Goal: Task Accomplishment & Management: Manage account settings

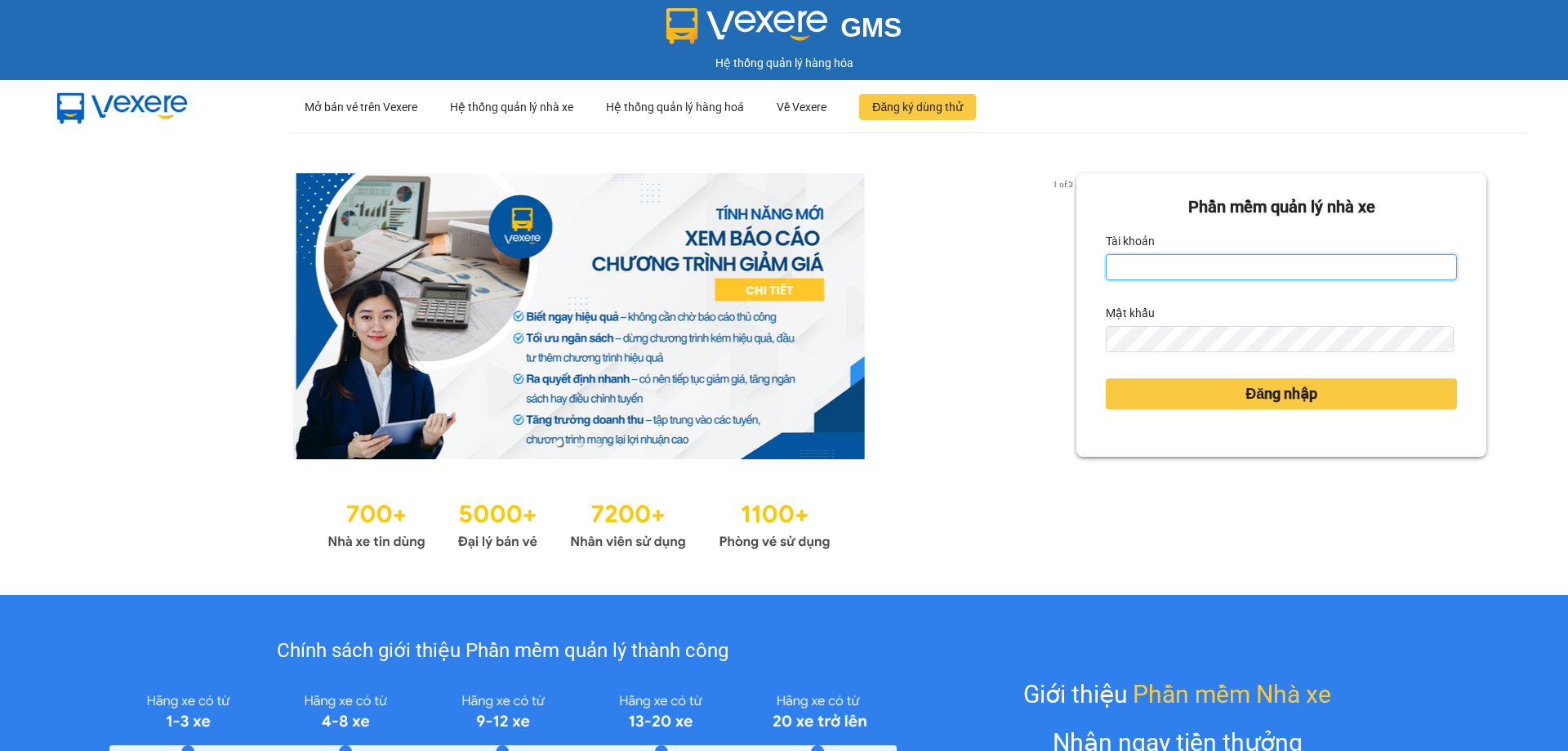
click at [1292, 270] on input "Tài khoản" at bounding box center [1282, 267] width 351 height 26
type input "duongthuhuong.apq"
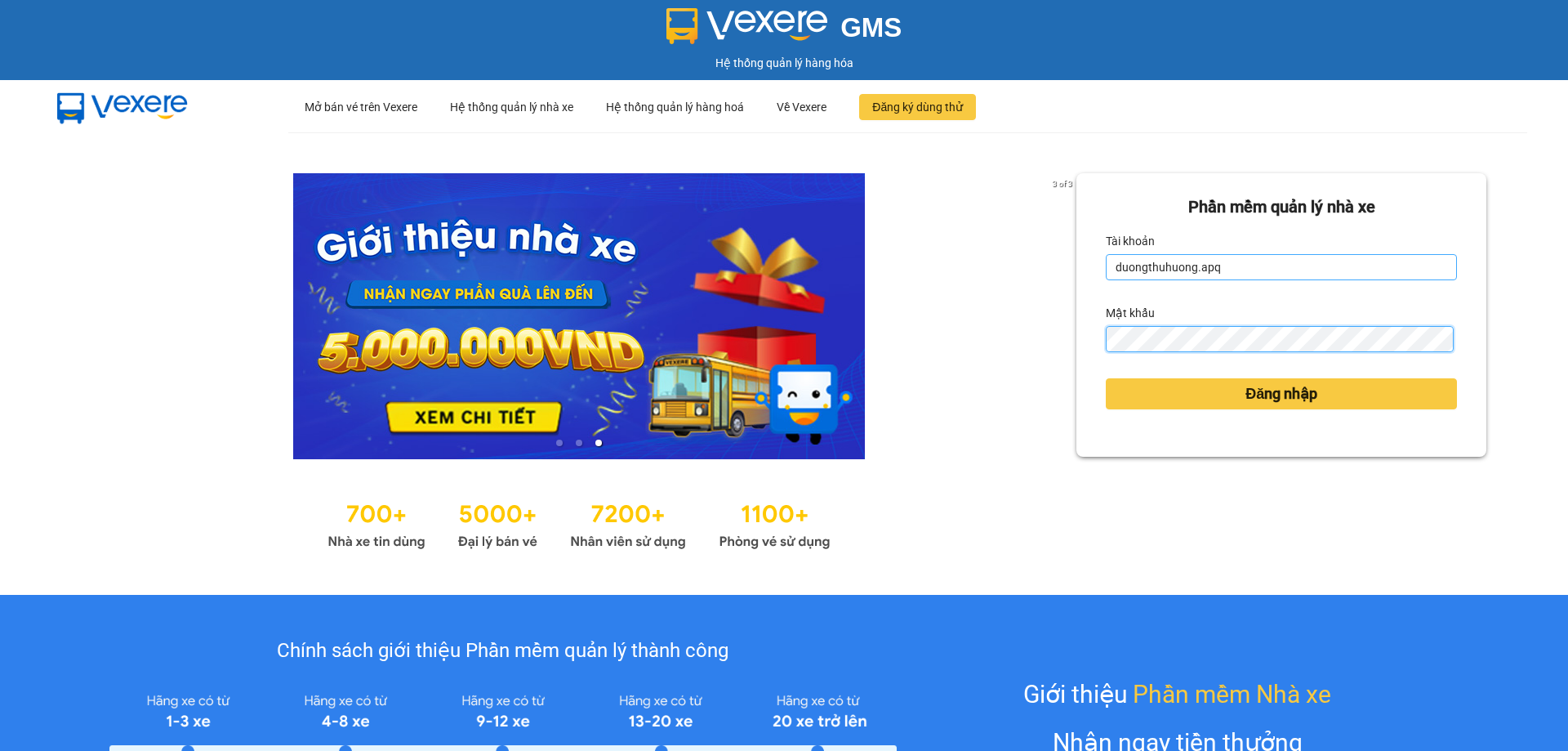
click at [1106, 378] on button "Đăng nhập" at bounding box center [1282, 393] width 351 height 31
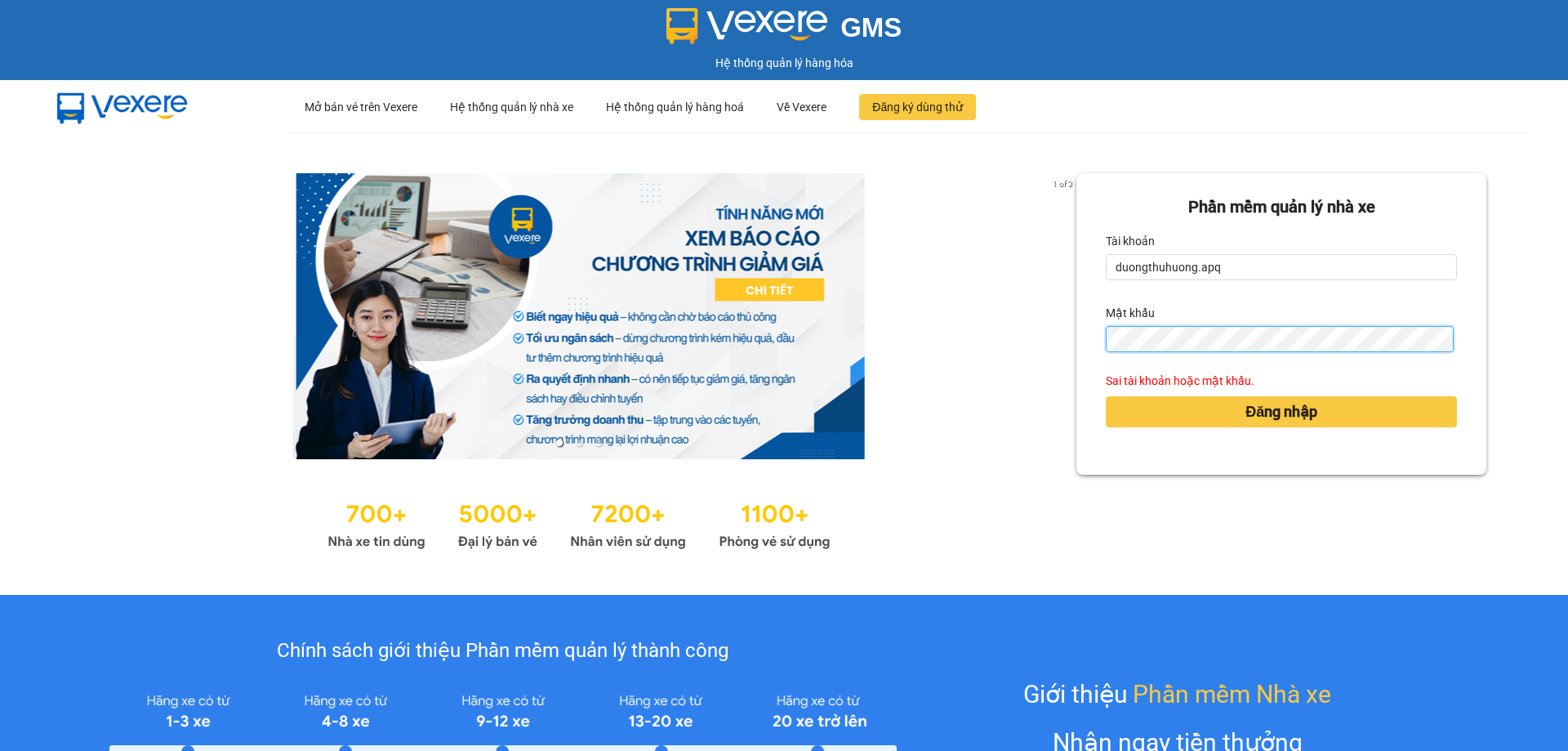
click at [1080, 337] on div "Phần mềm quản lý nhà xe Tài khoản duongthuhuong.apq Mật khẩu Sai tài khoản hoặc…" at bounding box center [1282, 324] width 410 height 301
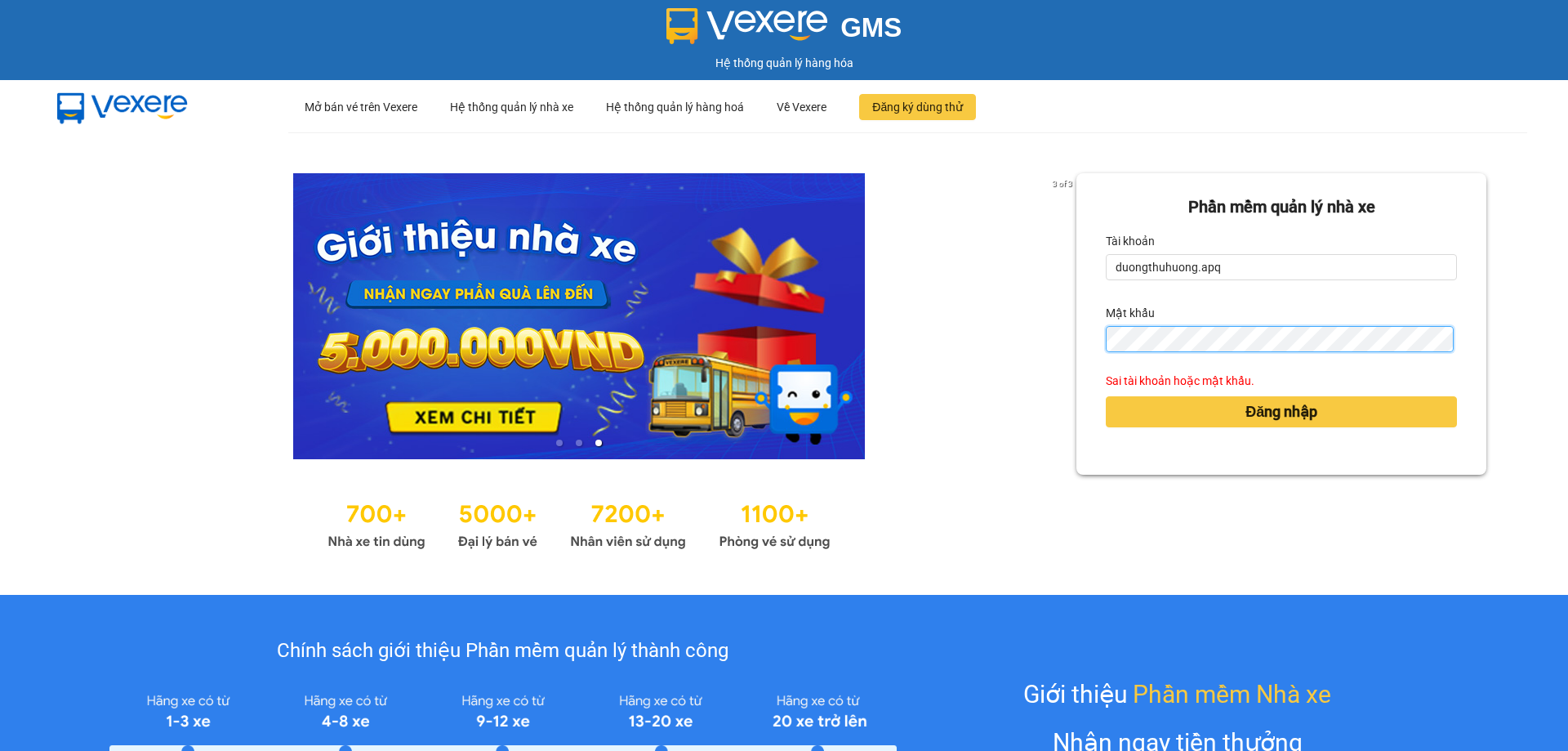
click at [1077, 343] on div "Phần mềm quản lý nhà xe Tài khoản duongthuhuong.apq Mật khẩu Sai tài khoản hoặc…" at bounding box center [1282, 324] width 410 height 301
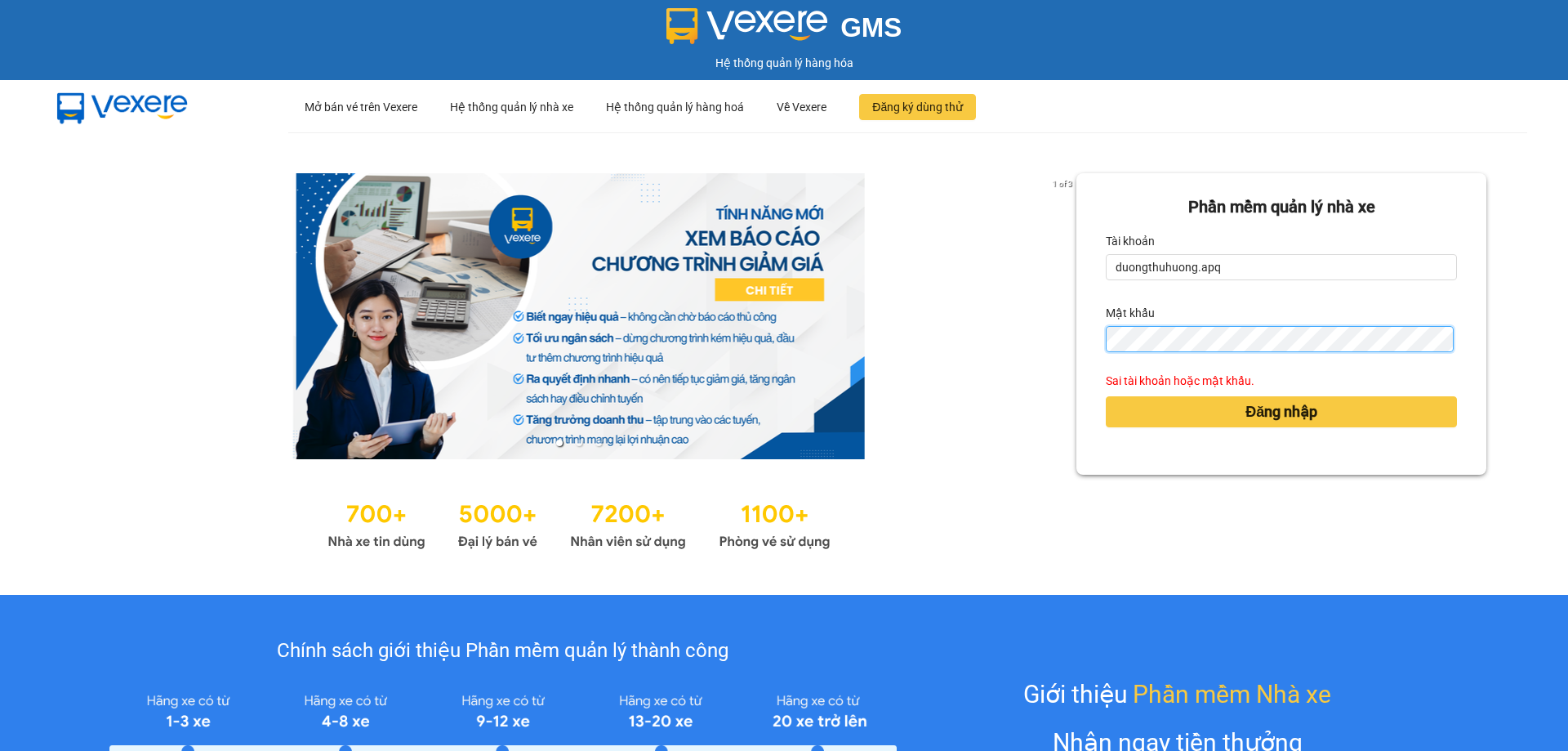
click at [1106, 396] on button "Đăng nhập" at bounding box center [1282, 411] width 351 height 31
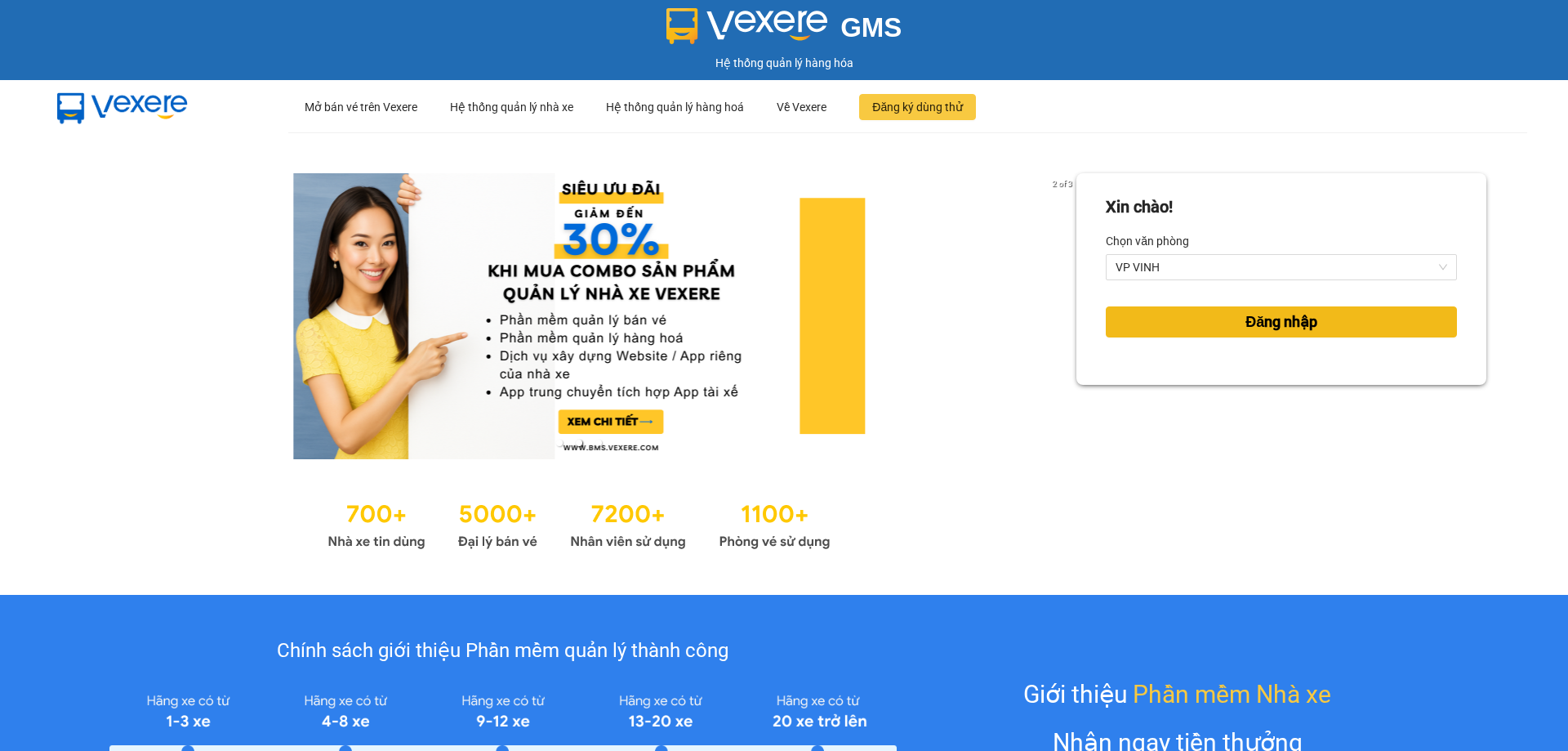
click at [1222, 328] on button "Đăng nhập" at bounding box center [1282, 322] width 351 height 31
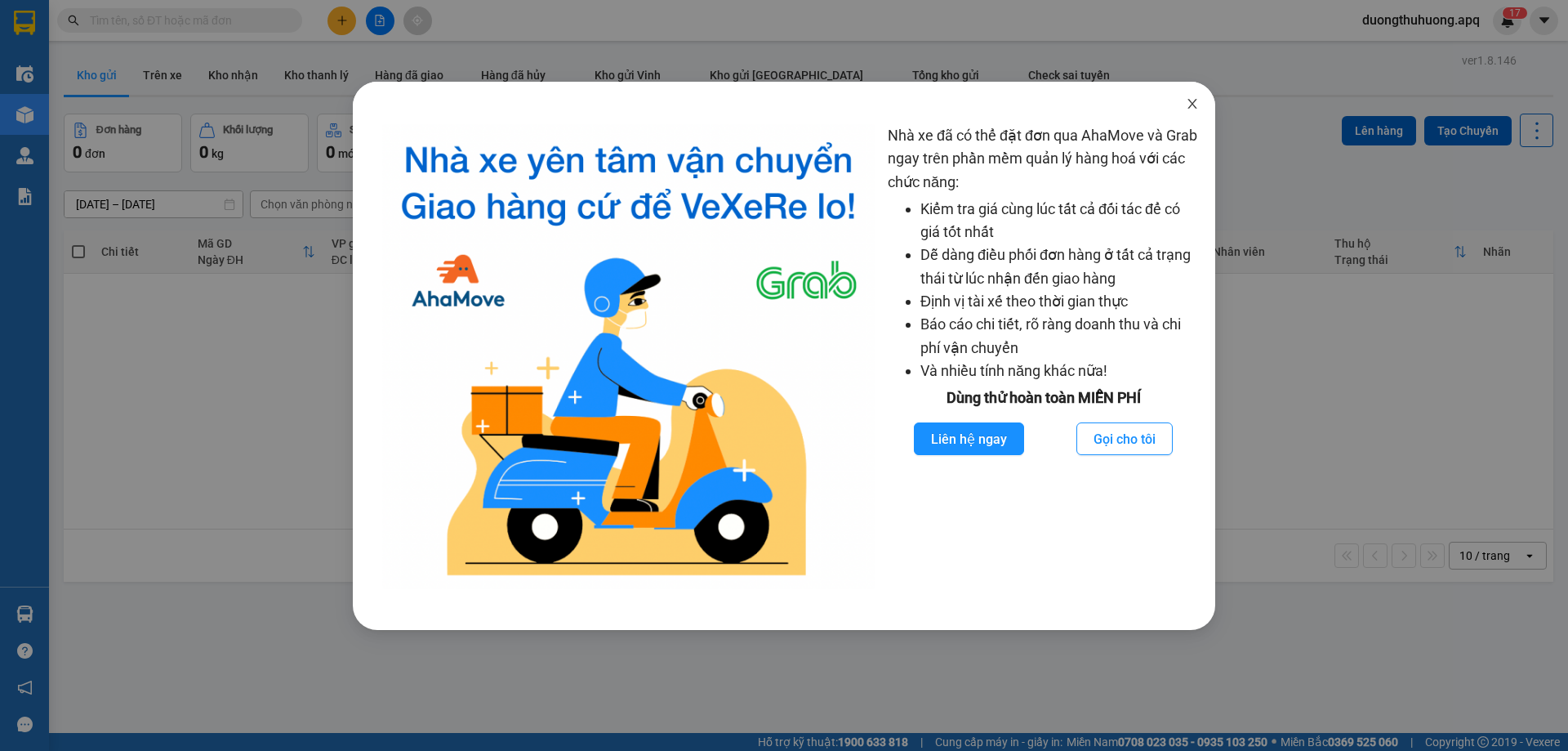
click at [1194, 101] on icon "close" at bounding box center [1193, 103] width 13 height 13
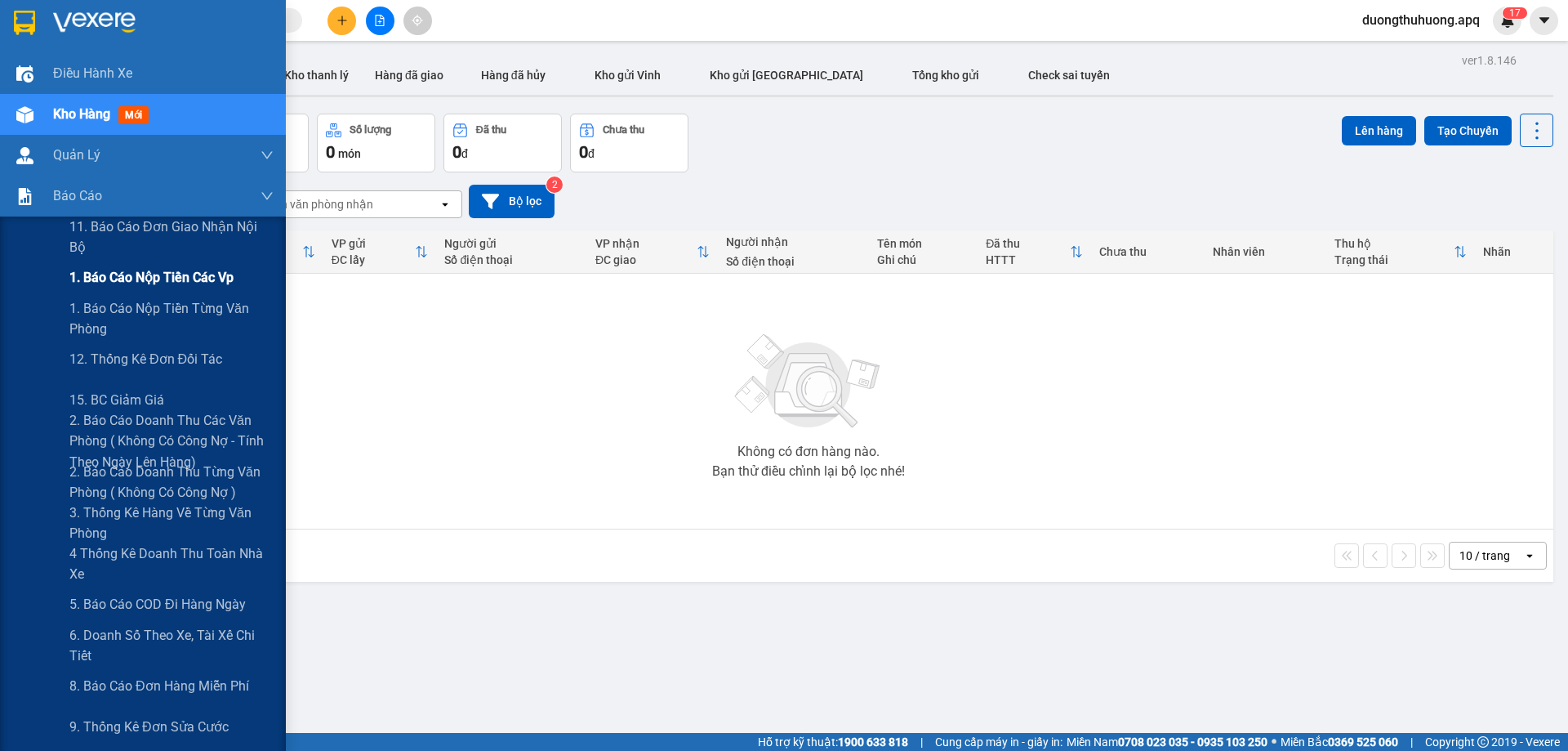
click at [112, 277] on span "1. Báo cáo nộp tiền các vp" at bounding box center [152, 277] width 164 height 21
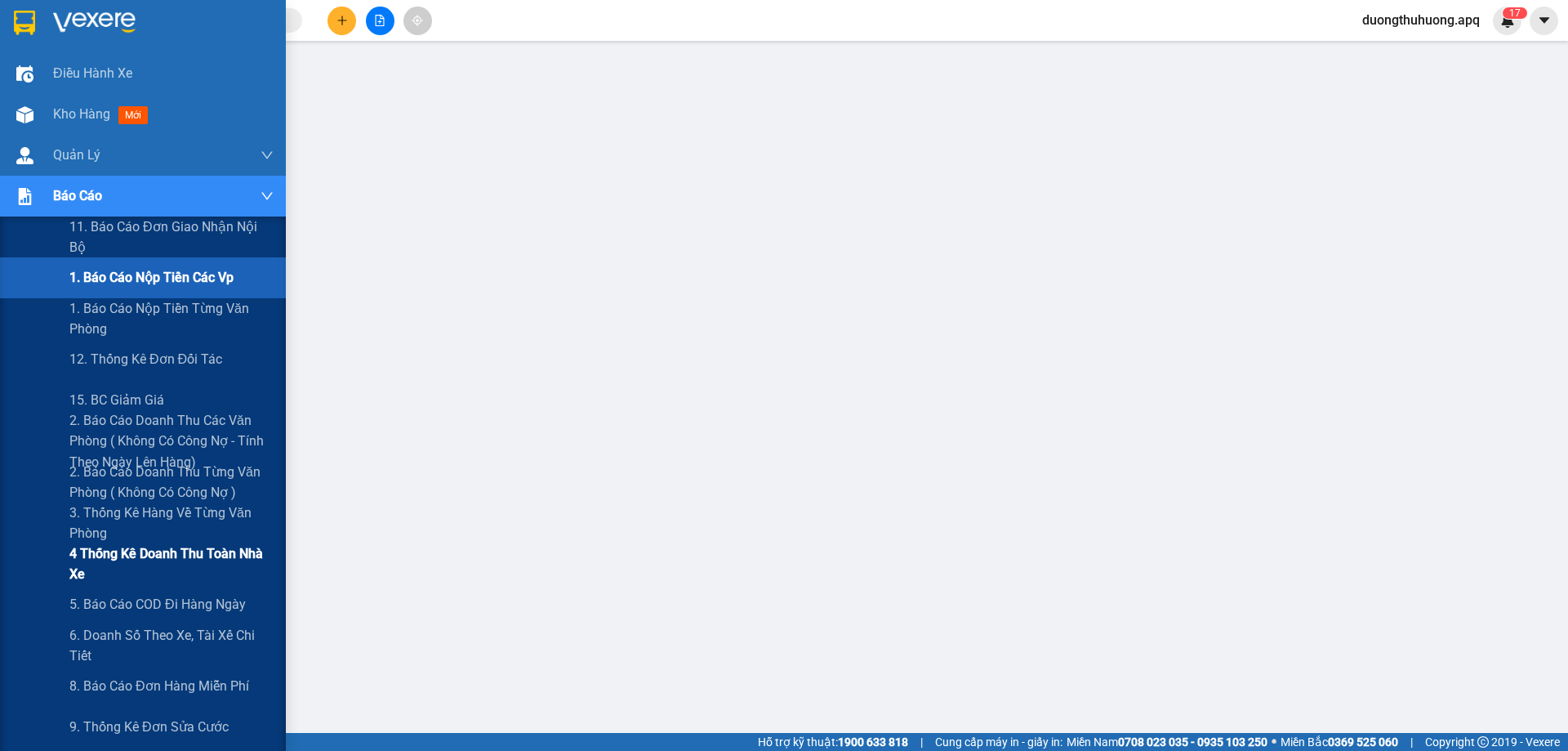
click at [116, 558] on span "4 Thống kê doanh thu toàn nhà xe" at bounding box center [171, 564] width 204 height 41
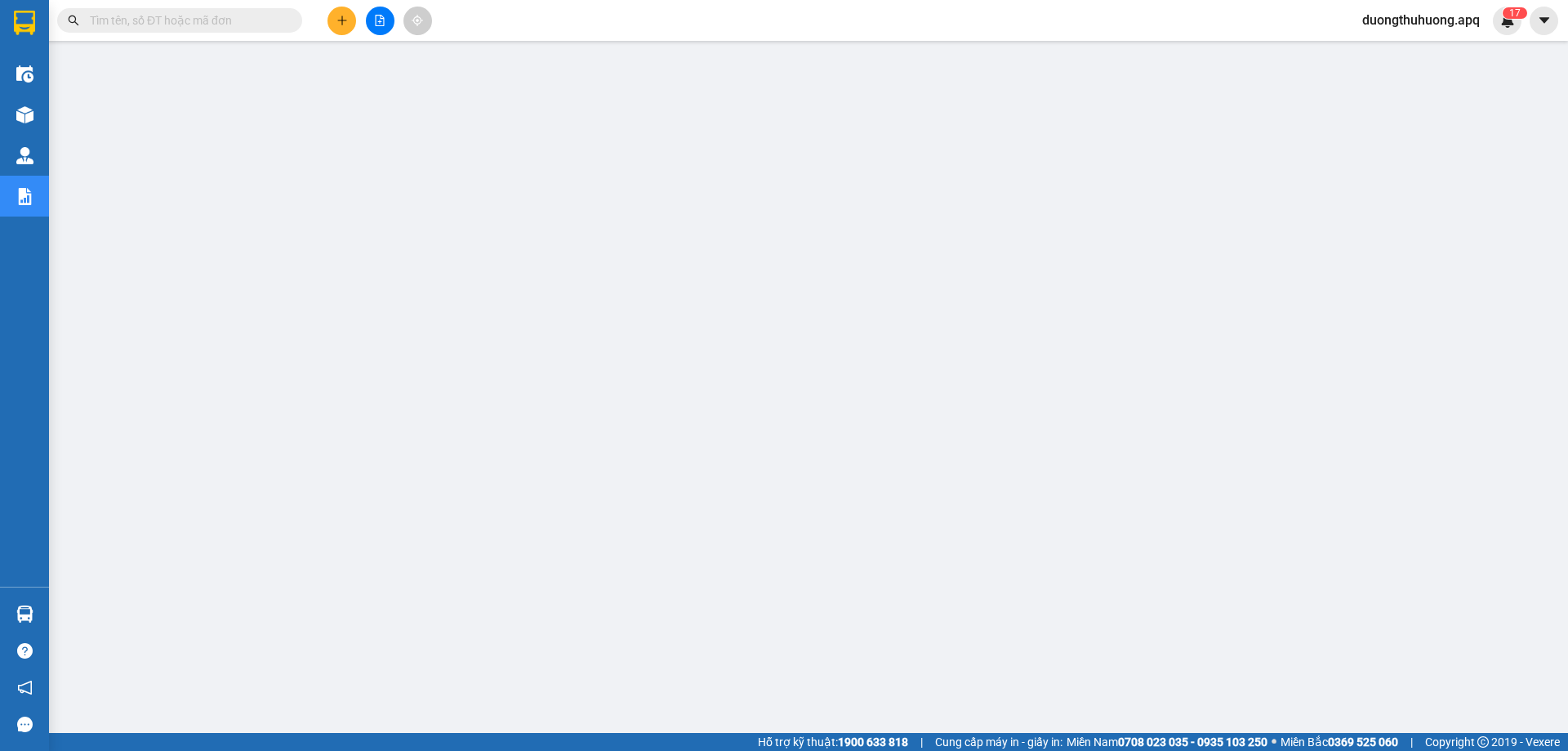
scroll to position [60, 0]
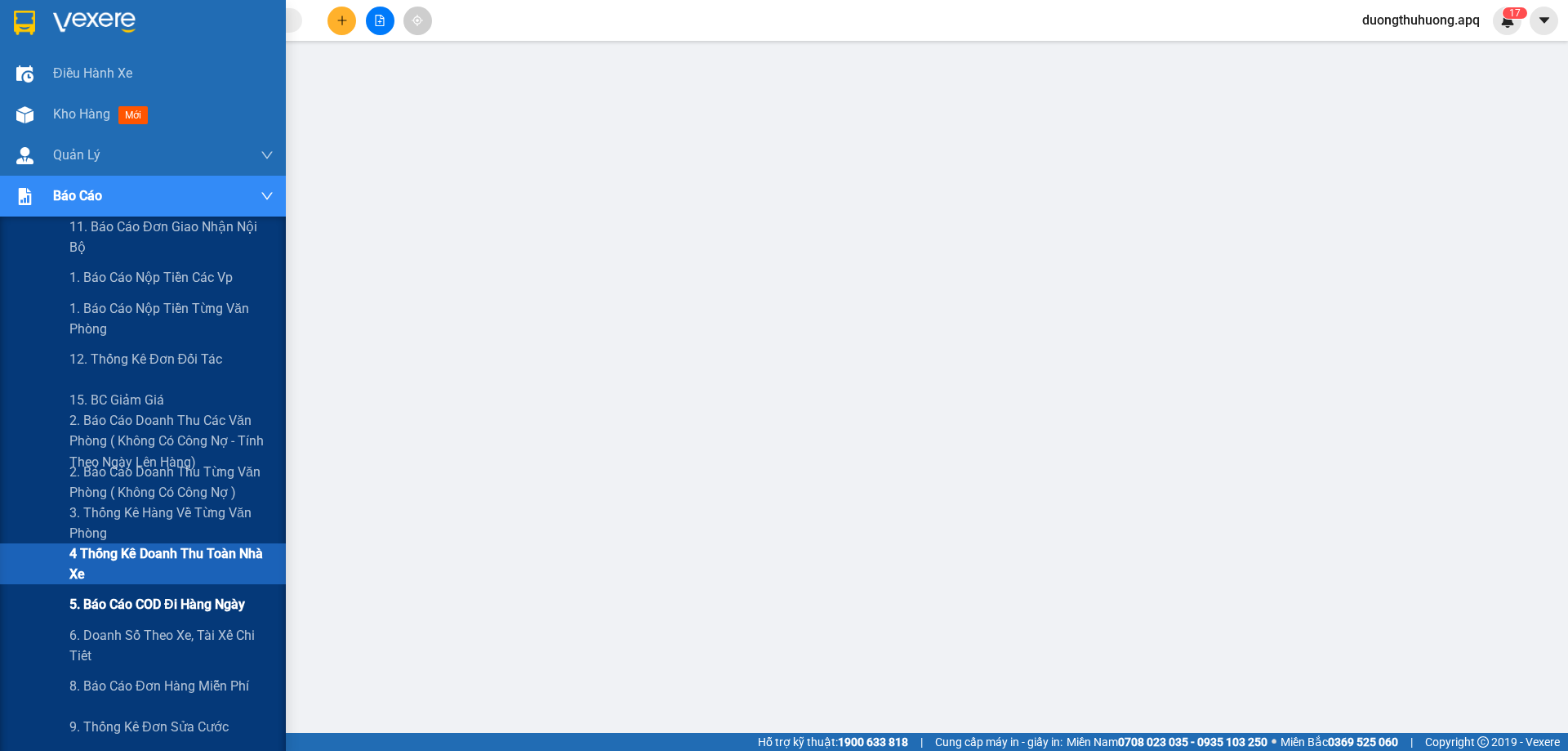
click at [125, 603] on span "5. Báo cáo COD đi hàng ngày" at bounding box center [157, 604] width 176 height 21
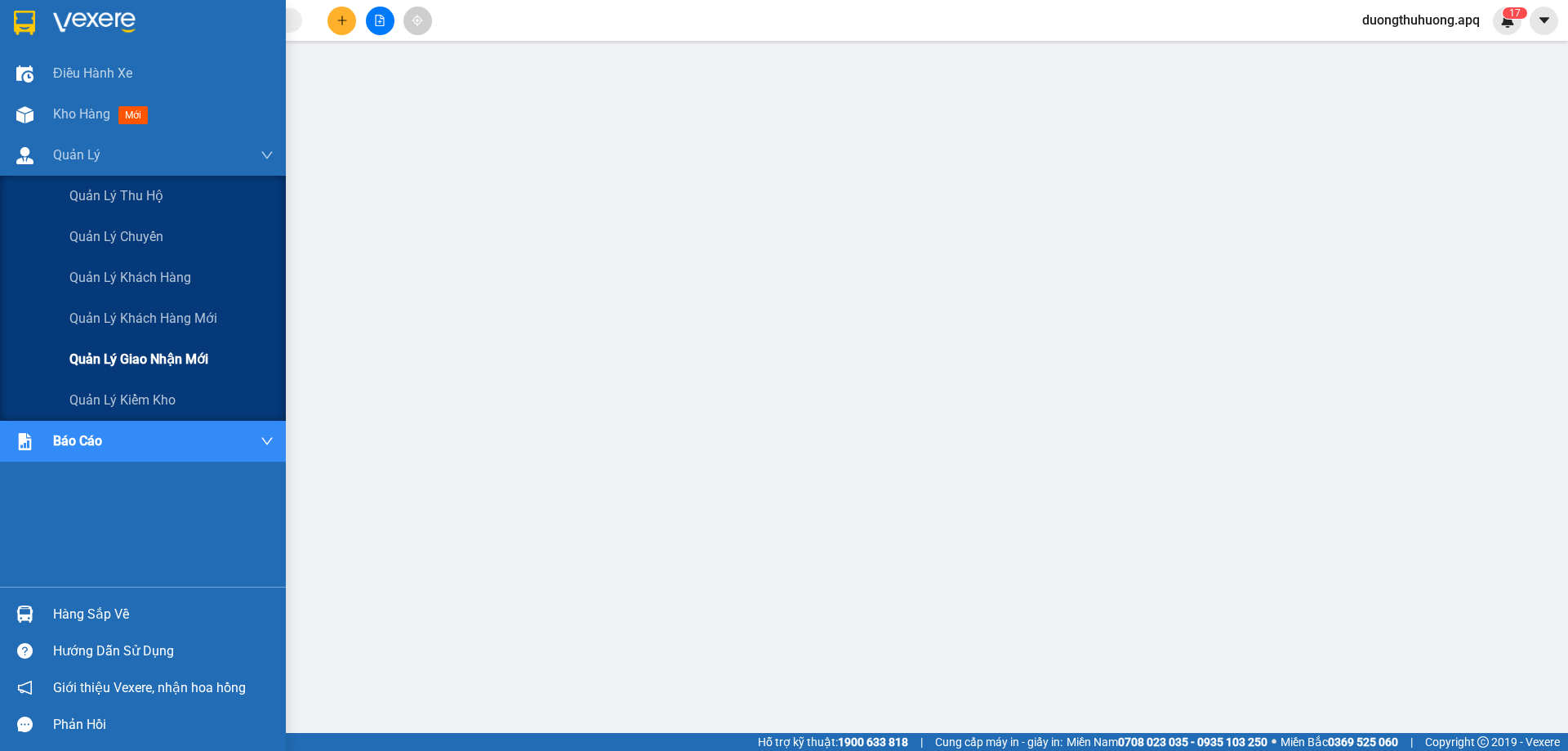
click at [165, 363] on span "Quản lý giao nhận mới" at bounding box center [139, 359] width 139 height 21
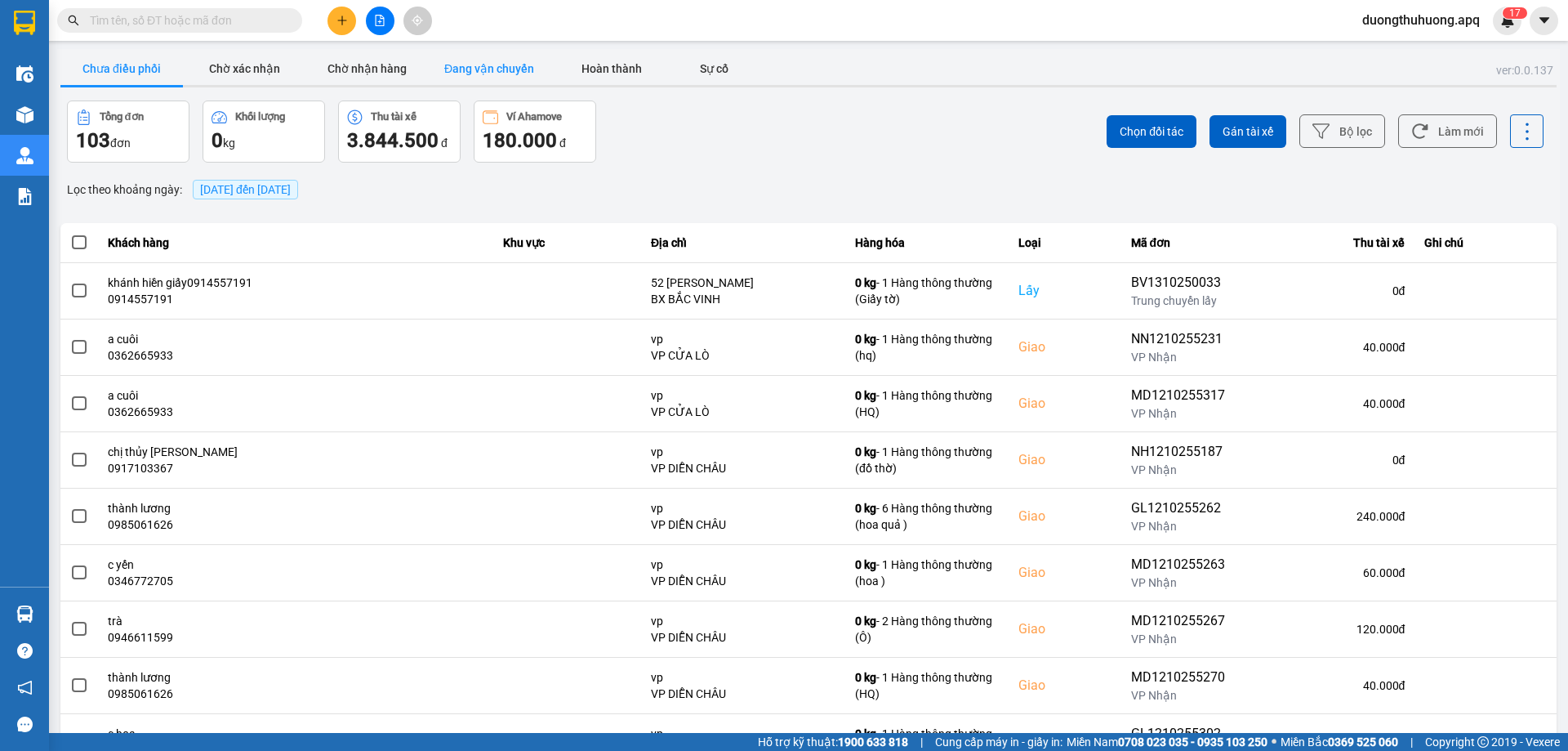
click at [484, 66] on button "Đang vận chuyển" at bounding box center [488, 69] width 122 height 33
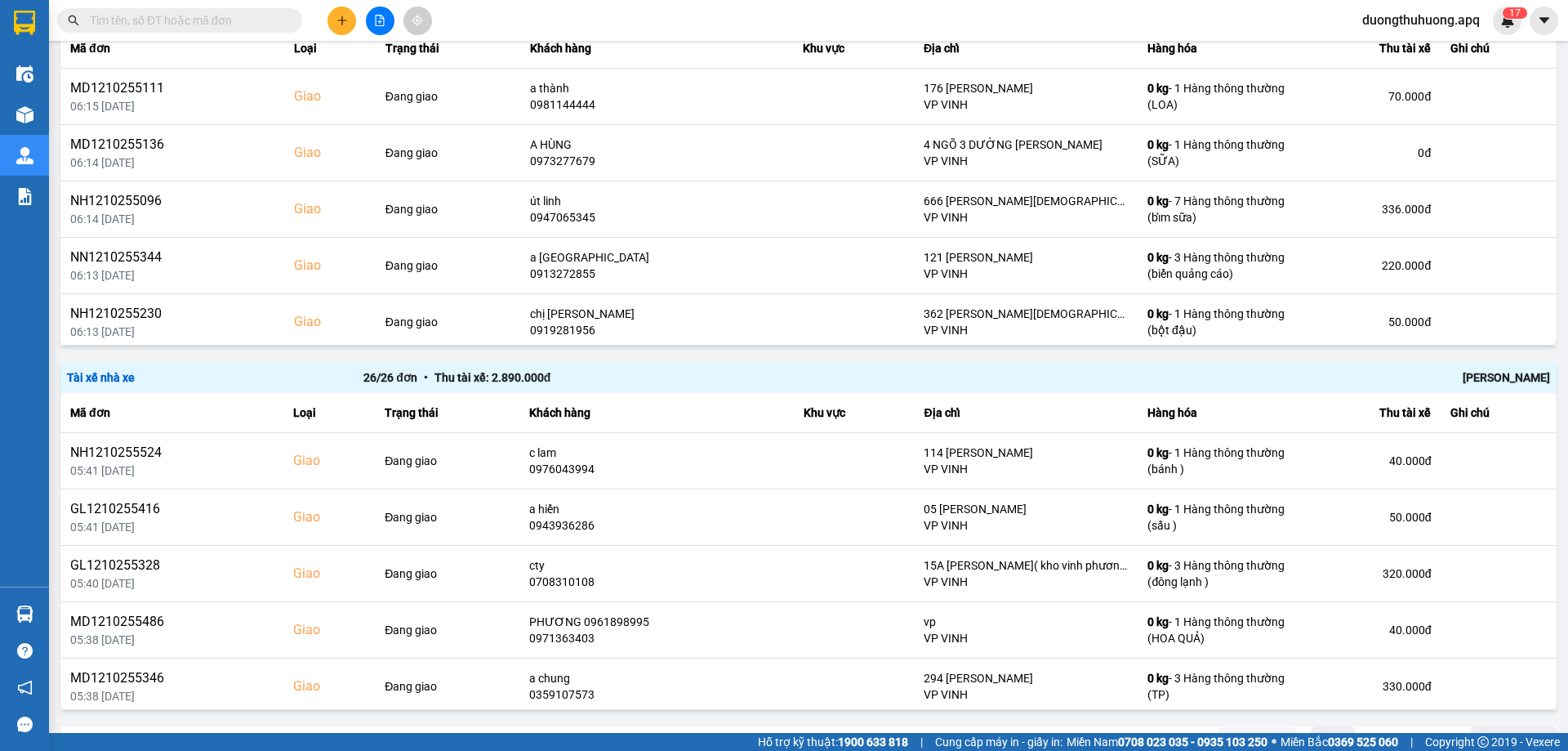
scroll to position [2198, 0]
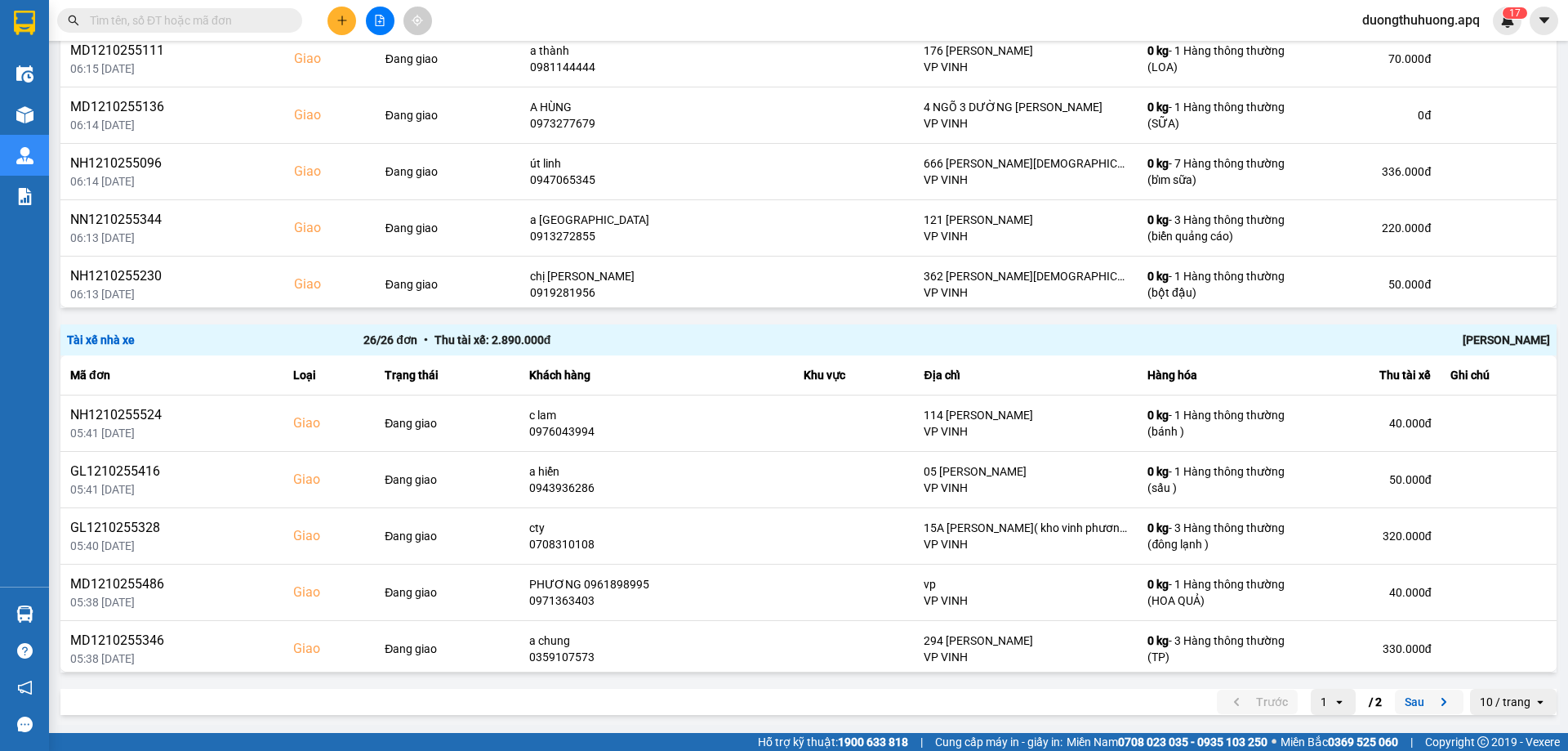
click at [1396, 701] on button "Sau" at bounding box center [1429, 701] width 69 height 24
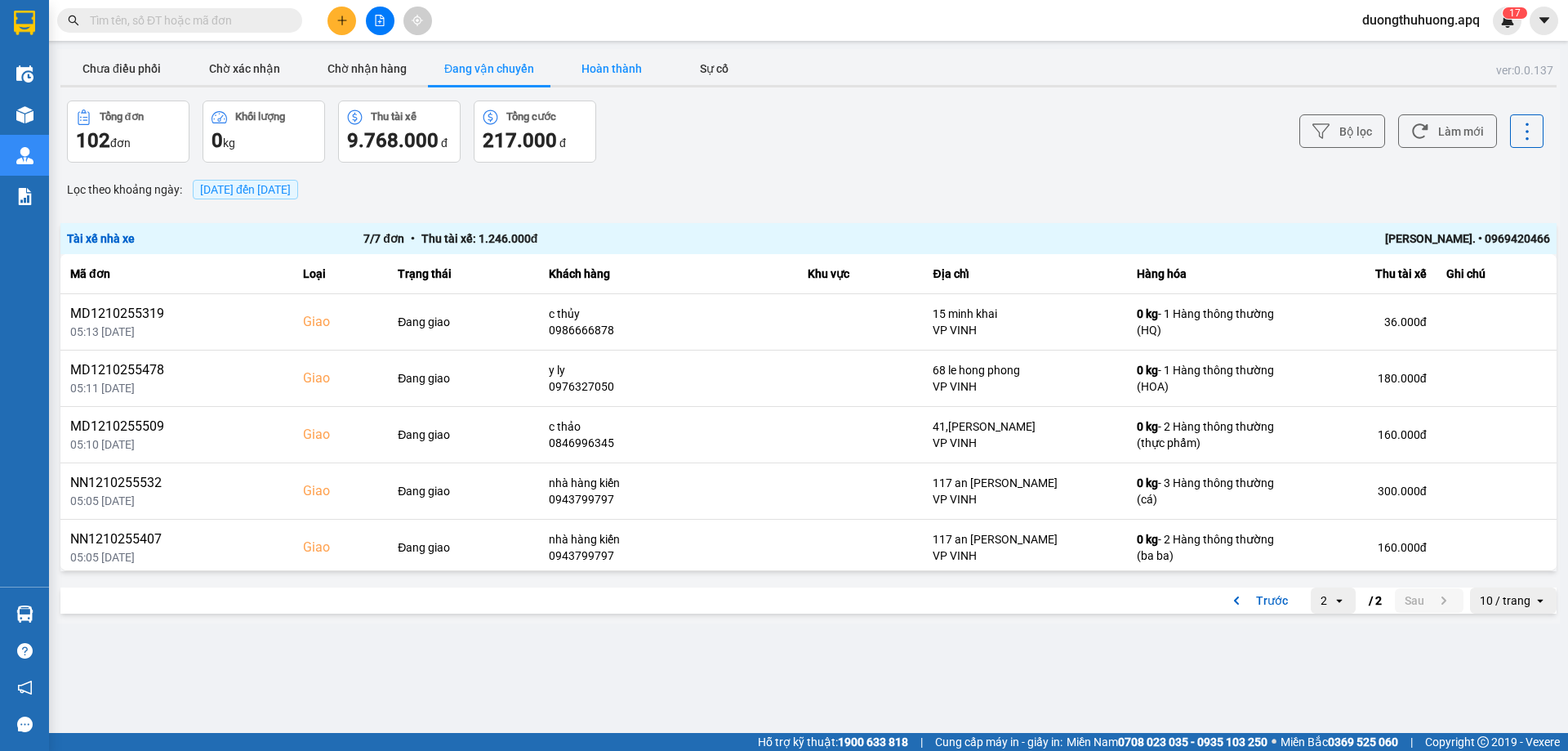
click at [614, 70] on button "Hoàn thành" at bounding box center [612, 69] width 122 height 33
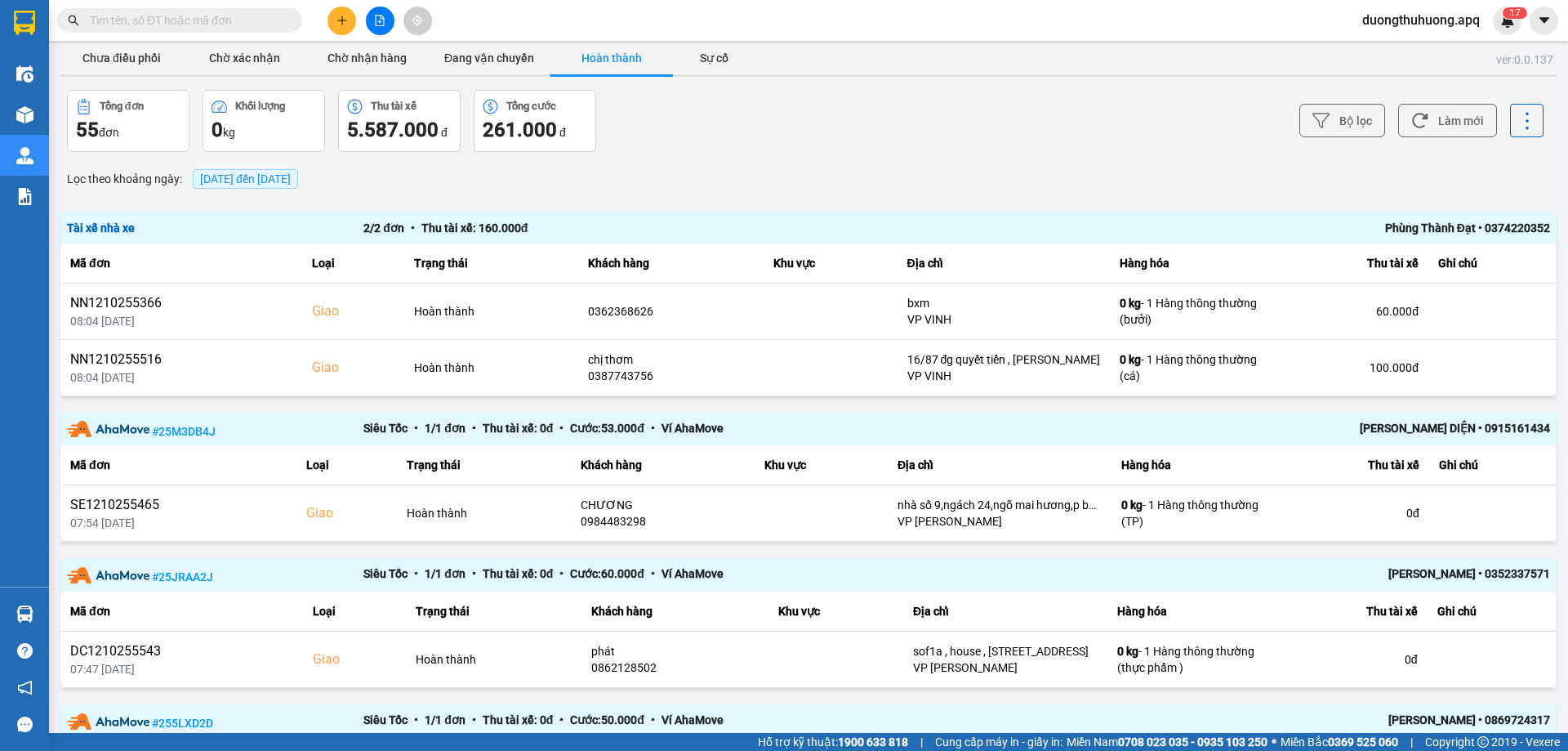
scroll to position [3, 0]
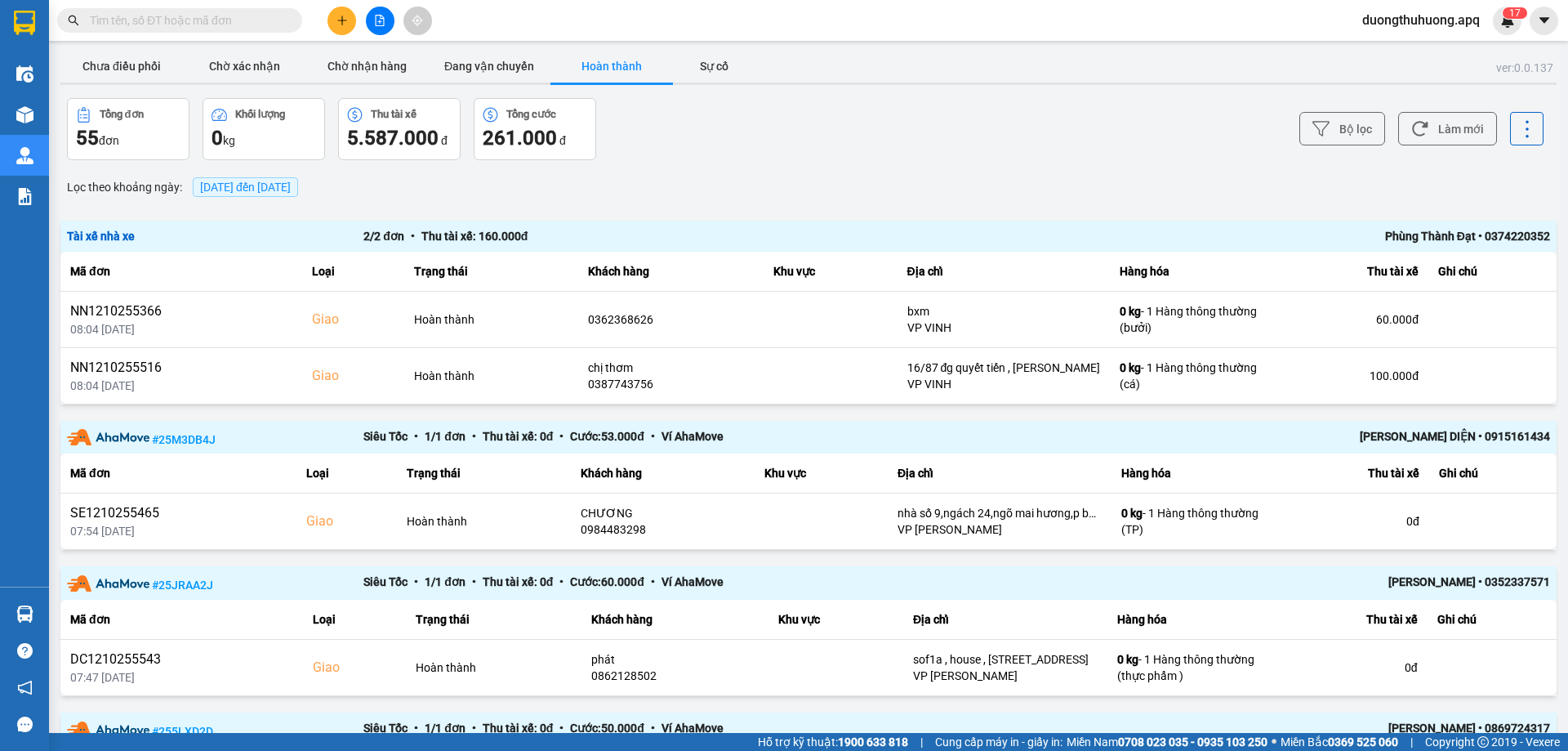
click at [1395, 238] on div "Phùng Thành Đạt • 0374220352" at bounding box center [1253, 236] width 593 height 18
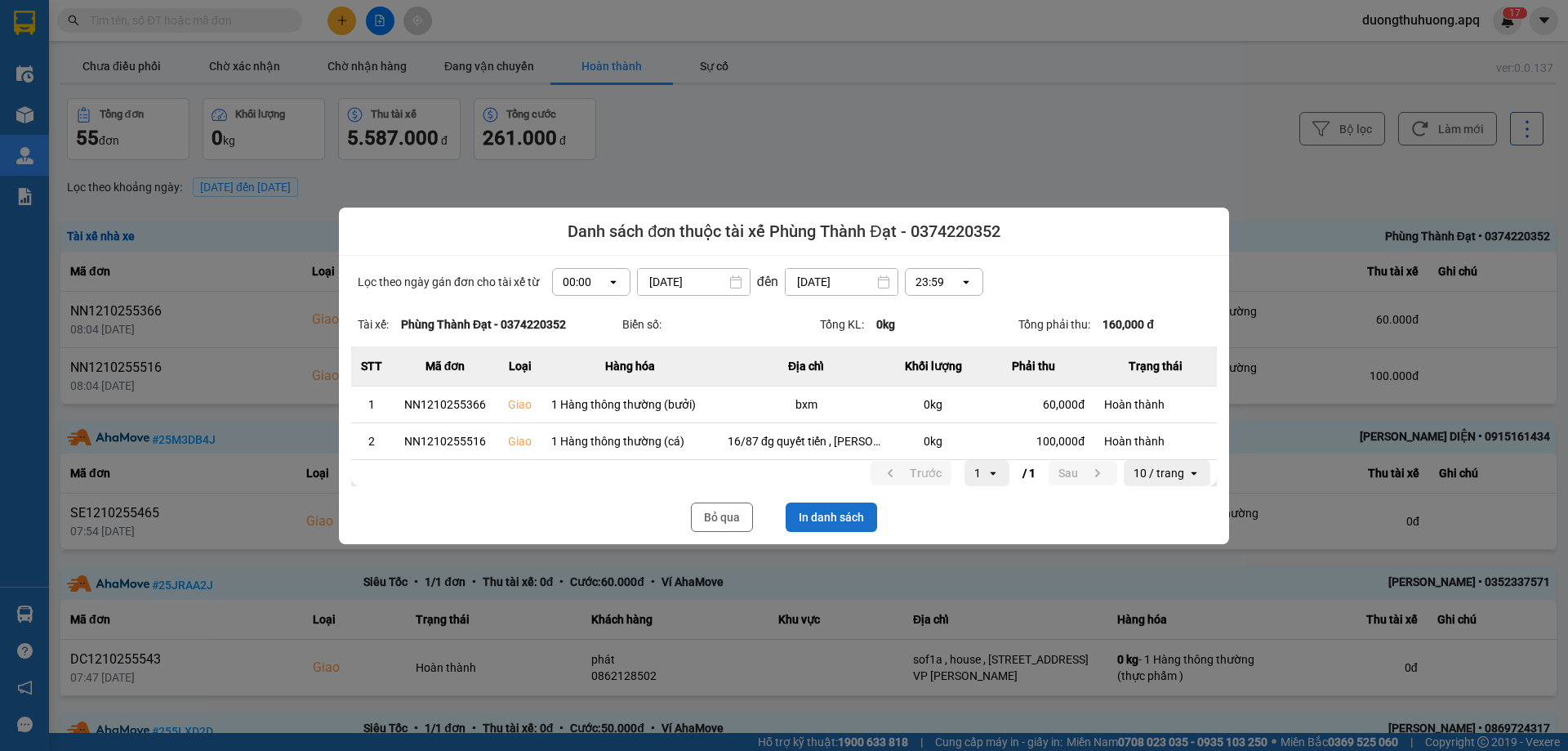
click at [836, 515] on button "In danh sách" at bounding box center [832, 517] width 92 height 29
click at [725, 510] on button "Bỏ qua" at bounding box center [722, 517] width 62 height 29
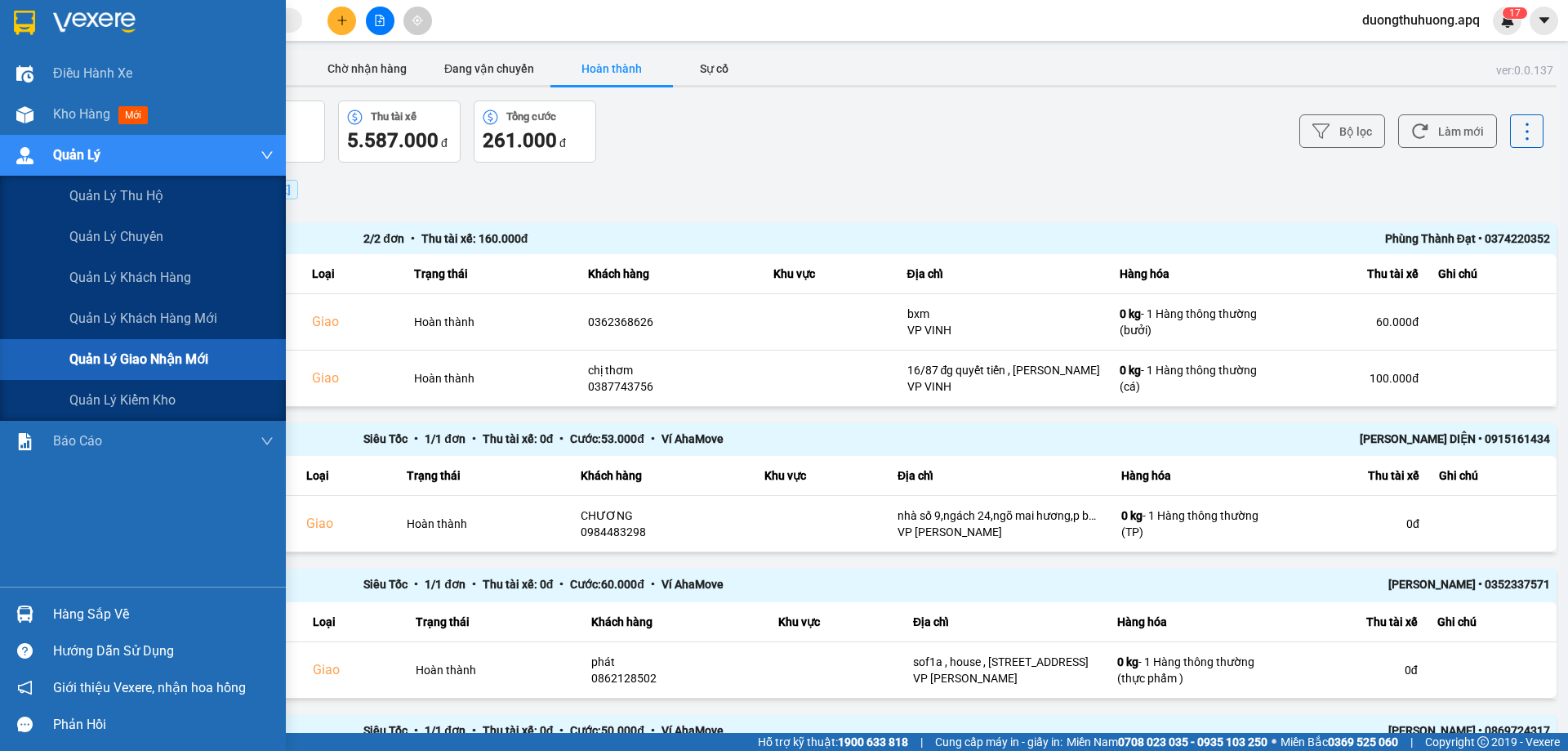
click at [164, 356] on span "Quản lý giao nhận mới" at bounding box center [139, 359] width 139 height 21
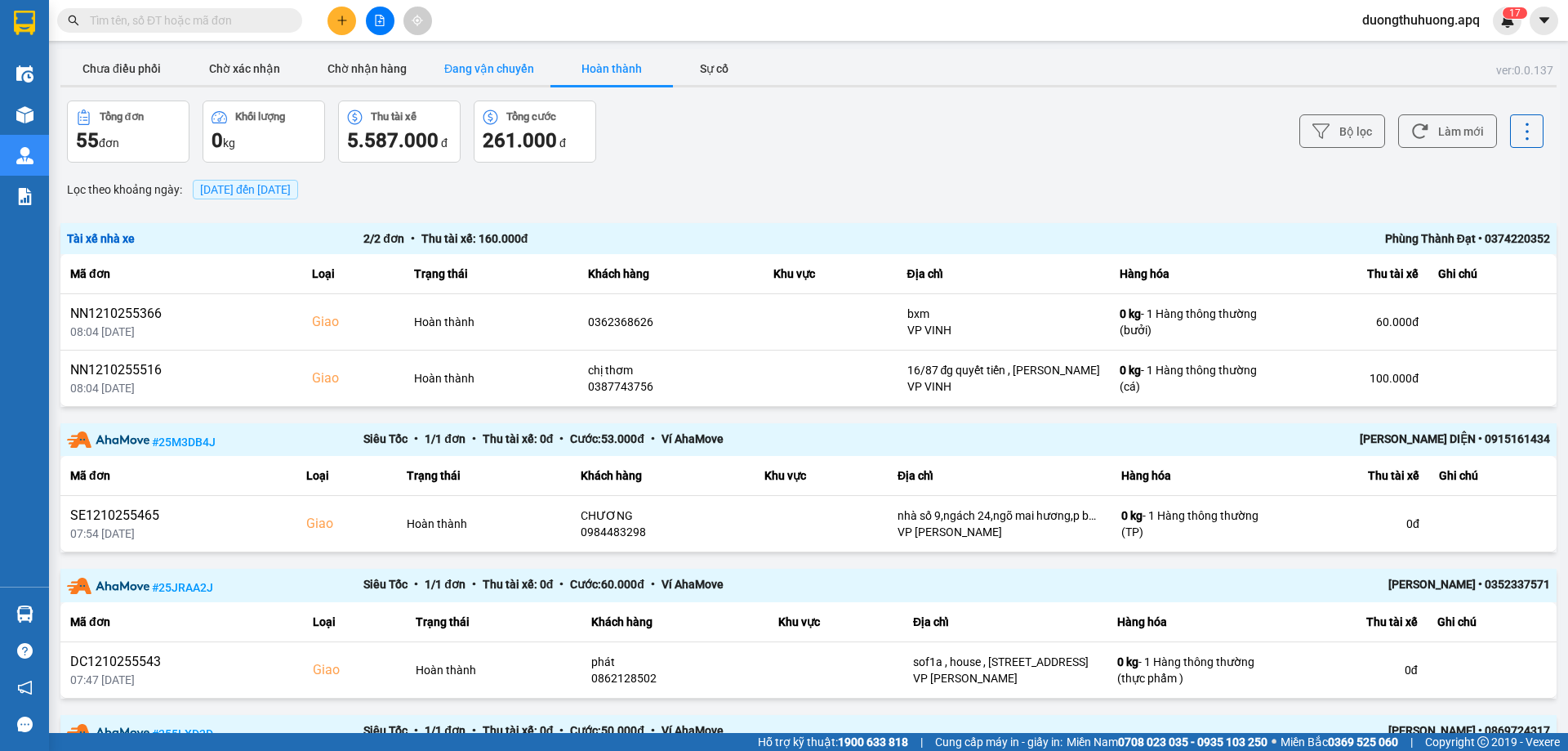
click at [488, 70] on button "Đang vận chuyển" at bounding box center [488, 69] width 122 height 33
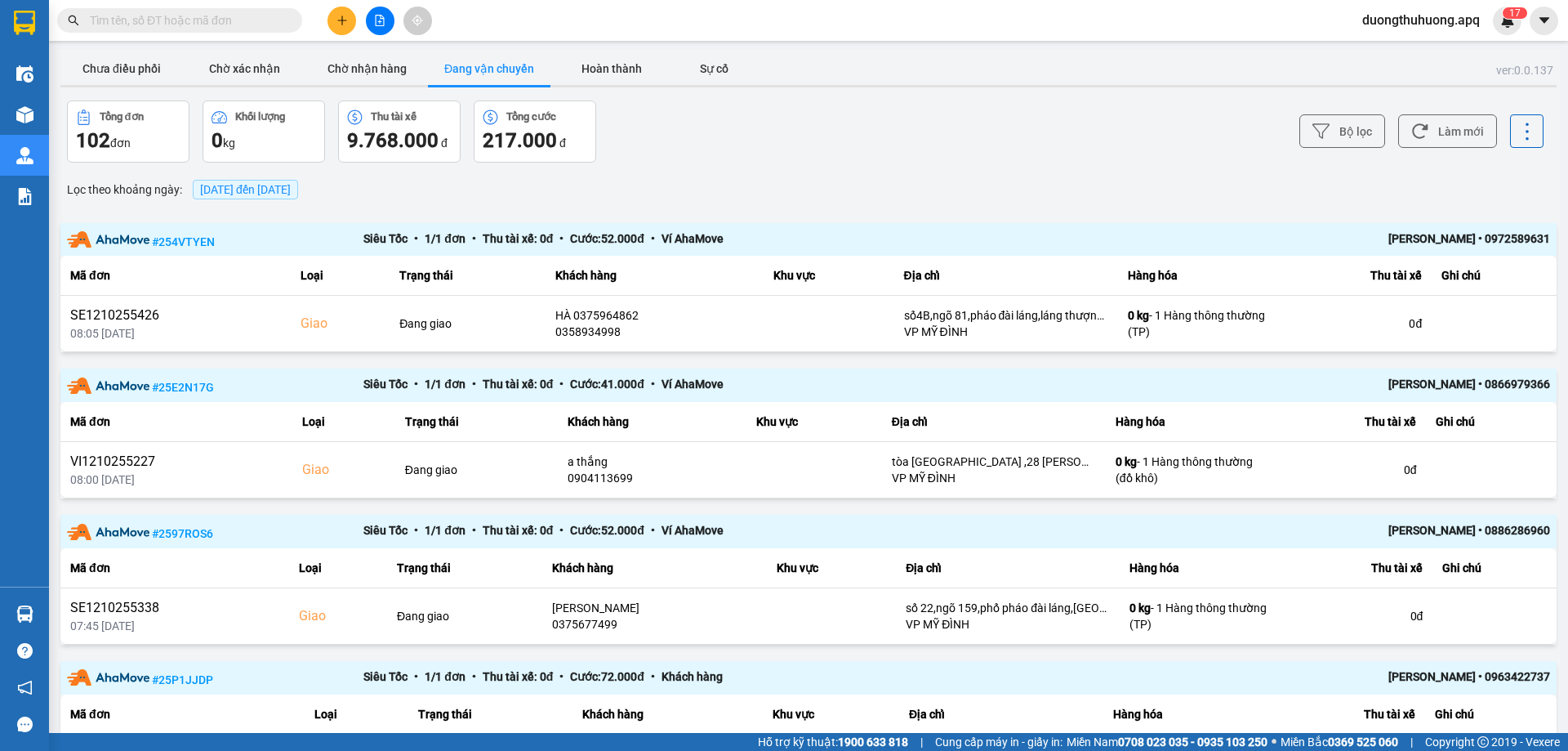
click at [283, 191] on span "[DATE] đến [DATE]" at bounding box center [246, 189] width 91 height 13
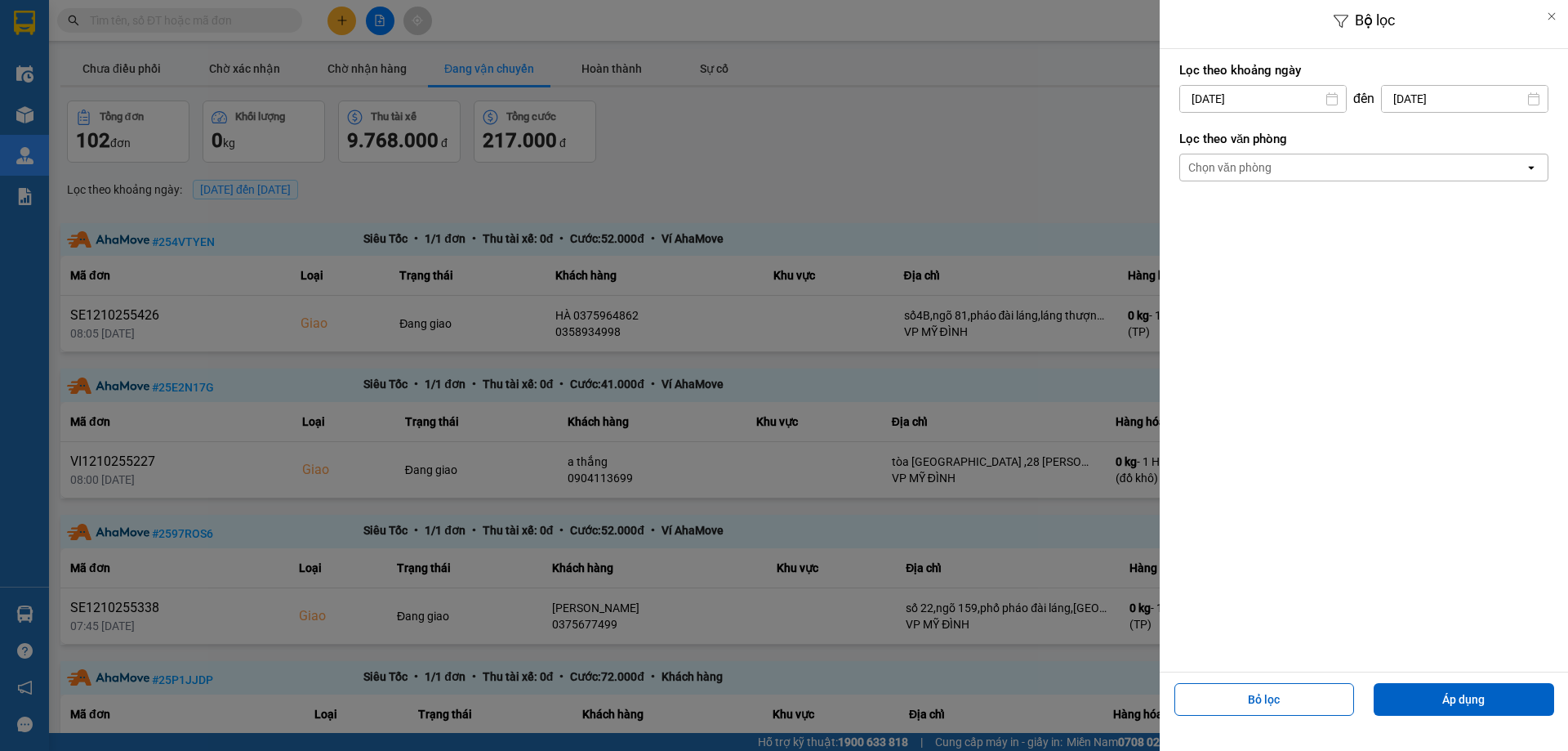
click at [1293, 99] on input "13/10/2025" at bounding box center [1263, 98] width 166 height 26
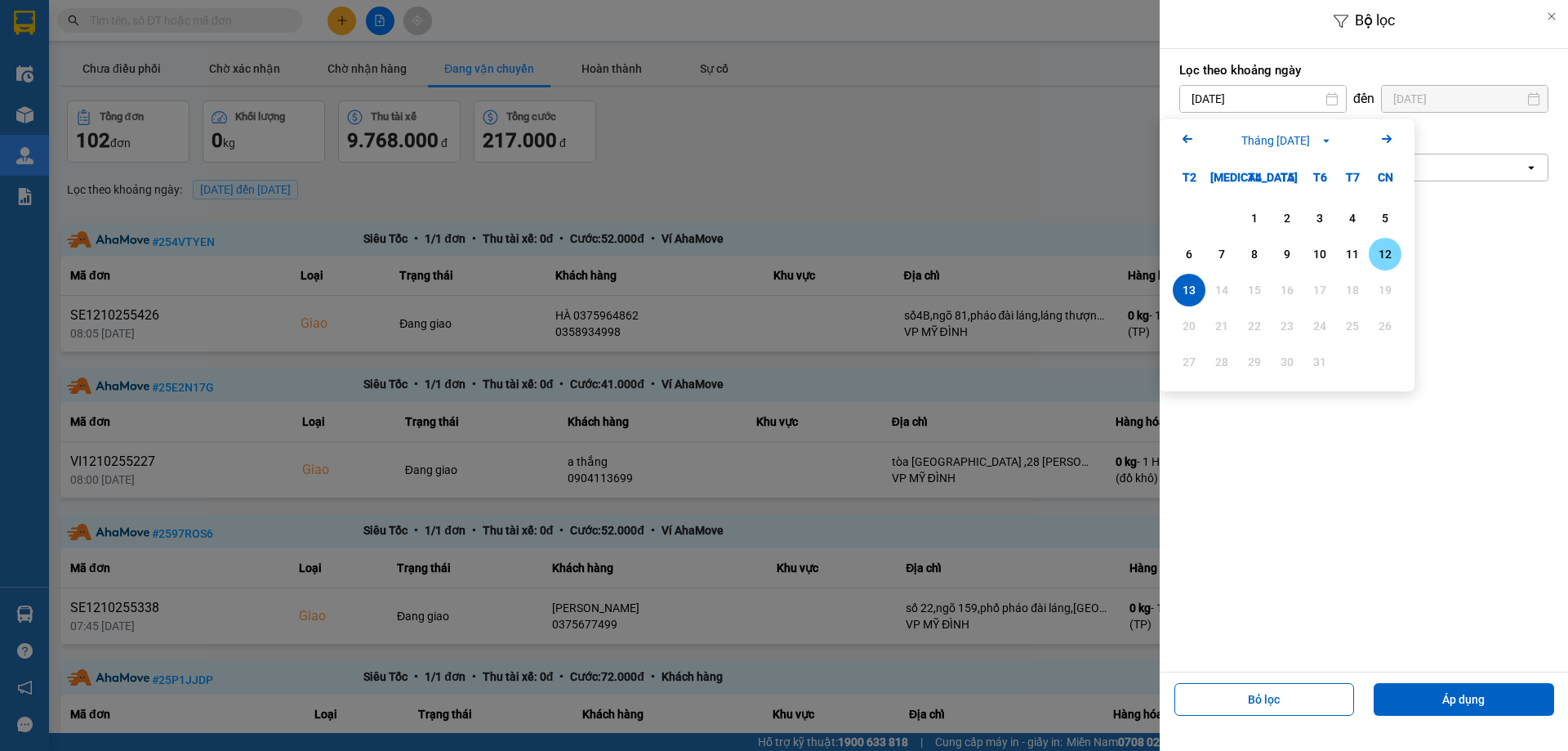
click at [1383, 259] on div "12" at bounding box center [1385, 254] width 23 height 20
type input "12/10/2025"
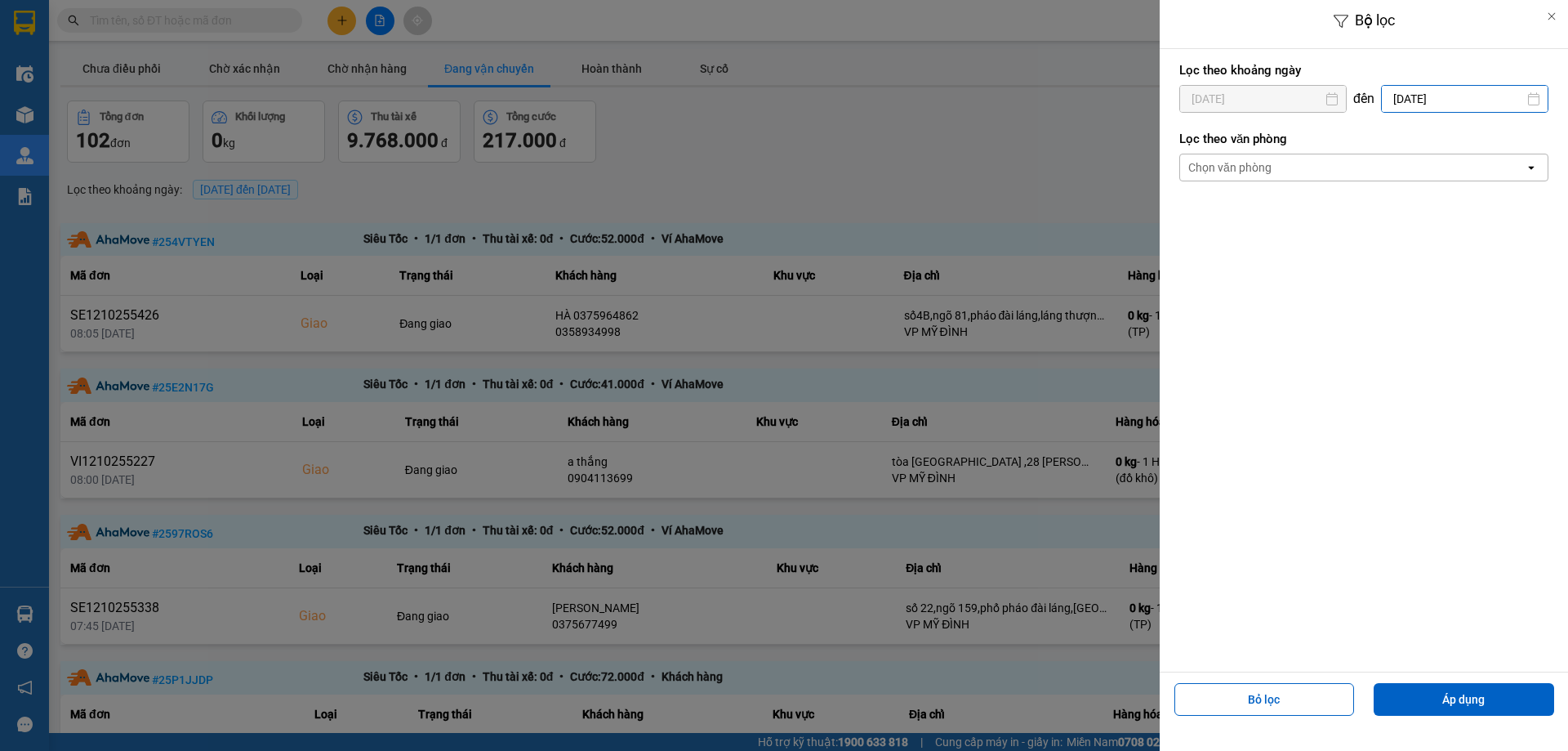
click at [1465, 108] on input "13/10/2025" at bounding box center [1465, 98] width 166 height 26
drag, startPoint x: 1545, startPoint y: 256, endPoint x: 1511, endPoint y: 292, distance: 49.5
click at [1545, 255] on div "12" at bounding box center [1539, 254] width 23 height 20
type input "12/10/2025"
drag, startPoint x: 1412, startPoint y: 693, endPoint x: 1445, endPoint y: 669, distance: 40.8
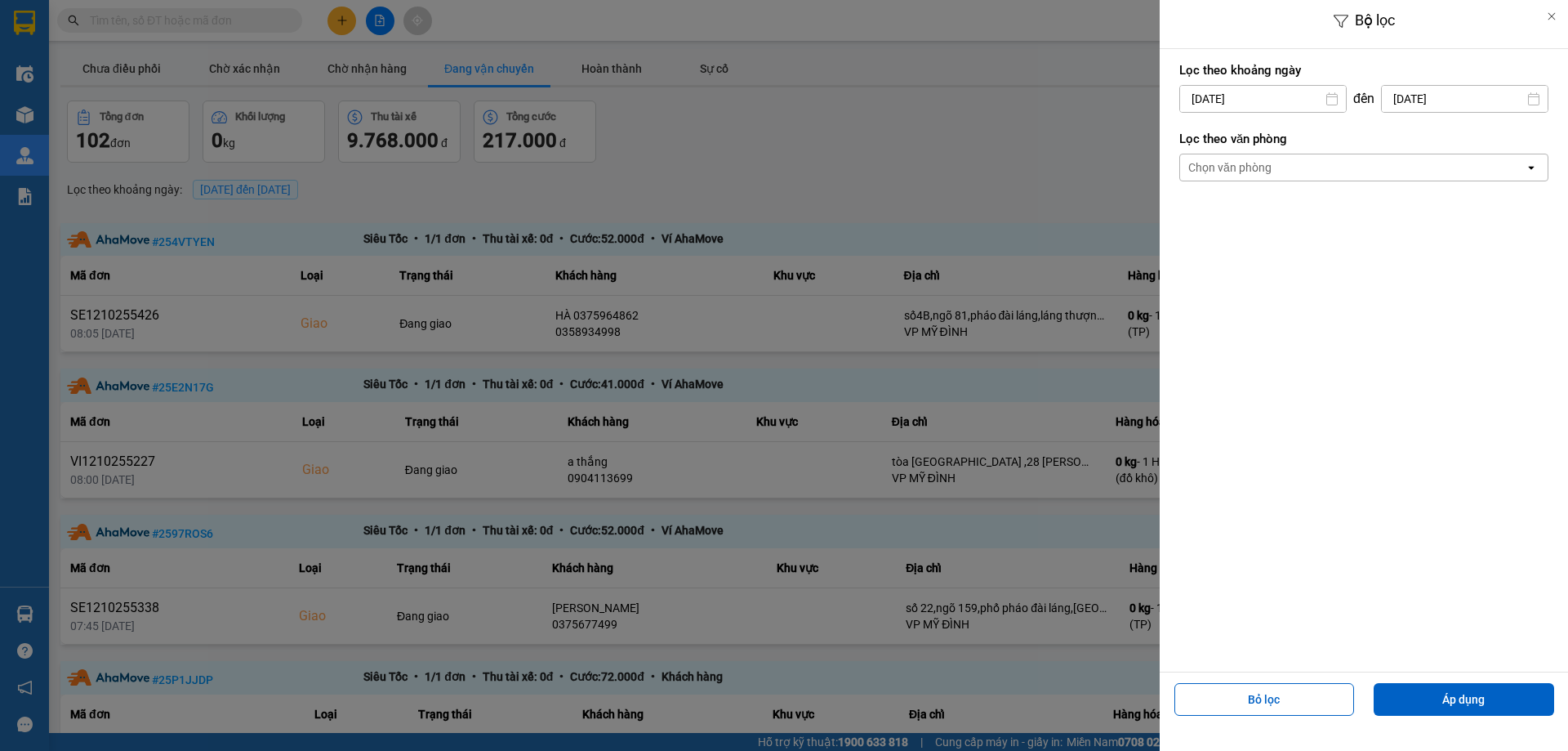
click at [1413, 693] on button "Áp dụng" at bounding box center [1464, 699] width 181 height 33
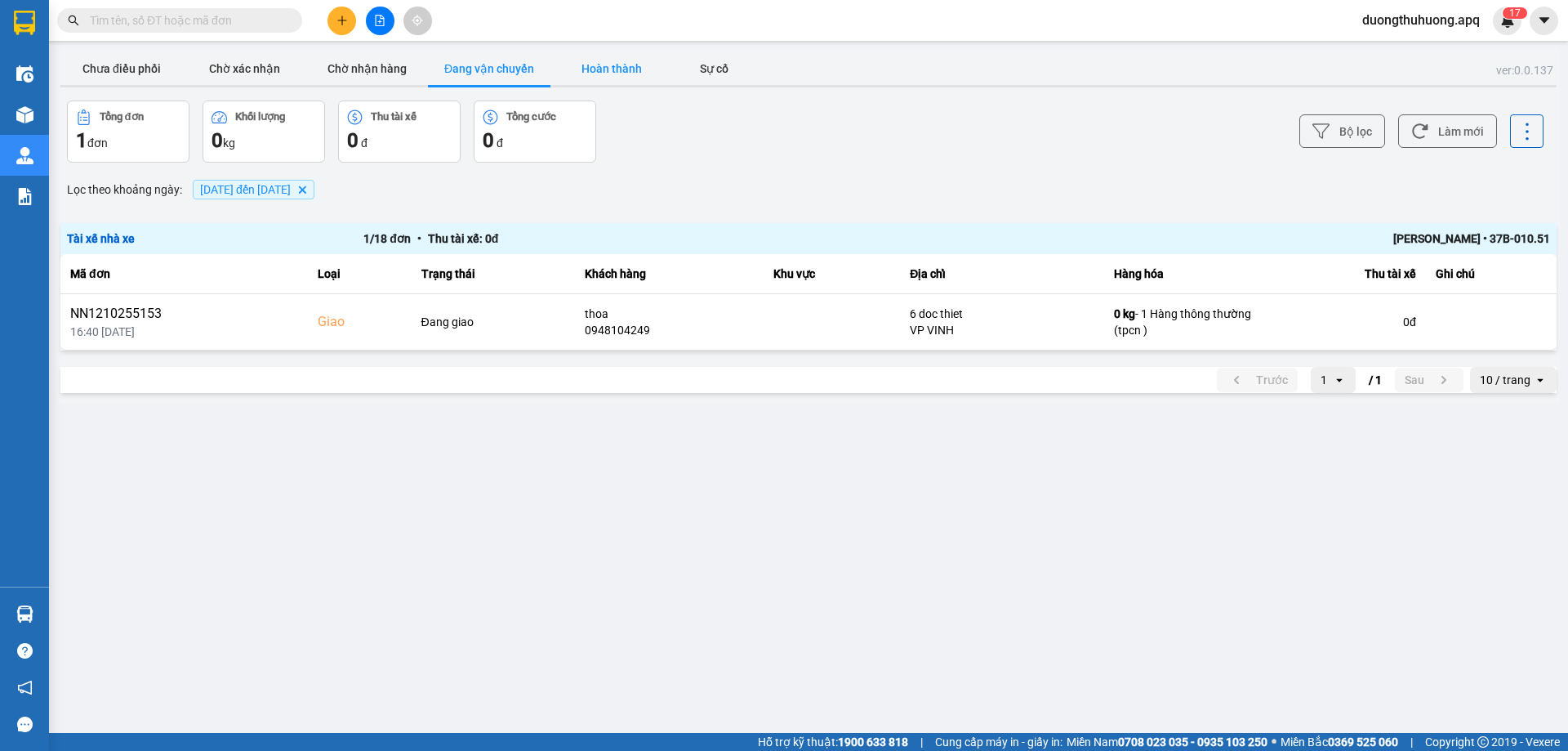
click at [617, 61] on button "Hoàn thành" at bounding box center [612, 69] width 122 height 33
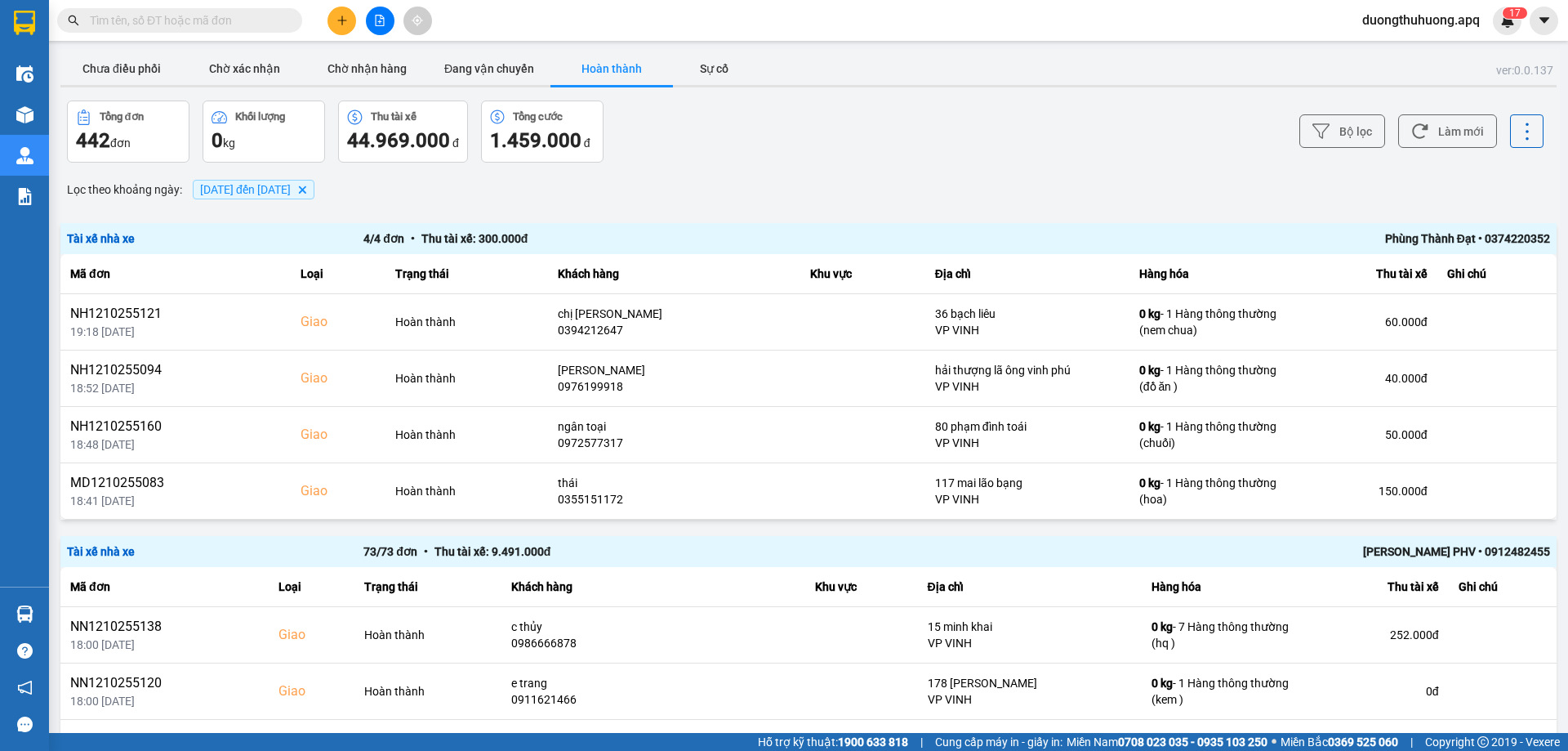
click at [1415, 239] on div "Phùng Thành Đạt • 0374220352" at bounding box center [1253, 238] width 593 height 18
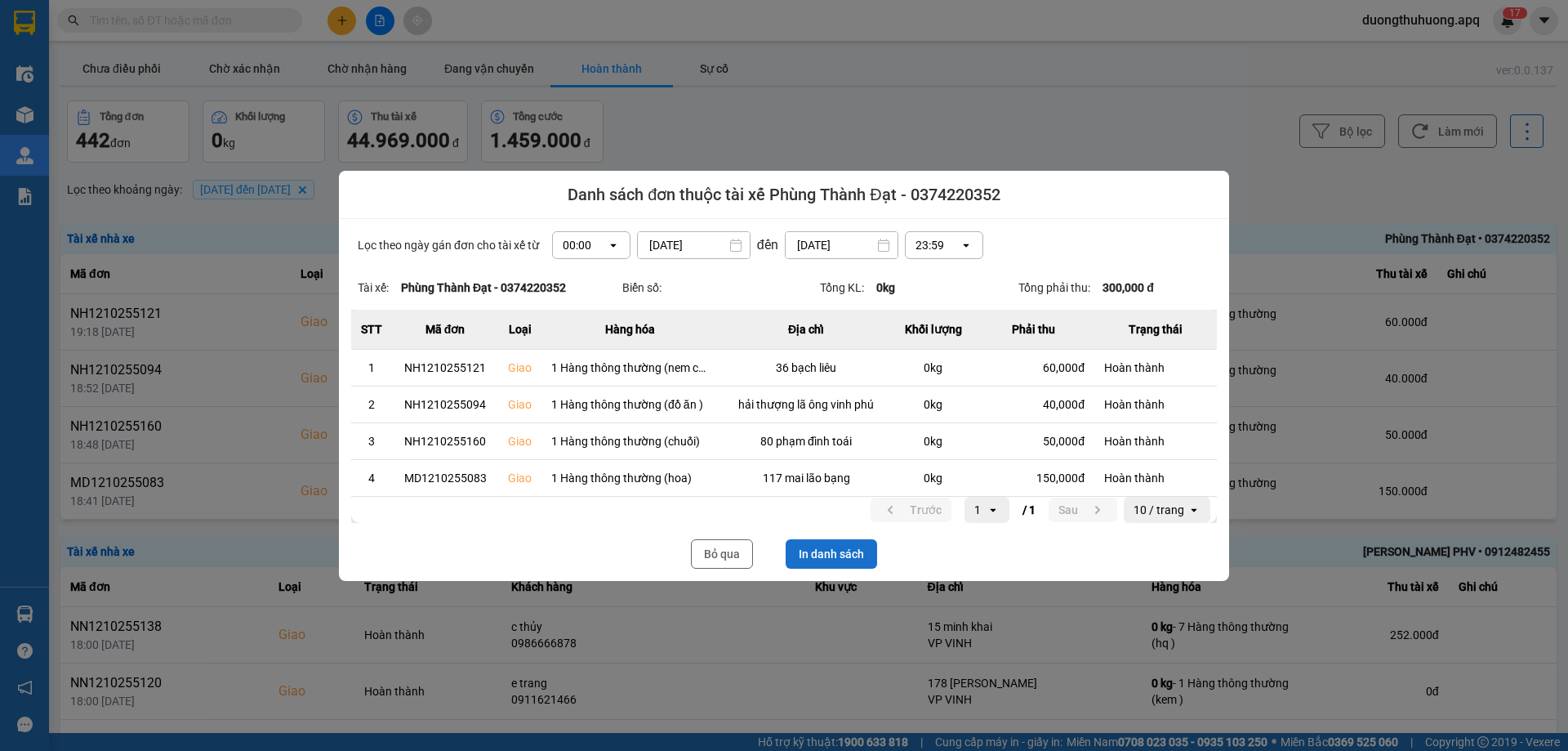
click at [834, 557] on button "In danh sách" at bounding box center [832, 554] width 92 height 29
click at [614, 244] on icon "dialog" at bounding box center [613, 245] width 5 height 4
click at [579, 339] on div "13:00" at bounding box center [591, 335] width 53 height 16
drag, startPoint x: 844, startPoint y: 555, endPoint x: 684, endPoint y: 35, distance: 544.1
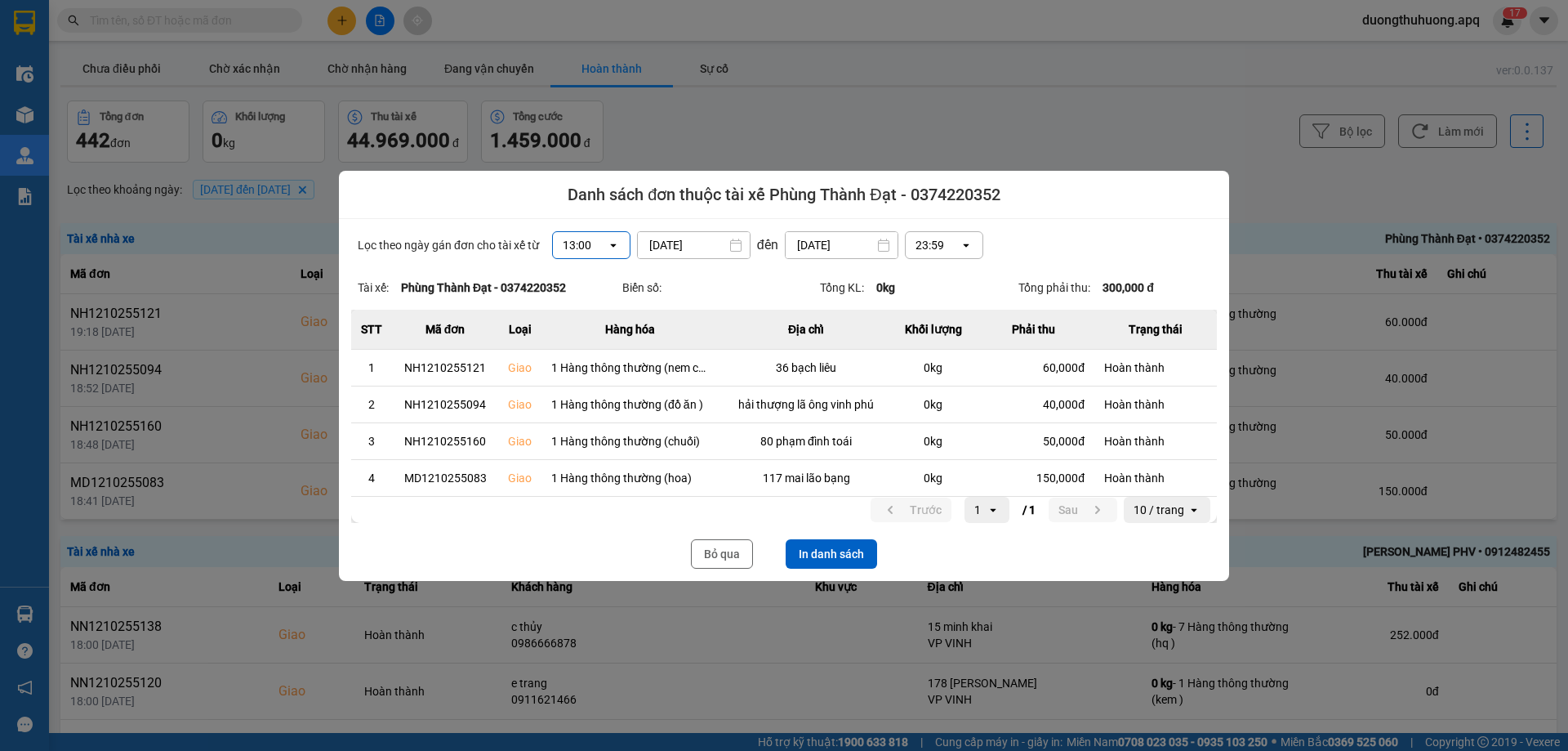
click at [843, 556] on button "In danh sách" at bounding box center [832, 554] width 92 height 29
click at [718, 557] on button "Bỏ qua" at bounding box center [722, 554] width 62 height 29
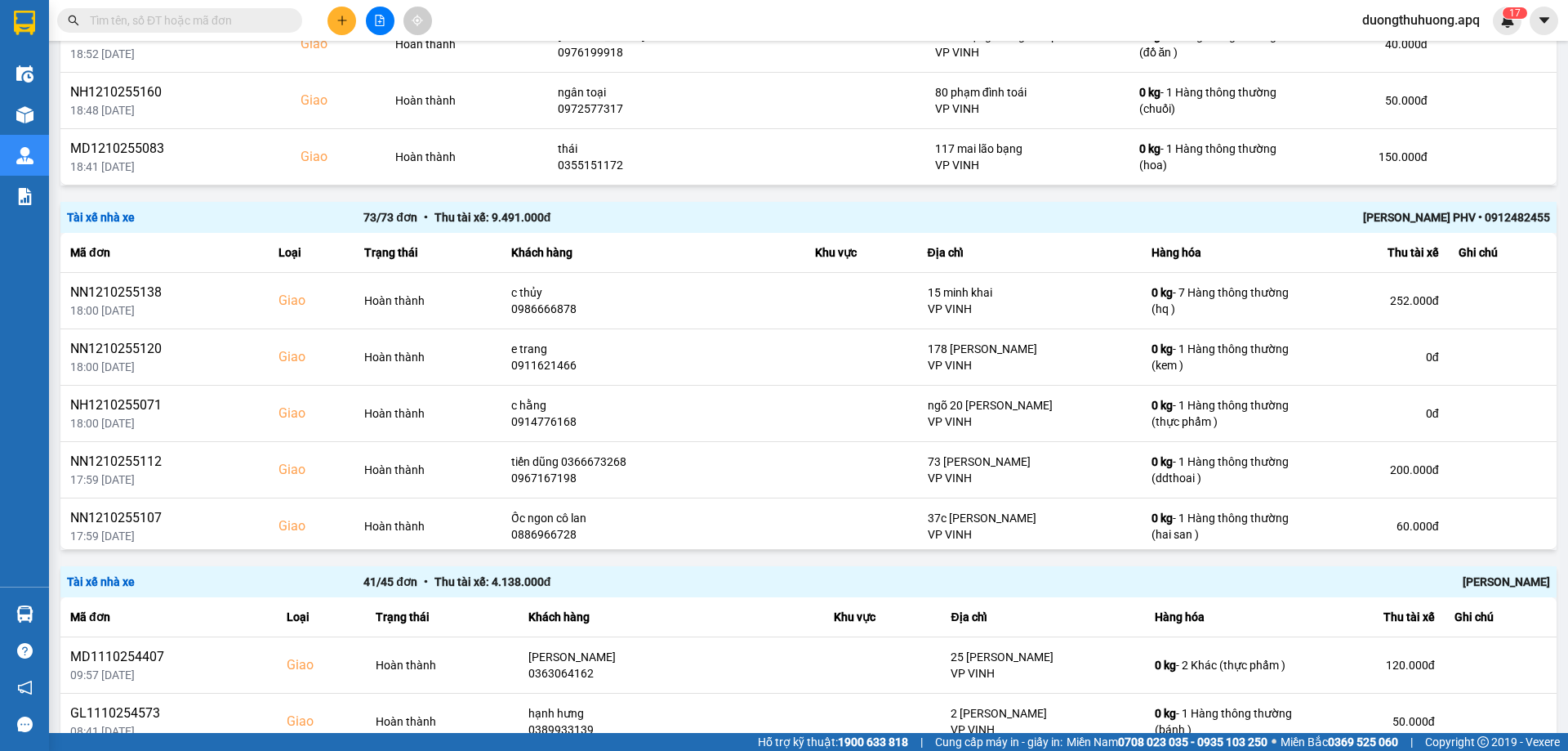
scroll to position [338, 0]
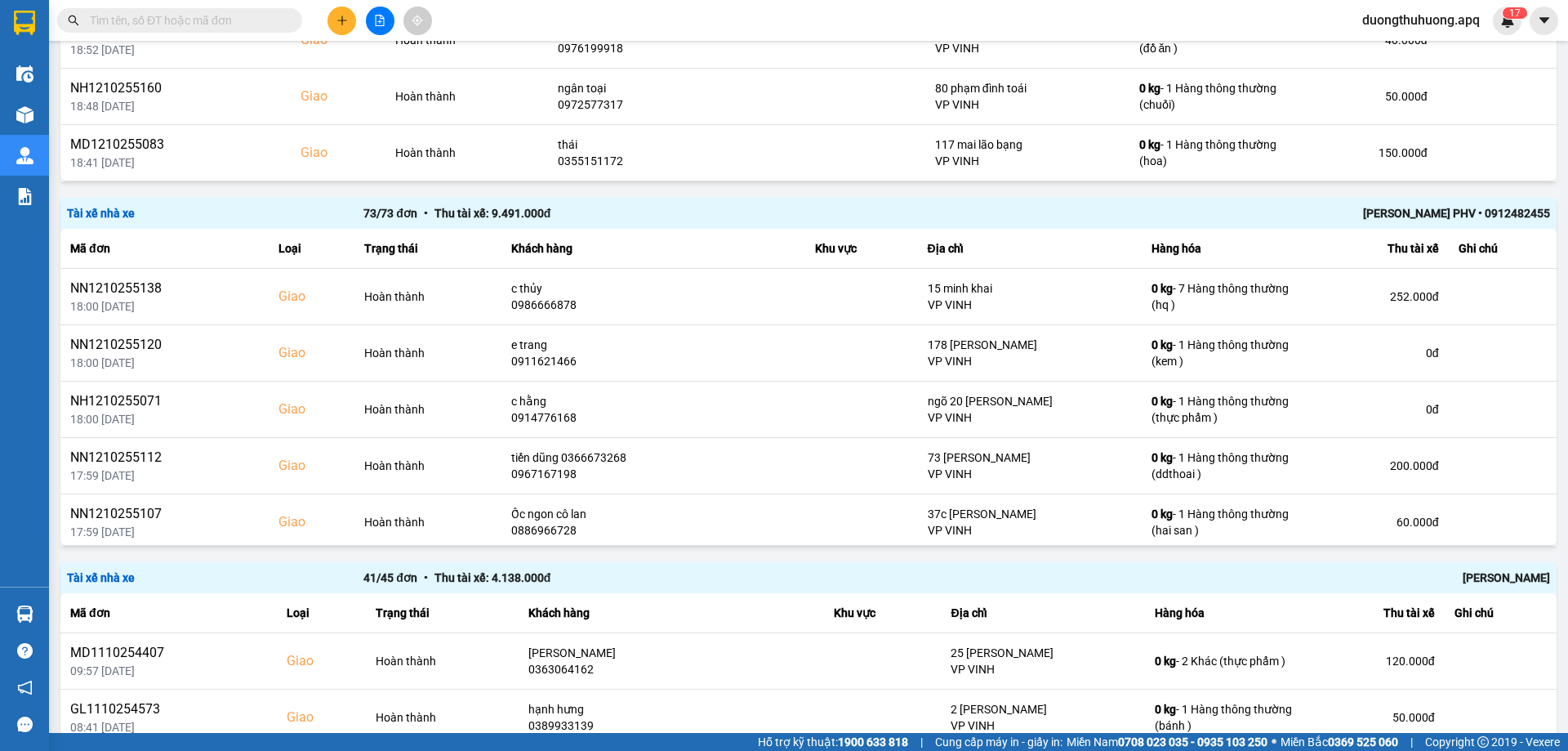
click at [1408, 210] on div "Lê Hữu Thuỷ PHV • 0912482455" at bounding box center [1253, 213] width 593 height 18
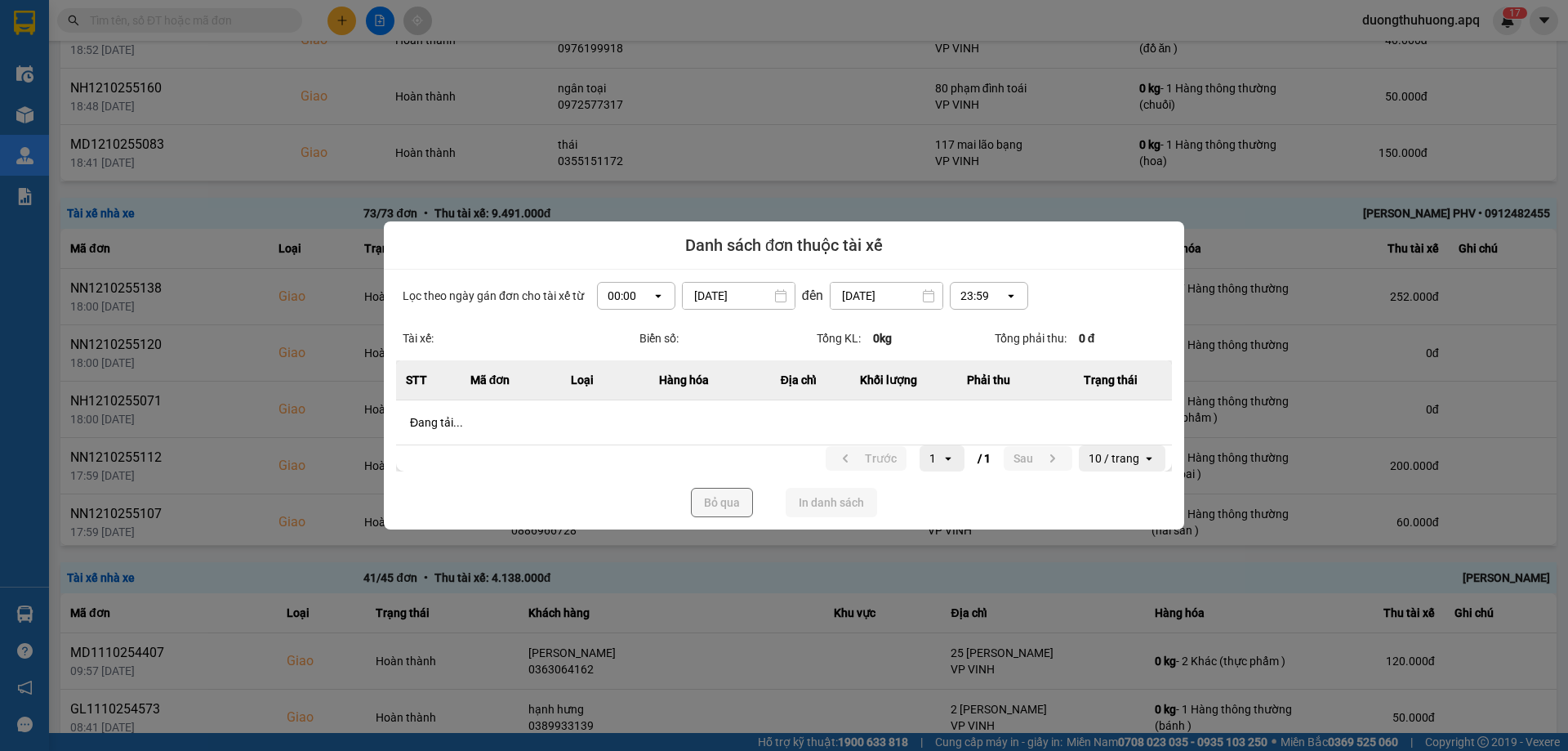
click at [657, 298] on icon "open" at bounding box center [658, 295] width 13 height 13
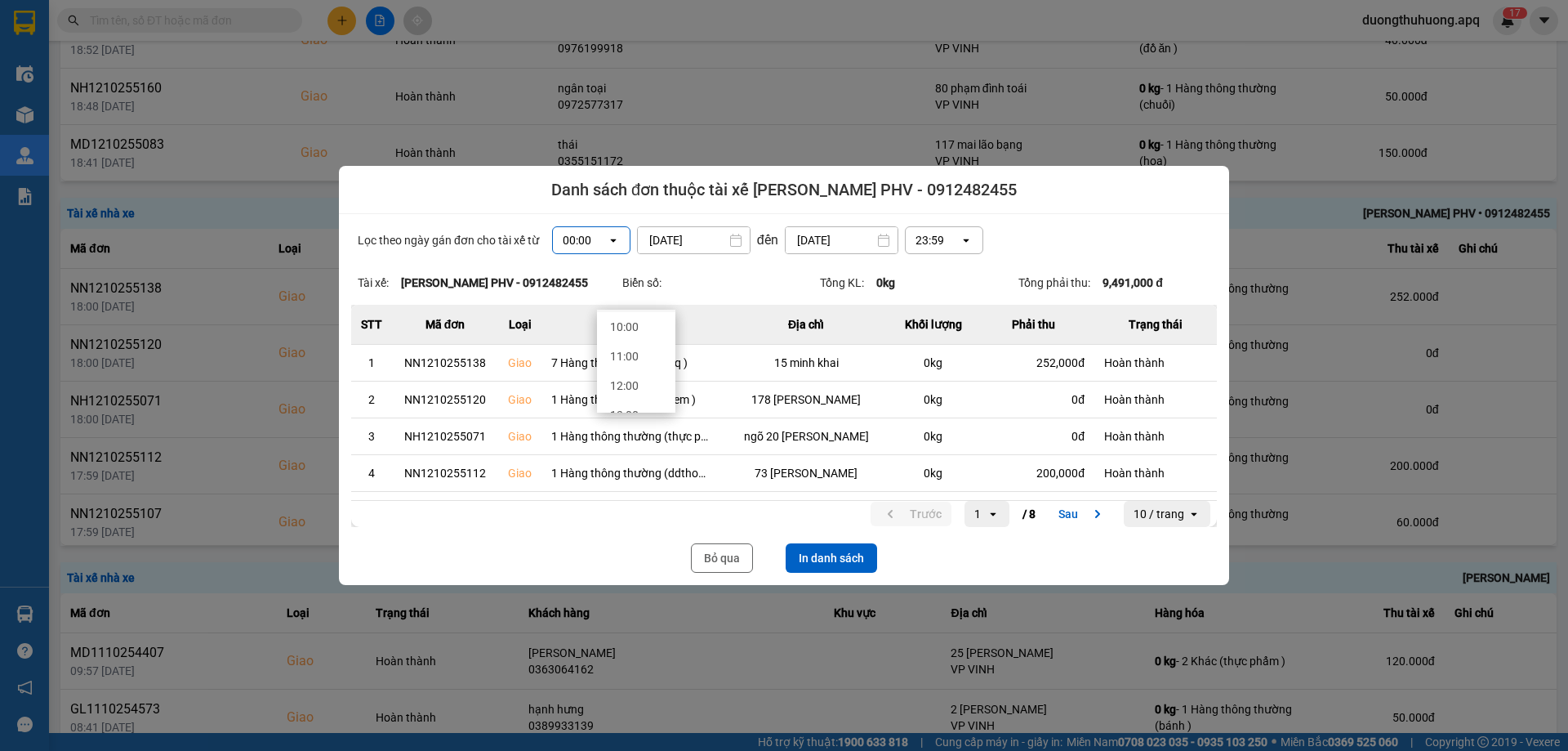
scroll to position [327, 0]
click at [620, 389] on div "13:00" at bounding box center [636, 386] width 53 height 16
click at [843, 566] on button "In danh sách" at bounding box center [832, 557] width 92 height 29
drag, startPoint x: 729, startPoint y: 560, endPoint x: 374, endPoint y: 8, distance: 656.3
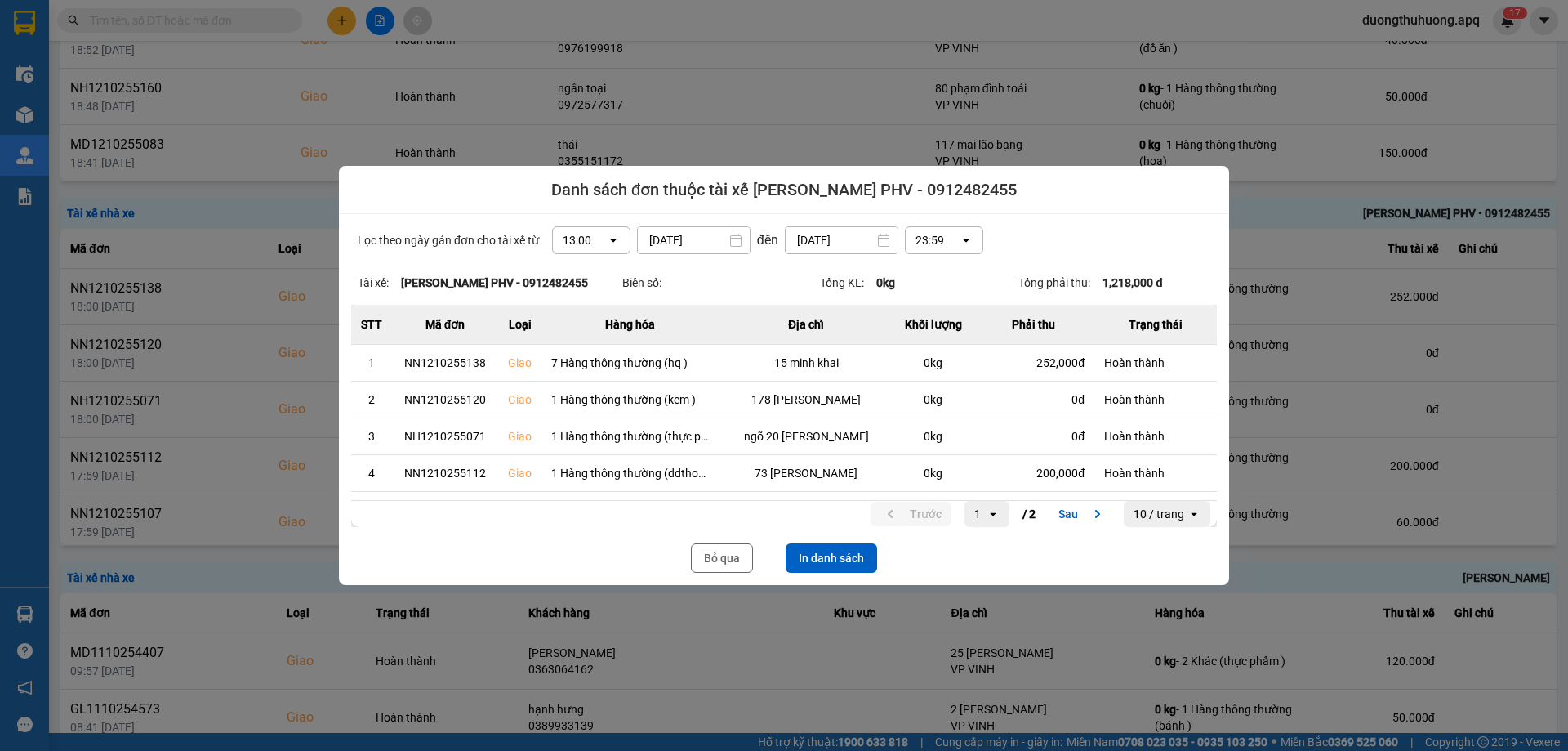
click at [727, 560] on button "Bỏ qua" at bounding box center [722, 557] width 62 height 29
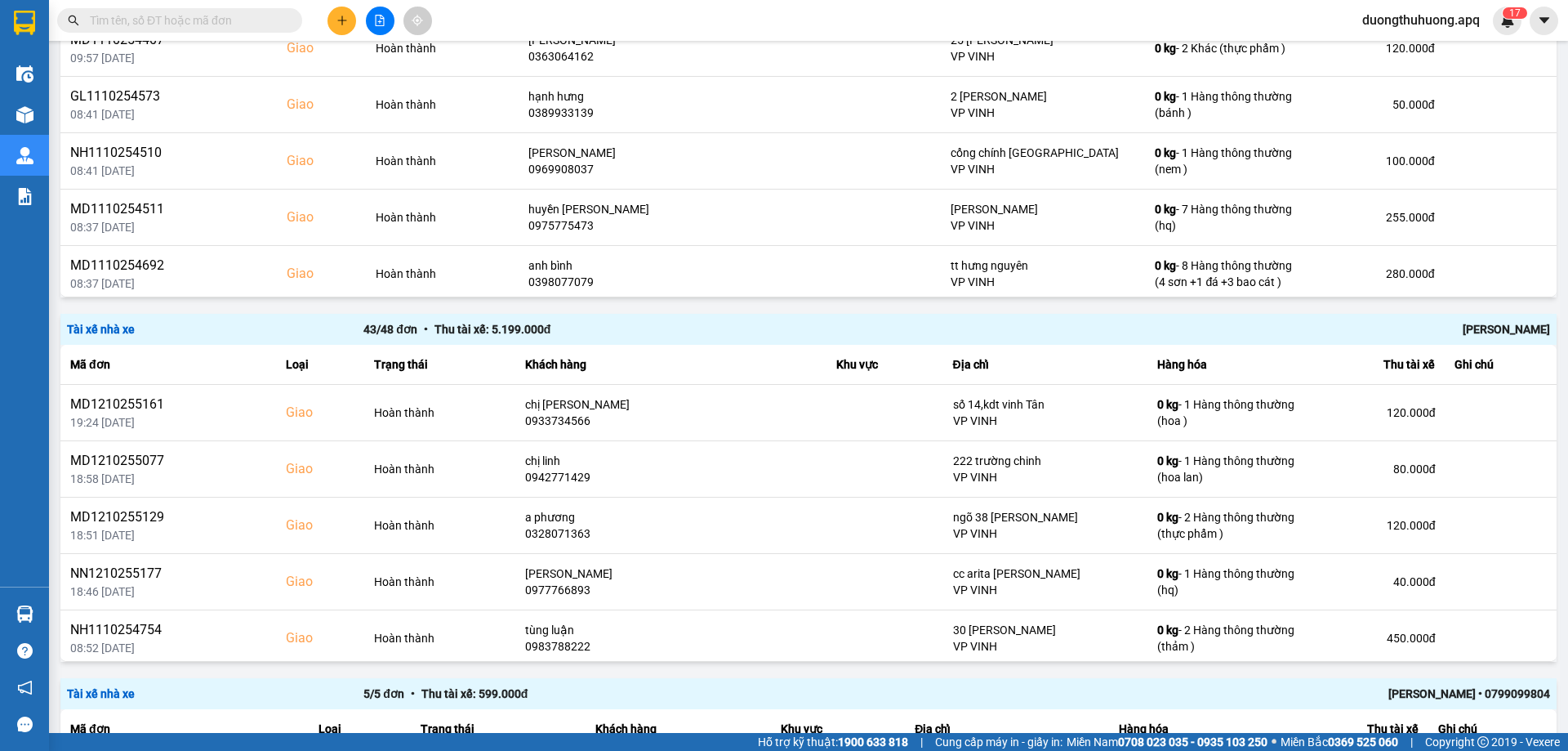
scroll to position [1074, 0]
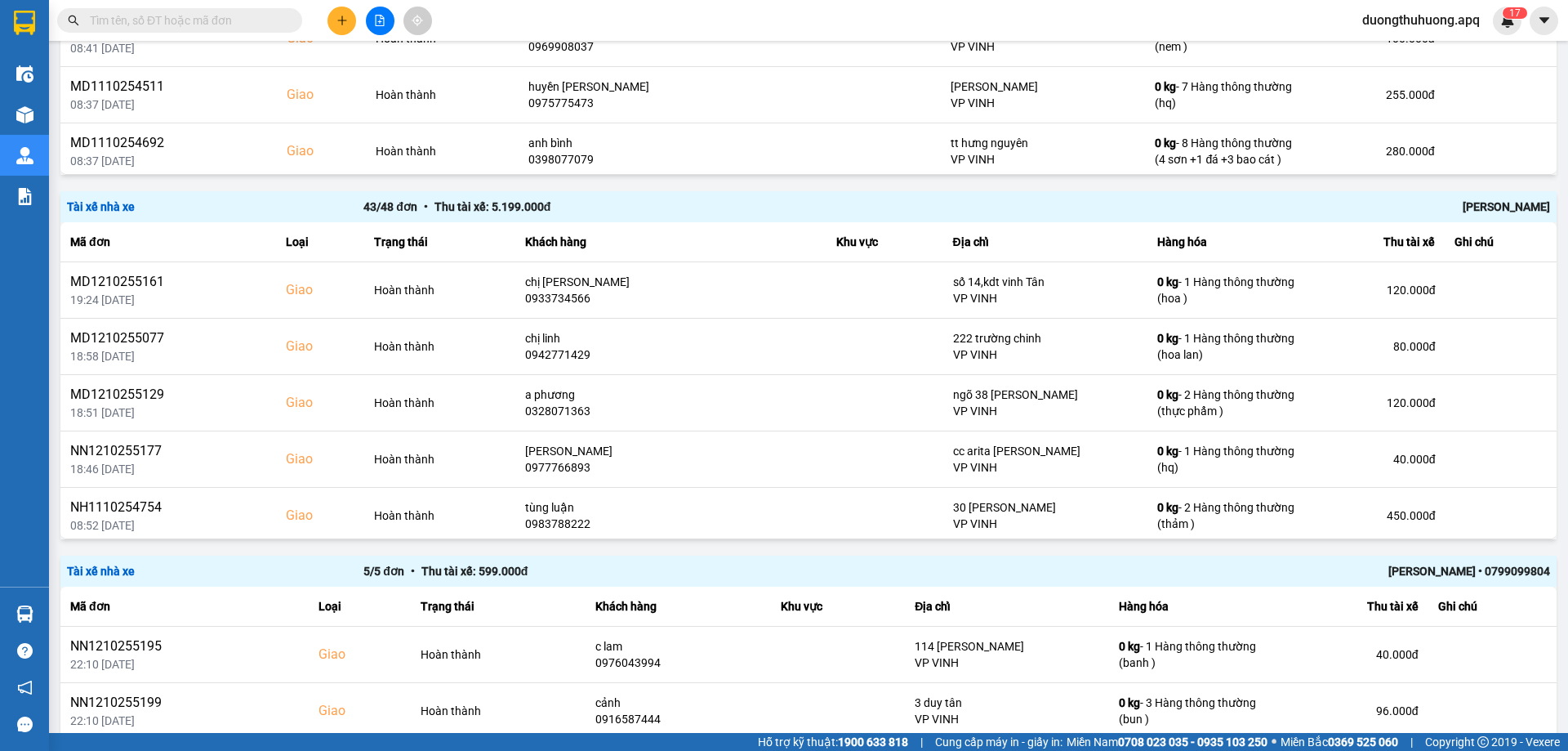
click at [1499, 207] on div "Trần Thanh Hải" at bounding box center [1253, 207] width 593 height 18
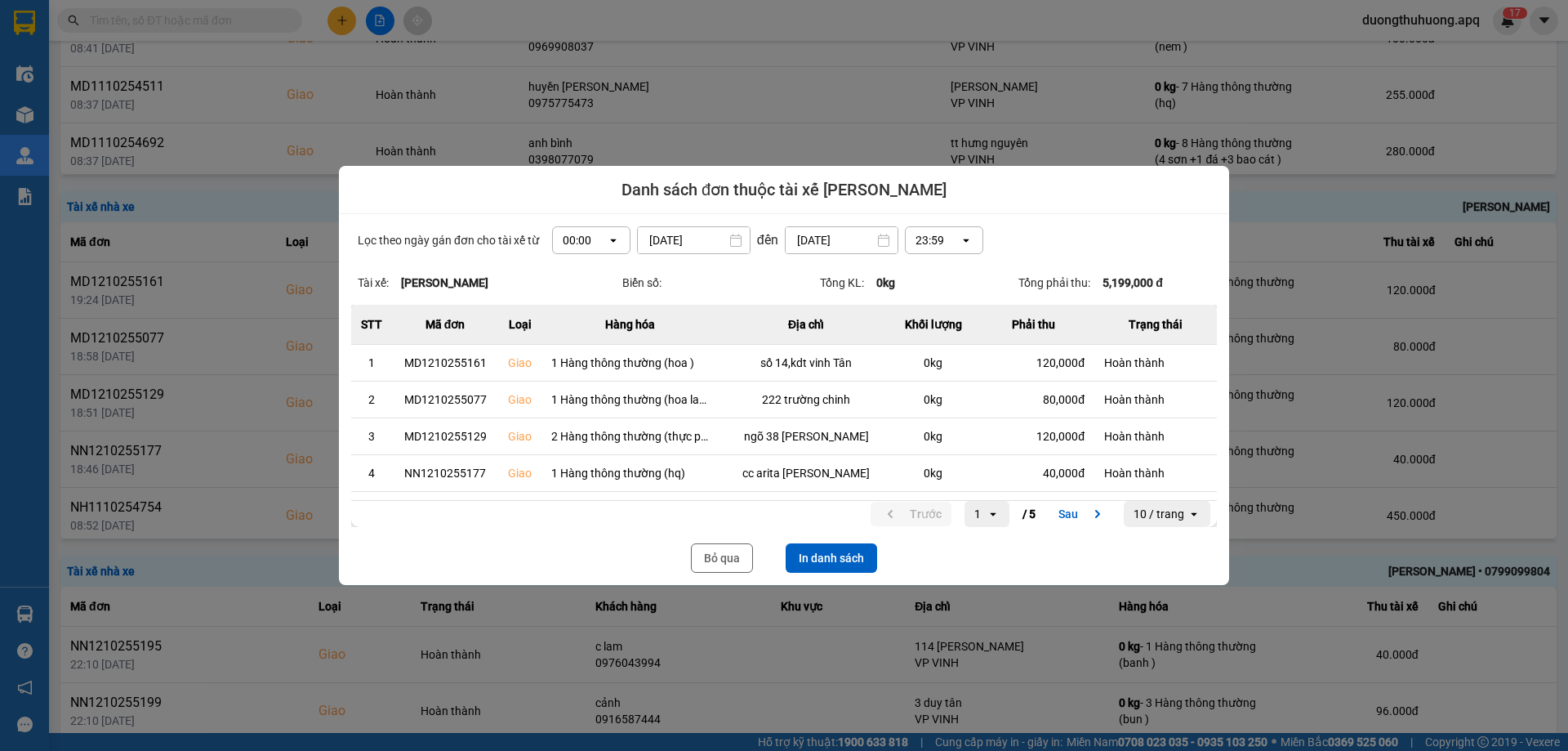
click at [611, 239] on icon "open" at bounding box center [613, 240] width 13 height 13
click at [576, 336] on div "13:00" at bounding box center [586, 331] width 53 height 16
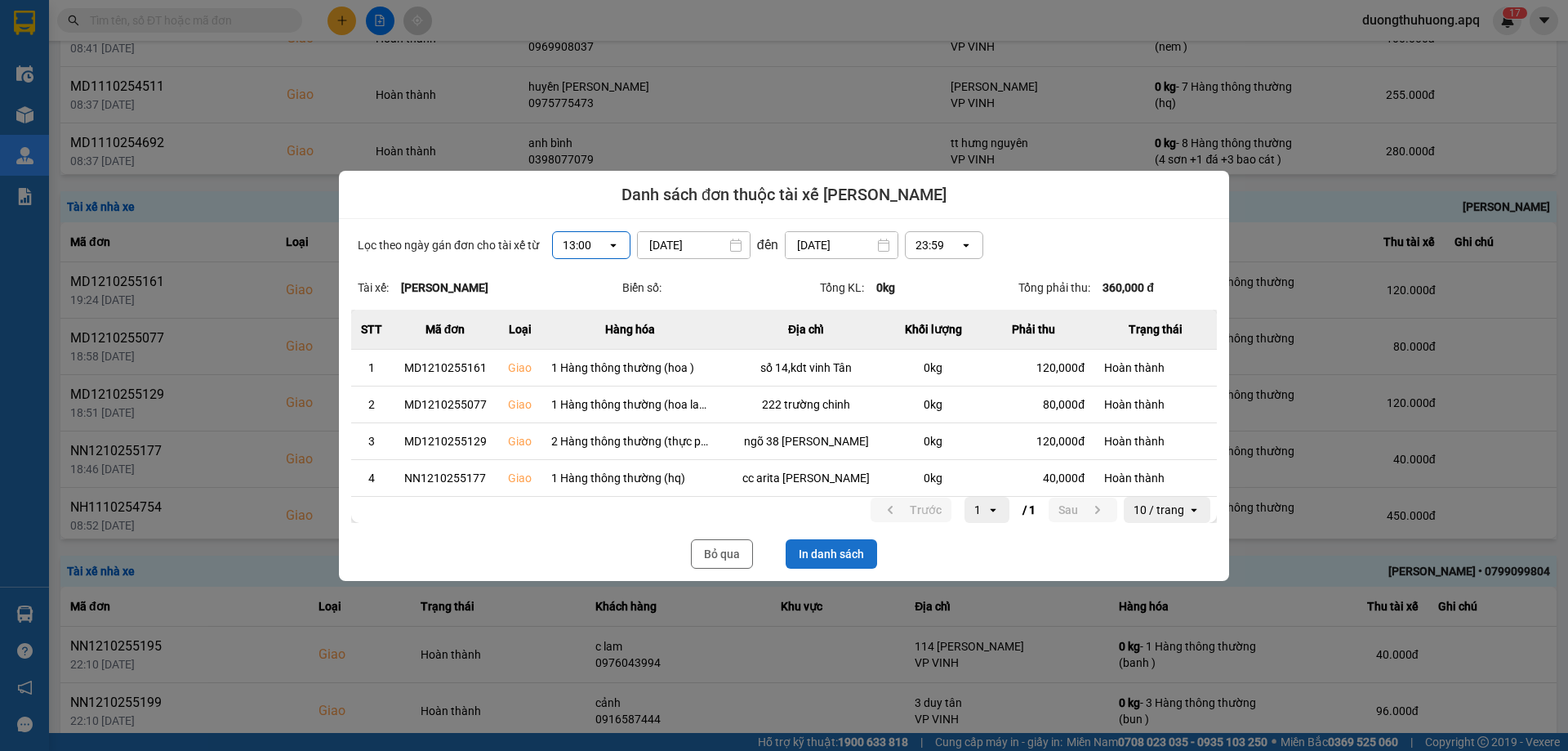
click at [837, 555] on button "In danh sách" at bounding box center [832, 554] width 92 height 29
drag, startPoint x: 728, startPoint y: 553, endPoint x: 1518, endPoint y: 249, distance: 846.5
click at [728, 553] on button "Bỏ qua" at bounding box center [722, 554] width 62 height 29
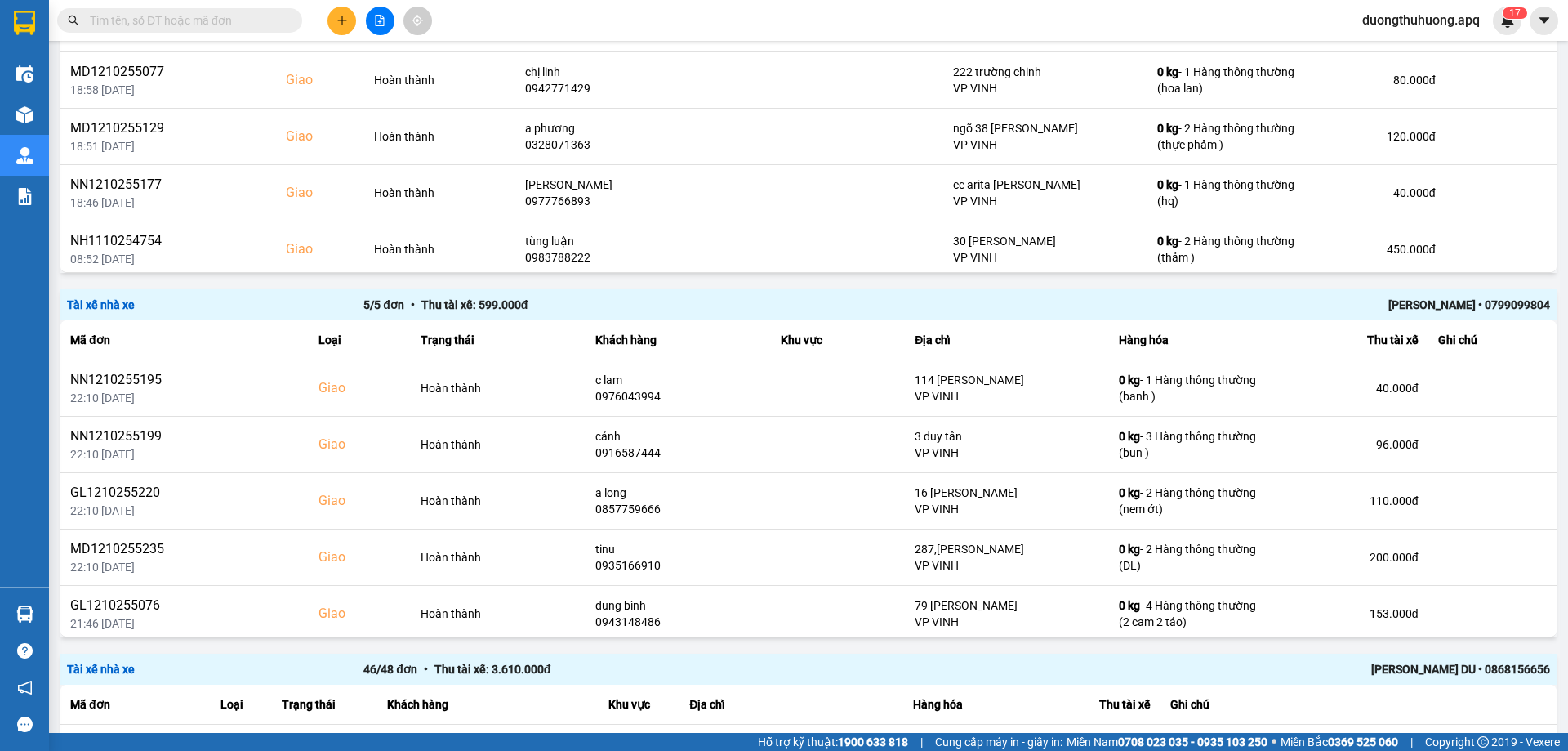
scroll to position [1371, 0]
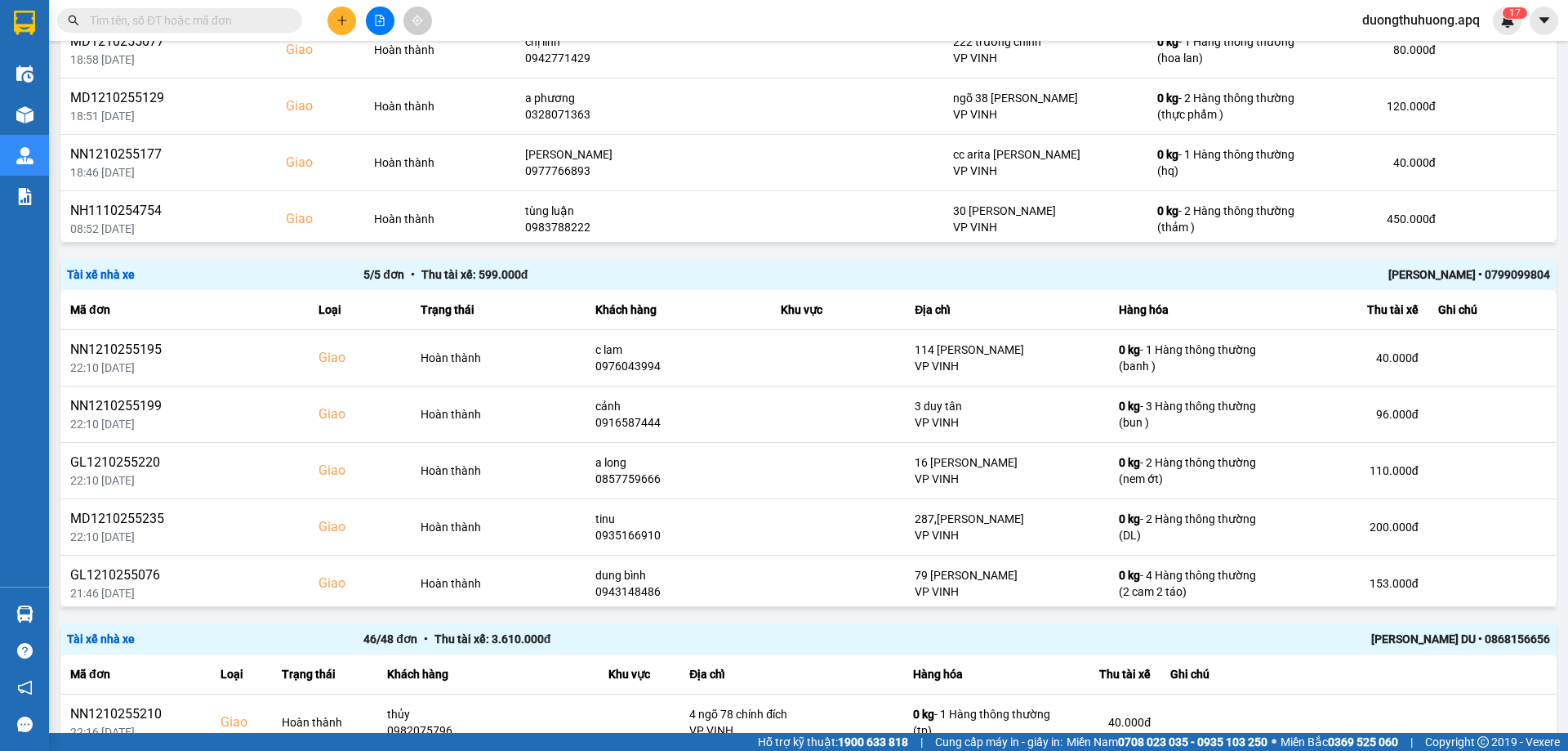
click at [1427, 275] on div "LÊ ĐỨC ANH • 0799099804" at bounding box center [1253, 275] width 593 height 18
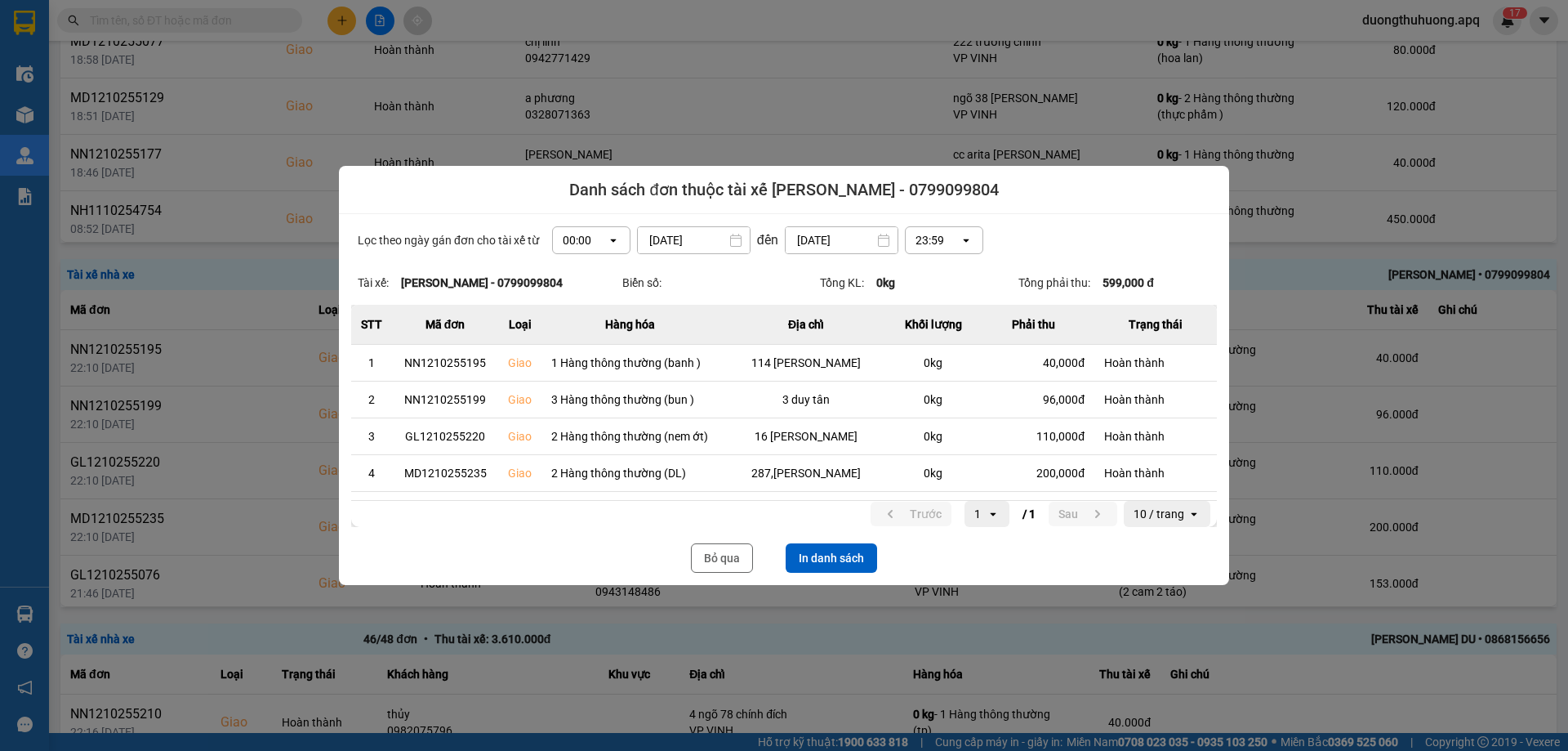
click at [611, 241] on icon "dialog" at bounding box center [613, 241] width 5 height 4
click at [576, 337] on div "13:00" at bounding box center [586, 331] width 53 height 16
click at [843, 558] on button "In danh sách" at bounding box center [832, 557] width 92 height 29
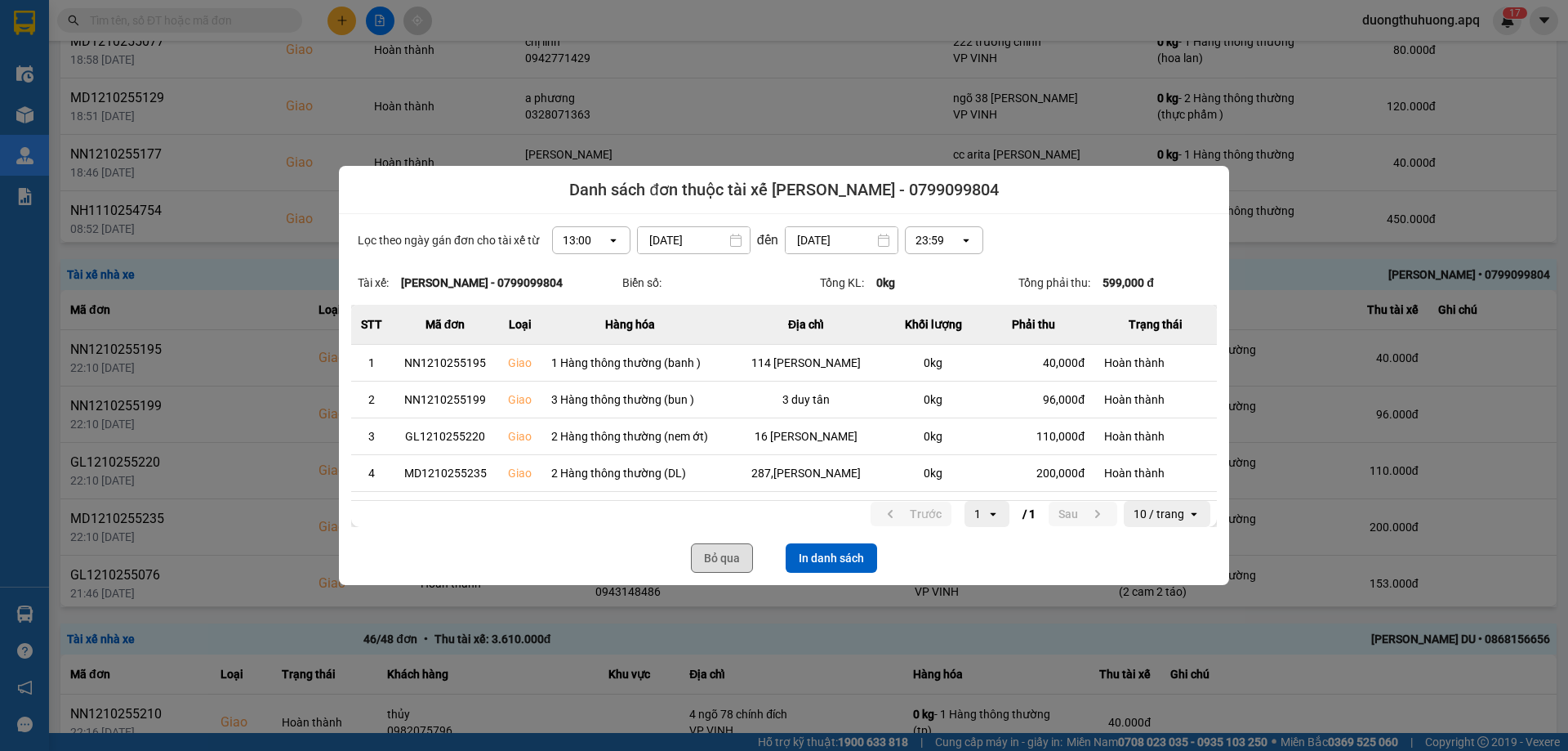
click at [724, 557] on button "Bỏ qua" at bounding box center [722, 557] width 62 height 29
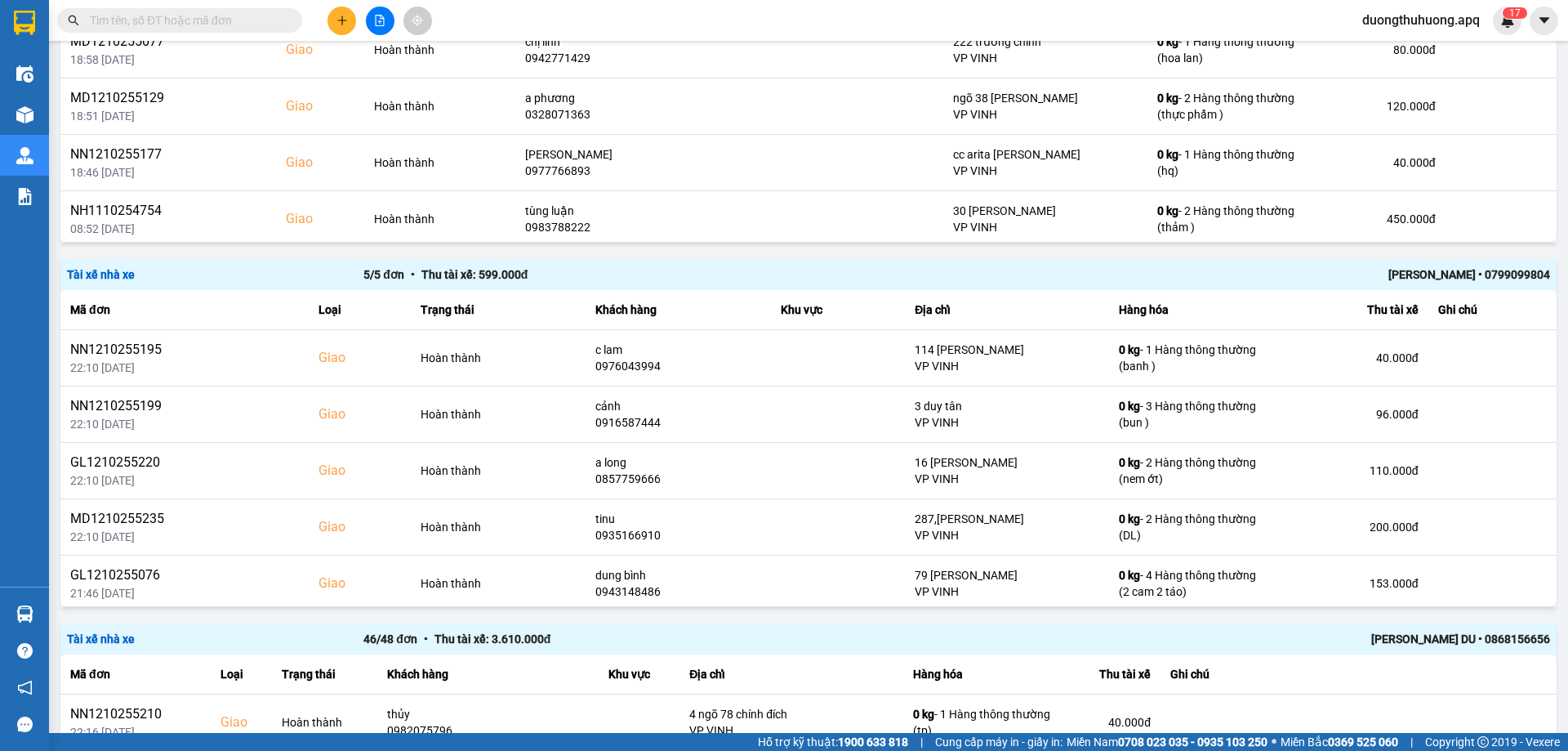
click at [1425, 631] on div "NGUYỄN VĂN DU • 0868156656" at bounding box center [1253, 640] width 593 height 18
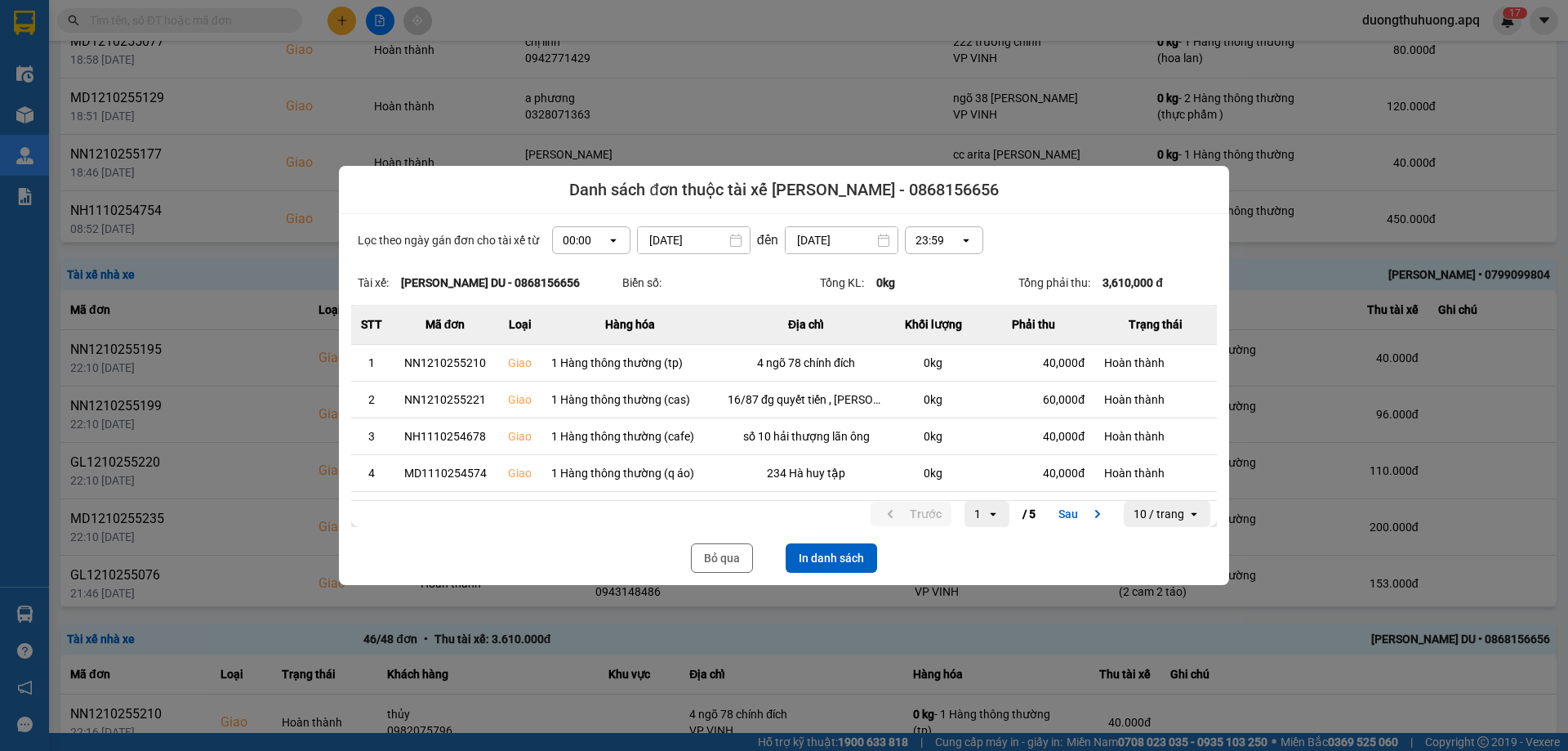
click at [611, 241] on icon "dialog" at bounding box center [613, 241] width 5 height 4
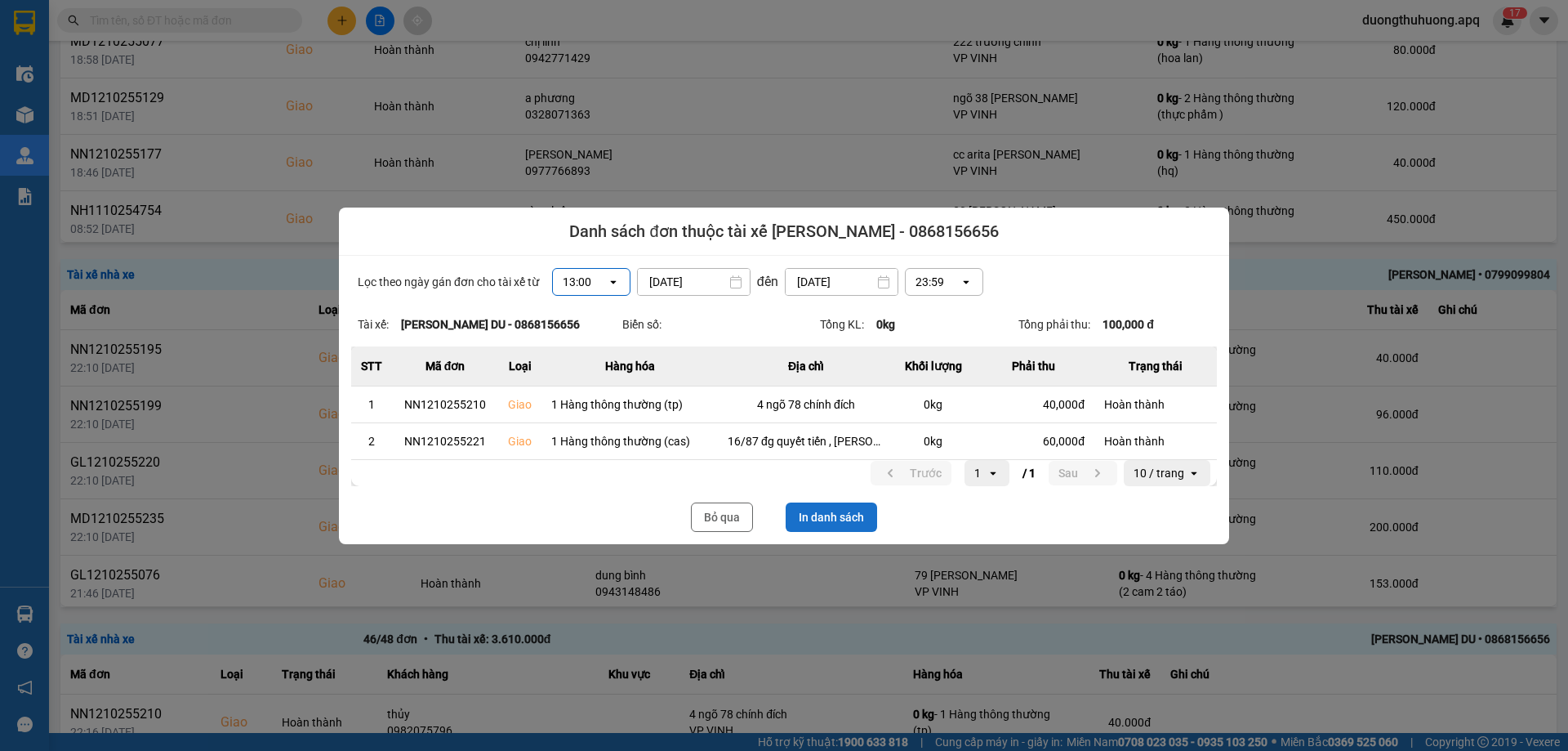
click at [855, 523] on button "In danh sách" at bounding box center [832, 517] width 92 height 29
click at [725, 522] on button "Bỏ qua" at bounding box center [722, 517] width 62 height 29
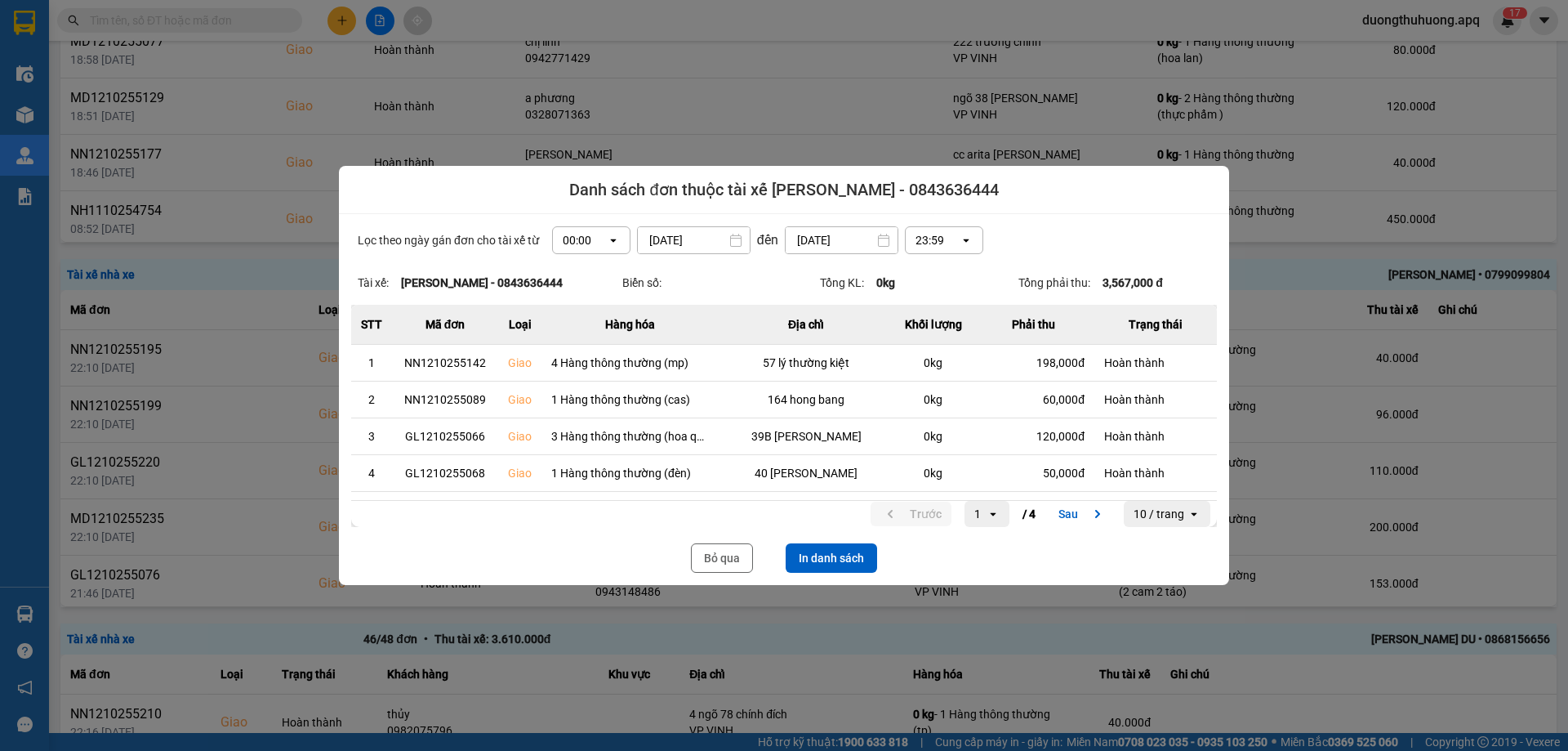
click at [611, 241] on icon "dialog" at bounding box center [613, 241] width 5 height 4
click at [840, 554] on button "In danh sách" at bounding box center [832, 557] width 92 height 29
click at [716, 562] on button "Bỏ qua" at bounding box center [722, 557] width 62 height 29
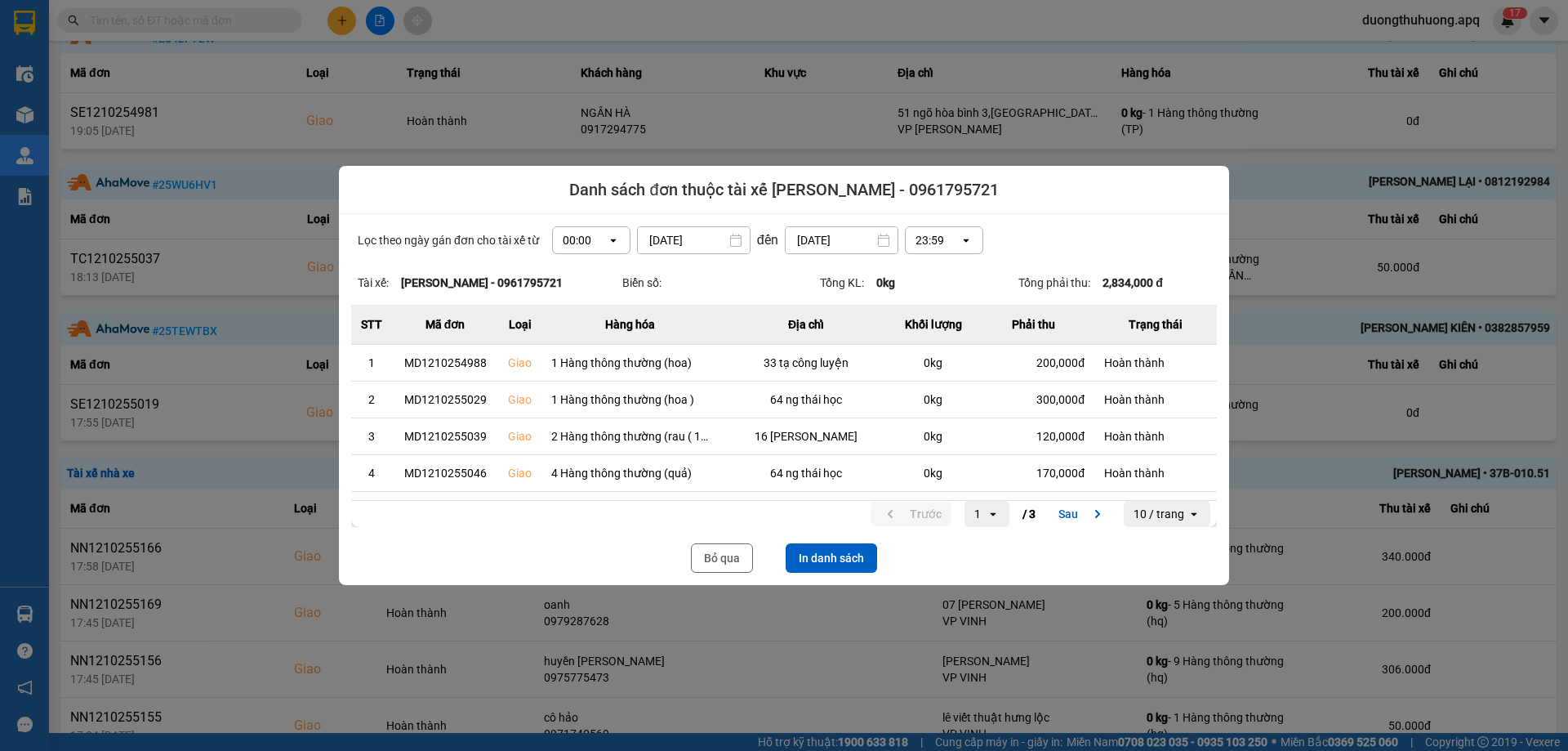
click at [607, 241] on icon "open" at bounding box center [613, 240] width 13 height 13
click at [812, 560] on button "In danh sách" at bounding box center [832, 557] width 92 height 29
click at [717, 563] on button "Bỏ qua" at bounding box center [722, 557] width 62 height 29
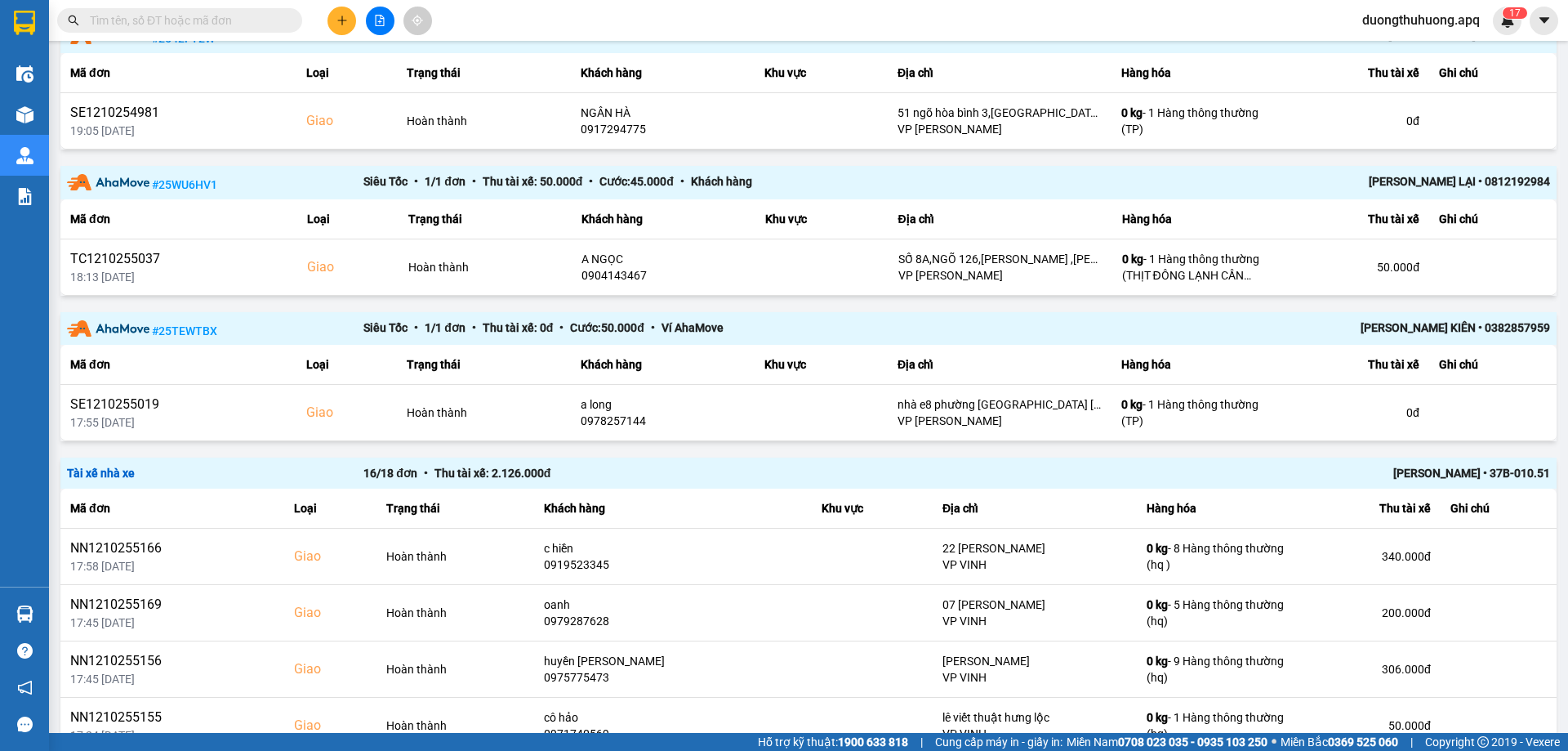
click at [1413, 464] on div "Trương Tuấn Dũng • 37B-010.51" at bounding box center [1253, 473] width 593 height 18
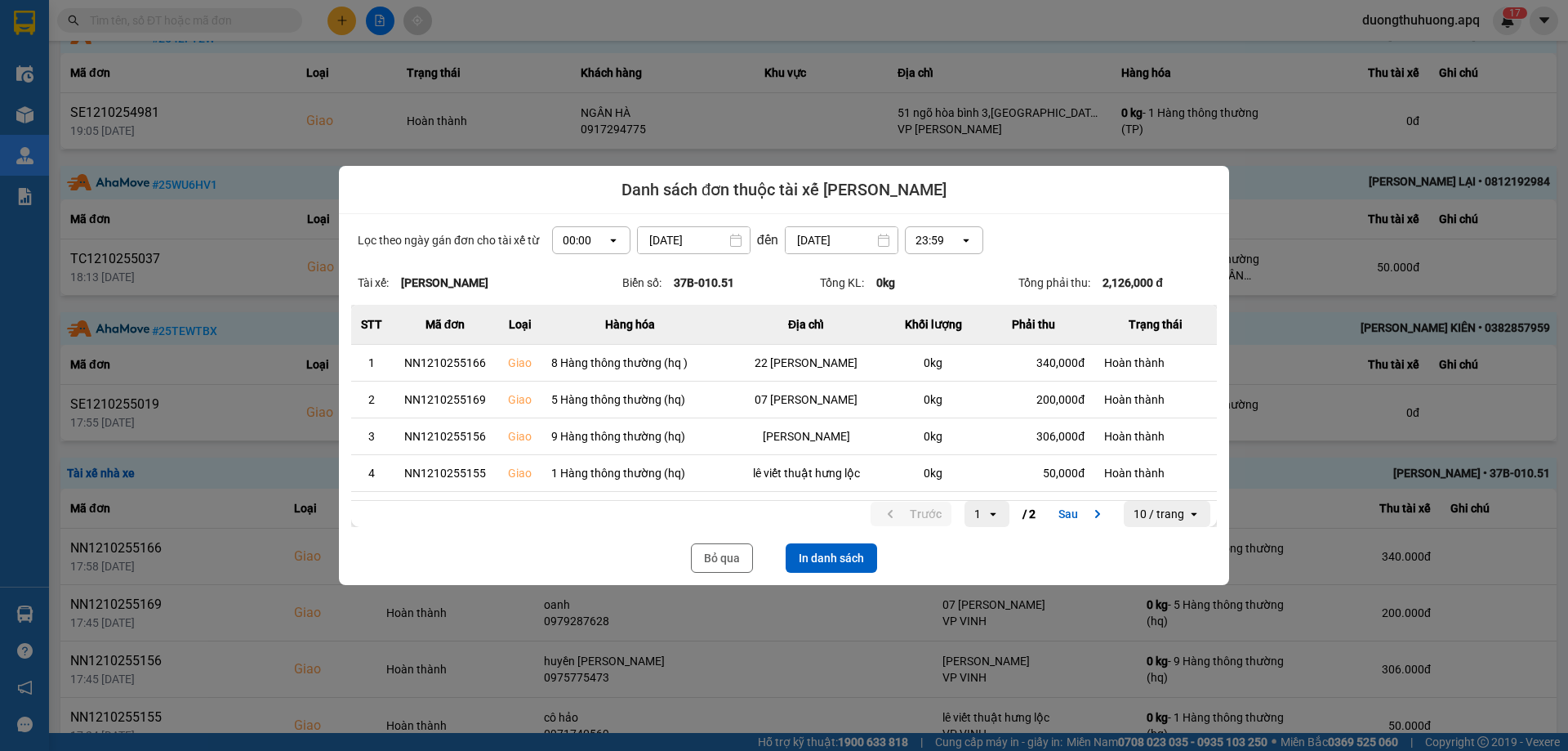
click at [608, 238] on icon "open" at bounding box center [613, 240] width 13 height 13
click at [834, 564] on button "In danh sách" at bounding box center [832, 557] width 92 height 29
drag, startPoint x: 712, startPoint y: 559, endPoint x: 162, endPoint y: 32, distance: 761.7
click at [711, 559] on button "Bỏ qua" at bounding box center [722, 557] width 62 height 29
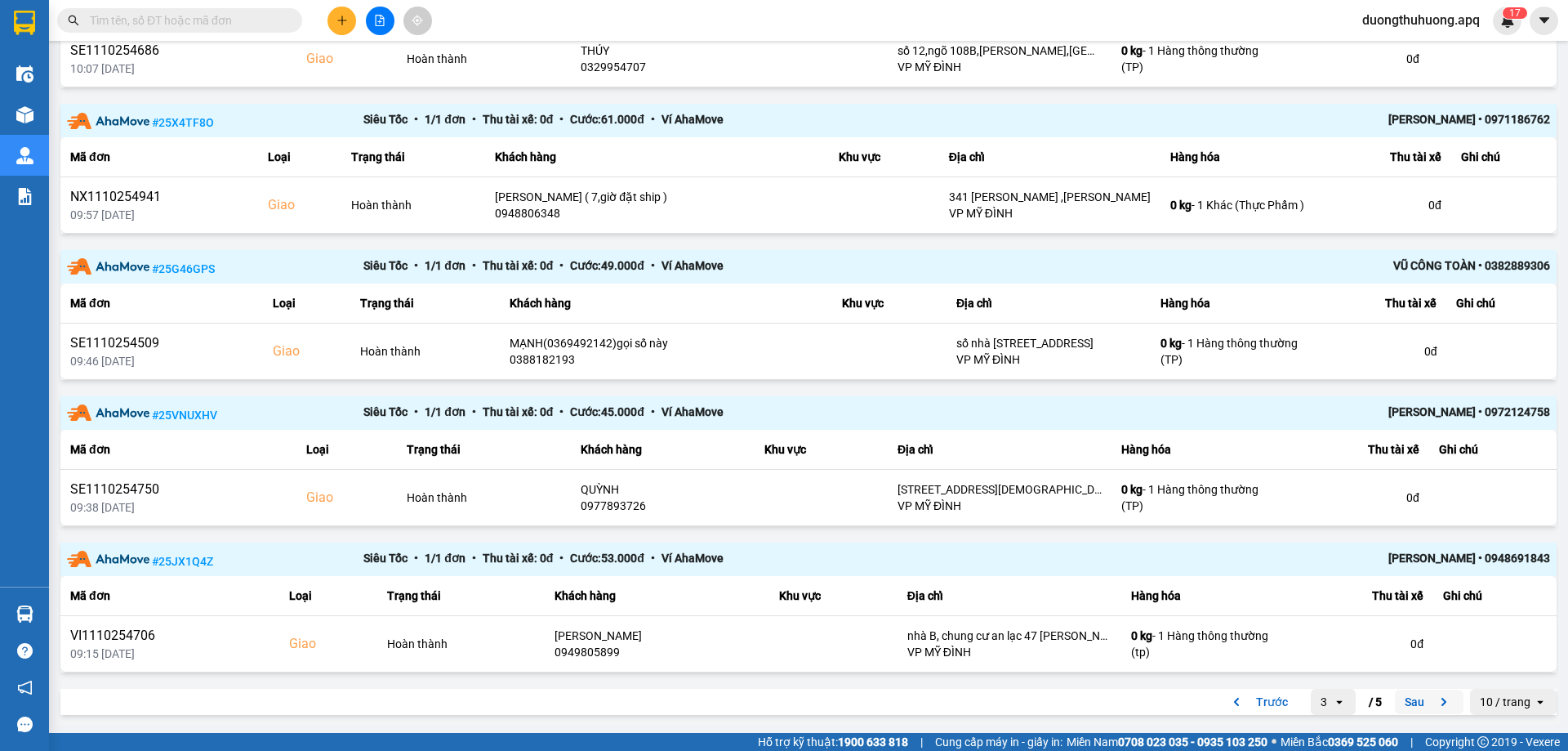
click at [1398, 700] on button "Sau" at bounding box center [1429, 701] width 69 height 24
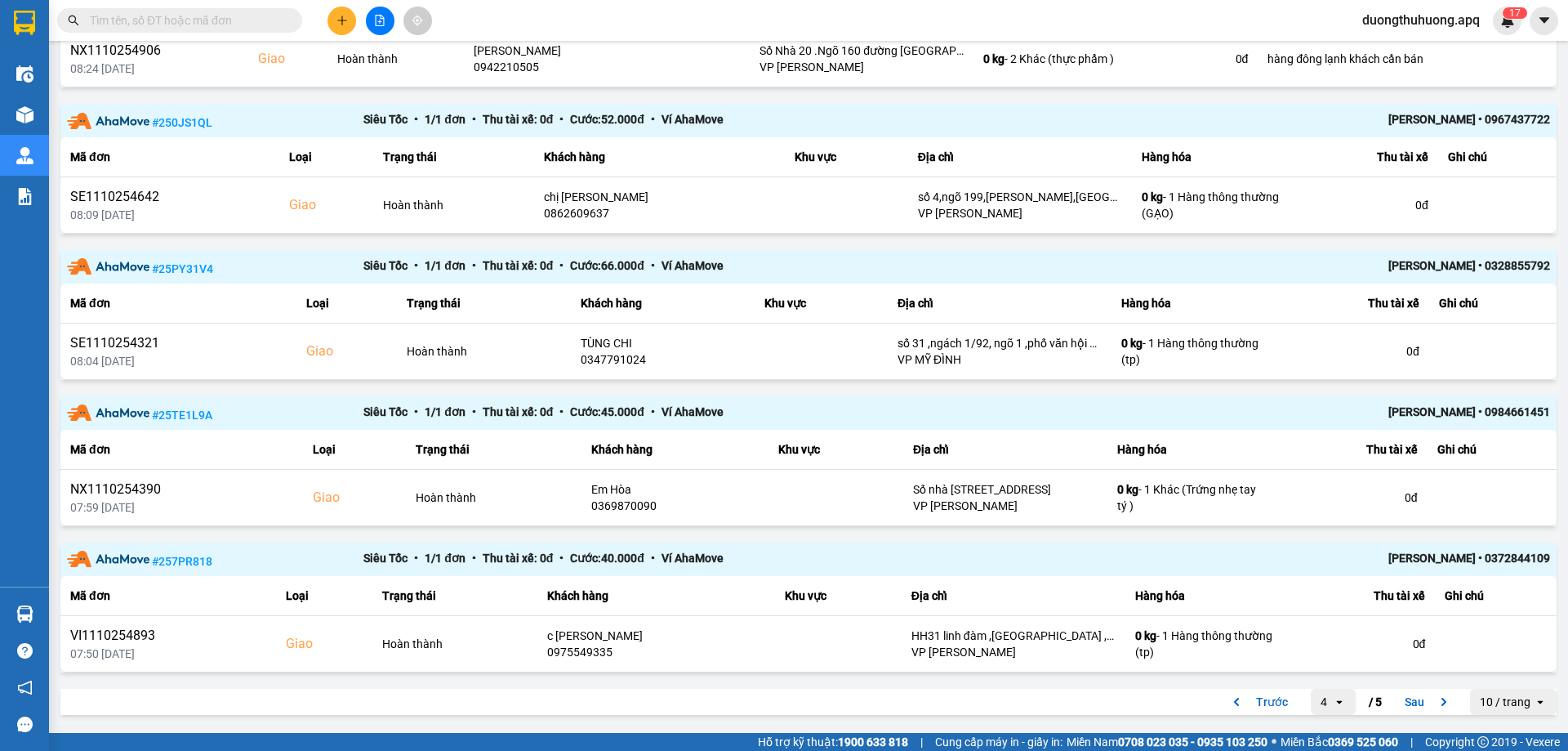
click at [1564, 271] on main "ver: 0.0.137 Chưa điều phối Chờ xác nhận Chờ nhận hàng Đang vận chuyển Hoàn thà…" at bounding box center [784, 367] width 1568 height 733
click at [1396, 701] on button "Sau" at bounding box center [1429, 701] width 69 height 24
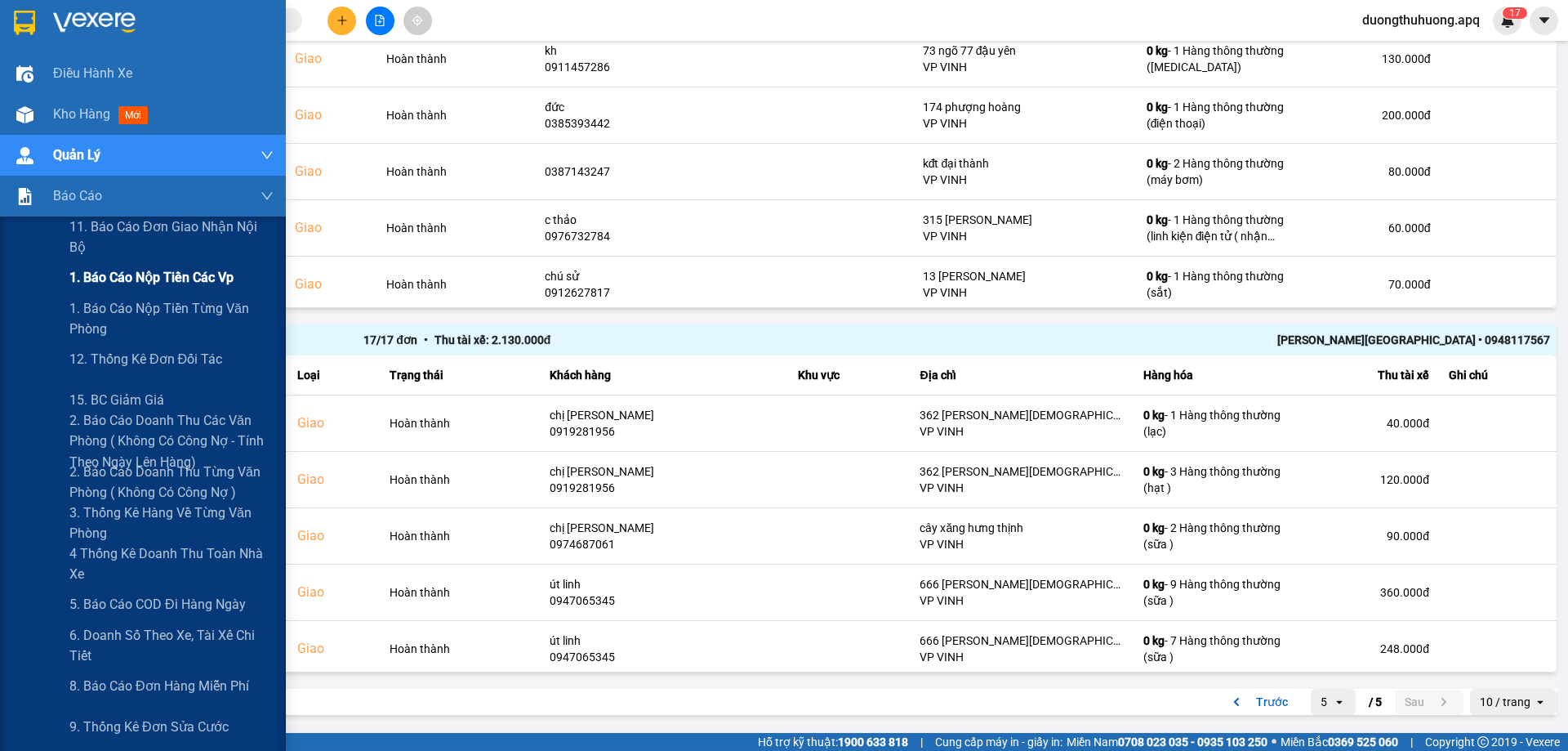
click at [142, 284] on span "1. Báo cáo nộp tiền các vp" at bounding box center [152, 277] width 164 height 21
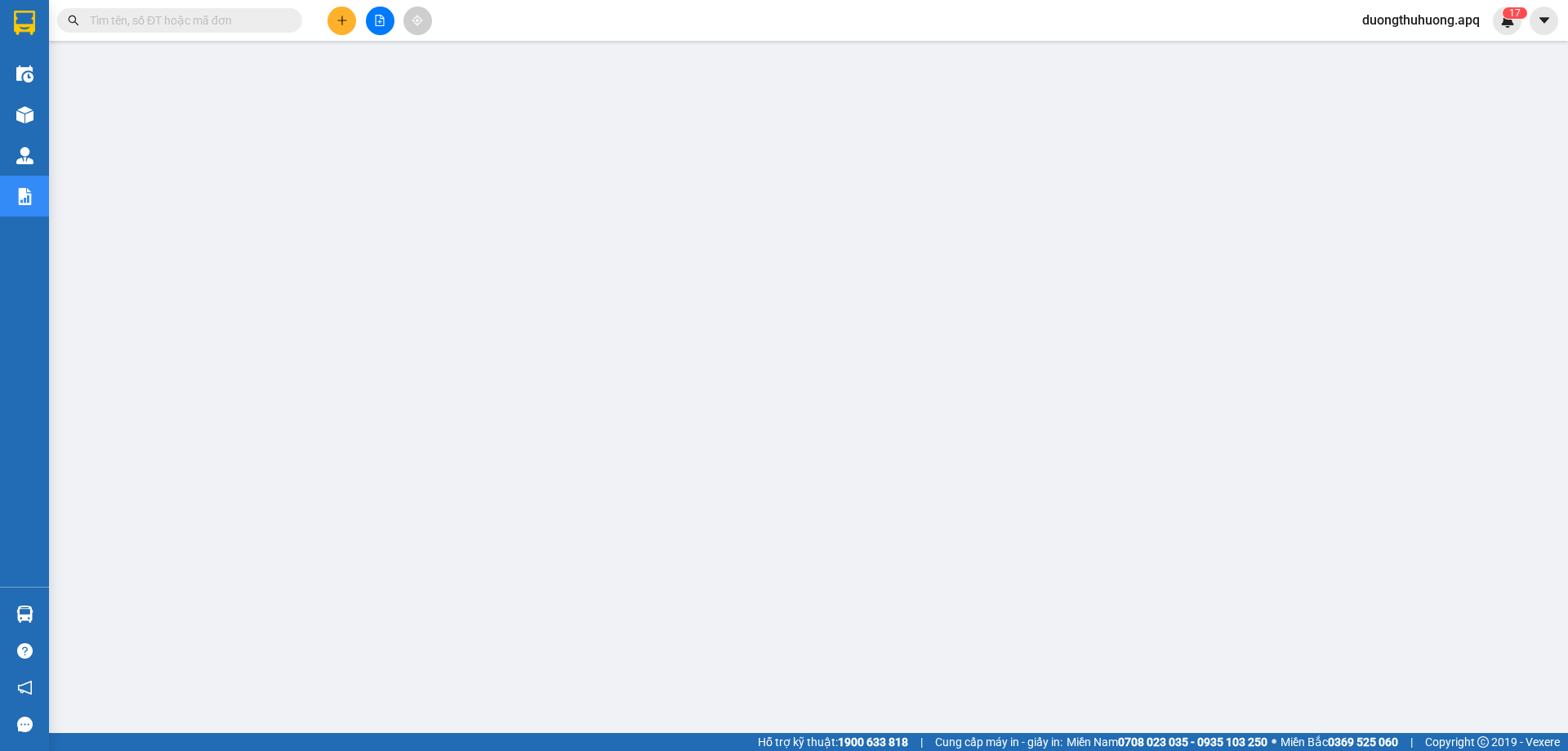
paste input "0961009595"
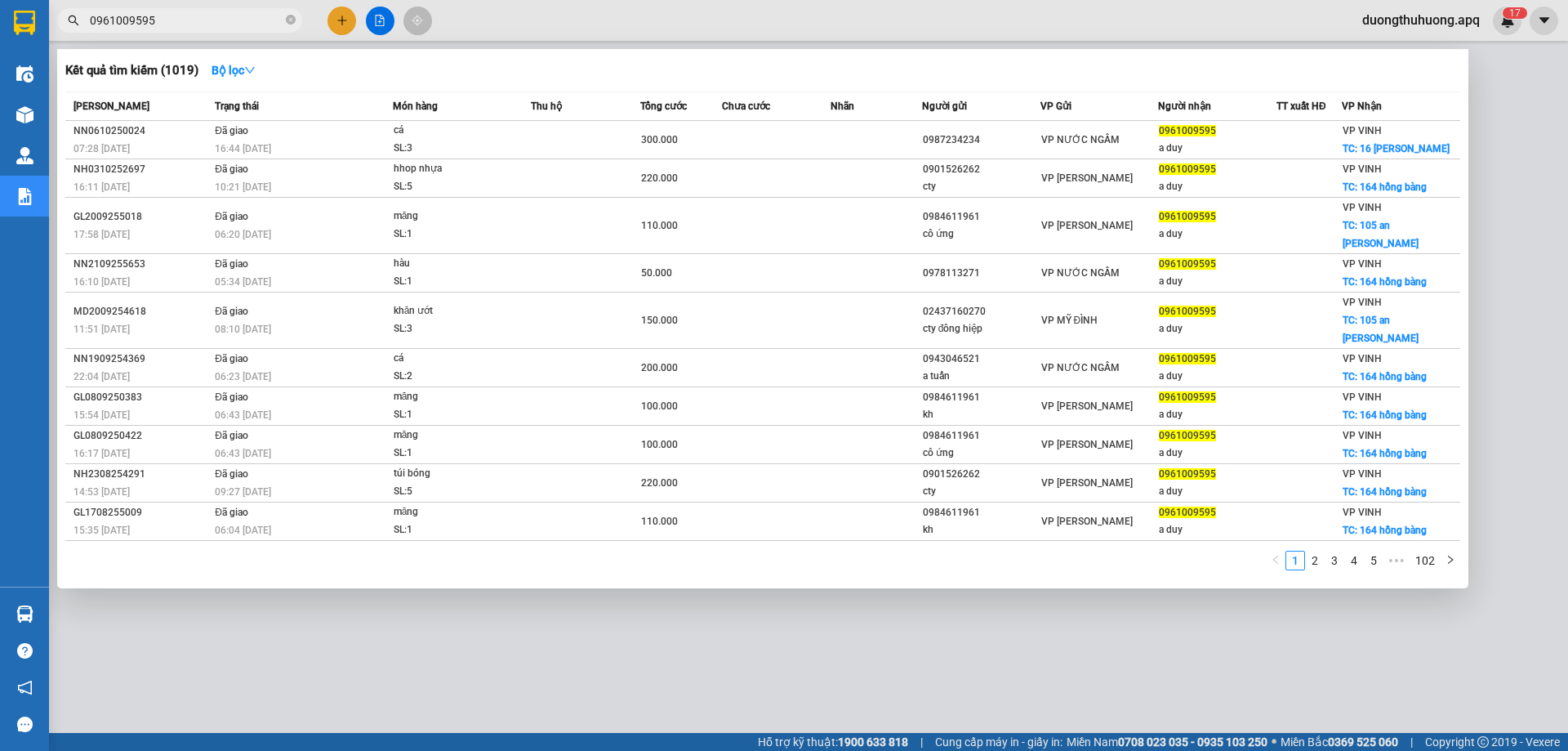
type input "0961009595"
drag, startPoint x: 293, startPoint y: 18, endPoint x: 259, endPoint y: 21, distance: 34.1
click at [287, 19] on icon "close-circle" at bounding box center [291, 19] width 10 height 10
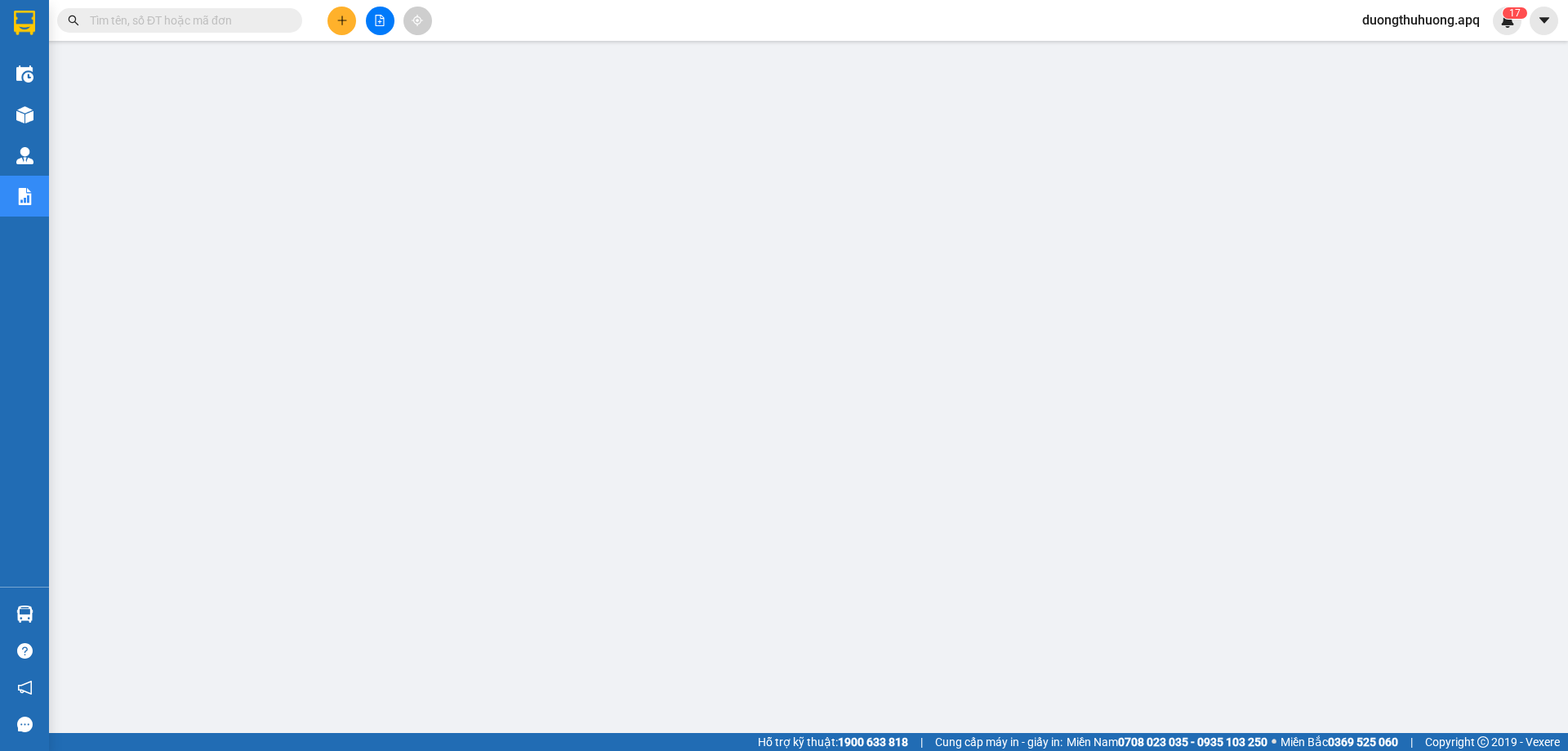
paste input "0985636629"
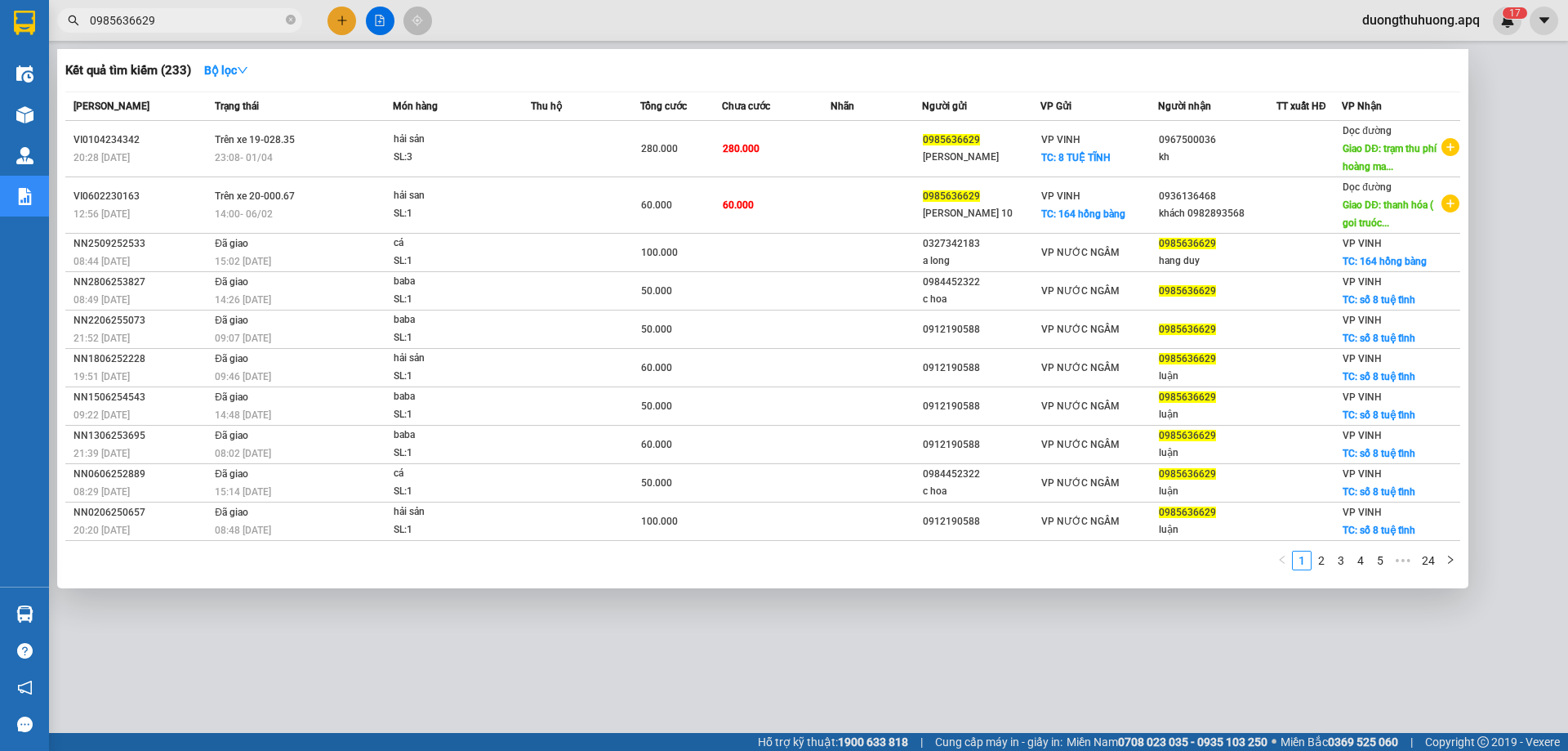
type input "0985636629"
click at [290, 26] on span at bounding box center [291, 21] width 10 height 15
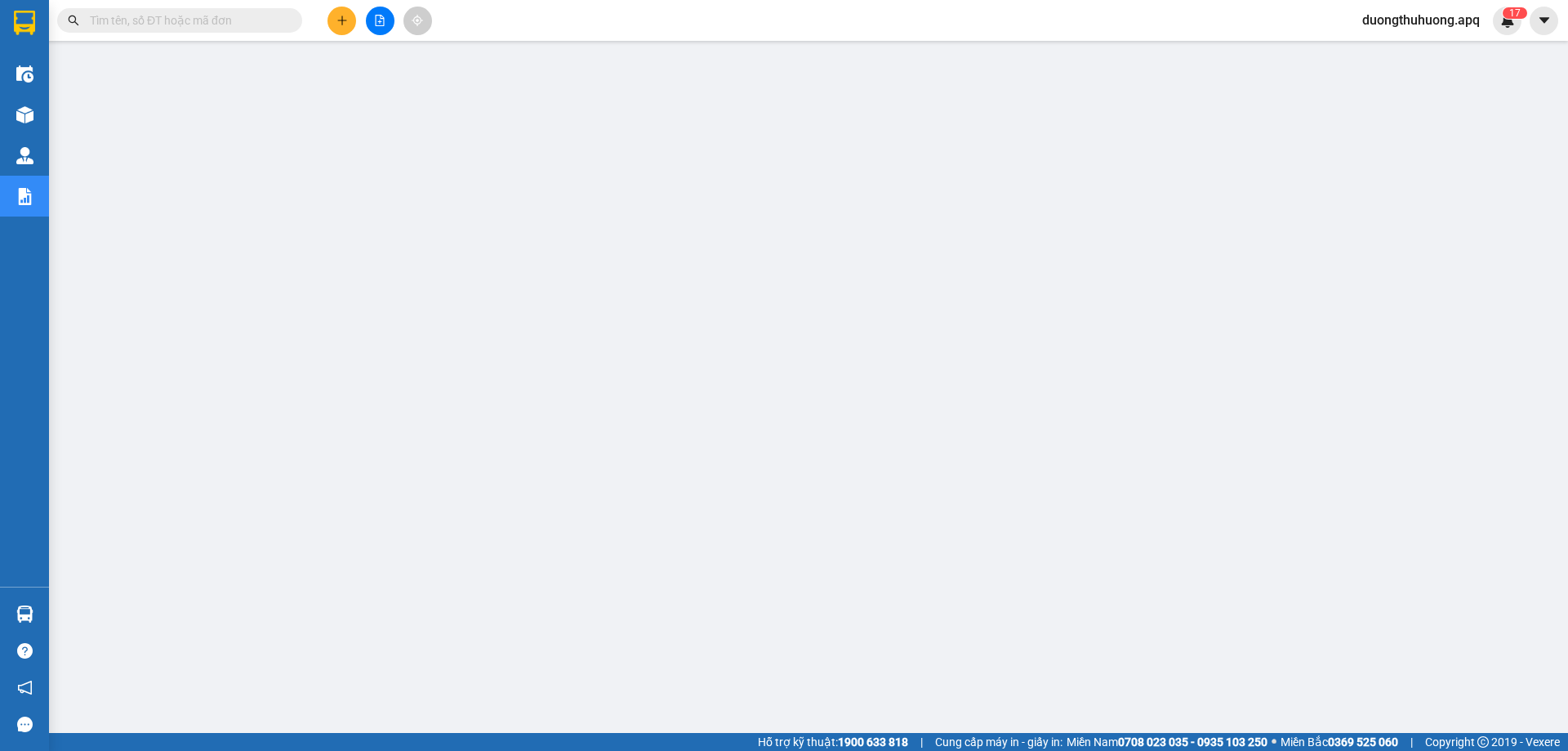
paste input "0989793333"
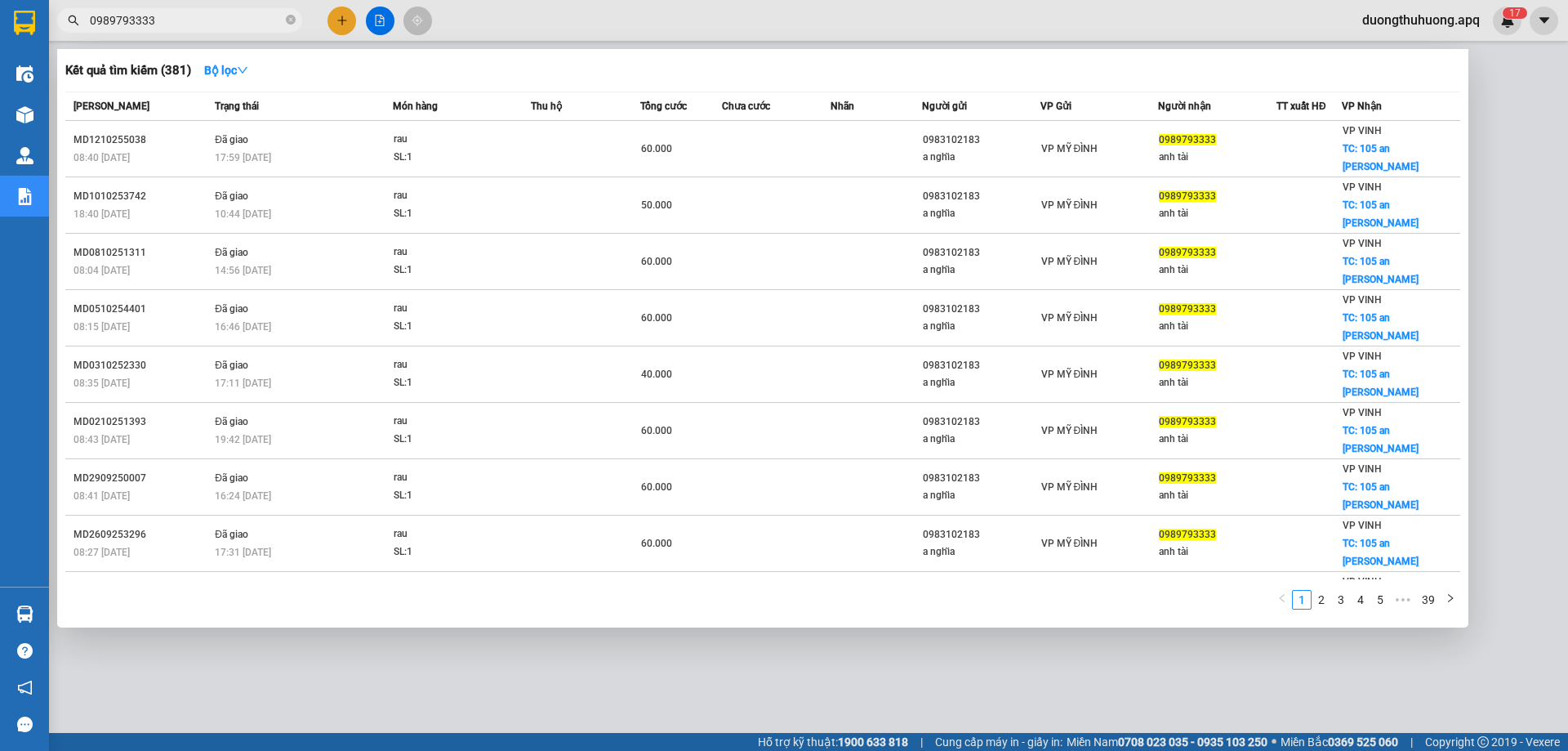
type input "0989793333"
drag, startPoint x: 292, startPoint y: 17, endPoint x: 249, endPoint y: 19, distance: 43.0
click at [283, 18] on span "0989793333" at bounding box center [179, 20] width 245 height 24
click at [288, 17] on icon "close-circle" at bounding box center [291, 19] width 10 height 10
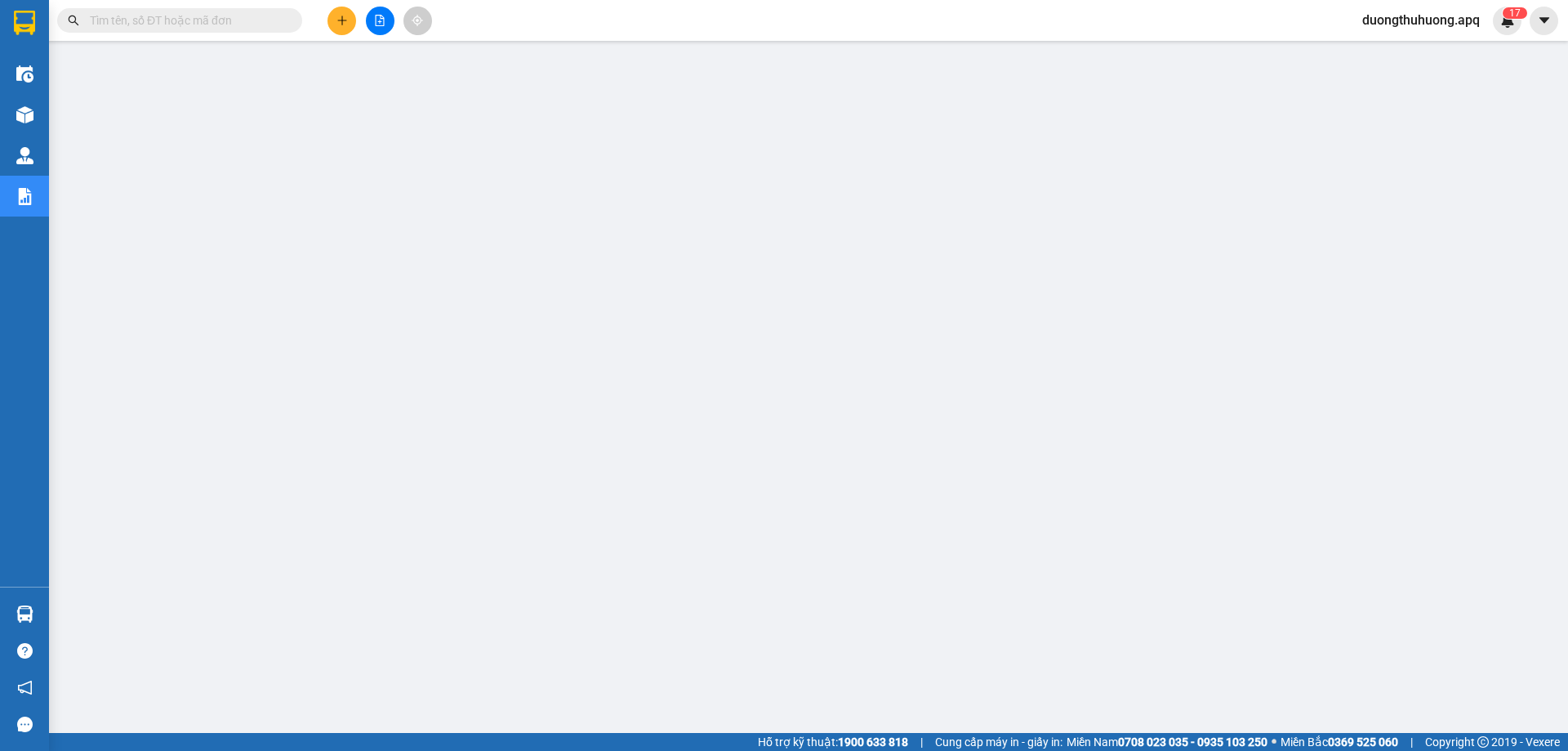
paste input "0983509595"
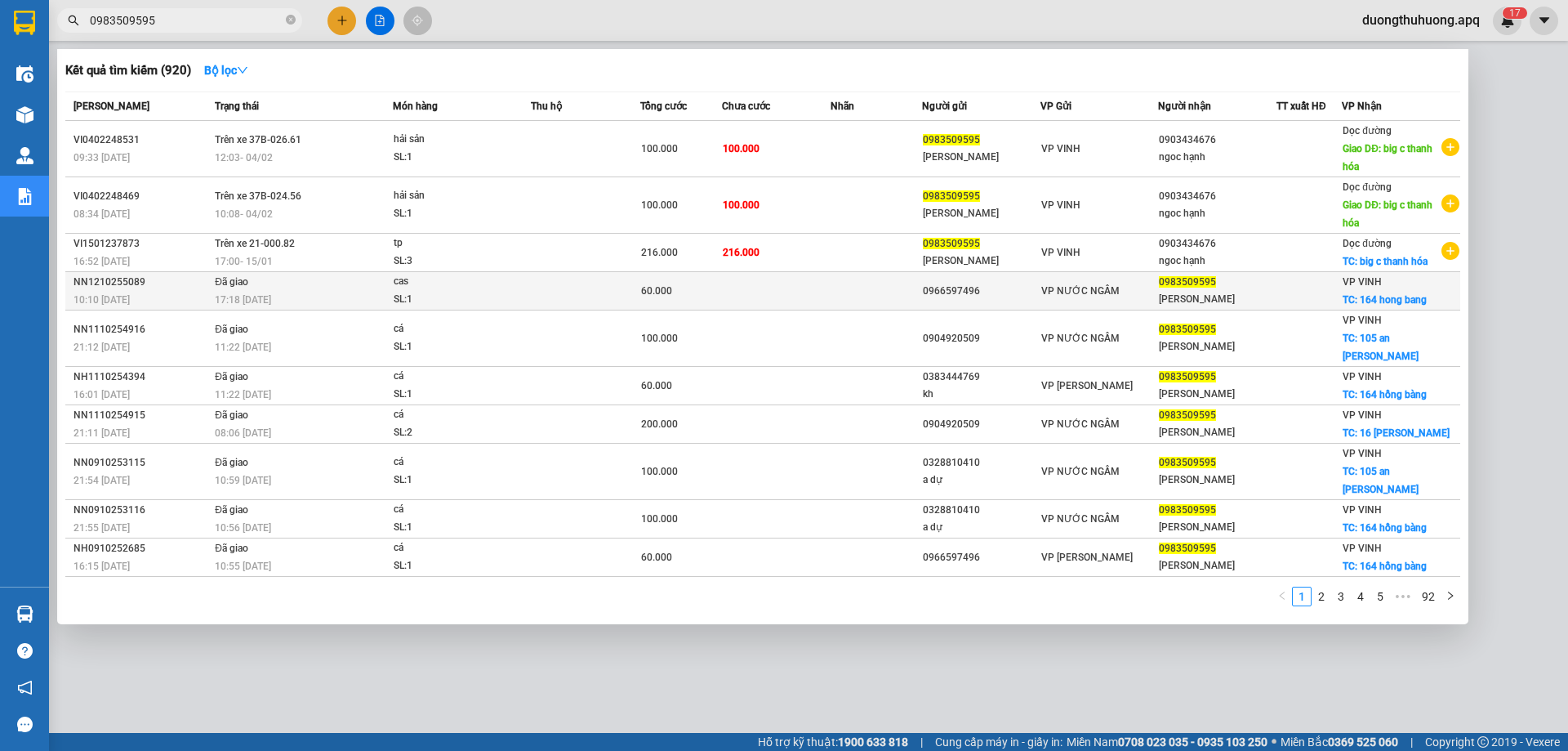
type input "0983509595"
click at [103, 282] on div "NN1210255089" at bounding box center [141, 282] width 136 height 17
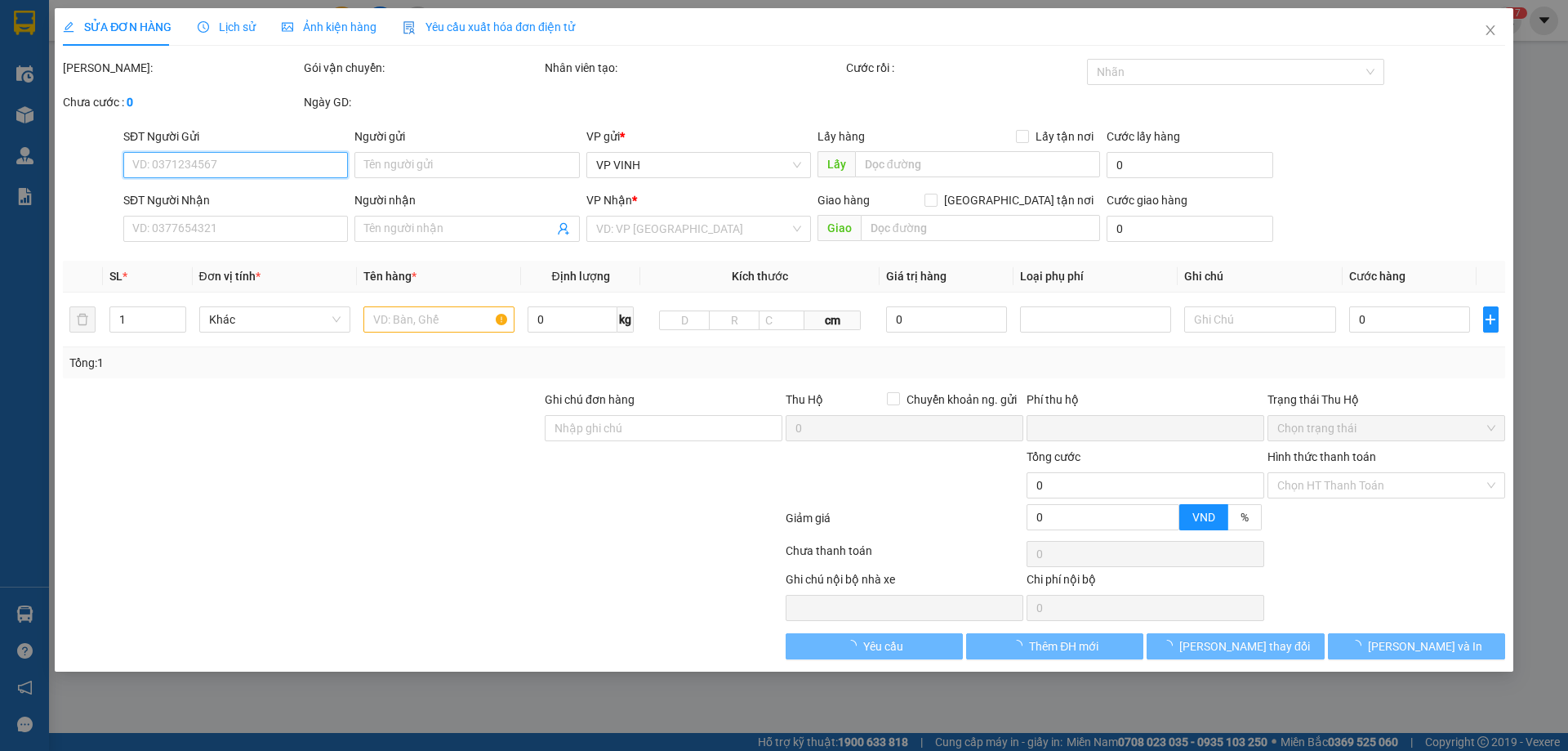
type input "0966597496"
type input "0983509595"
type input "HẰNG DUY"
checkbox input "true"
type input "164 hong bang"
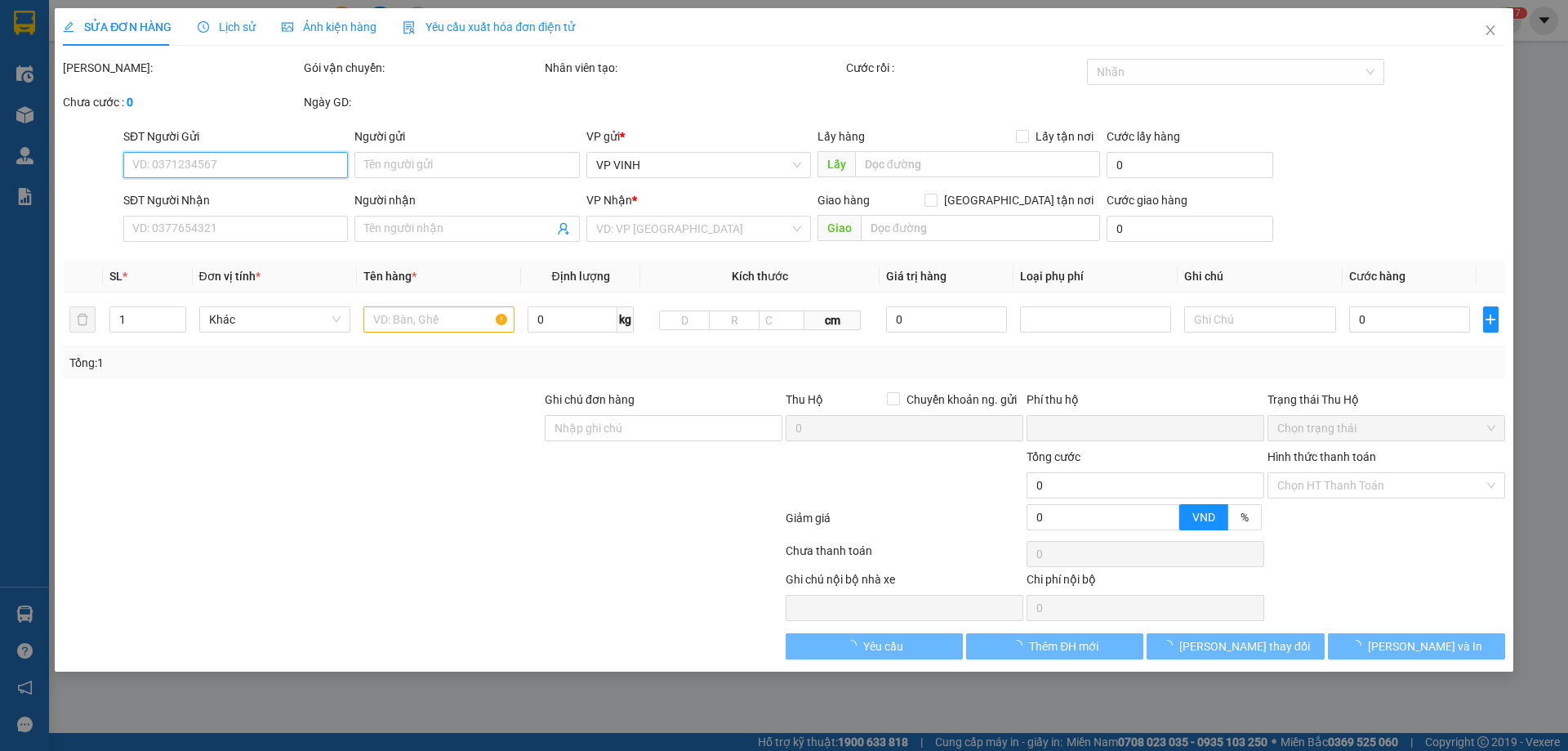
type input "0"
type input "60.000"
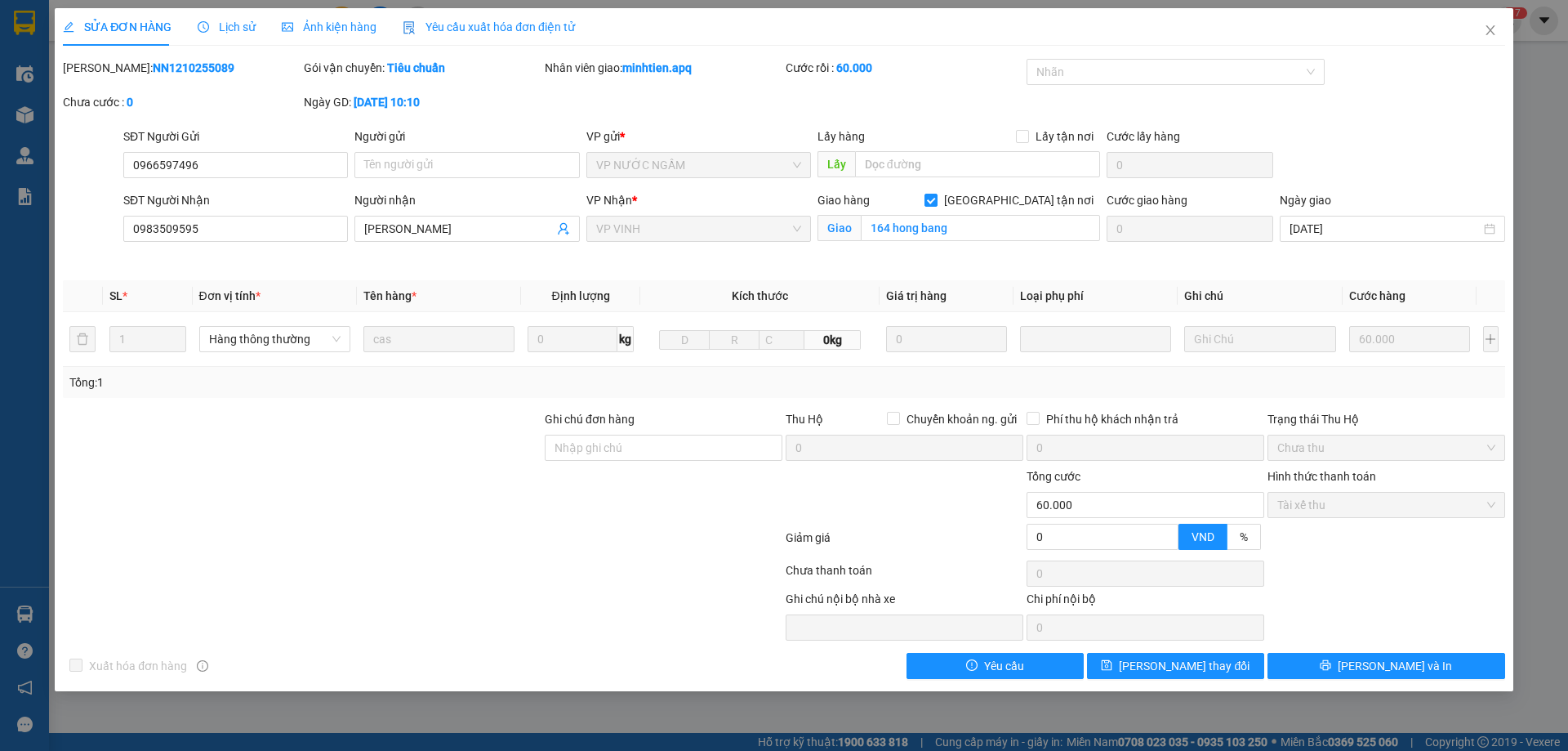
drag, startPoint x: 103, startPoint y: 67, endPoint x: 205, endPoint y: 61, distance: 102.2
click at [216, 61] on div "Mã ĐH: NN1210255089" at bounding box center [182, 68] width 238 height 18
click at [1495, 26] on icon "close" at bounding box center [1490, 30] width 13 height 13
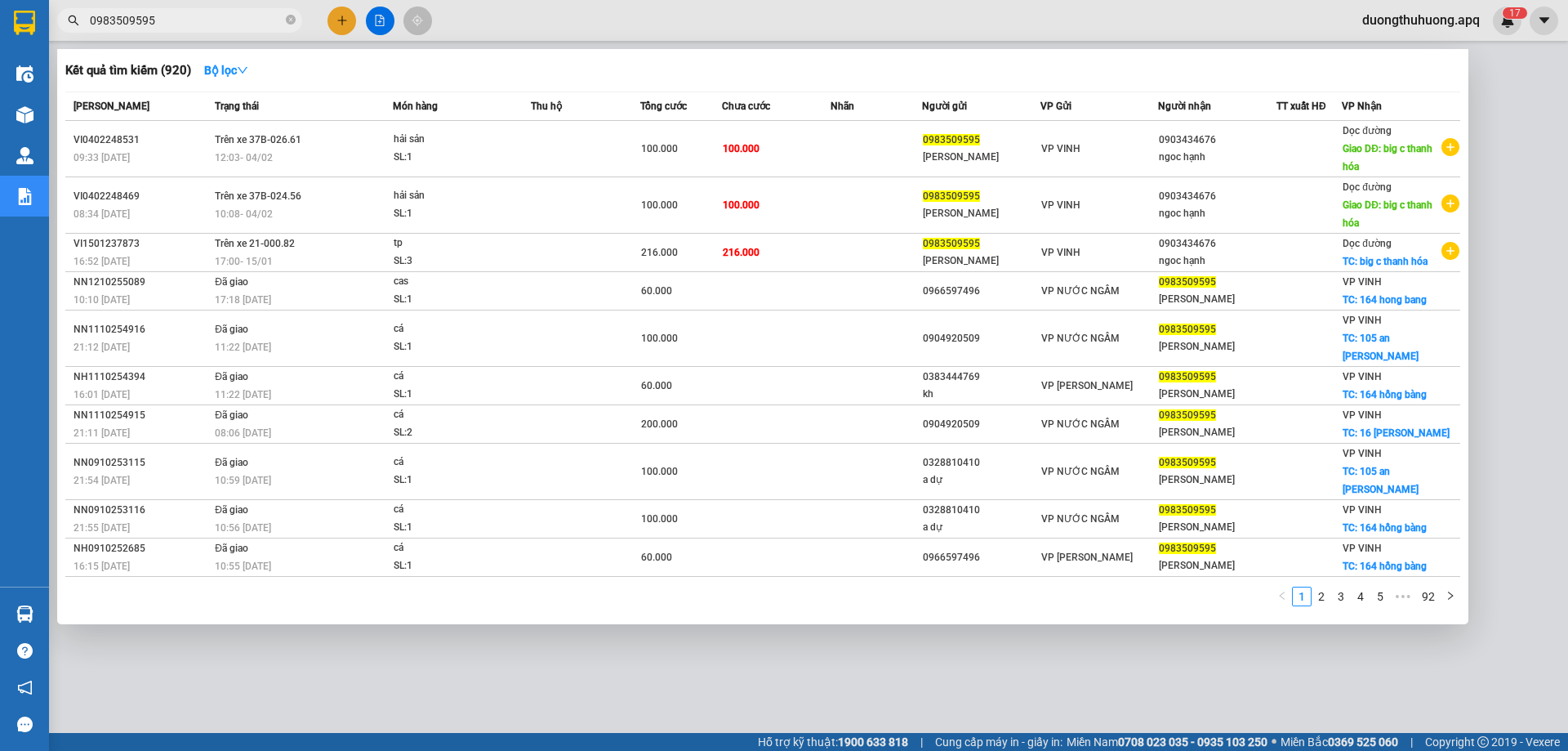
click at [257, 20] on input "0983509595" at bounding box center [186, 21] width 193 height 18
drag, startPoint x: 295, startPoint y: 21, endPoint x: 278, endPoint y: 20, distance: 17.0
click at [283, 20] on span "0983509595" at bounding box center [179, 20] width 245 height 24
drag, startPoint x: 291, startPoint y: 23, endPoint x: 278, endPoint y: 21, distance: 13.2
click at [290, 22] on icon "close-circle" at bounding box center [291, 19] width 10 height 10
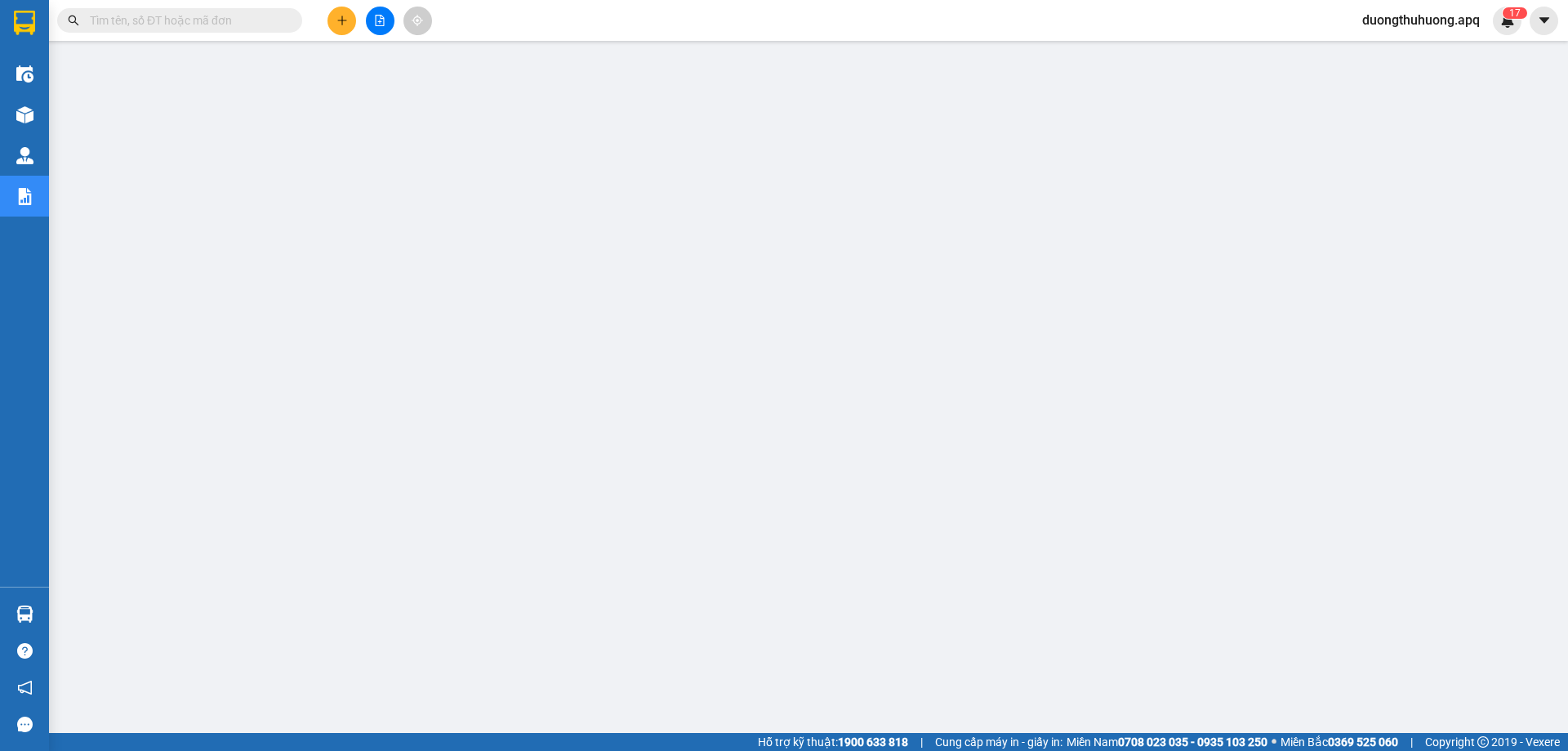
paste input "0979509595"
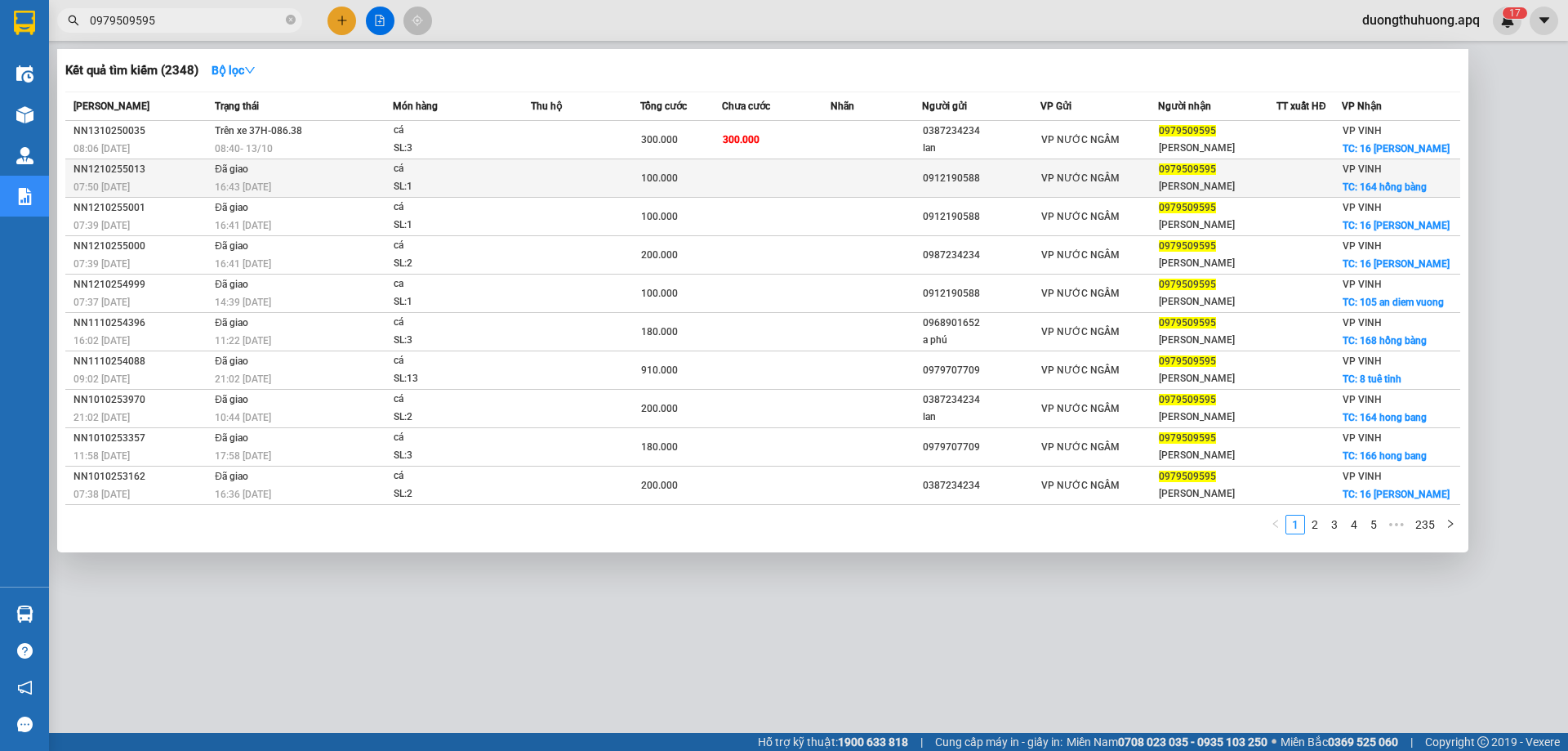
type input "0979509595"
click at [103, 172] on div "NN1210255013" at bounding box center [141, 169] width 136 height 17
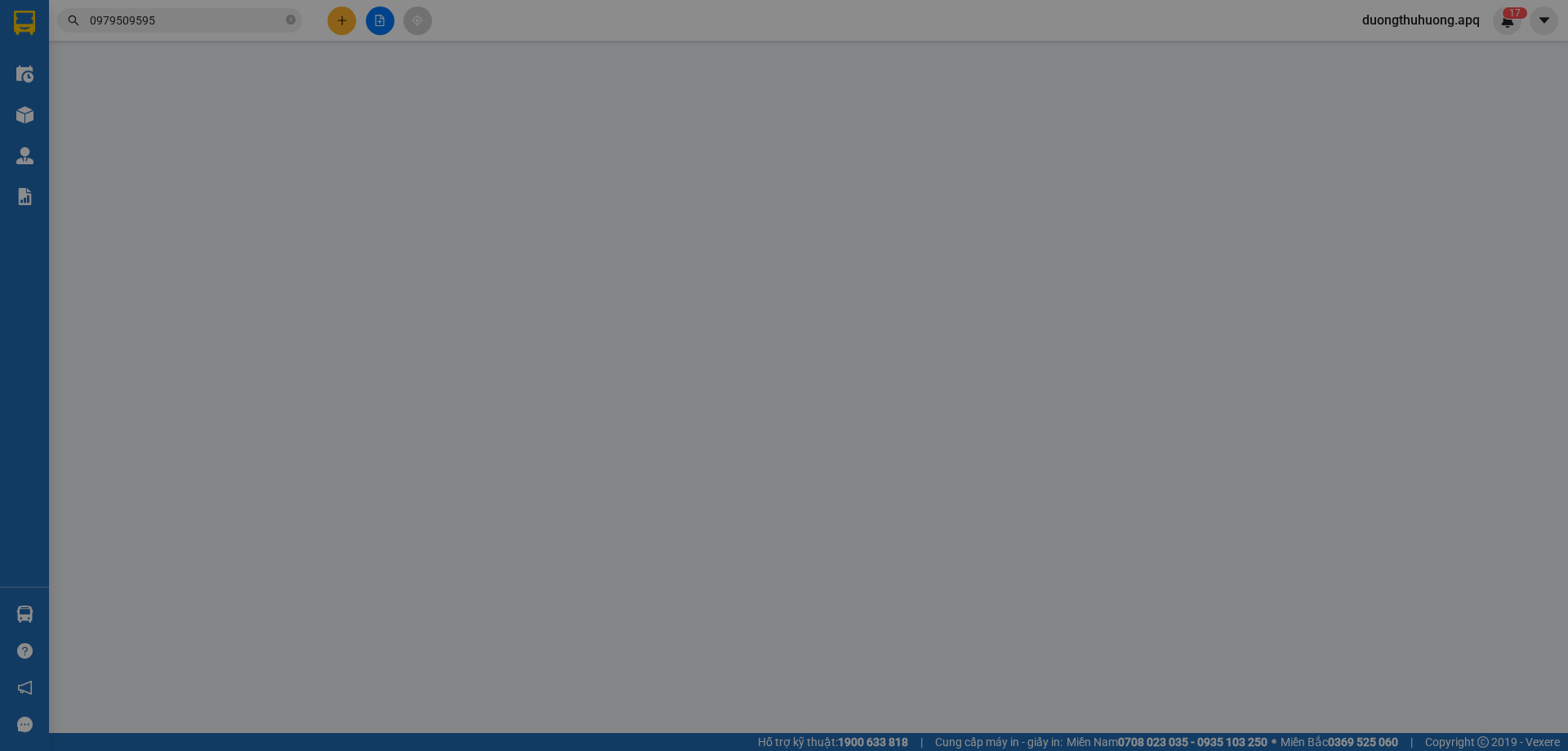
type input "0912190588"
type input "0979509595"
type input "hằng duy"
checkbox input "true"
type input "164 hồng bàng"
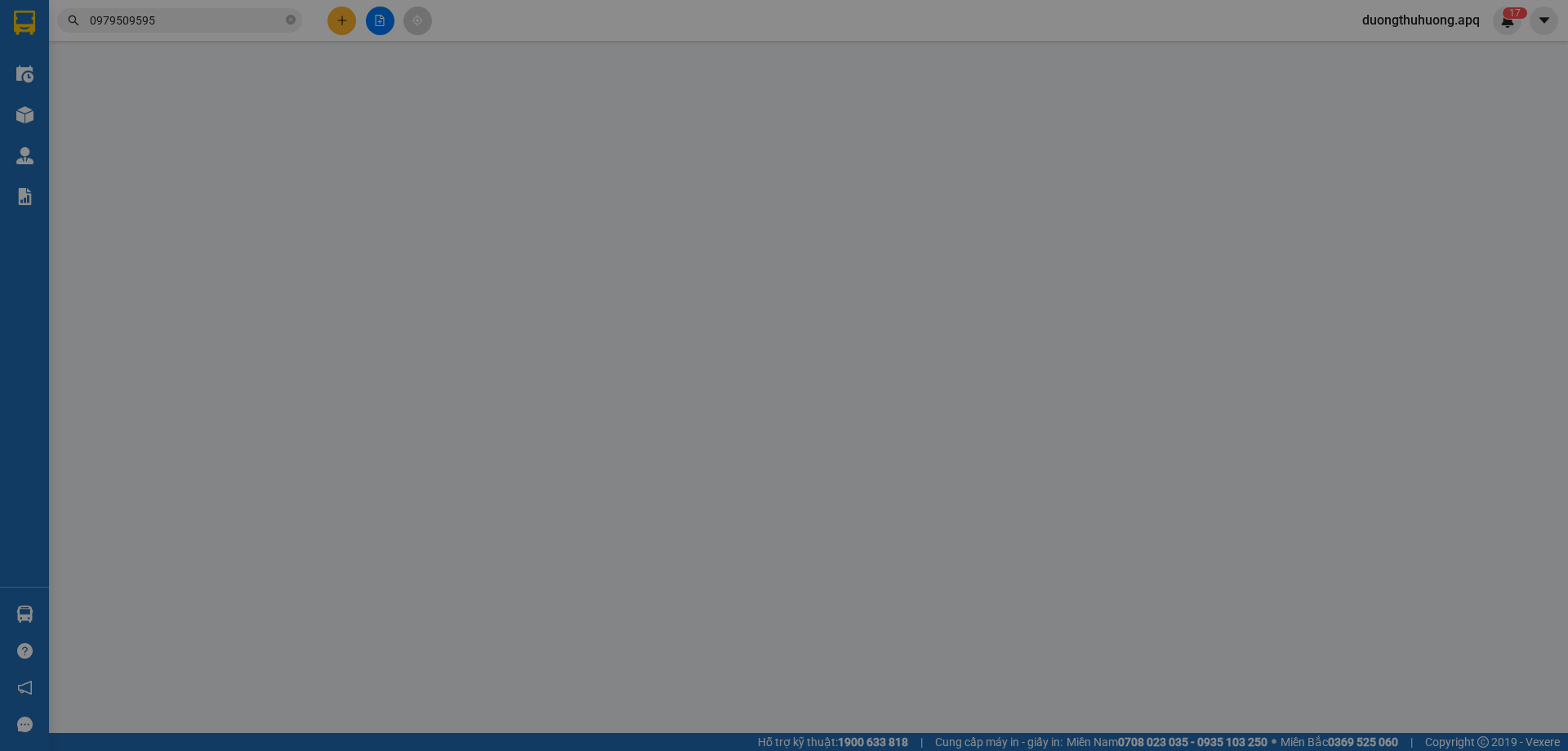
type input "0"
type input "100.000"
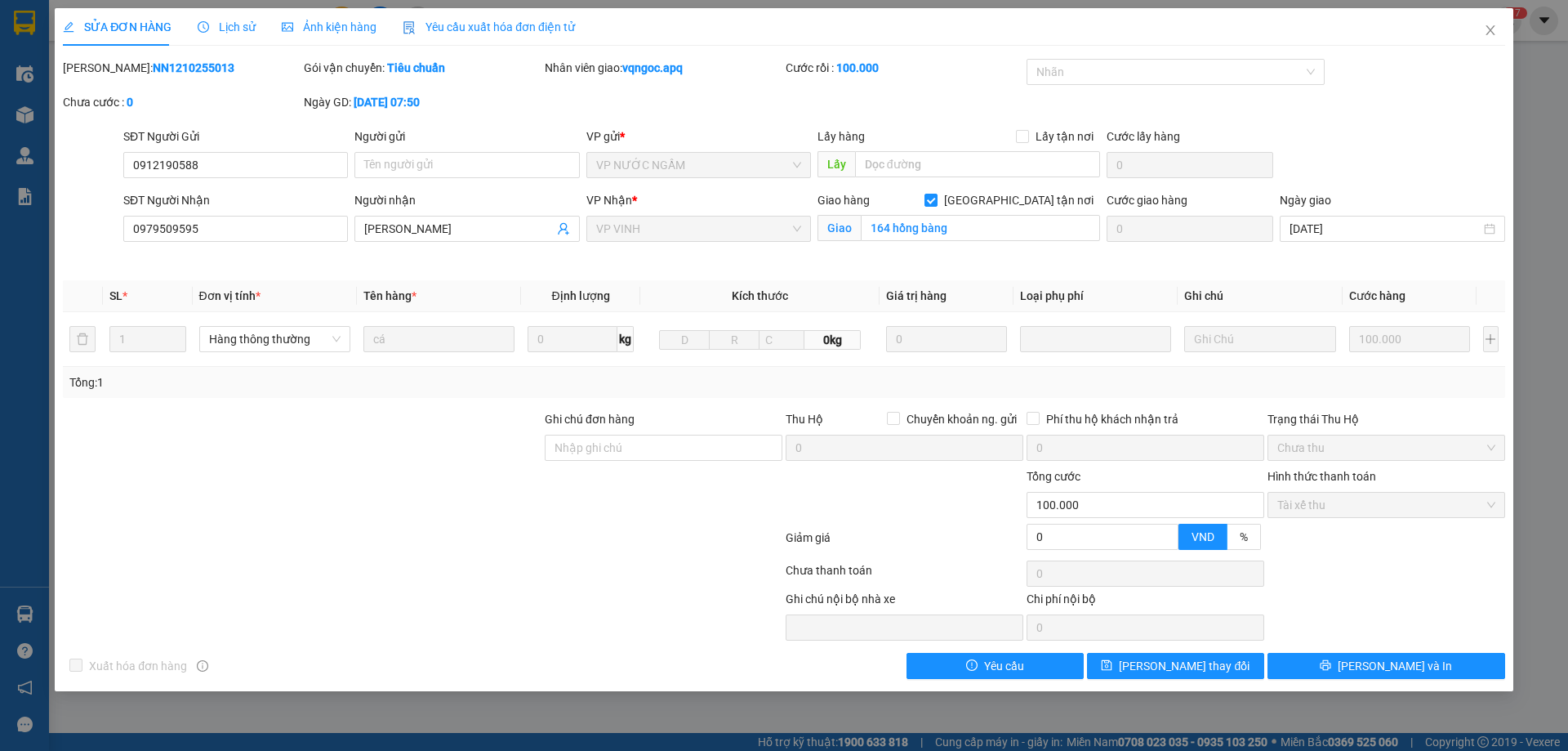
drag, startPoint x: 151, startPoint y: 66, endPoint x: 201, endPoint y: 63, distance: 50.1
click at [201, 63] on div "Mã ĐH: NN1210255013" at bounding box center [182, 68] width 238 height 18
click at [1489, 28] on icon "close" at bounding box center [1490, 29] width 9 height 10
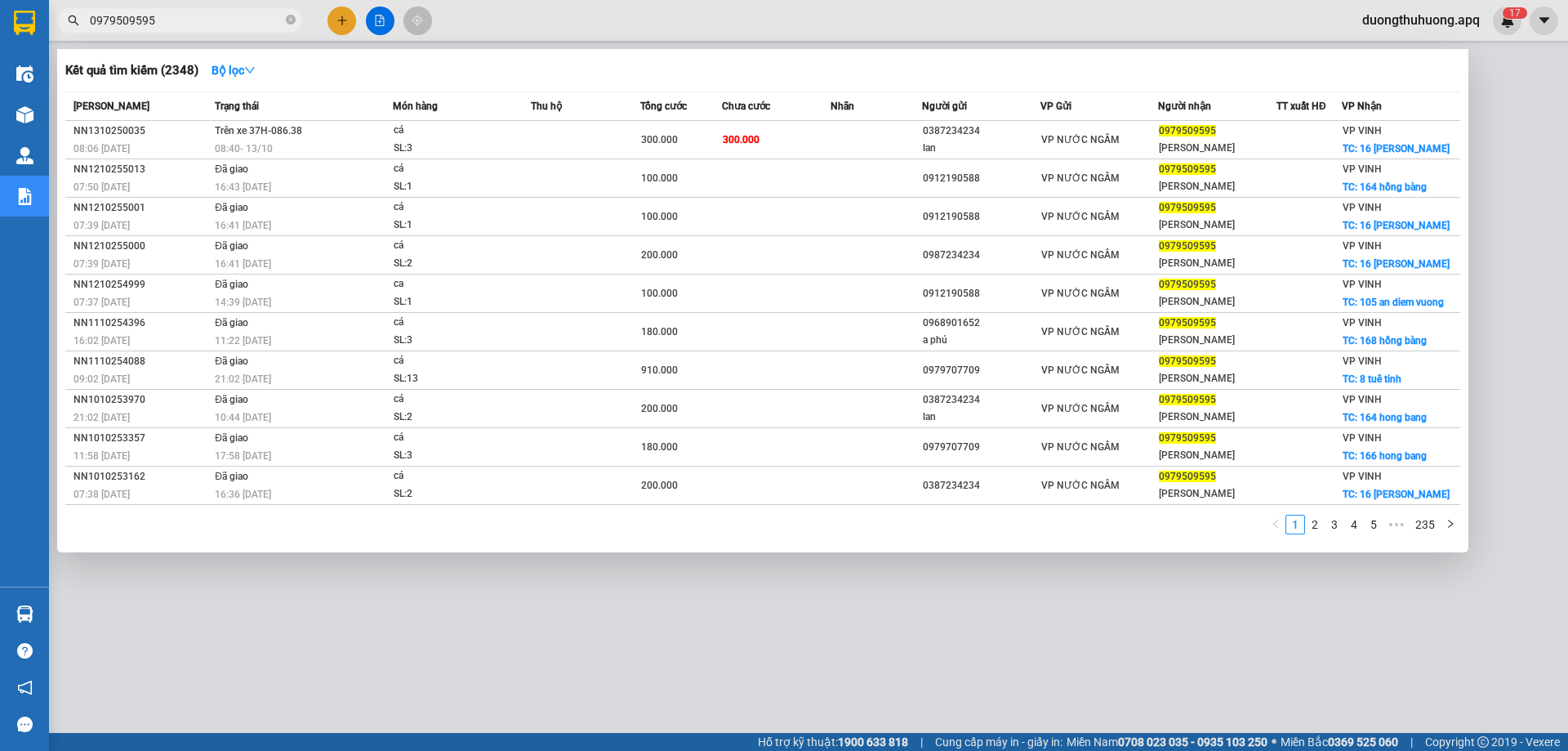
click at [229, 17] on input "0979509595" at bounding box center [186, 21] width 193 height 18
drag, startPoint x: 290, startPoint y: 18, endPoint x: 254, endPoint y: 24, distance: 36.5
click at [288, 18] on icon "close-circle" at bounding box center [291, 19] width 10 height 10
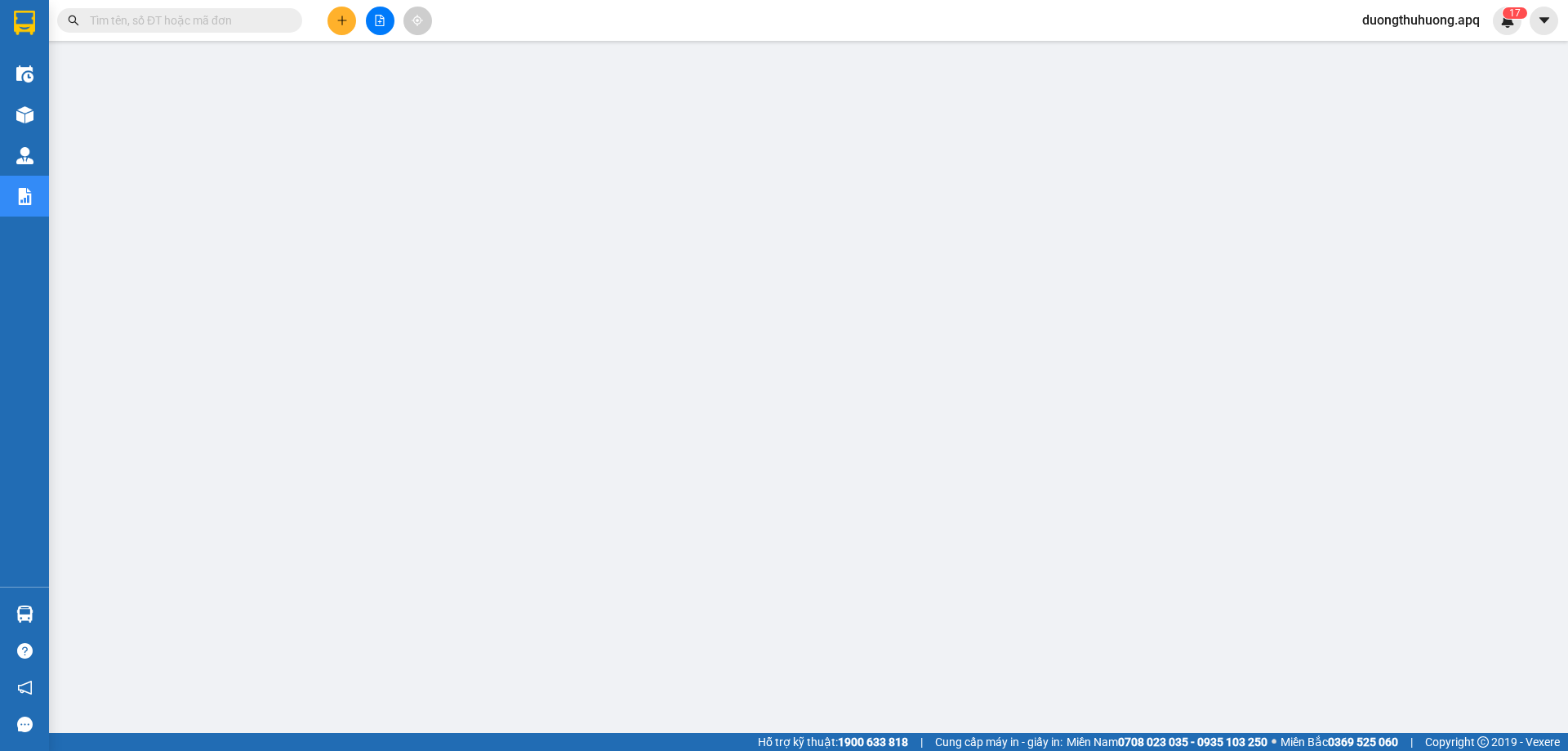
paste input "0971825555"
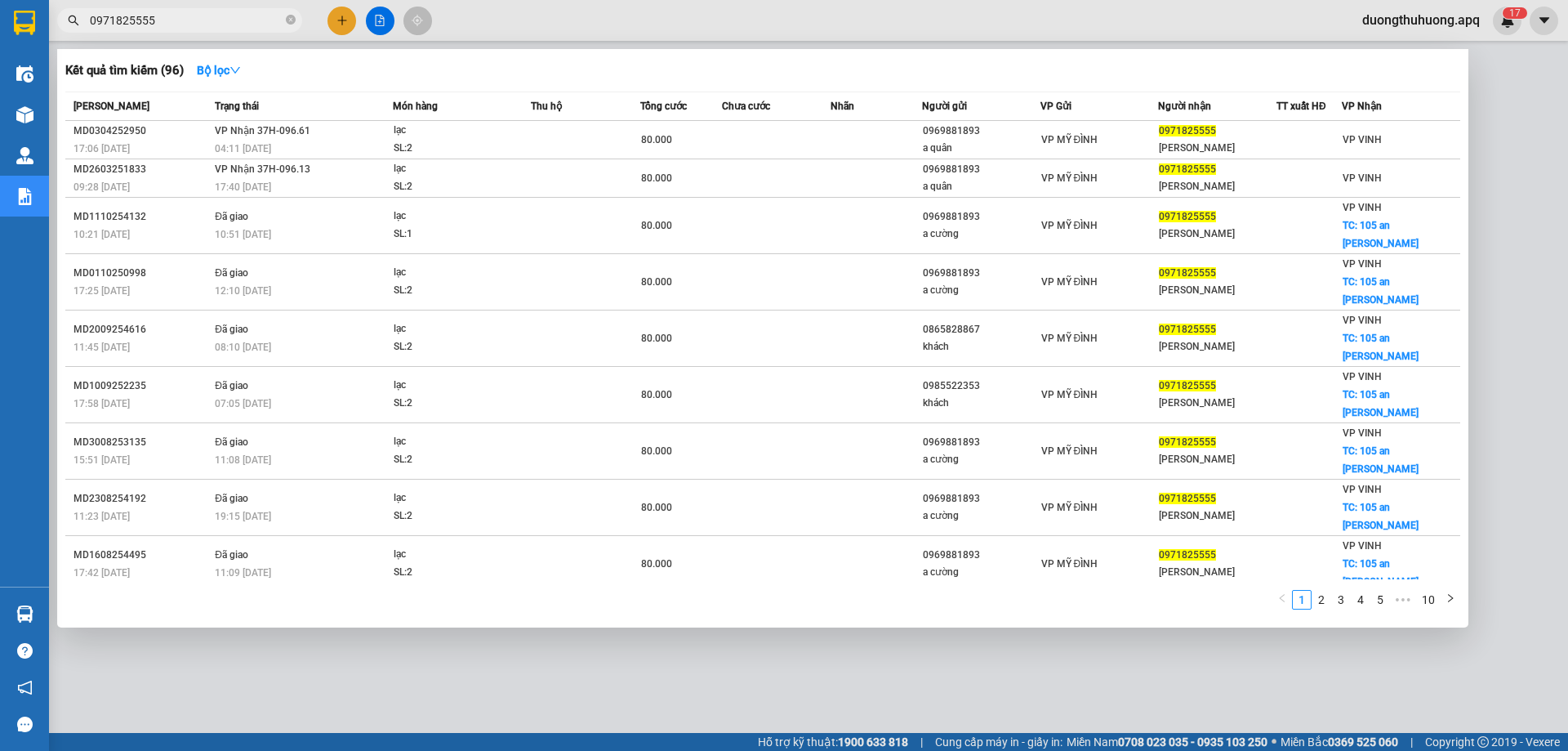
type input "0971825555"
click at [291, 20] on icon "close-circle" at bounding box center [291, 19] width 10 height 10
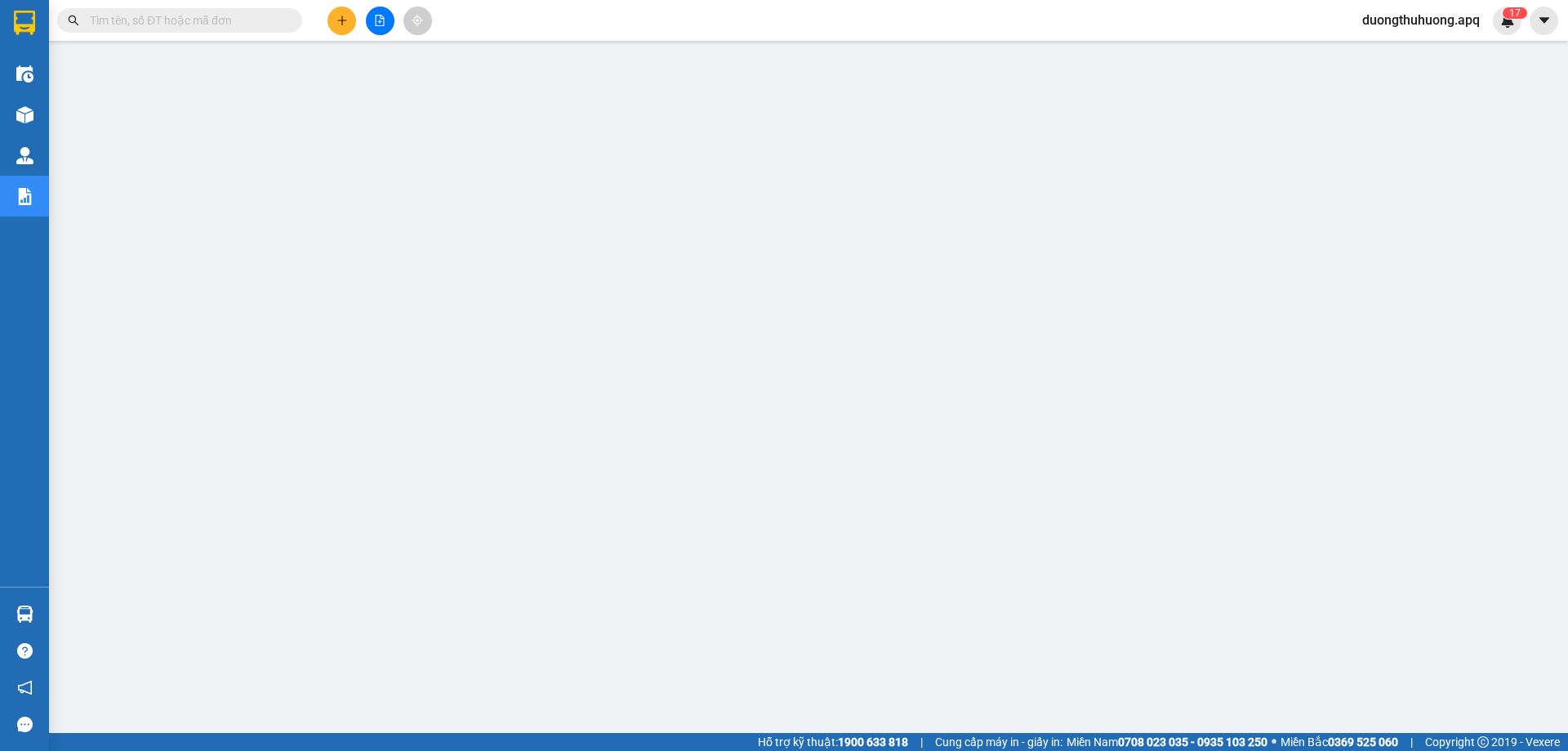
paste input "0978254459"
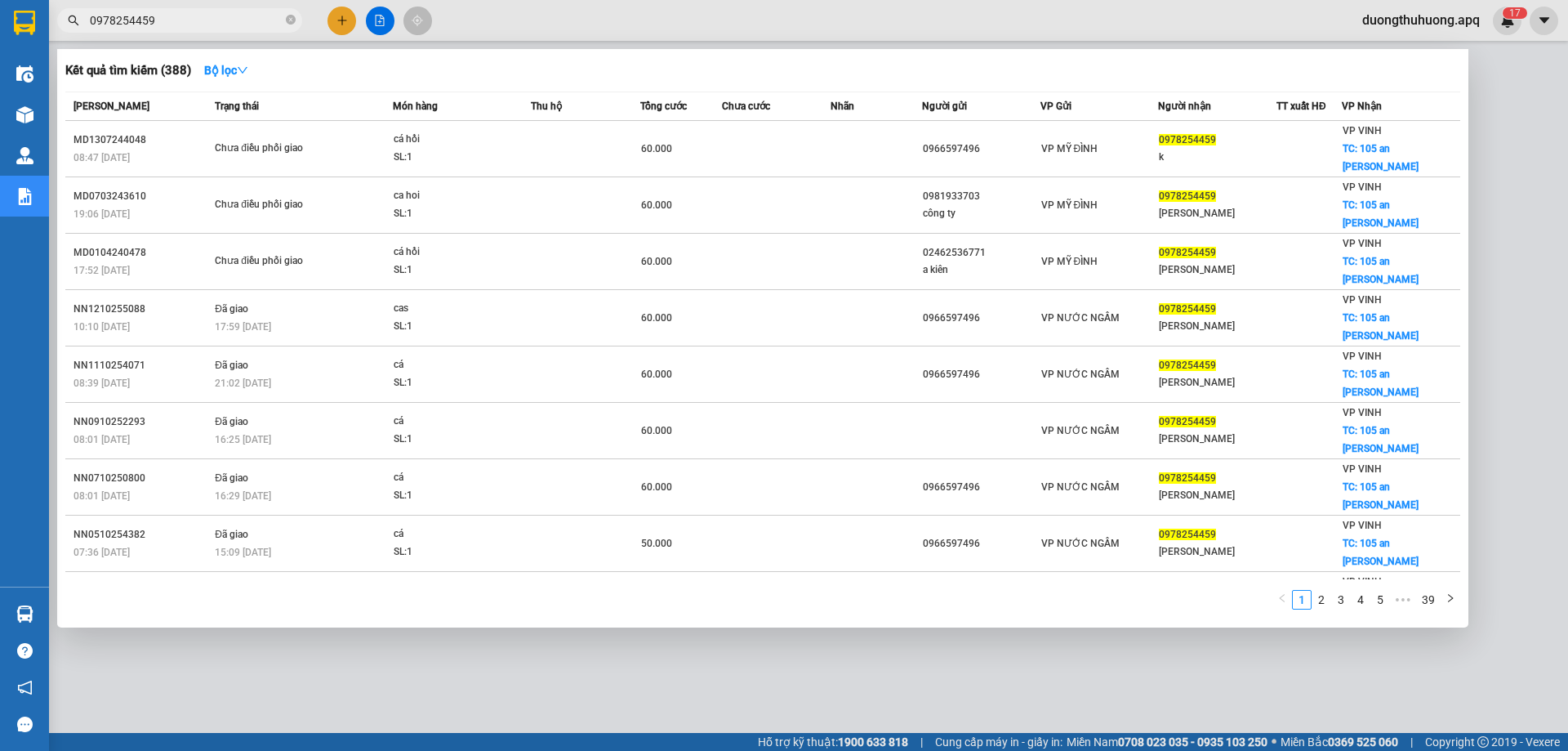
type input "0978254459"
drag, startPoint x: 288, startPoint y: 21, endPoint x: 241, endPoint y: 23, distance: 47.0
click at [284, 21] on span "0978254459" at bounding box center [179, 20] width 245 height 24
click at [289, 13] on span at bounding box center [291, 21] width 10 height 15
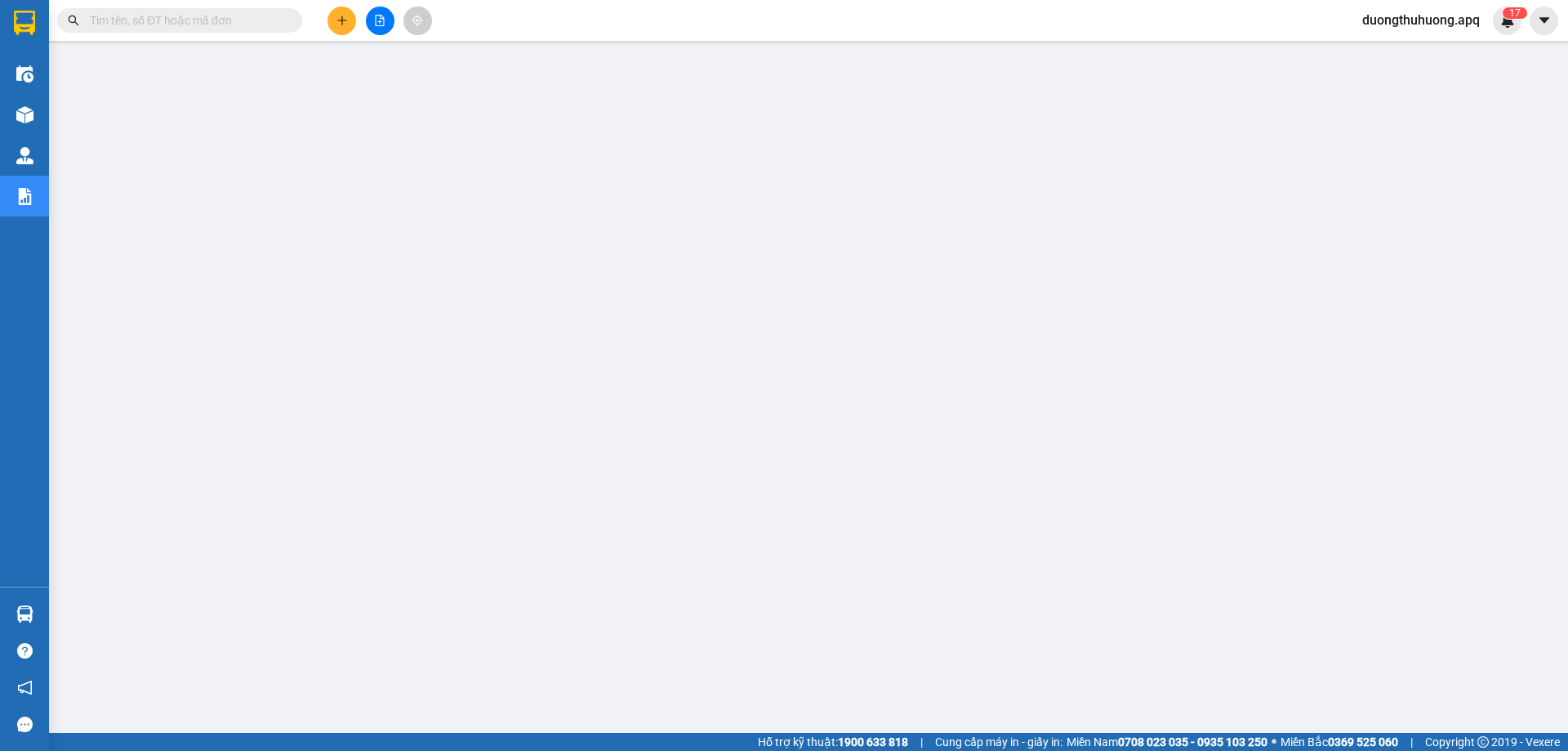
paste input "0983179595"
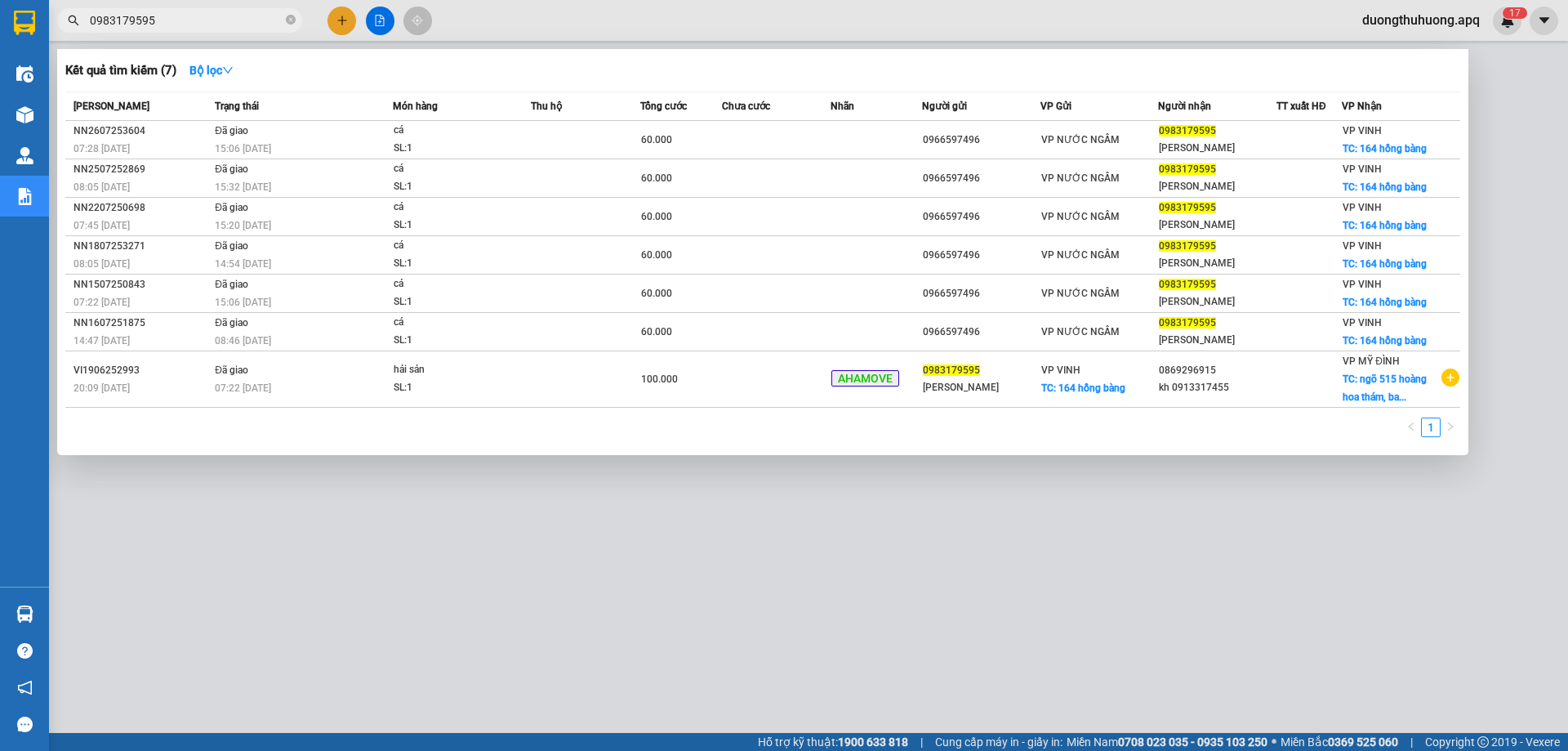
type input "0983179595"
click at [287, 16] on icon "close-circle" at bounding box center [291, 19] width 10 height 10
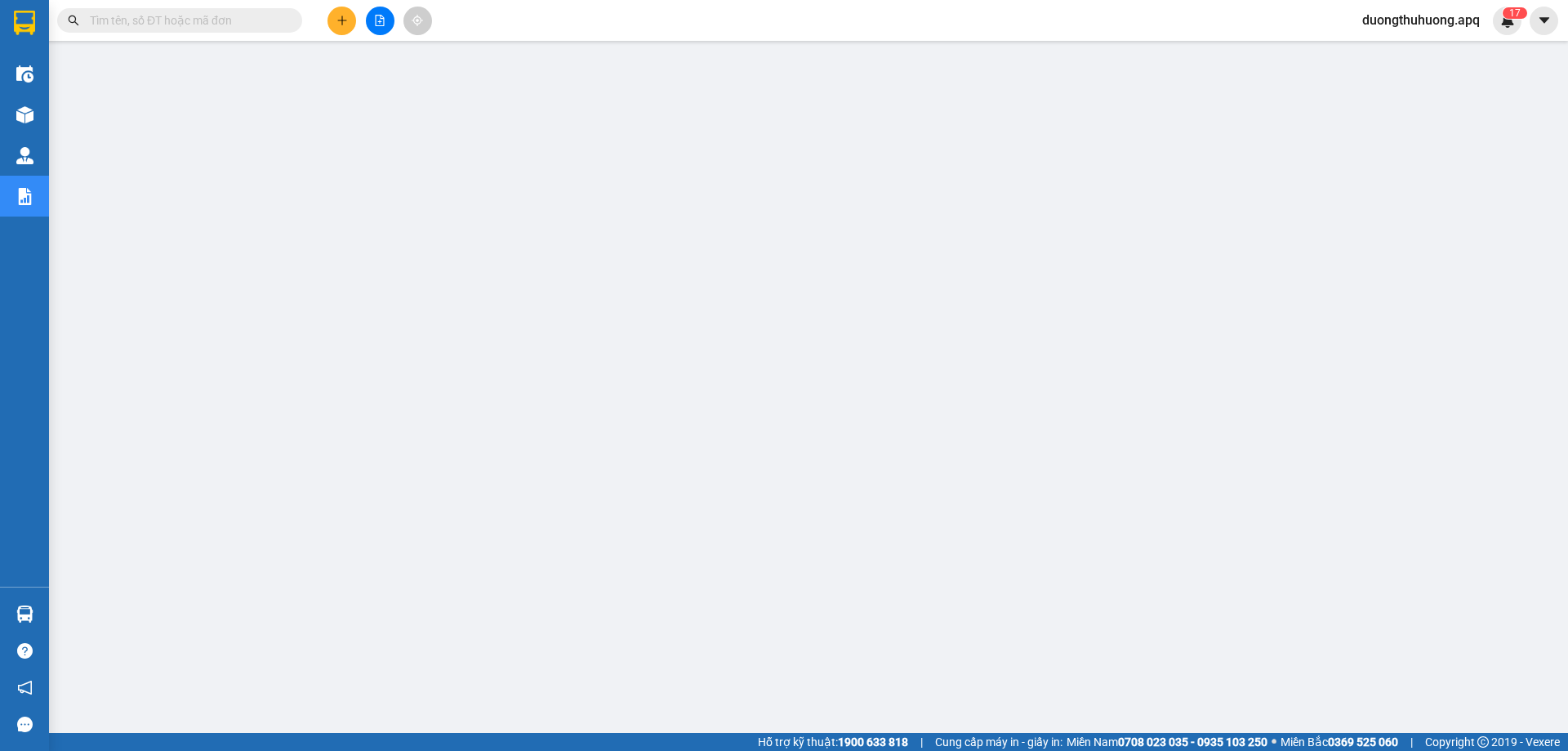
paste input "0817995995"
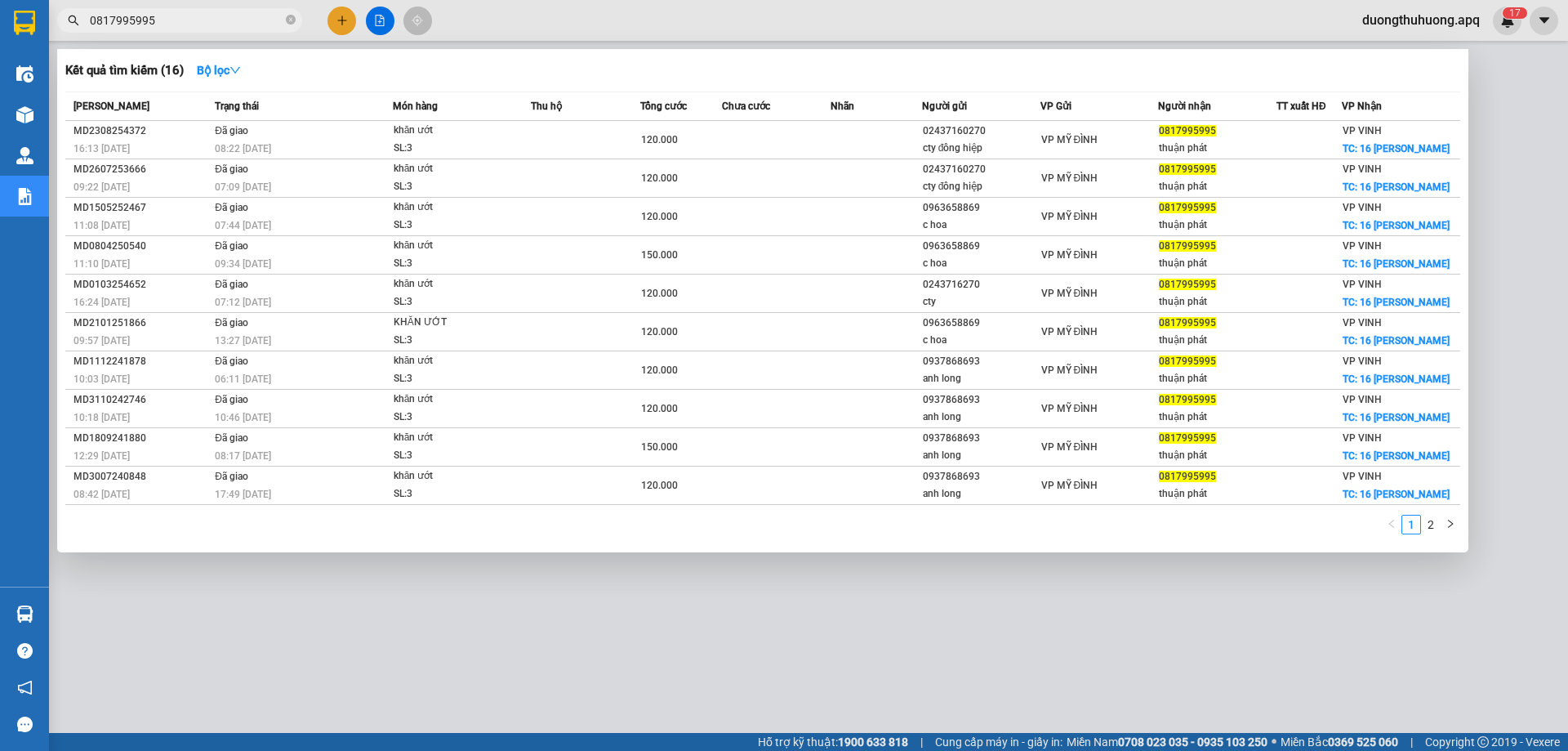
type input "0817995995"
drag, startPoint x: 288, startPoint y: 20, endPoint x: 249, endPoint y: 23, distance: 39.1
click at [287, 20] on icon "close-circle" at bounding box center [291, 19] width 10 height 10
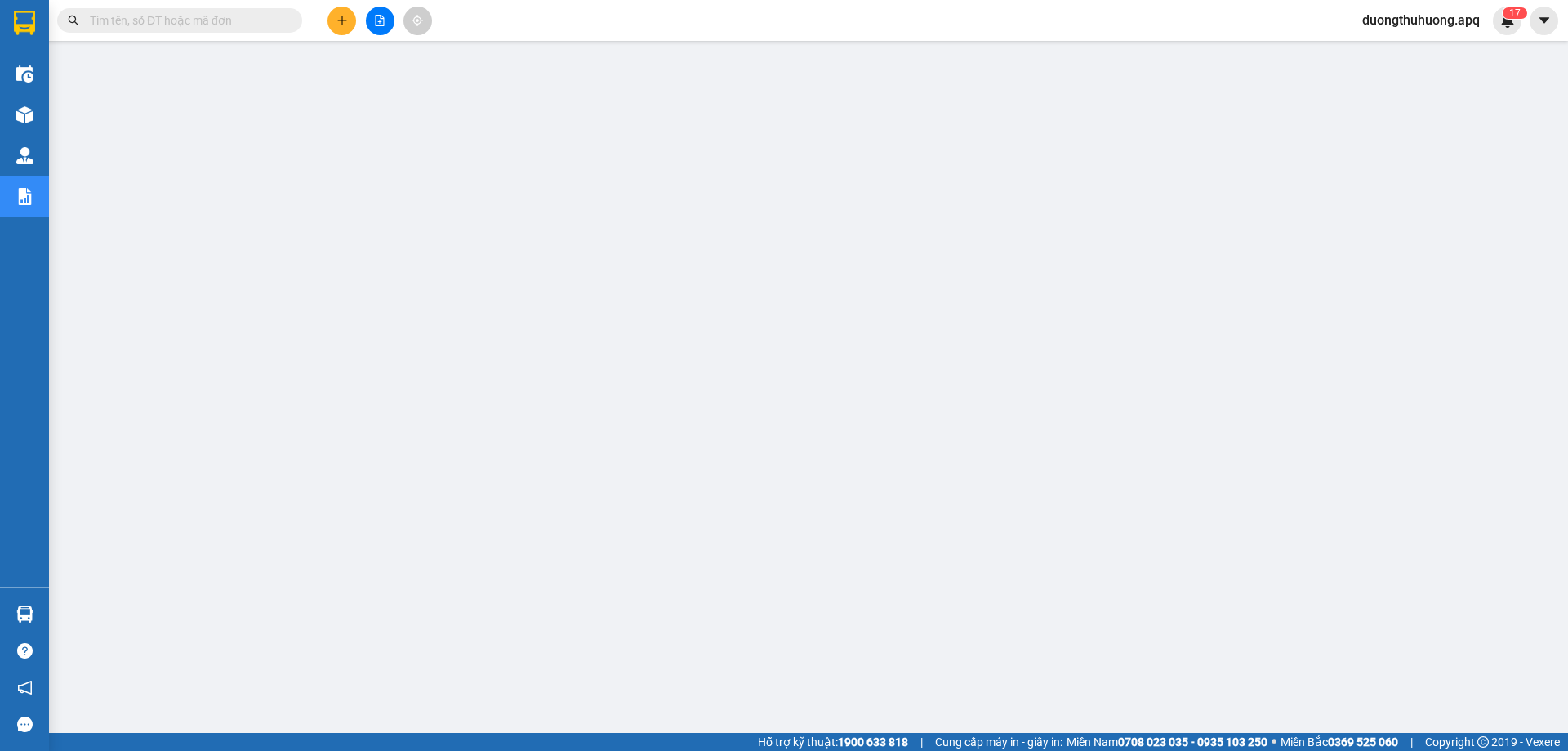
paste input "0931569595"
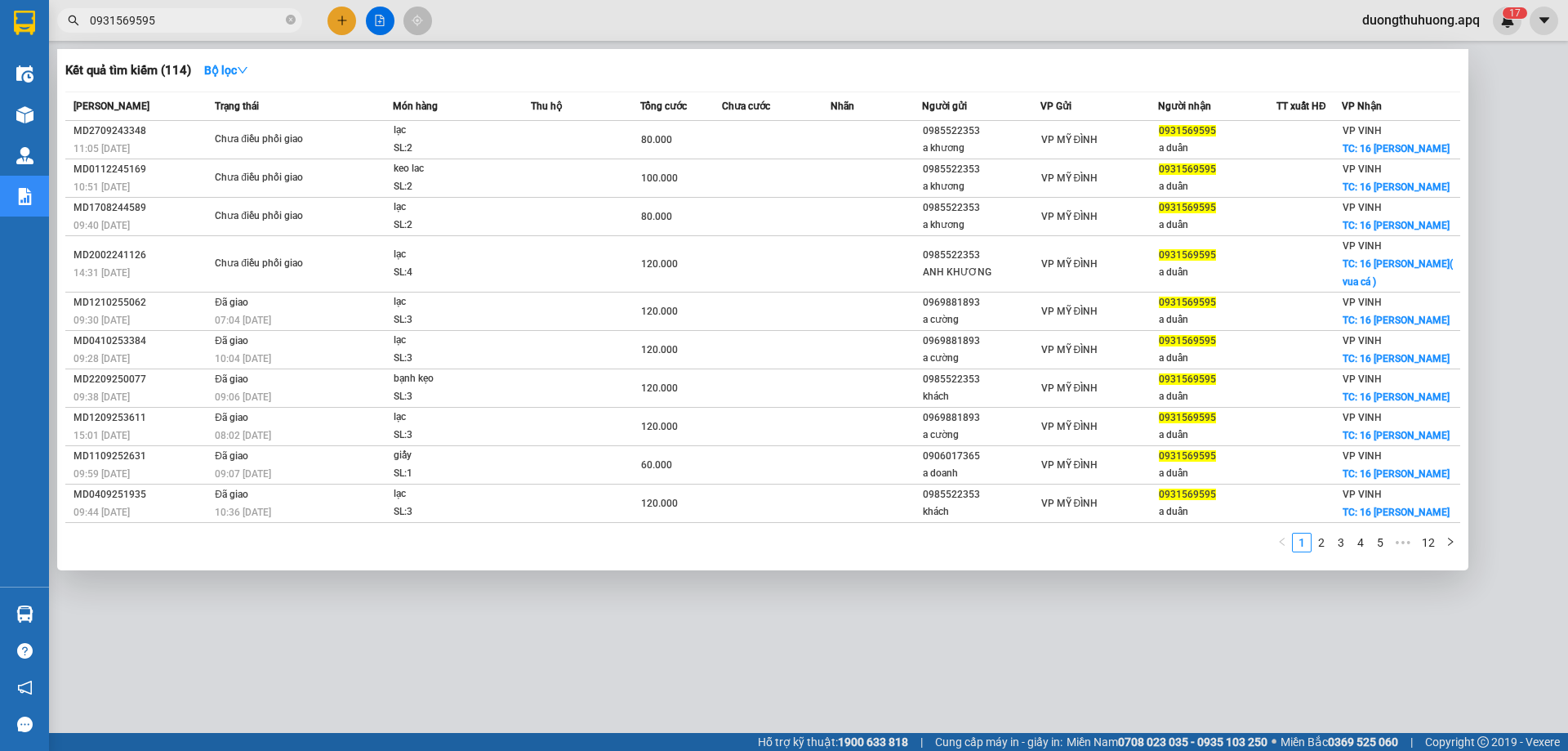
type input "0931569595"
drag, startPoint x: 289, startPoint y: 18, endPoint x: 244, endPoint y: 14, distance: 45.2
click at [283, 17] on span "0931569595" at bounding box center [179, 20] width 245 height 24
drag, startPoint x: 293, startPoint y: 17, endPoint x: 280, endPoint y: 17, distance: 13.0
click at [291, 17] on icon "close-circle" at bounding box center [291, 19] width 10 height 10
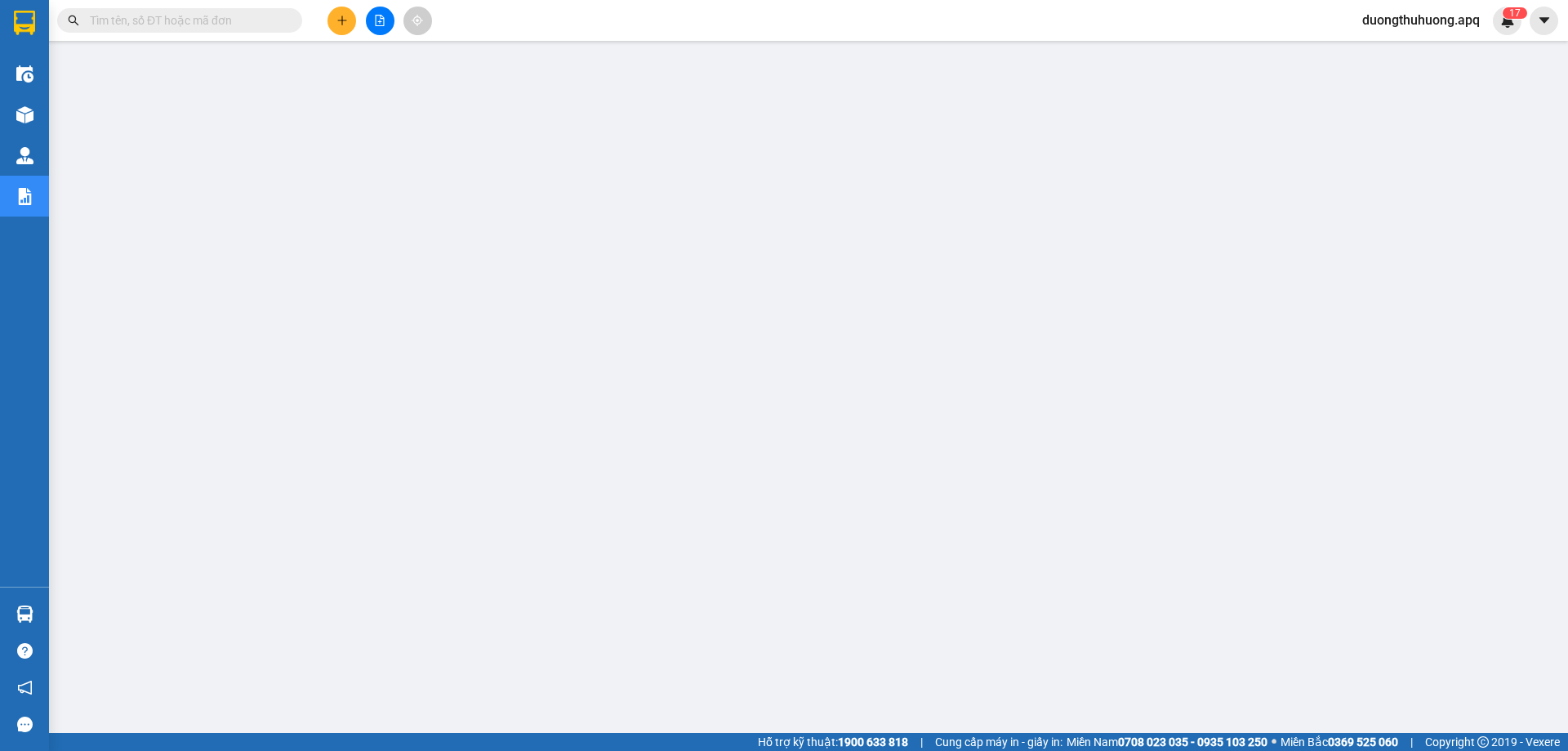
paste input "0833959595"
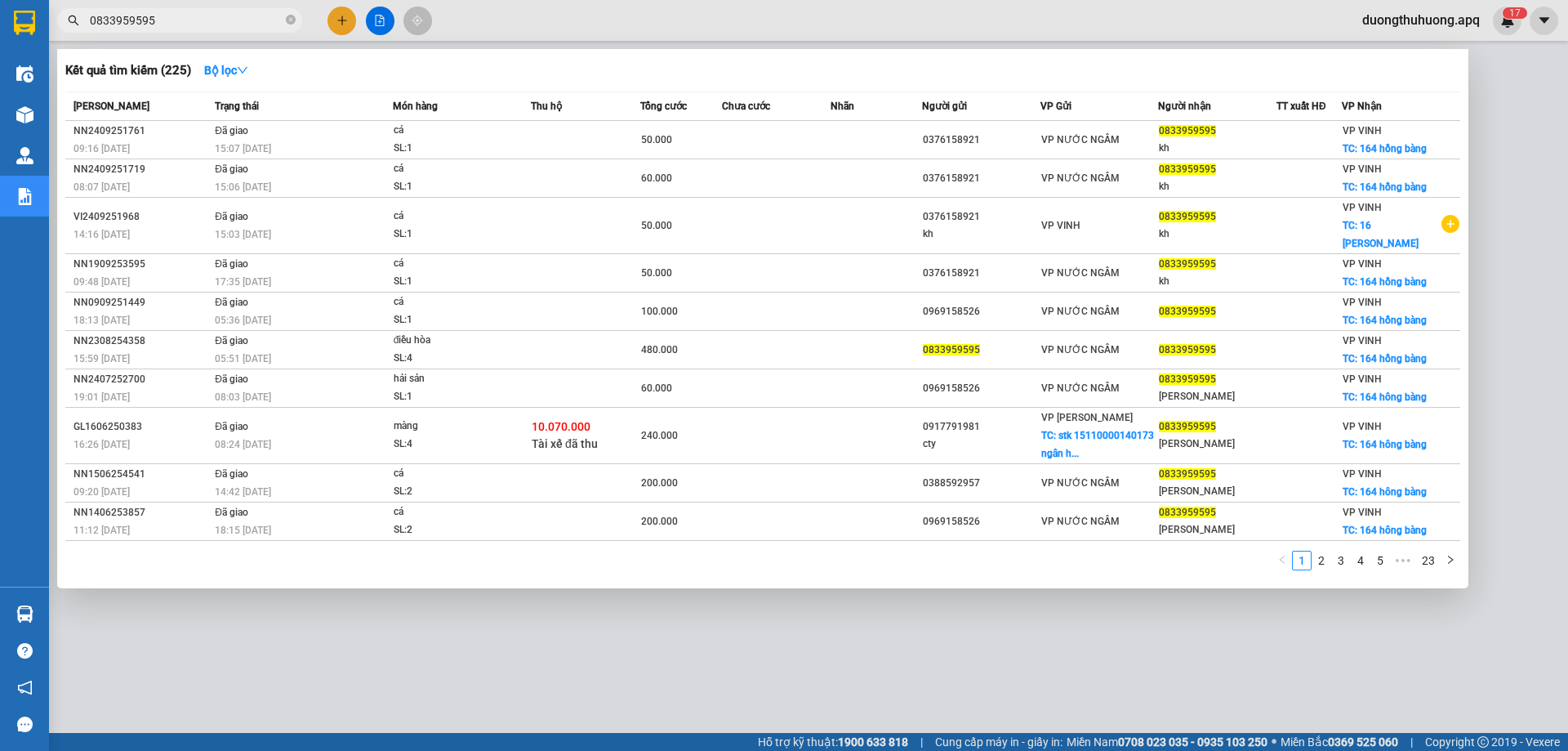
type input "0833959595"
drag, startPoint x: 291, startPoint y: 16, endPoint x: 268, endPoint y: 21, distance: 23.5
click at [290, 17] on icon "close-circle" at bounding box center [291, 19] width 10 height 10
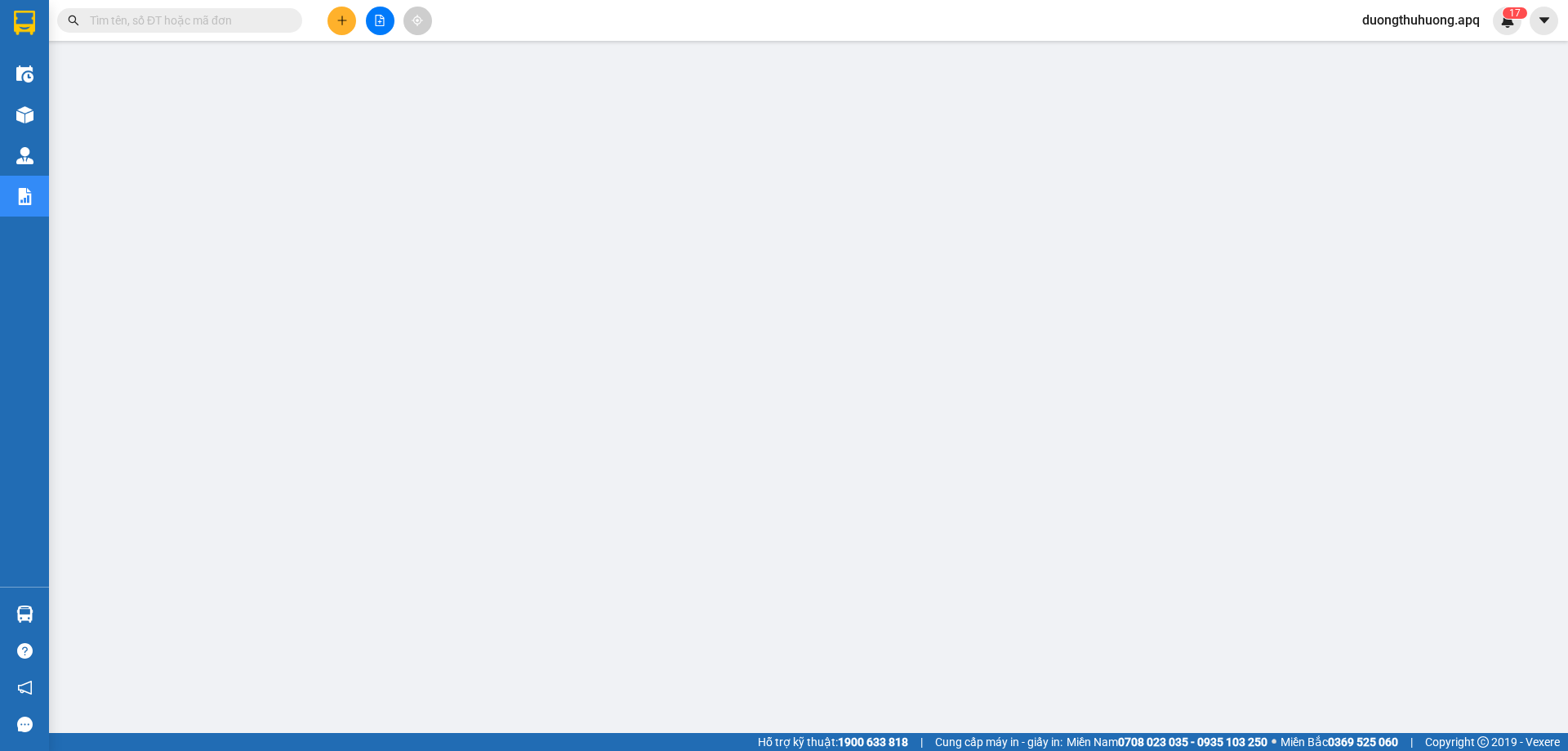
paste input "09799509595"
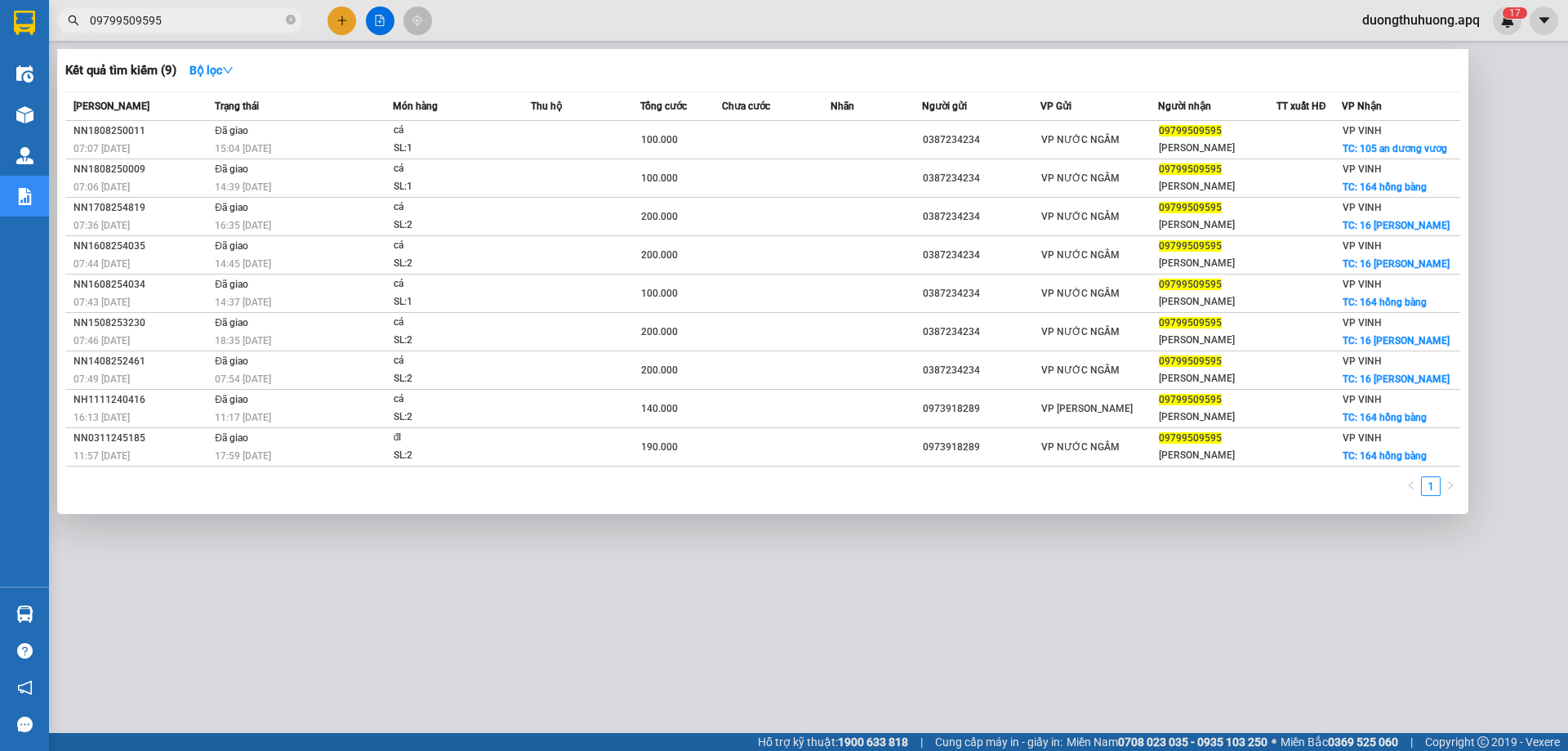
type input "09799509595"
click at [234, 22] on input "09799509595" at bounding box center [186, 21] width 193 height 18
click at [291, 20] on icon "close-circle" at bounding box center [291, 19] width 10 height 10
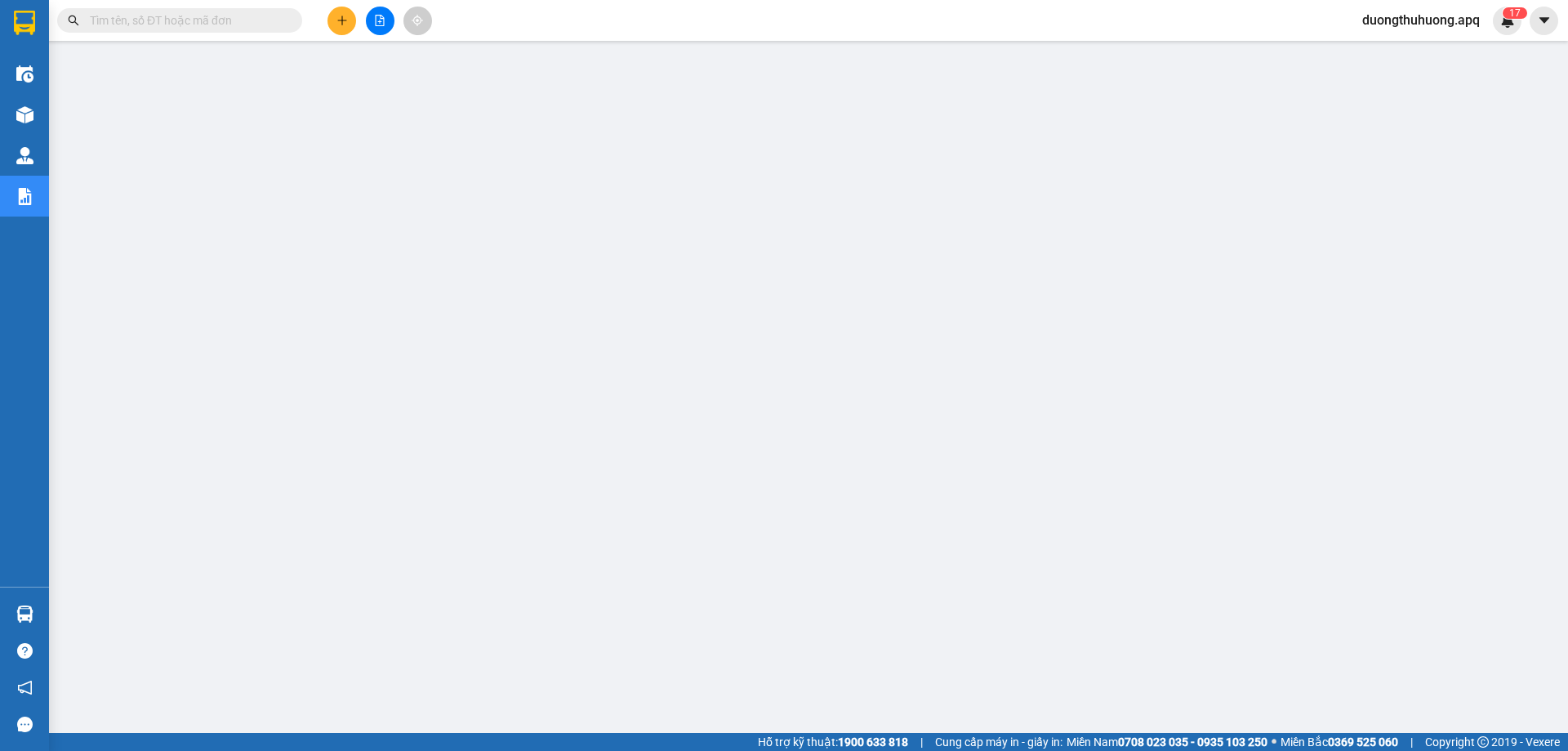
paste input "0966019712"
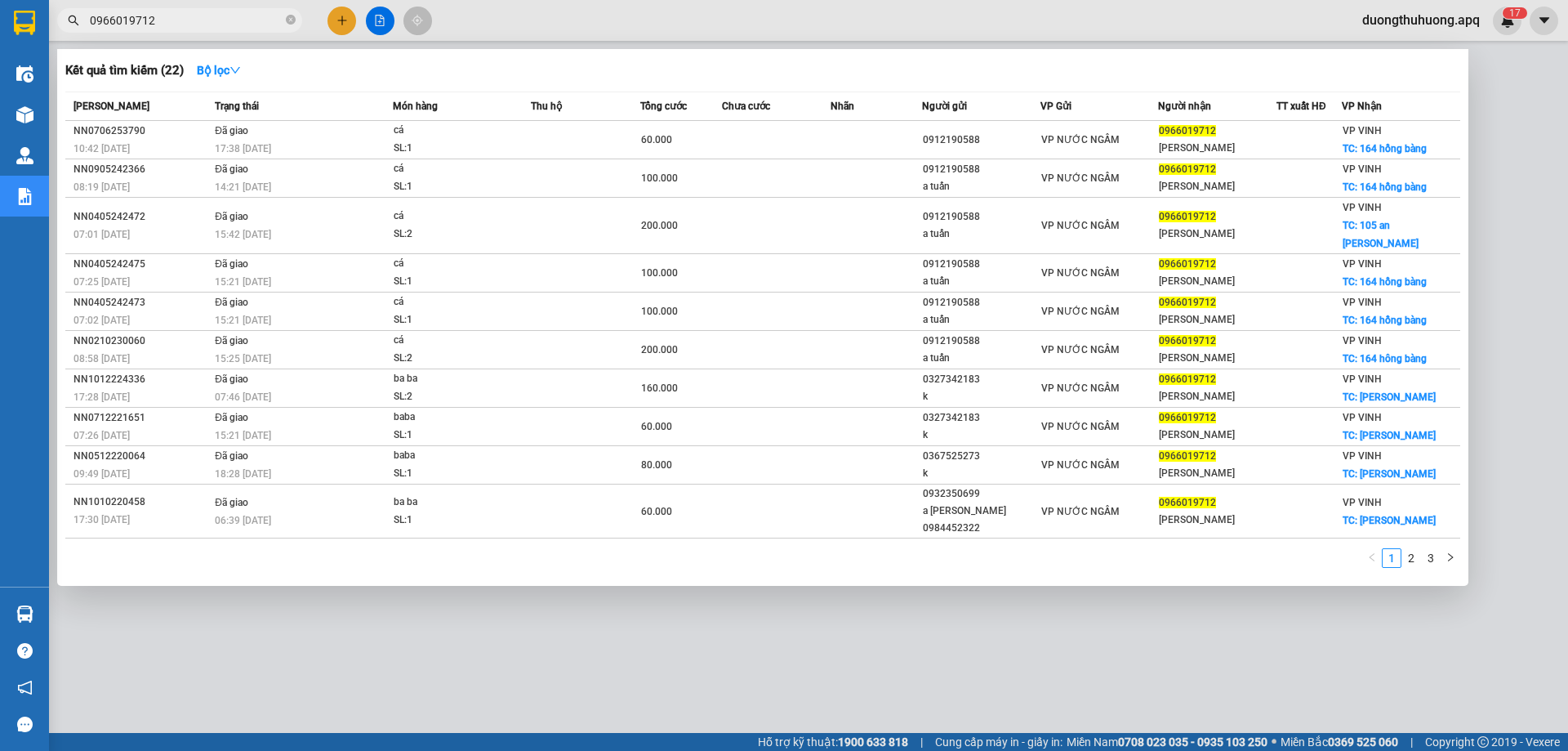
type input "0966019712"
click at [293, 15] on icon "close-circle" at bounding box center [291, 19] width 10 height 10
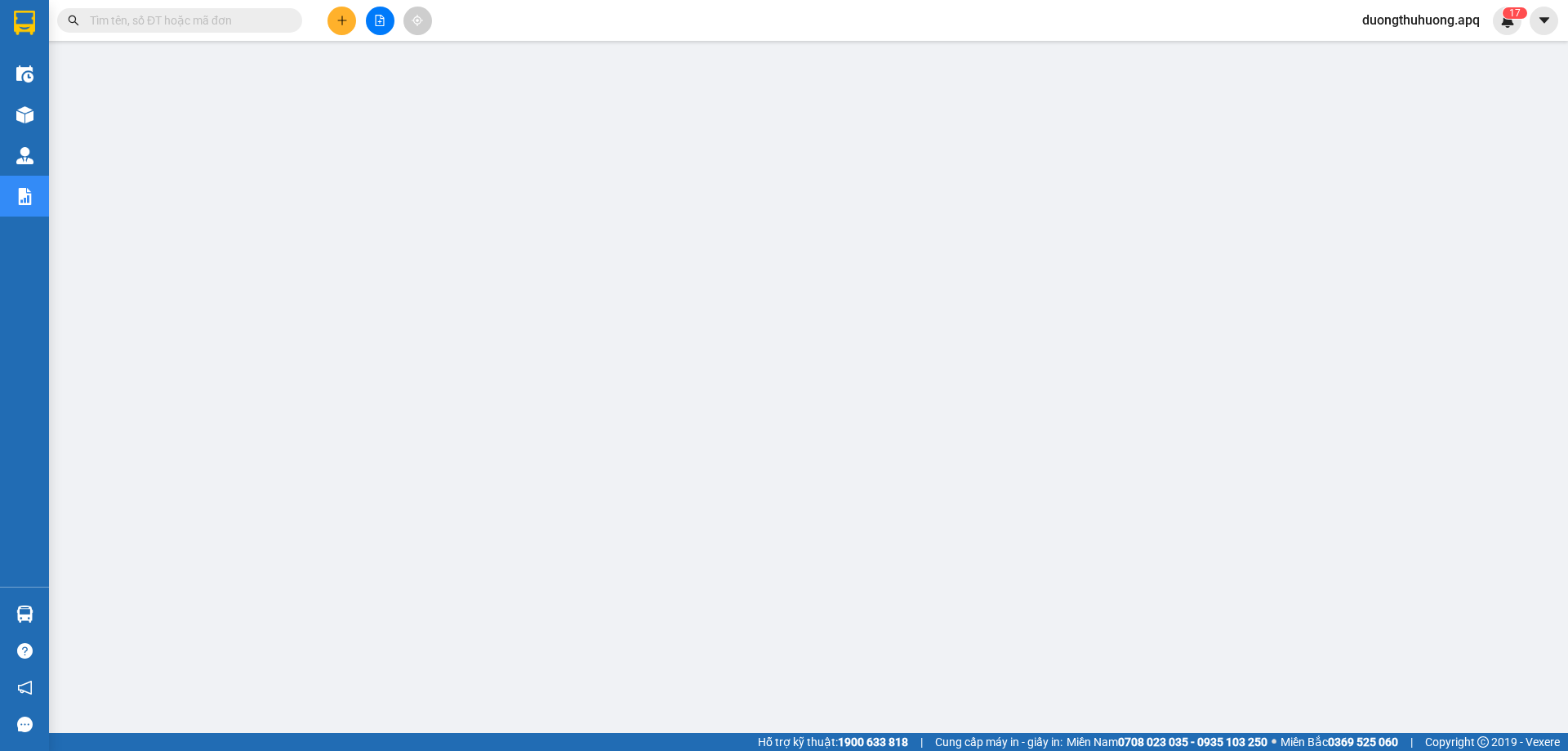
paste input "0966597496"
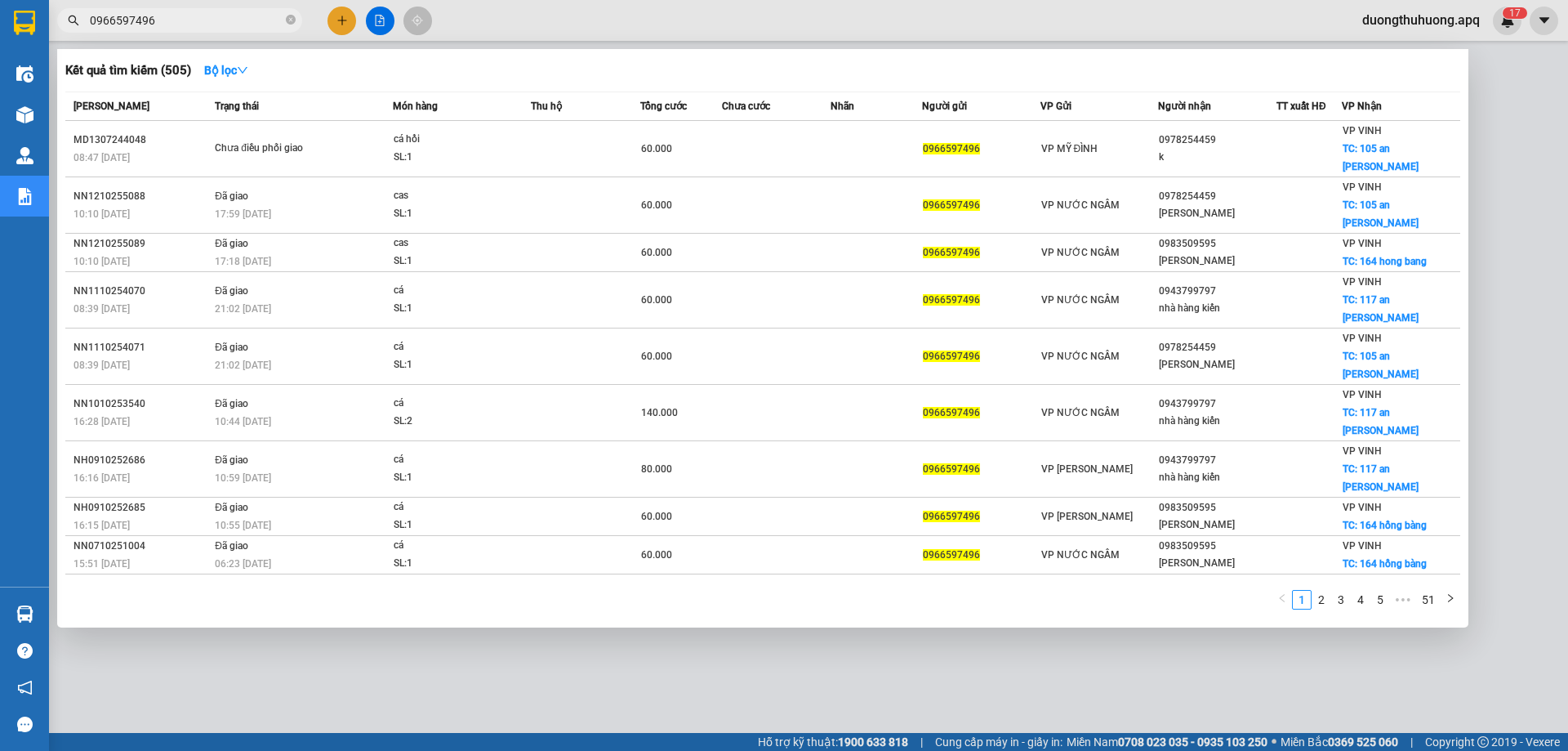
type input "0966597496"
click at [290, 16] on icon "close-circle" at bounding box center [291, 19] width 10 height 10
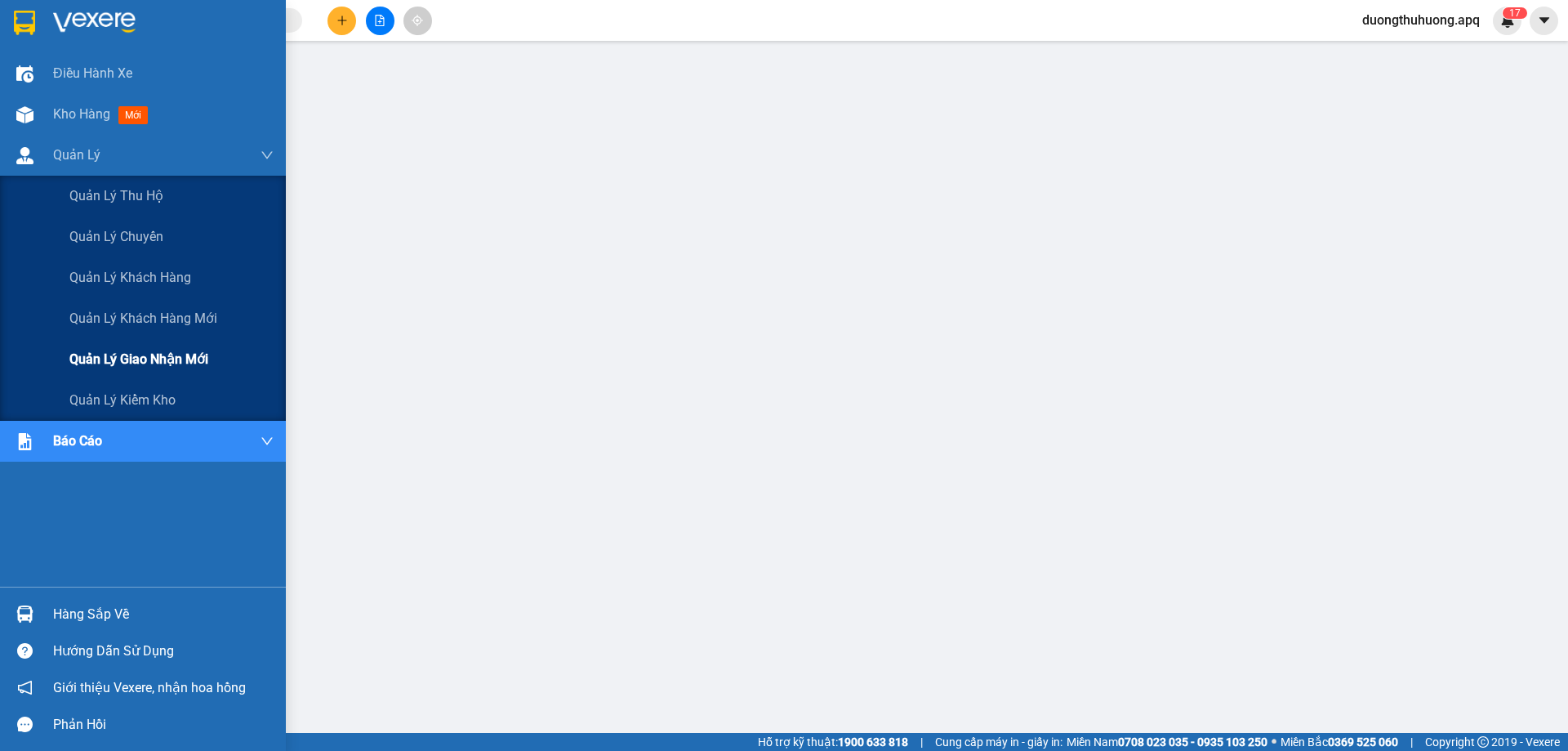
click at [140, 361] on span "Quản lý giao nhận mới" at bounding box center [139, 359] width 139 height 21
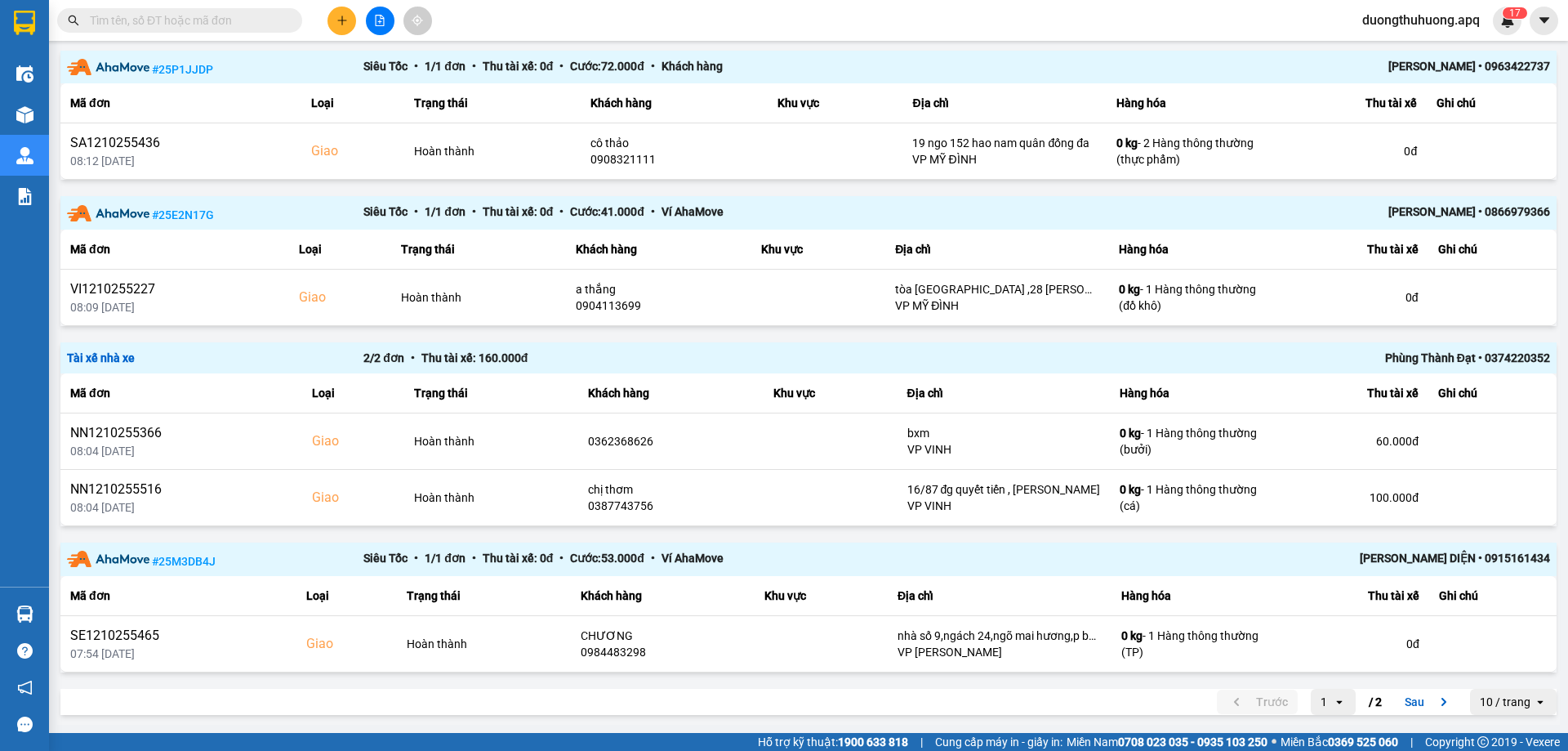
click at [1399, 702] on button "Sau" at bounding box center [1429, 701] width 69 height 24
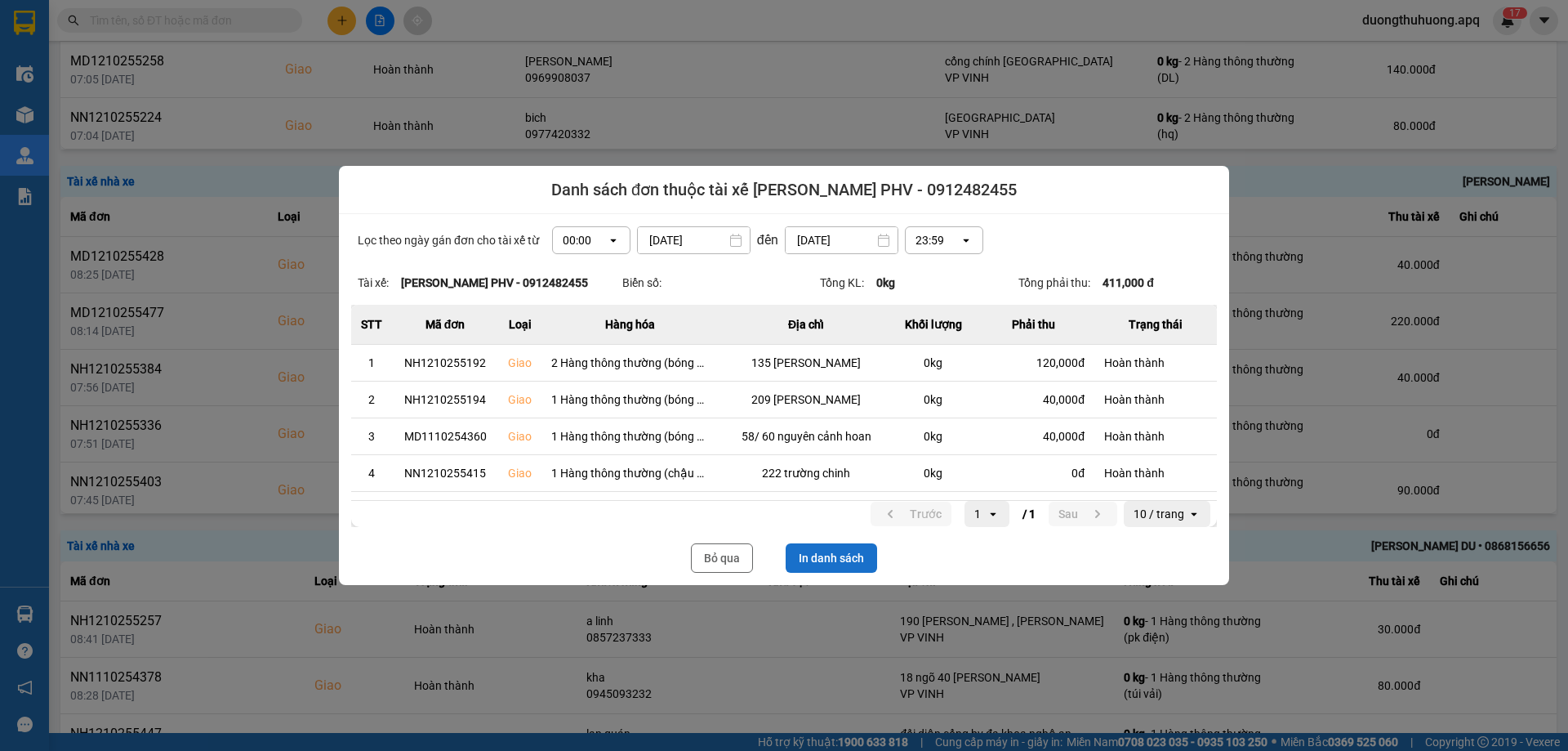
click at [834, 559] on button "In danh sách" at bounding box center [832, 557] width 92 height 29
click at [725, 559] on button "Bỏ qua" at bounding box center [722, 557] width 62 height 29
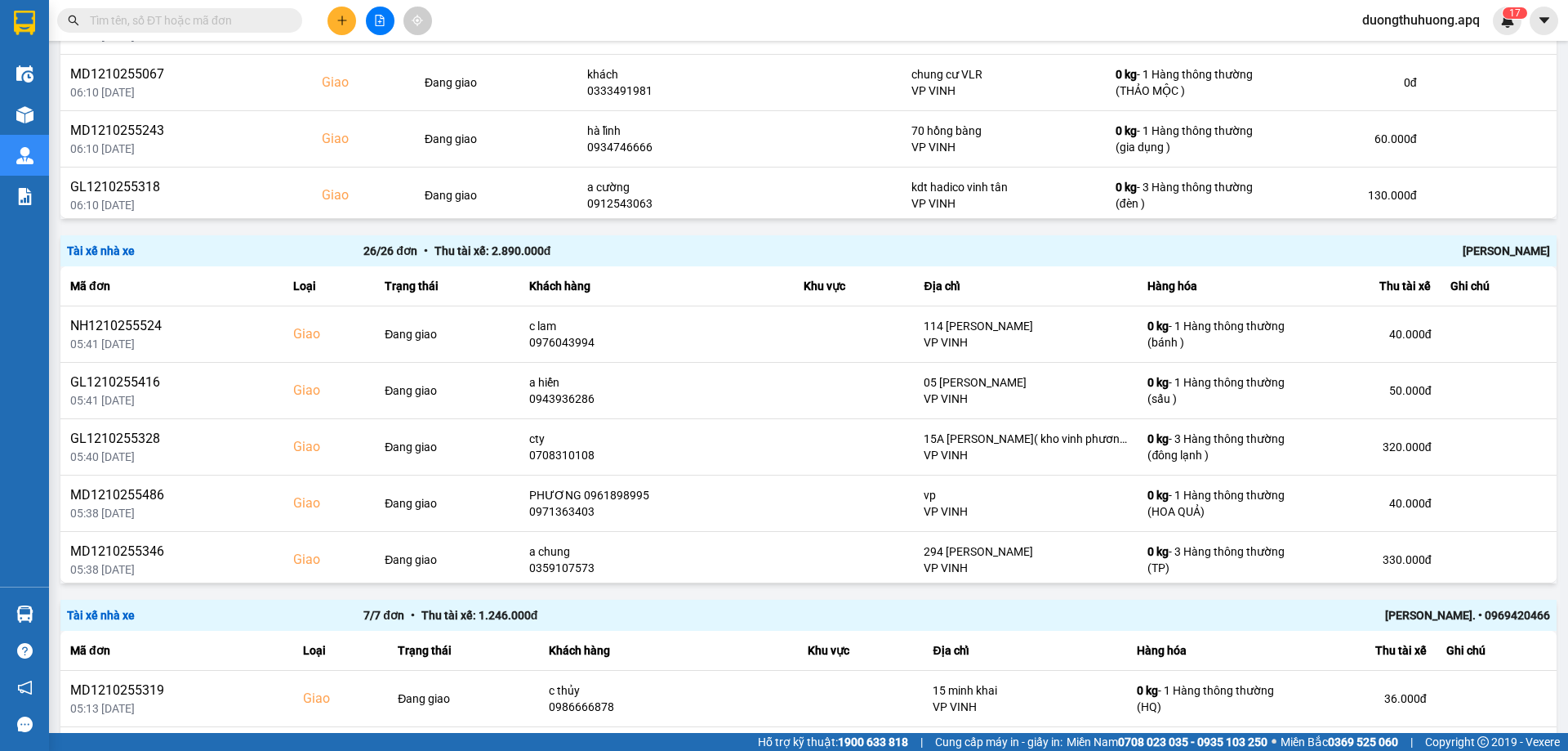
paste input "0917782228"
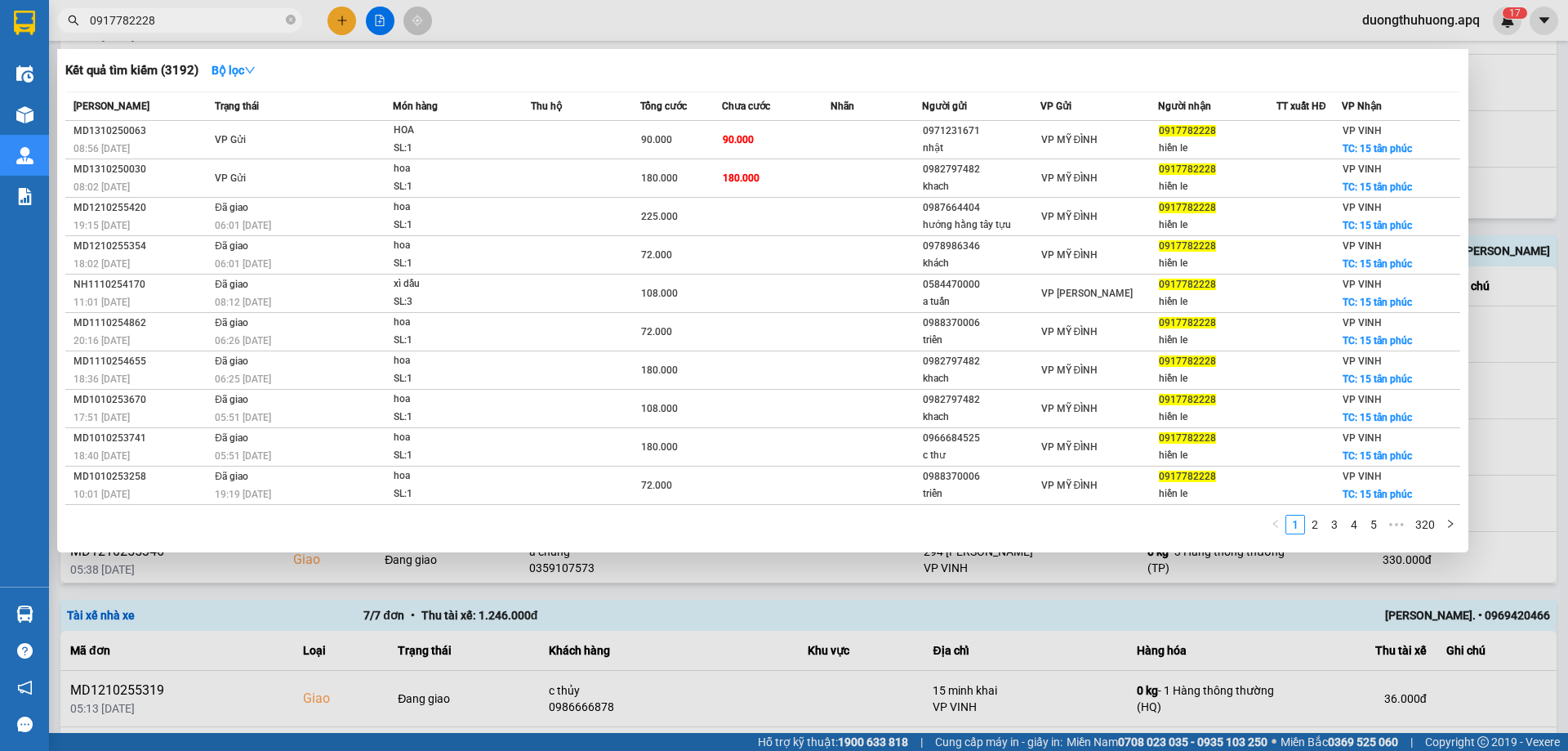
type input "0917782228"
click at [192, 24] on input "0917782228" at bounding box center [186, 21] width 193 height 18
drag, startPoint x: 291, startPoint y: 24, endPoint x: 266, endPoint y: 24, distance: 25.0
click at [290, 24] on icon "close-circle" at bounding box center [291, 19] width 10 height 10
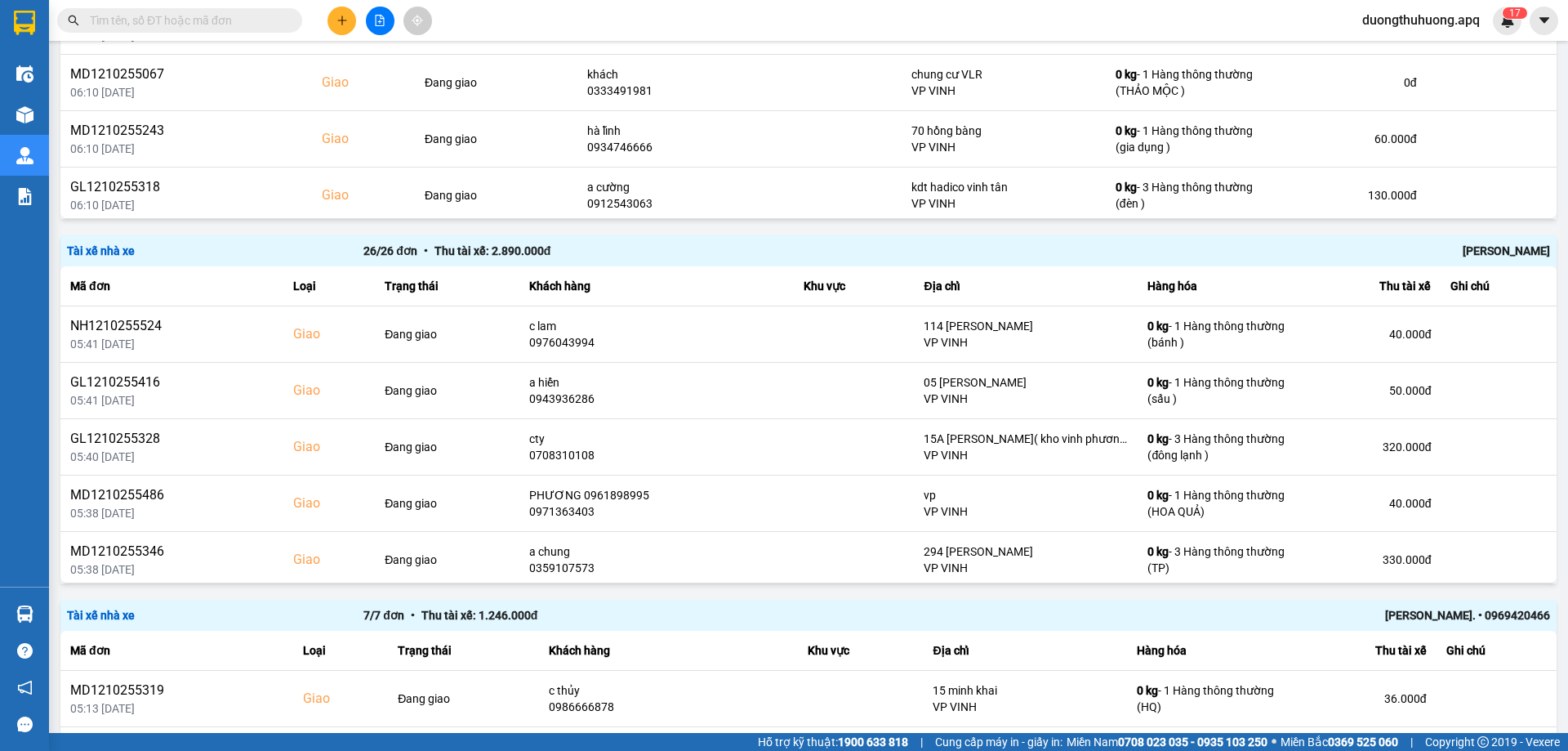
paste input "0942271988"
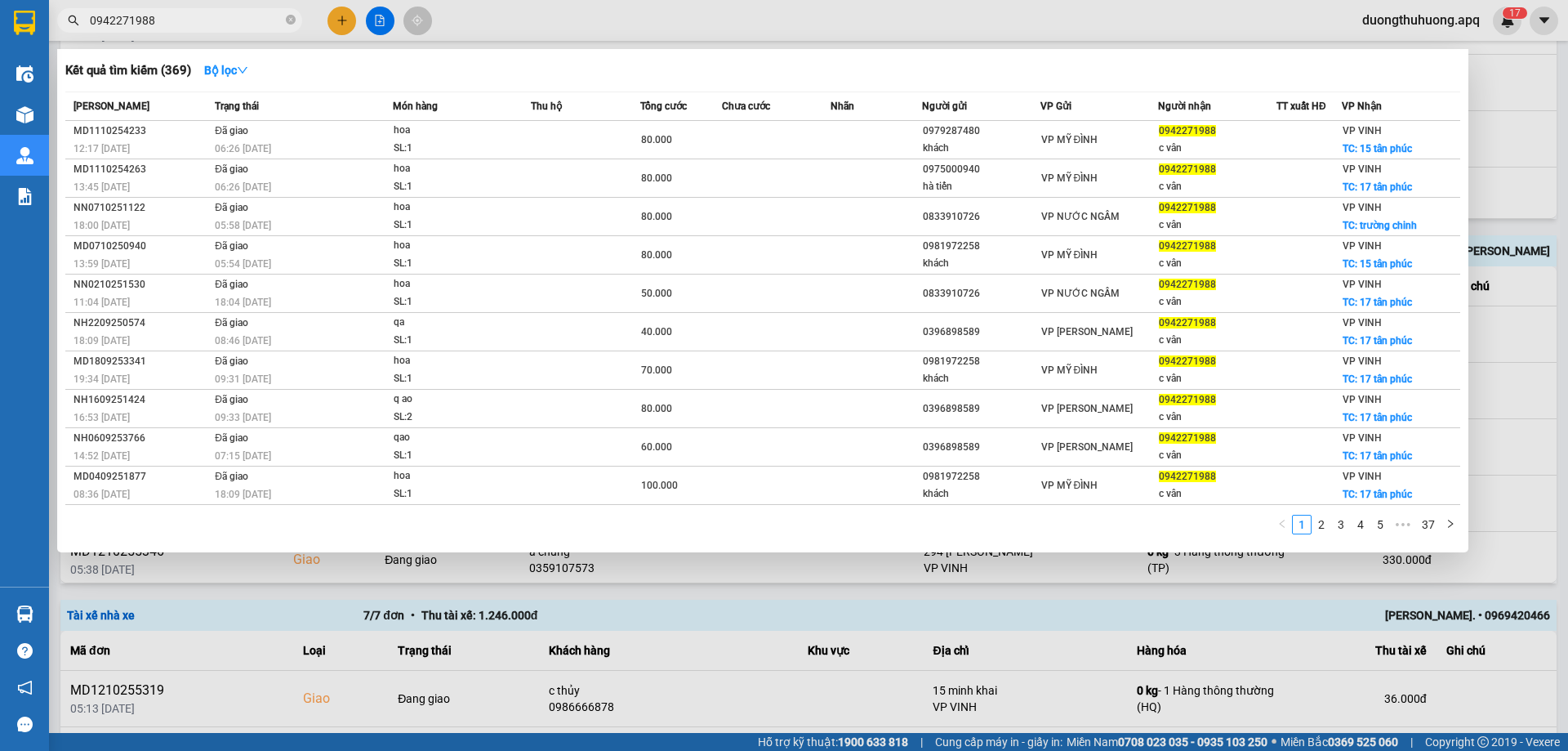
type input "0942271988"
drag, startPoint x: 288, startPoint y: 19, endPoint x: 261, endPoint y: 22, distance: 27.2
click at [287, 20] on icon "close-circle" at bounding box center [291, 19] width 10 height 10
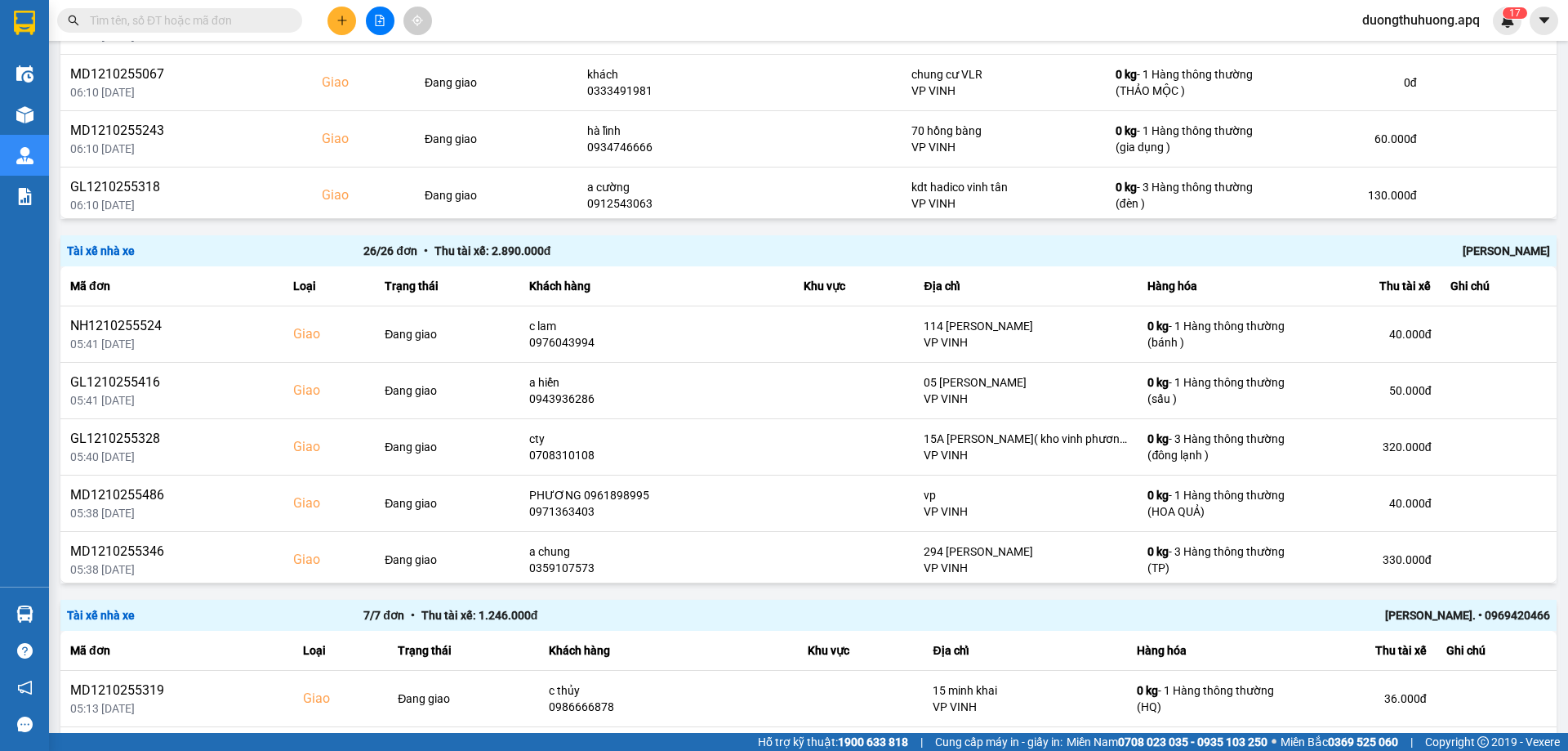
paste input "THỦY MKHAI"
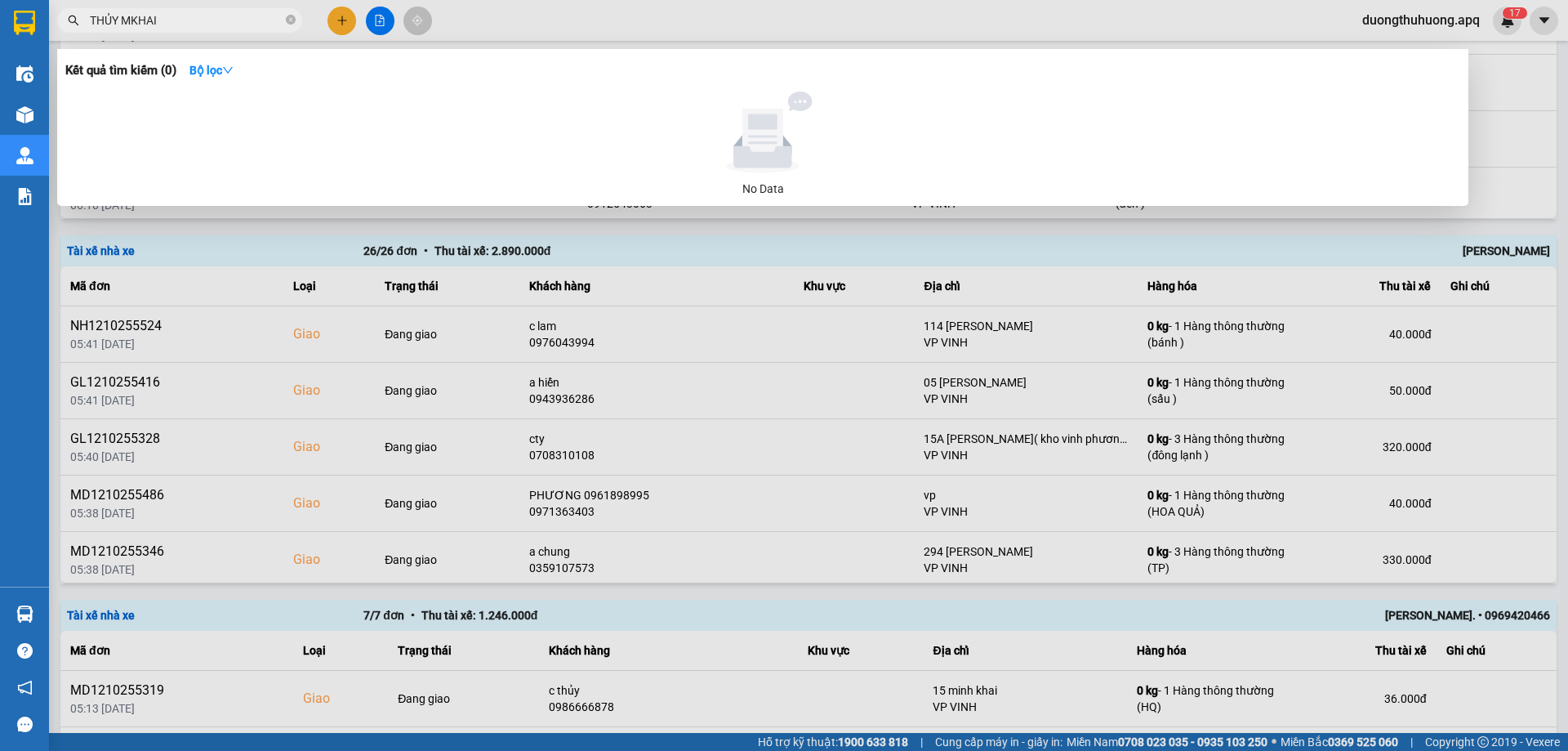
type input "THỦY MKHAI"
click at [286, 21] on icon "close-circle" at bounding box center [291, 19] width 10 height 10
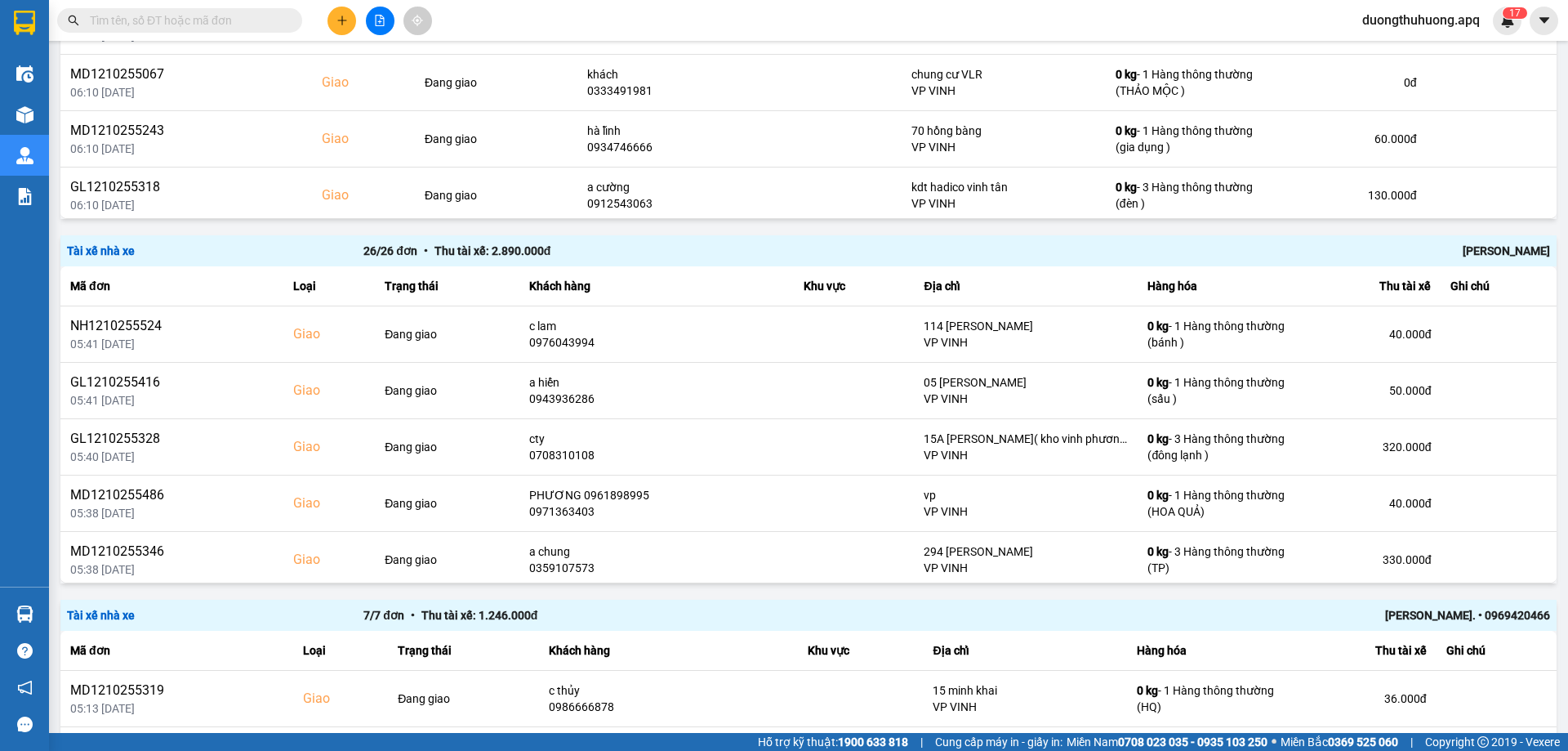
paste input "0986666878"
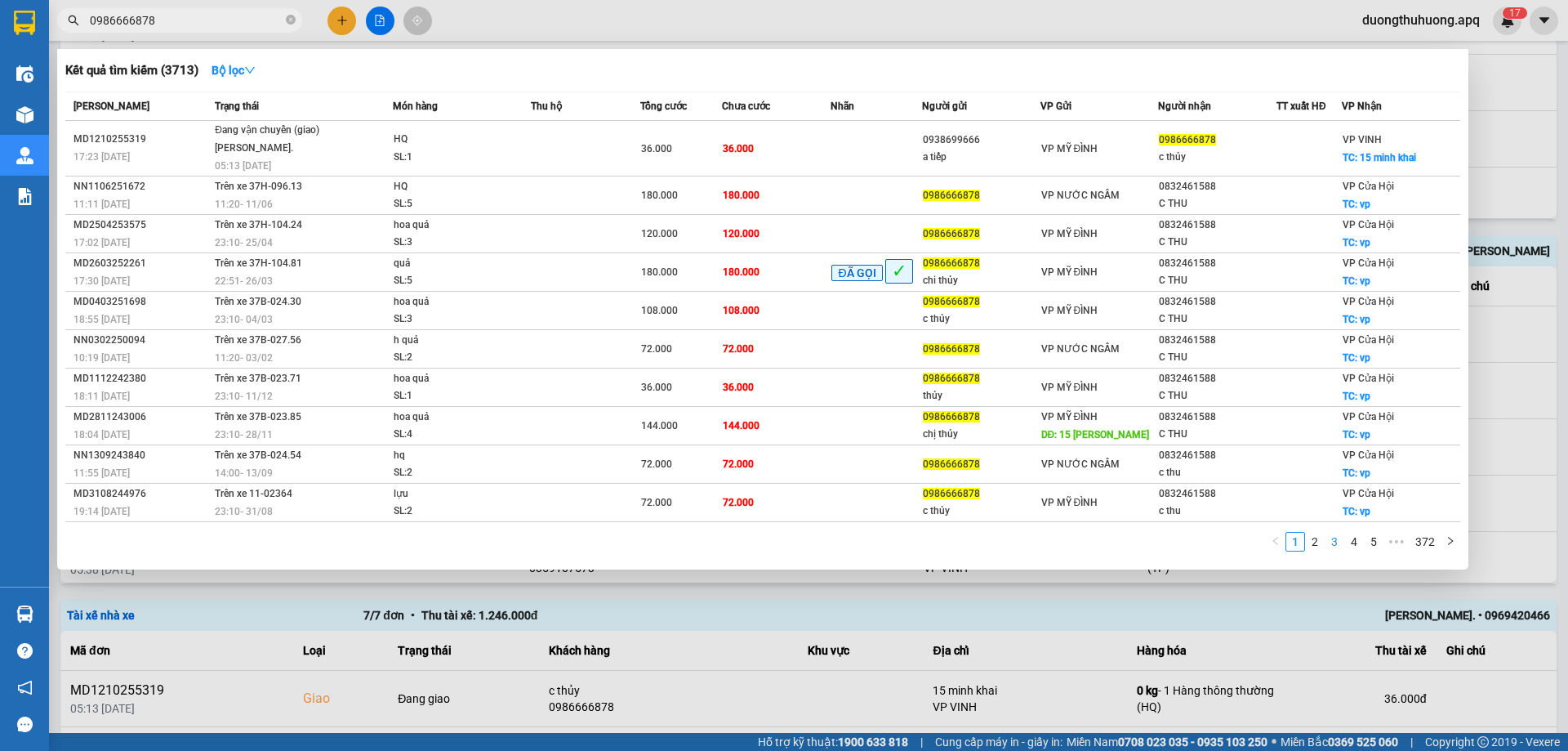
type input "0986666878"
click at [1340, 541] on link "3" at bounding box center [1334, 541] width 18 height 18
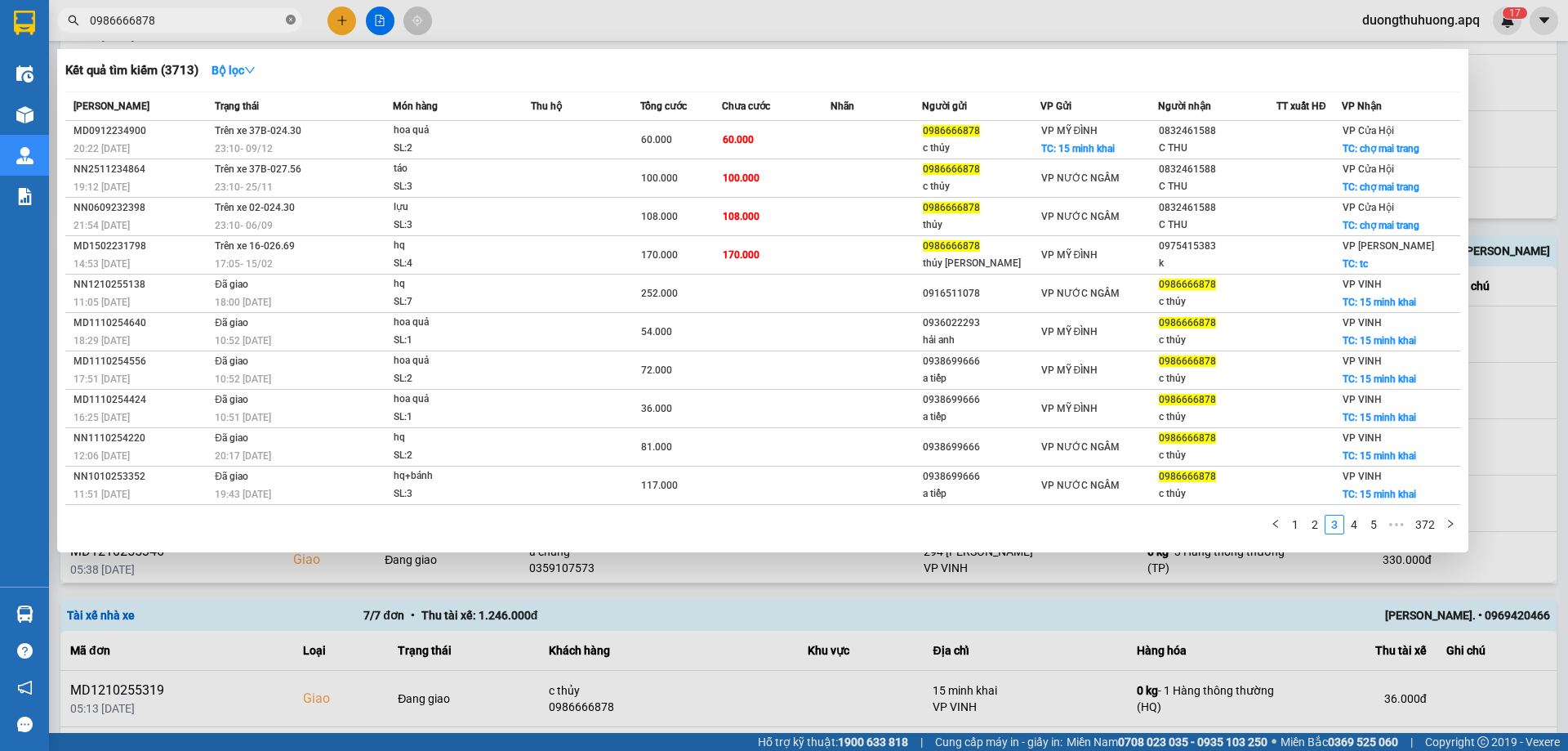
drag, startPoint x: 291, startPoint y: 18, endPoint x: 282, endPoint y: 20, distance: 9.2
click at [289, 19] on icon "close-circle" at bounding box center [291, 19] width 10 height 10
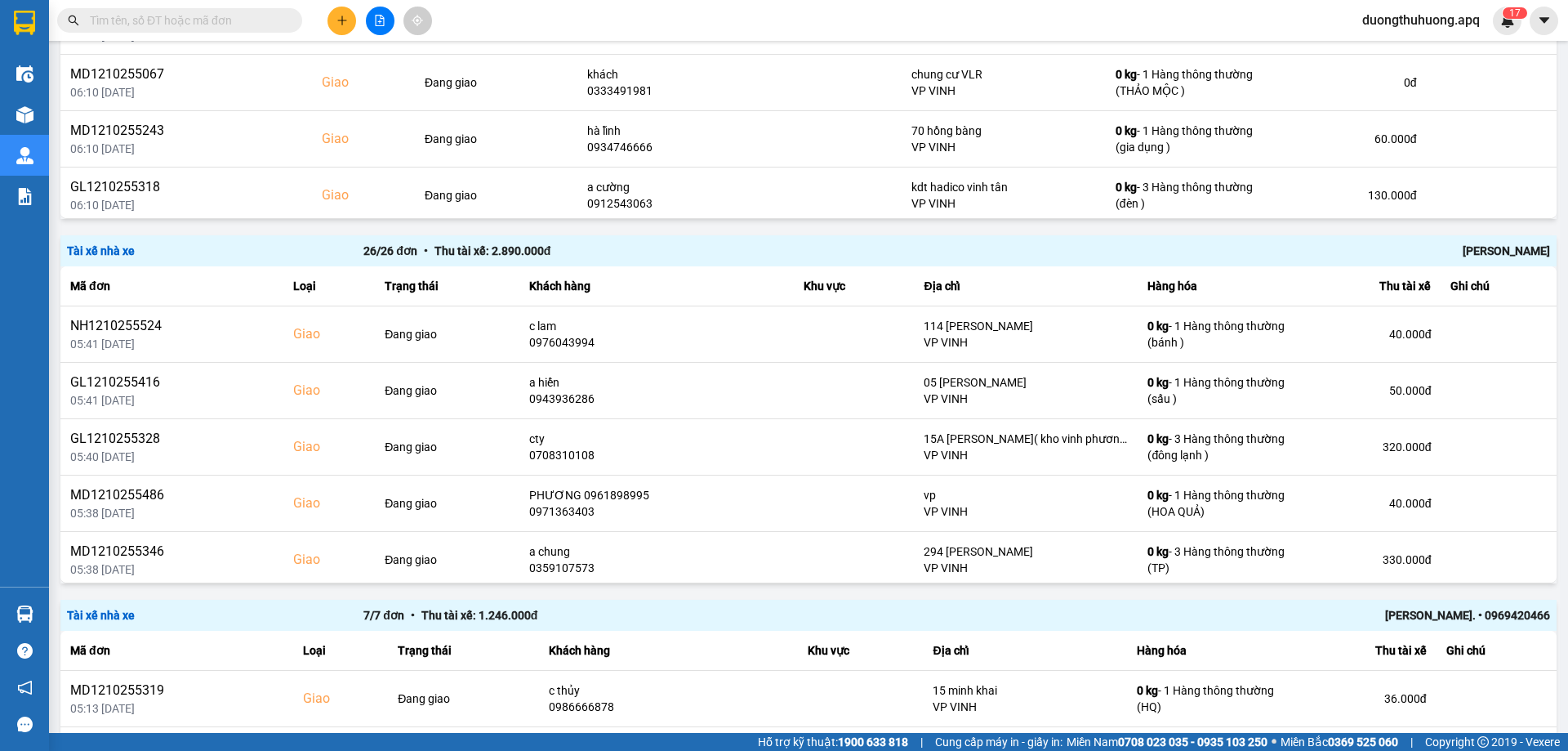
paste input "0389933139"
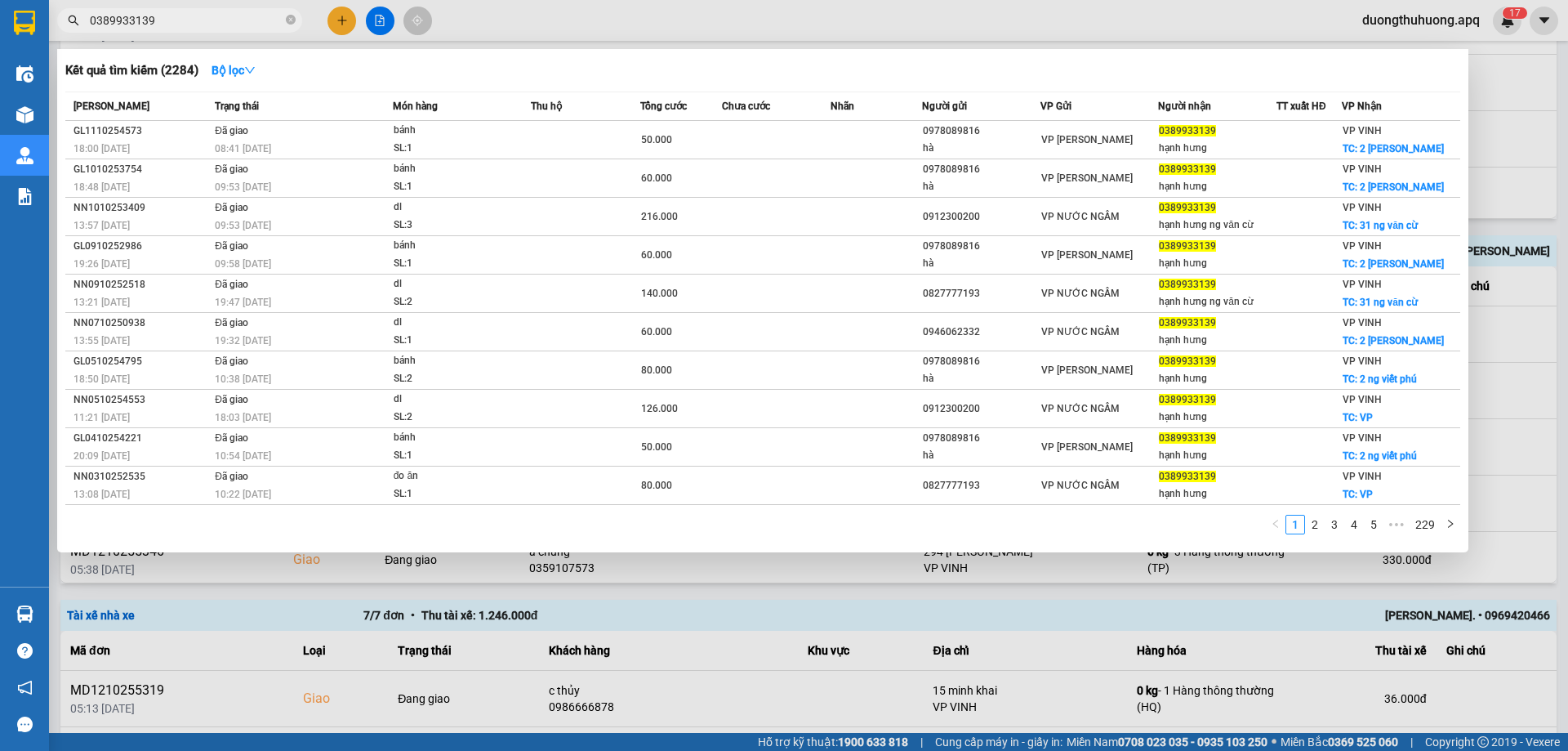
type input "0389933139"
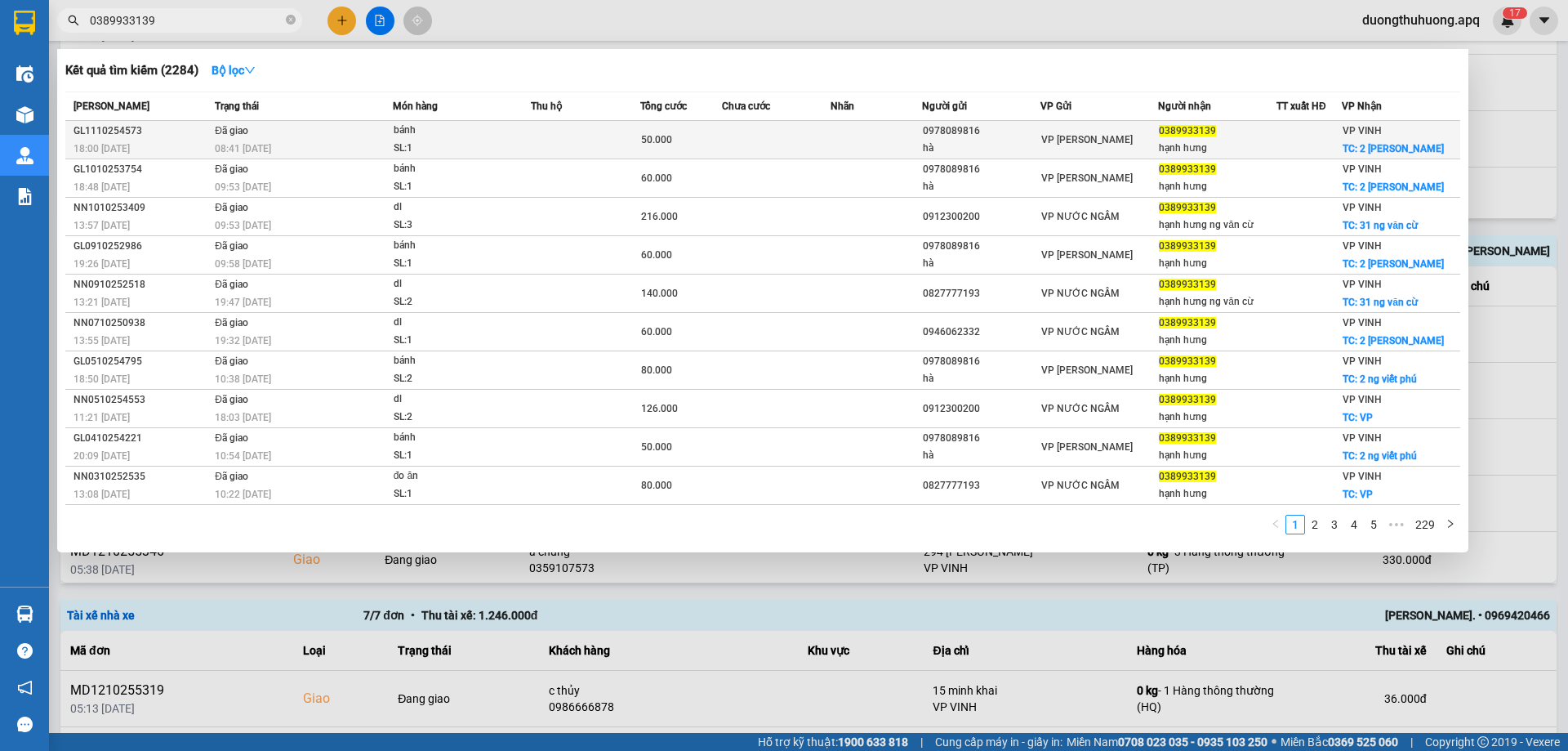
click at [108, 129] on div "GL1110254573" at bounding box center [141, 130] width 136 height 17
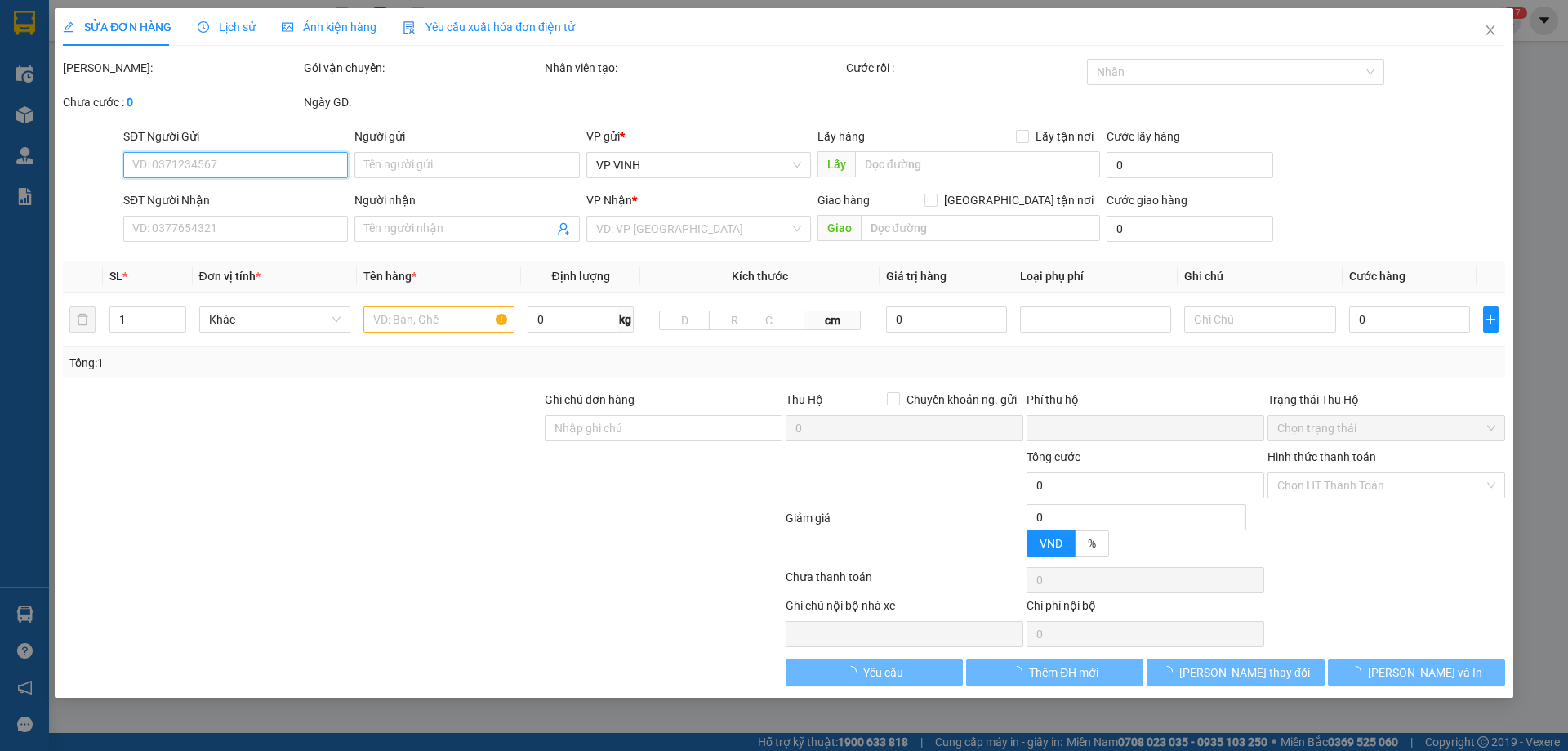
type input "0978089816"
type input "hà"
type input "0389933139"
type input "hạnh hưng"
checkbox input "true"
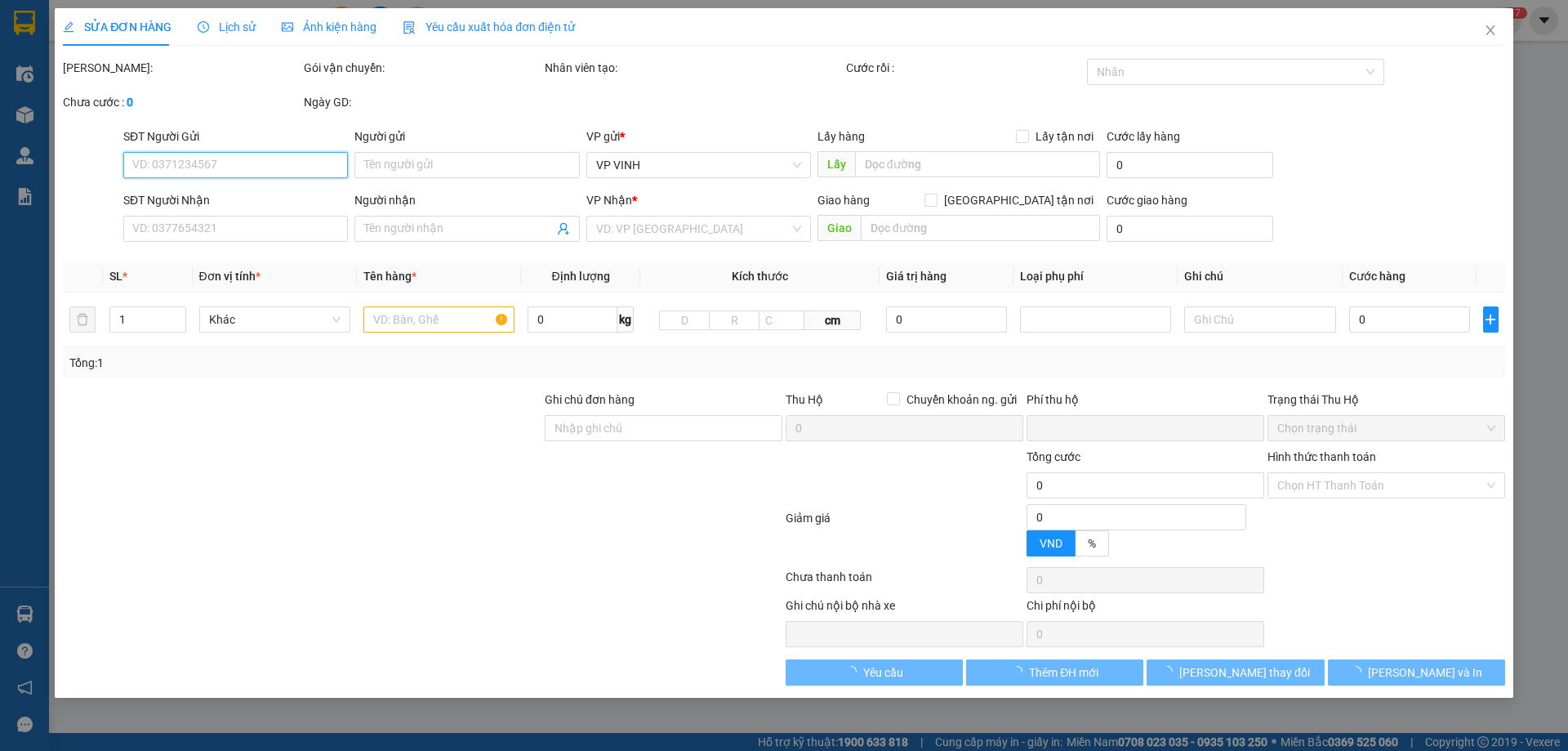
type input "2 nguyễn viết phú"
type input "0"
type input "50.000"
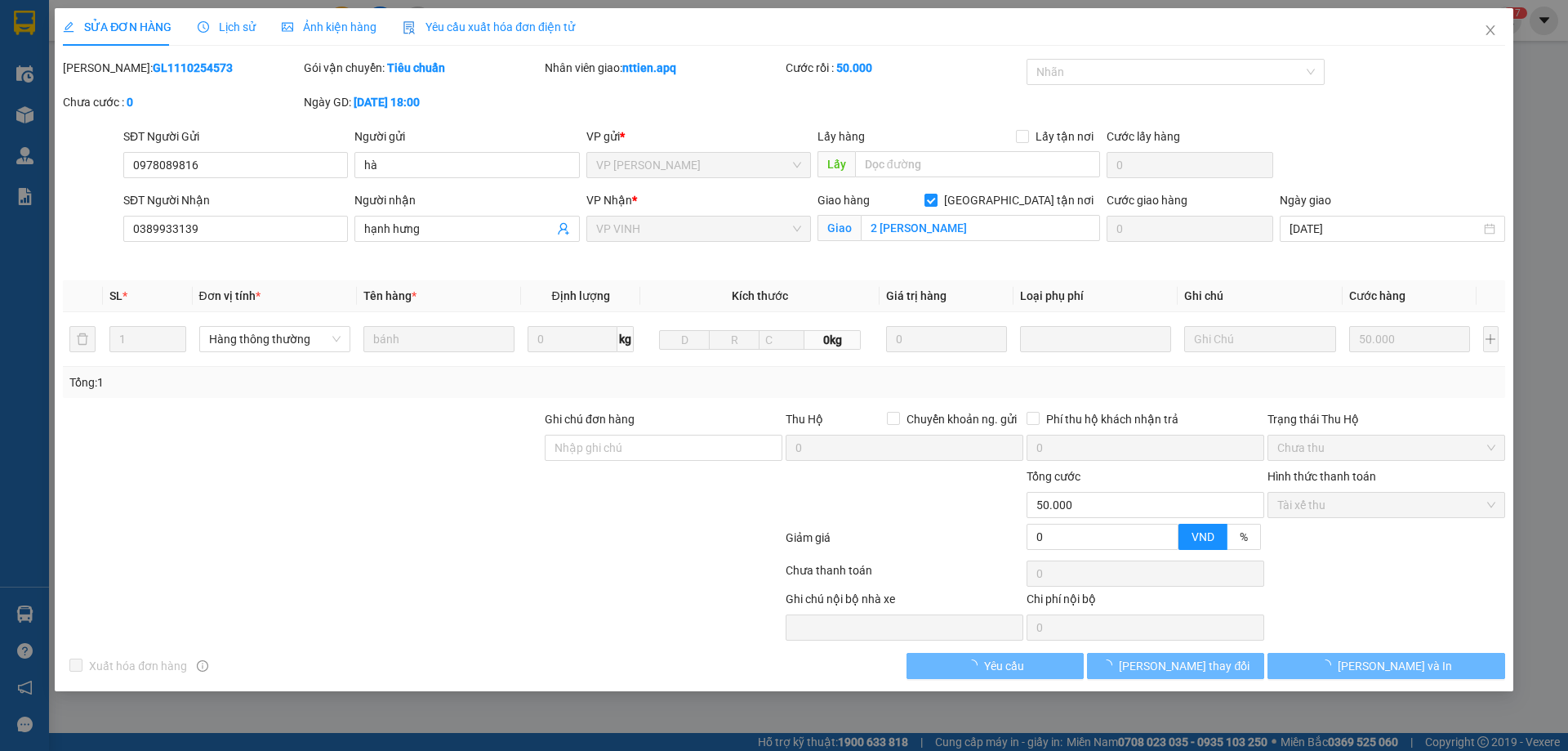
drag, startPoint x: 105, startPoint y: 67, endPoint x: 191, endPoint y: 70, distance: 86.1
click at [191, 70] on div "Mã ĐH: GL1110254573" at bounding box center [182, 68] width 238 height 18
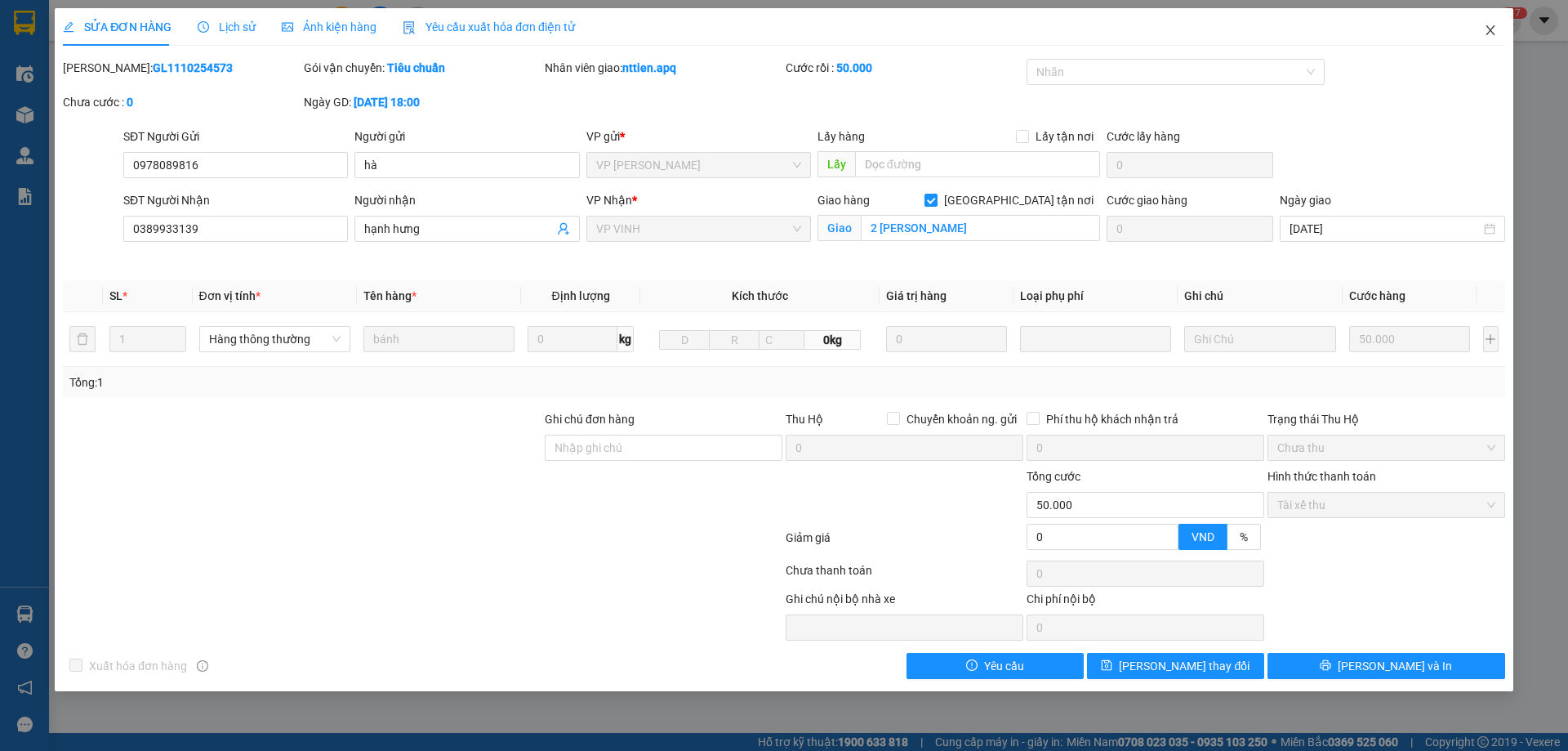
click at [1498, 29] on span "Close" at bounding box center [1490, 30] width 45 height 45
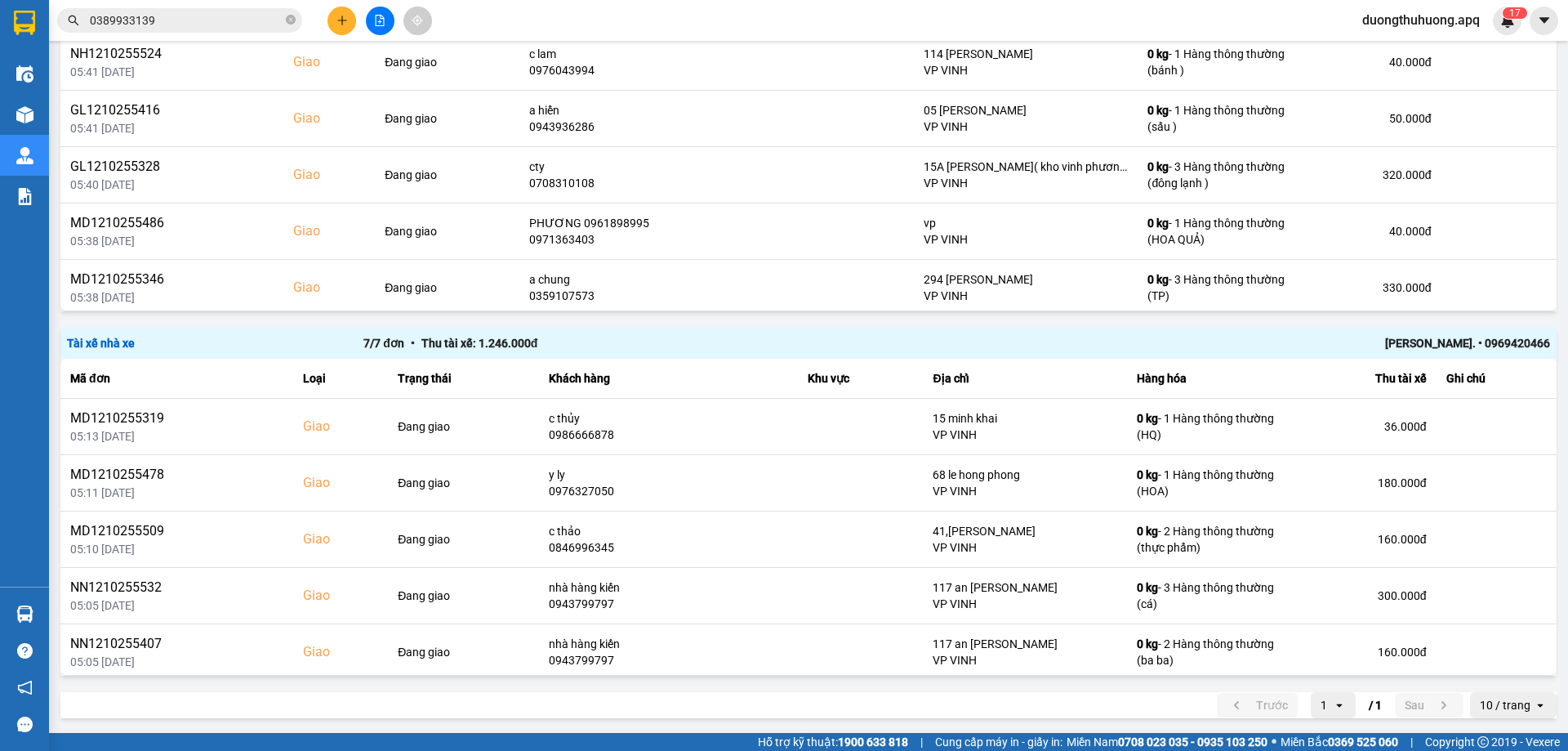
click at [259, 26] on input "0389933139" at bounding box center [186, 21] width 193 height 18
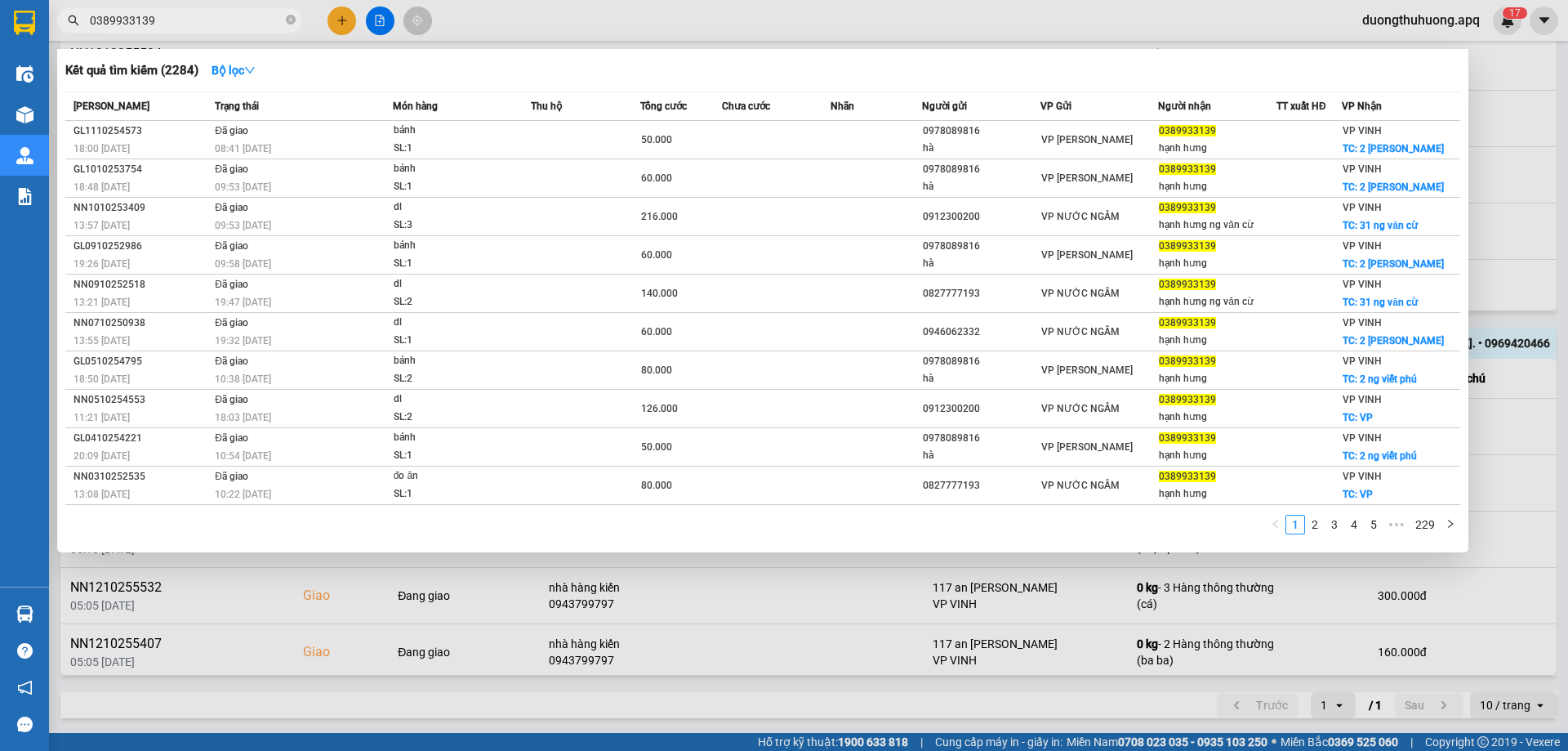
drag, startPoint x: 292, startPoint y: 21, endPoint x: 259, endPoint y: 19, distance: 33.1
click at [289, 21] on icon "close-circle" at bounding box center [291, 19] width 10 height 10
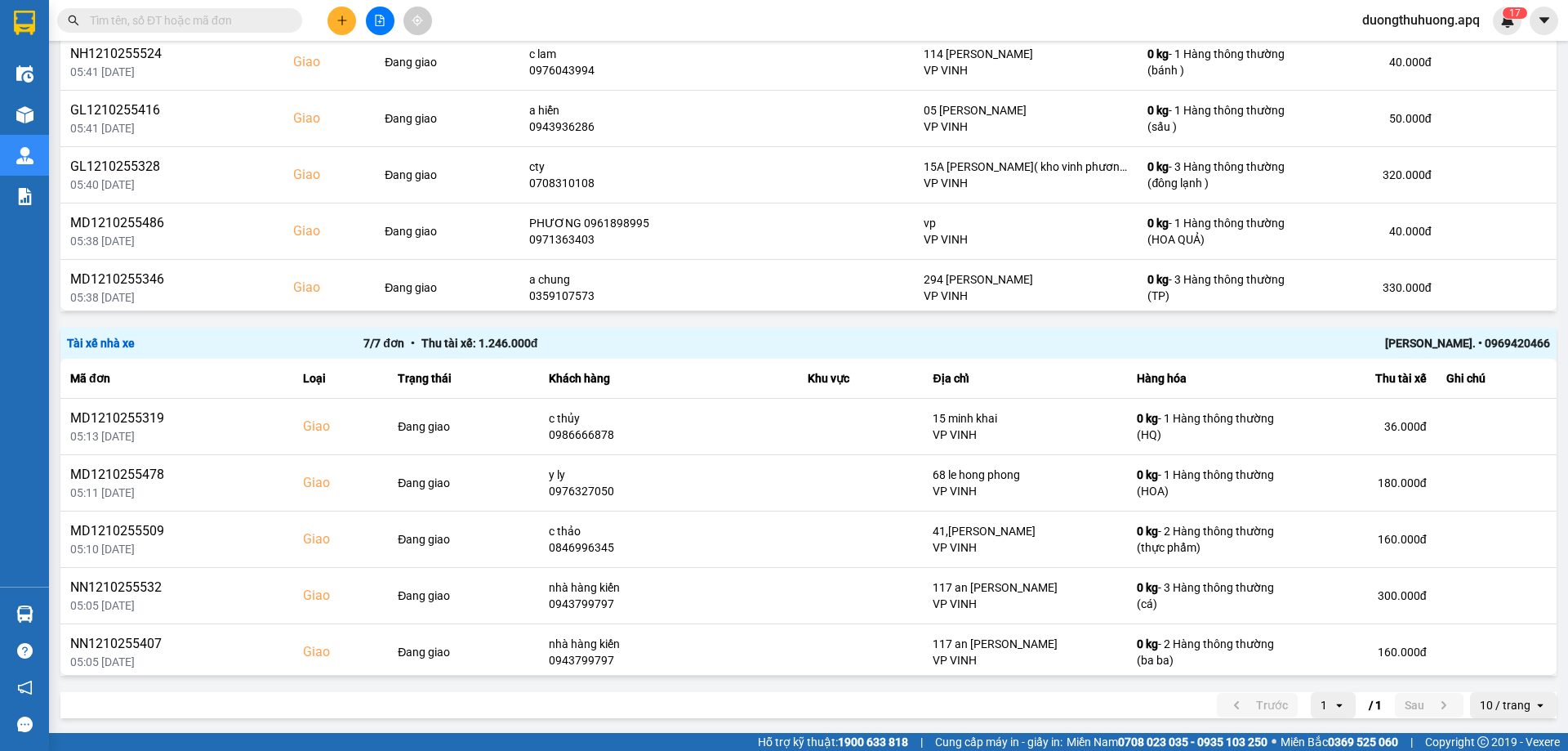
drag, startPoint x: 243, startPoint y: 10, endPoint x: 224, endPoint y: 21, distance: 22.0
click at [226, 21] on input "text" at bounding box center [186, 21] width 193 height 18
paste input "0971370408"
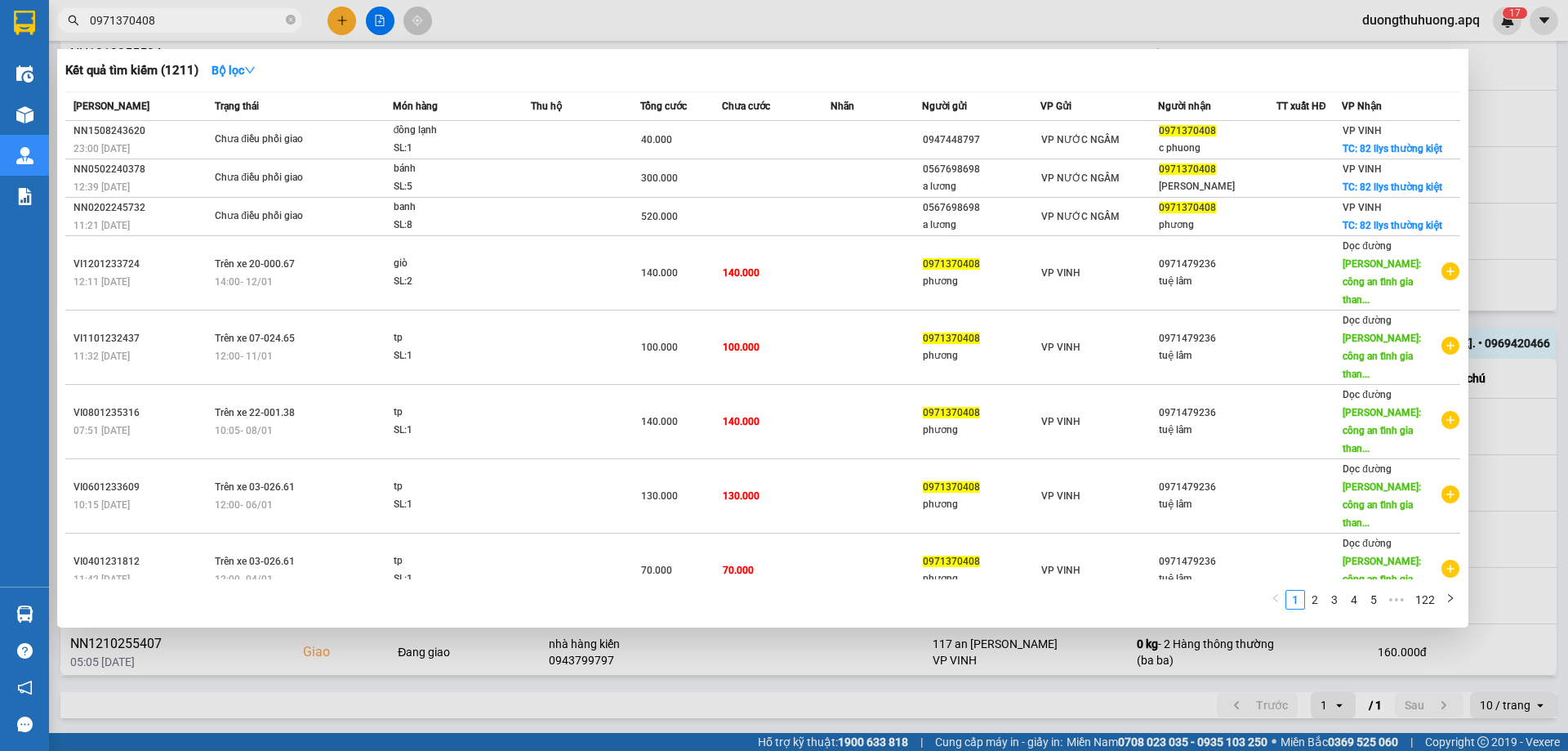
type input "0971370408"
click at [288, 22] on icon "close-circle" at bounding box center [291, 19] width 10 height 10
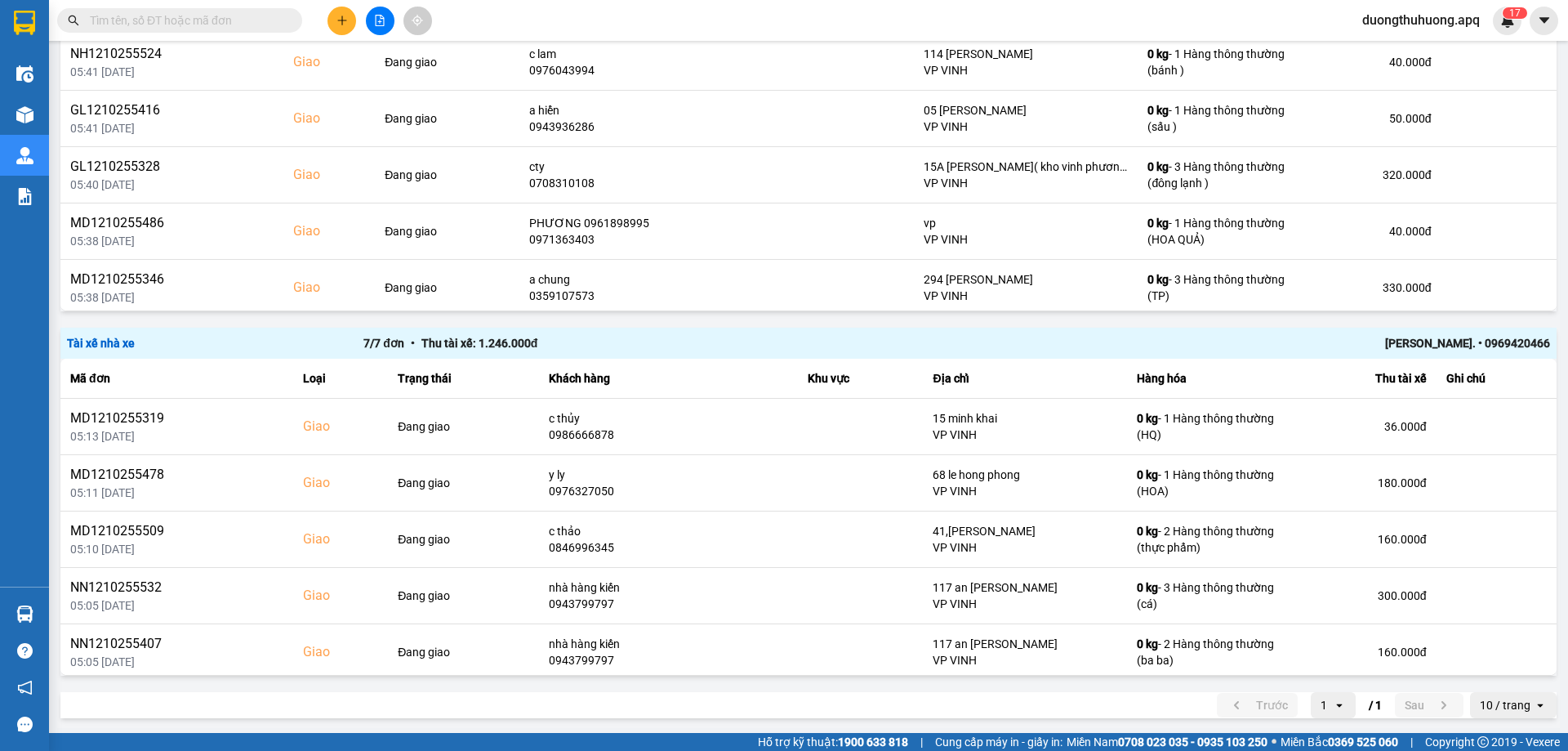
paste input "0969908037"
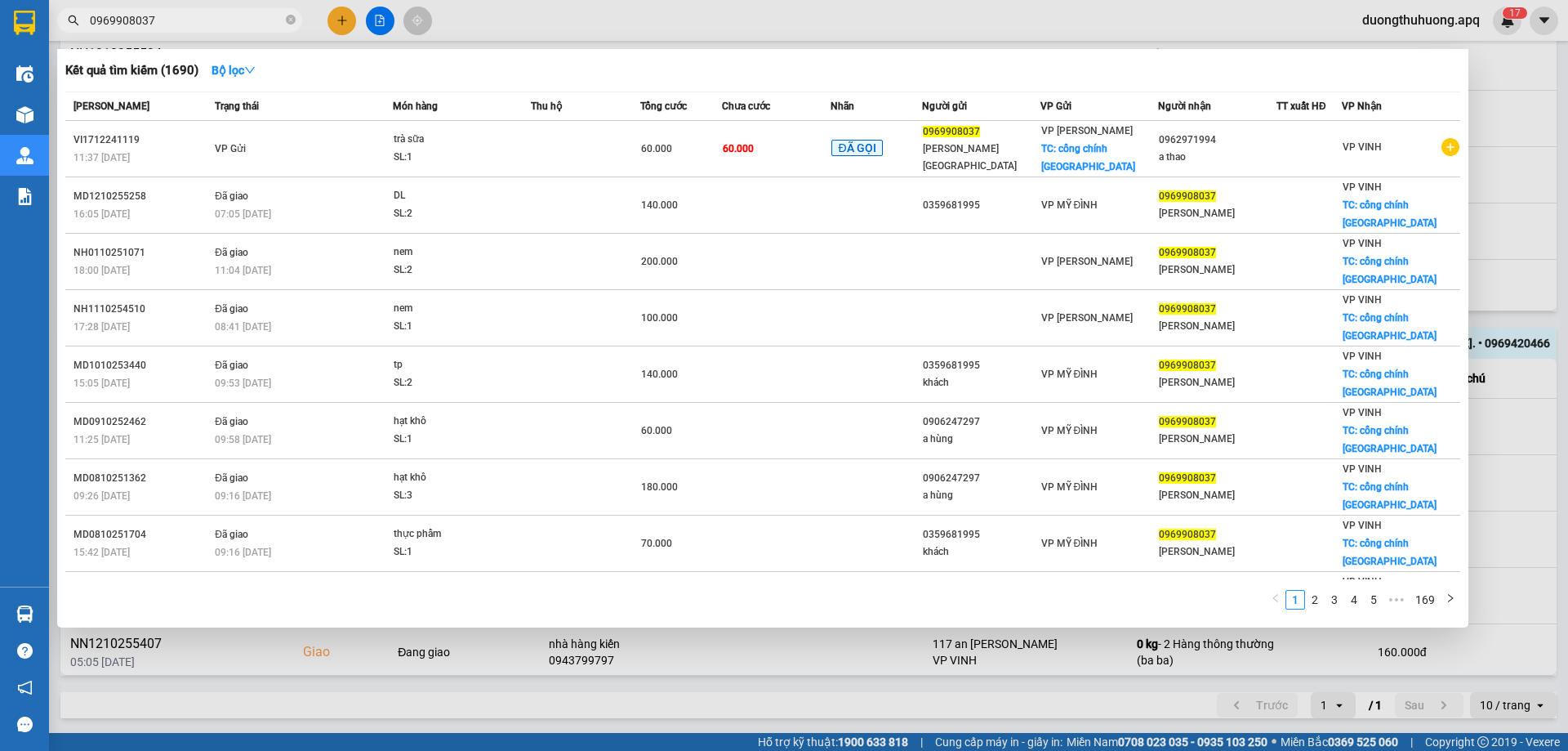
type input "0969908037"
drag, startPoint x: 291, startPoint y: 23, endPoint x: 260, endPoint y: 27, distance: 31.3
click at [285, 23] on span "0969908037" at bounding box center [179, 20] width 245 height 24
click at [288, 18] on icon "close-circle" at bounding box center [291, 19] width 10 height 10
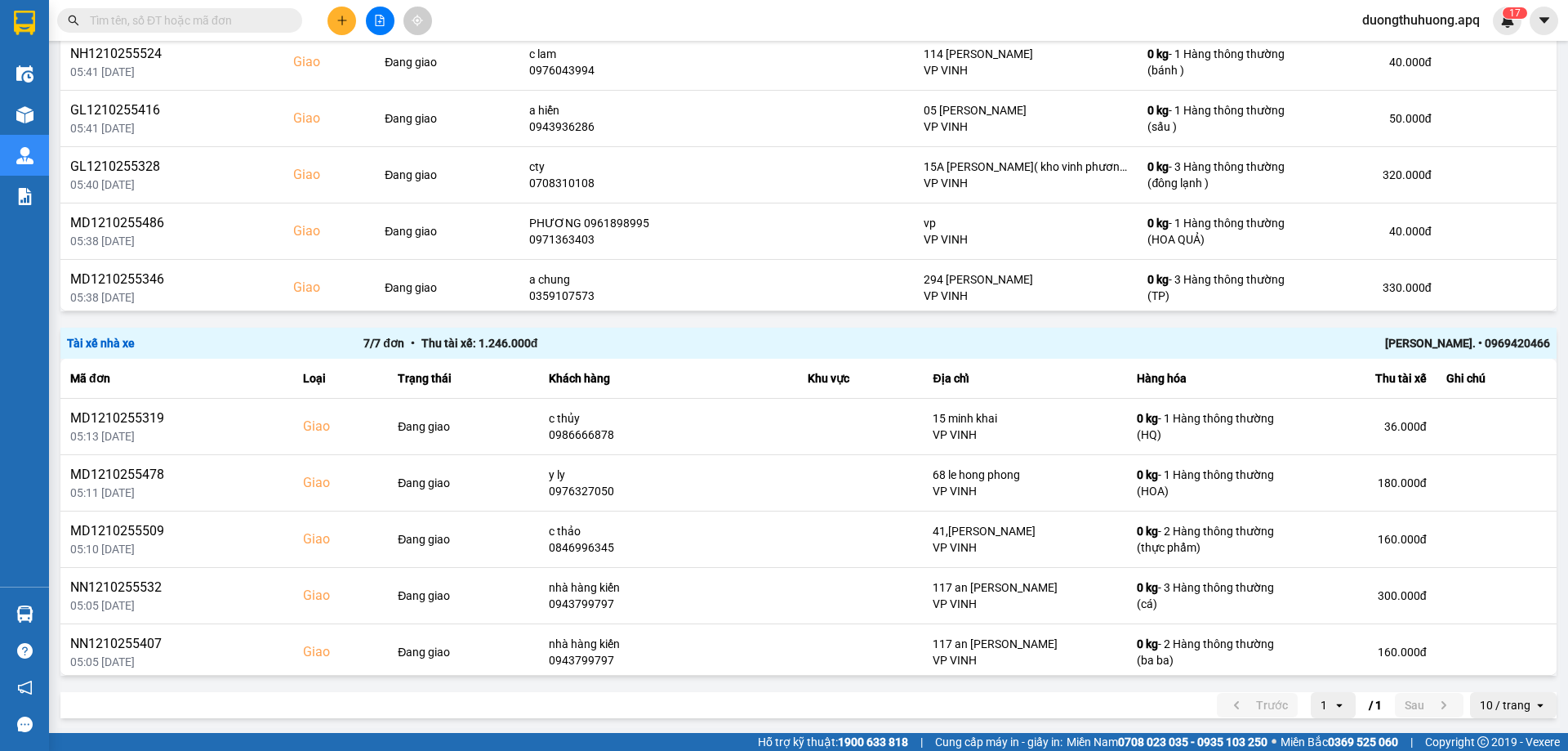
paste input "0971768119"
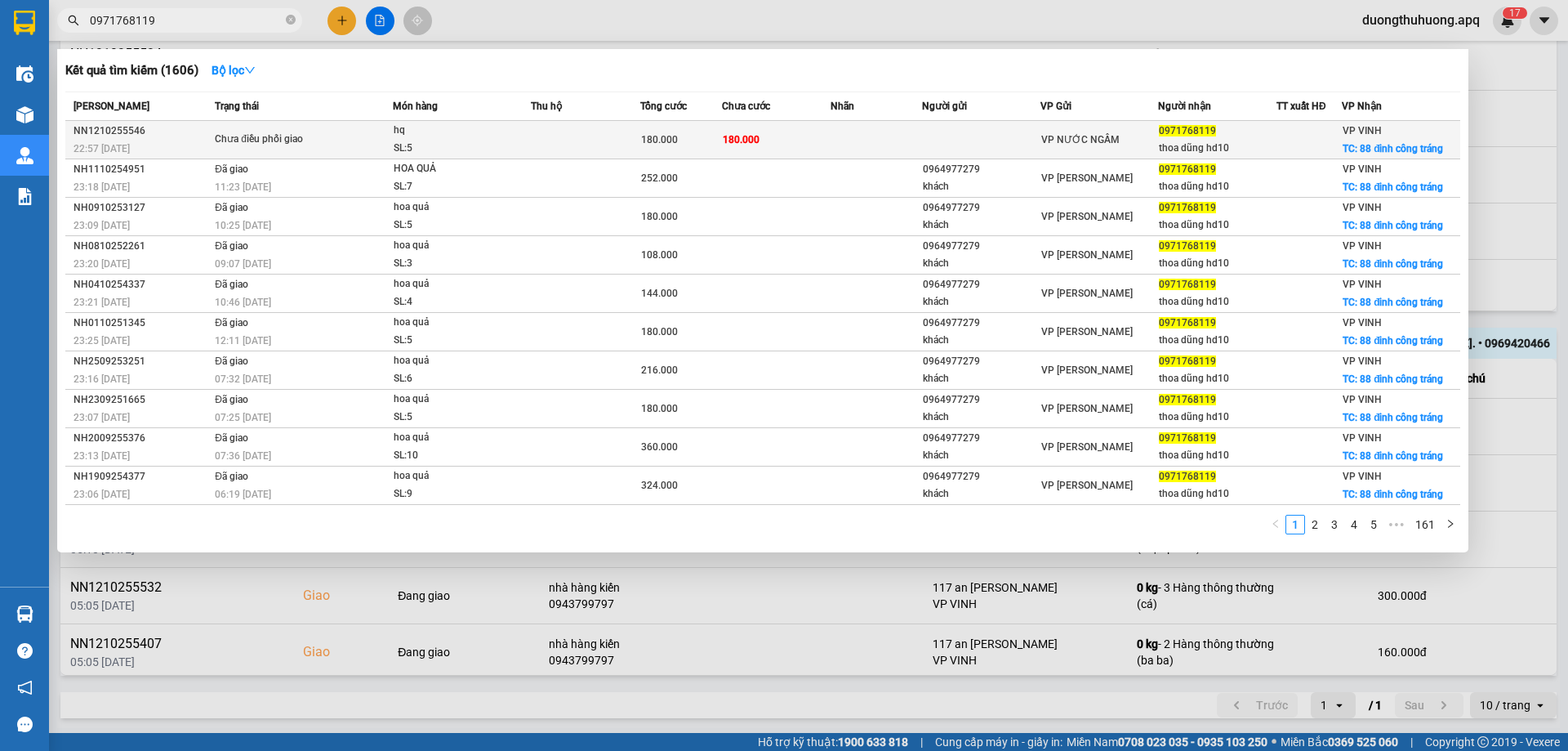
type input "0971768119"
click at [108, 130] on div "NN1210255546" at bounding box center [141, 130] width 136 height 17
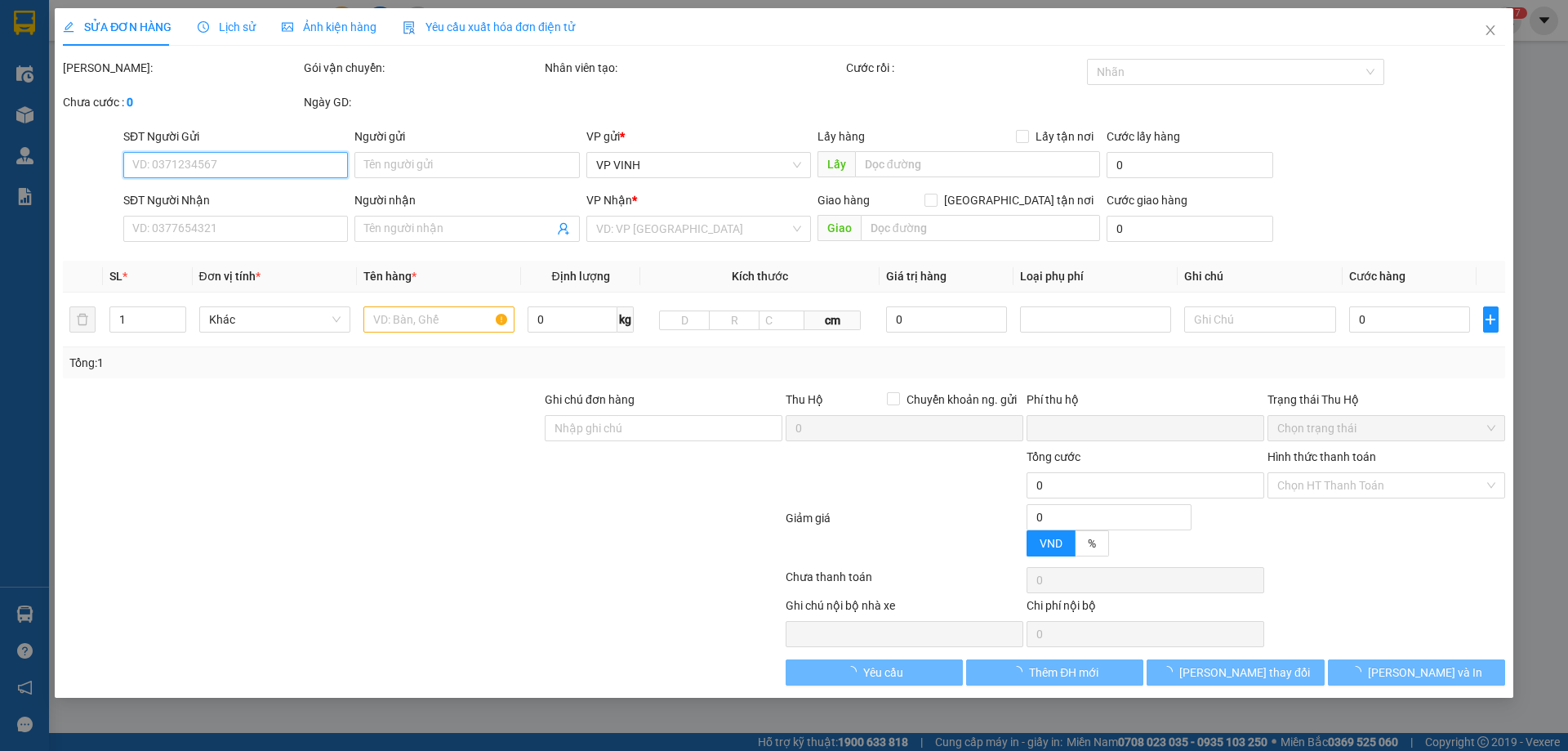
type input "0971768119"
type input "thoa dũng hd10"
checkbox input "true"
type input "88 đinh công tráng"
type input "0"
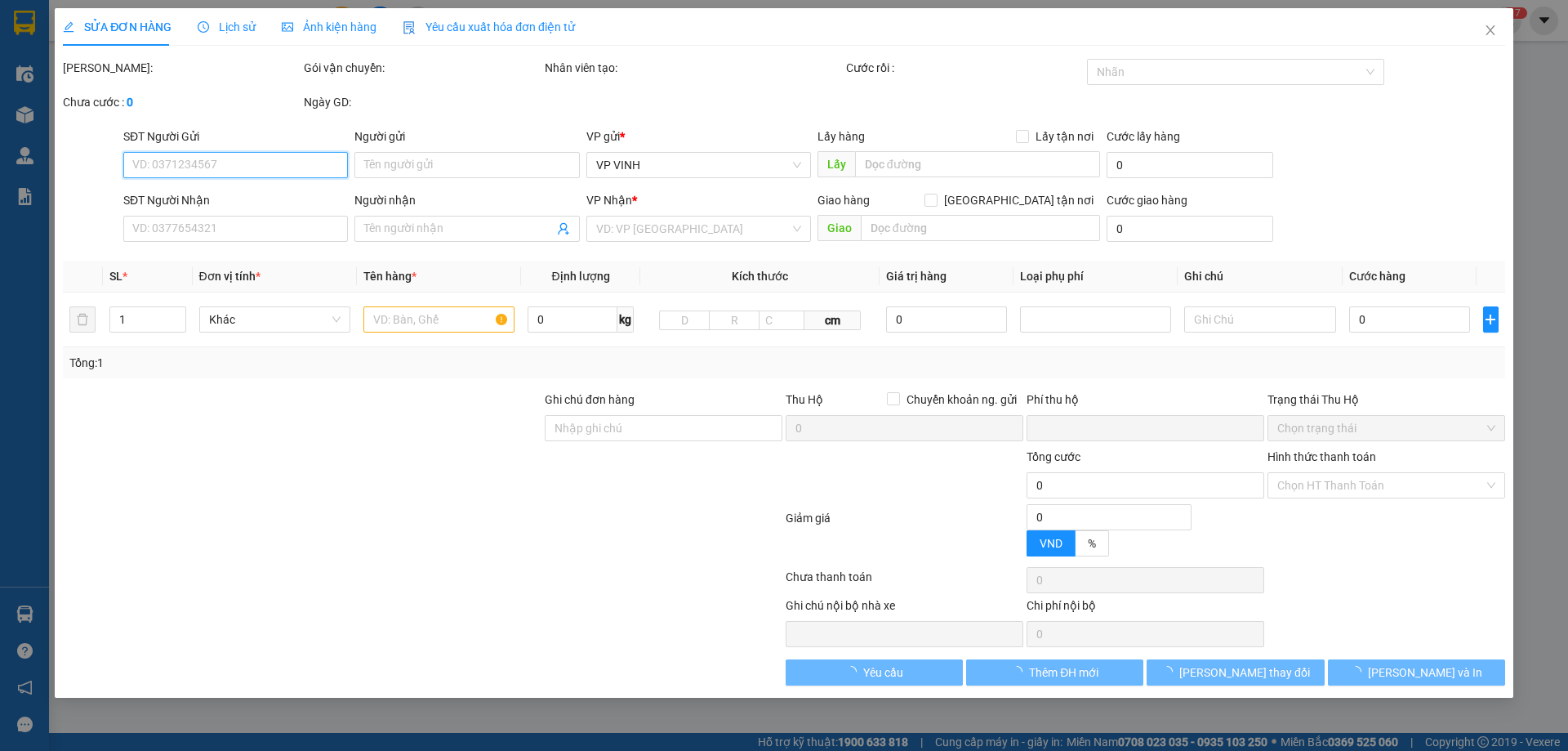
type input "180.000"
type input "10"
type input "180.000"
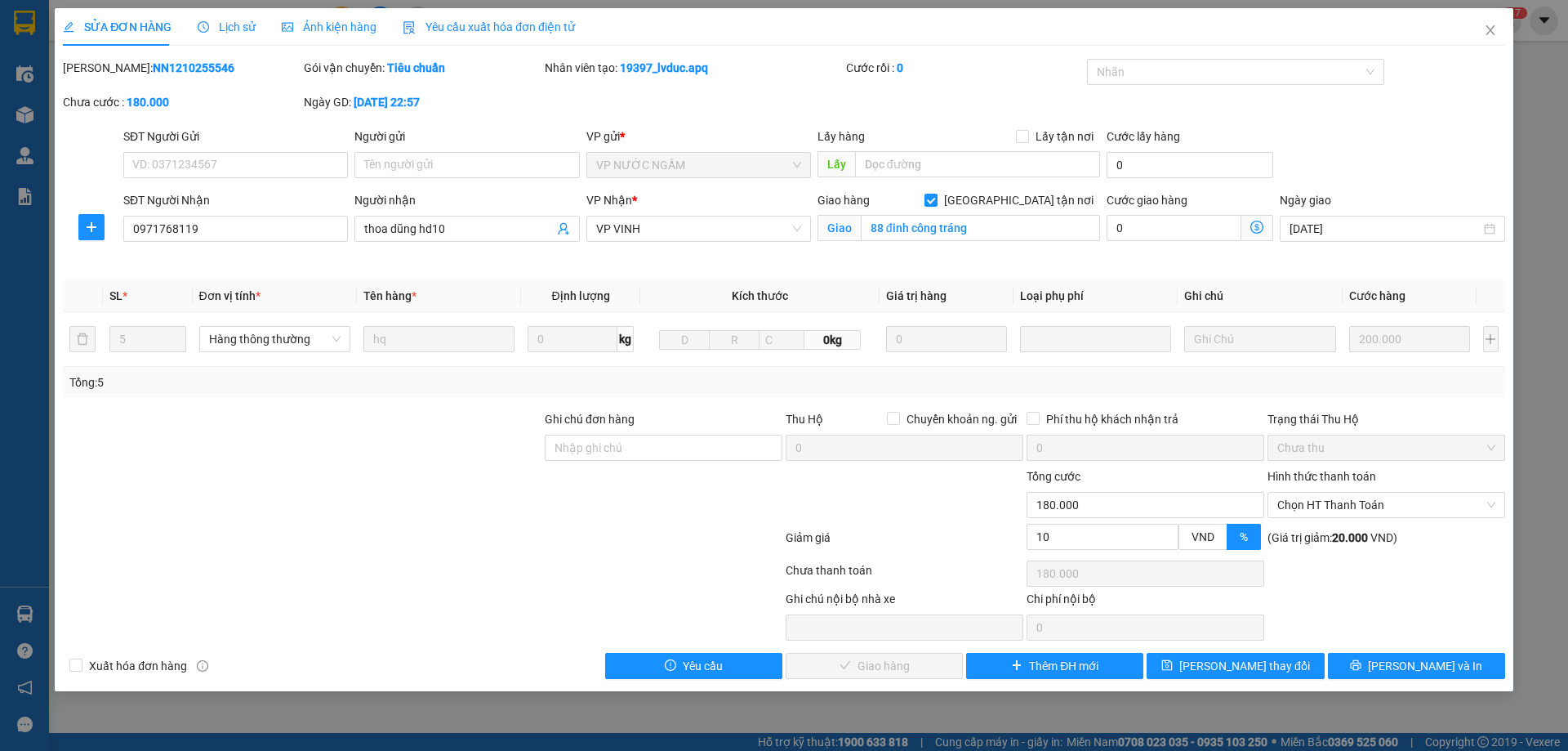
drag, startPoint x: 107, startPoint y: 69, endPoint x: 201, endPoint y: 66, distance: 94.0
click at [201, 66] on div "Mã ĐH: NN1210255546" at bounding box center [182, 68] width 238 height 18
click at [1494, 29] on icon "close" at bounding box center [1490, 30] width 13 height 13
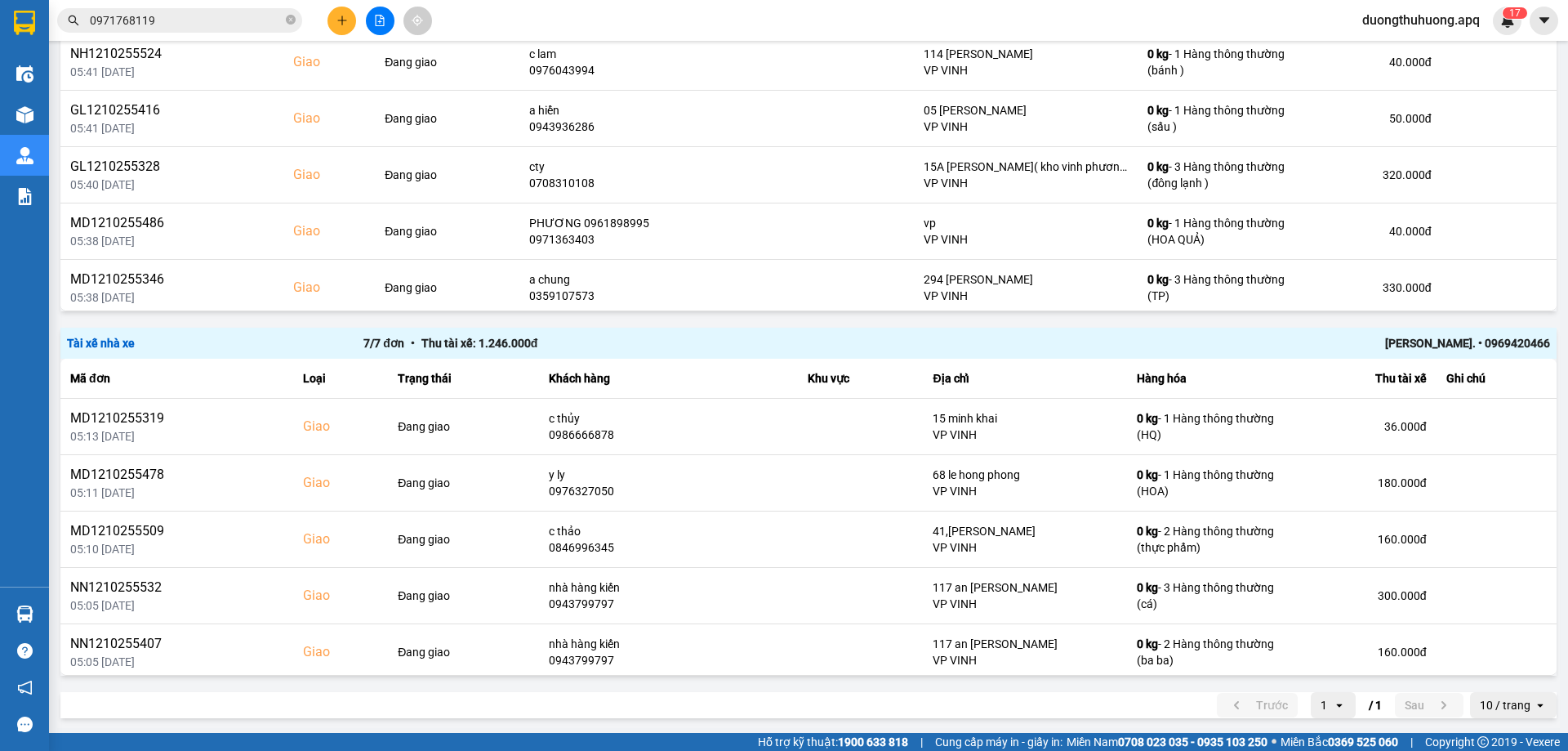
click at [189, 13] on input "0971768119" at bounding box center [186, 21] width 193 height 18
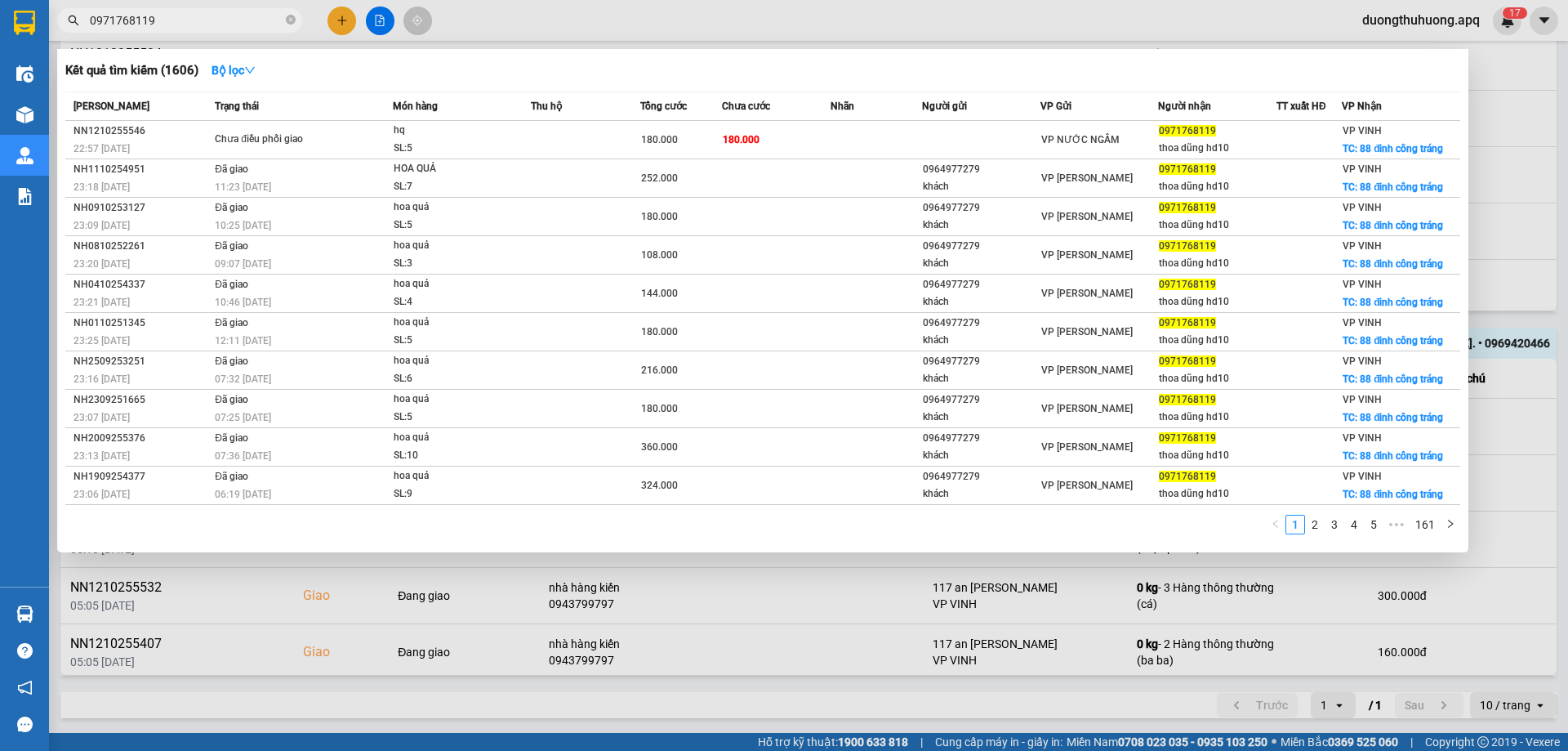
drag, startPoint x: 292, startPoint y: 21, endPoint x: 251, endPoint y: 21, distance: 41.0
click at [288, 21] on icon "close-circle" at bounding box center [291, 19] width 10 height 10
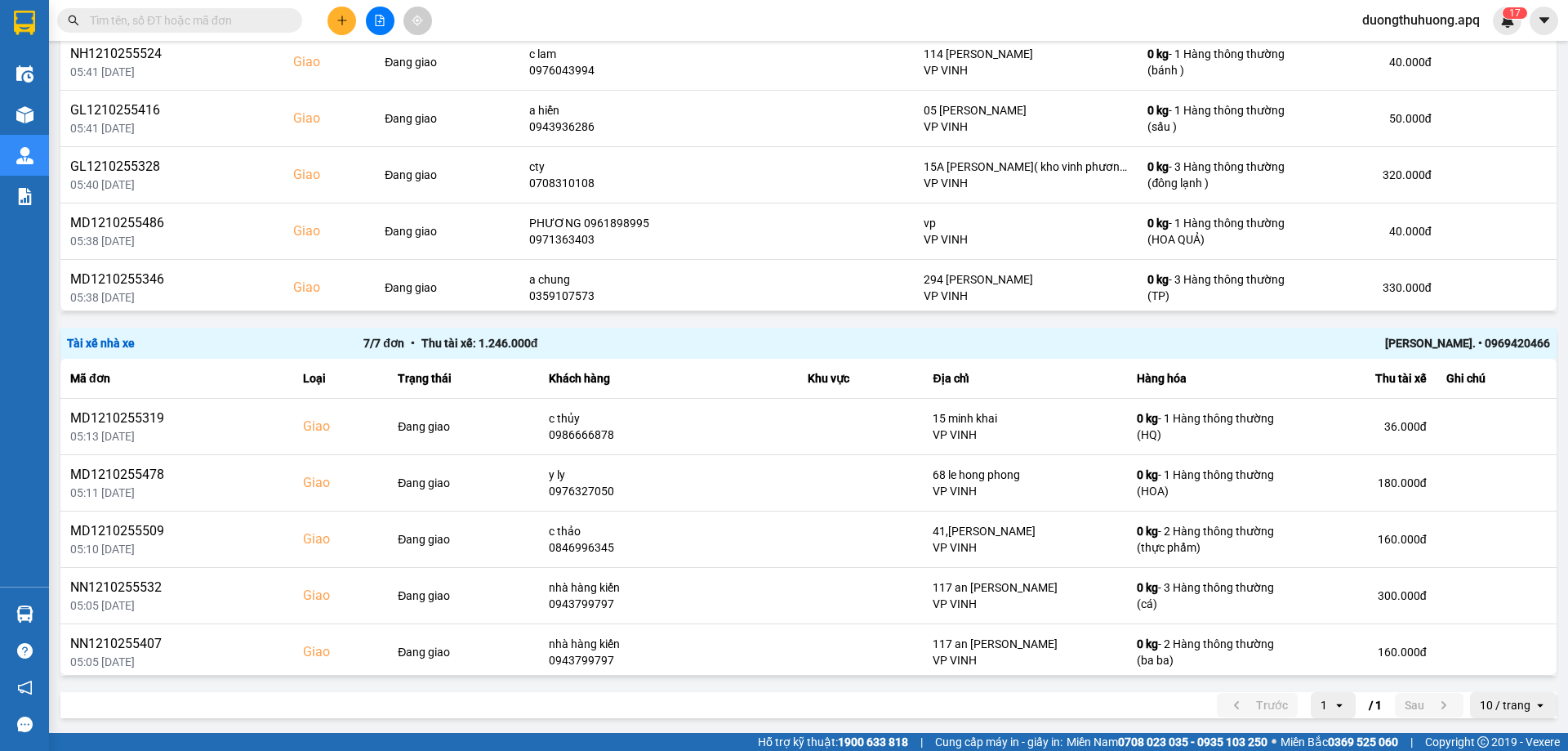
paste input "0913816866"
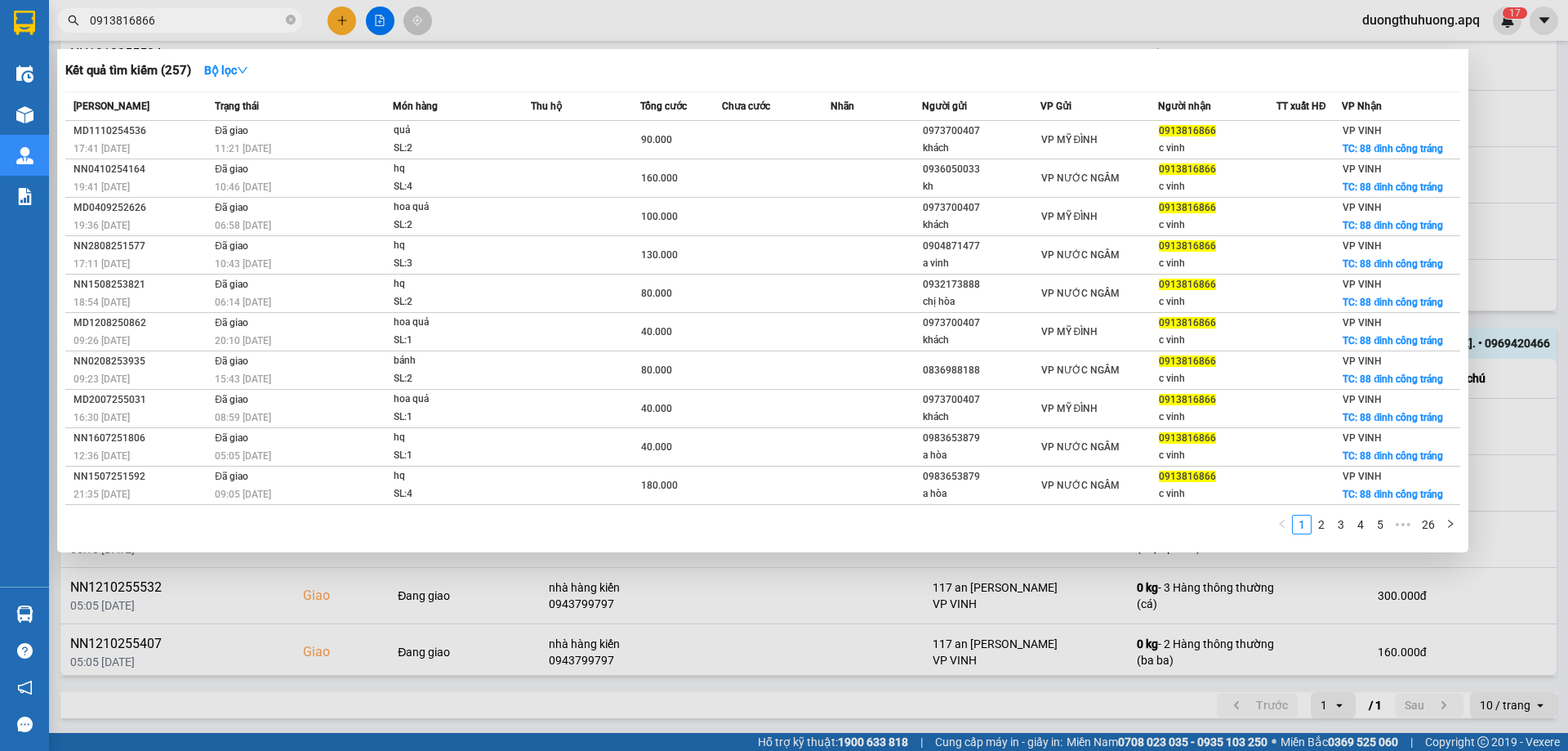
type input "0913816866"
drag, startPoint x: 298, startPoint y: 17, endPoint x: 288, endPoint y: 17, distance: 10.0
click at [297, 17] on span "0913816866" at bounding box center [179, 20] width 245 height 24
click at [288, 17] on icon "close-circle" at bounding box center [291, 19] width 10 height 10
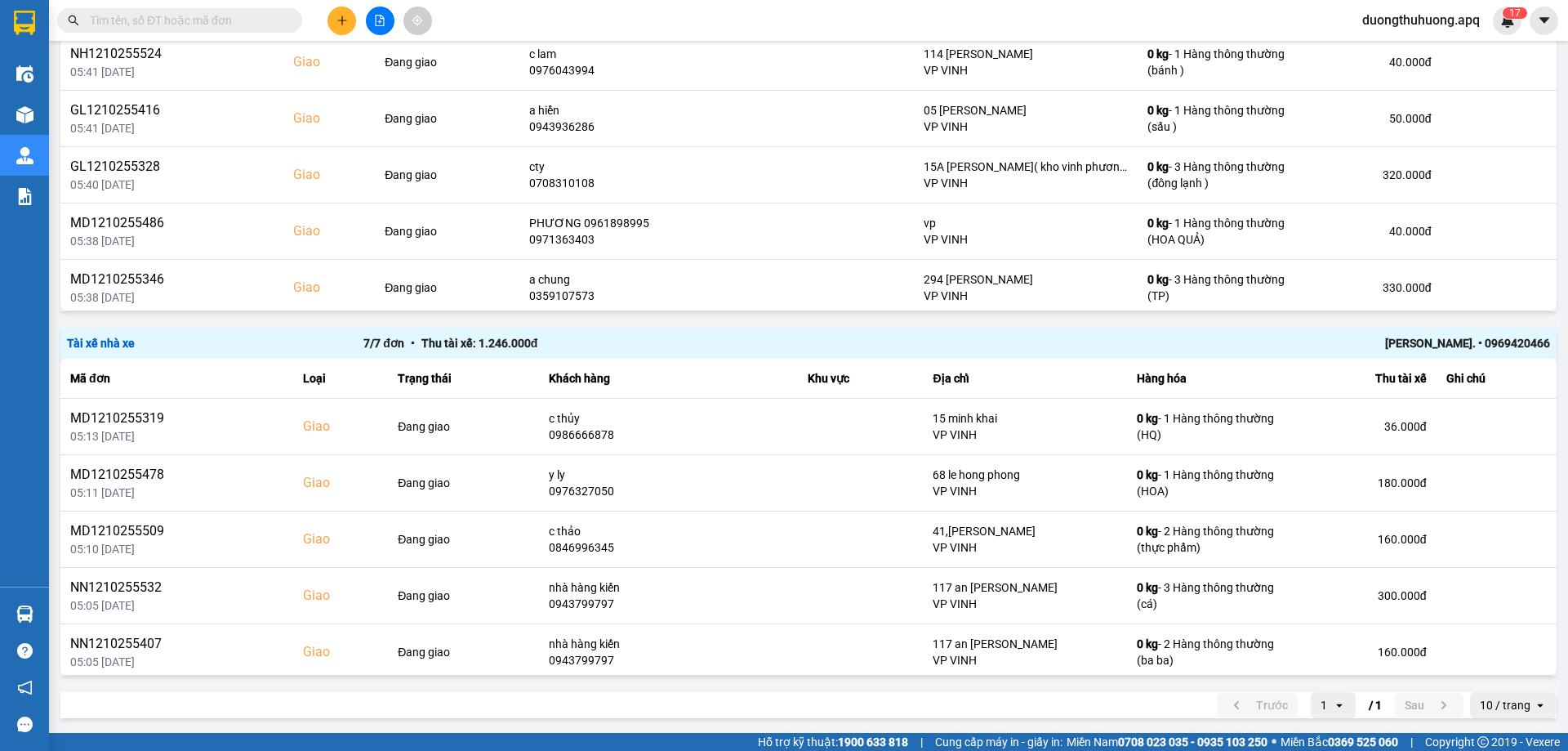
paste input "0914560807"
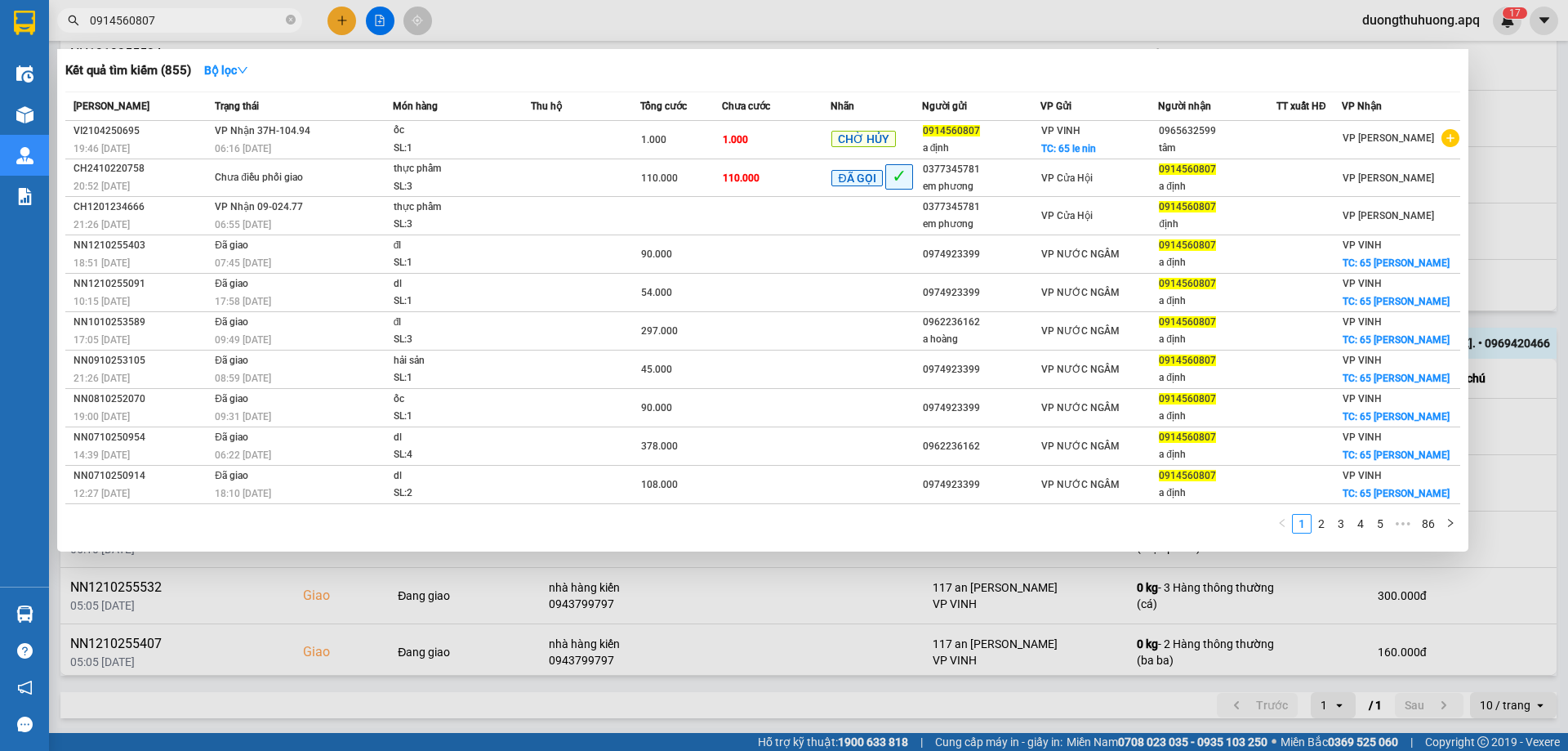
type input "0914560807"
click at [289, 19] on icon "close-circle" at bounding box center [291, 19] width 10 height 10
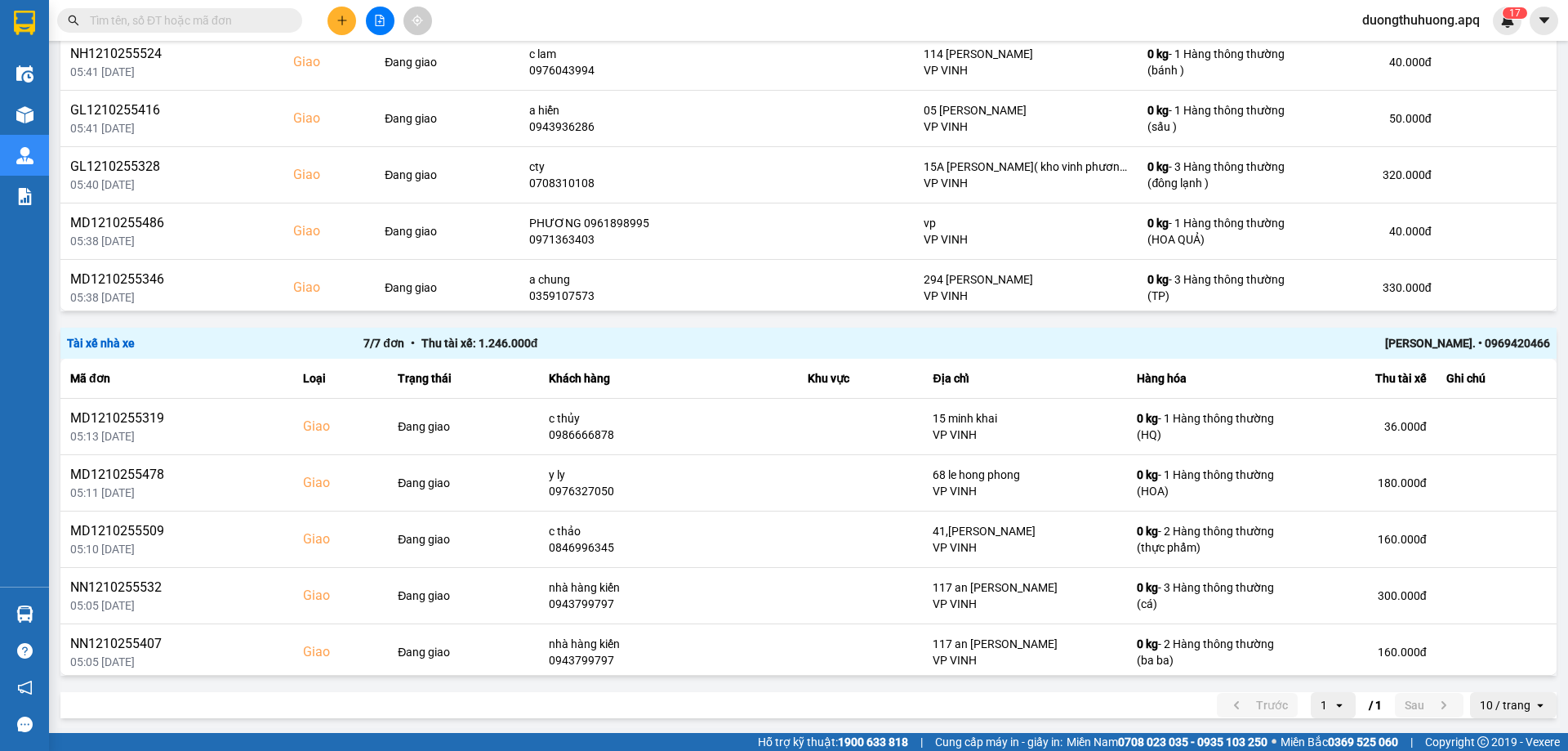
paste input "0914560807"
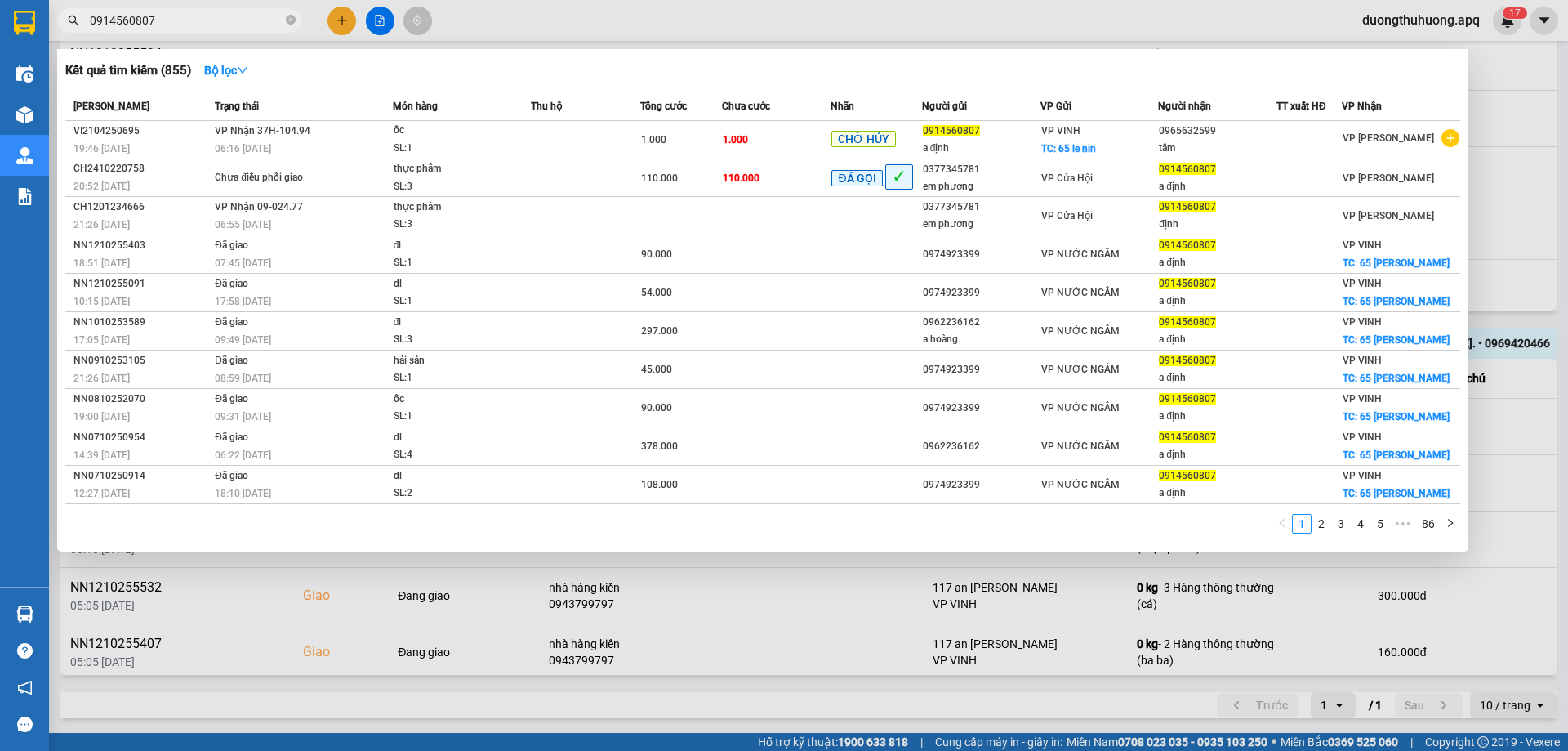
type input "0914560807"
drag, startPoint x: 295, startPoint y: 17, endPoint x: 287, endPoint y: 18, distance: 8.1
click at [293, 18] on icon "close-circle" at bounding box center [291, 19] width 10 height 10
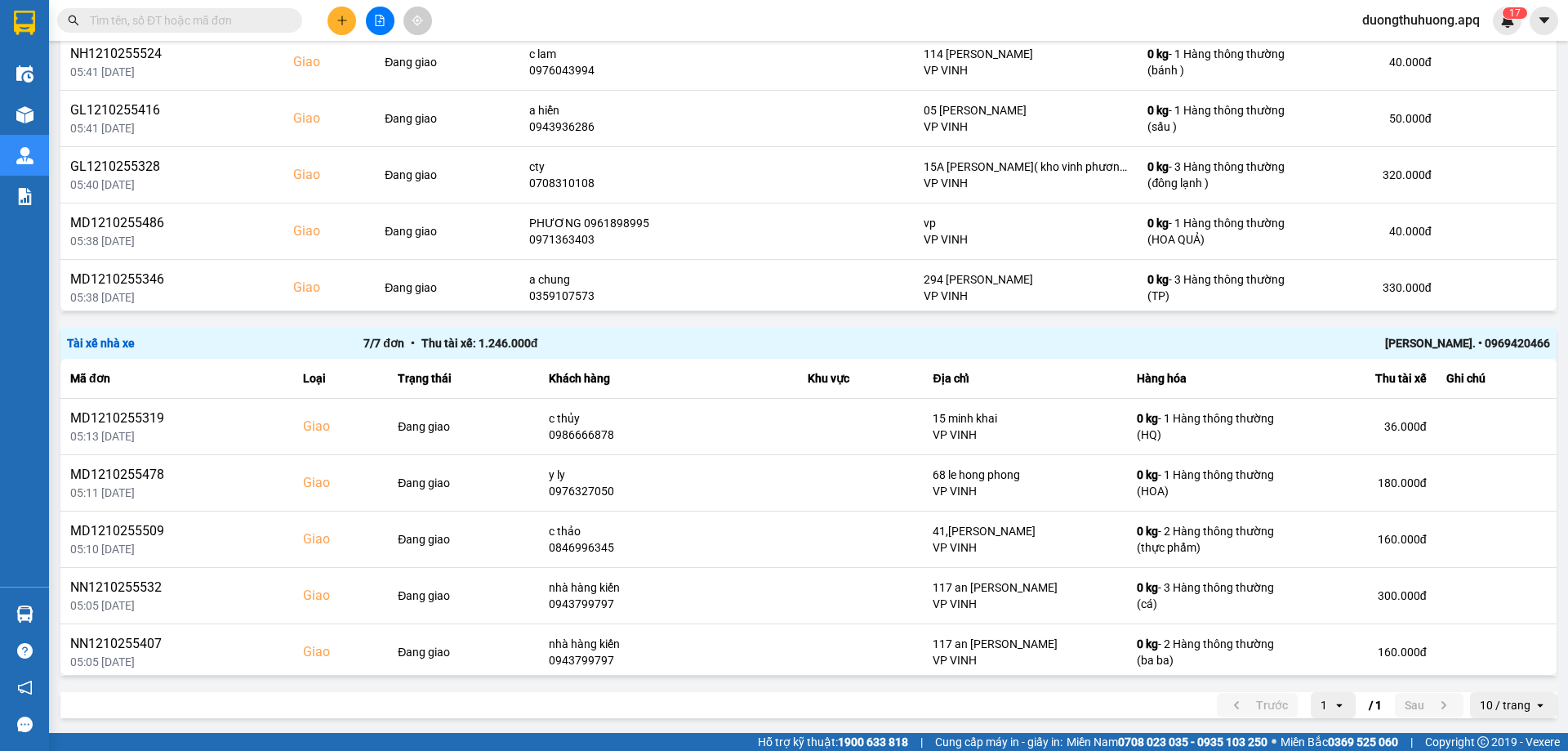
paste input "0979604207"
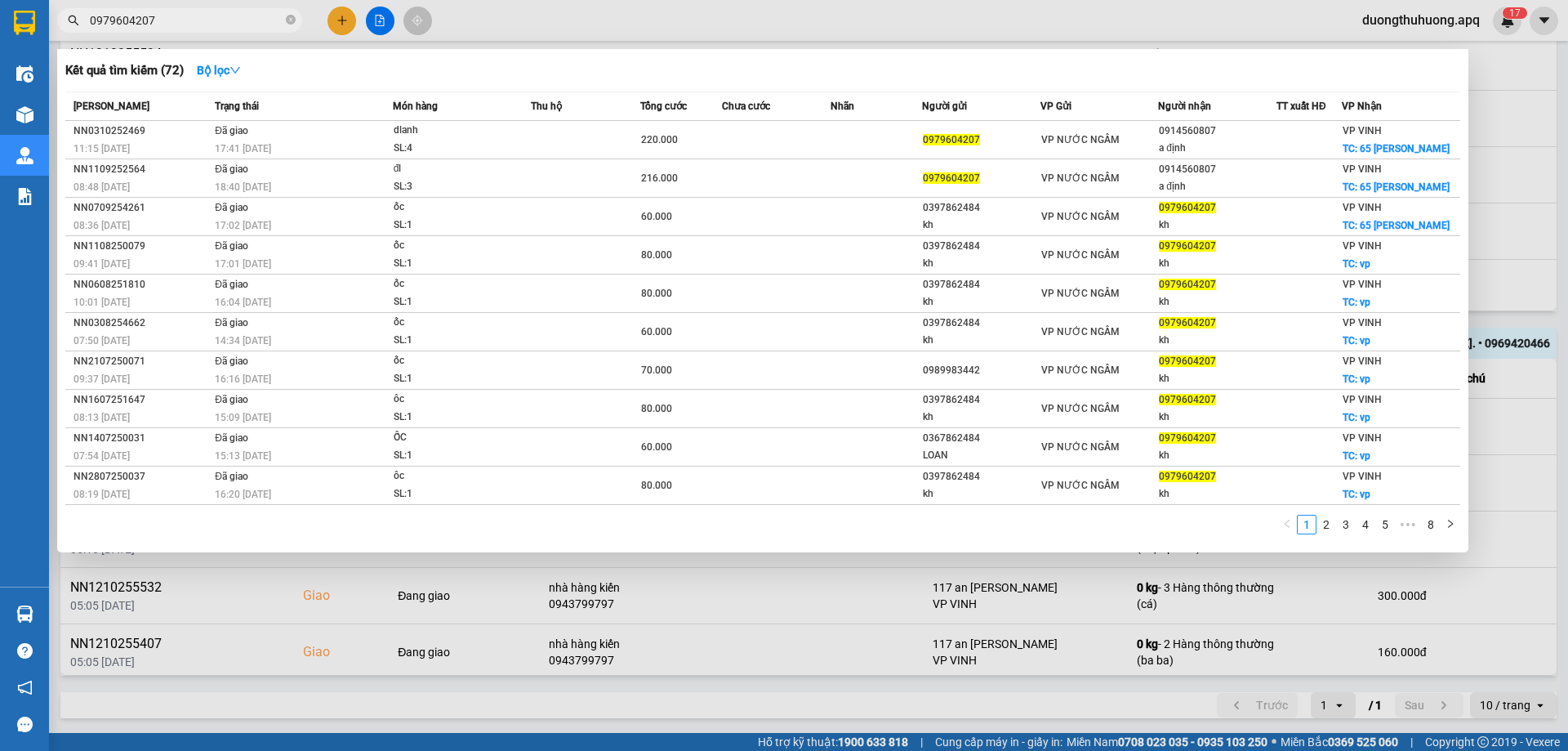
type input "0979604207"
drag, startPoint x: 288, startPoint y: 15, endPoint x: 237, endPoint y: 21, distance: 51.4
click at [288, 16] on icon "close-circle" at bounding box center [291, 19] width 10 height 10
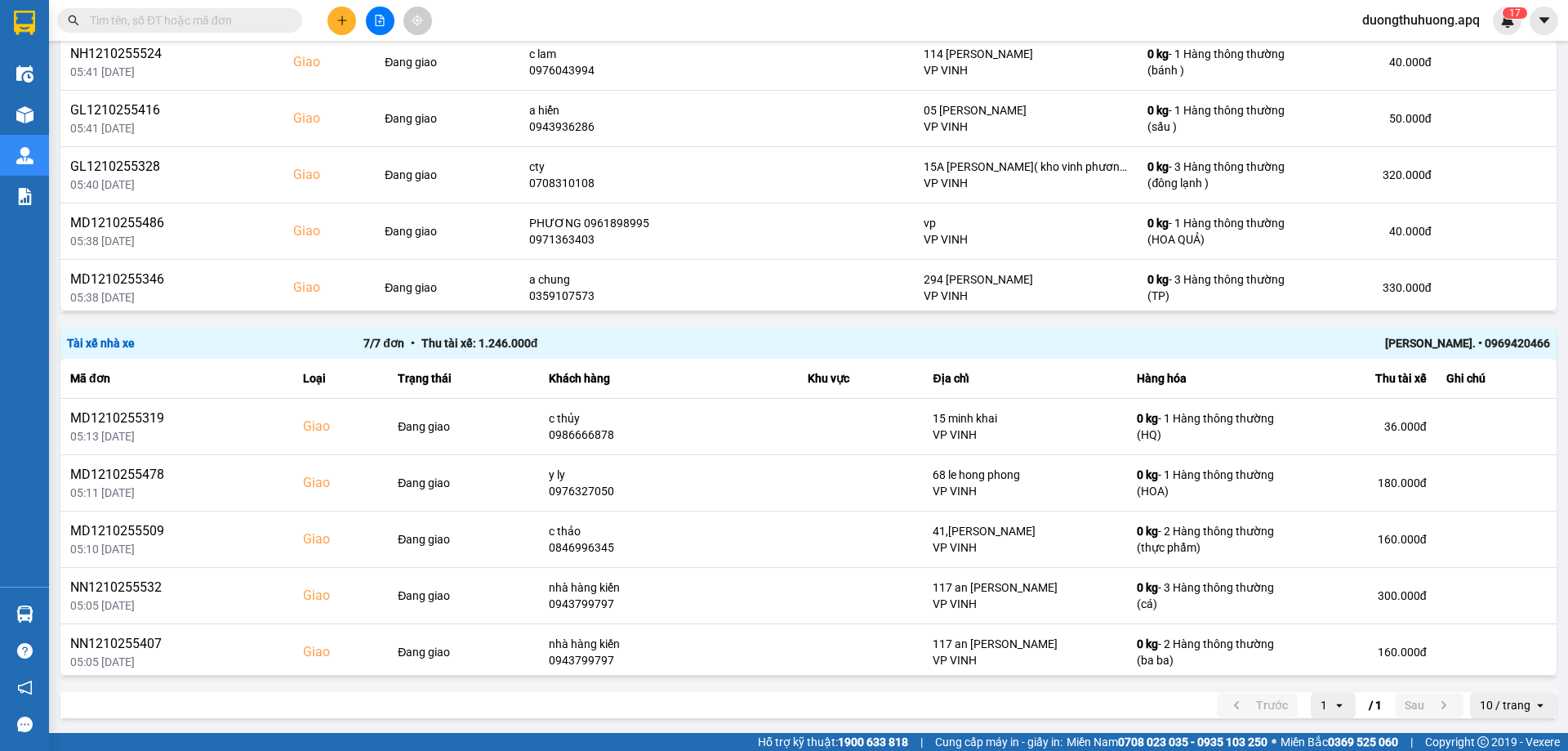
paste input "0973417352"
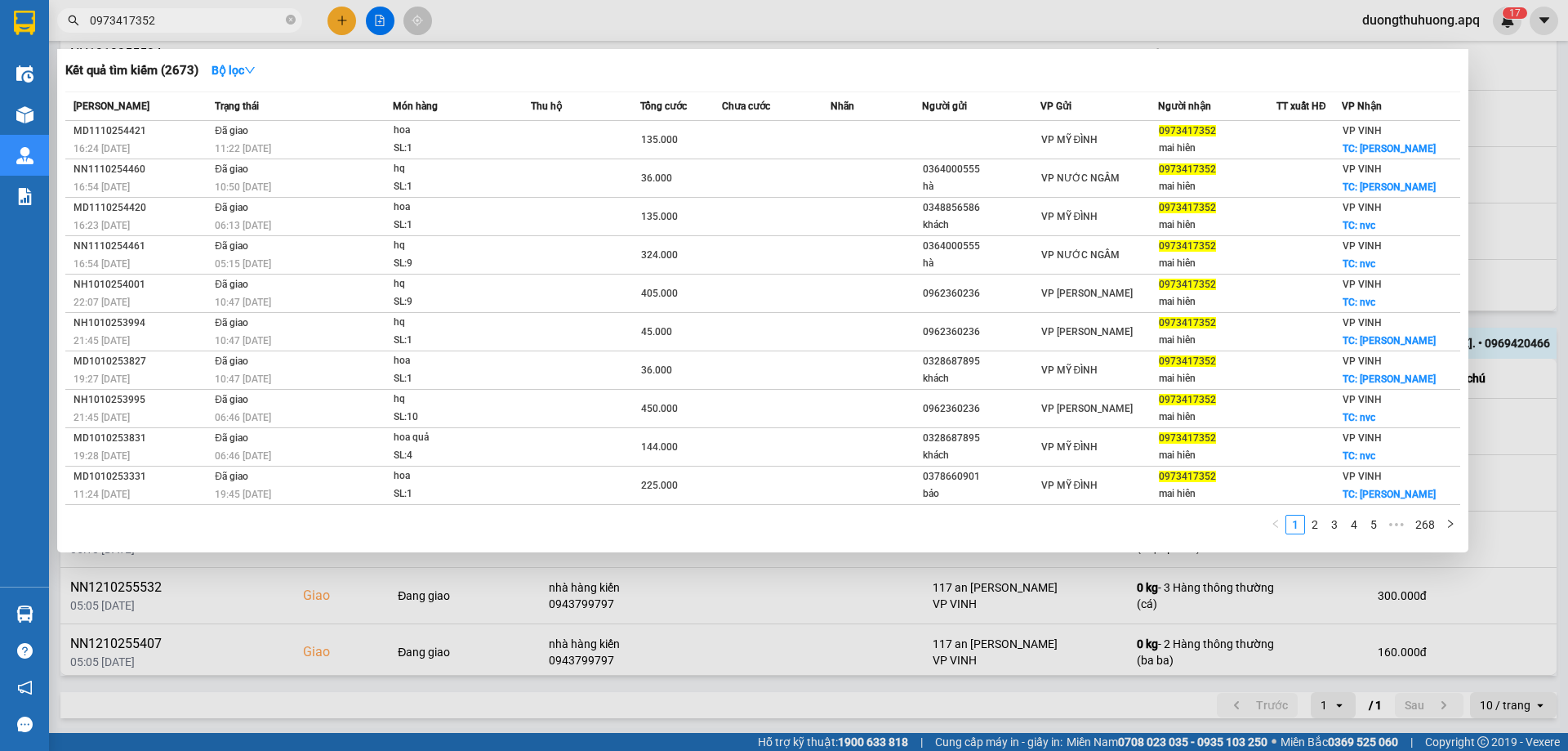
type input "0973417352"
drag, startPoint x: 291, startPoint y: 21, endPoint x: 232, endPoint y: 21, distance: 59.0
click at [290, 21] on icon "close-circle" at bounding box center [291, 19] width 10 height 10
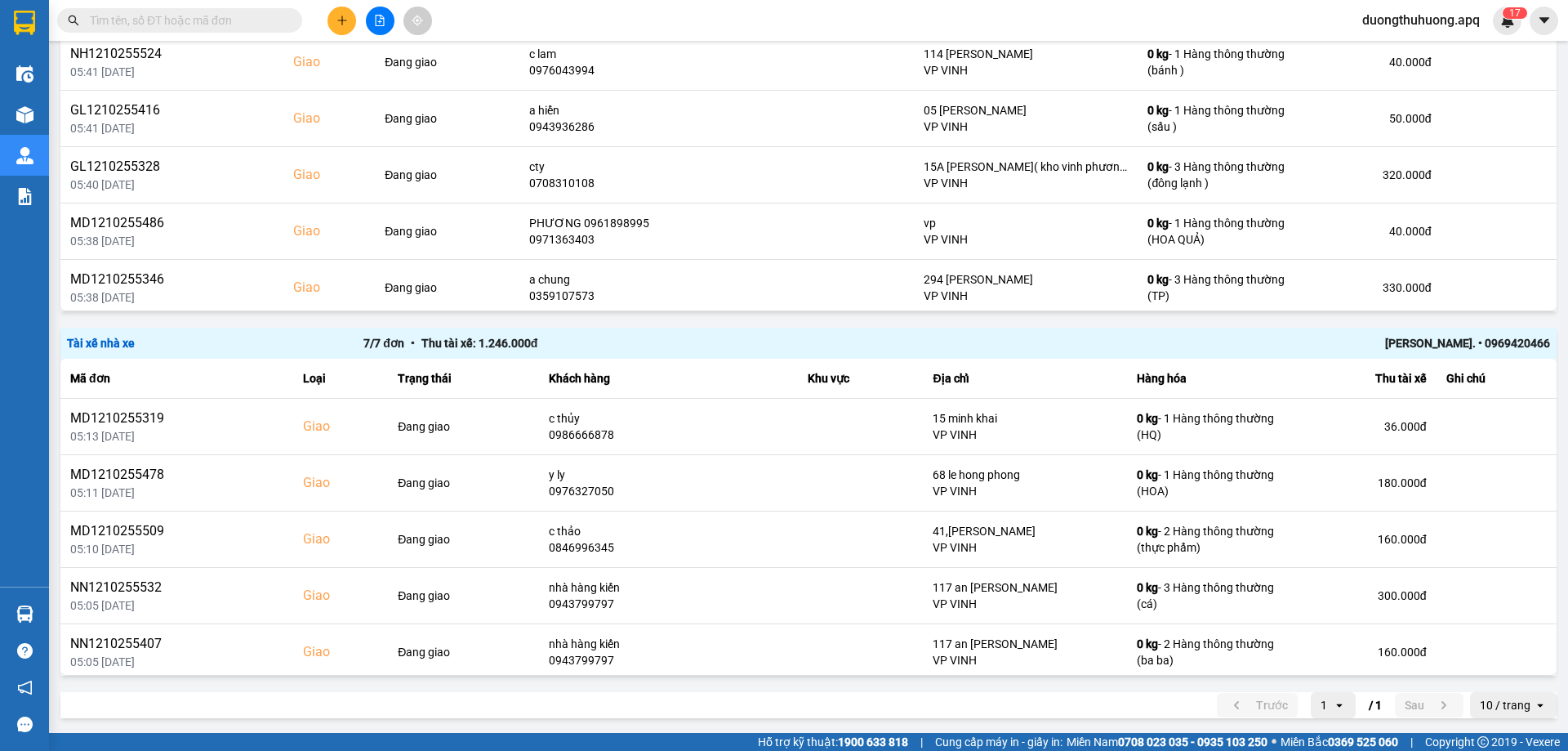
paste input "0983548956"
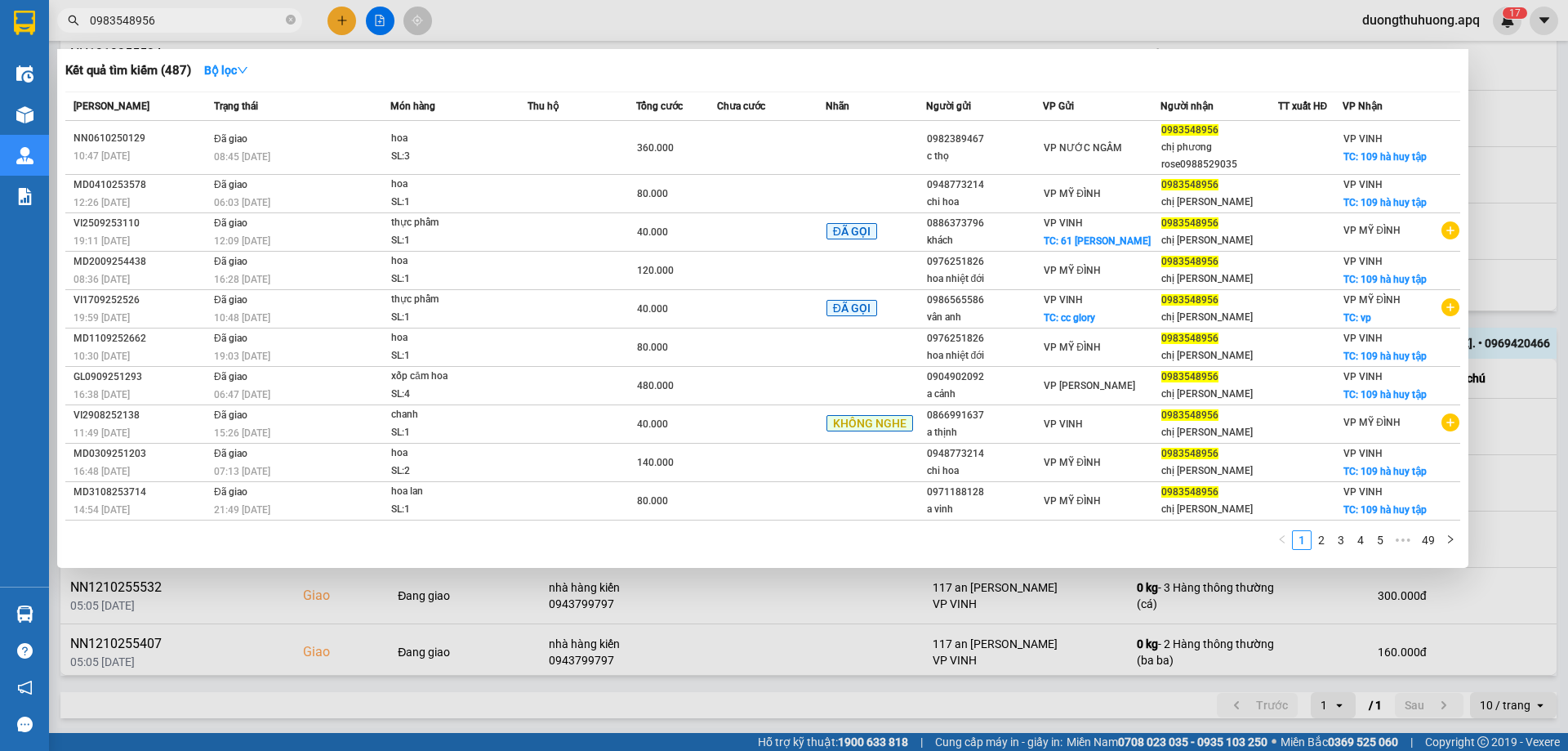
type input "0983548956"
drag, startPoint x: 290, startPoint y: 18, endPoint x: 267, endPoint y: 18, distance: 23.0
click at [288, 18] on icon "close-circle" at bounding box center [291, 19] width 10 height 10
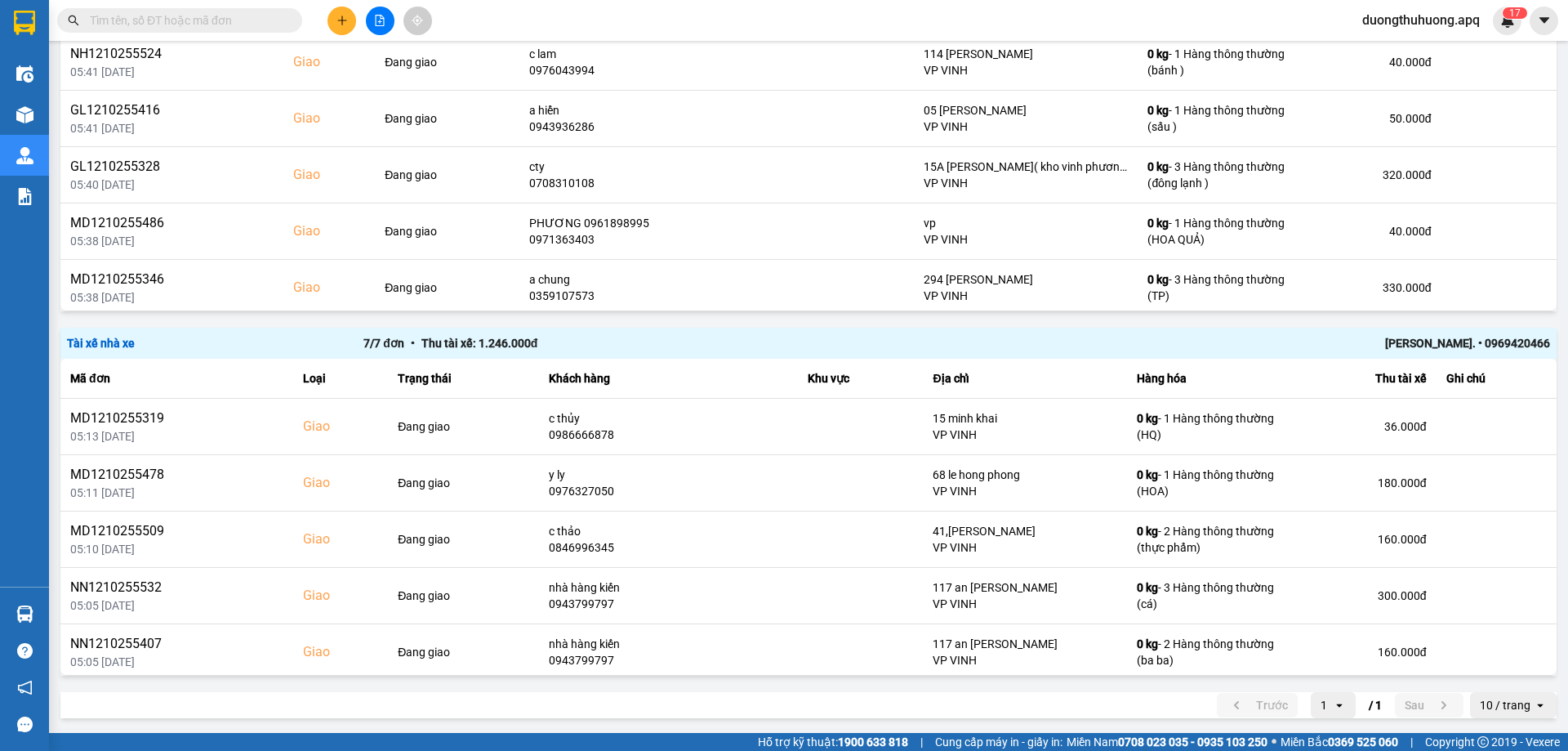
paste input "0988529035"
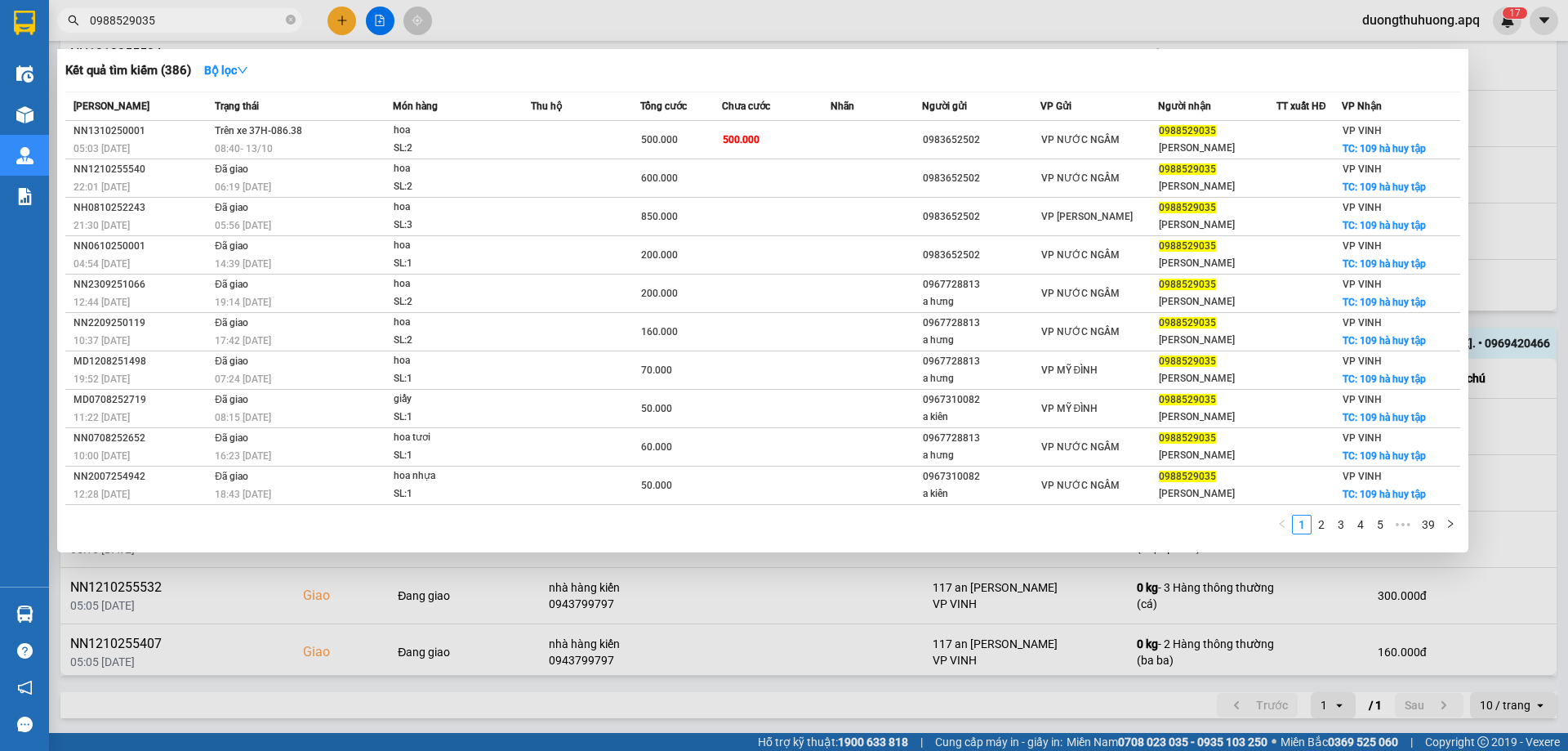
type input "0988529035"
click at [288, 20] on icon "close-circle" at bounding box center [291, 19] width 10 height 10
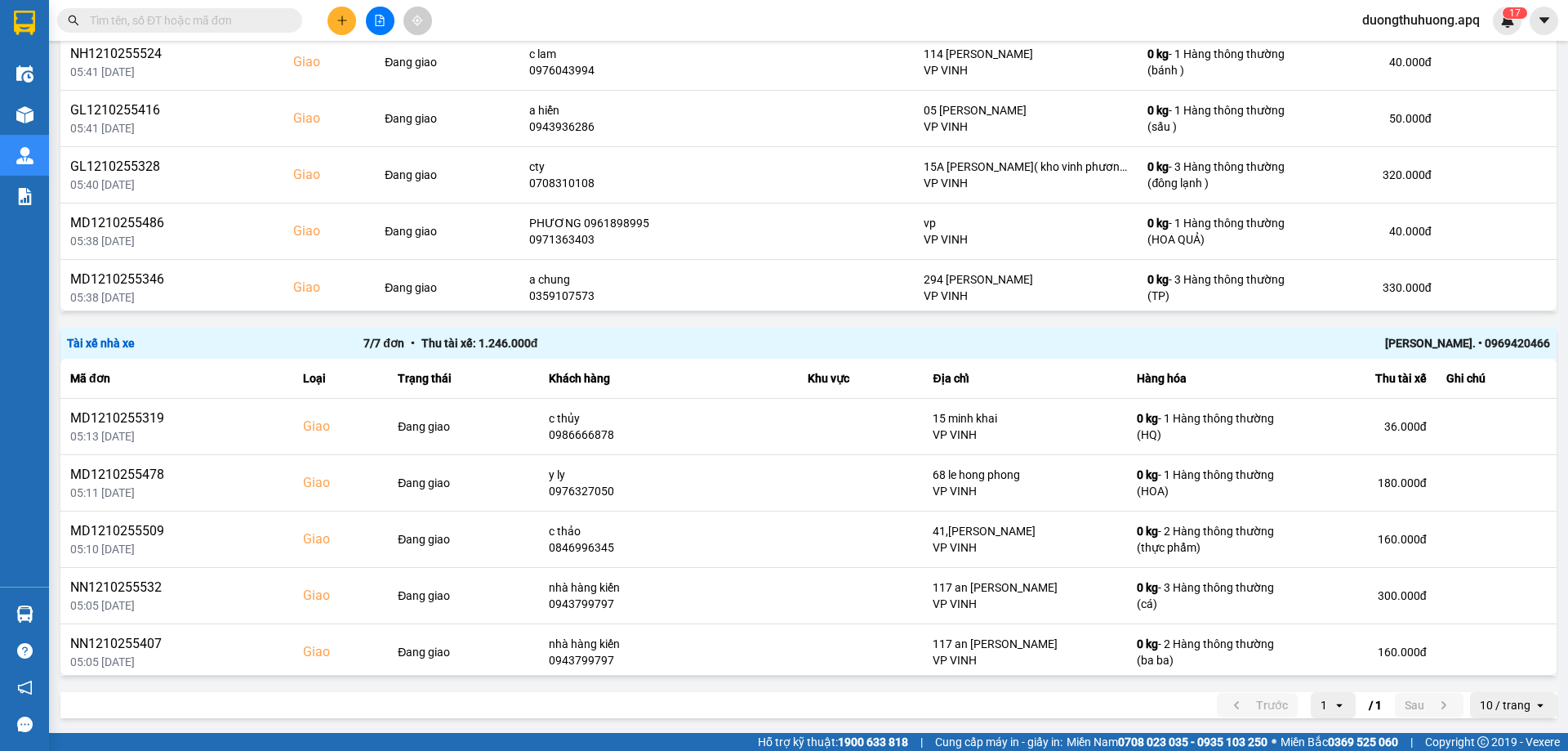
paste input "0983695936"
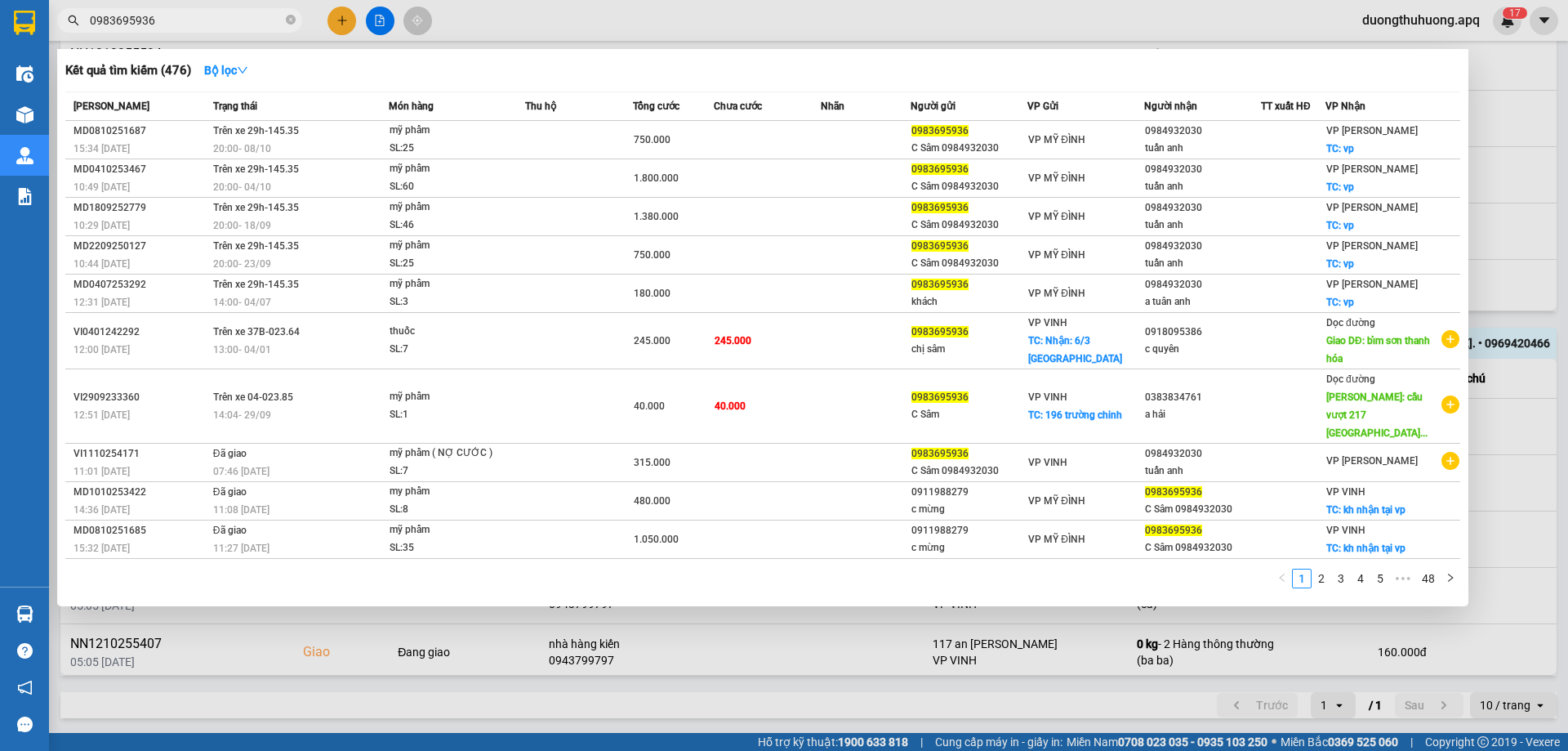
type input "0983695936"
click at [286, 21] on icon "close-circle" at bounding box center [291, 19] width 10 height 10
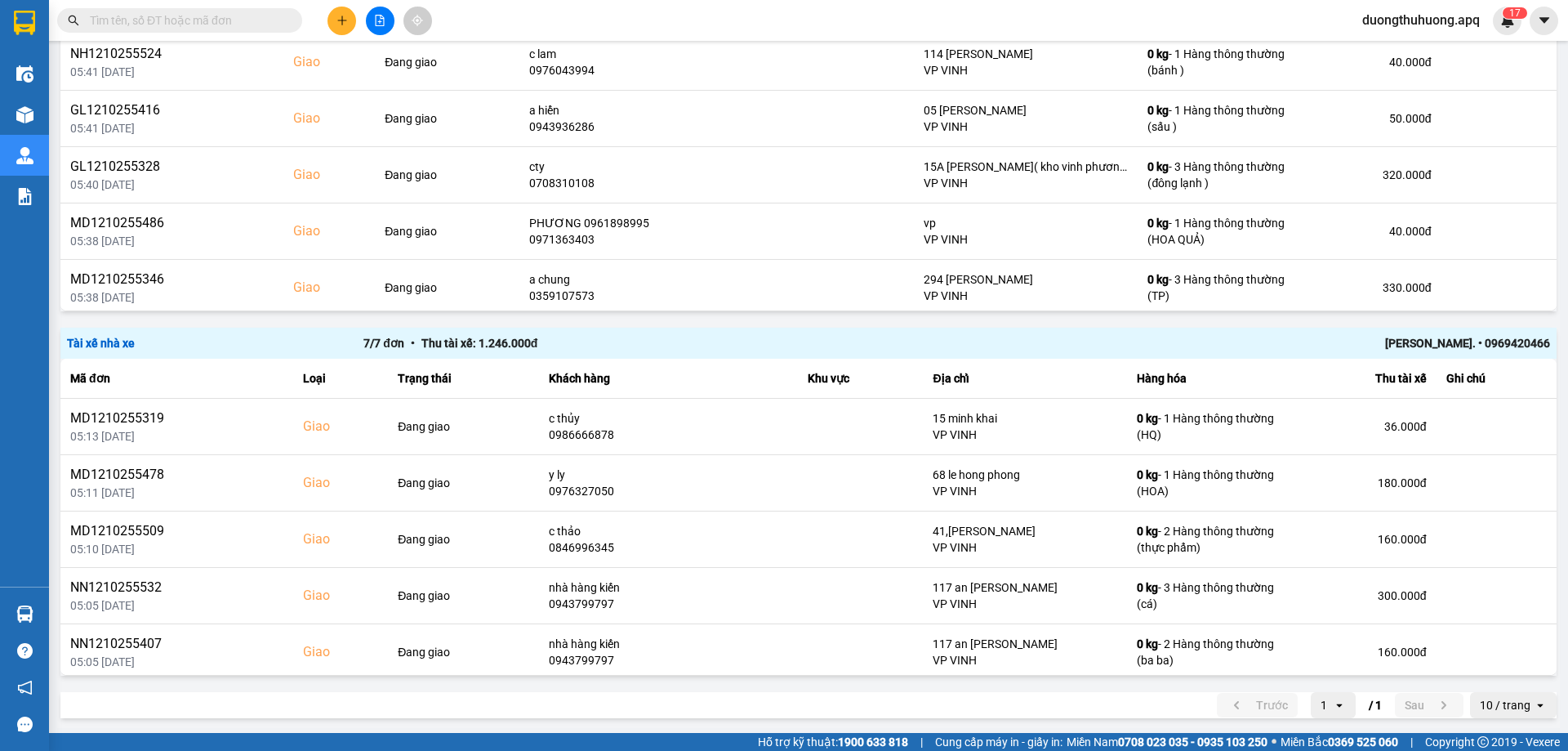
paste input "0389899999"
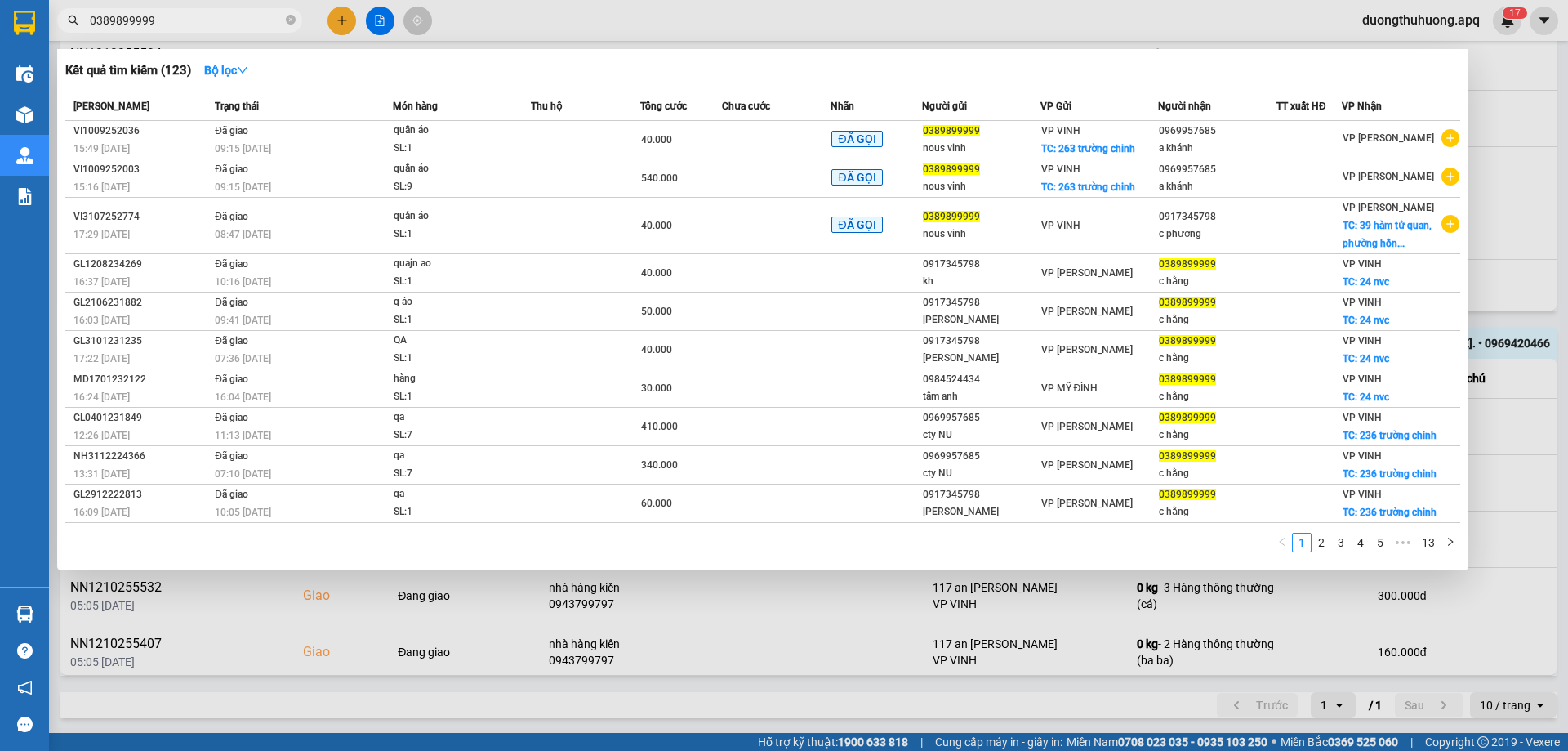
type input "0389899999"
click at [291, 24] on icon "close-circle" at bounding box center [291, 19] width 10 height 10
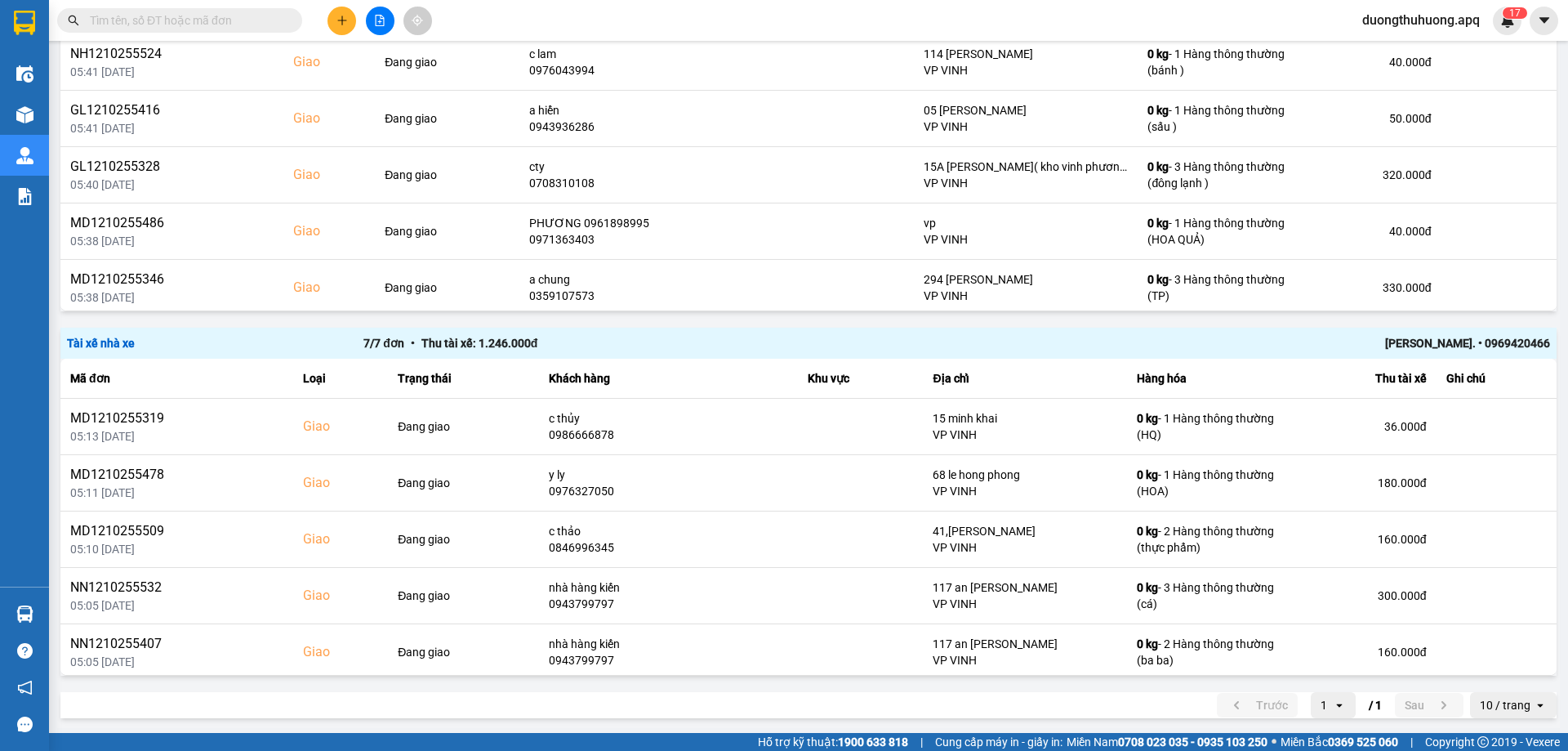
paste input "0913272621"
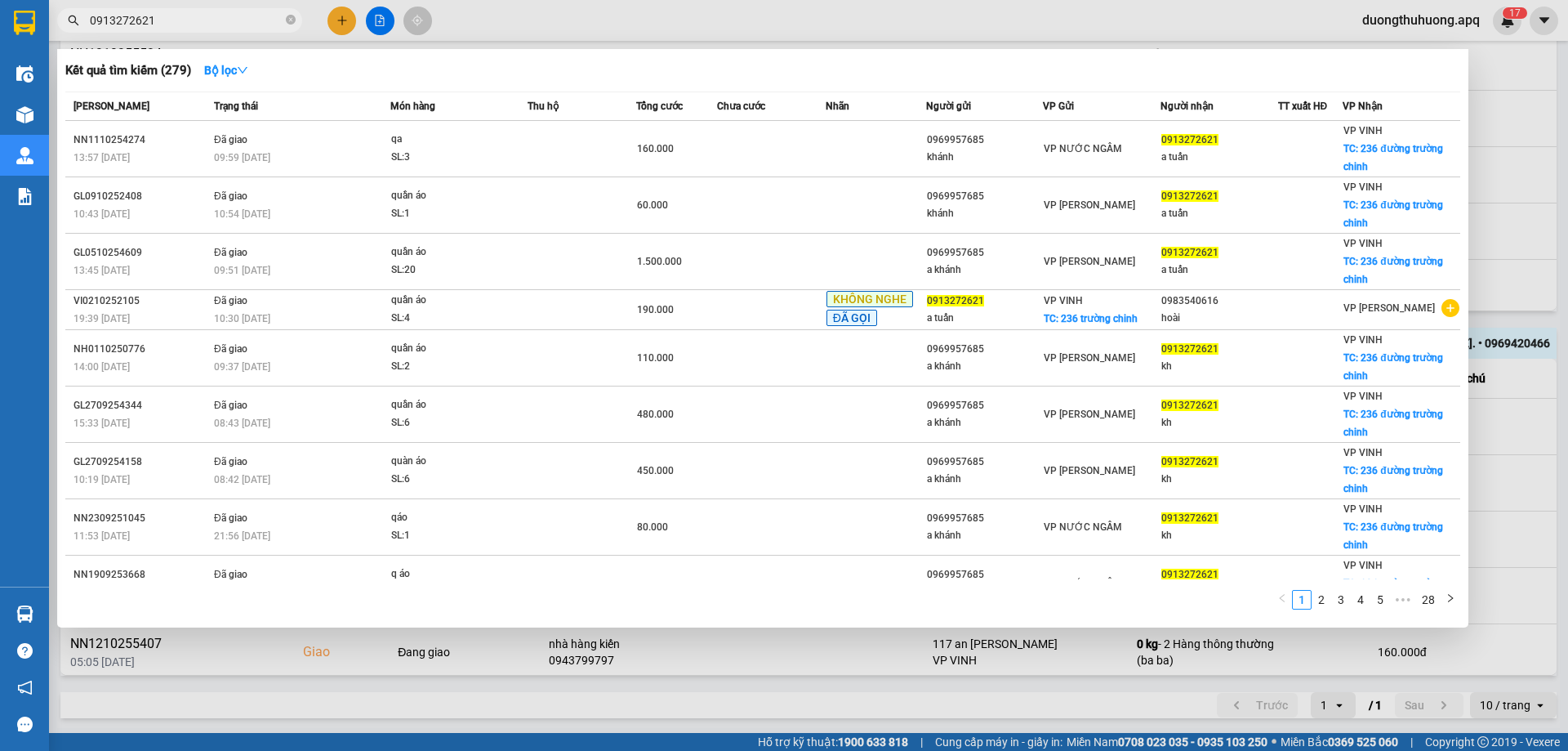
type input "0913272621"
click at [288, 21] on icon "close-circle" at bounding box center [291, 19] width 10 height 10
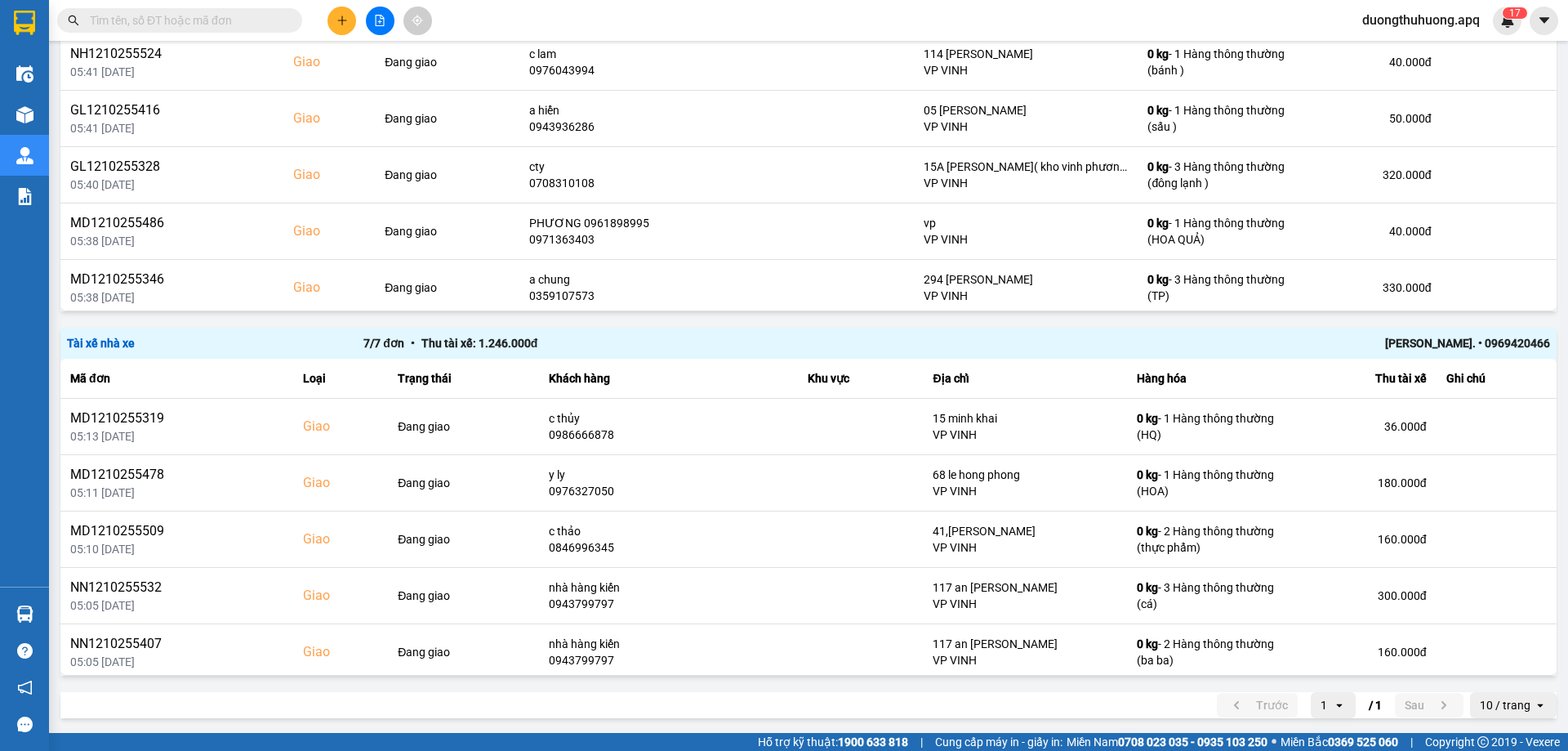
paste input "0934777959"
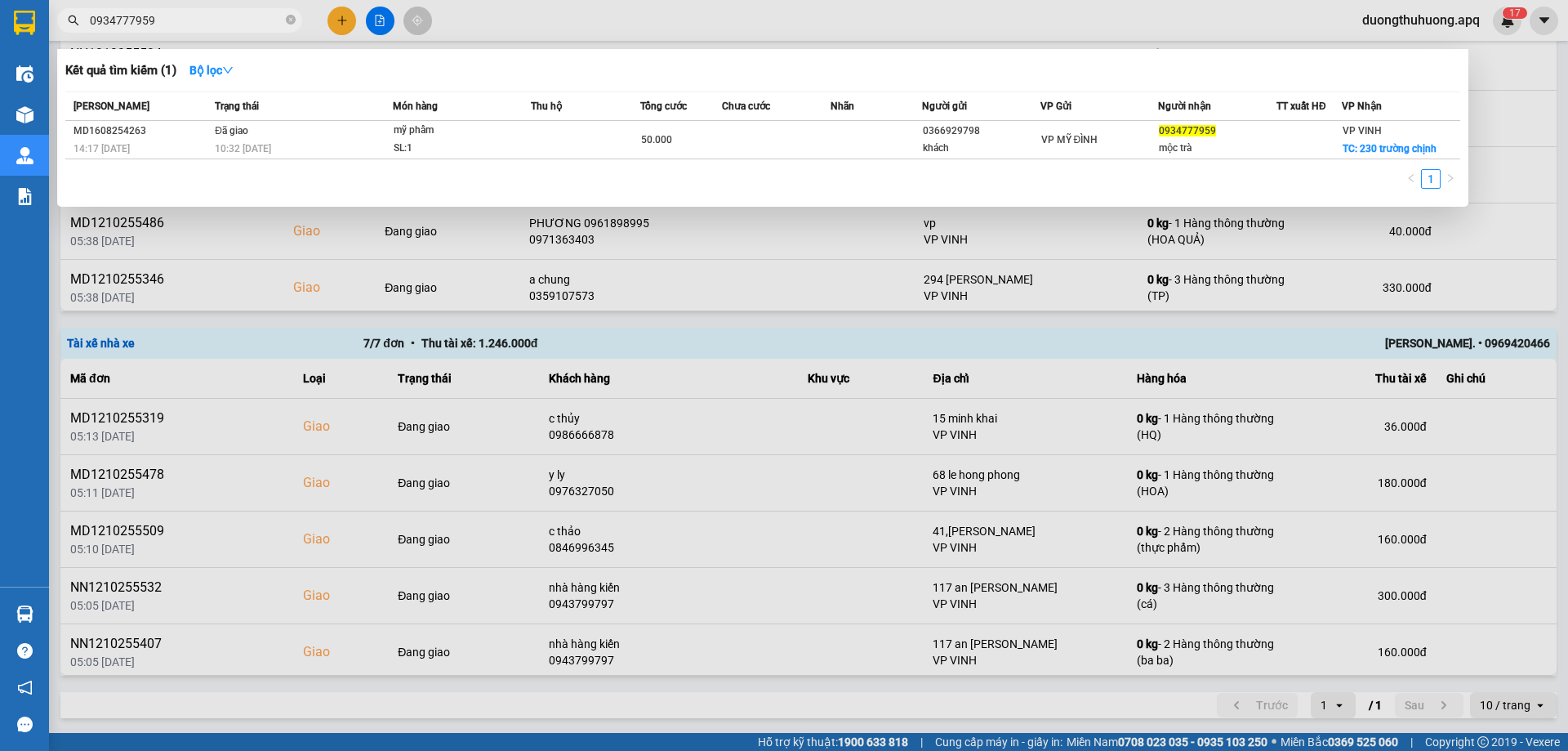
type input "0934777959"
click at [289, 21] on icon "close-circle" at bounding box center [291, 19] width 10 height 10
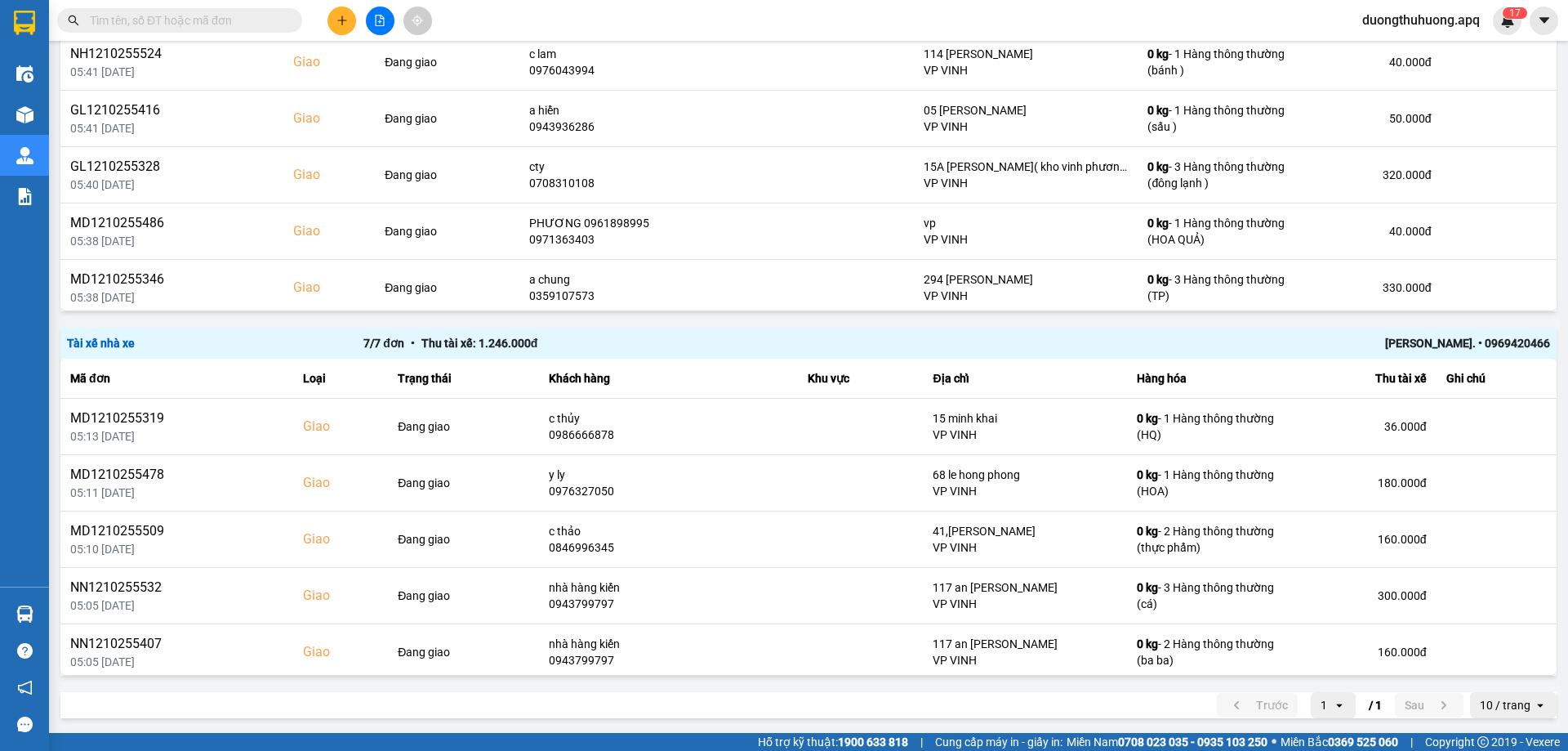
paste input "0366529948"
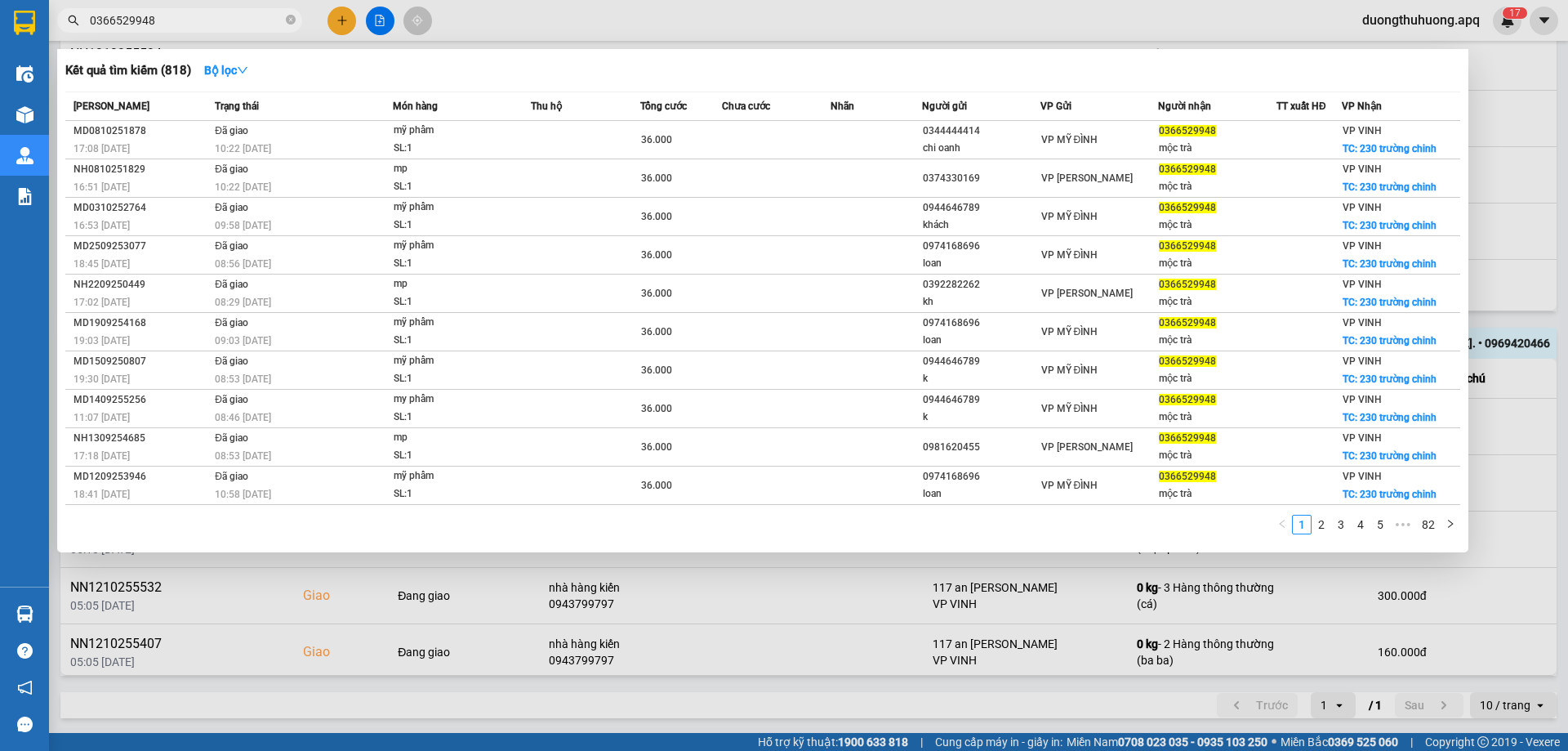
type input "0366529948"
click at [288, 23] on icon "close-circle" at bounding box center [291, 19] width 10 height 10
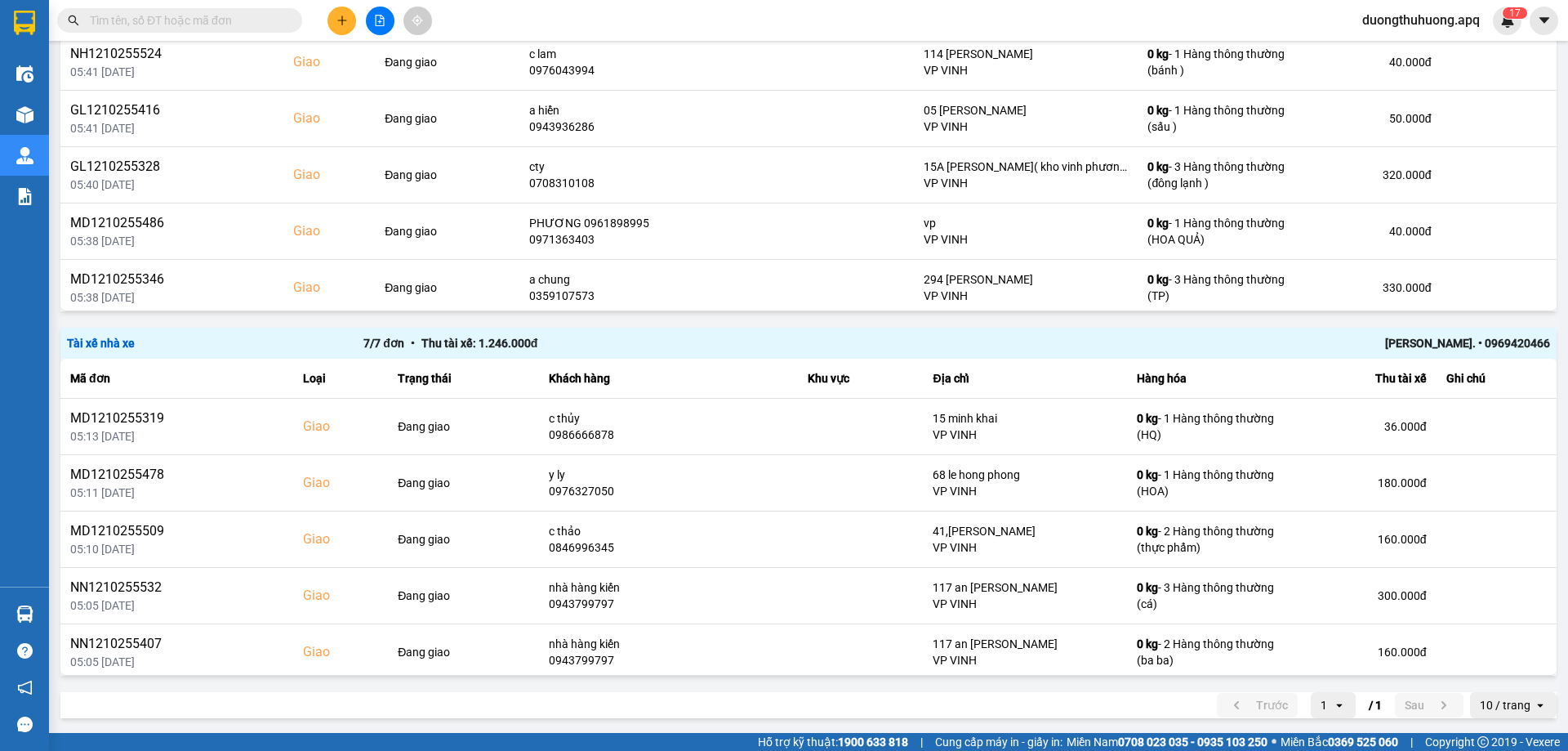
paste input "0832833444"
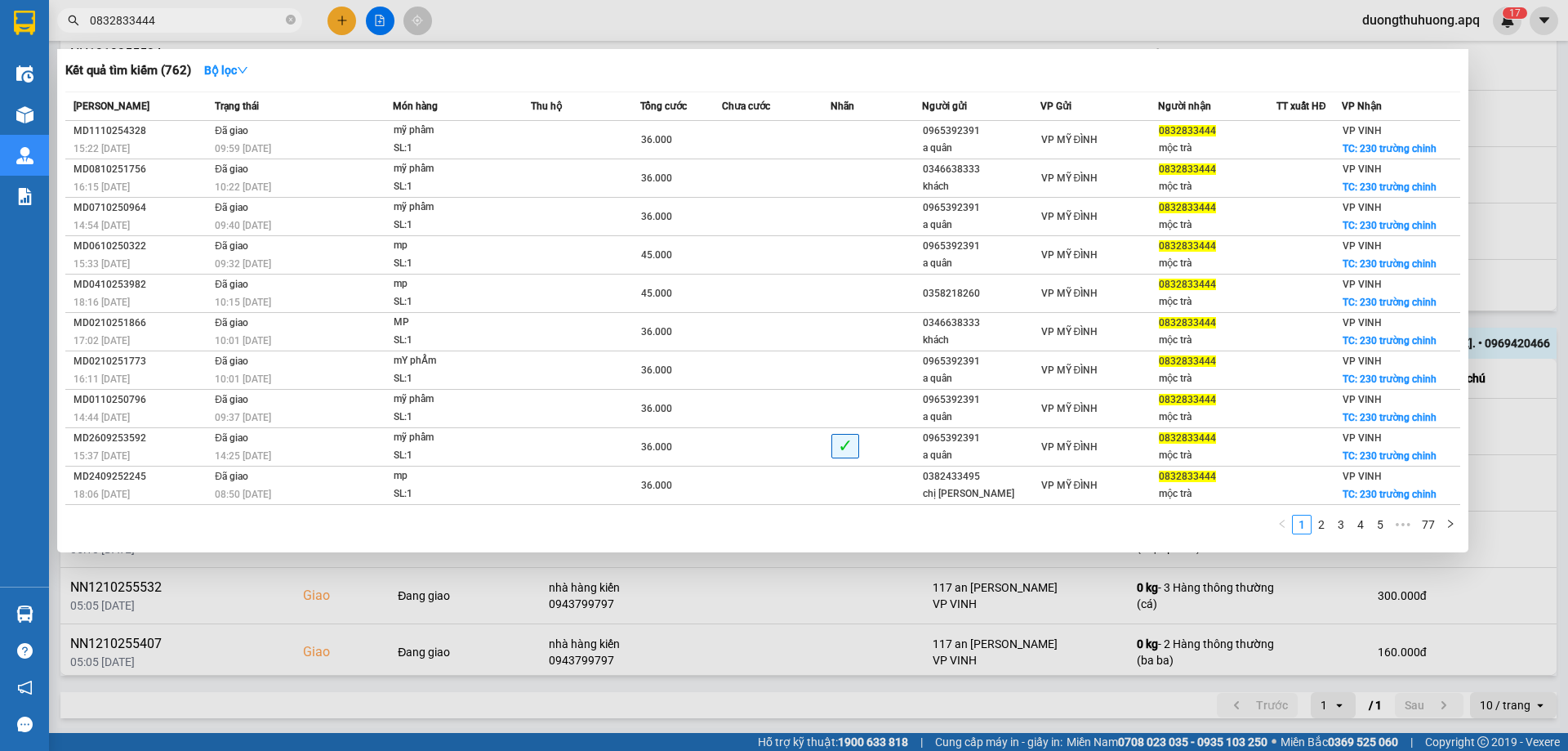
type input "0832833444"
drag, startPoint x: 698, startPoint y: 18, endPoint x: 717, endPoint y: 4, distance: 23.6
click at [700, 15] on div at bounding box center [784, 376] width 1568 height 751
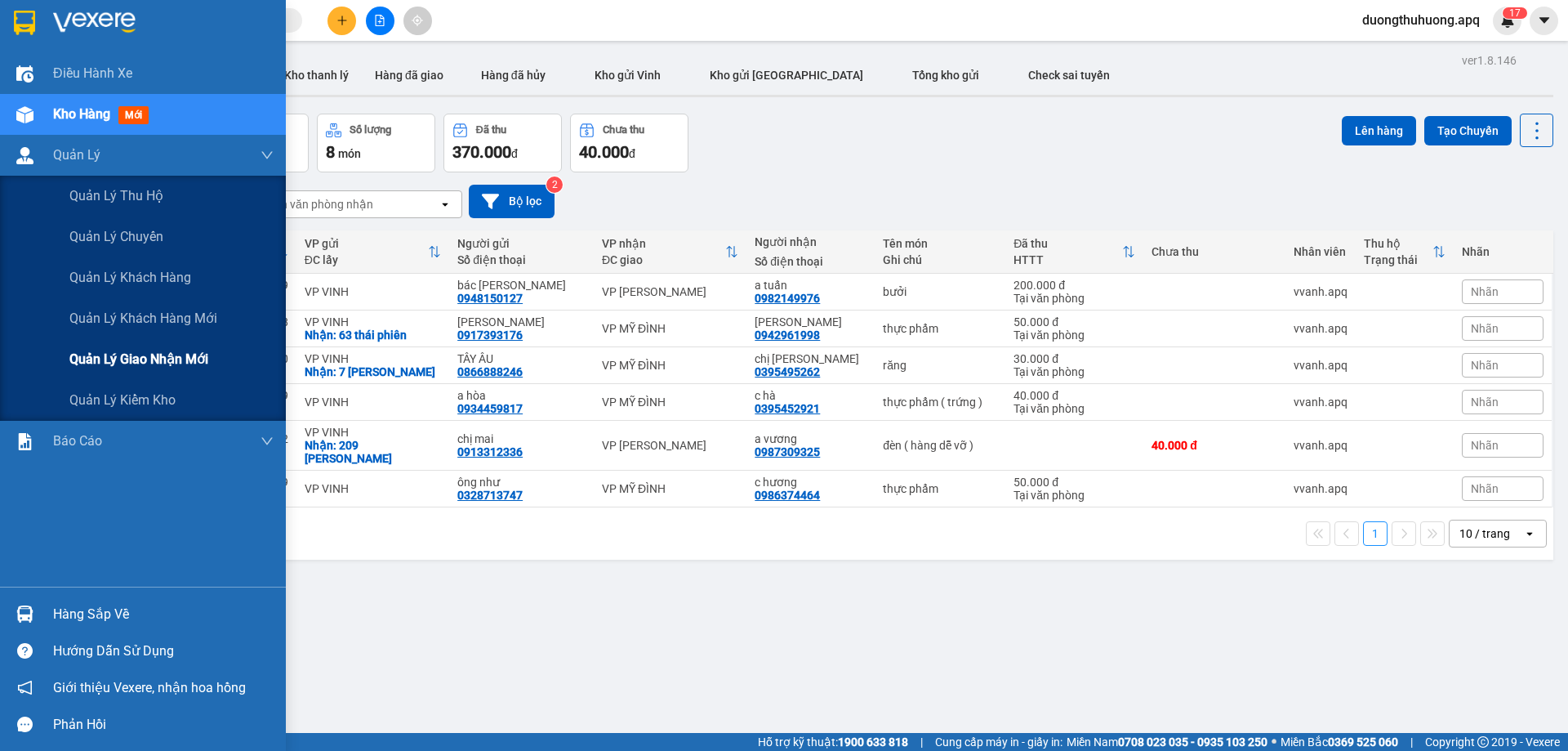
click at [133, 356] on span "Quản lý giao nhận mới" at bounding box center [139, 359] width 139 height 21
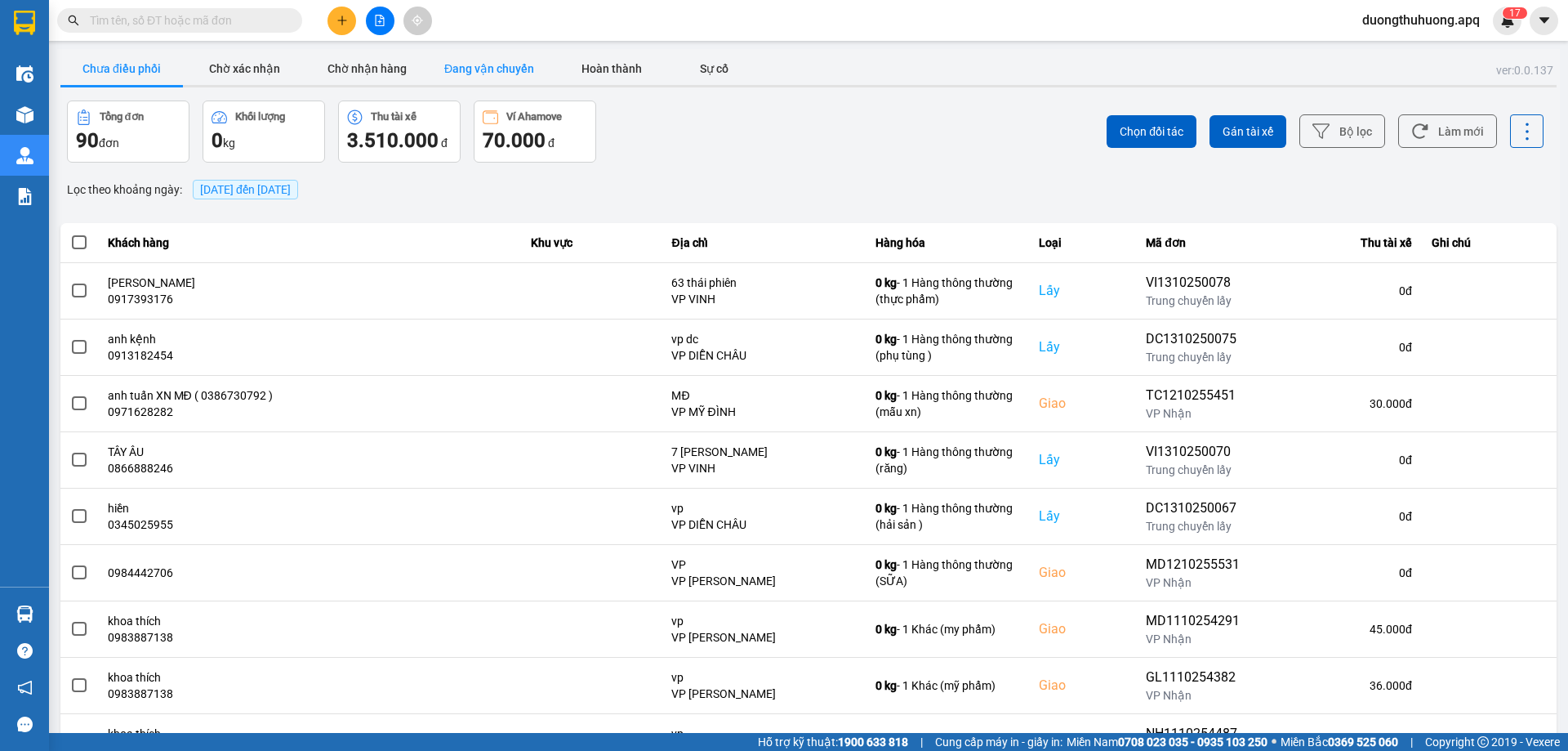
click at [509, 64] on button "Đang vận chuyển" at bounding box center [488, 69] width 122 height 33
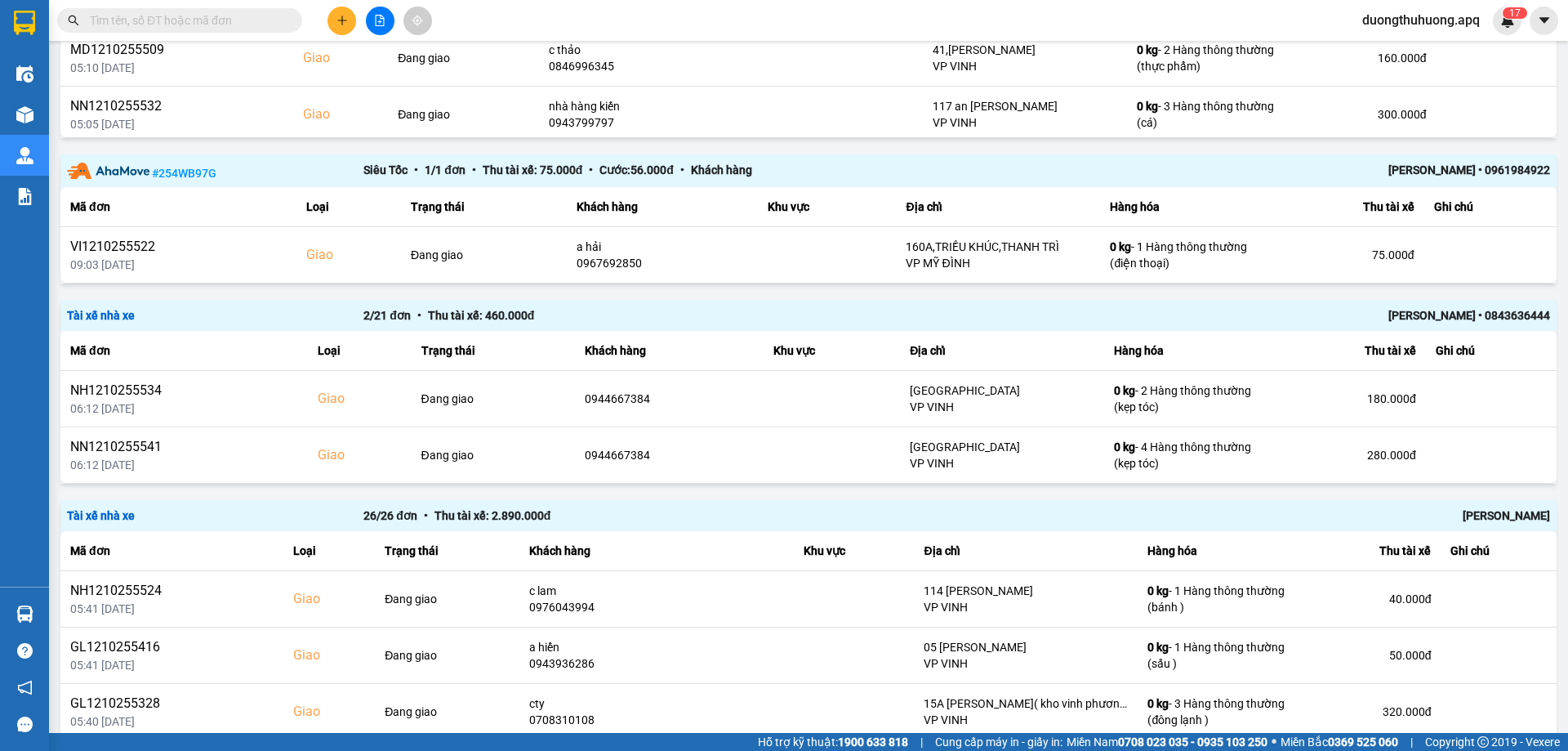
scroll to position [443, 0]
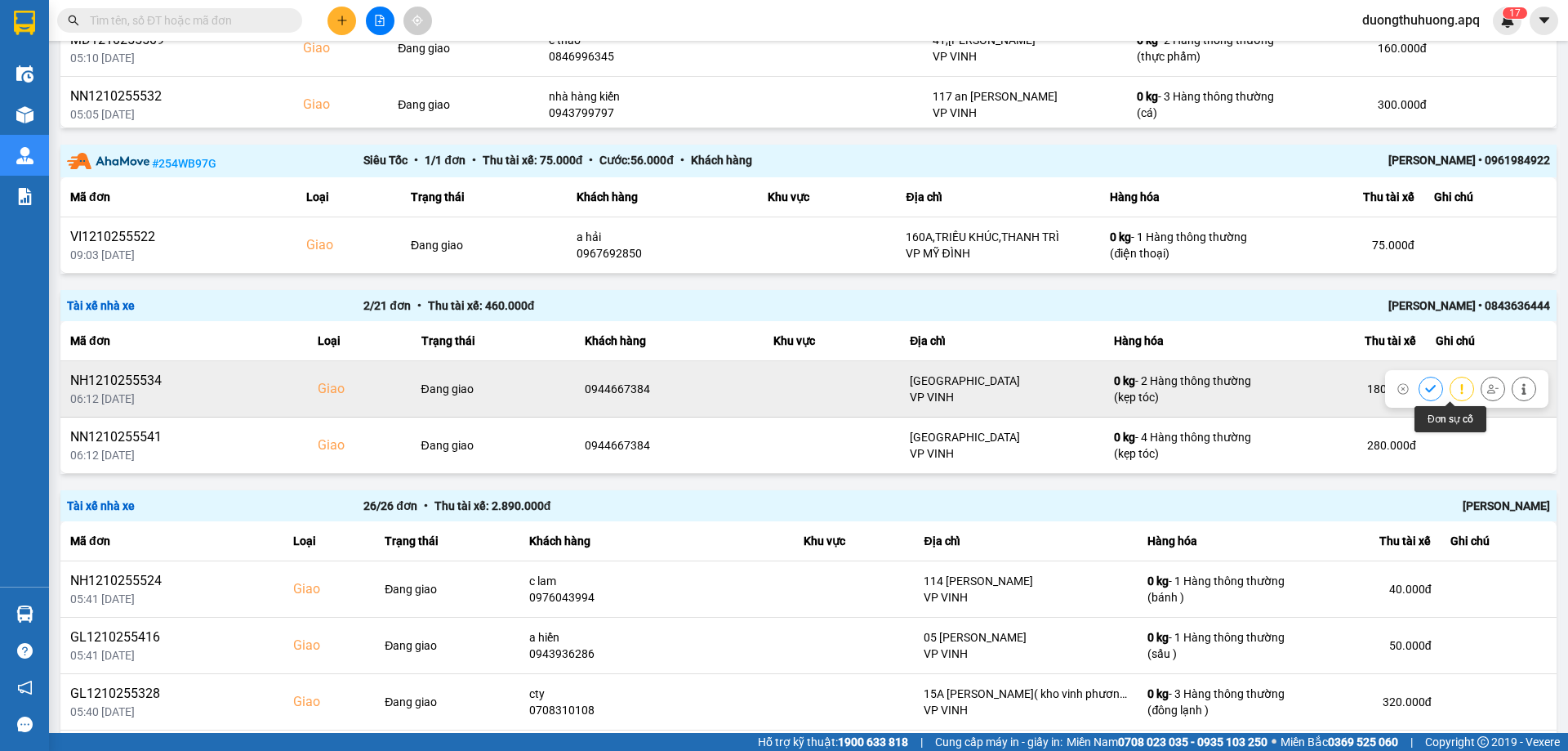
click at [1457, 394] on icon at bounding box center [1462, 389] width 12 height 12
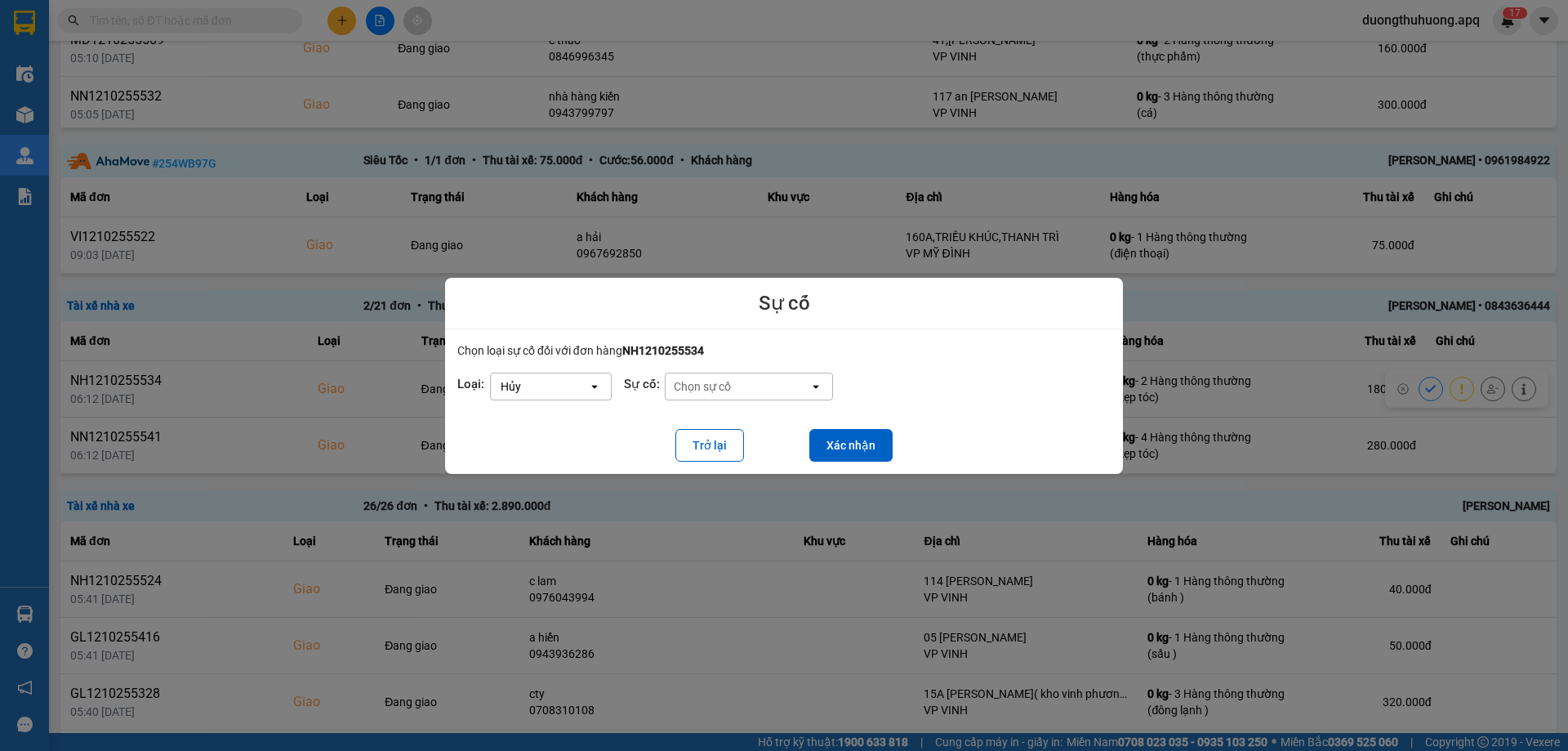
click at [592, 386] on icon "dialog" at bounding box center [594, 387] width 5 height 4
click at [522, 398] on span "Hoãn" at bounding box center [517, 393] width 29 height 16
click at [841, 448] on button "Xác nhận" at bounding box center [850, 445] width 83 height 33
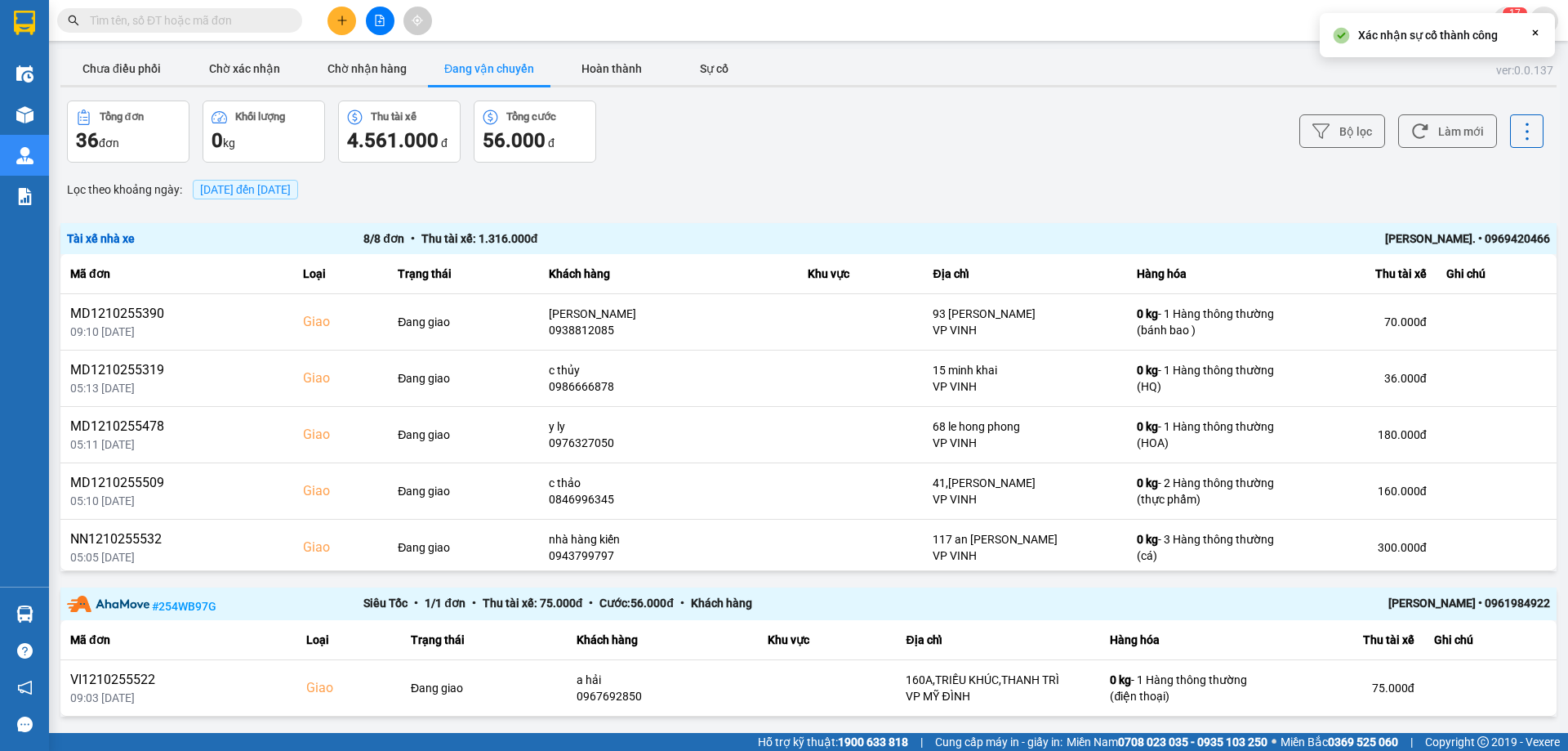
click at [267, 12] on input "text" at bounding box center [186, 21] width 193 height 18
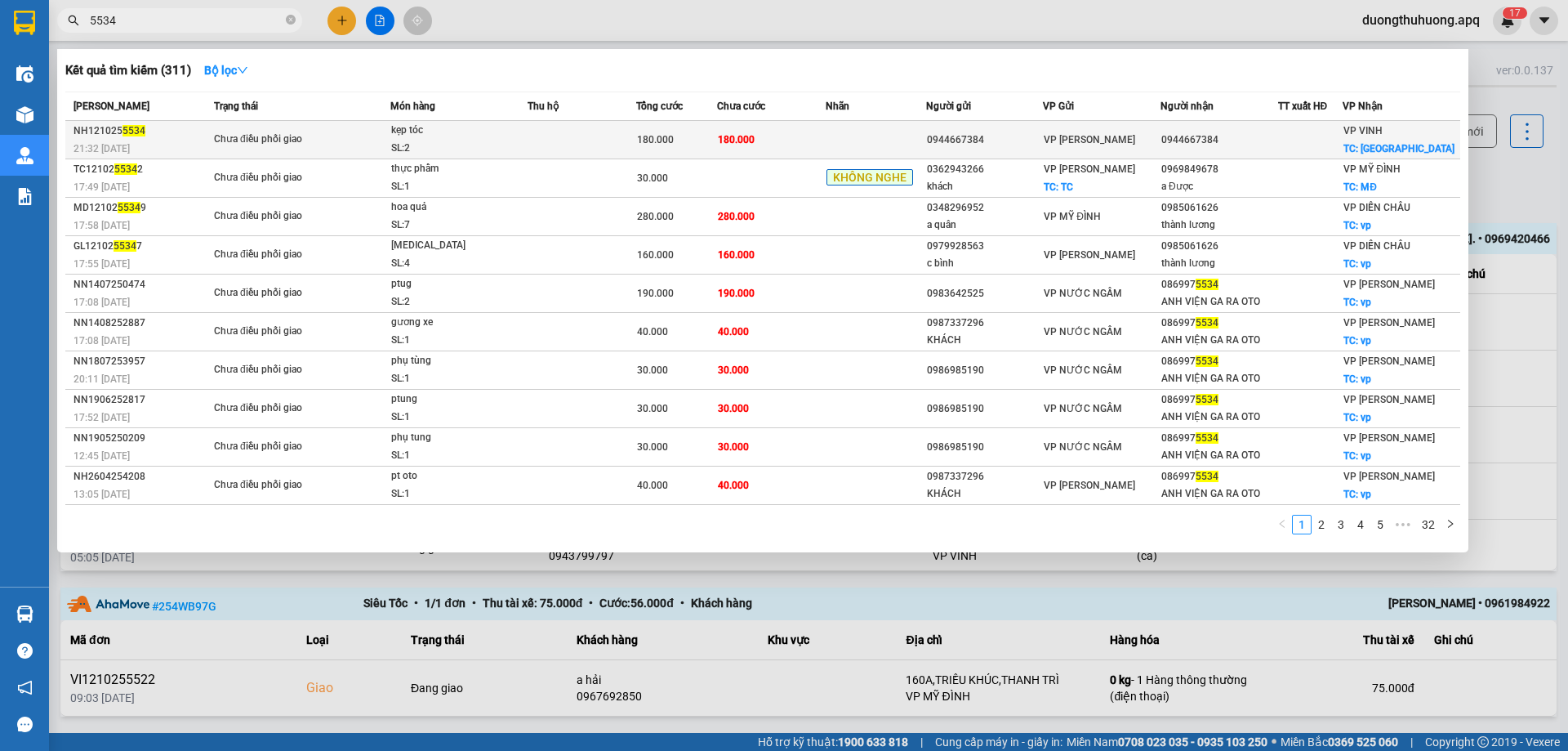
type input "5534"
click at [480, 140] on div "SL: 2" at bounding box center [452, 149] width 122 height 18
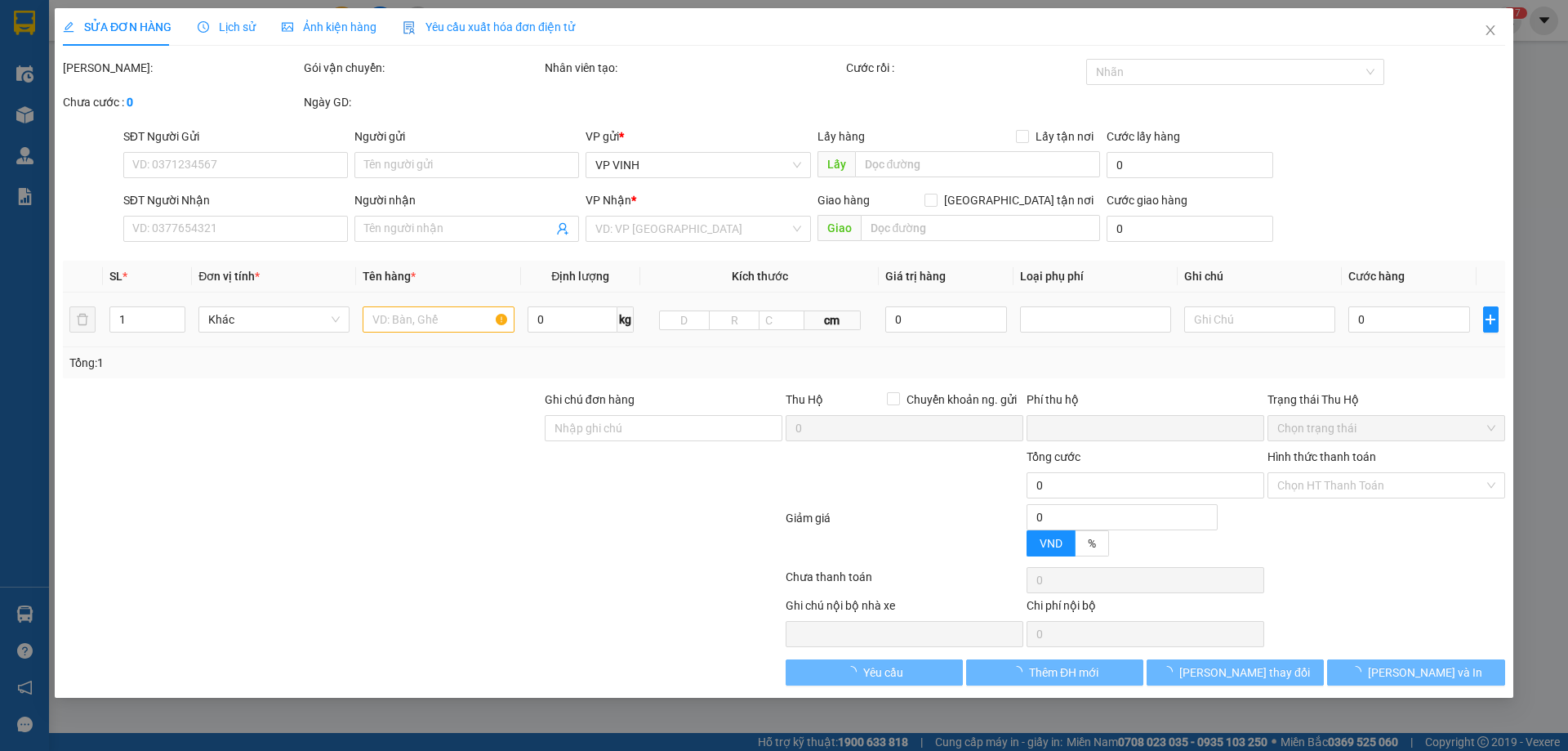
type input "0944667384"
checkbox input "true"
type input "[GEOGRAPHIC_DATA]"
type input "0"
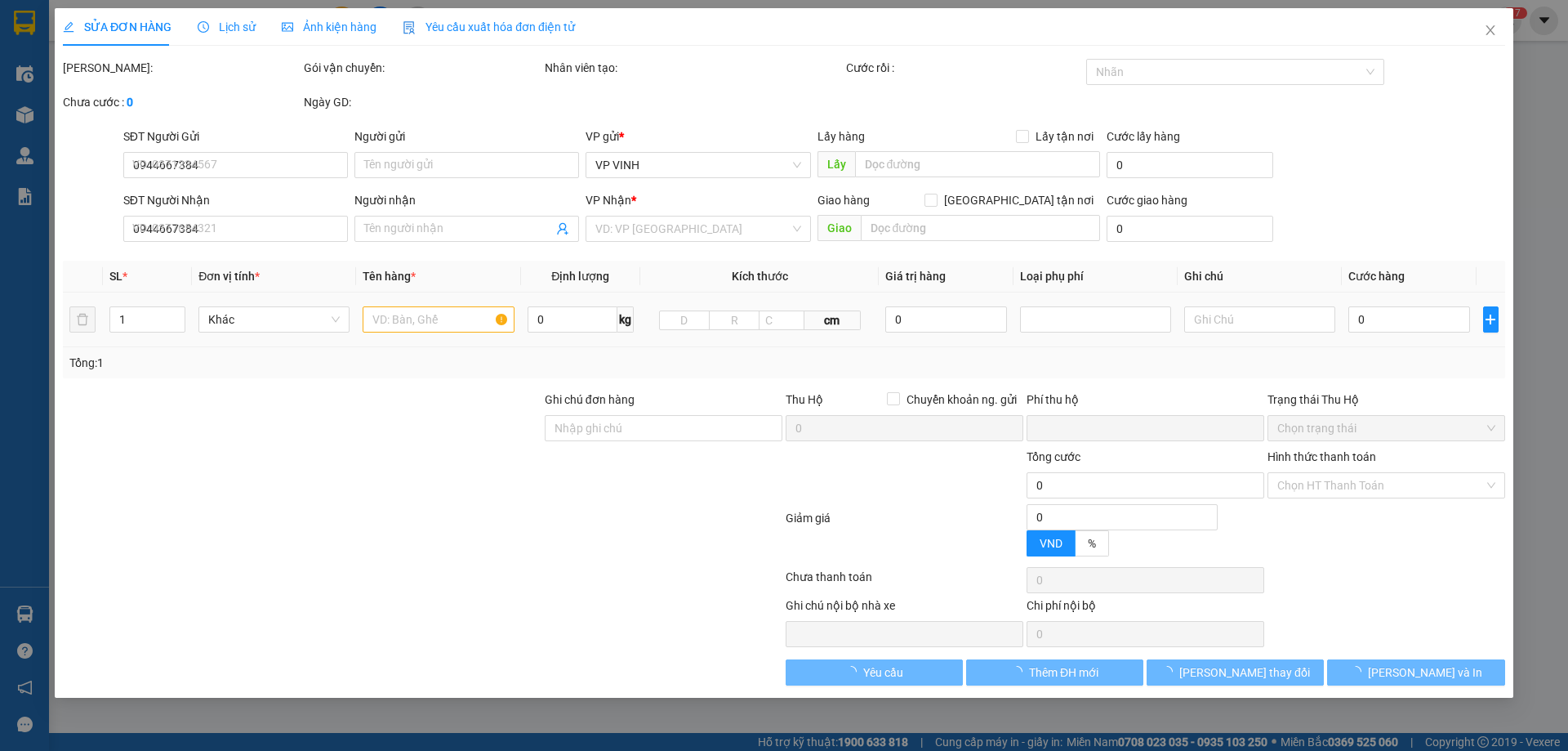
type input "180.000"
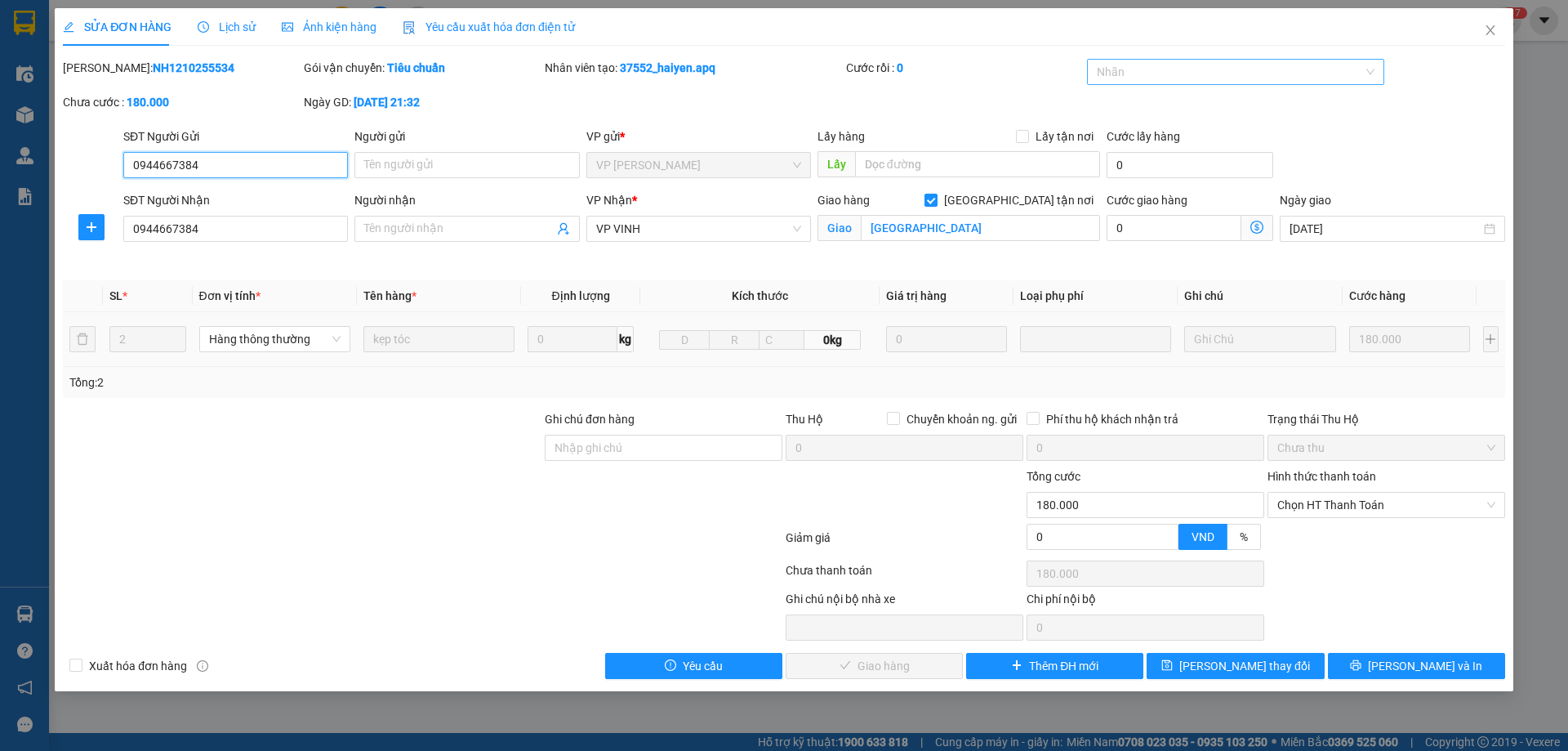
click at [1197, 75] on div at bounding box center [1227, 72] width 274 height 20
click at [1108, 189] on div "✓" at bounding box center [1236, 183] width 278 height 18
click at [1277, 665] on button "Lưu thay đổi" at bounding box center [1236, 665] width 177 height 26
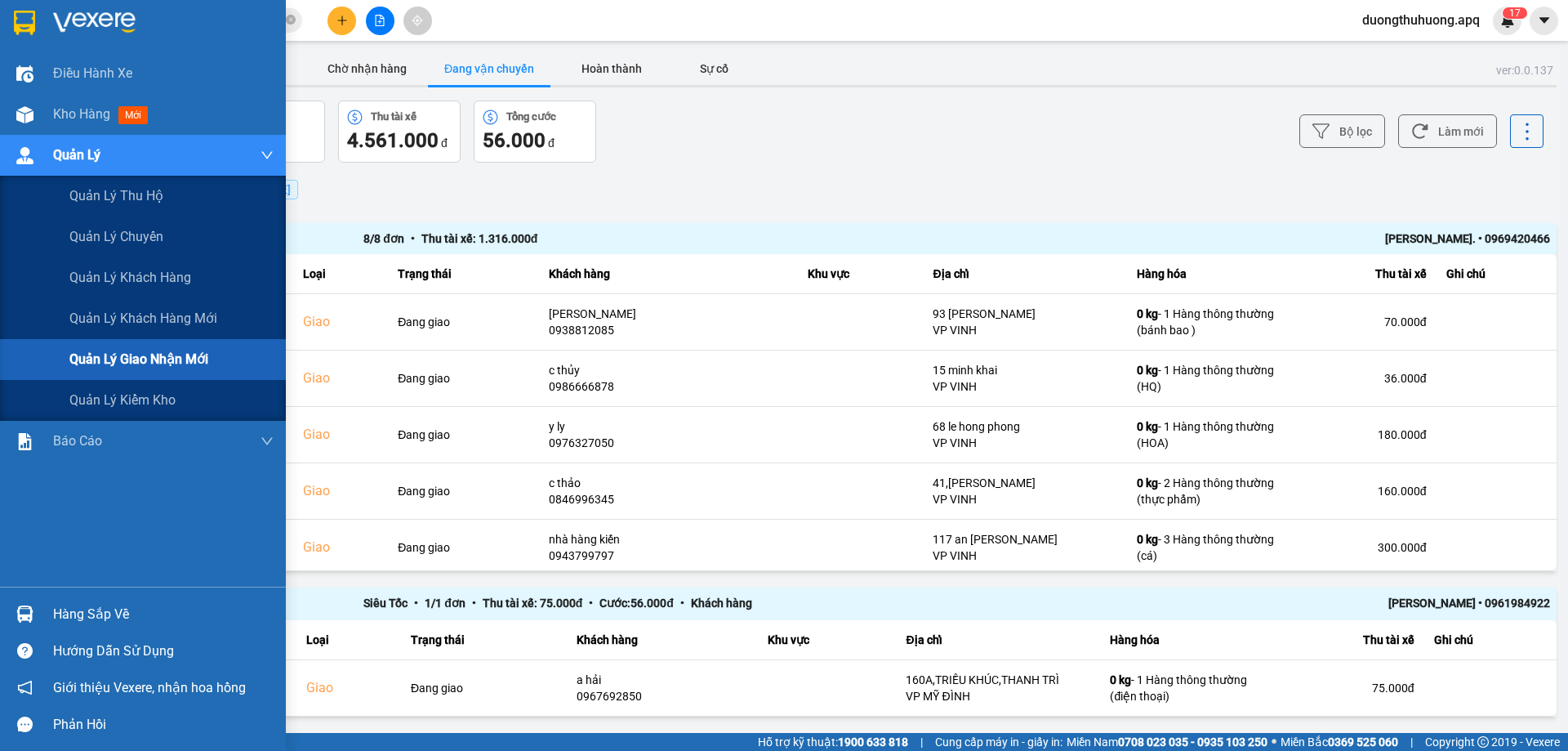
click at [158, 364] on span "Quản lý giao nhận mới" at bounding box center [139, 359] width 139 height 21
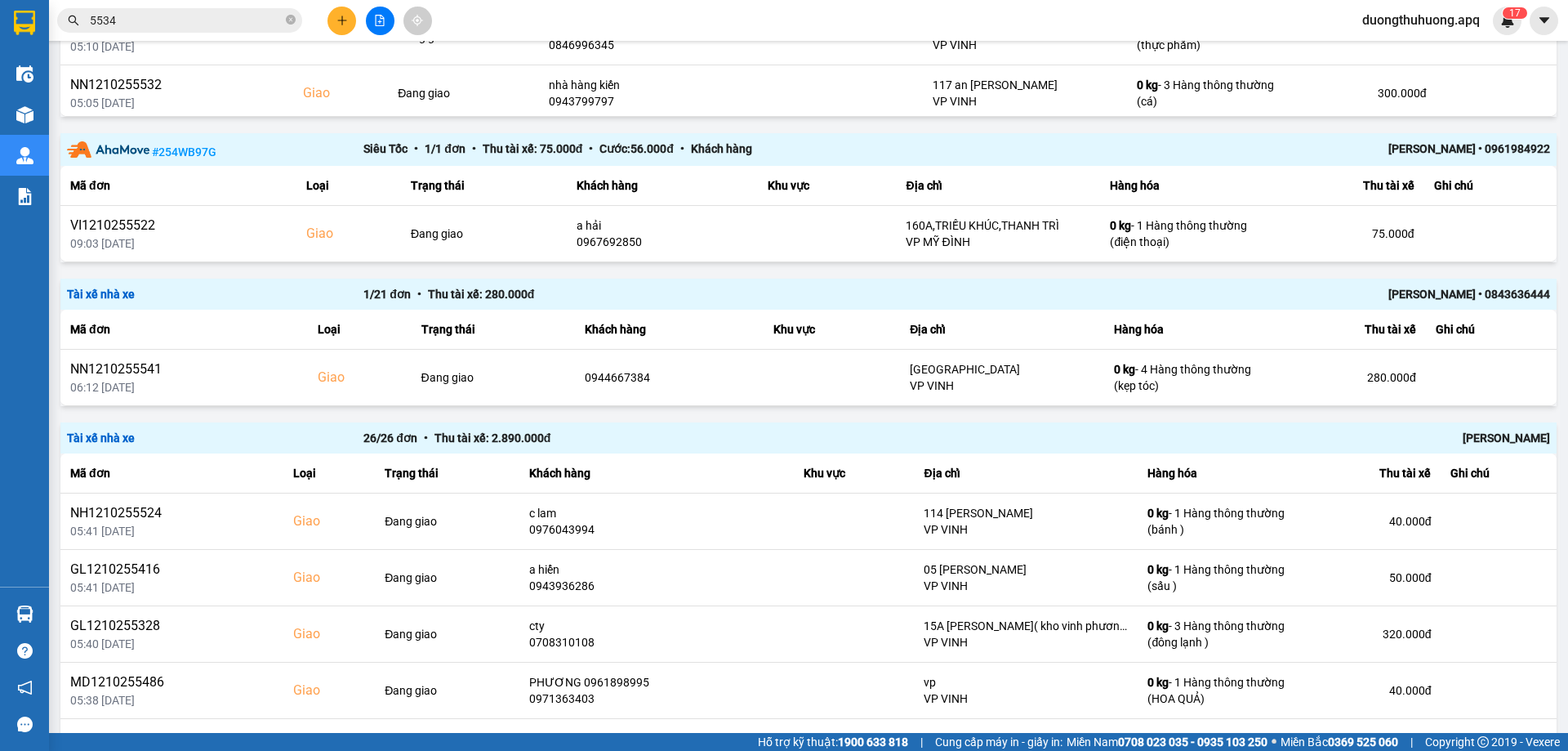
scroll to position [461, 0]
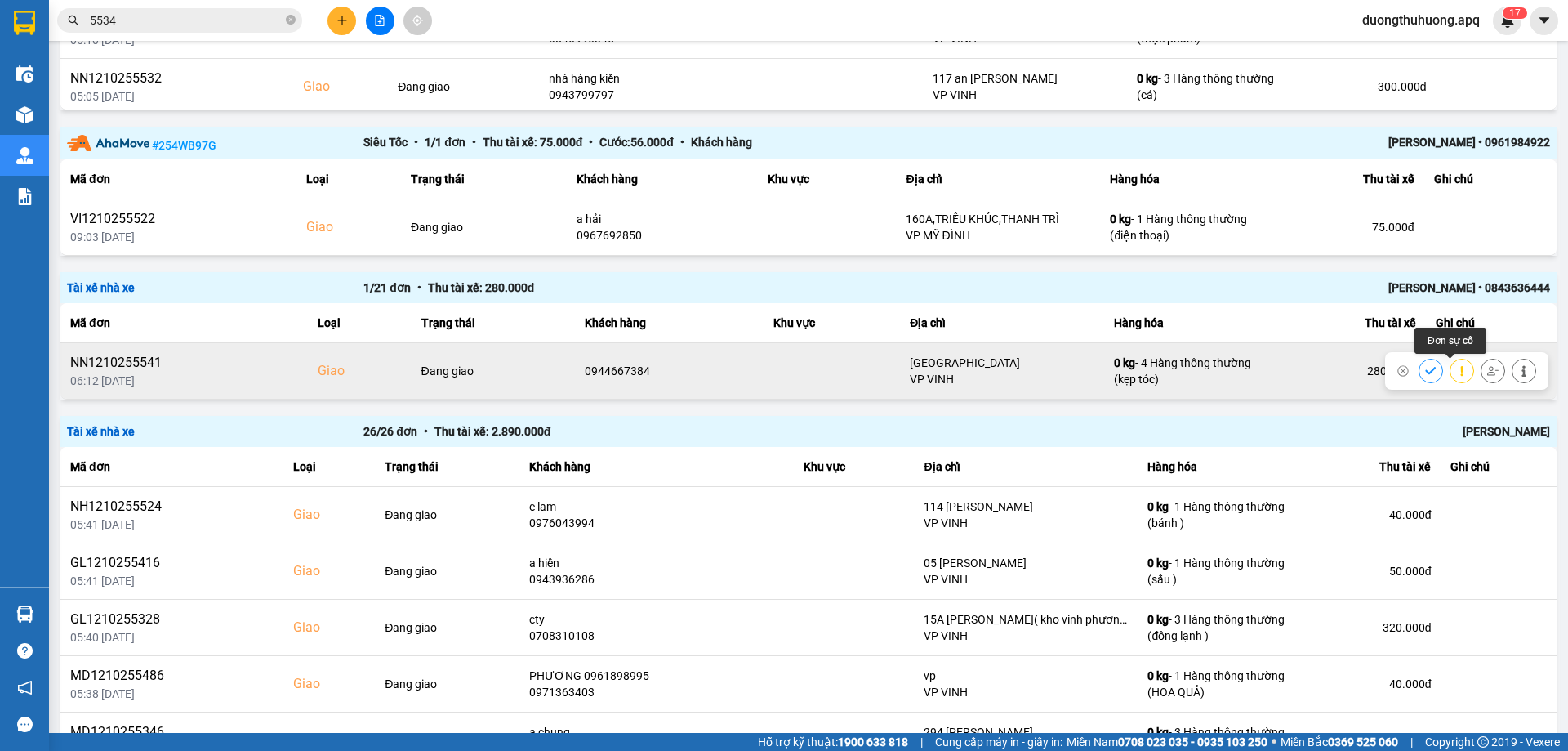
click at [1457, 371] on icon at bounding box center [1462, 371] width 12 height 12
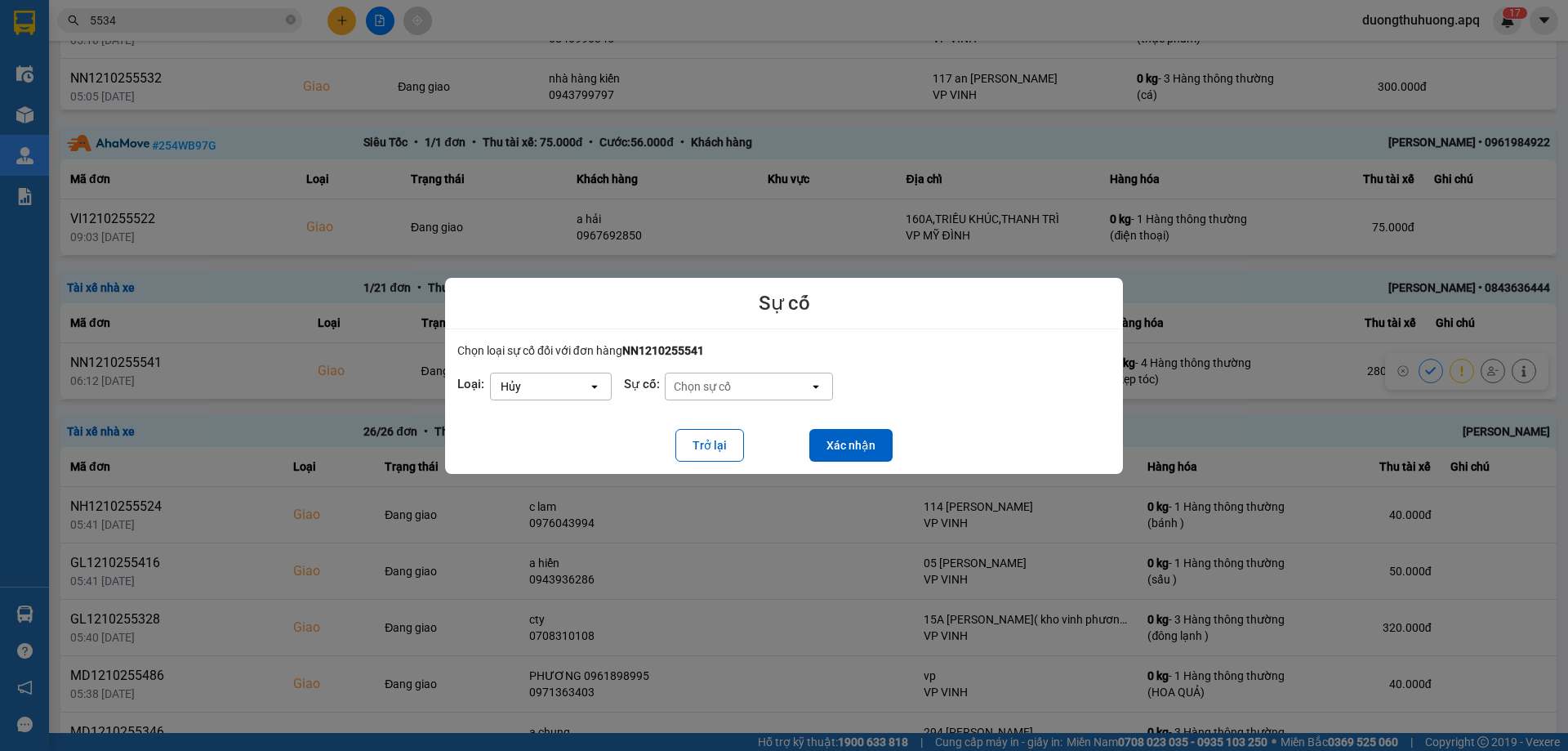
click at [595, 384] on icon "open" at bounding box center [595, 386] width 13 height 13
click at [532, 392] on div "Hoãn" at bounding box center [550, 392] width 122 height 29
click at [856, 444] on button "Xác nhận" at bounding box center [850, 445] width 83 height 33
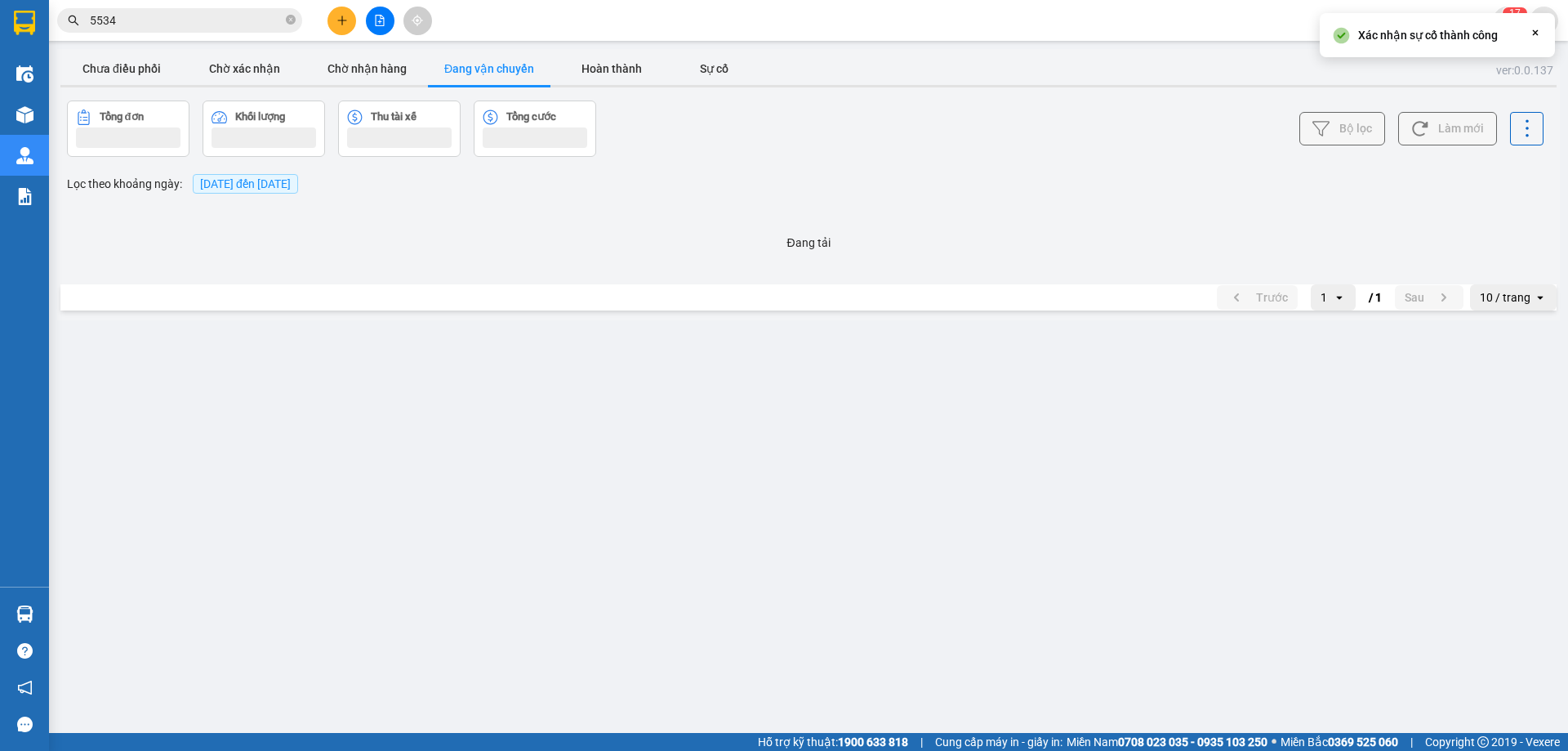
scroll to position [0, 0]
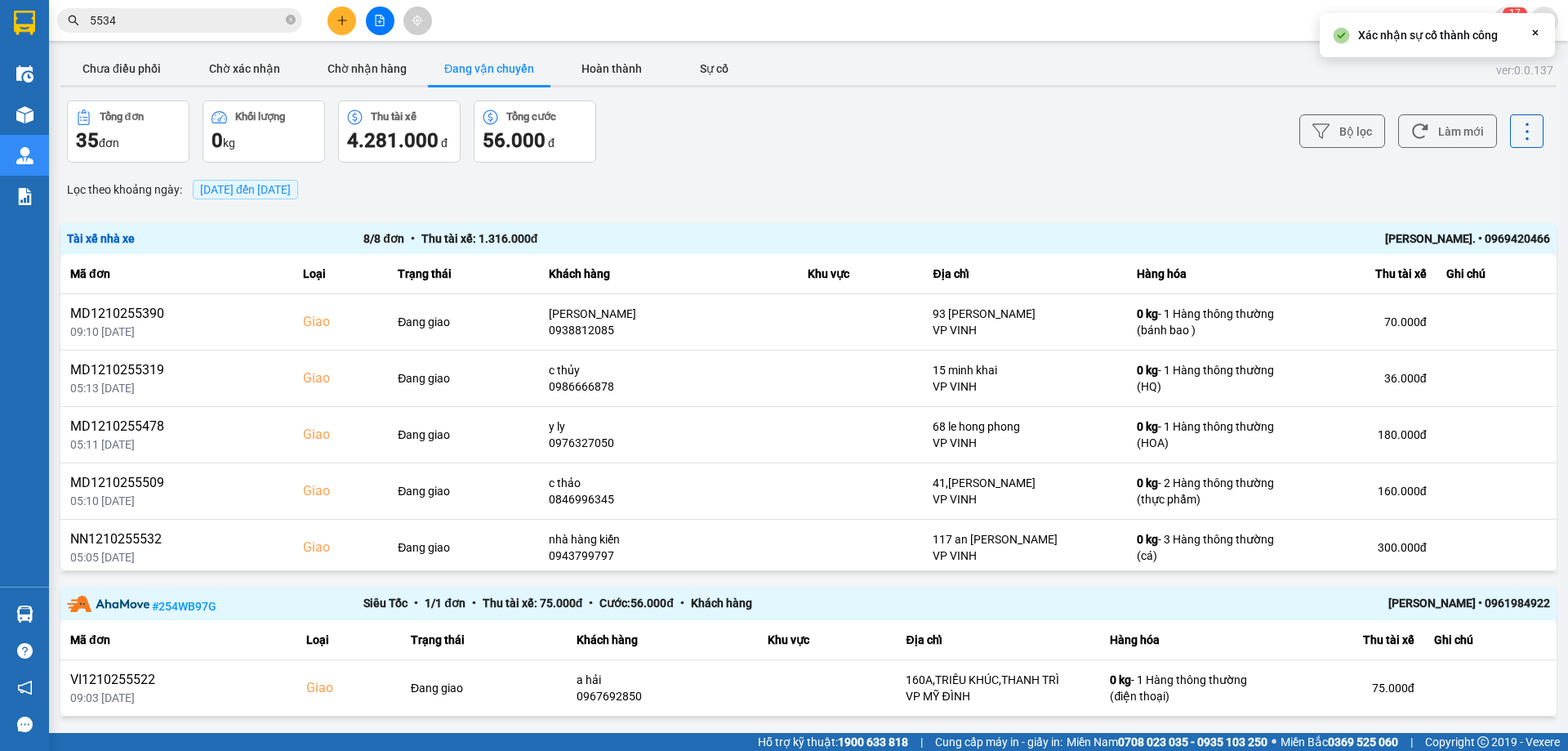
click at [291, 21] on icon "close-circle" at bounding box center [291, 19] width 10 height 10
click at [224, 18] on input "text" at bounding box center [186, 21] width 193 height 18
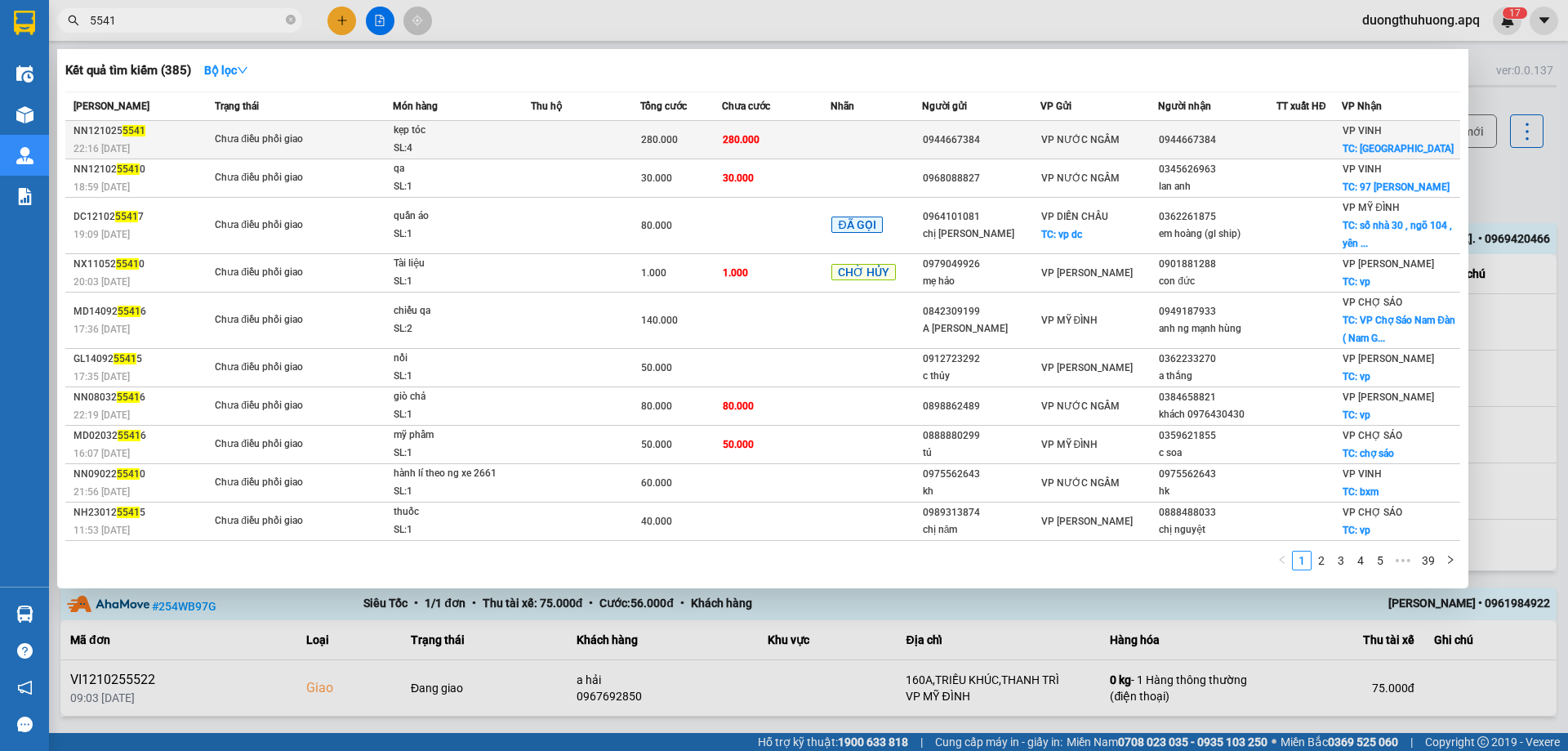
type input "5541"
click at [430, 136] on div "kẹp tóc" at bounding box center [455, 131] width 122 height 18
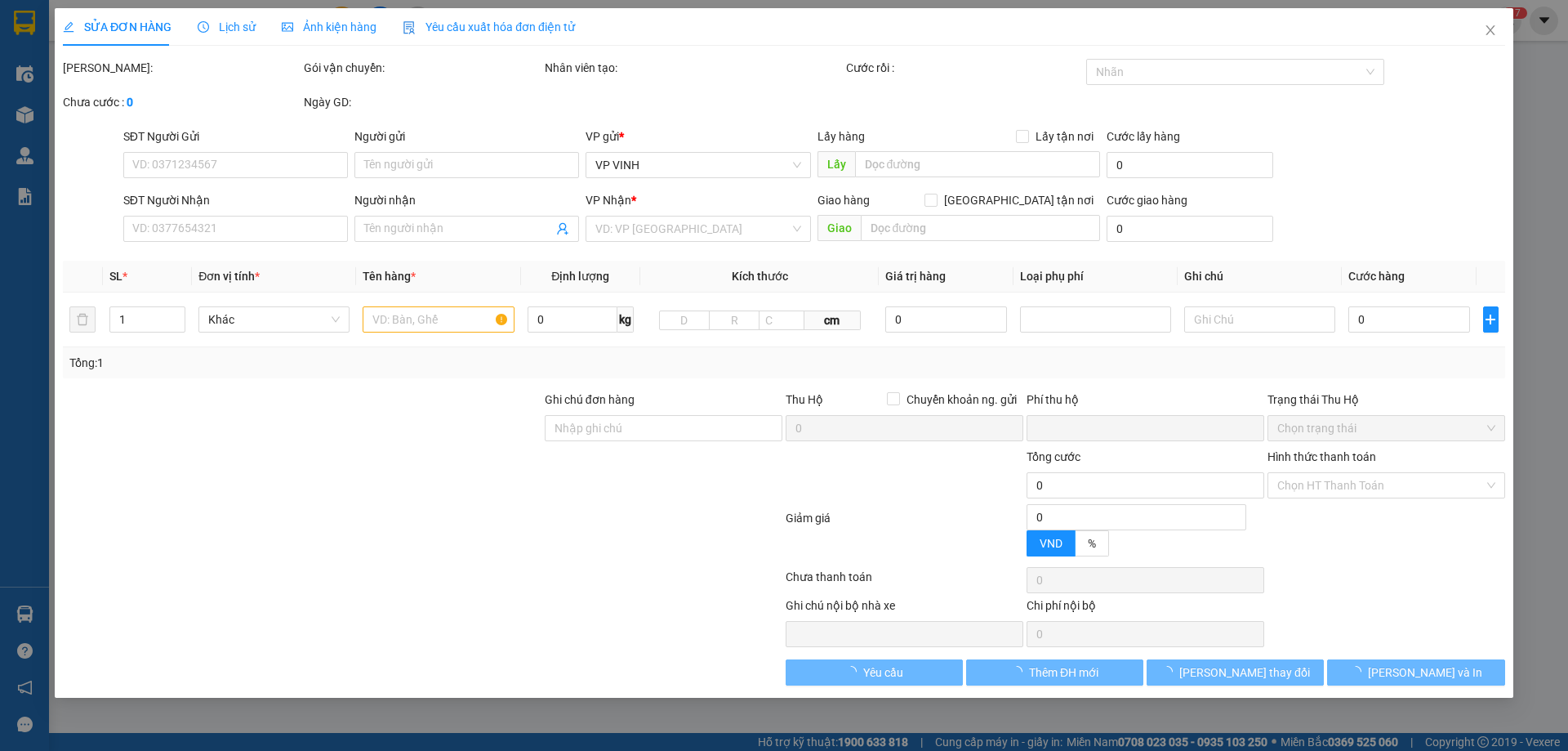
type input "0944667384"
checkbox input "true"
type input "chợ vinh"
type input "0"
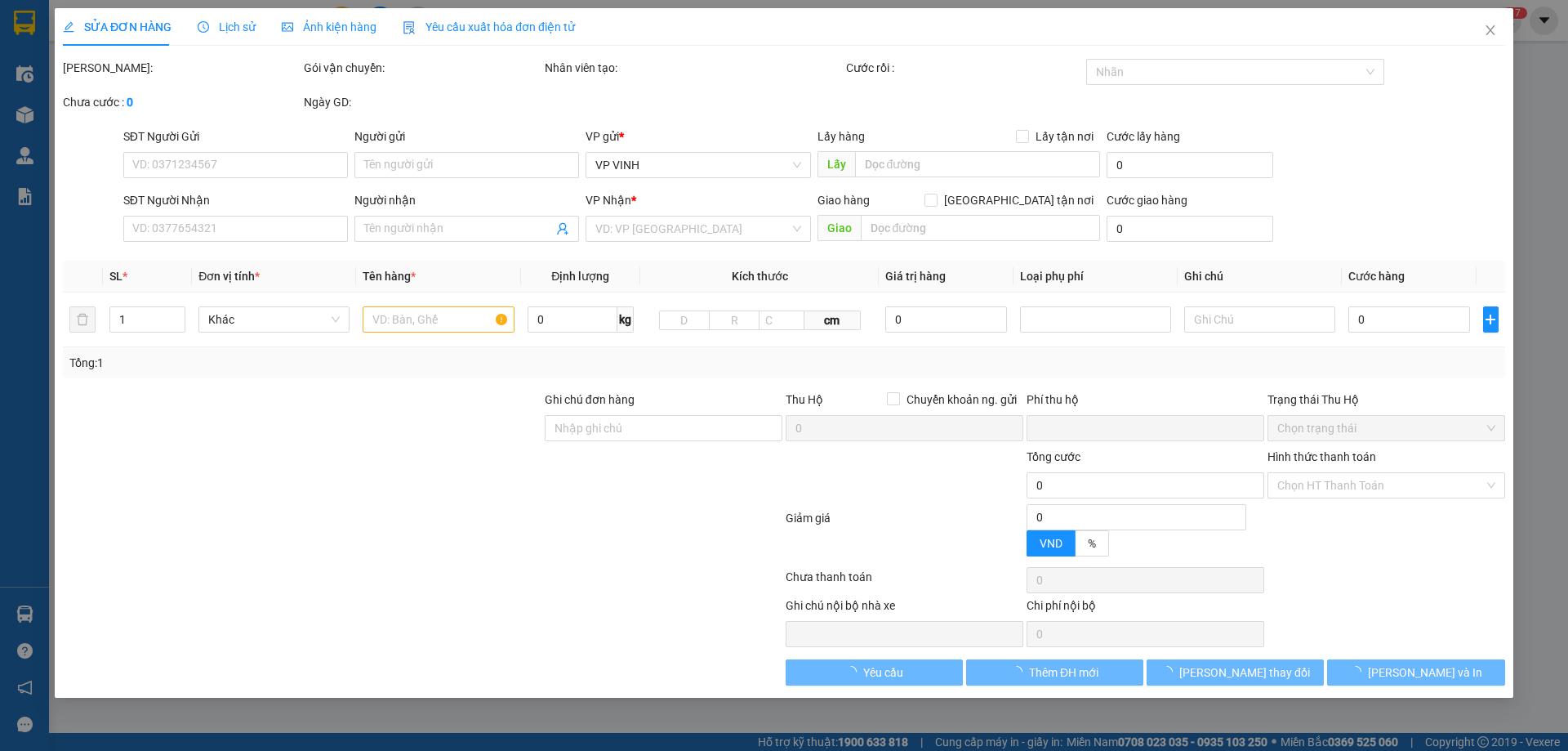
type input "280.000"
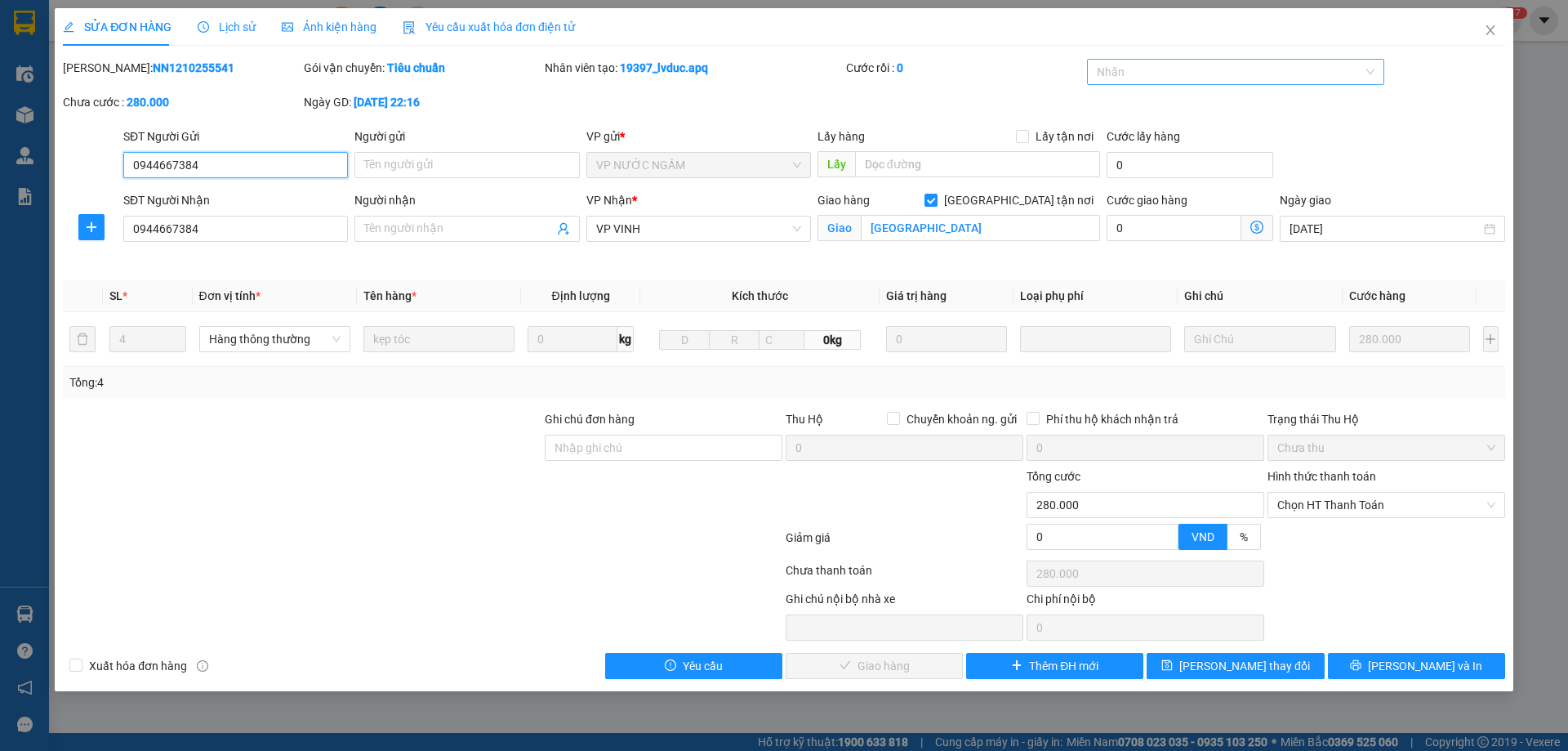
click at [1159, 70] on div at bounding box center [1227, 72] width 274 height 20
click at [1113, 186] on div "✓" at bounding box center [1236, 183] width 278 height 18
click at [1250, 673] on span "[PERSON_NAME] thay đổi" at bounding box center [1244, 666] width 131 height 18
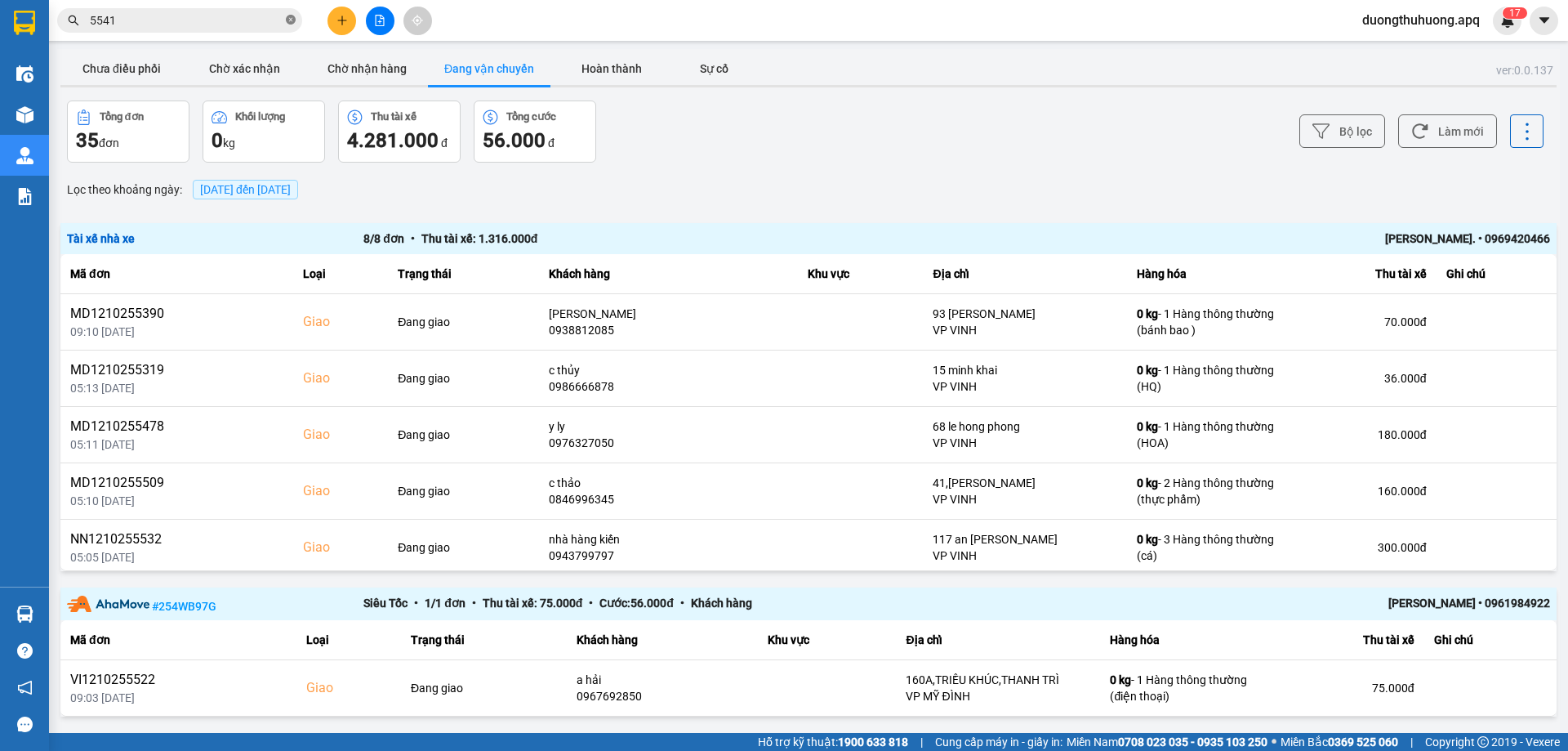
click at [291, 22] on icon "close-circle" at bounding box center [291, 19] width 10 height 10
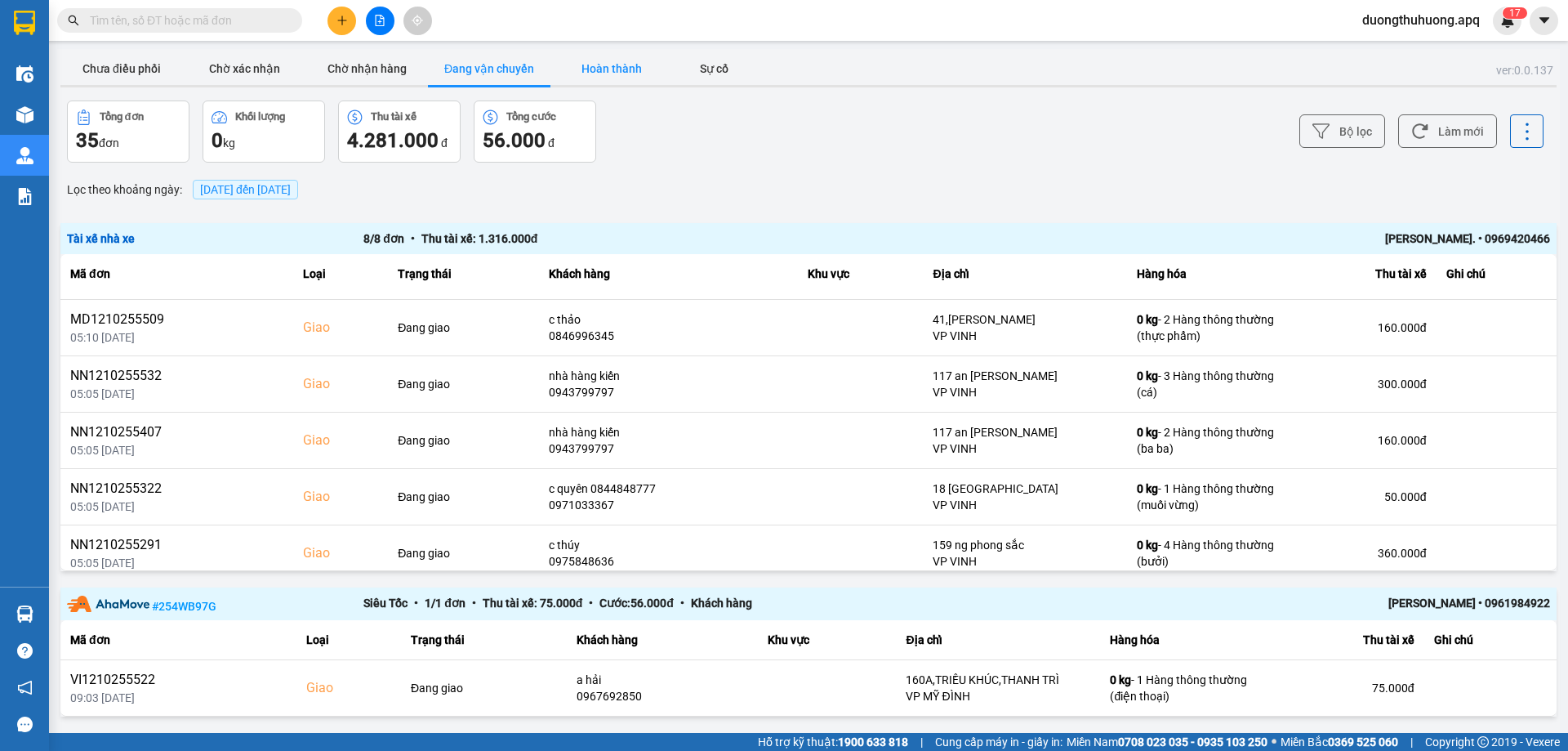
click at [611, 63] on button "Hoàn thành" at bounding box center [612, 69] width 122 height 33
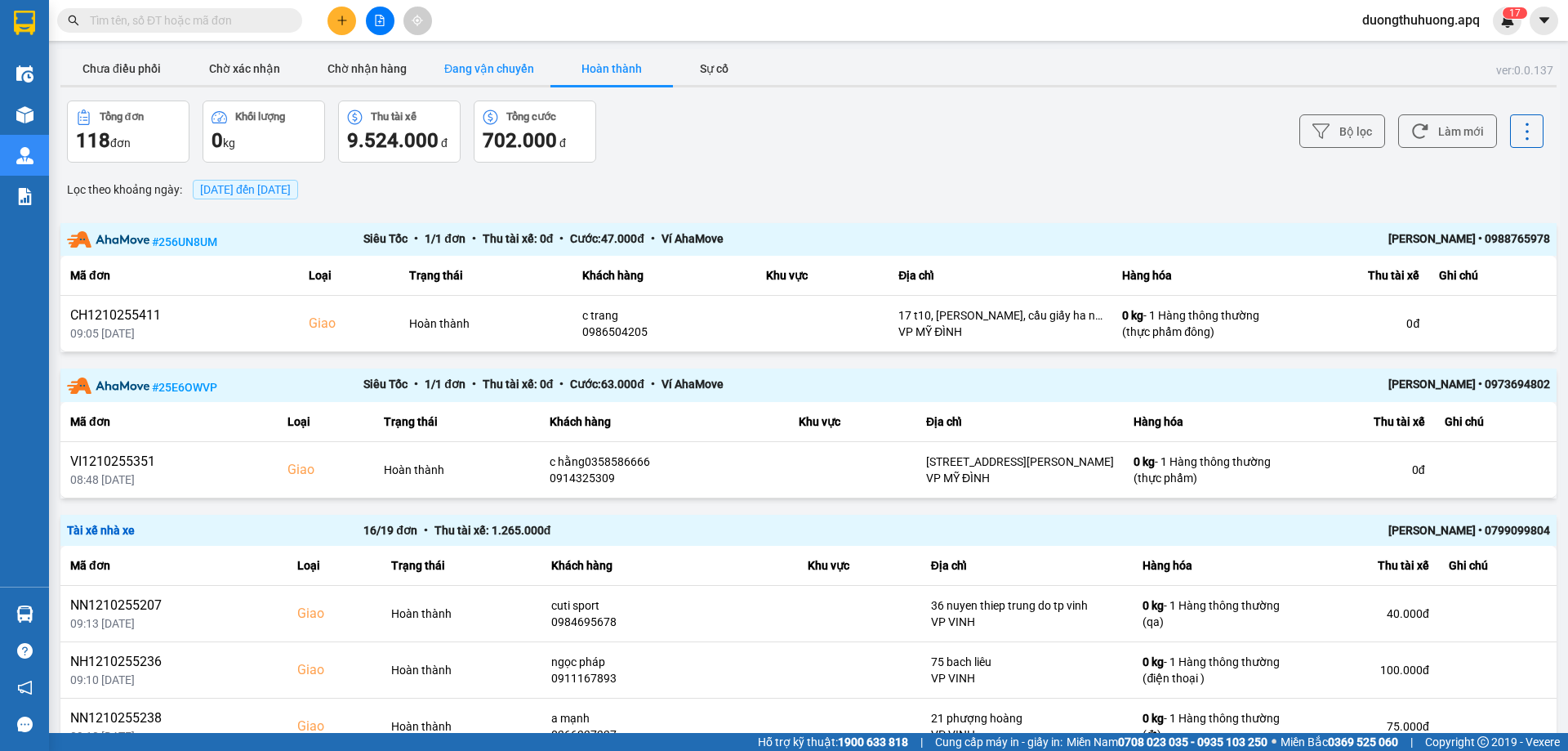
click at [475, 63] on button "Đang vận chuyển" at bounding box center [488, 69] width 122 height 33
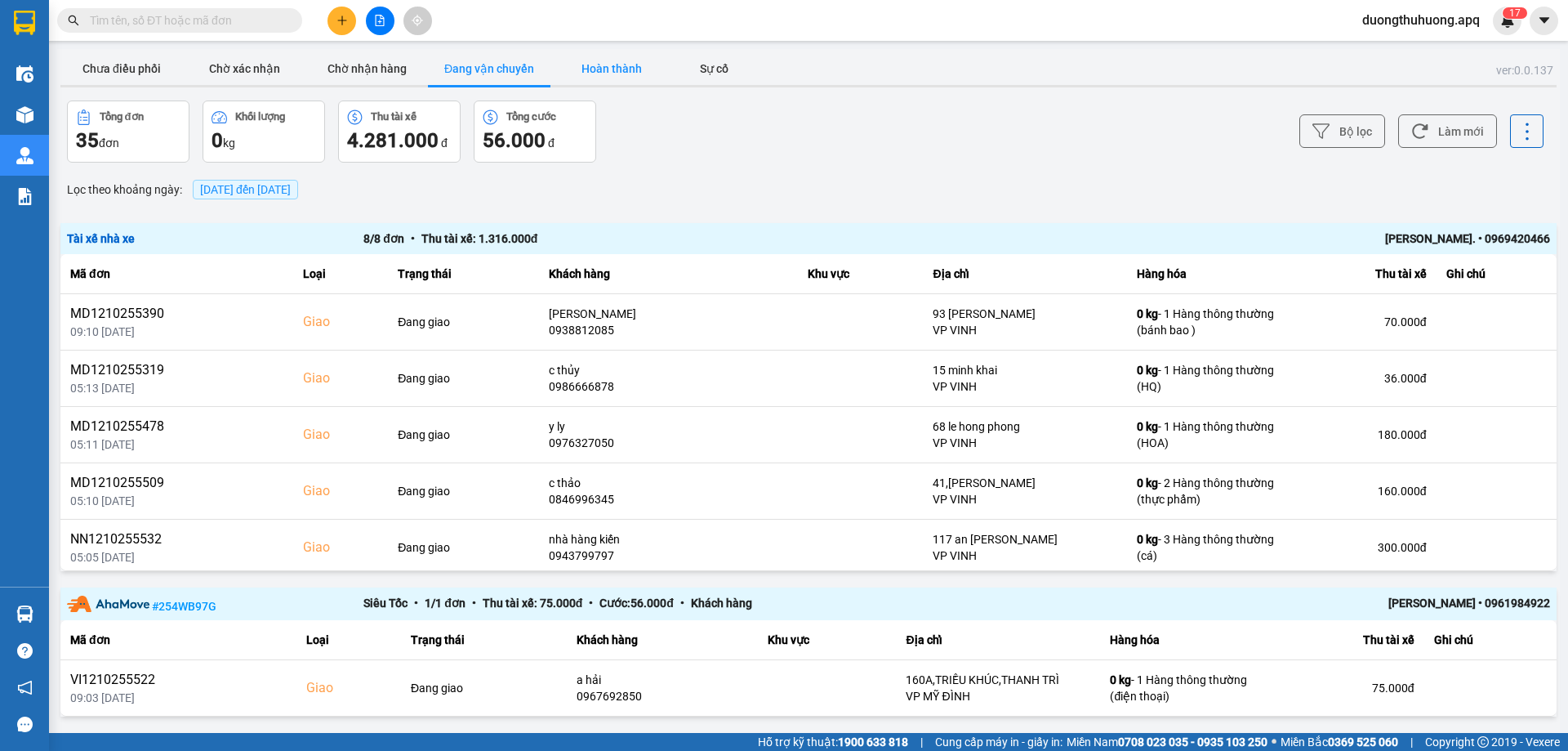
click at [612, 67] on button "Hoàn thành" at bounding box center [612, 69] width 122 height 33
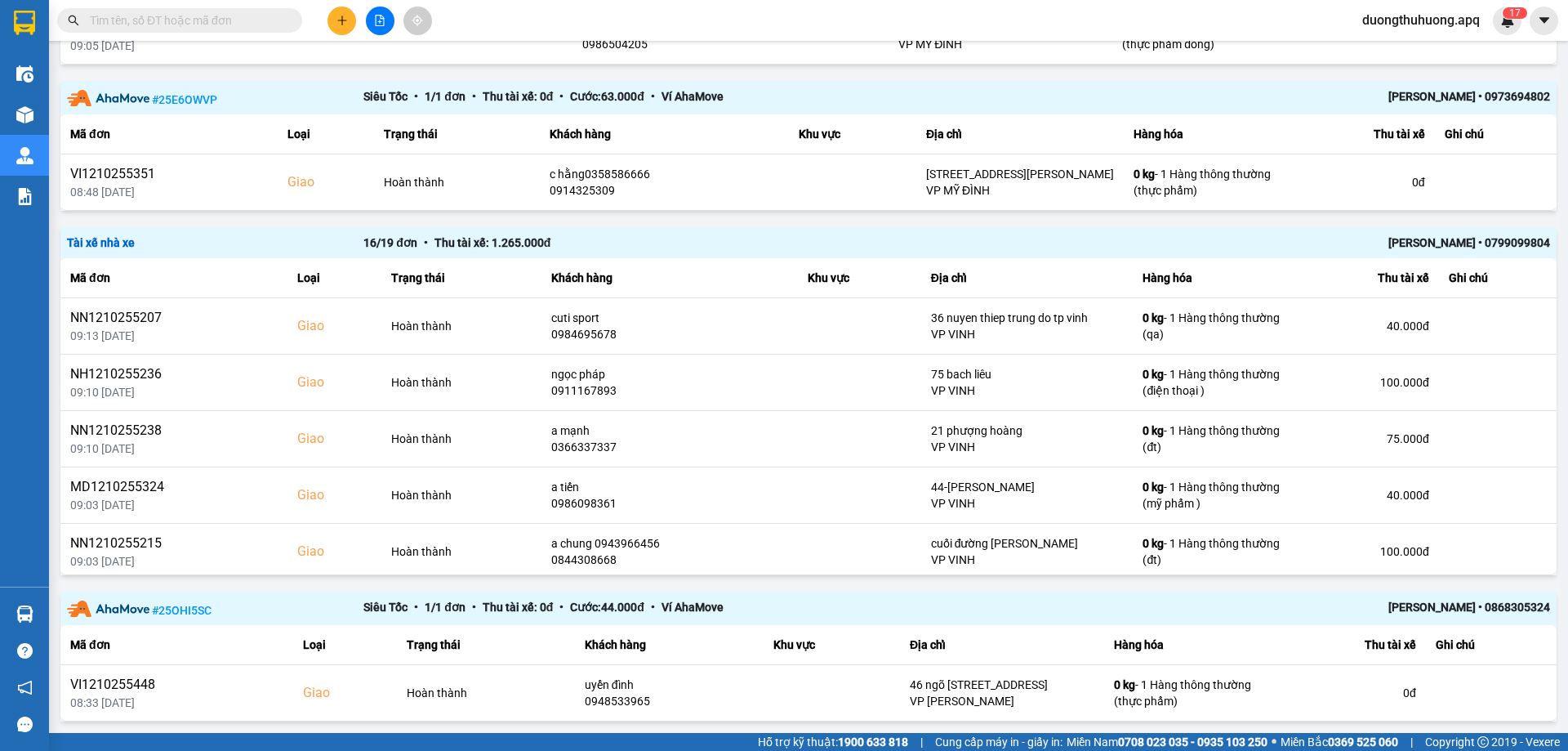
scroll to position [309, 0]
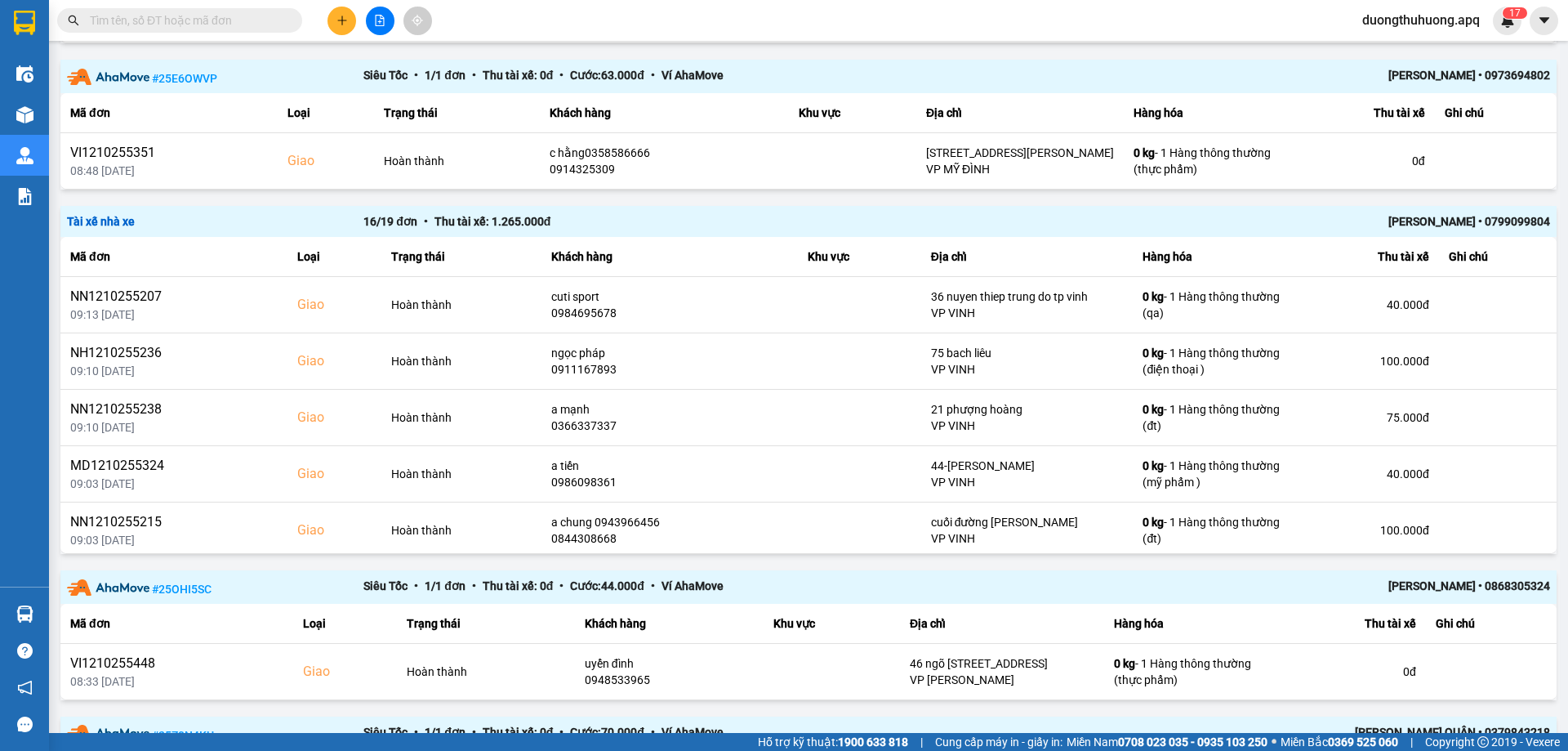
click at [1427, 218] on div "LÊ ĐỨC ANH • 0799099804" at bounding box center [1253, 221] width 593 height 18
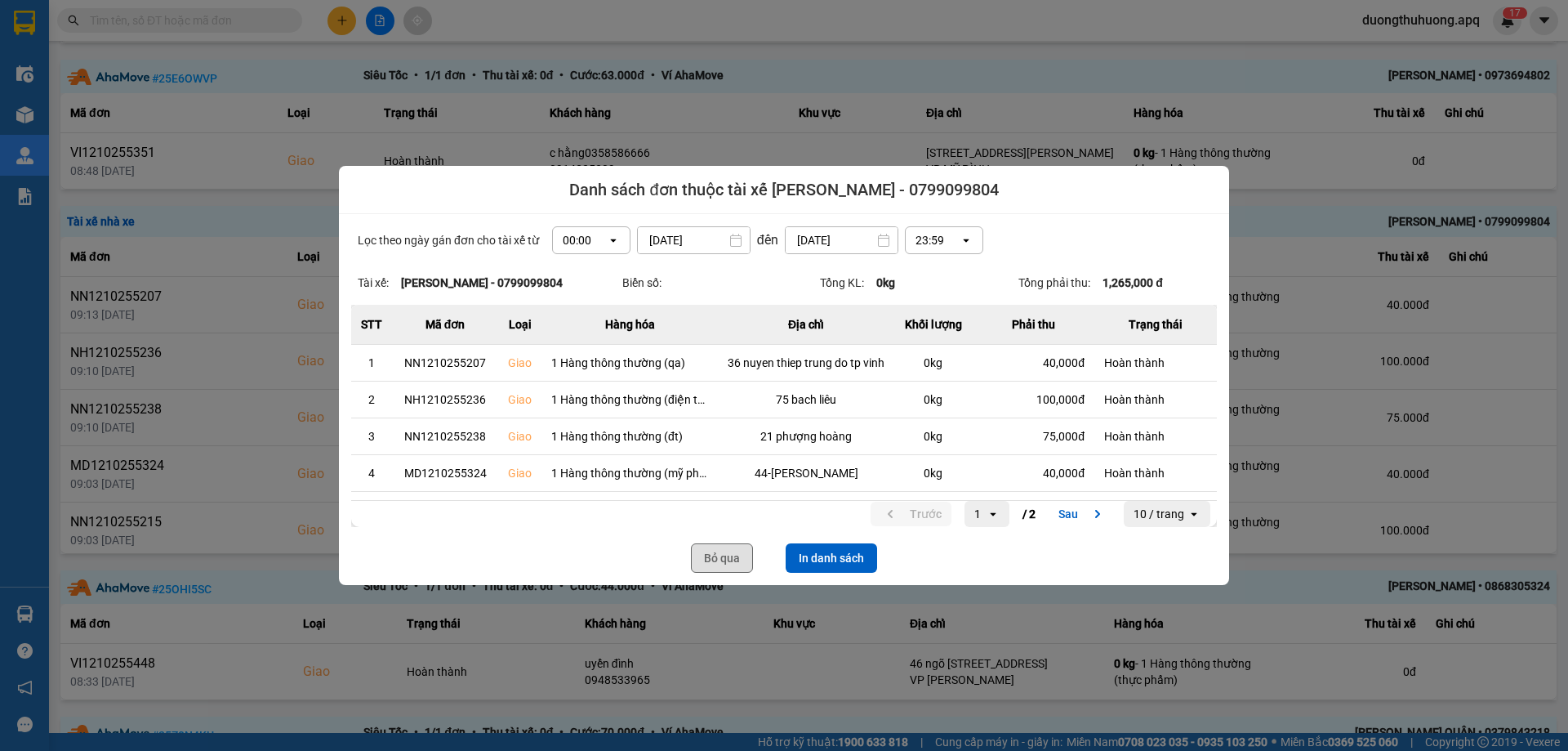
click at [710, 564] on button "Bỏ qua" at bounding box center [722, 557] width 62 height 29
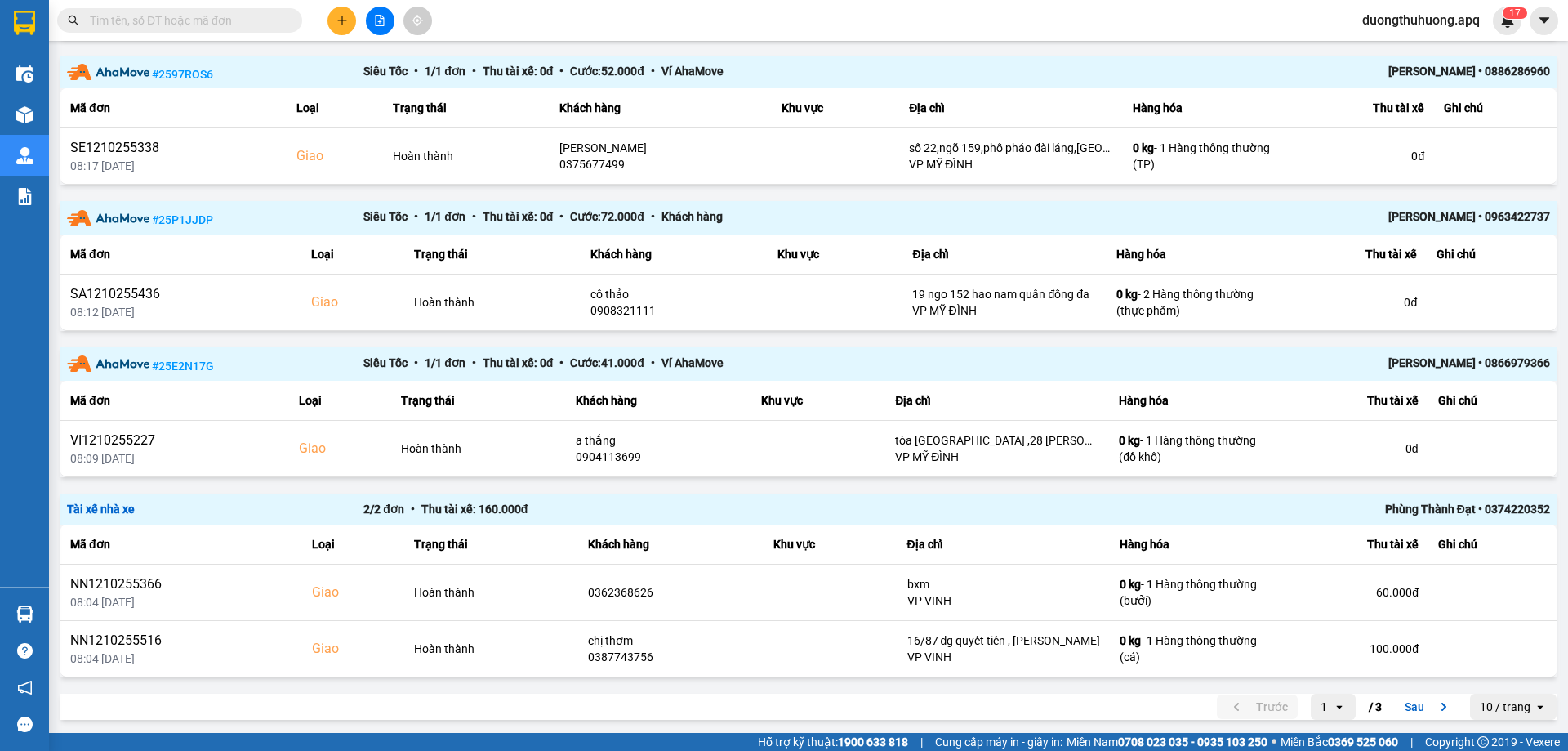
scroll to position [1267, 0]
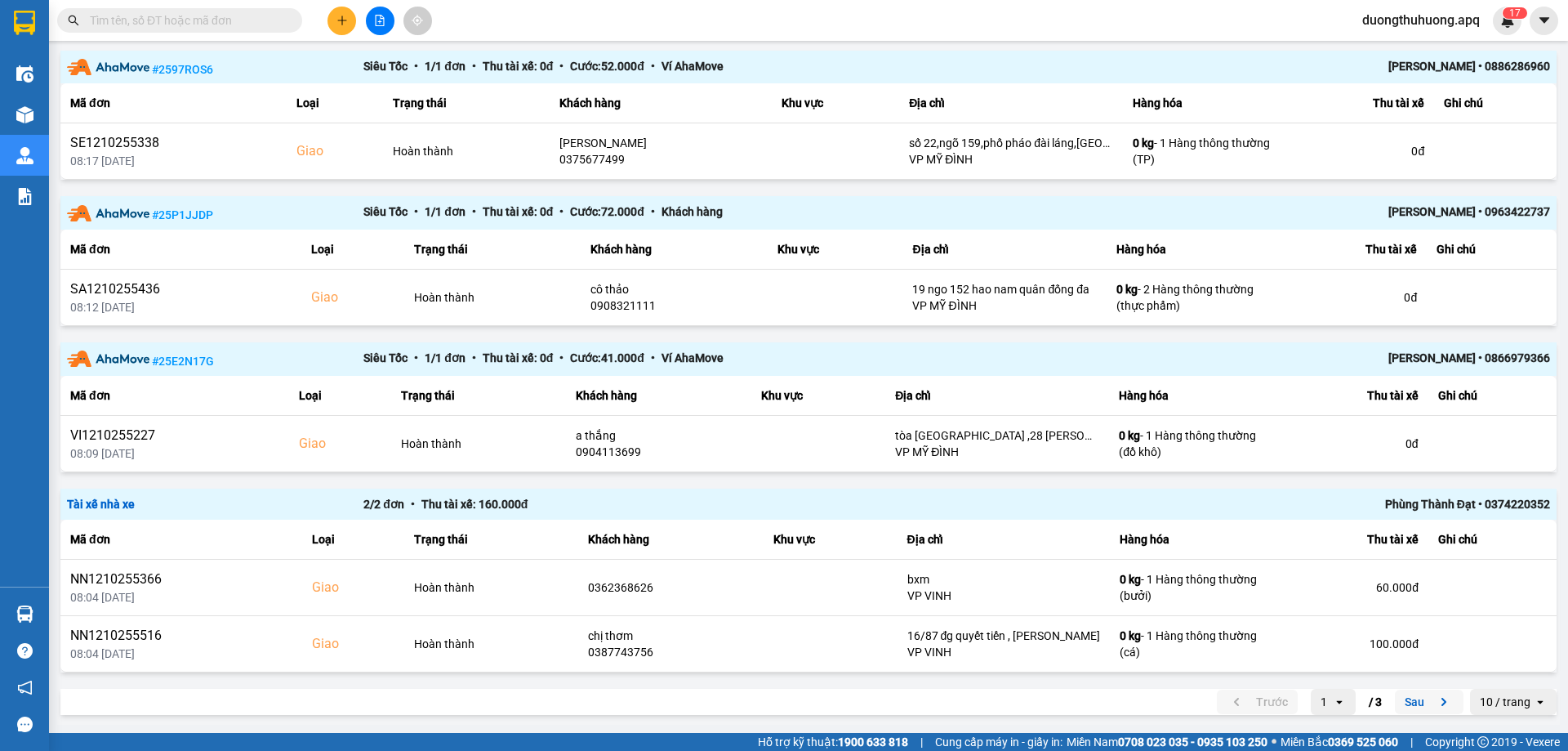
click at [1399, 705] on button "Sau" at bounding box center [1429, 701] width 69 height 24
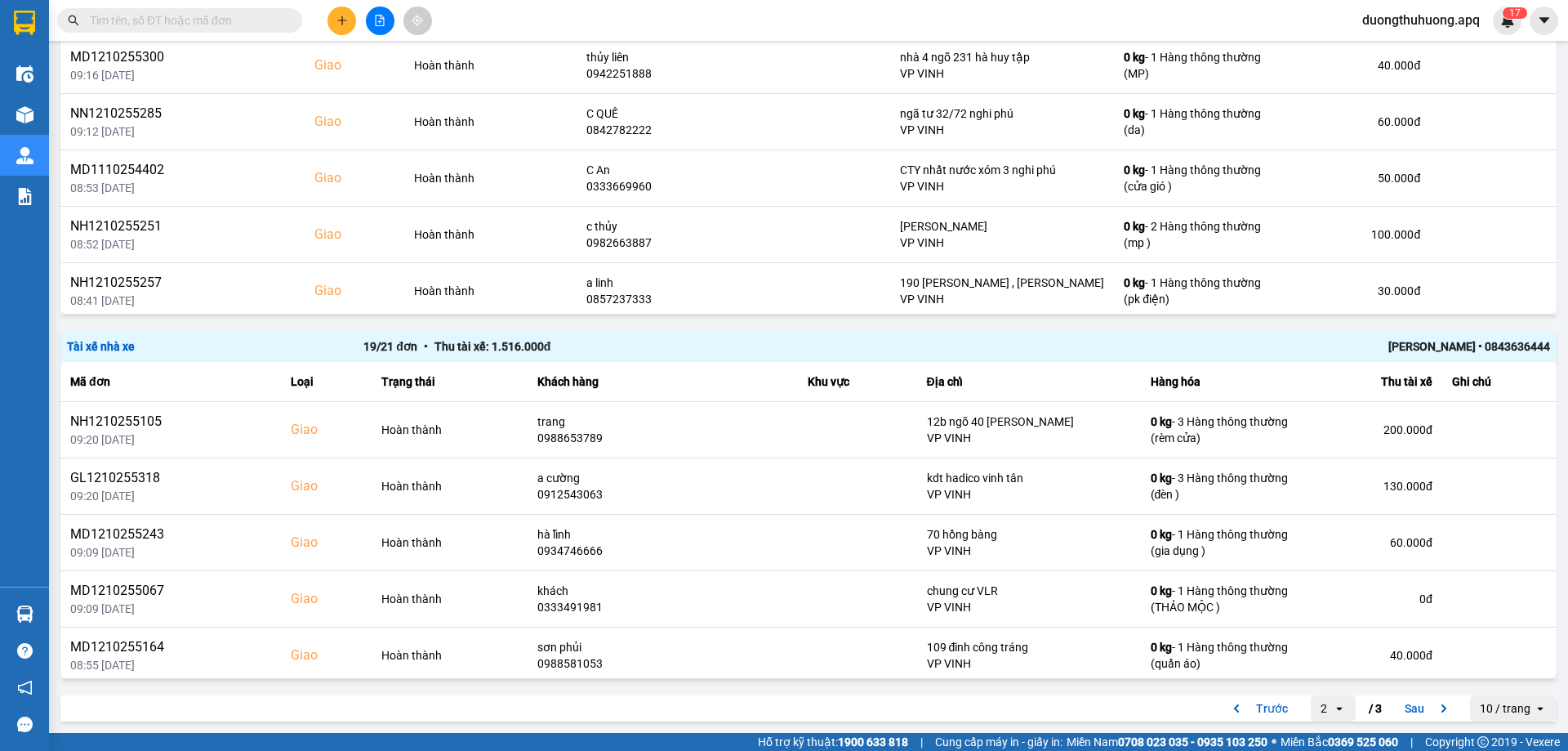
scroll to position [2087, 0]
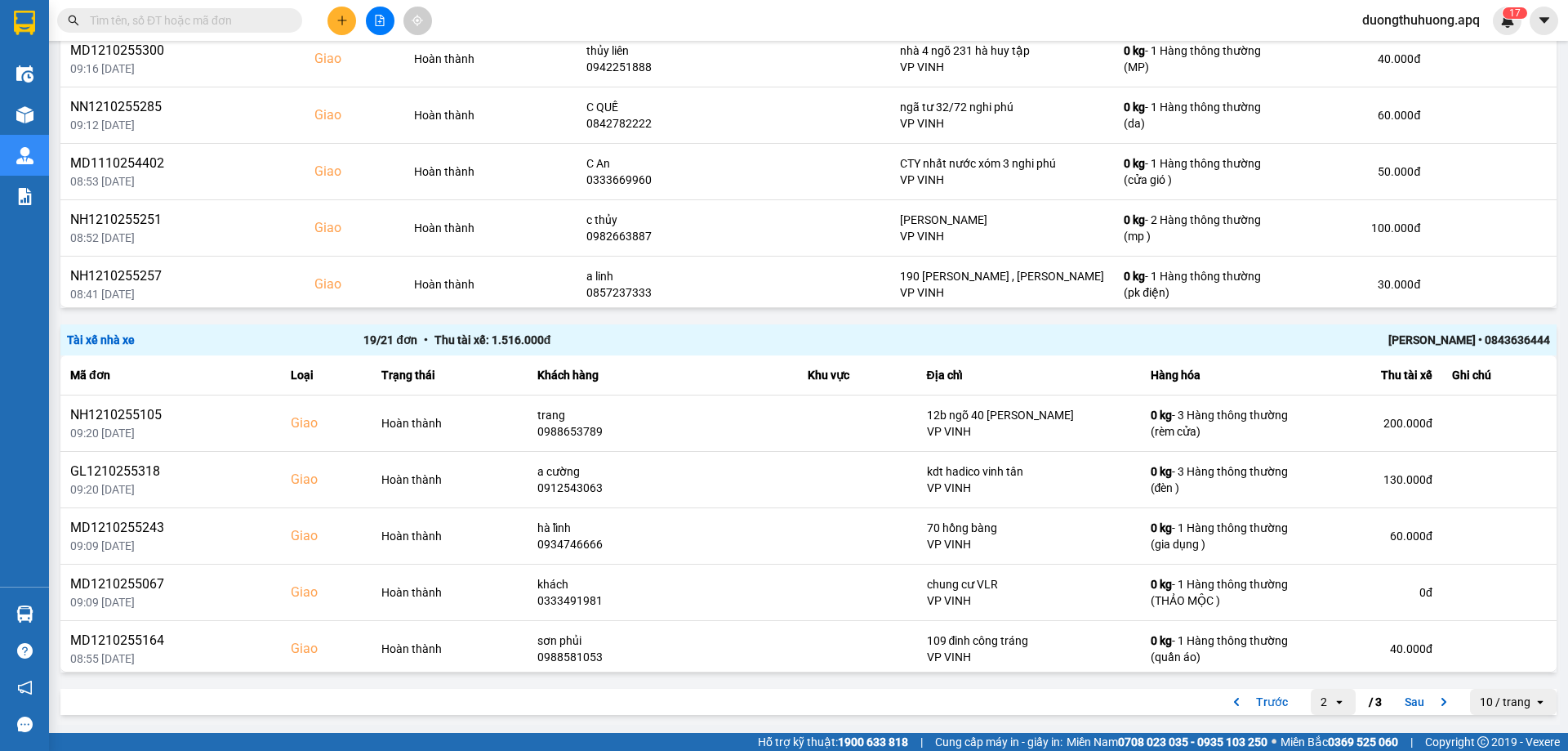
click at [1441, 336] on div "Minh Tiến • 0843636444" at bounding box center [1253, 340] width 593 height 18
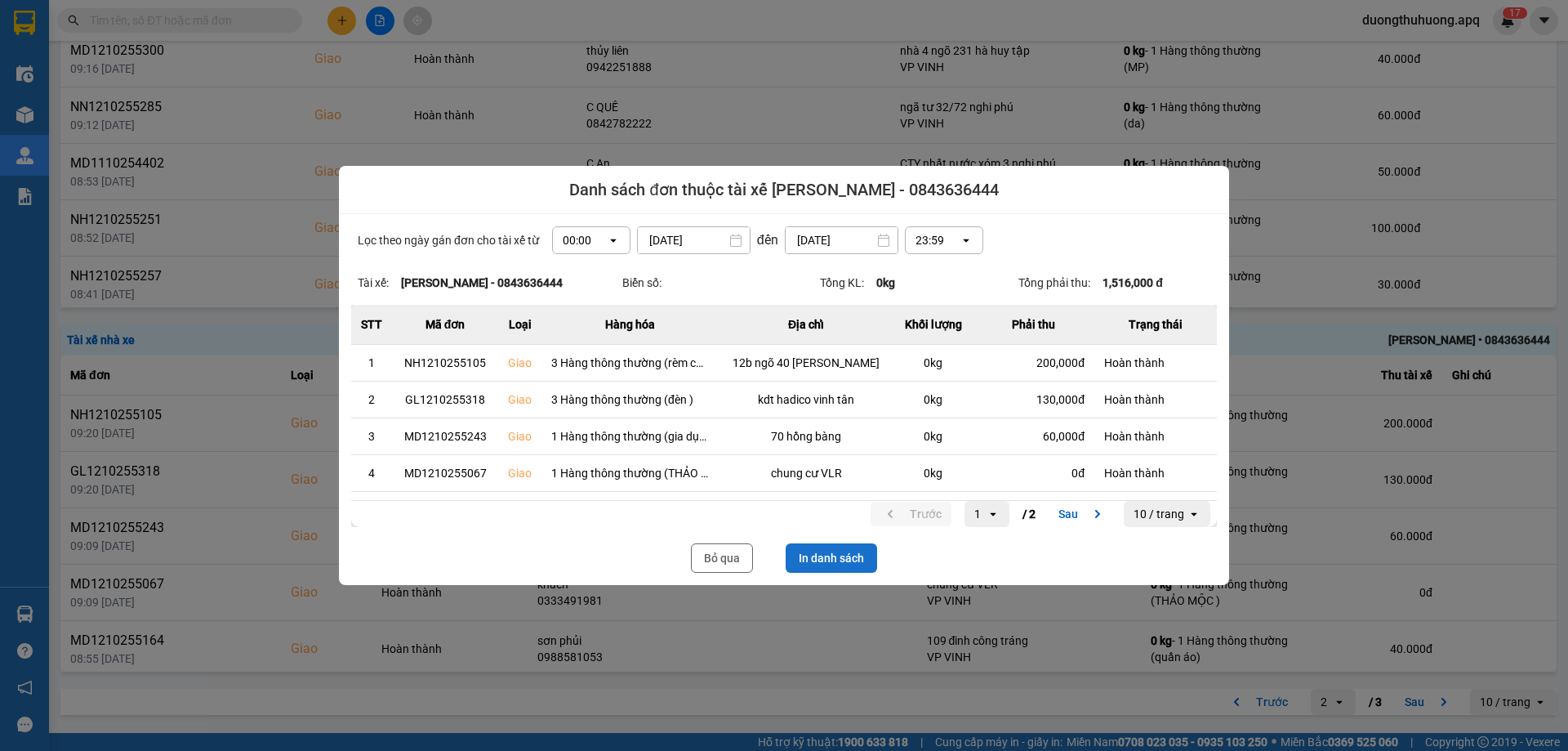
click at [836, 554] on button "In danh sách" at bounding box center [832, 557] width 92 height 29
click at [721, 562] on button "Bỏ qua" at bounding box center [722, 557] width 62 height 29
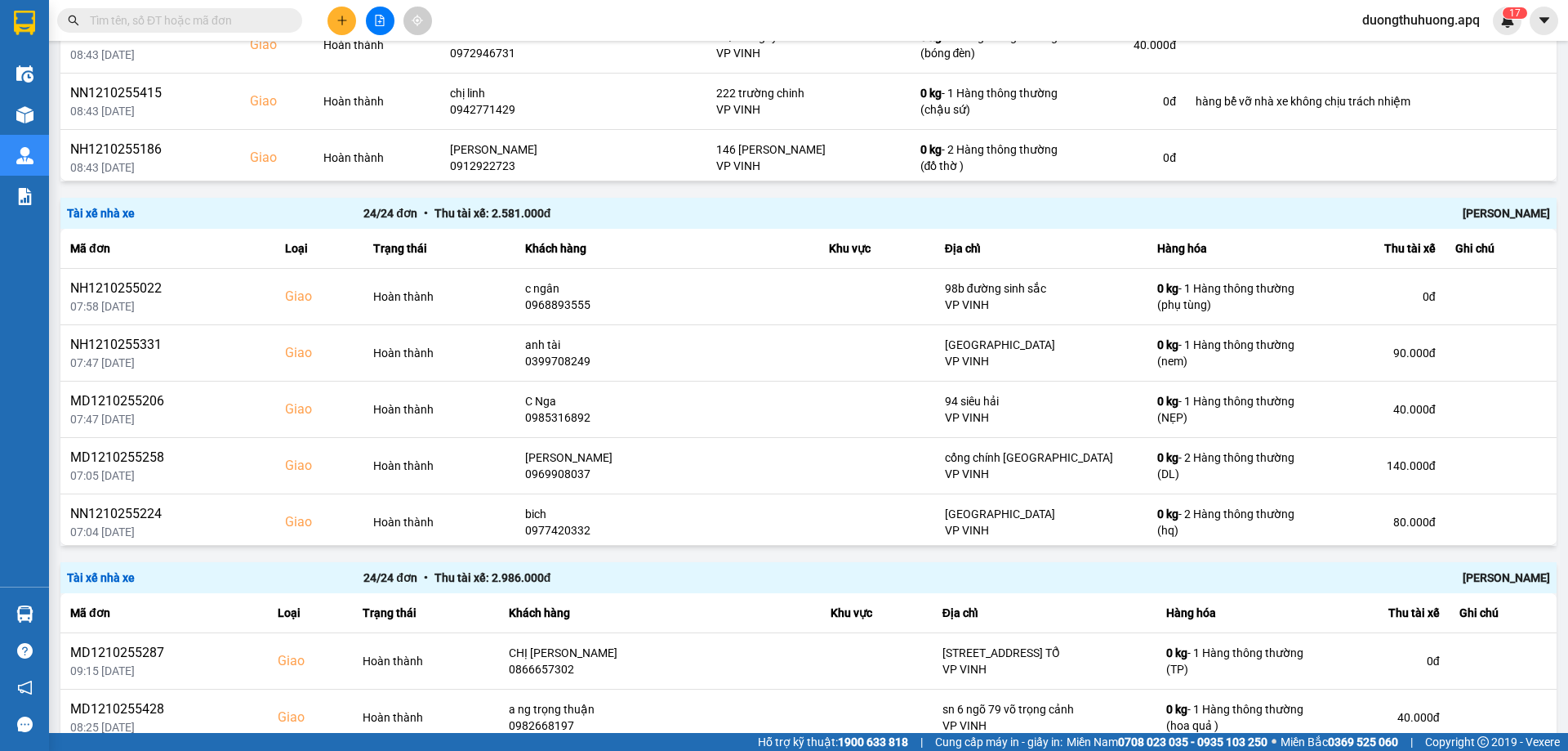
scroll to position [986, 0]
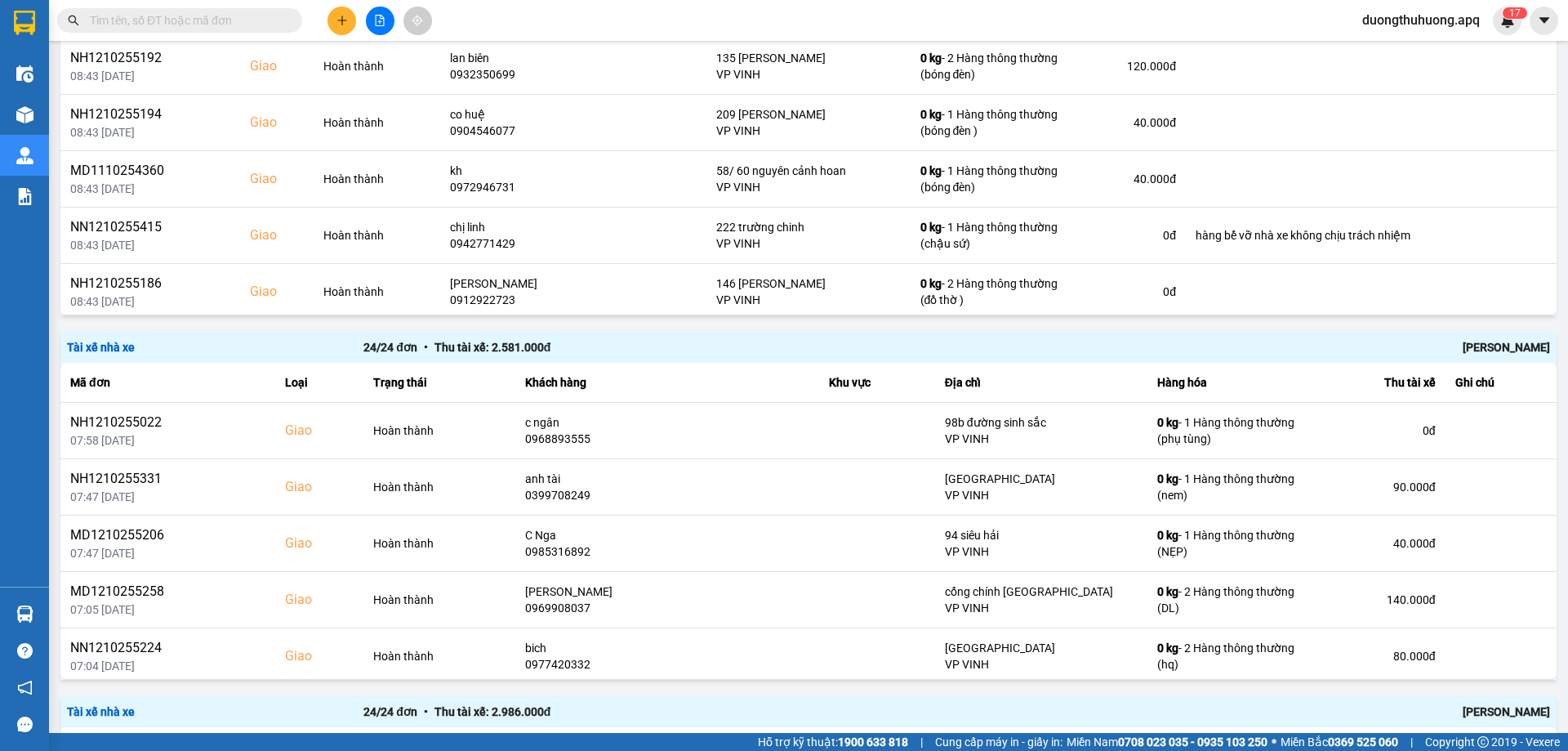
click at [1503, 340] on div "Nguyễn Tất Tiến" at bounding box center [1253, 347] width 593 height 18
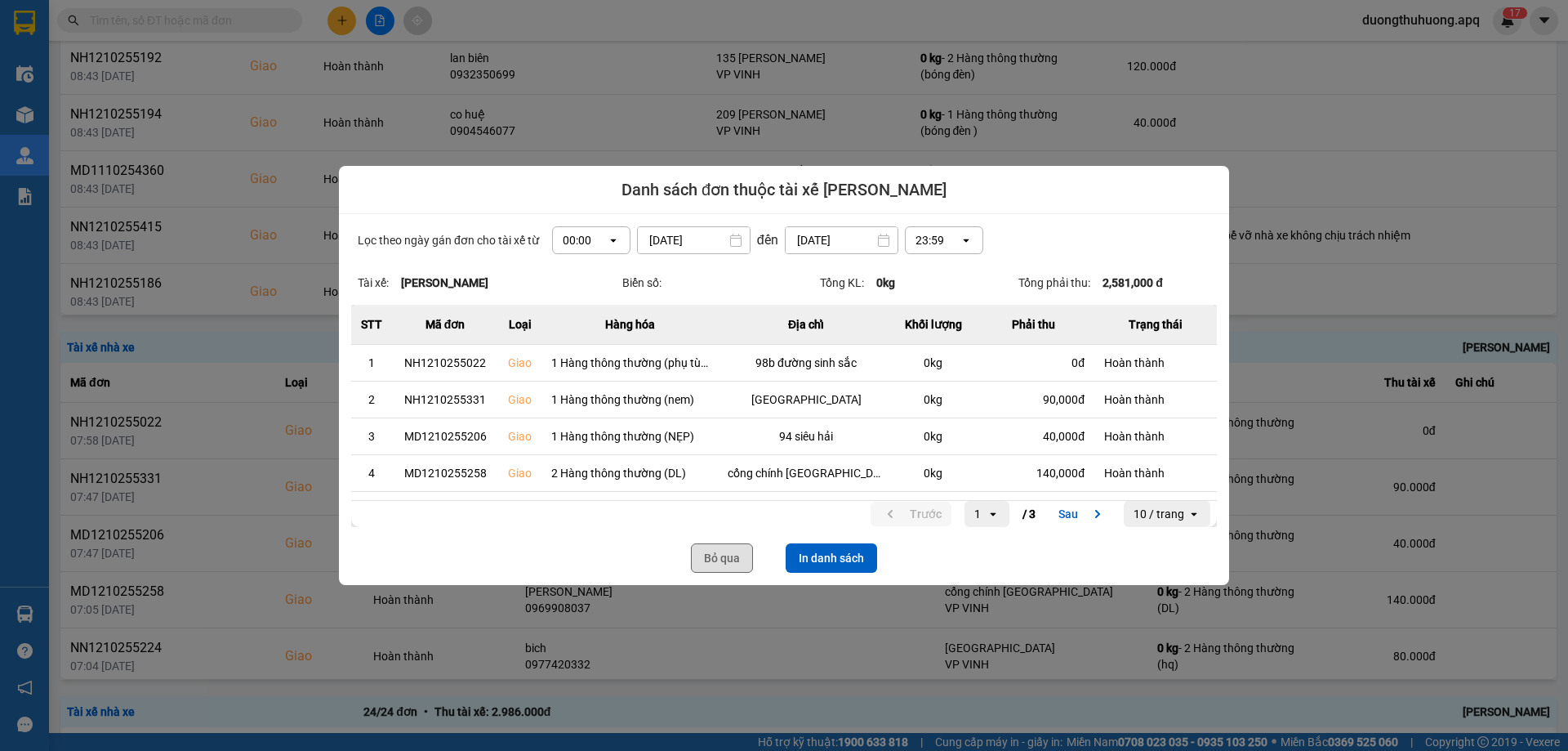
click at [723, 560] on button "Bỏ qua" at bounding box center [722, 557] width 62 height 29
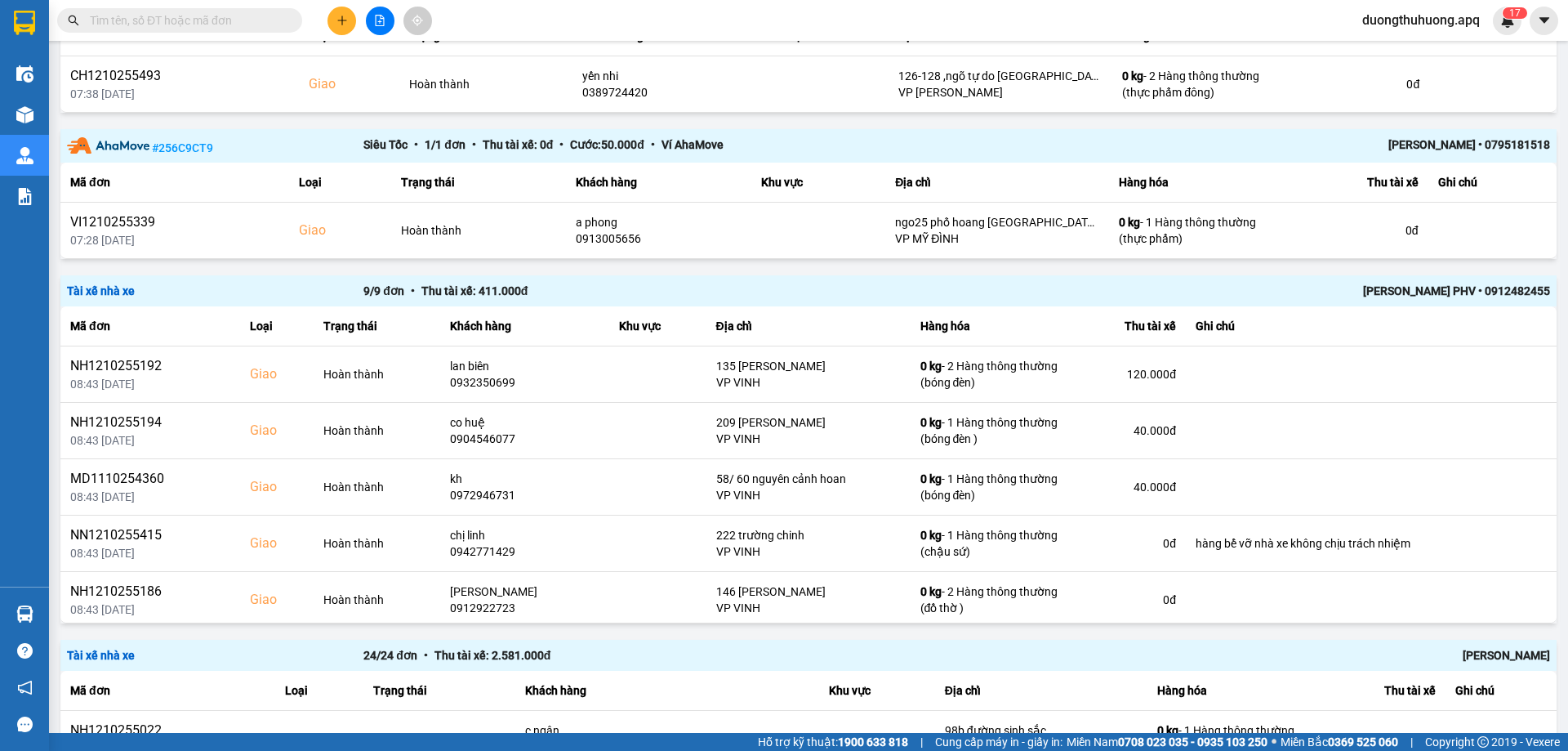
scroll to position [0, 0]
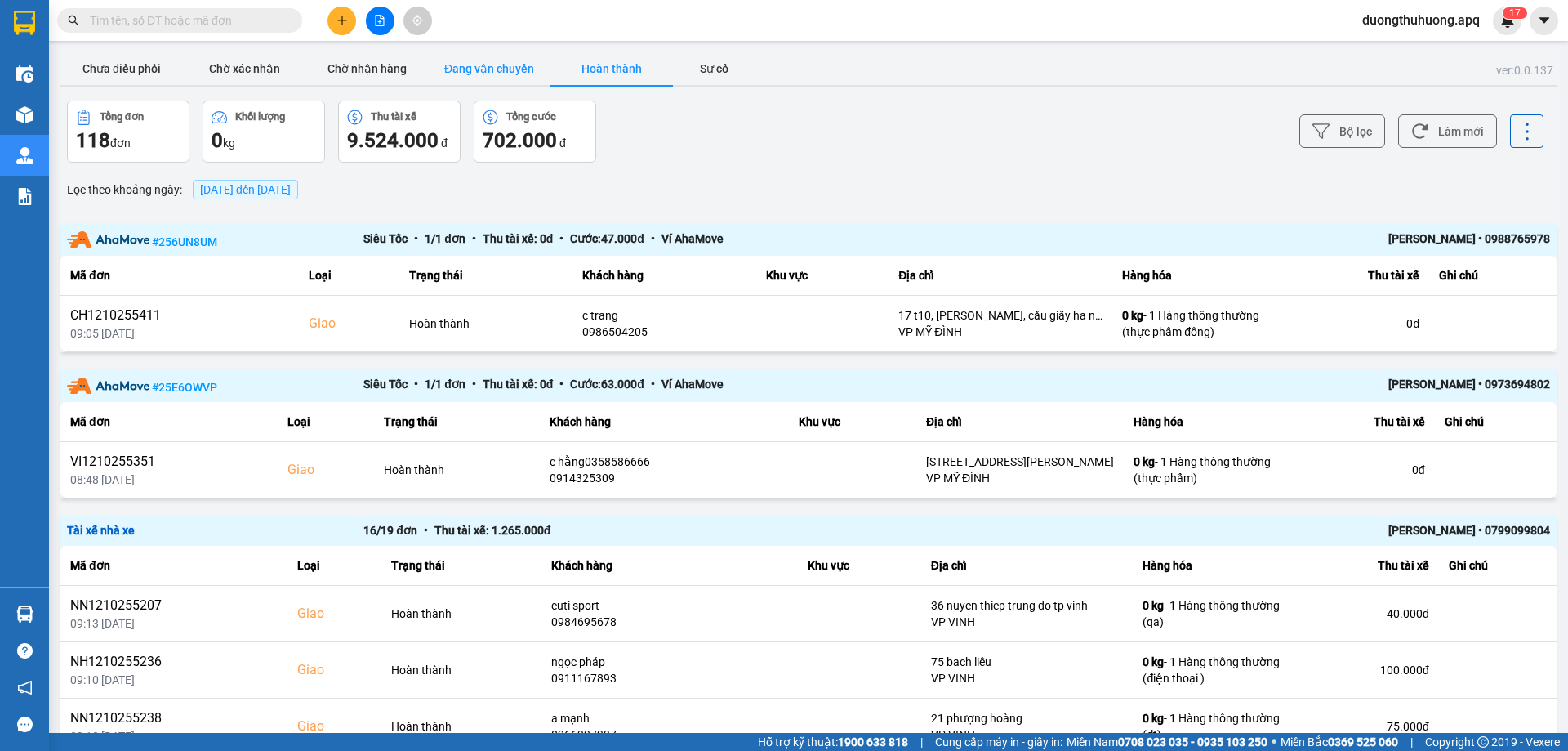
click at [490, 67] on button "Đang vận chuyển" at bounding box center [488, 69] width 122 height 33
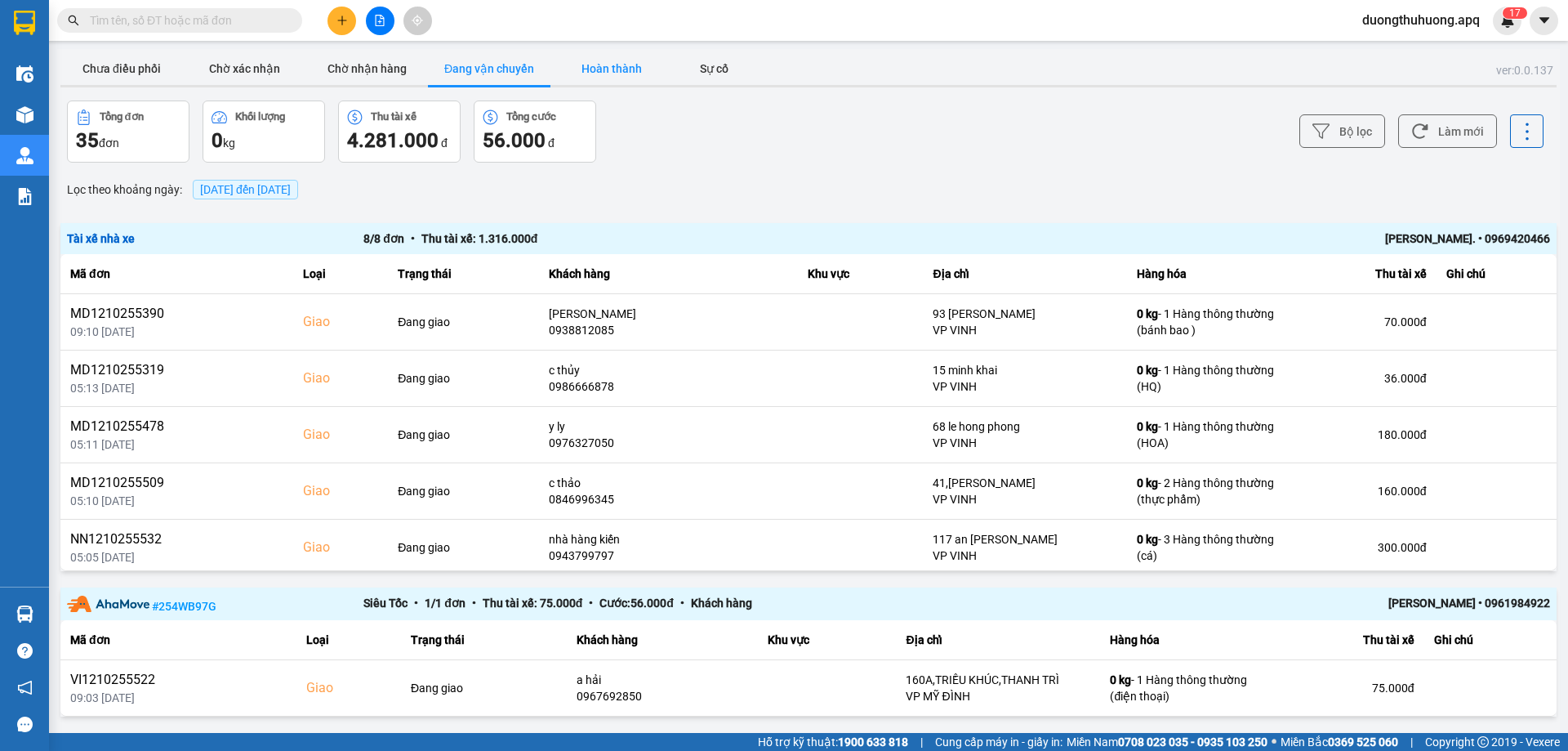
click at [622, 66] on button "Hoàn thành" at bounding box center [612, 69] width 122 height 33
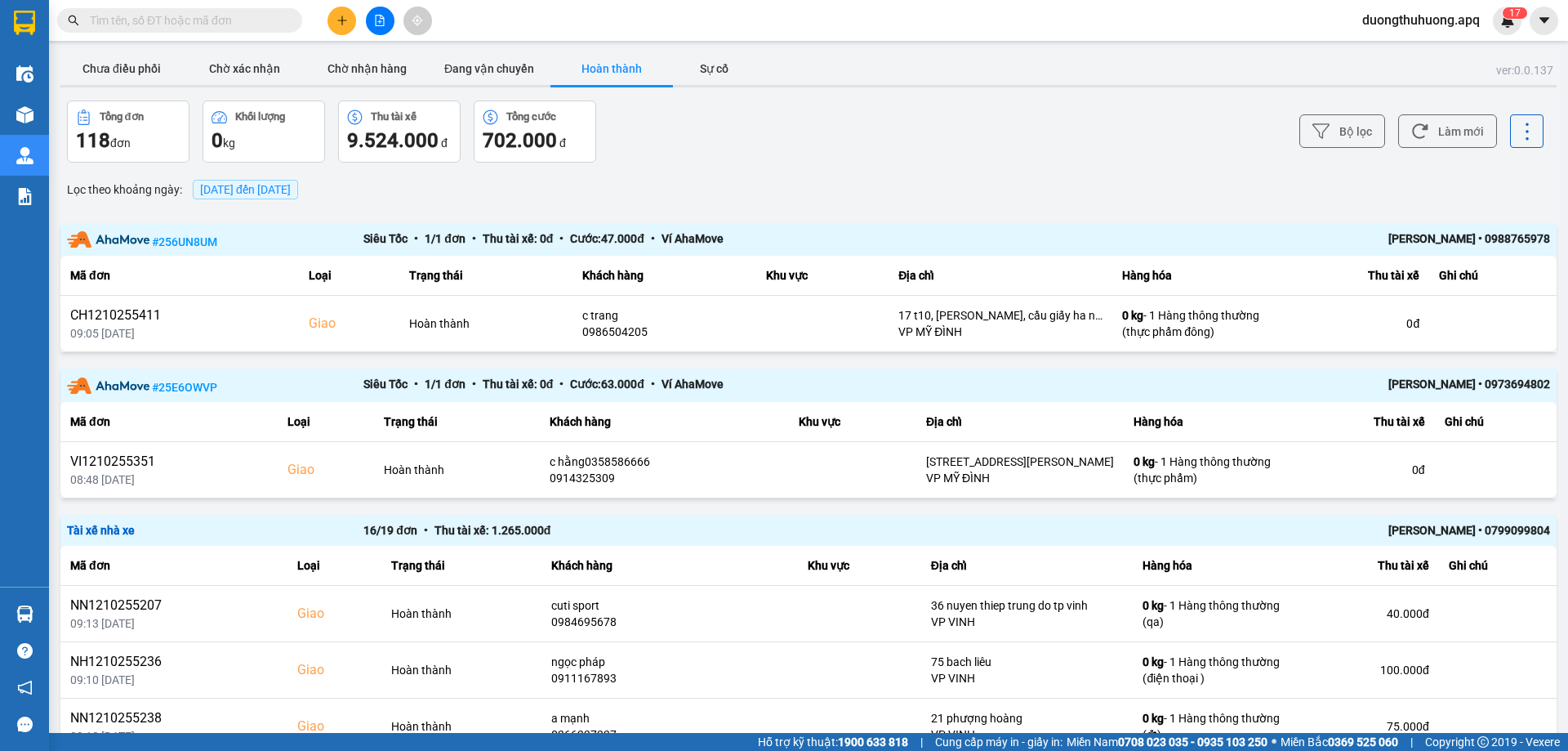
click at [702, 152] on div "Tổng đơn 118 đơn Khối lượng 0 kg Thu tài xế 9.524.000 đ Tổng cước 702.000 đ" at bounding box center [436, 132] width 738 height 62
click at [480, 67] on button "Đang vận chuyển" at bounding box center [488, 69] width 122 height 33
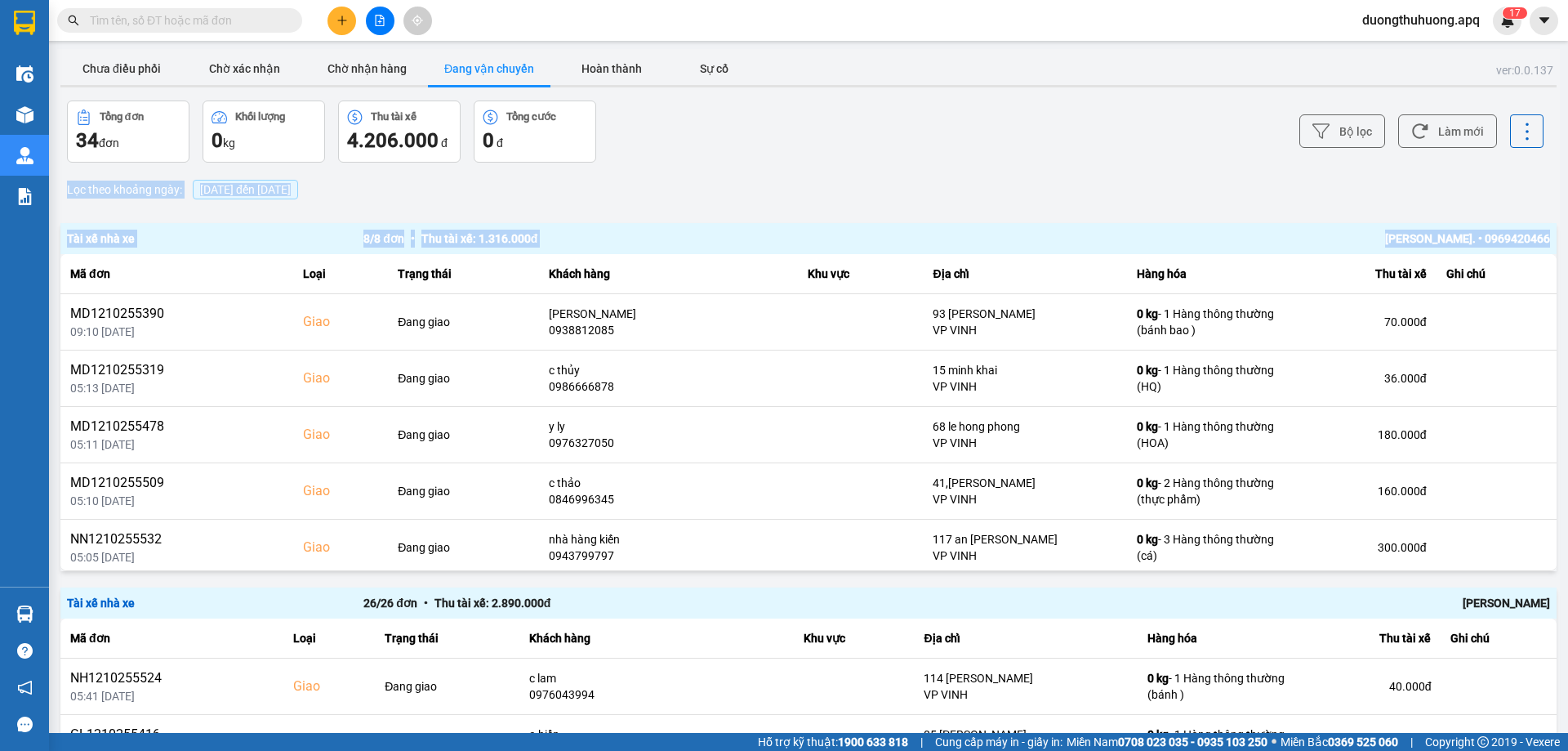
drag, startPoint x: 1558, startPoint y: 183, endPoint x: 1567, endPoint y: 293, distance: 110.4
click at [1567, 293] on main "ver: 0.0.137 Chưa điều phối Chờ xác nhận Chờ nhận hàng Đang vận chuyển Hoàn thà…" at bounding box center [784, 367] width 1568 height 733
click at [1148, 152] on div "Bộ lọc Làm mới" at bounding box center [1175, 132] width 738 height 62
click at [616, 65] on button "Hoàn thành" at bounding box center [612, 69] width 122 height 33
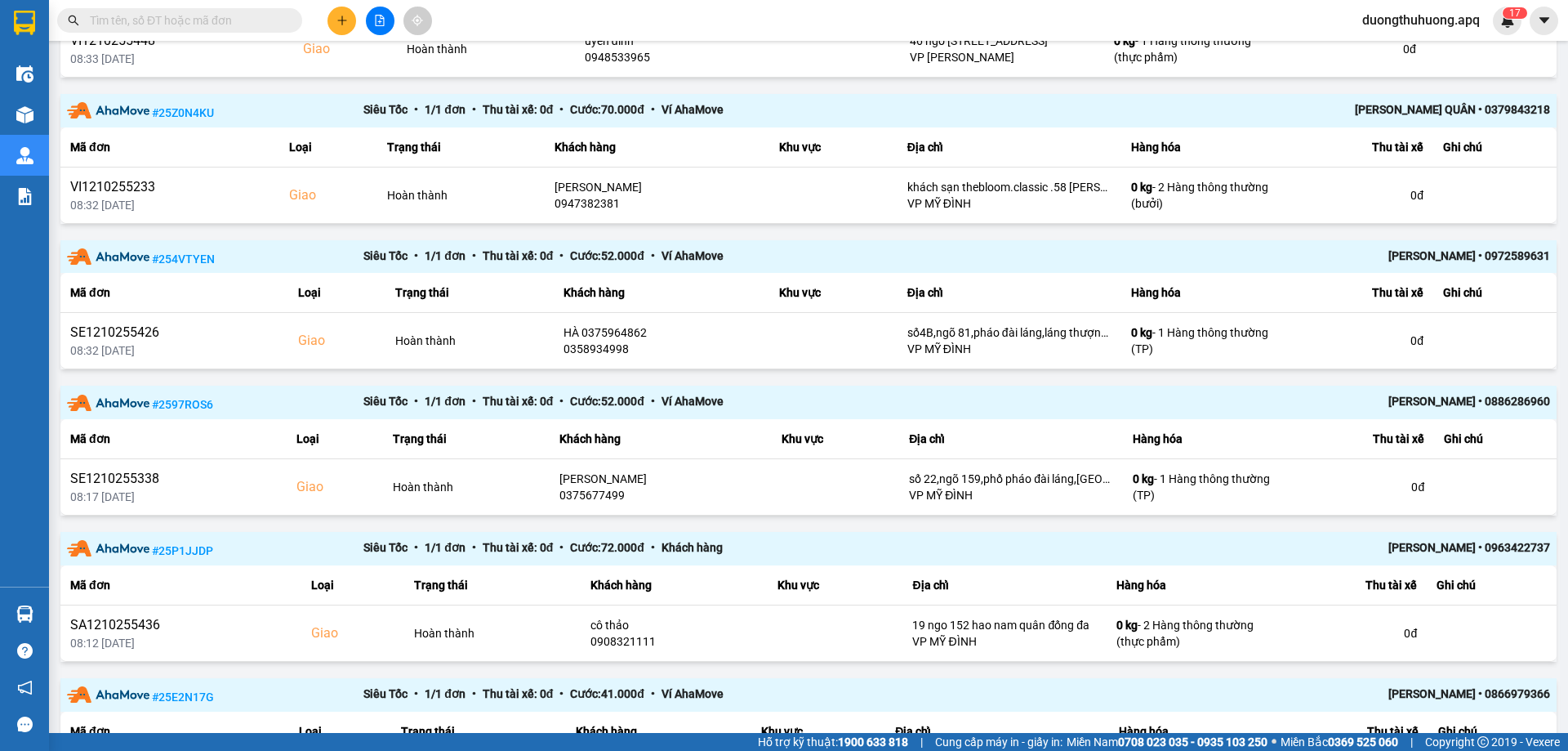
scroll to position [1214, 0]
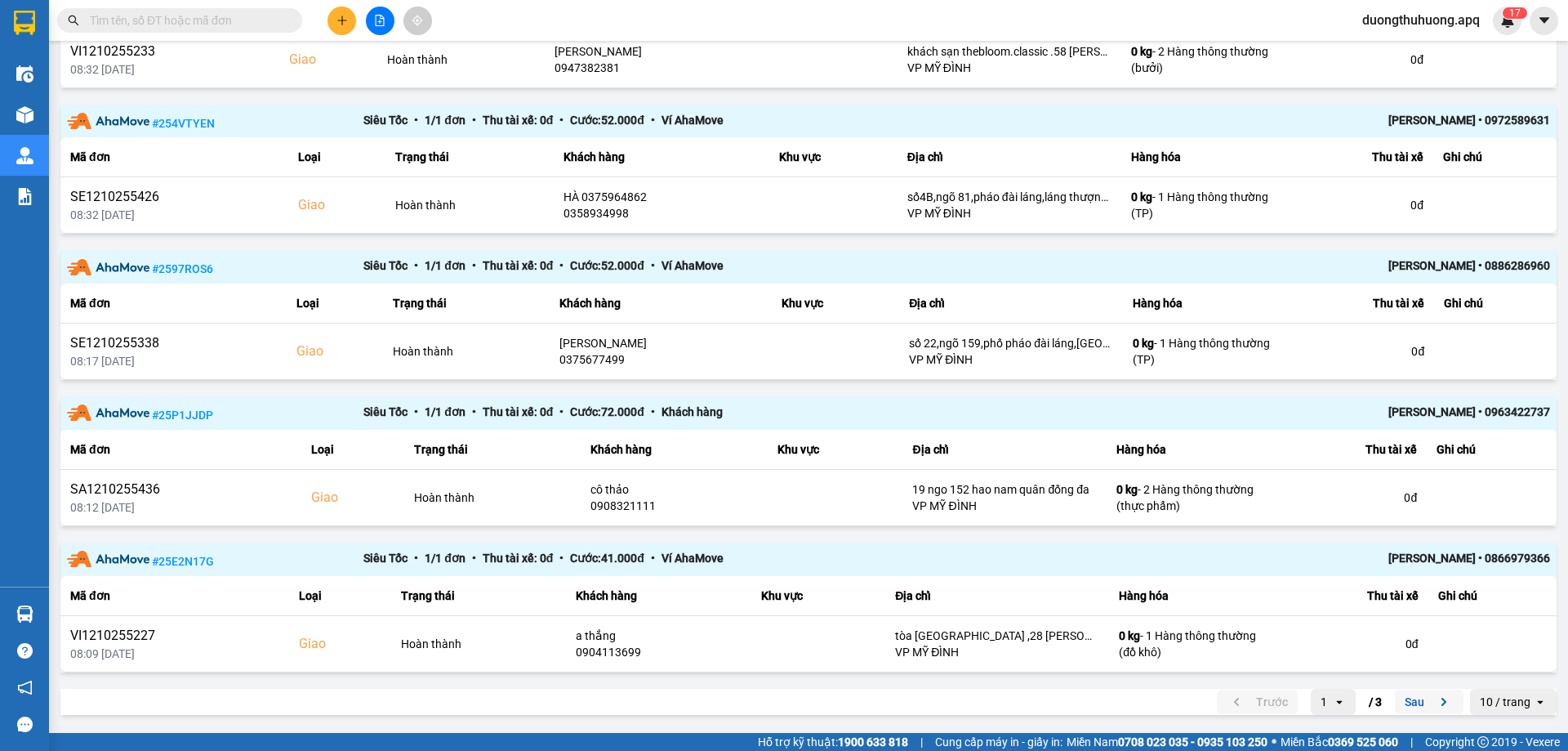
click at [1401, 699] on button "Sau" at bounding box center [1429, 701] width 69 height 24
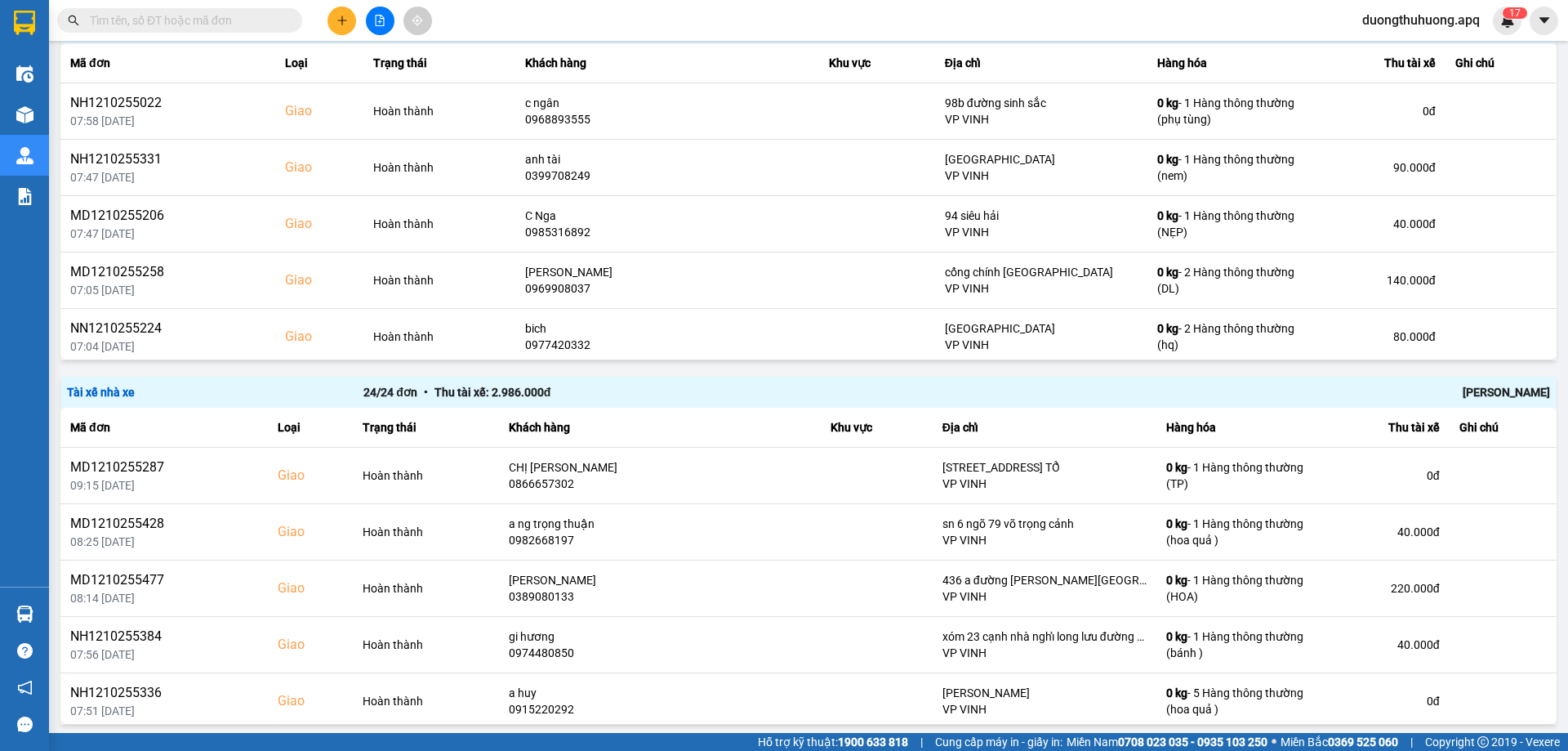
scroll to position [1553, 0]
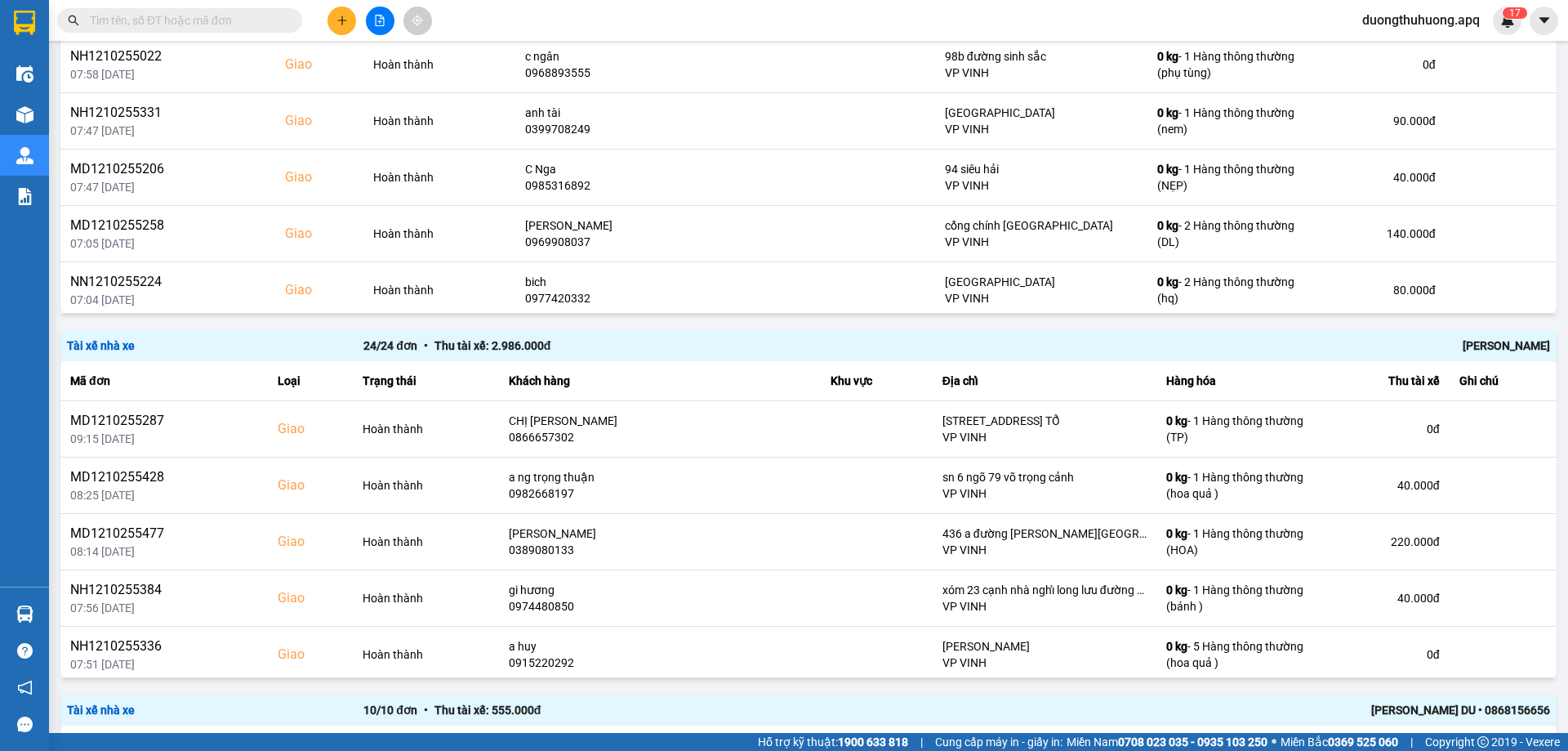
click at [1497, 348] on div "[PERSON_NAME]" at bounding box center [1253, 346] width 593 height 18
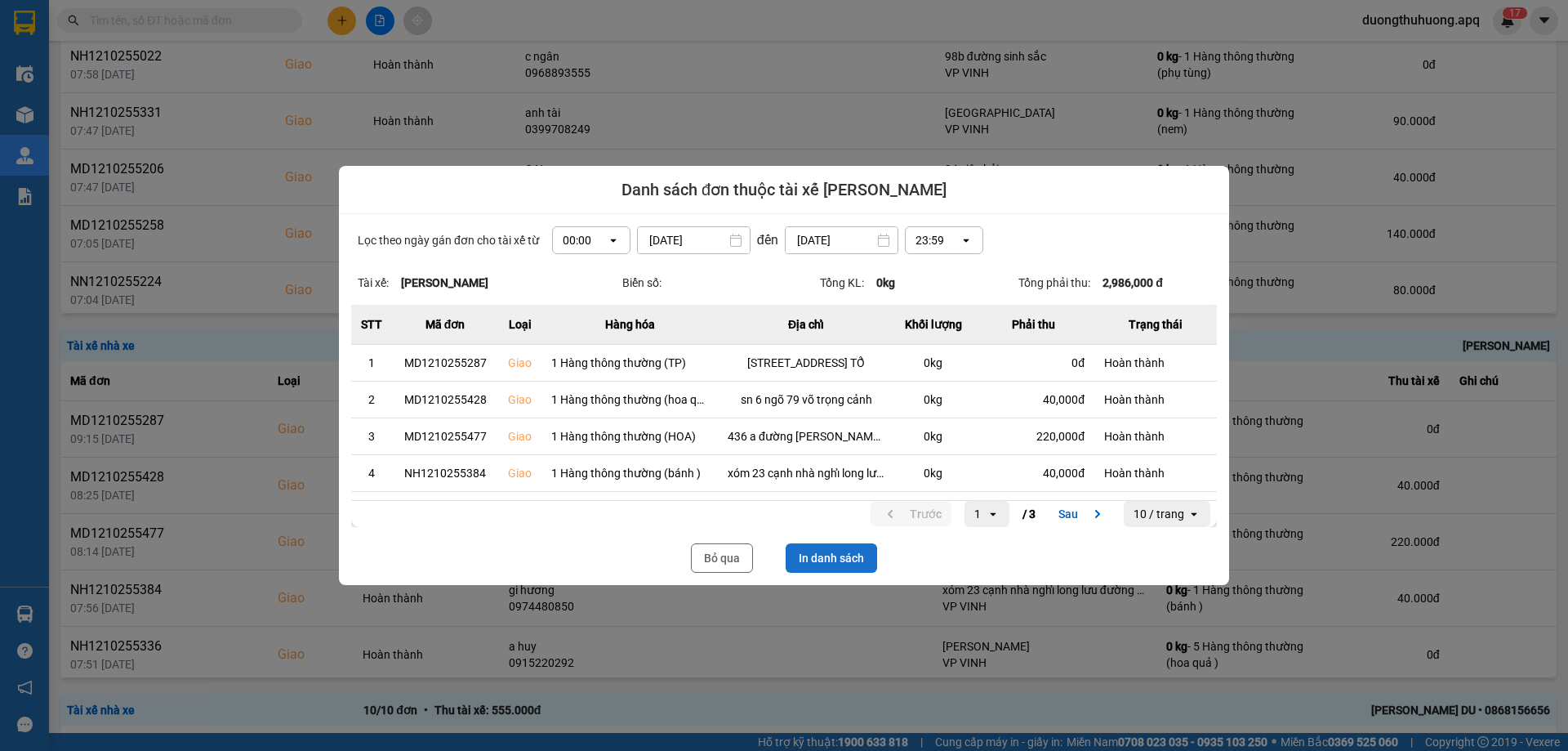
click at [835, 557] on button "In danh sách" at bounding box center [832, 557] width 92 height 29
click at [727, 561] on button "Bỏ qua" at bounding box center [722, 557] width 62 height 29
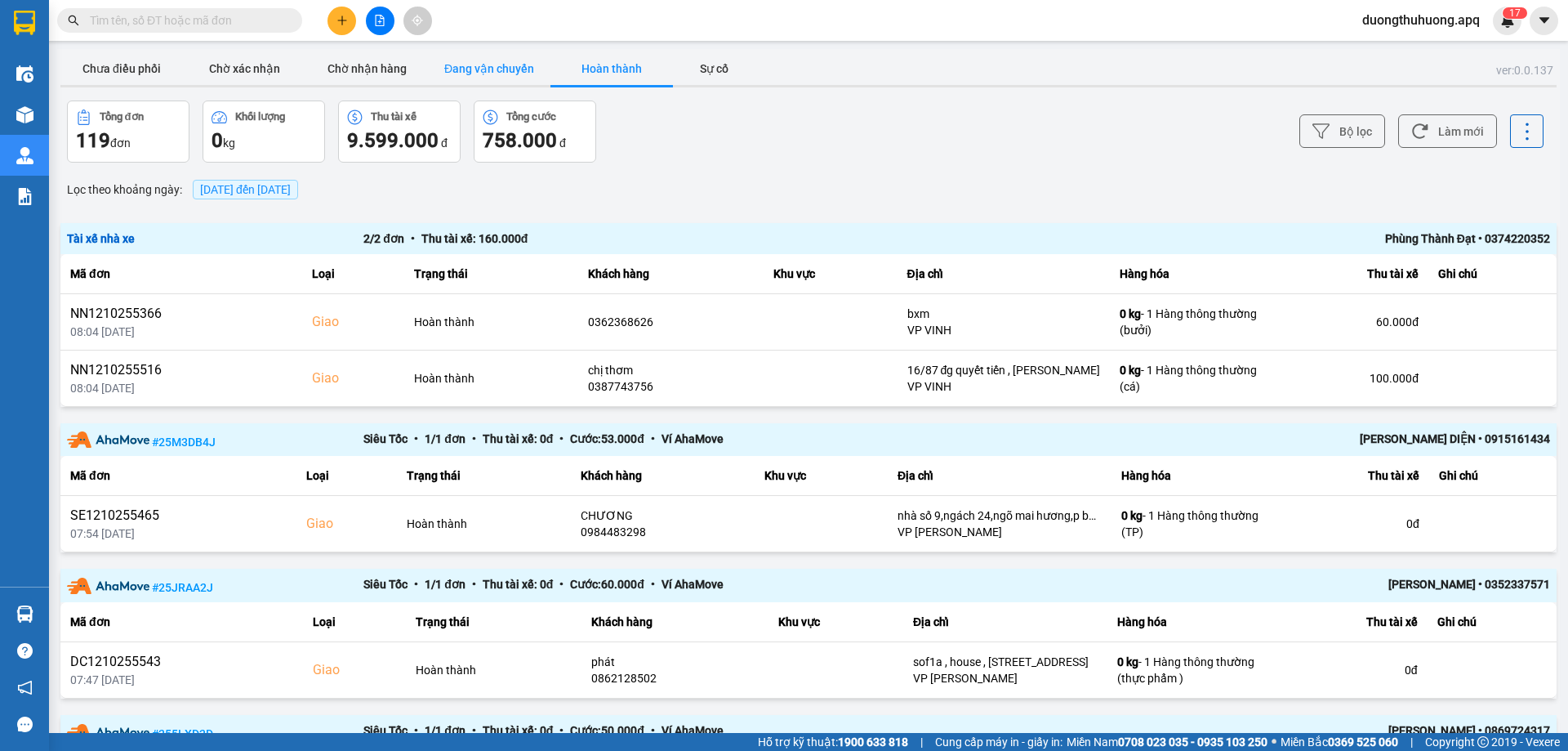
click at [510, 64] on button "Đang vận chuyển" at bounding box center [488, 69] width 122 height 33
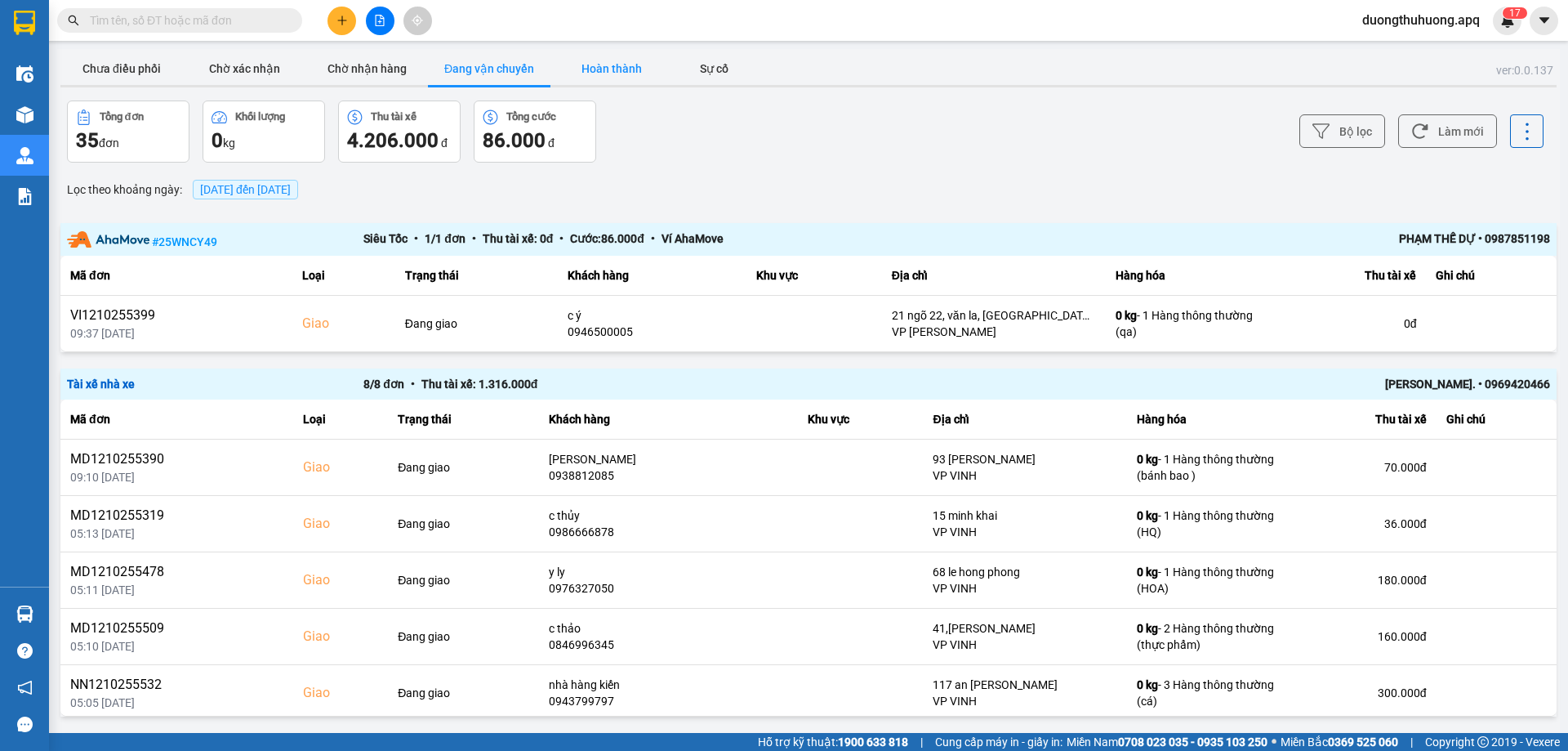
click at [609, 71] on button "Hoàn thành" at bounding box center [612, 69] width 122 height 33
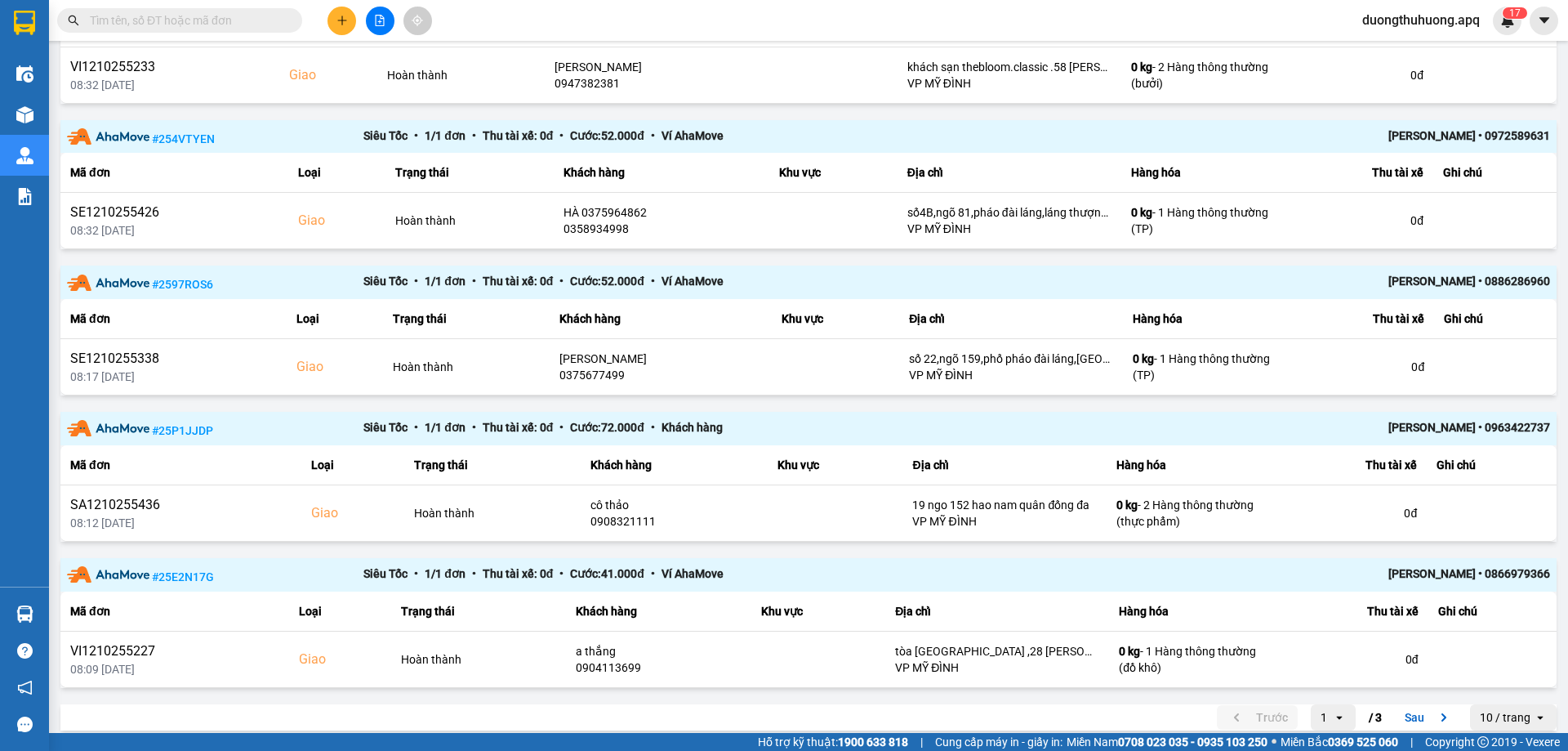
scroll to position [1214, 0]
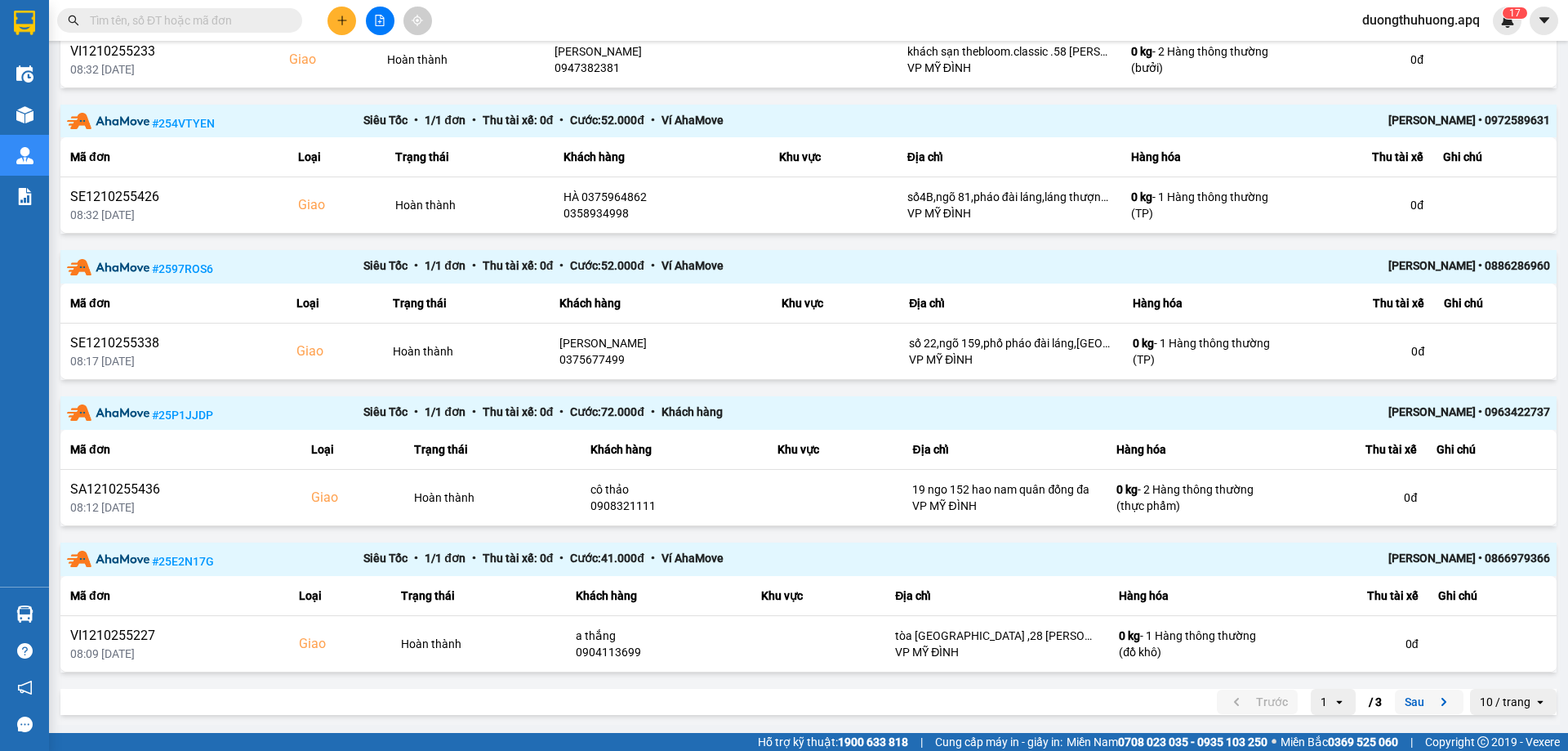
click at [1398, 699] on button "Sau" at bounding box center [1429, 701] width 69 height 24
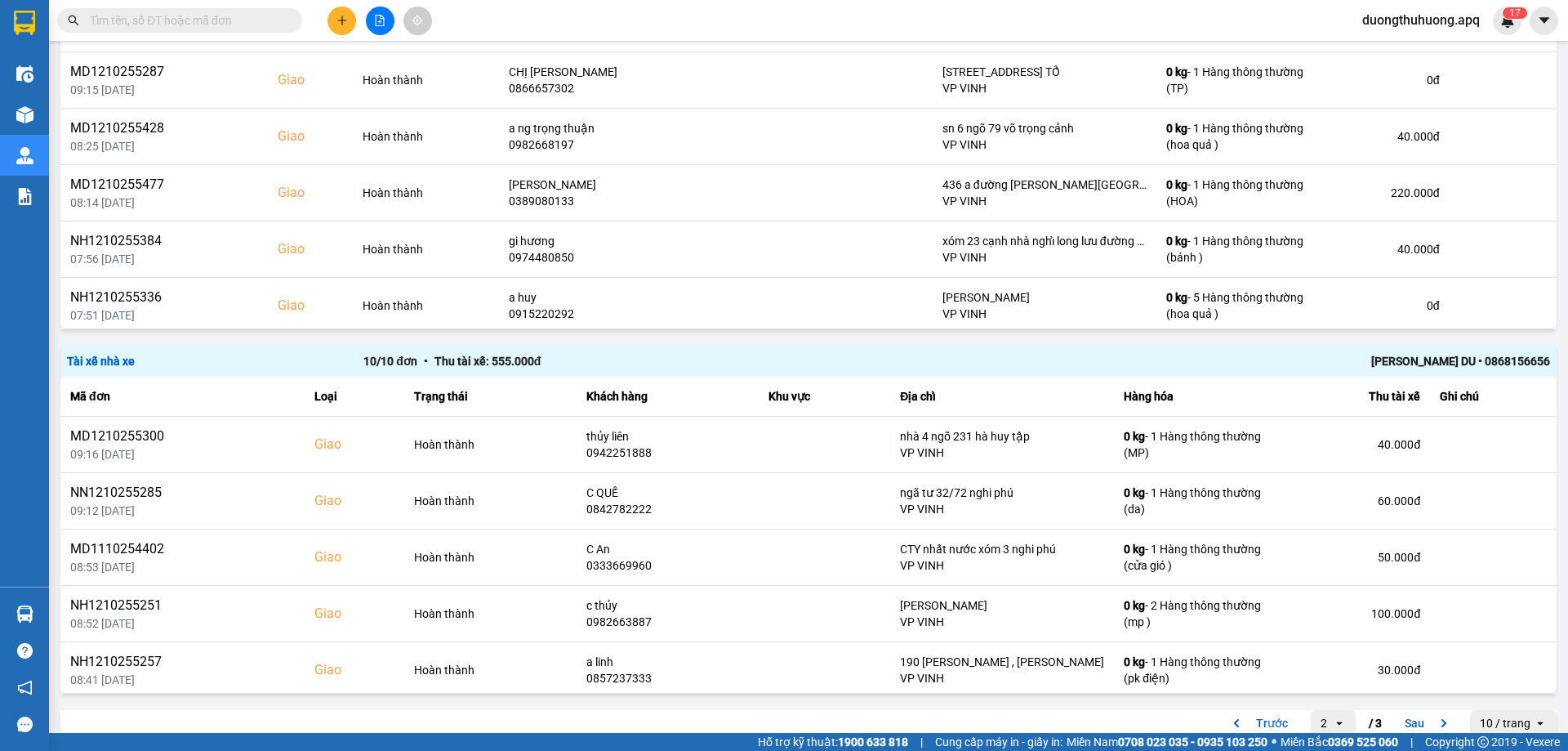
scroll to position [1923, 0]
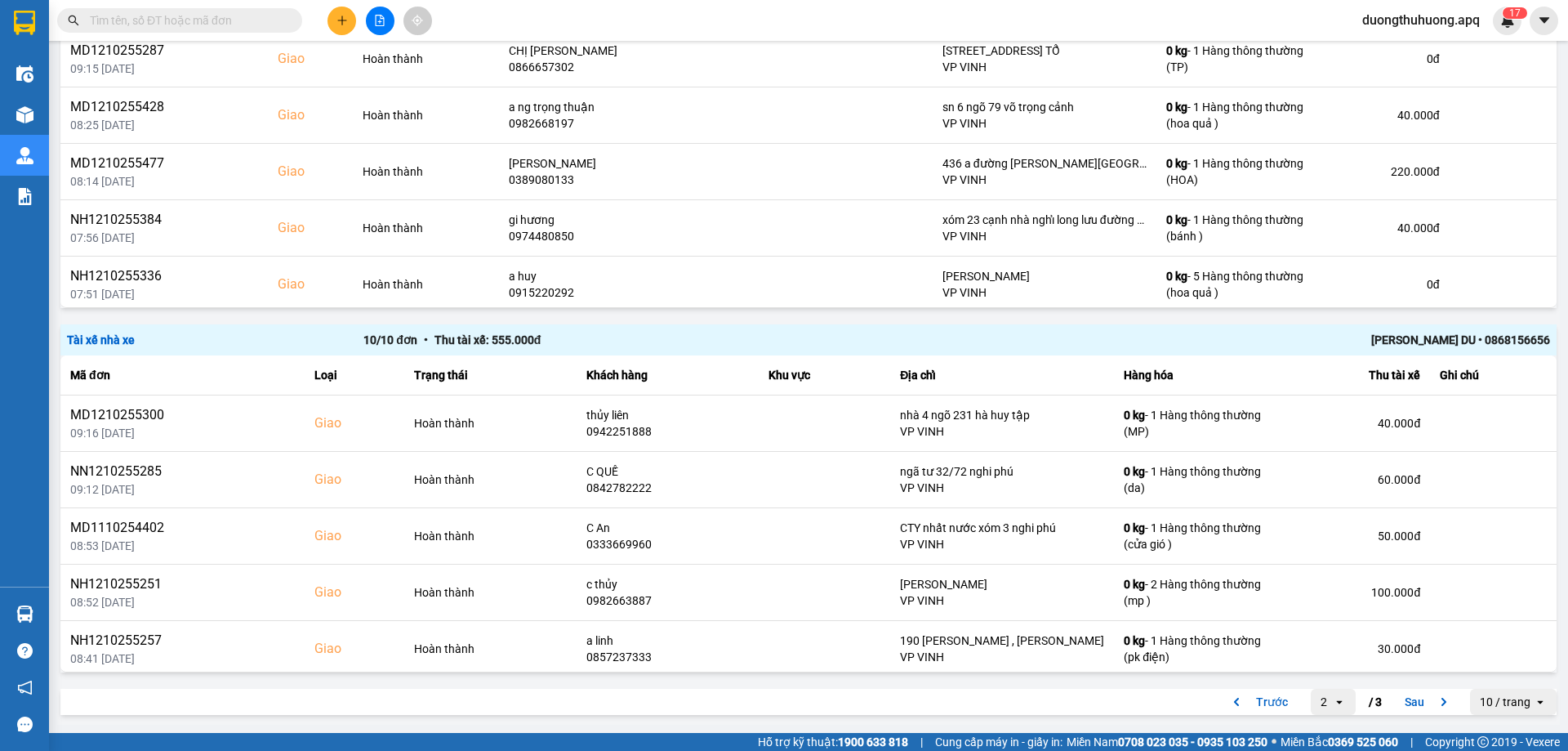
click at [1424, 341] on div "[PERSON_NAME] DU • 0868156656" at bounding box center [1253, 340] width 593 height 18
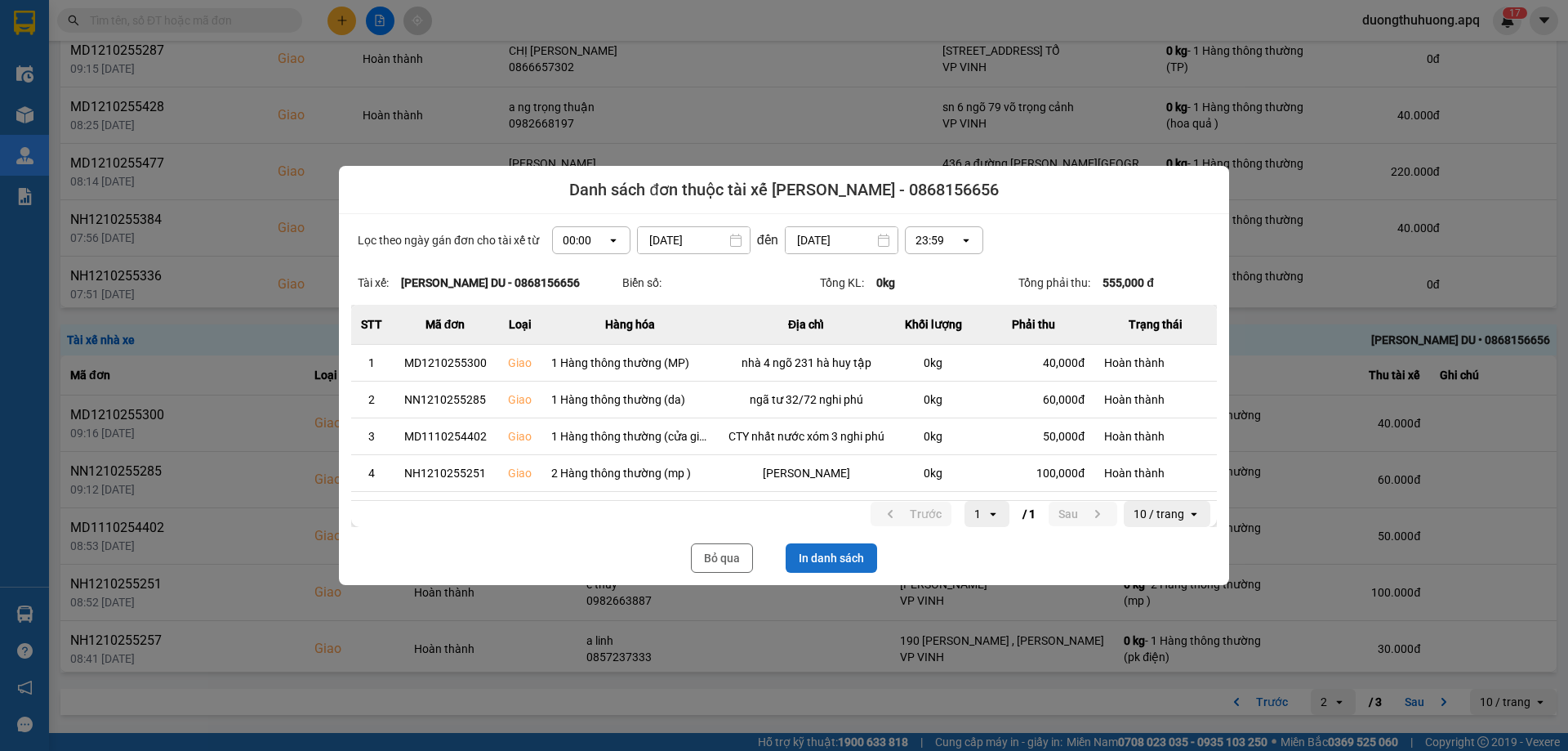
click at [835, 554] on button "In danh sách" at bounding box center [832, 557] width 92 height 29
click at [721, 562] on button "Bỏ qua" at bounding box center [722, 557] width 62 height 29
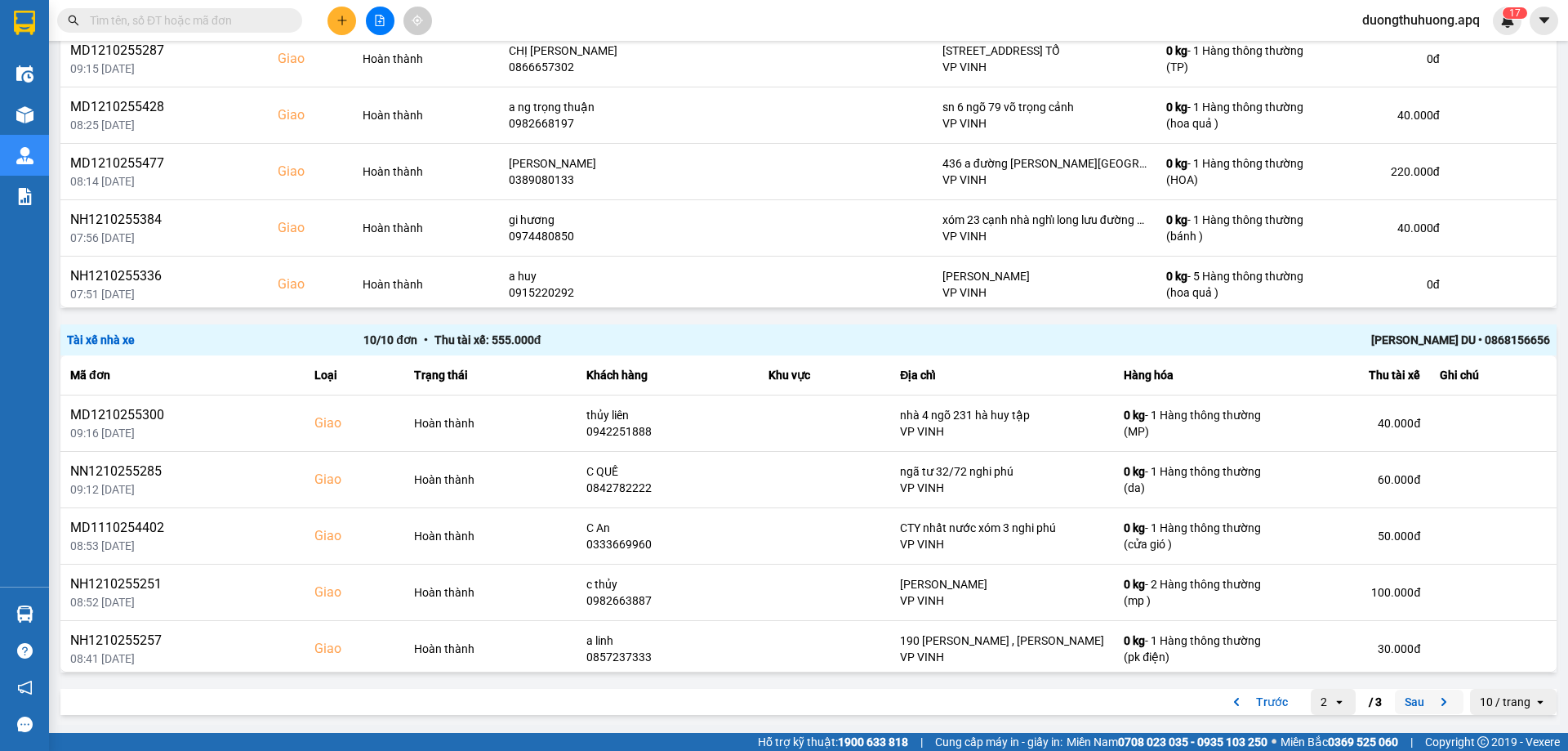
click at [1404, 706] on button "Sau" at bounding box center [1429, 701] width 69 height 24
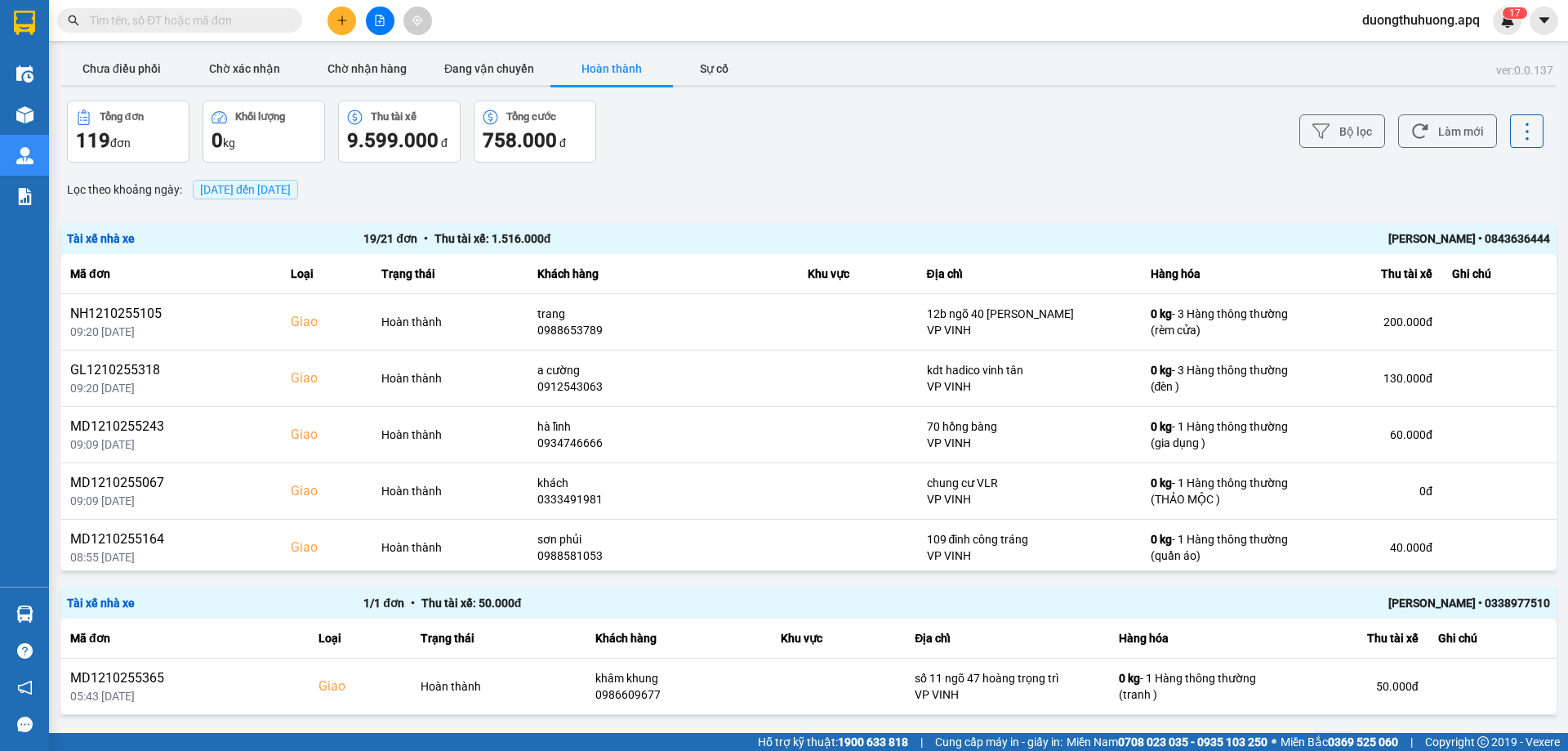
scroll to position [43, 0]
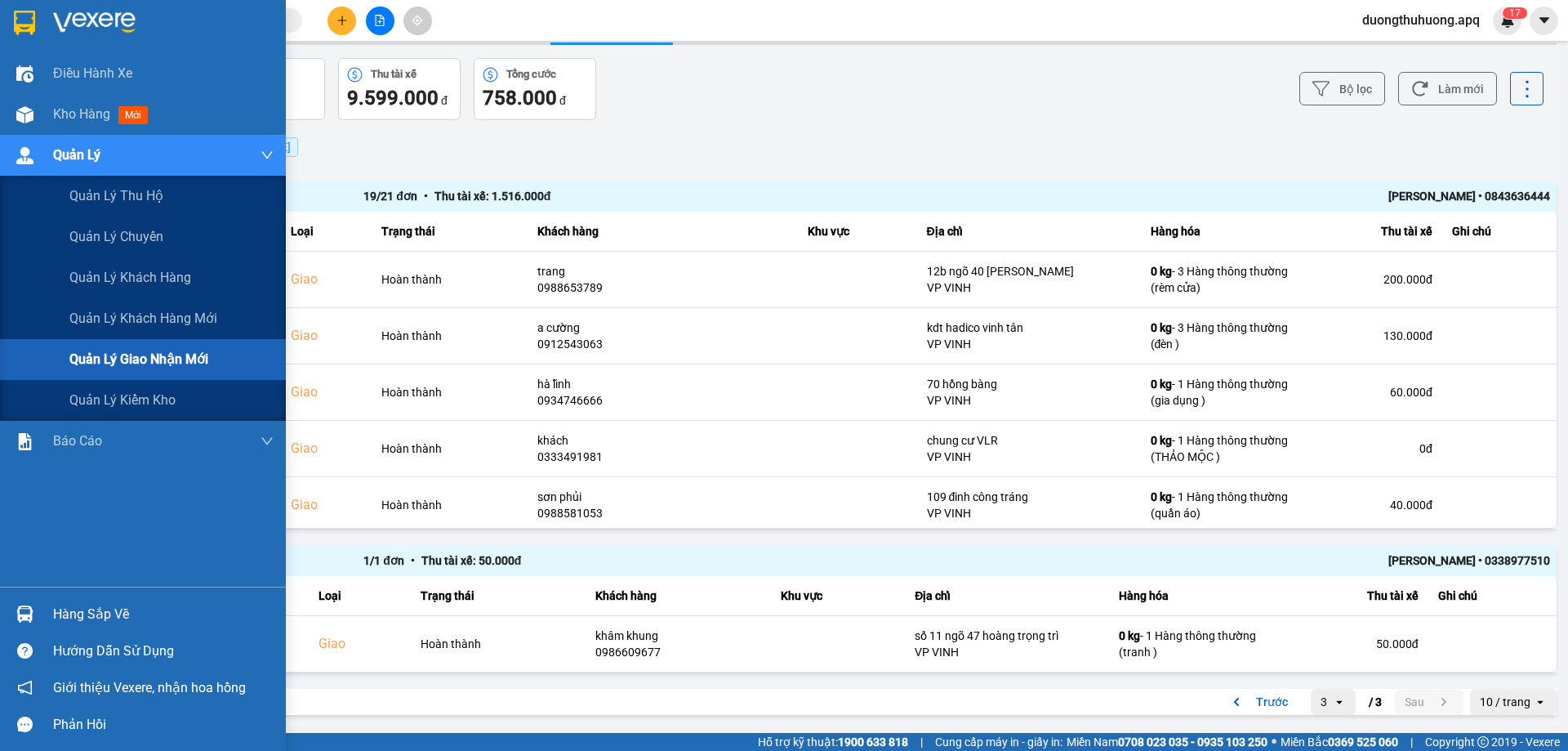
click at [140, 358] on span "Quản lý giao nhận mới" at bounding box center [139, 359] width 139 height 21
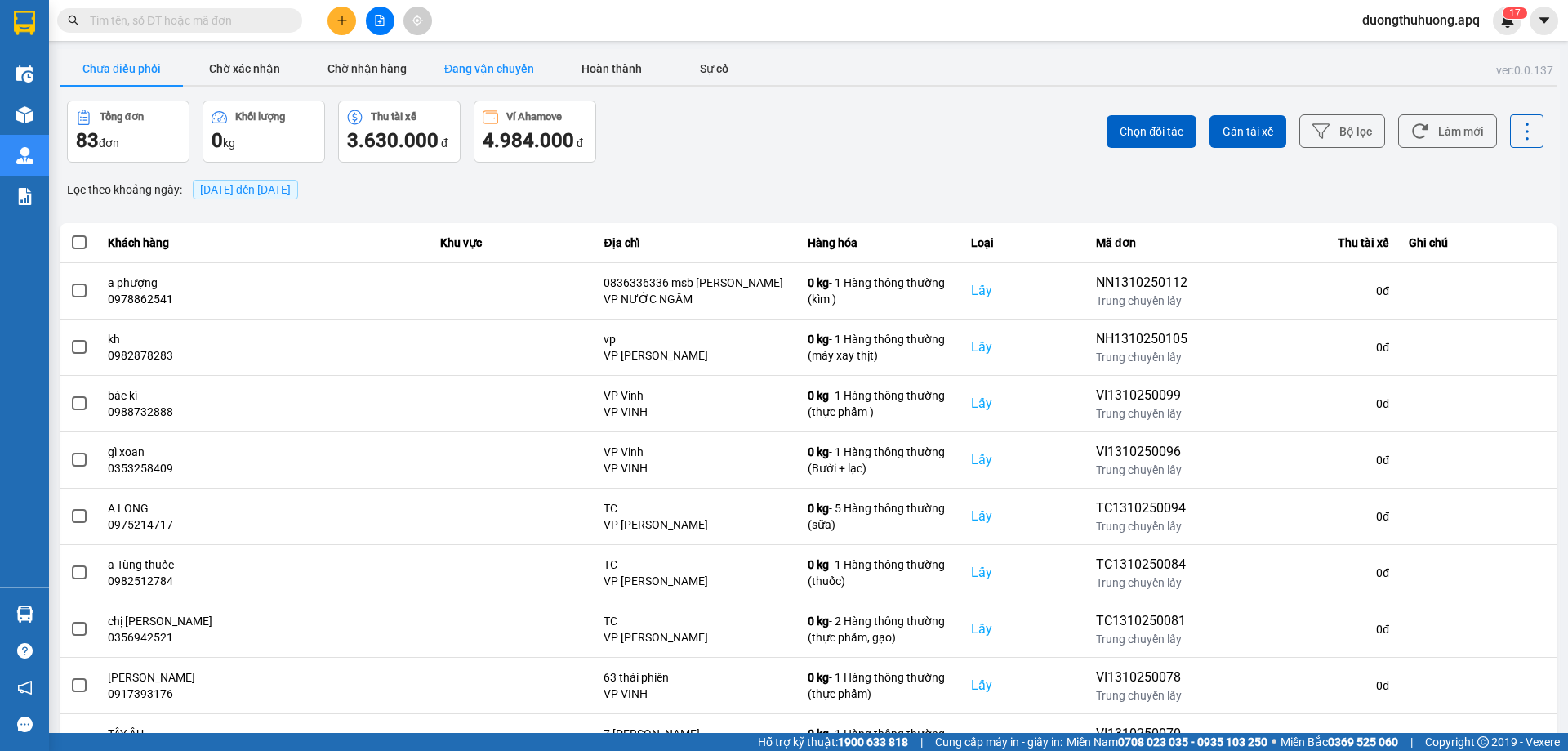
click at [465, 72] on button "Đang vận chuyển" at bounding box center [488, 69] width 122 height 33
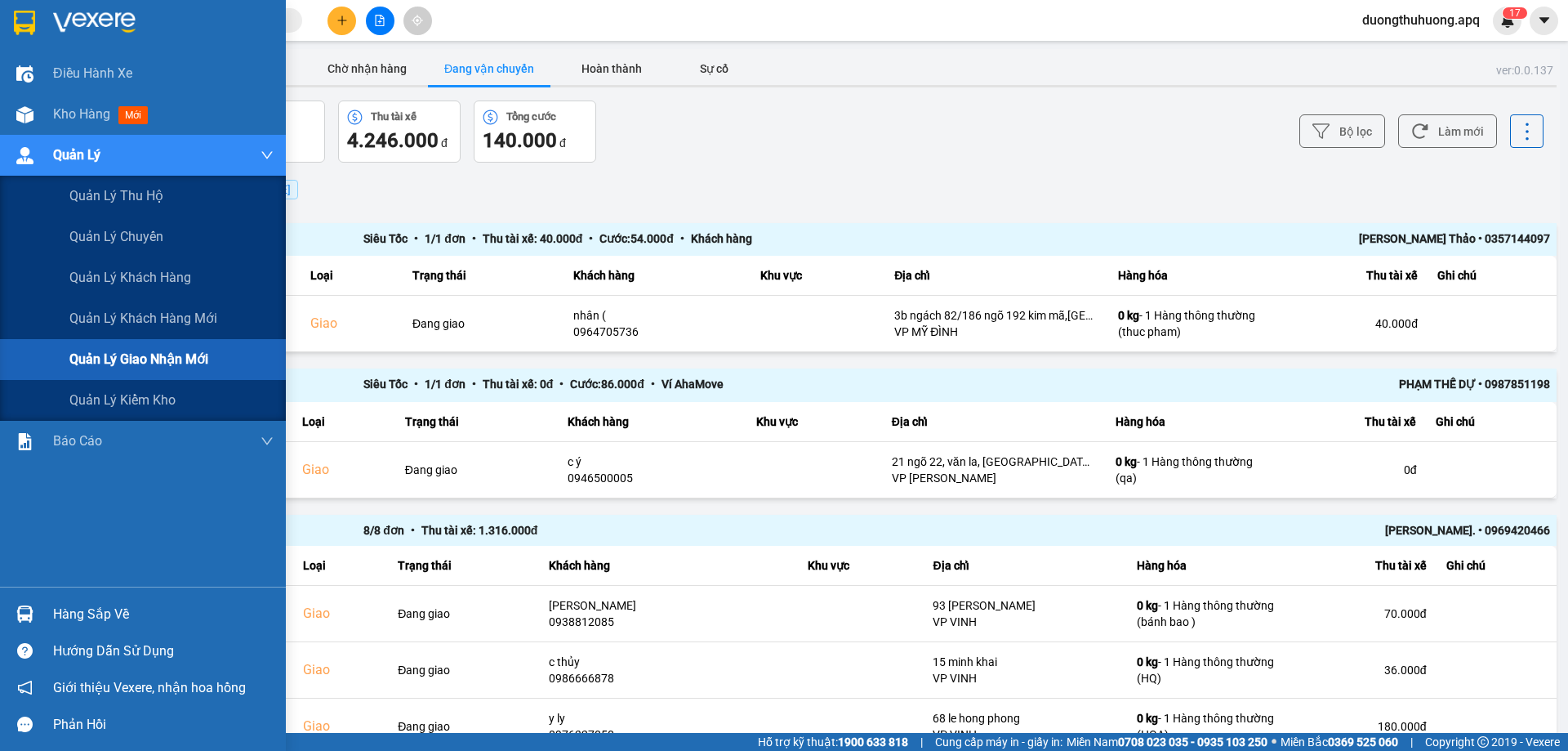
drag, startPoint x: 155, startPoint y: 364, endPoint x: 222, endPoint y: 181, distance: 194.9
click at [155, 363] on span "Quản lý giao nhận mới" at bounding box center [139, 359] width 139 height 21
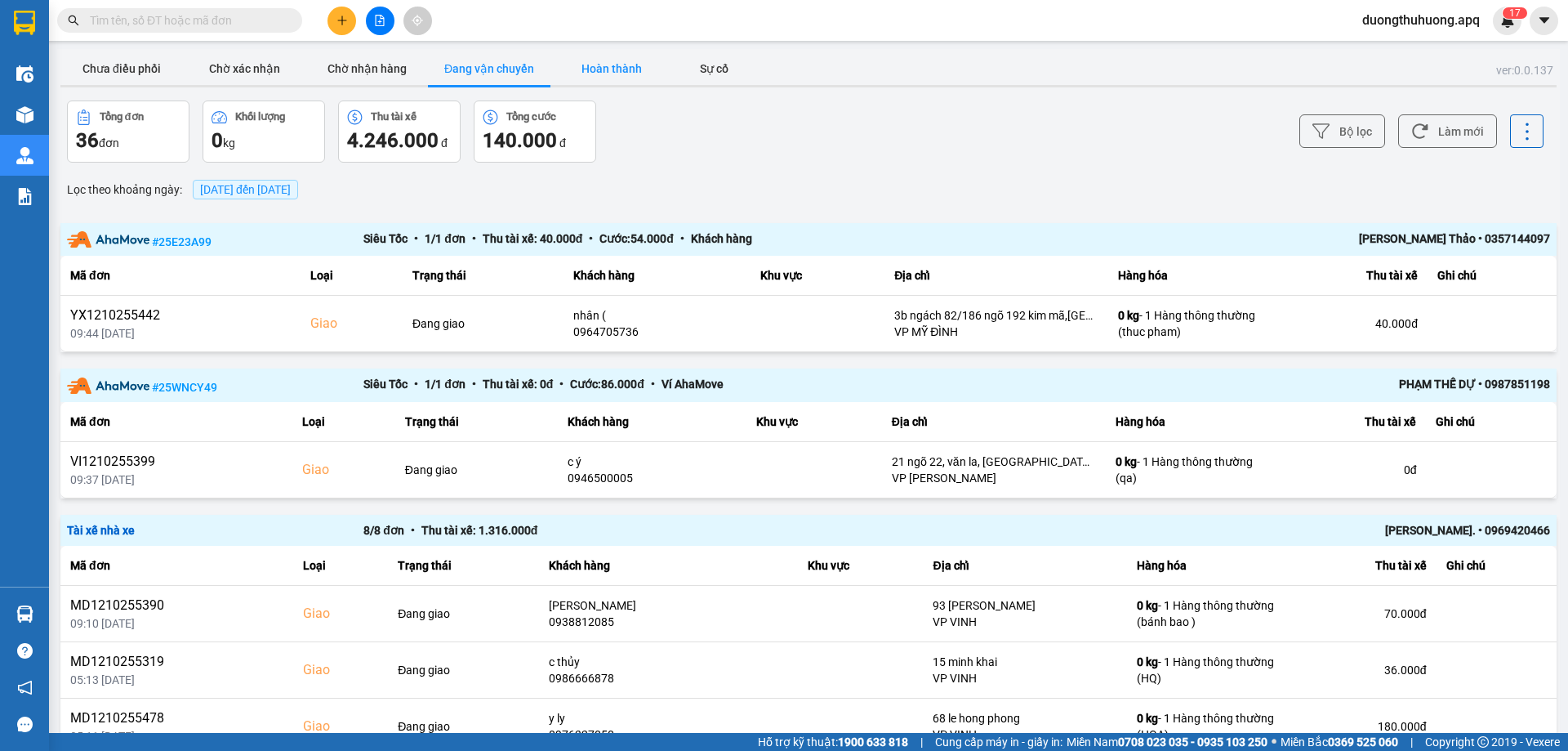
click at [605, 69] on button "Hoàn thành" at bounding box center [612, 69] width 122 height 33
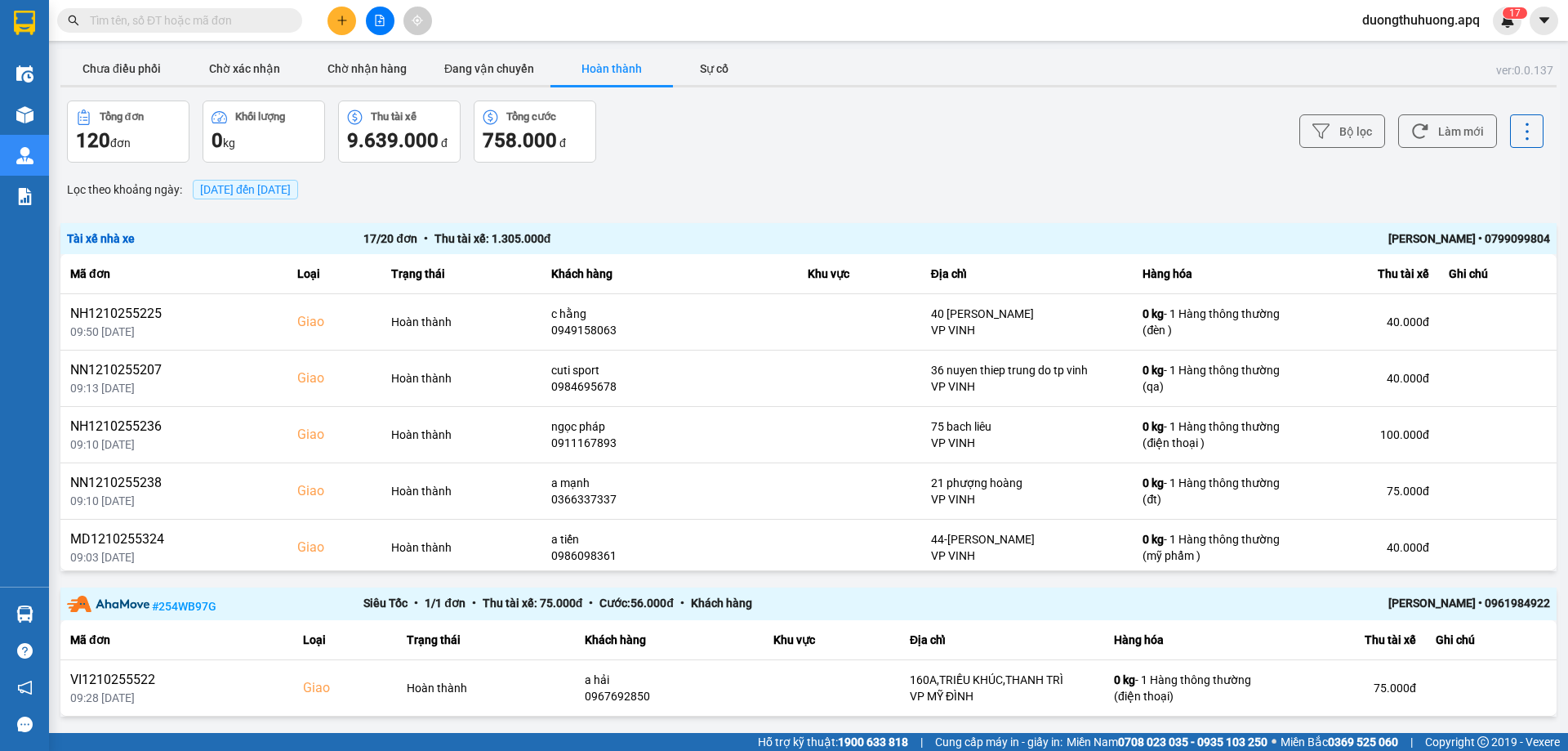
click at [1411, 236] on div "[PERSON_NAME] • 0799099804" at bounding box center [1253, 238] width 593 height 18
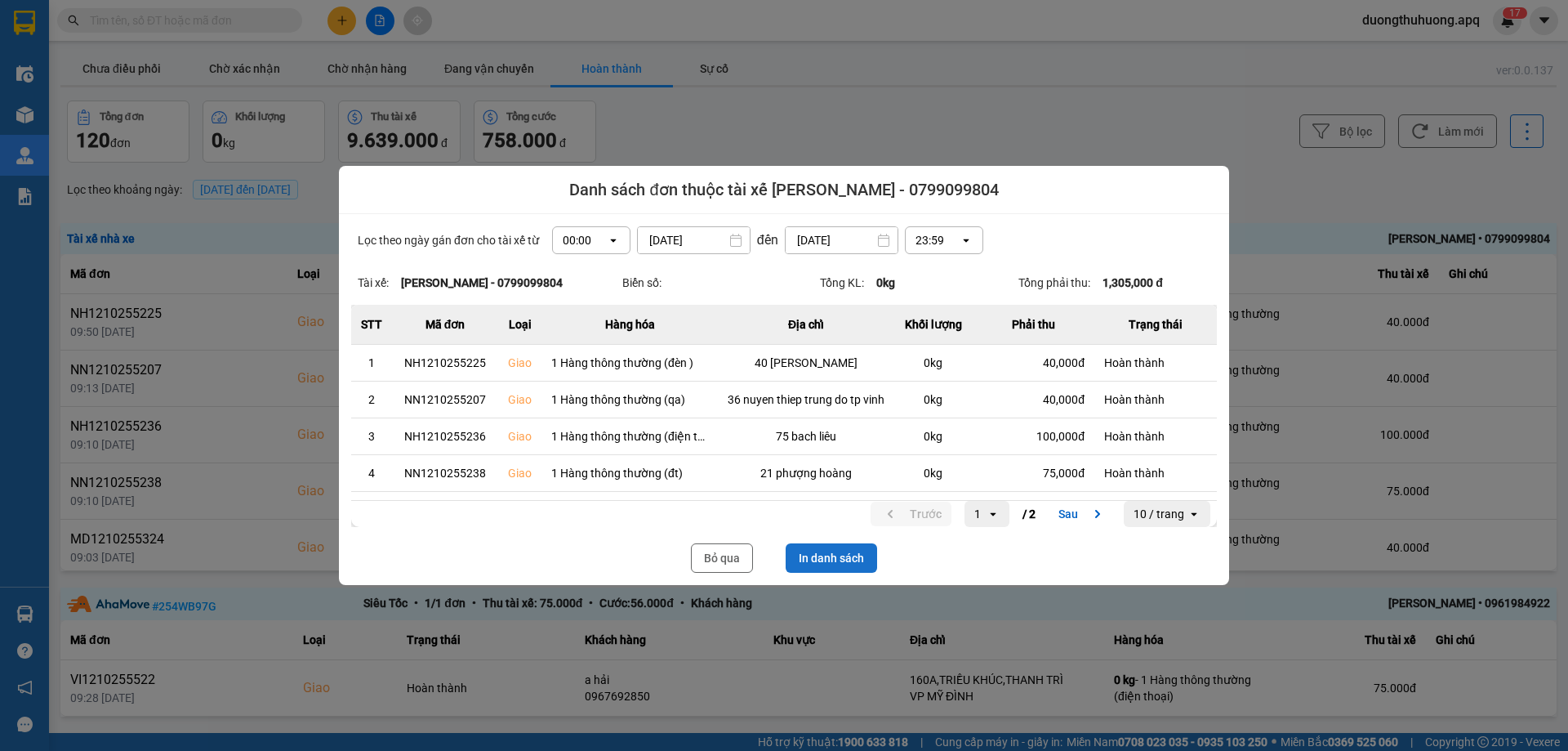
click at [849, 557] on button "In danh sách" at bounding box center [832, 557] width 92 height 29
click at [715, 558] on button "Bỏ qua" at bounding box center [722, 557] width 62 height 29
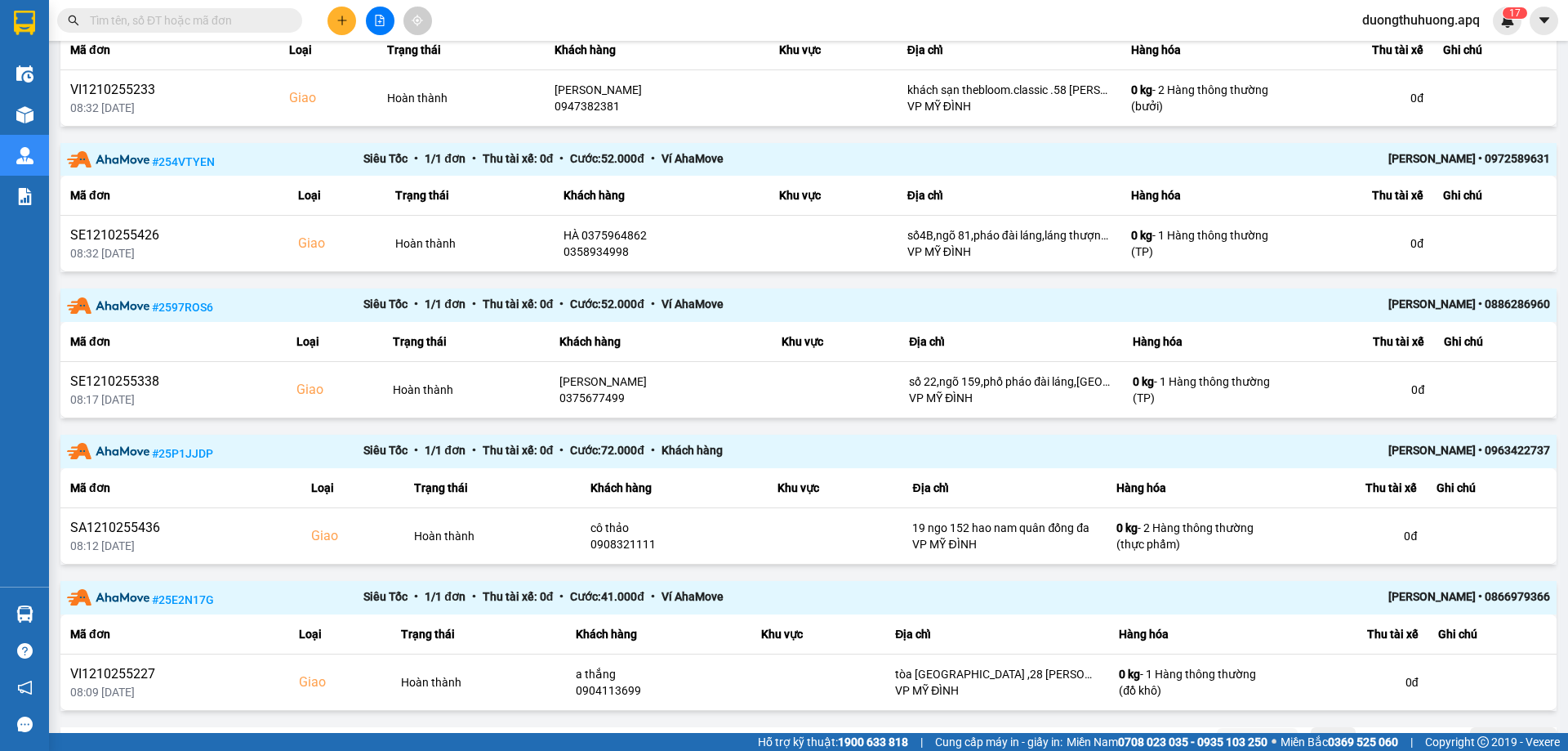
scroll to position [1214, 0]
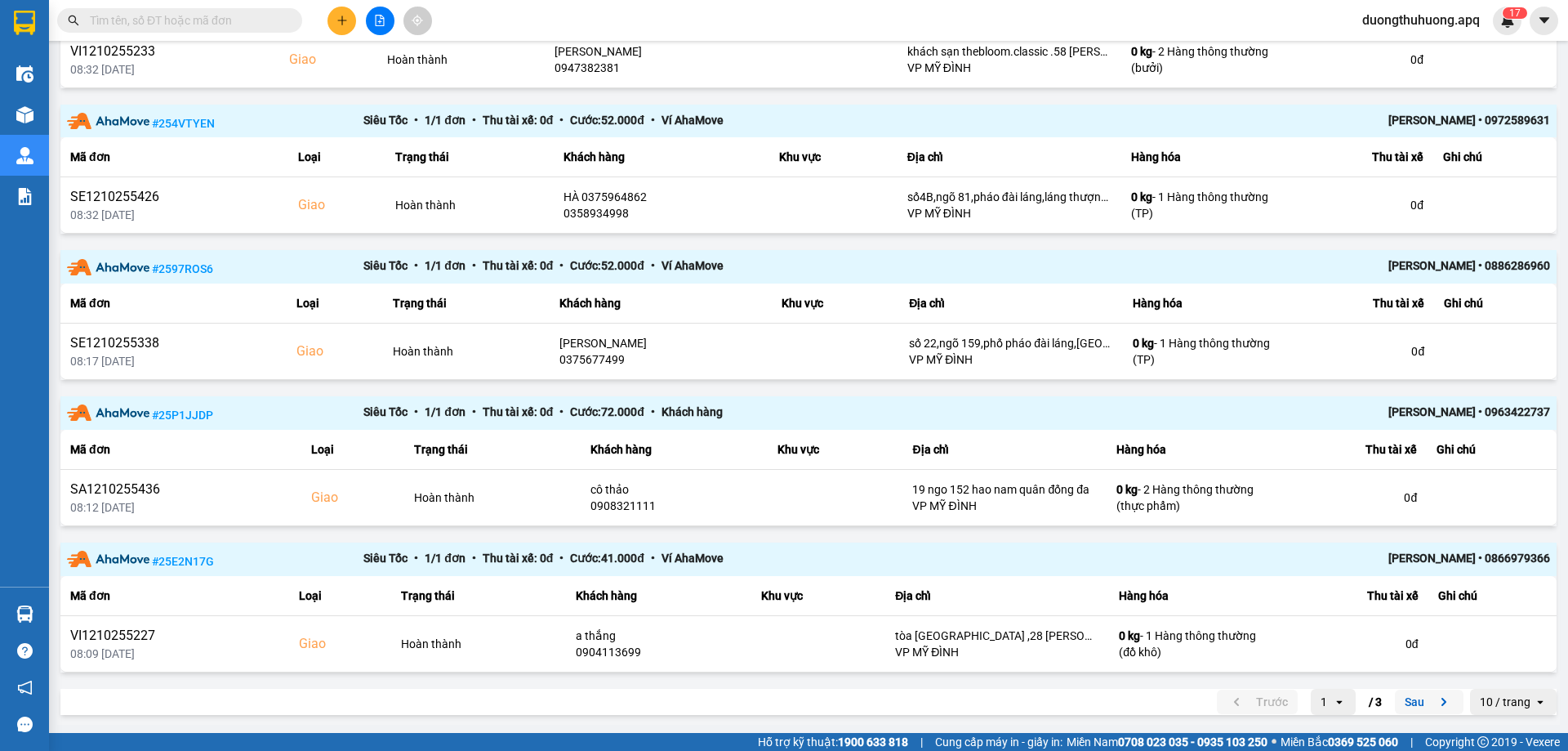
click at [1407, 706] on button "Sau" at bounding box center [1429, 701] width 69 height 24
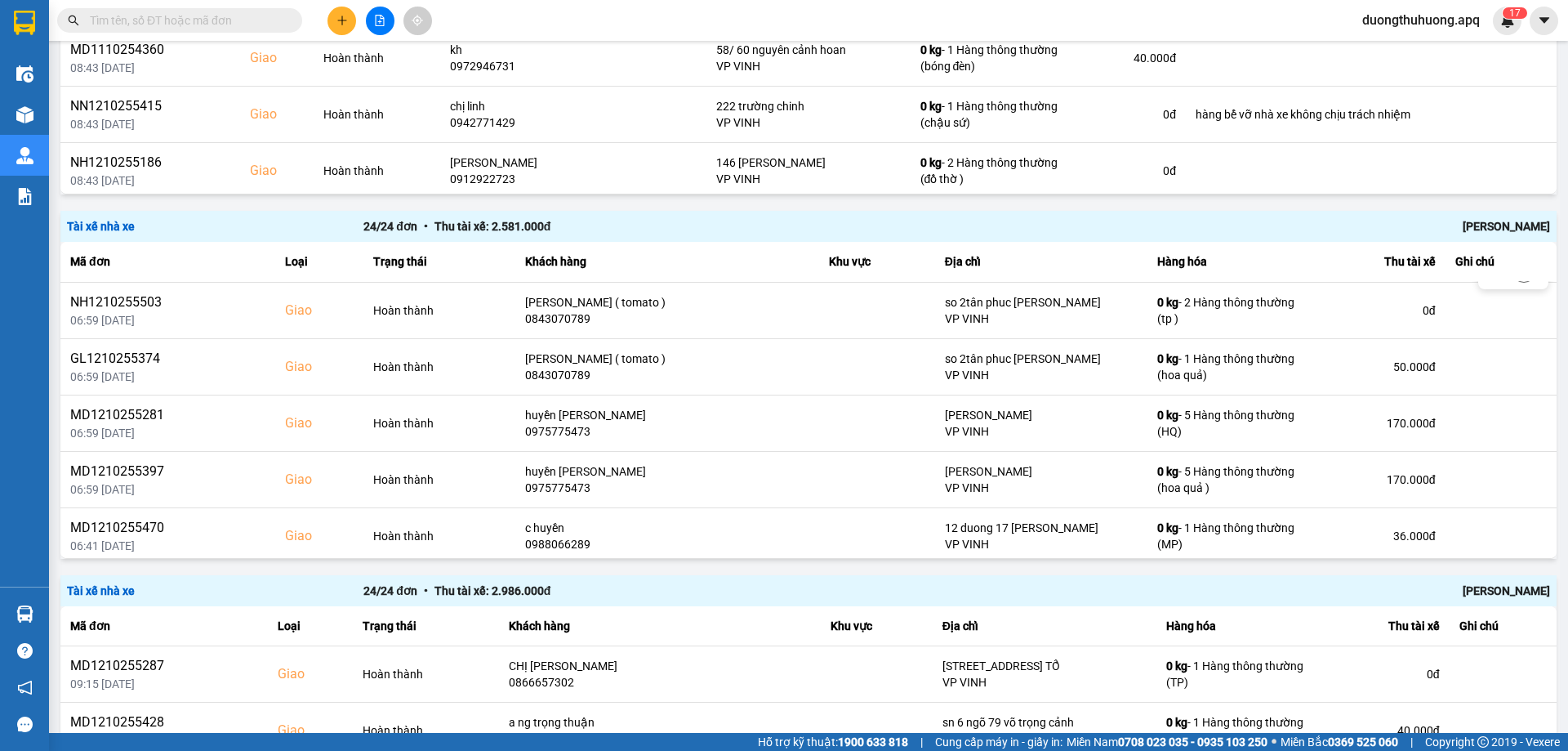
scroll to position [572, 0]
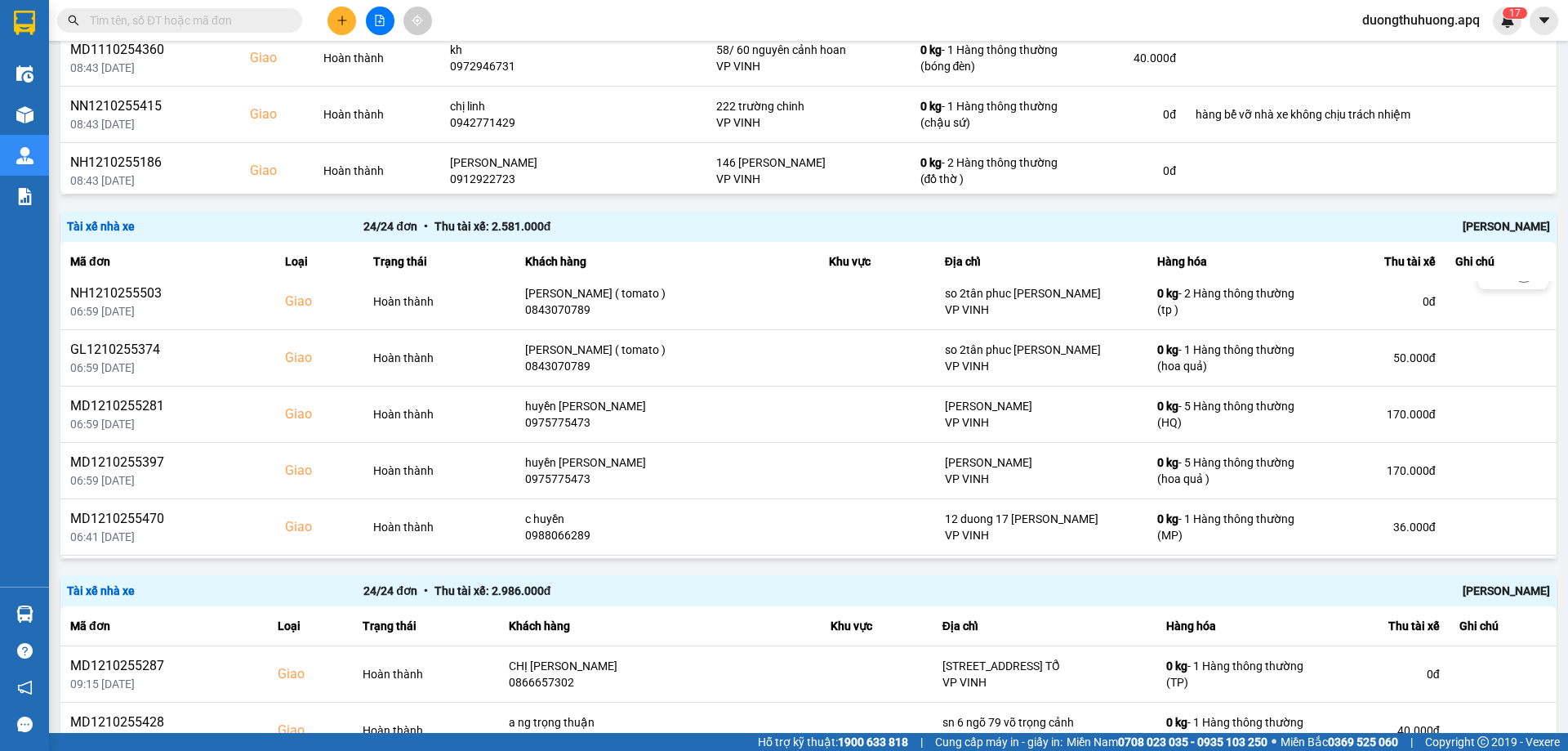
drag, startPoint x: 1556, startPoint y: 373, endPoint x: 1567, endPoint y: 516, distance: 143.4
click at [1567, 513] on main "ver: 0.0.137 Chưa điều phối Chờ xác nhận Chờ nhận hàng Đang vận chuyển Hoàn thà…" at bounding box center [784, 367] width 1568 height 733
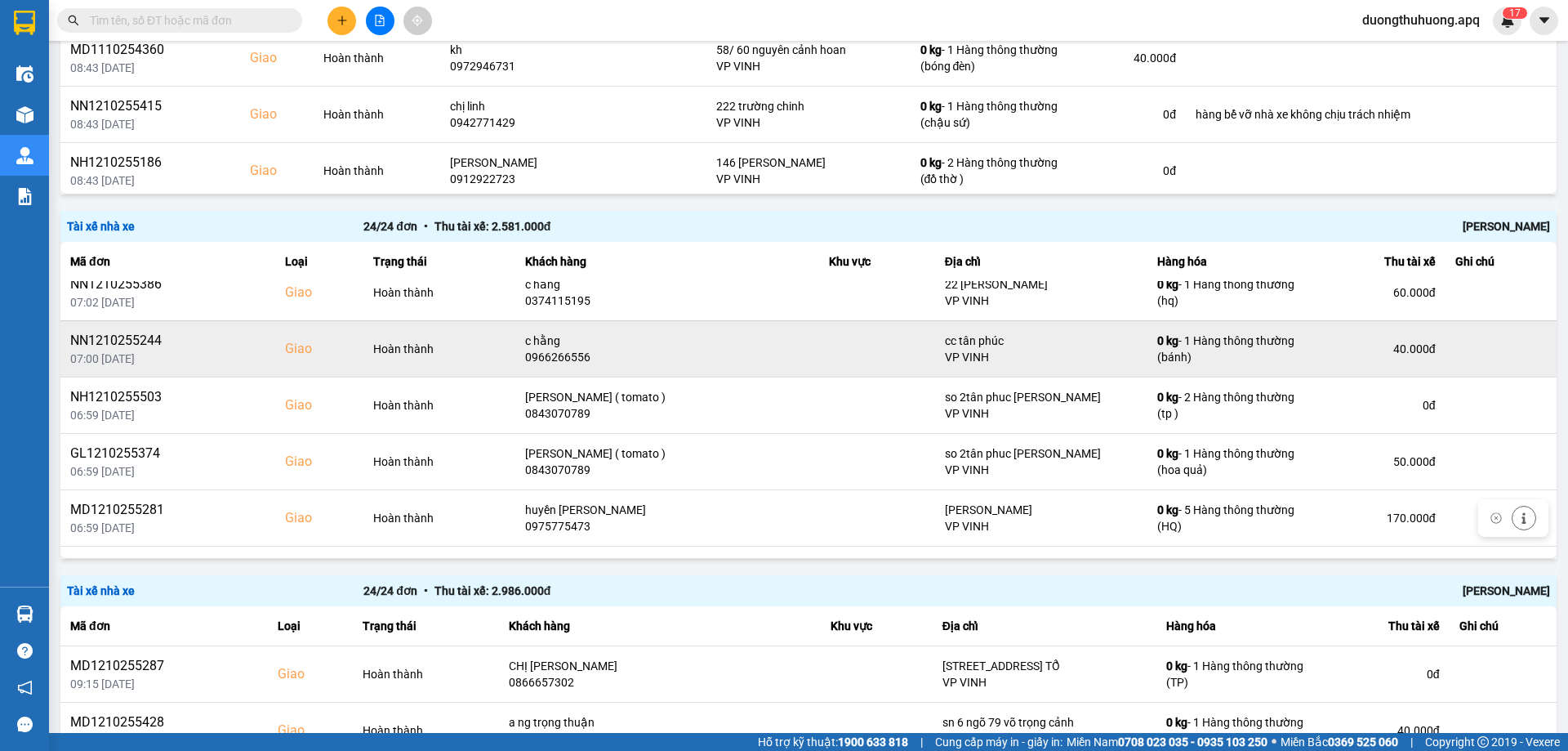
scroll to position [327, 0]
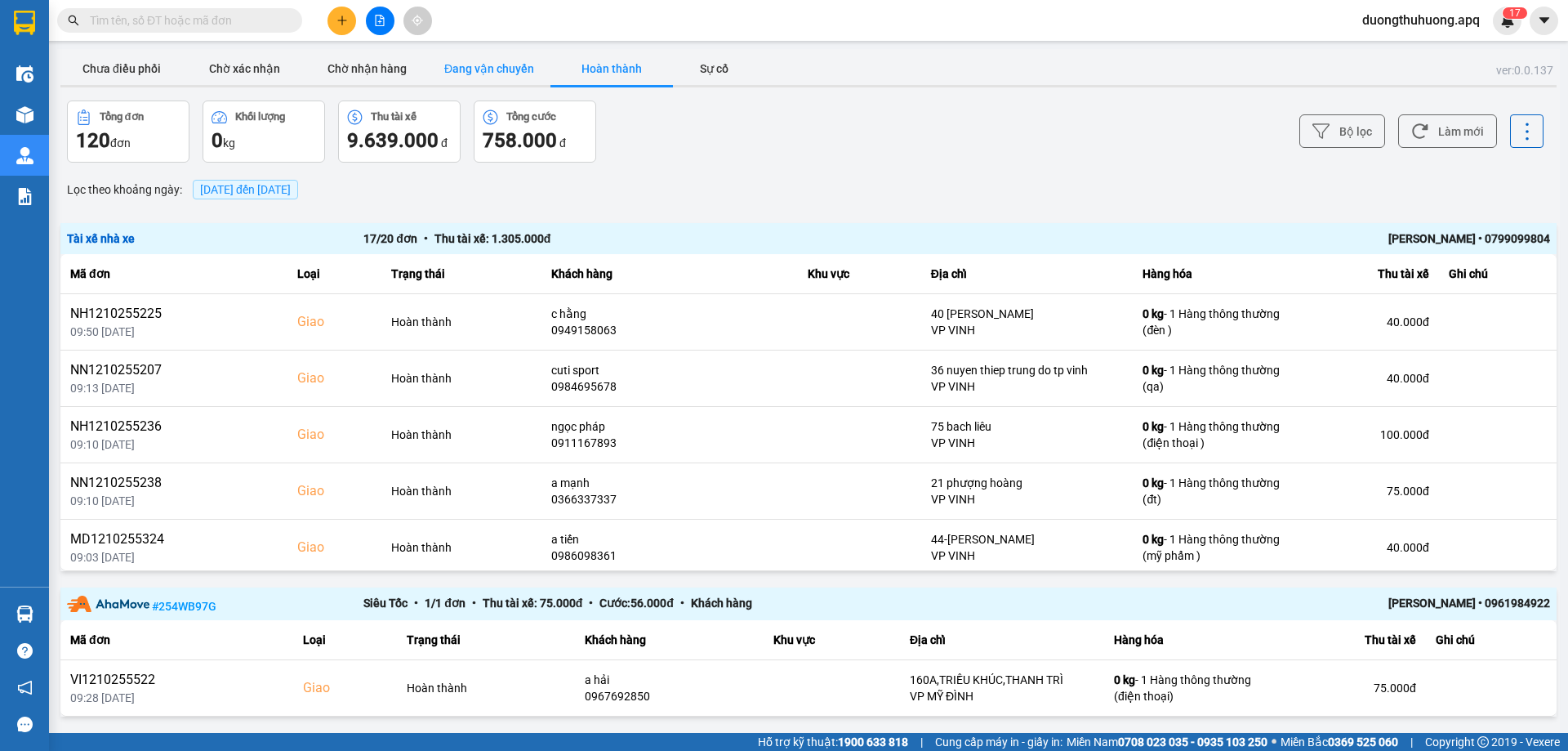
click at [486, 70] on button "Đang vận chuyển" at bounding box center [488, 69] width 122 height 33
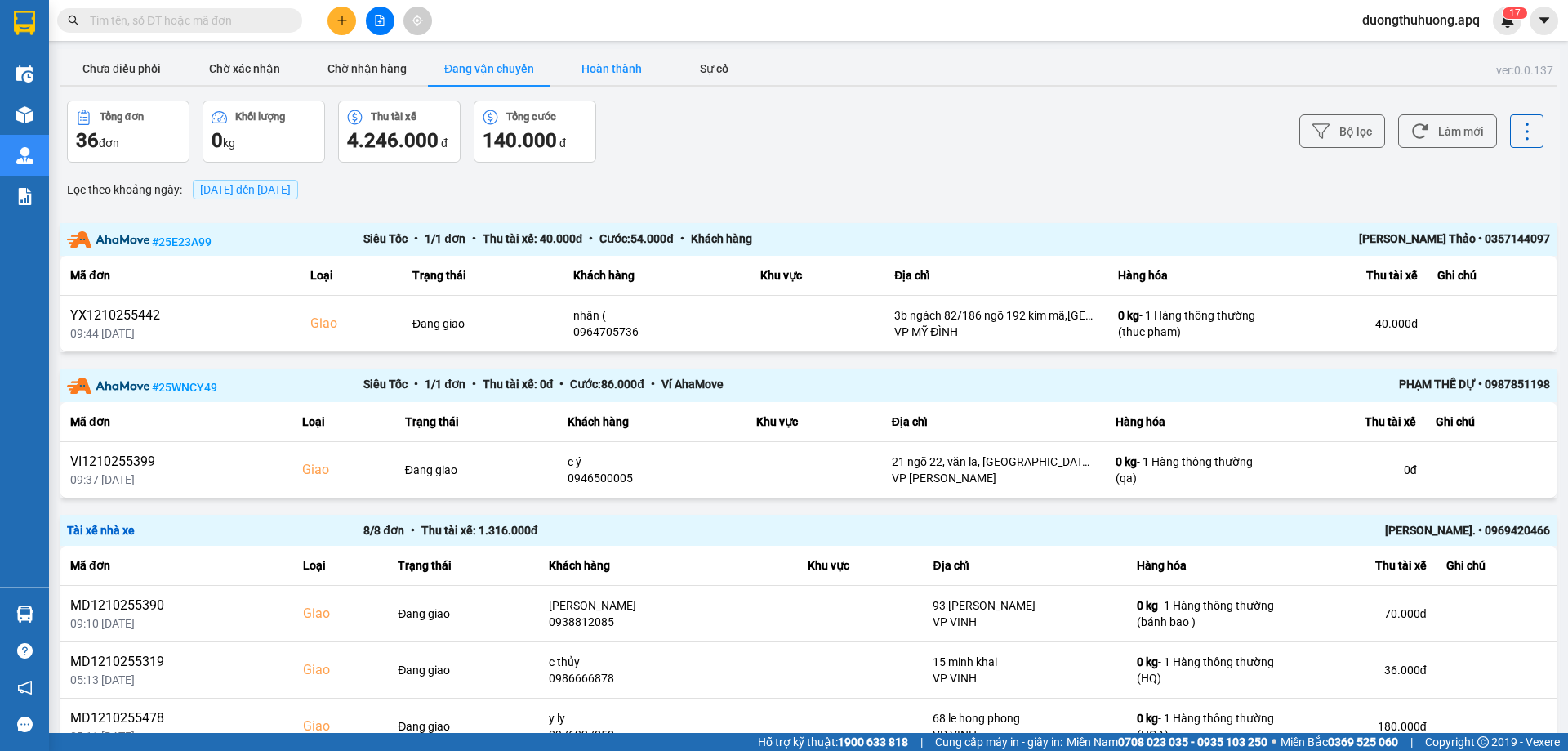
click at [616, 69] on button "Hoàn thành" at bounding box center [612, 69] width 122 height 33
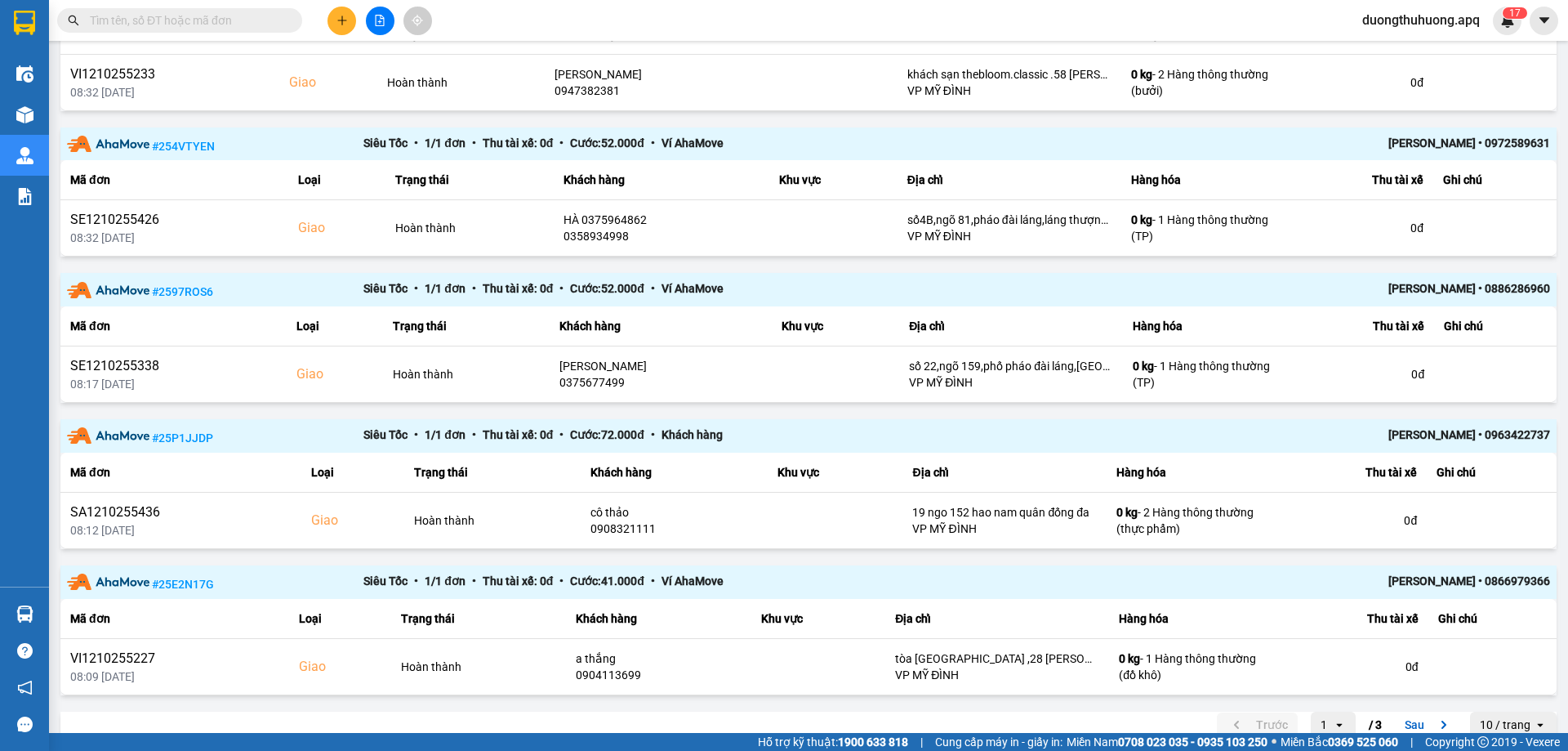
scroll to position [1214, 0]
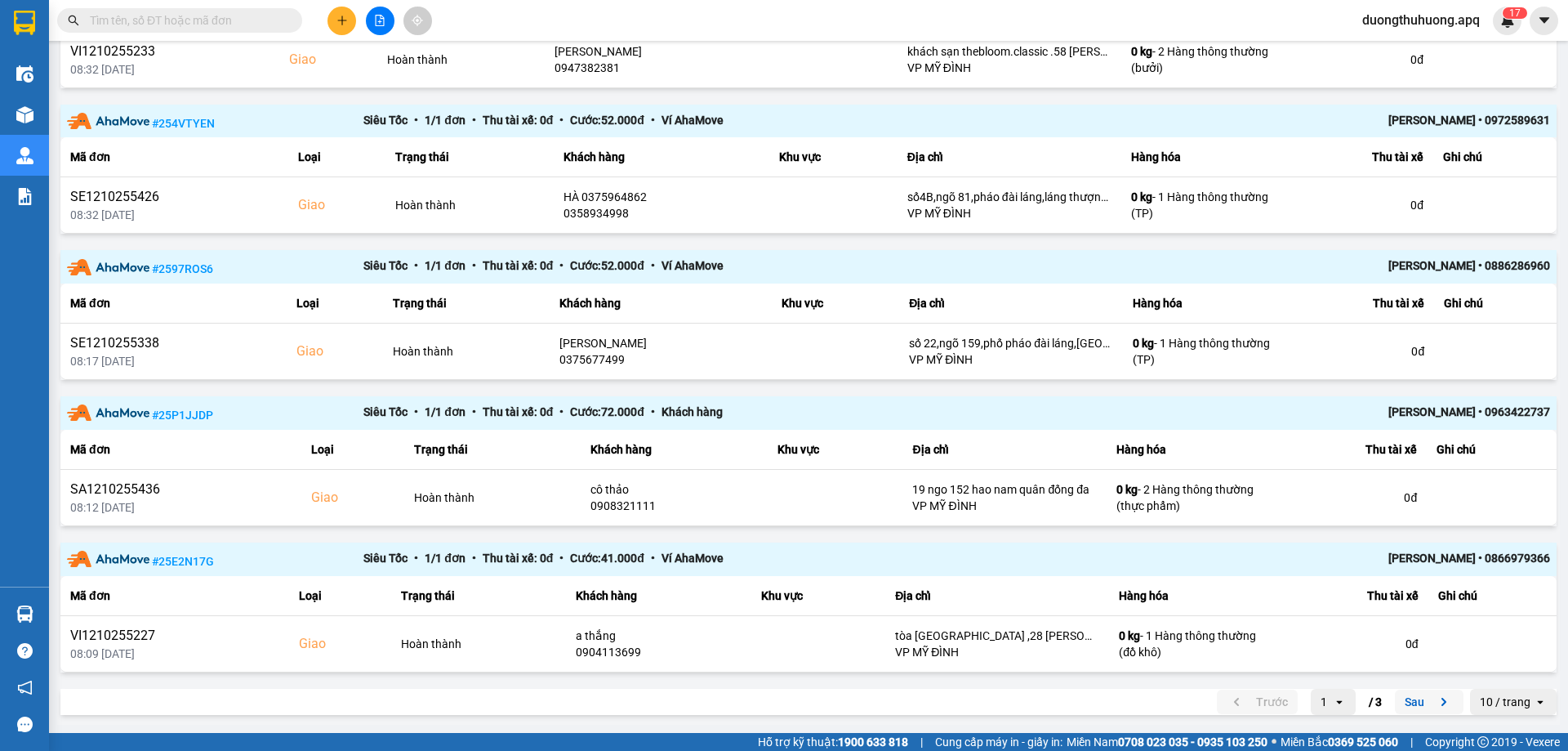
click at [1400, 705] on button "Sau" at bounding box center [1429, 701] width 69 height 24
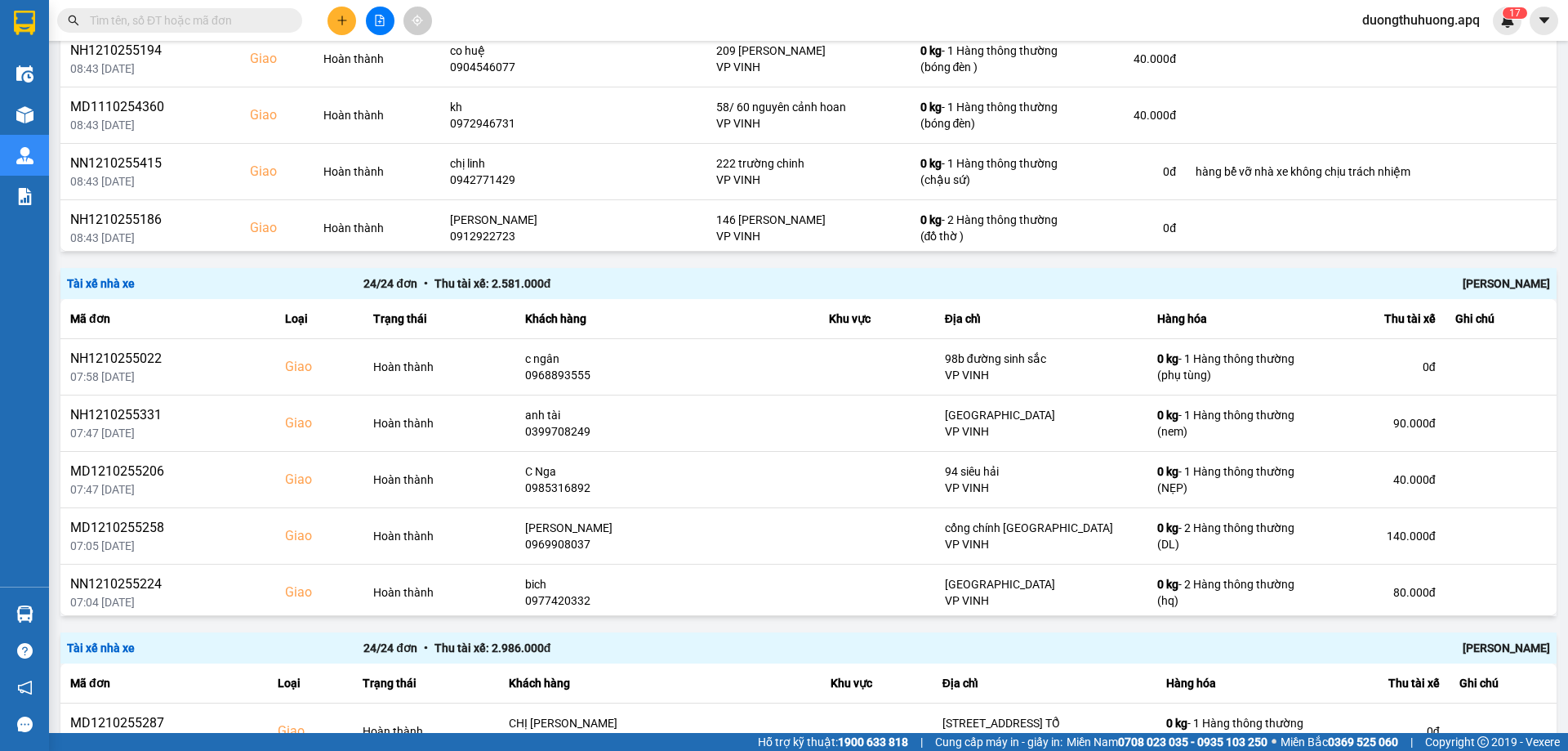
scroll to position [1256, 0]
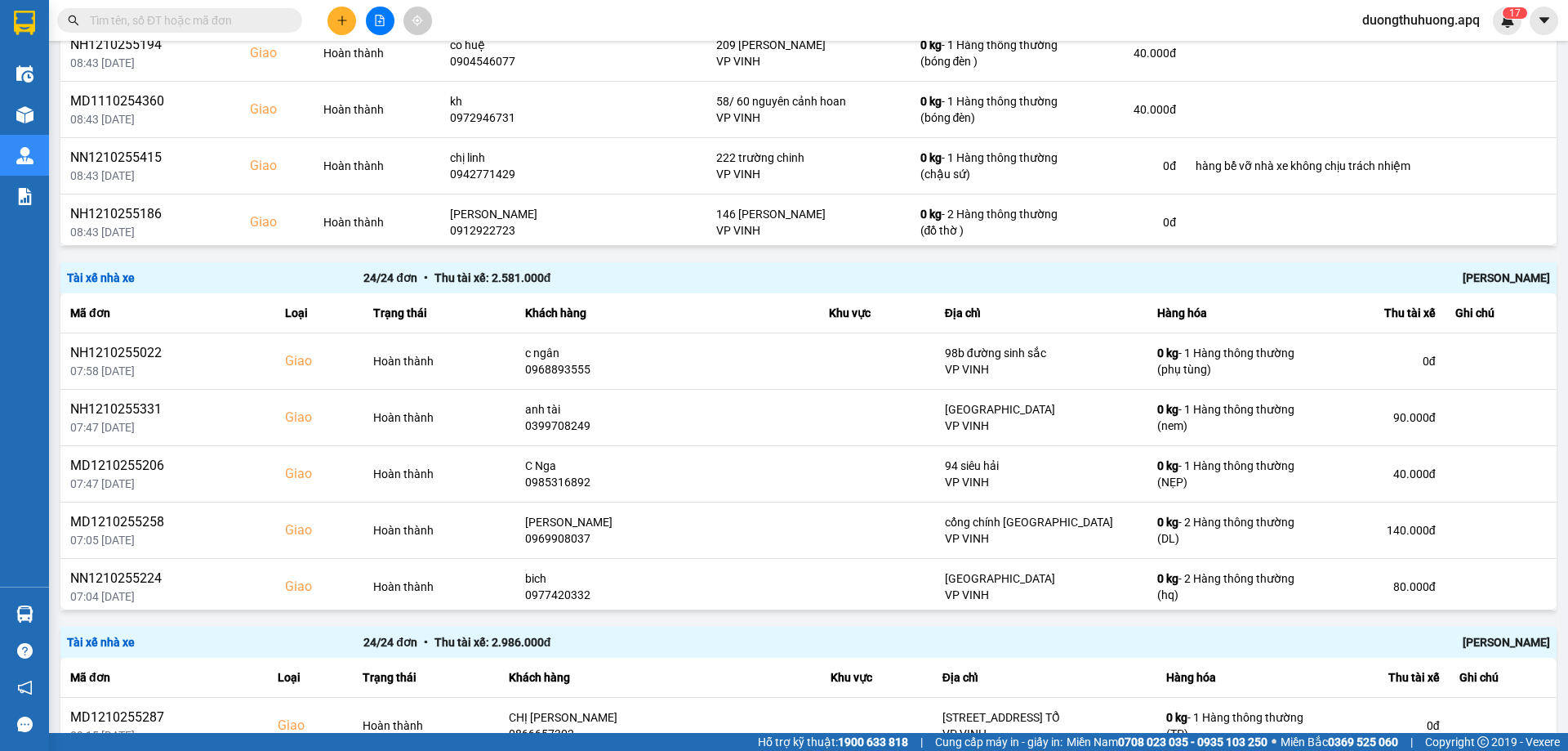
click at [1485, 279] on div "Nguyễn Tất Tiến" at bounding box center [1253, 277] width 593 height 18
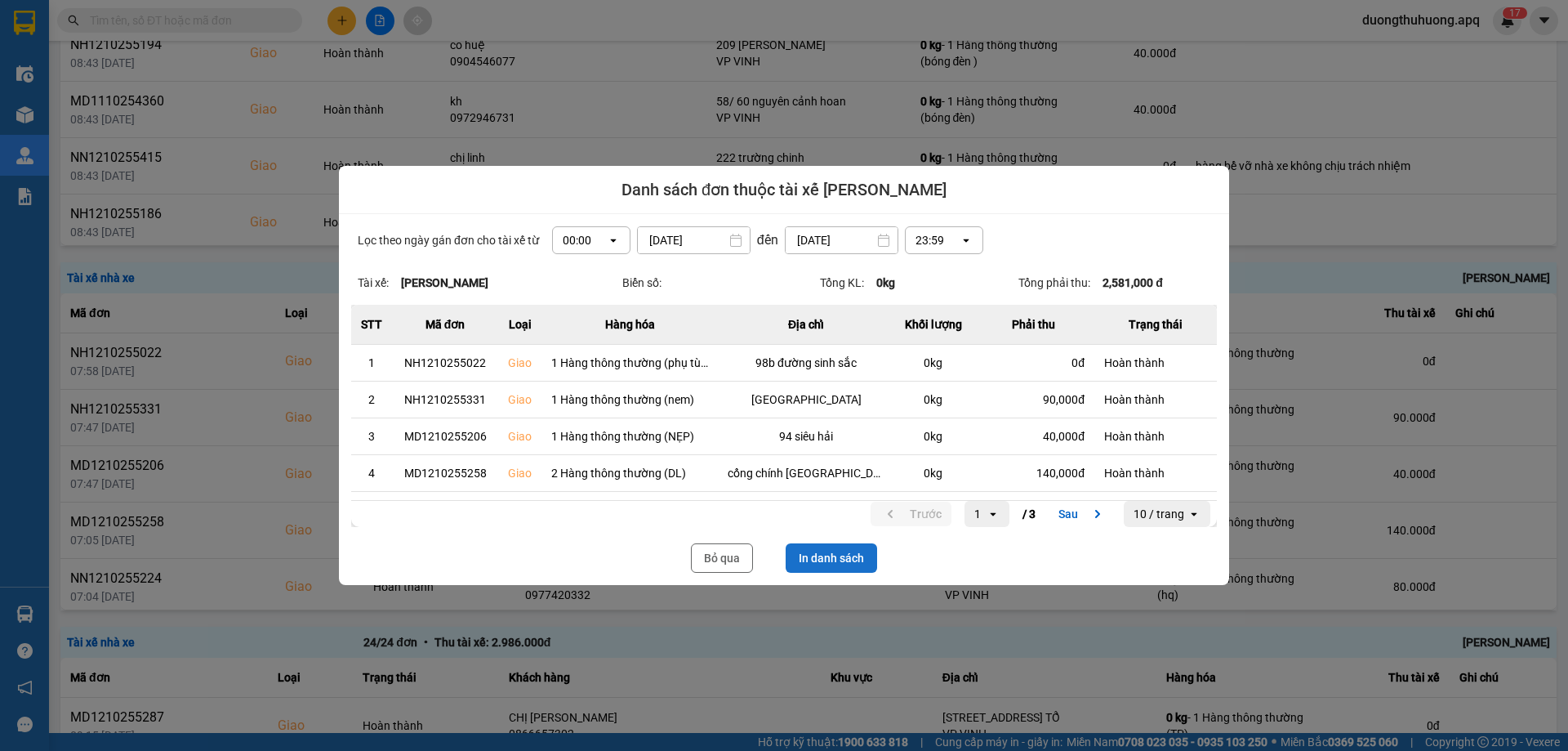
click at [838, 559] on button "In danh sách" at bounding box center [832, 557] width 92 height 29
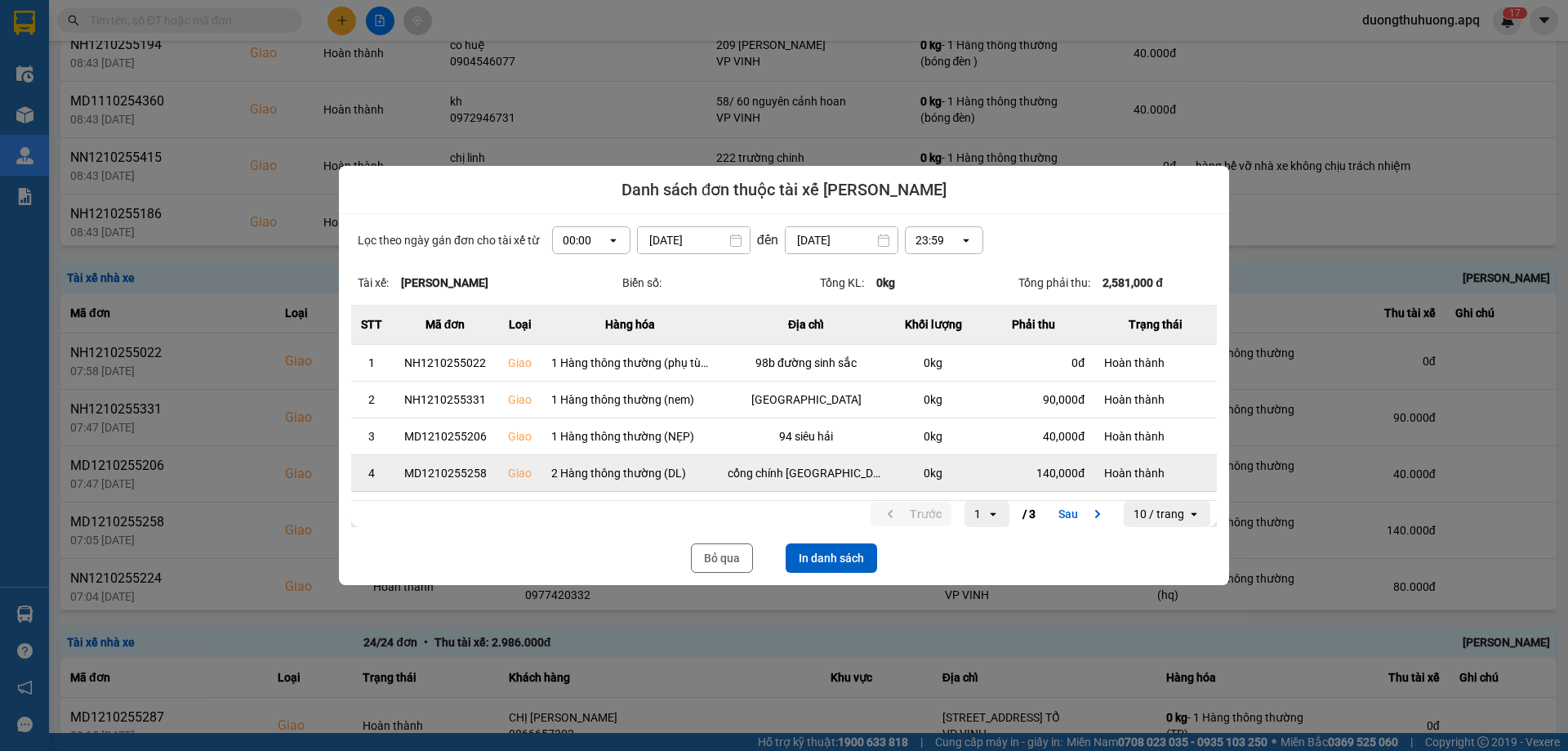
scroll to position [0, 0]
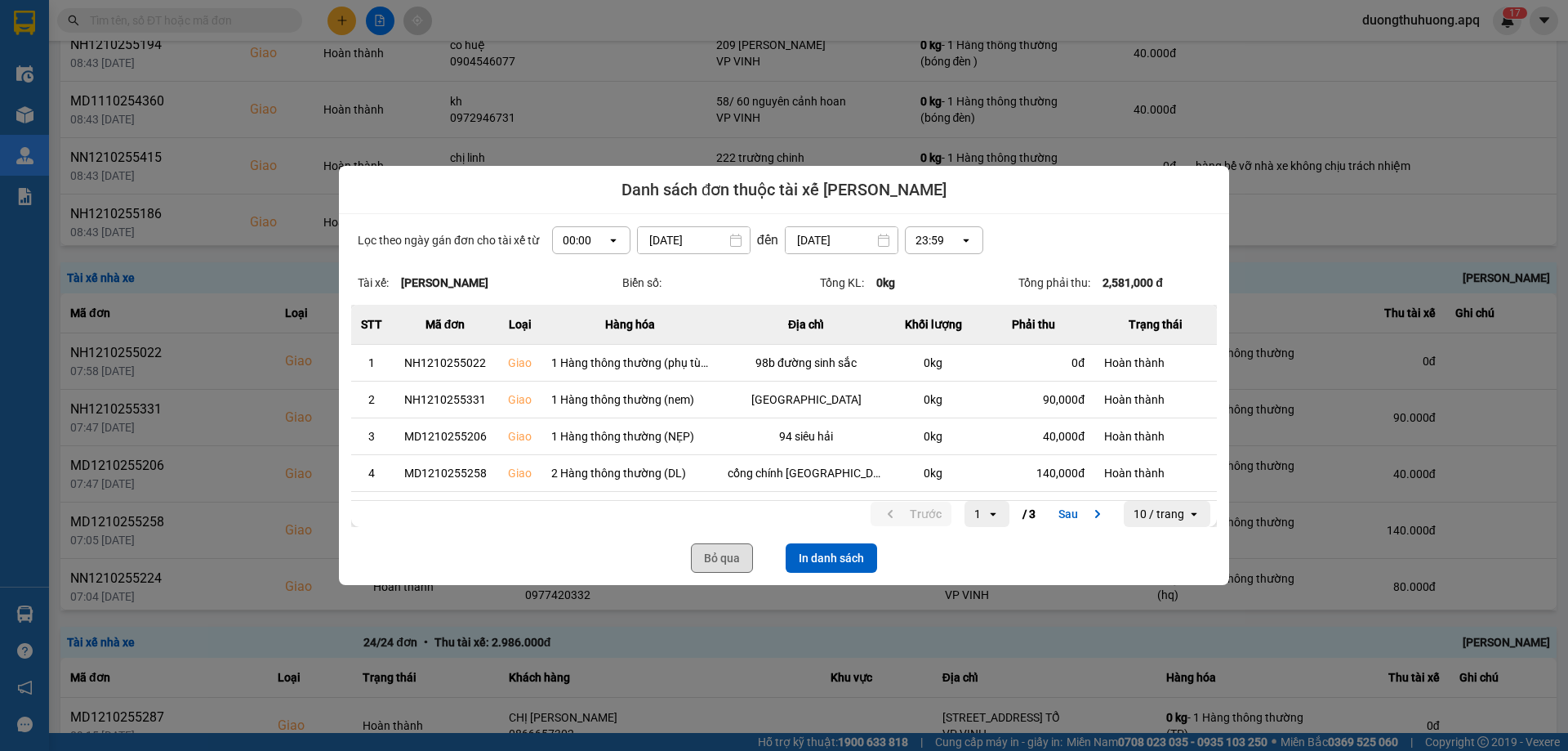
click at [720, 552] on button "Bỏ qua" at bounding box center [722, 557] width 62 height 29
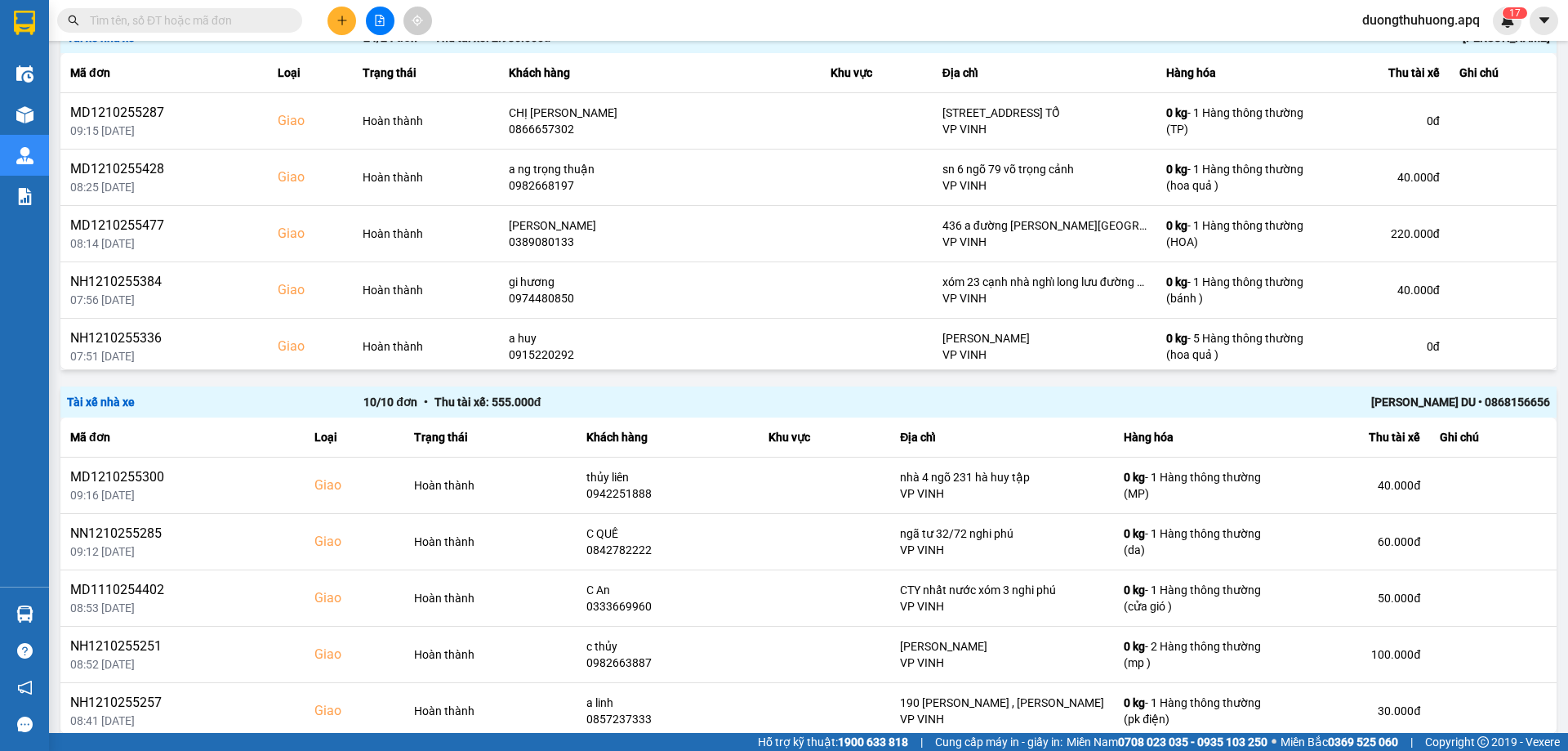
scroll to position [1923, 0]
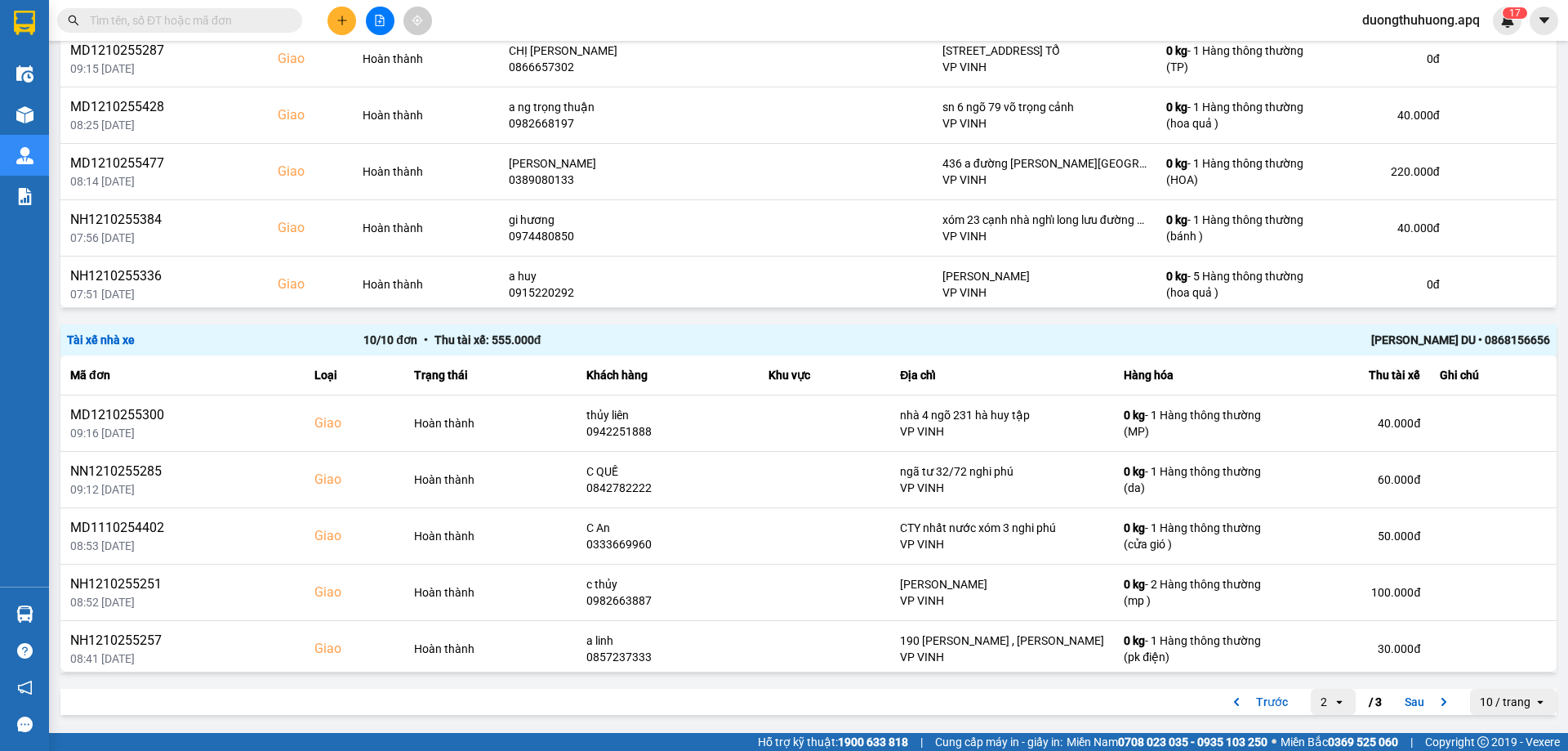
drag, startPoint x: 1404, startPoint y: 699, endPoint x: 1391, endPoint y: 677, distance: 25.6
click at [1403, 698] on button "Sau" at bounding box center [1429, 701] width 69 height 24
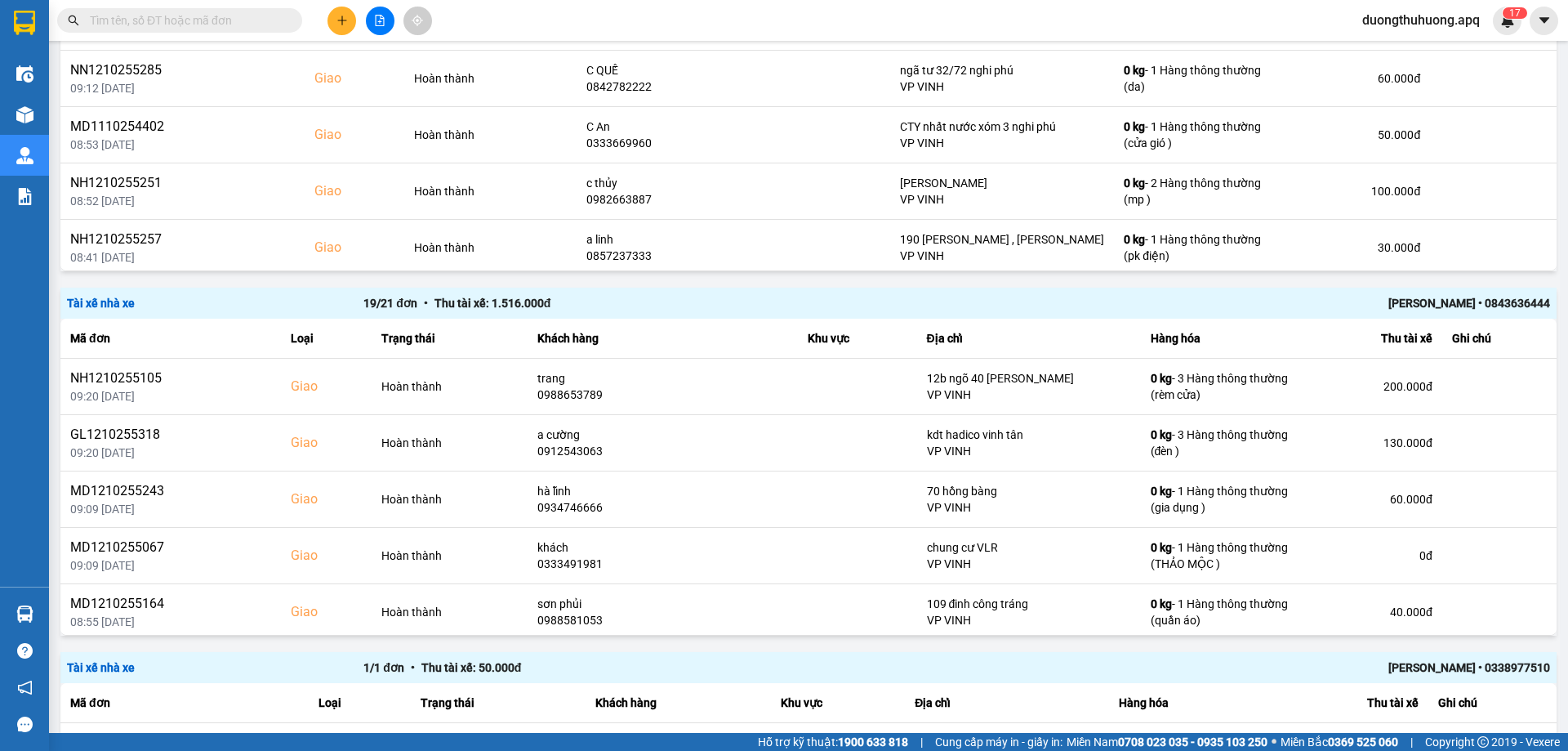
scroll to position [407, 0]
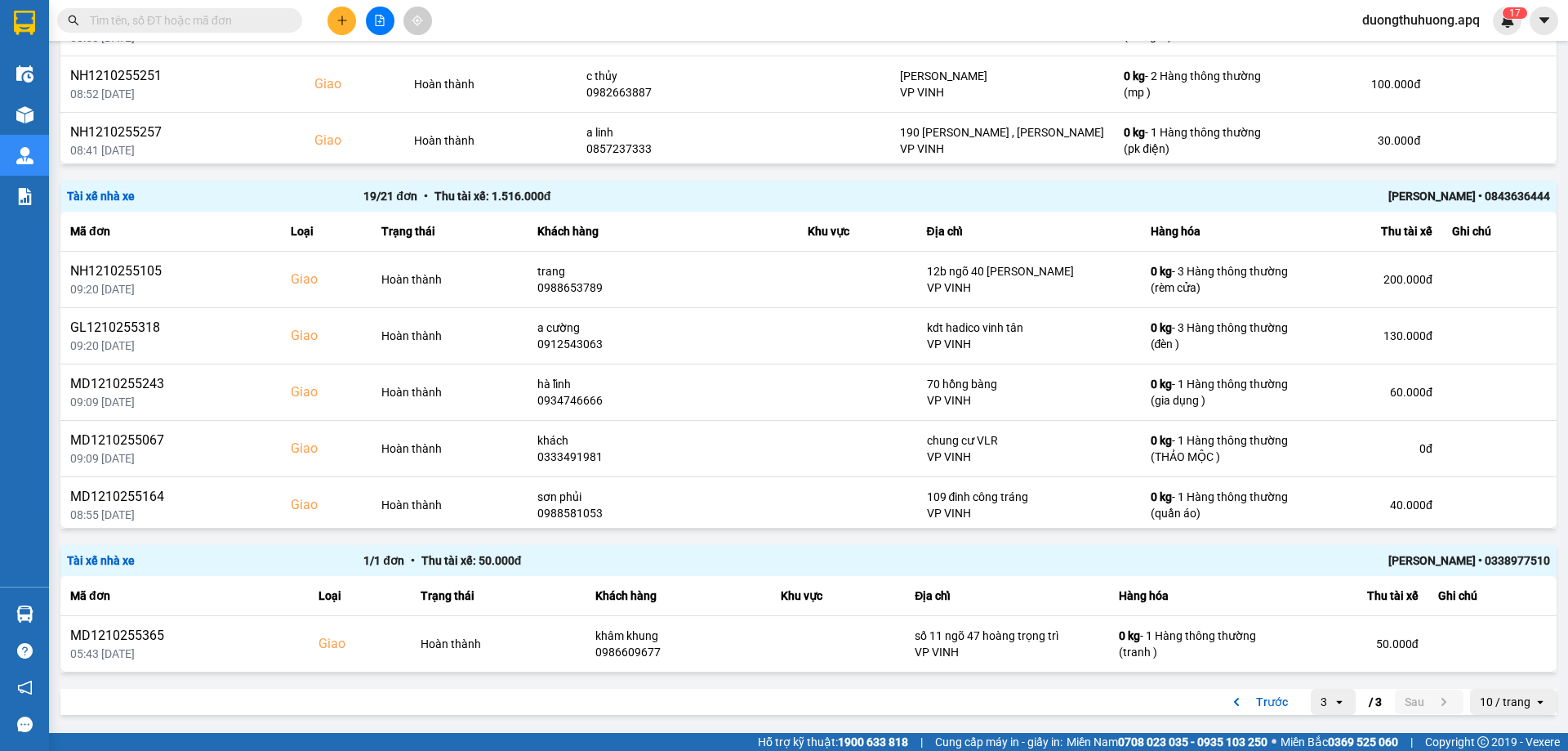
click at [1428, 559] on div "Trần Anh Sơn • 0338977510" at bounding box center [1253, 561] width 593 height 18
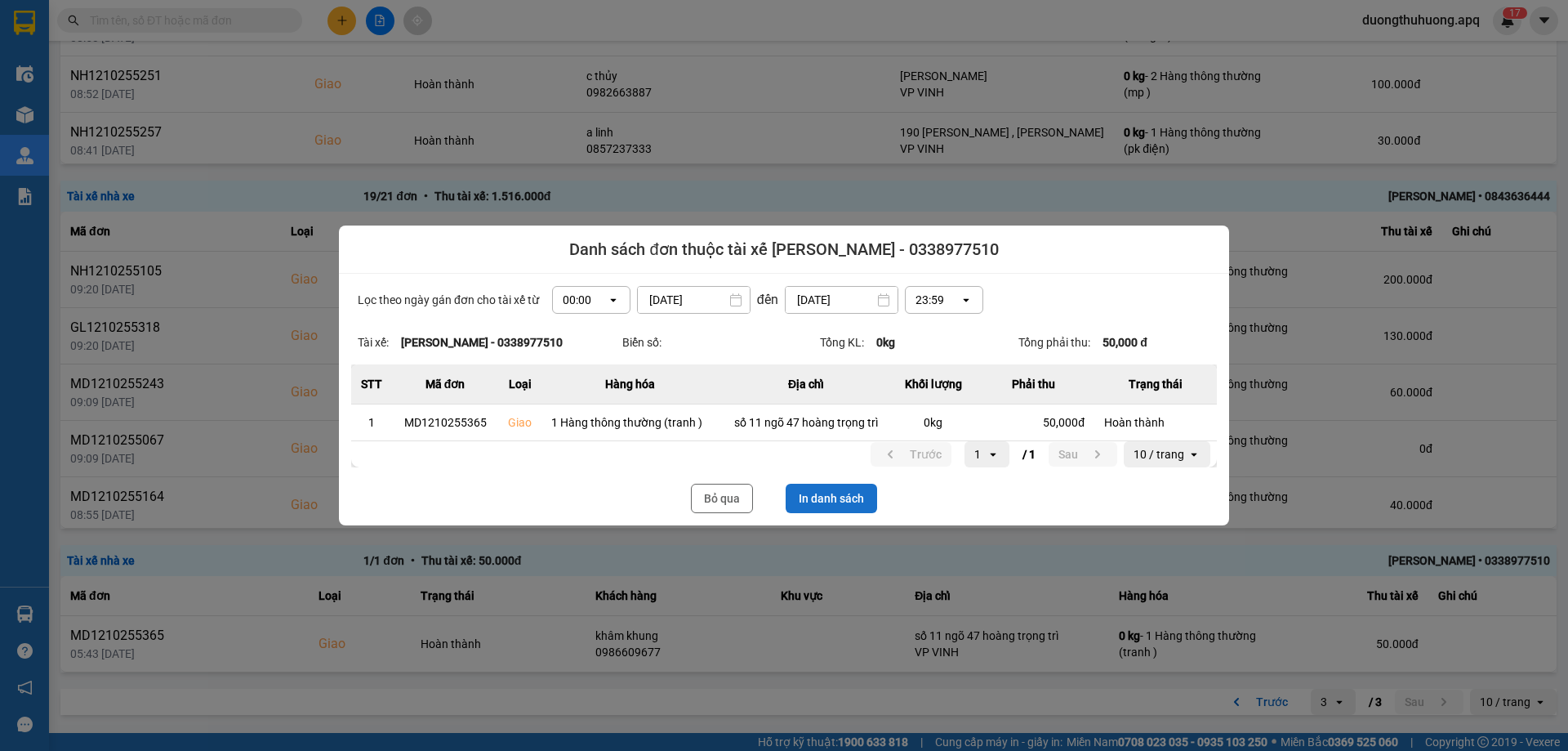
click at [817, 495] on button "In danh sách" at bounding box center [832, 498] width 92 height 29
drag, startPoint x: 710, startPoint y: 497, endPoint x: 883, endPoint y: 202, distance: 342.0
click at [710, 497] on button "Bỏ qua" at bounding box center [722, 498] width 62 height 29
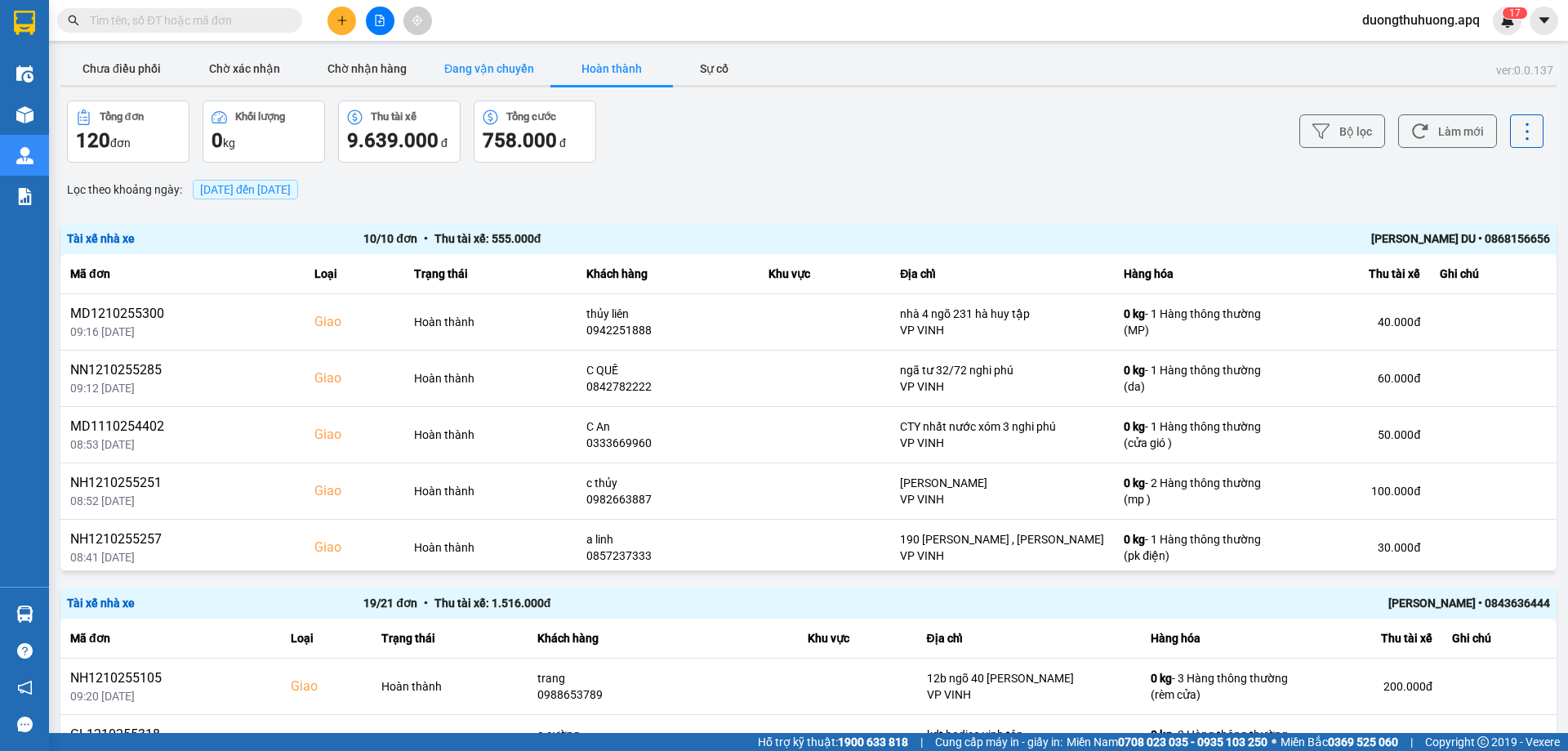
click at [498, 66] on button "Đang vận chuyển" at bounding box center [488, 69] width 122 height 33
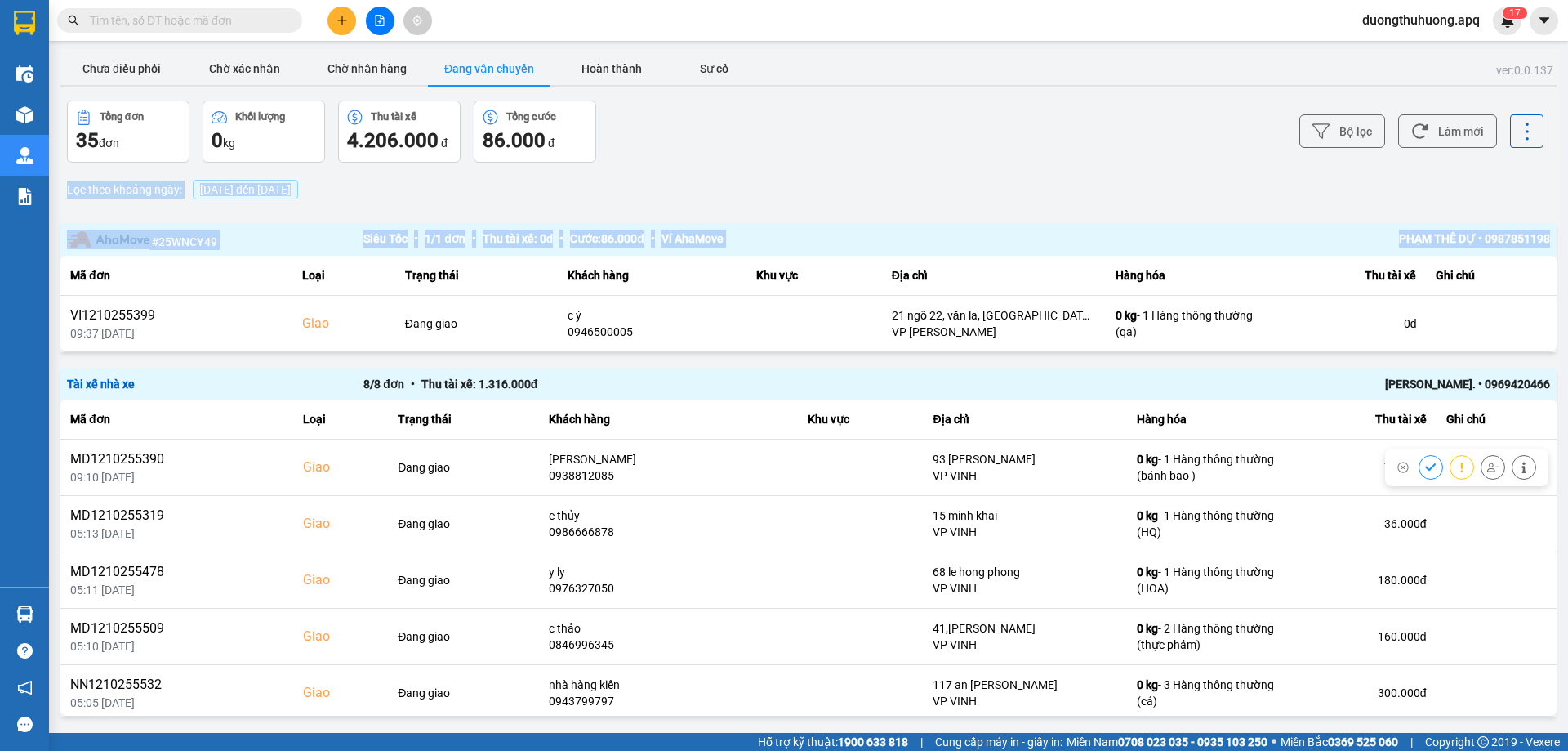
drag, startPoint x: 1556, startPoint y: 154, endPoint x: 1567, endPoint y: 298, distance: 144.4
click at [1567, 298] on main "ver: 0.0.137 Chưa điều phối Chờ xác nhận Chờ nhận hàng Đang vận chuyển Hoàn thà…" at bounding box center [784, 367] width 1568 height 733
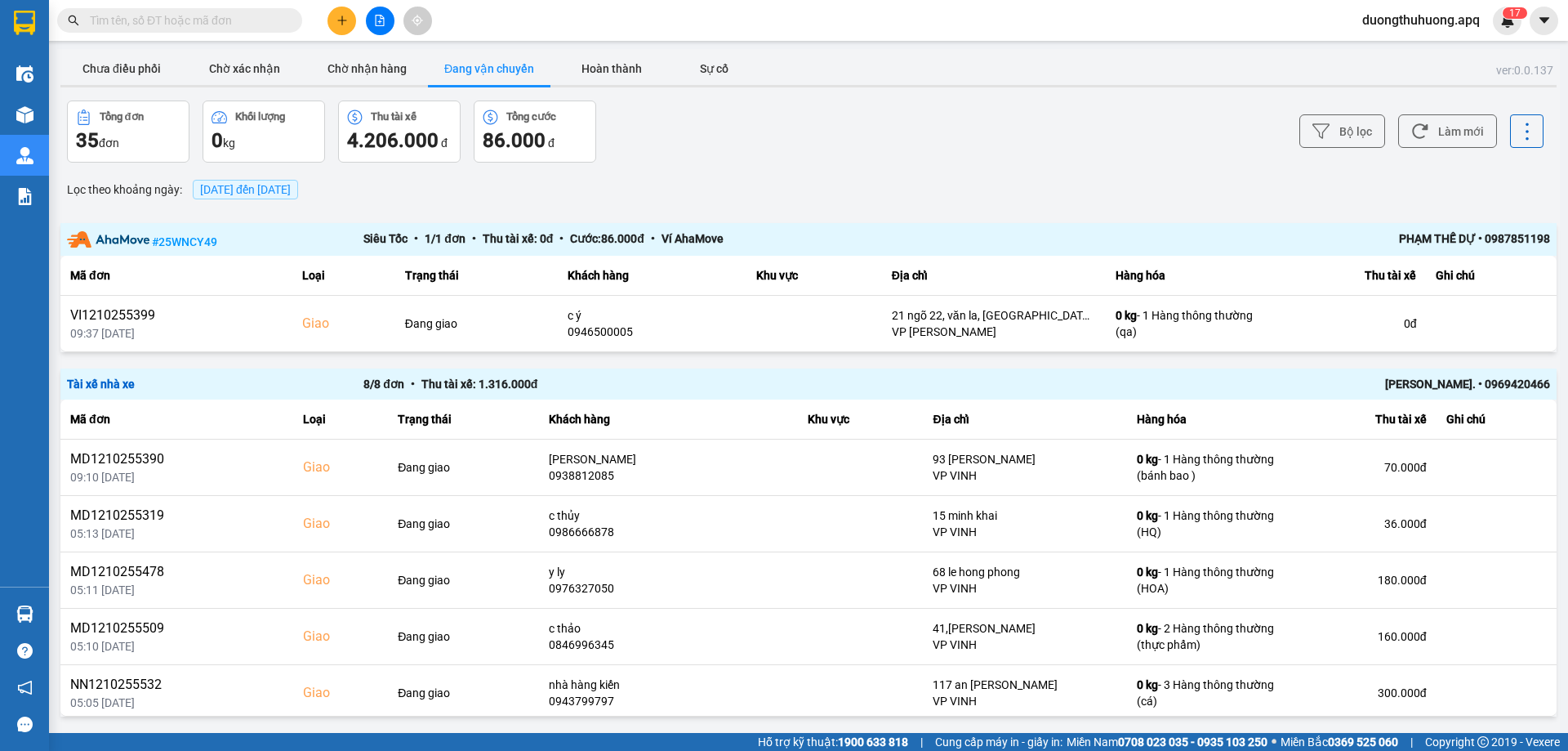
click at [1162, 58] on div "Chưa điều phối Chờ xác nhận Chờ nhận hàng Đang vận chuyển Hoàn thành Sự cố" at bounding box center [809, 70] width 1497 height 37
click at [604, 72] on button "Hoàn thành" at bounding box center [612, 69] width 122 height 33
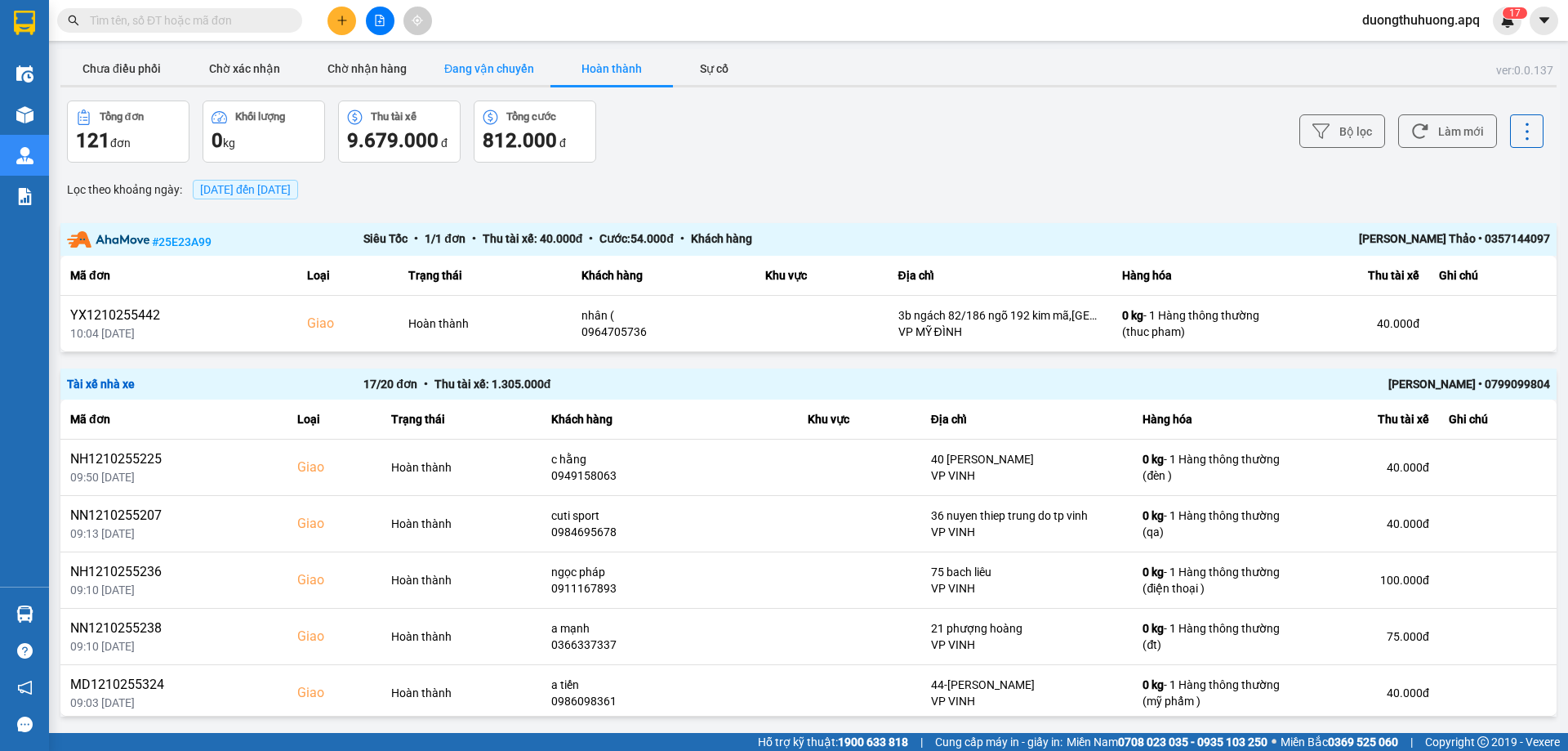
click at [485, 63] on button "Đang vận chuyển" at bounding box center [488, 69] width 122 height 33
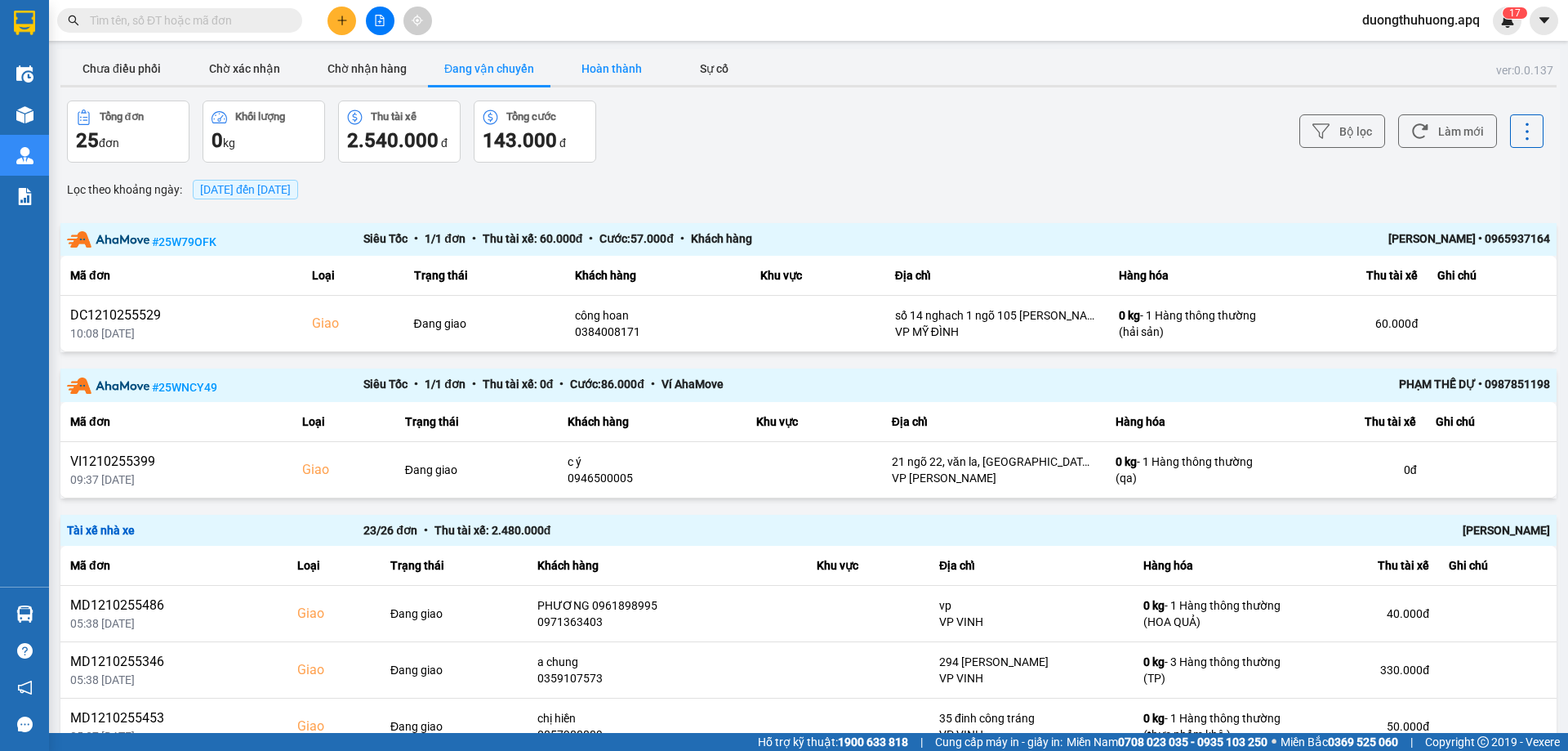
click at [611, 70] on button "Hoàn thành" at bounding box center [612, 69] width 122 height 33
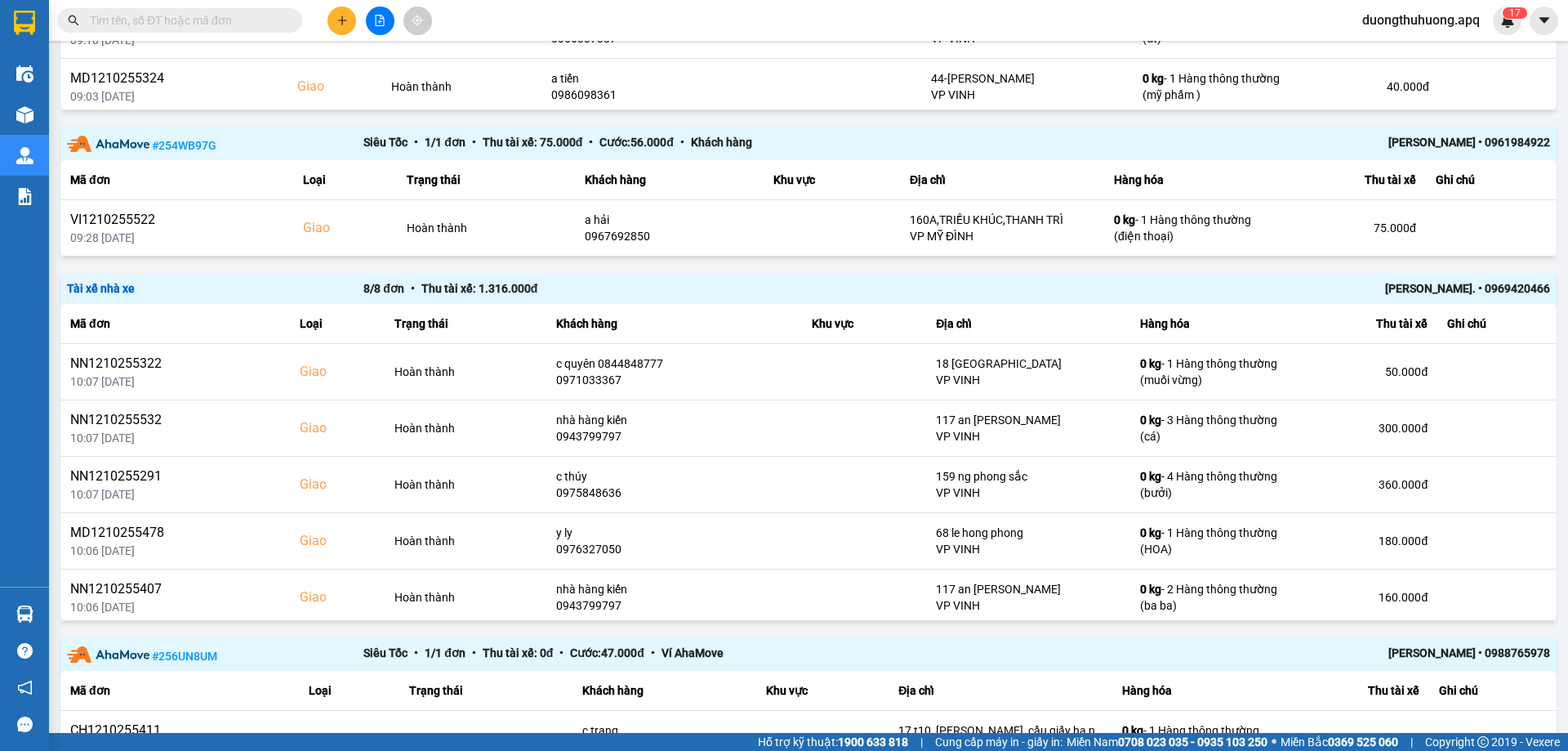
scroll to position [634, 0]
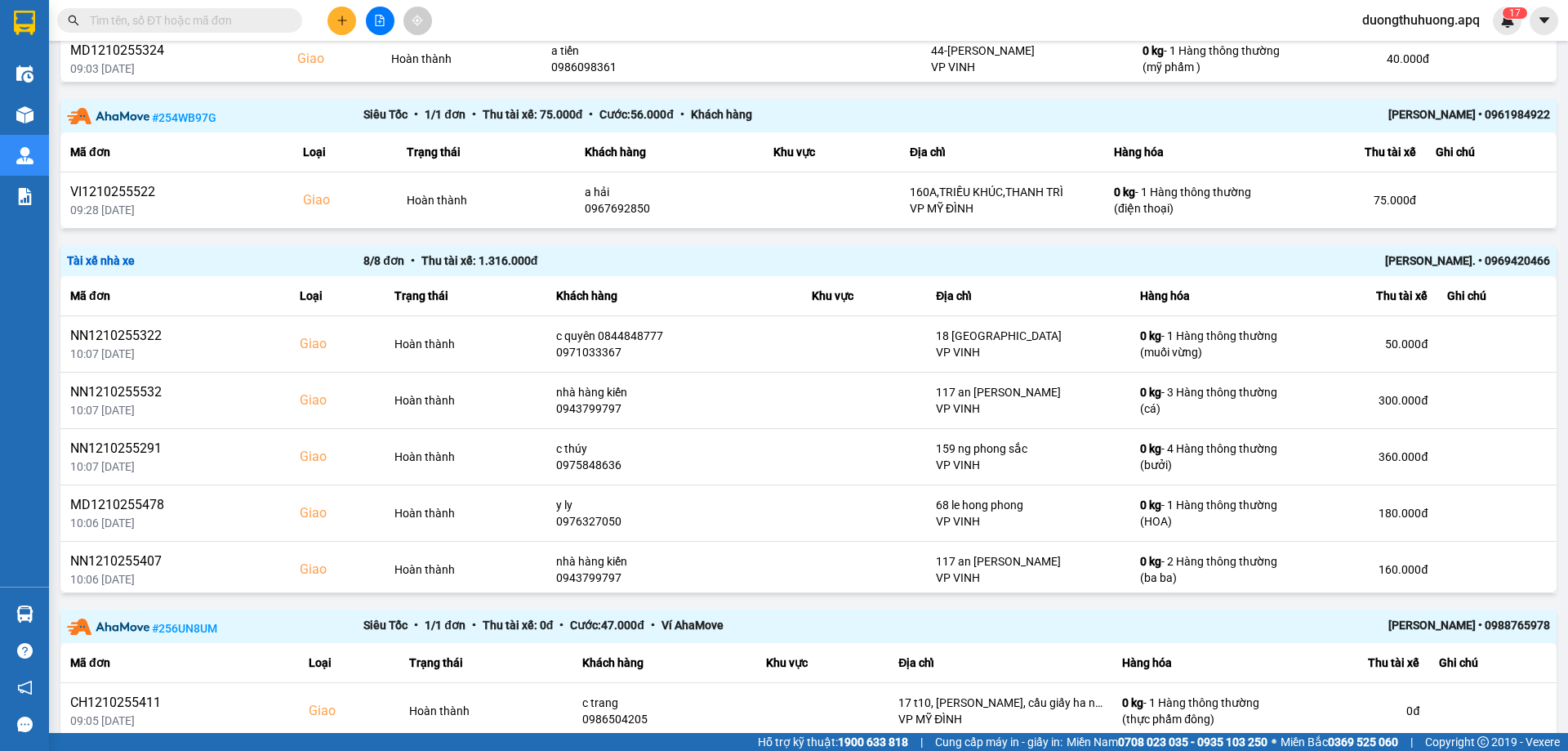
click at [1426, 258] on div "[PERSON_NAME]. • 0969420466" at bounding box center [1253, 260] width 593 height 18
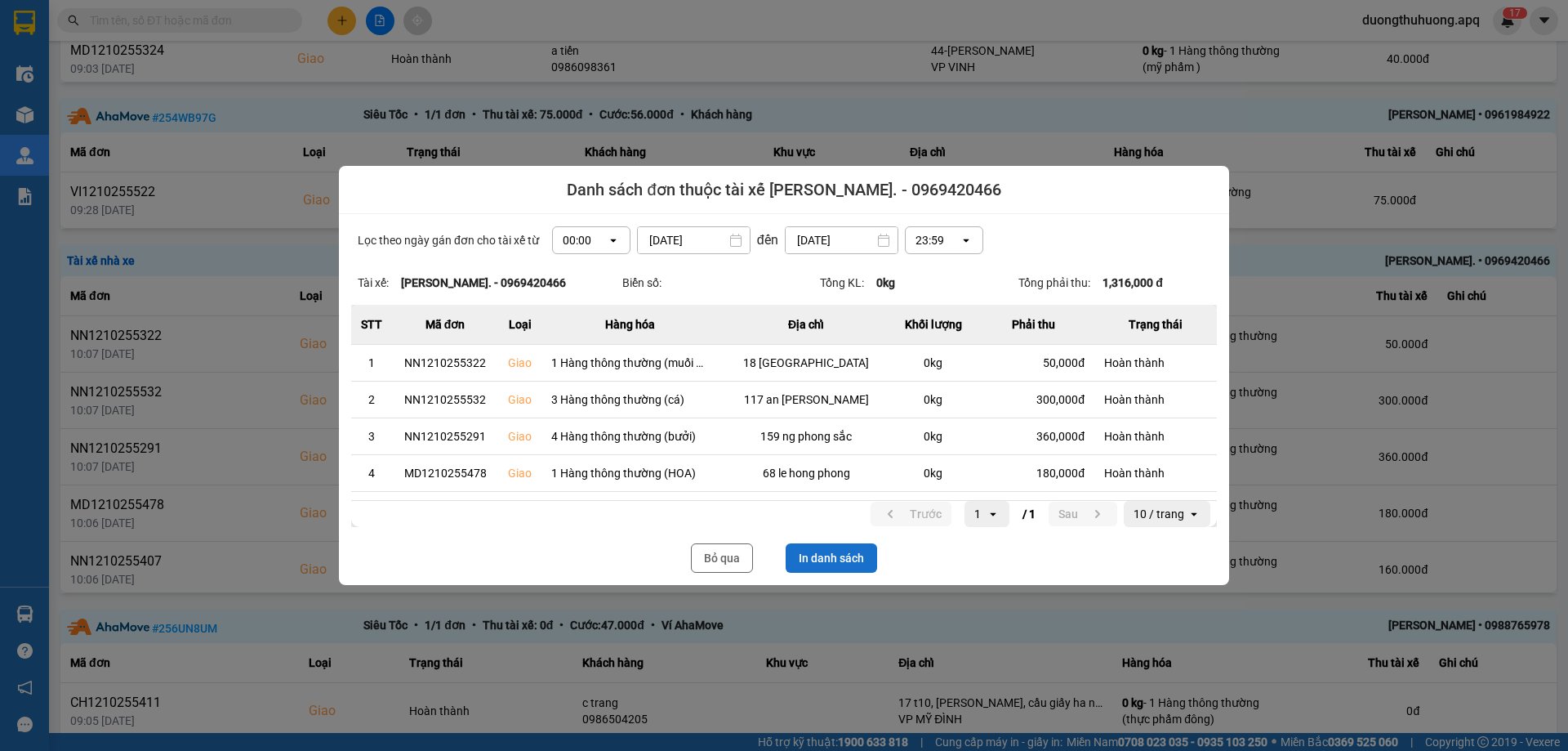
click at [841, 563] on button "In danh sách" at bounding box center [832, 557] width 92 height 29
drag, startPoint x: 711, startPoint y: 556, endPoint x: 806, endPoint y: 738, distance: 205.3
click at [713, 557] on button "Bỏ qua" at bounding box center [722, 557] width 62 height 29
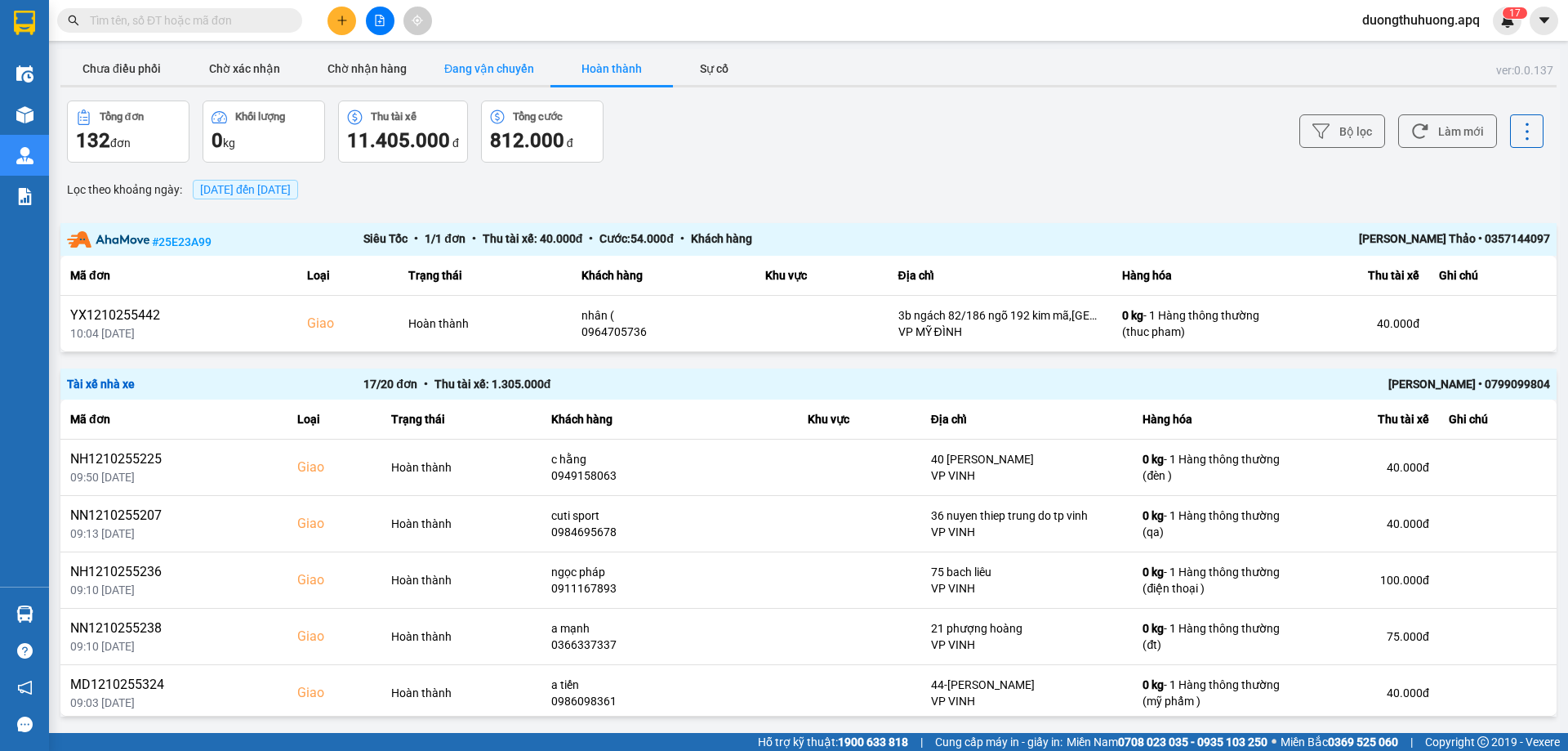
click at [512, 66] on button "Đang vận chuyển" at bounding box center [488, 69] width 122 height 33
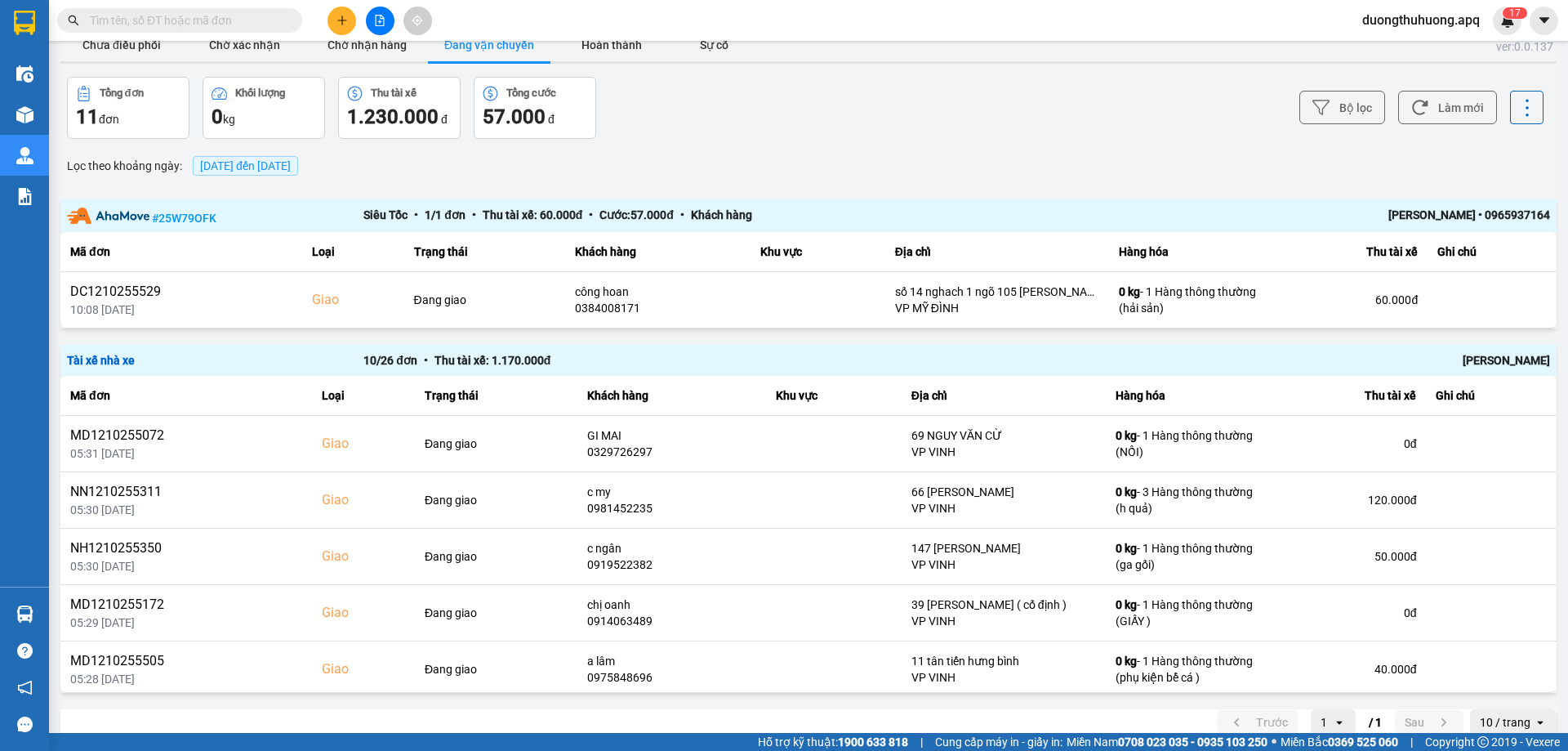
scroll to position [45, 0]
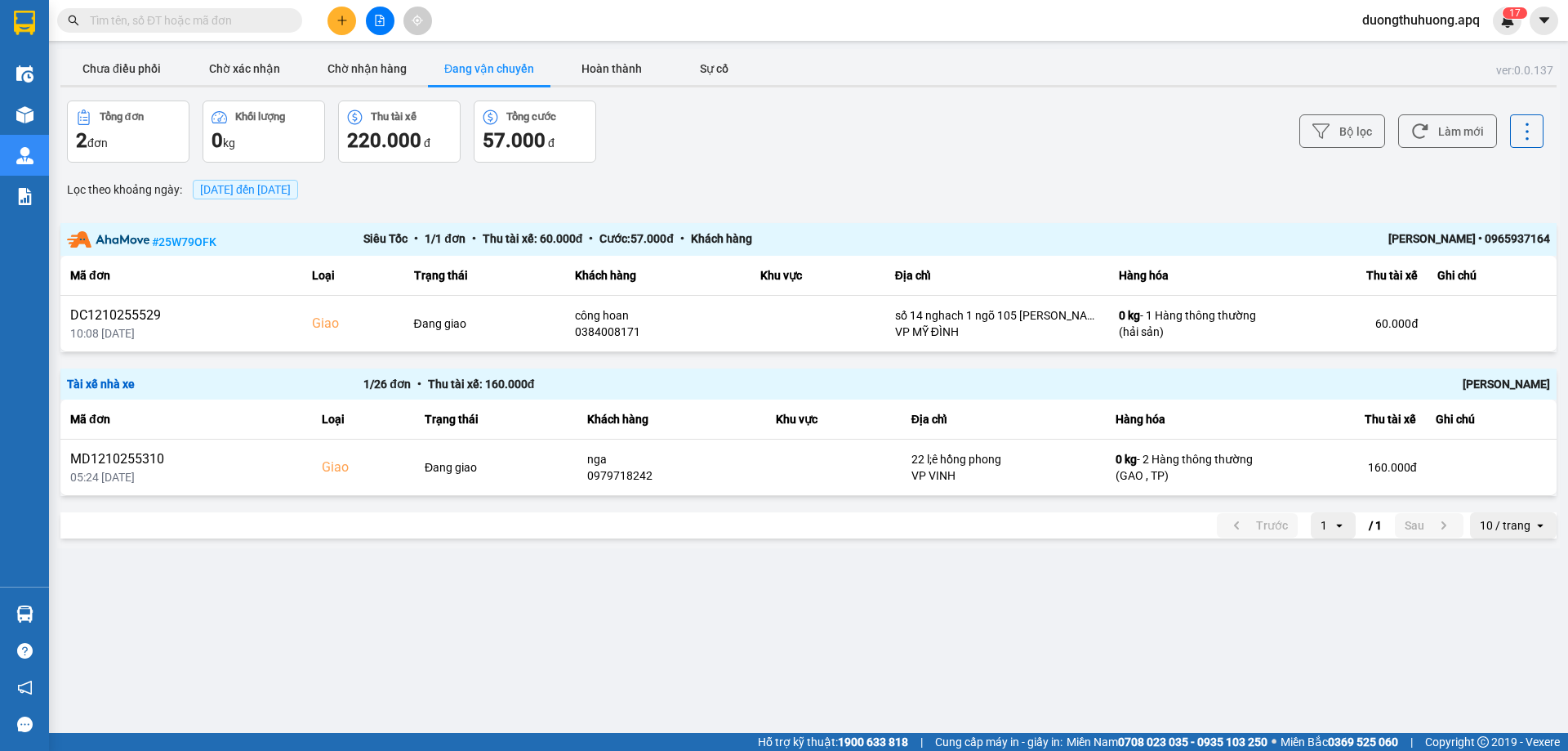
click at [834, 649] on main "ver: 0.0.137 Chưa điều phối Chờ xác nhận Chờ nhận hàng Đang vận chuyển Hoàn thà…" at bounding box center [784, 367] width 1568 height 733
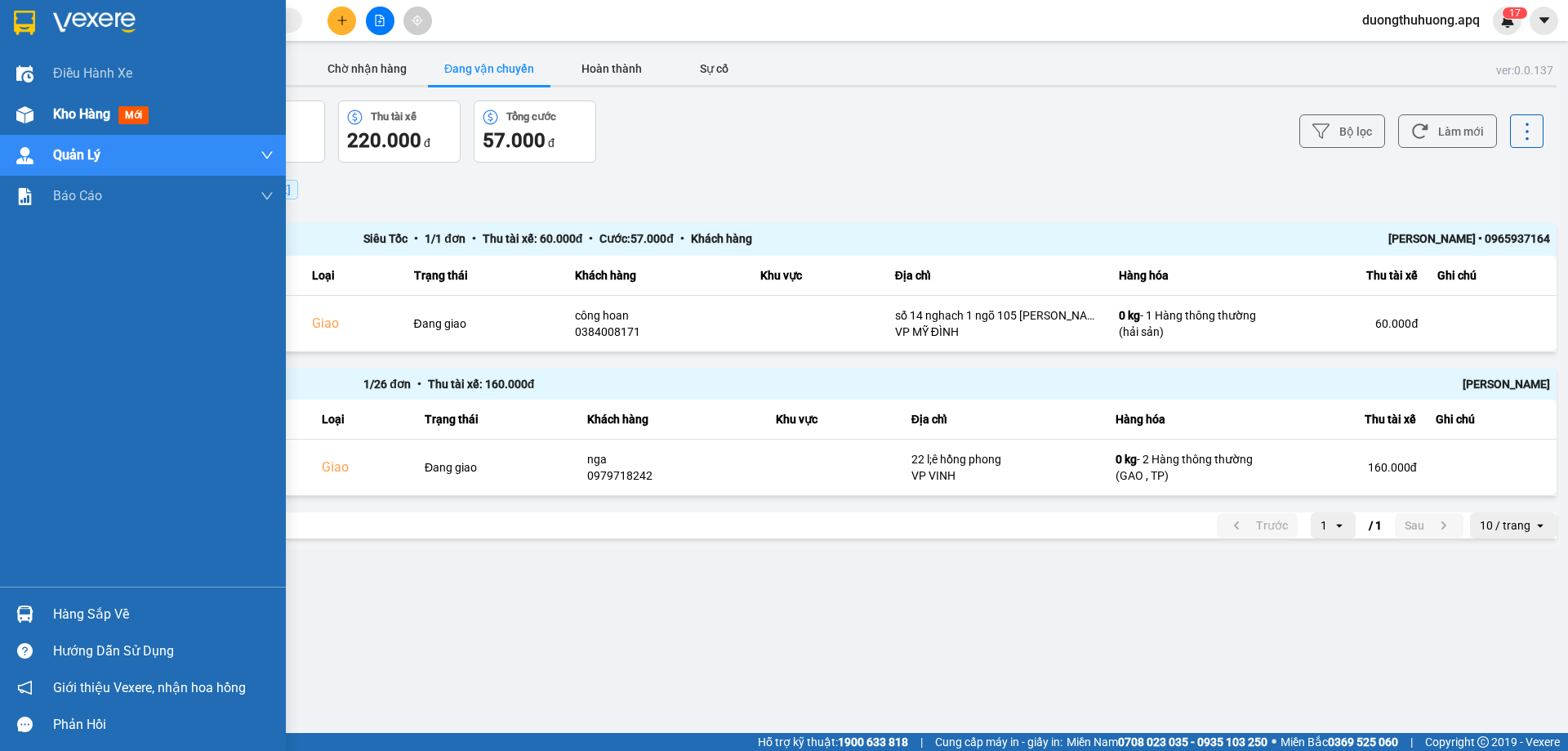
click at [76, 113] on span "Kho hàng" at bounding box center [82, 113] width 57 height 15
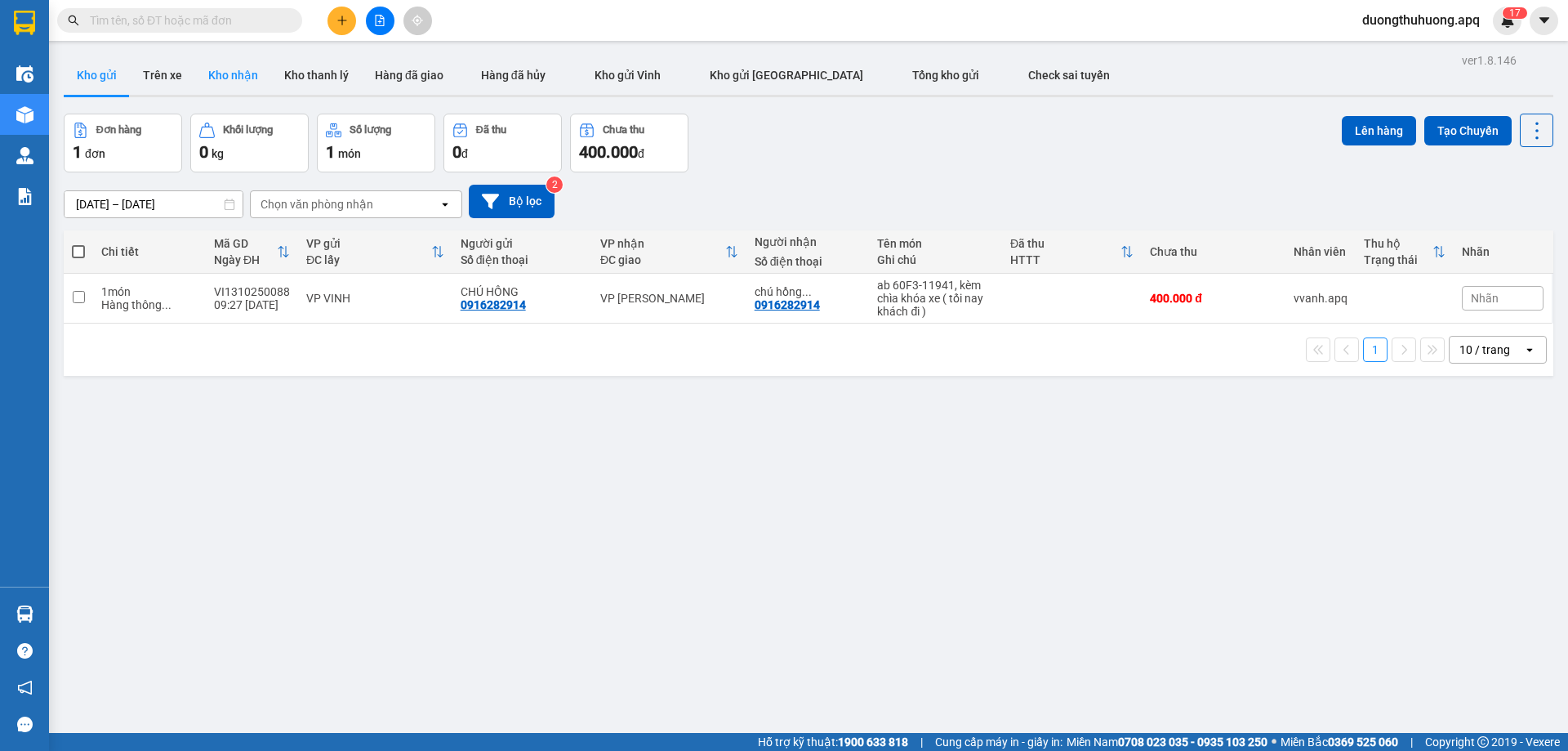
click at [226, 75] on button "Kho nhận" at bounding box center [233, 75] width 76 height 39
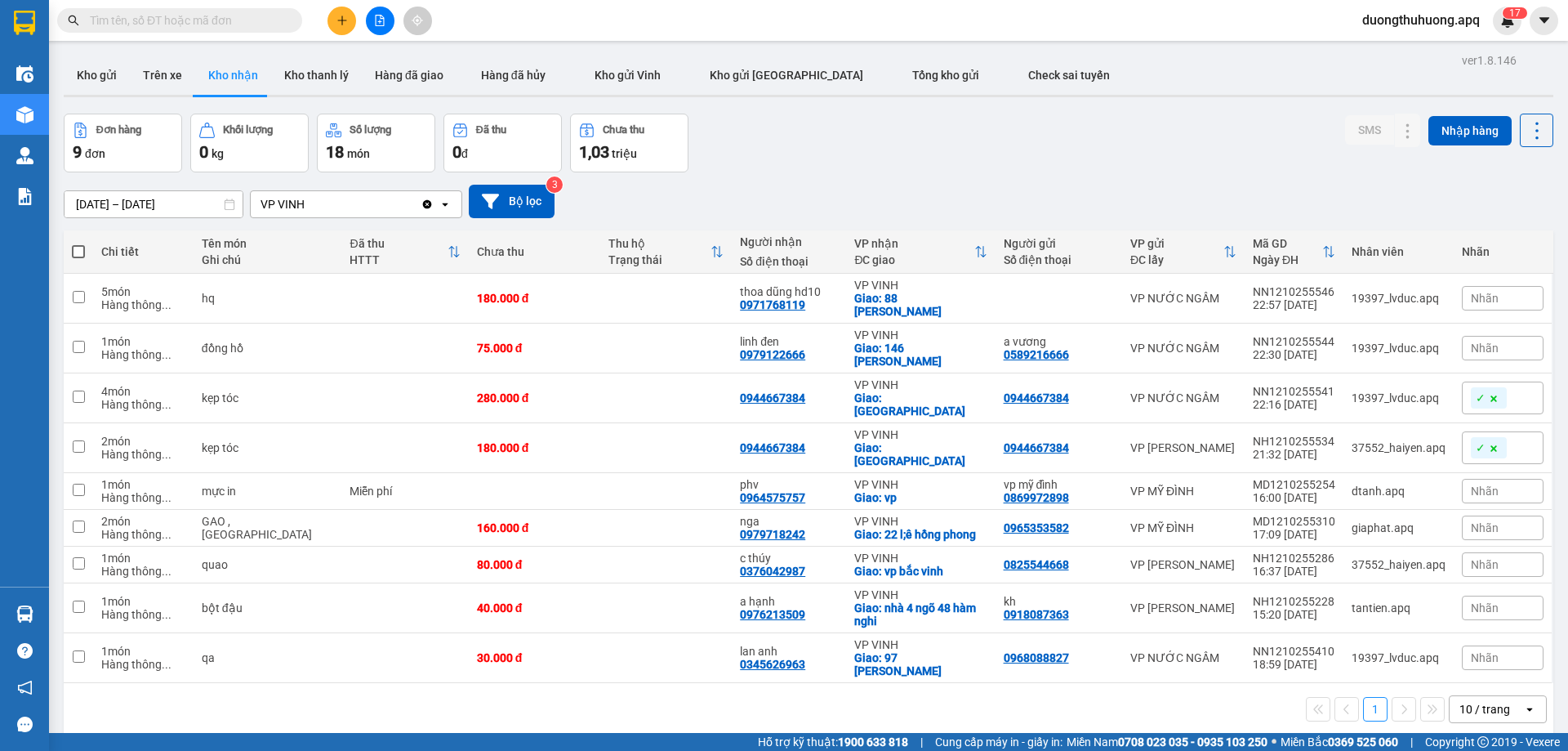
click at [71, 207] on input "[DATE] – [DATE]" at bounding box center [153, 203] width 178 height 26
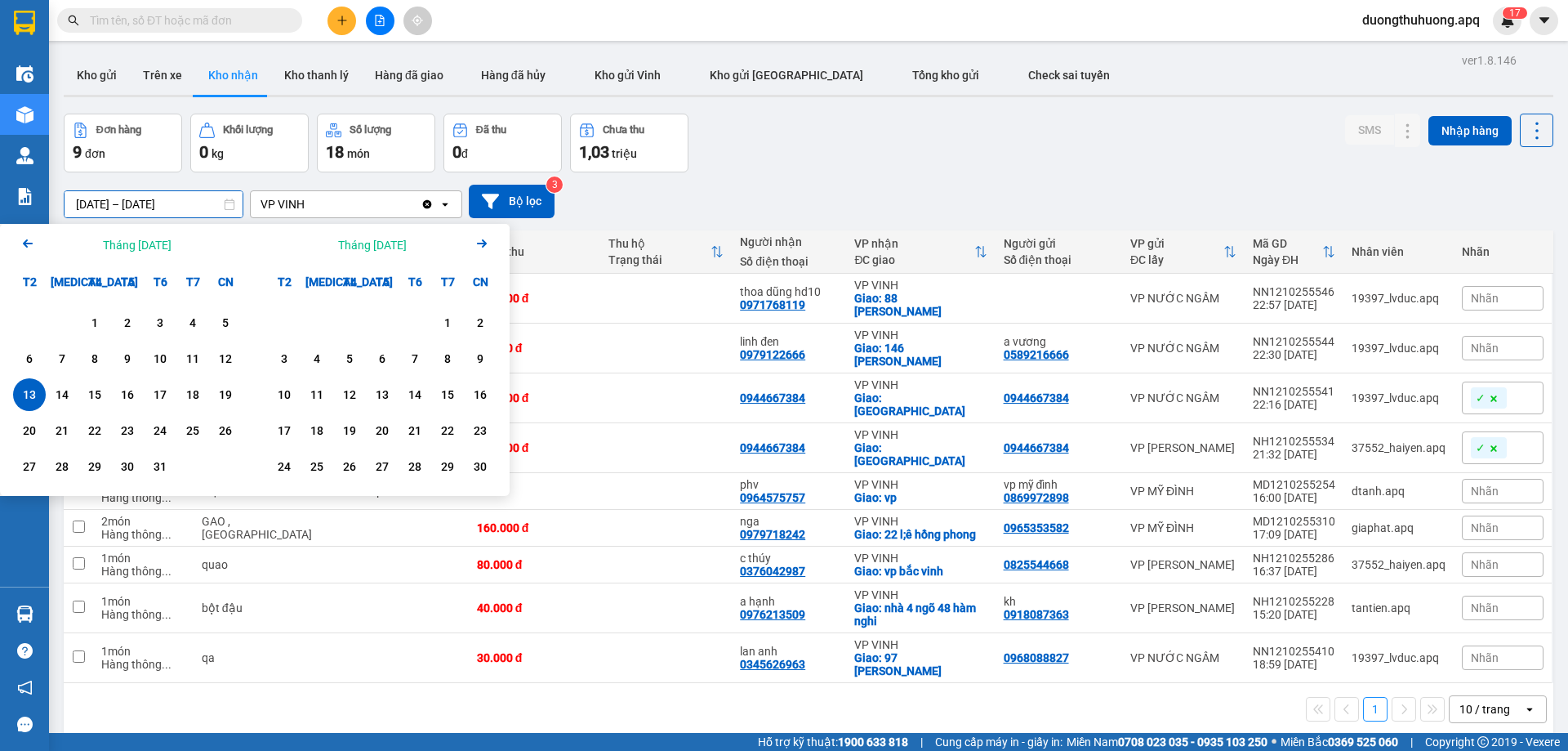
click at [22, 246] on icon "Arrow Left" at bounding box center [28, 243] width 20 height 20
click at [26, 332] on div "1" at bounding box center [29, 323] width 23 height 20
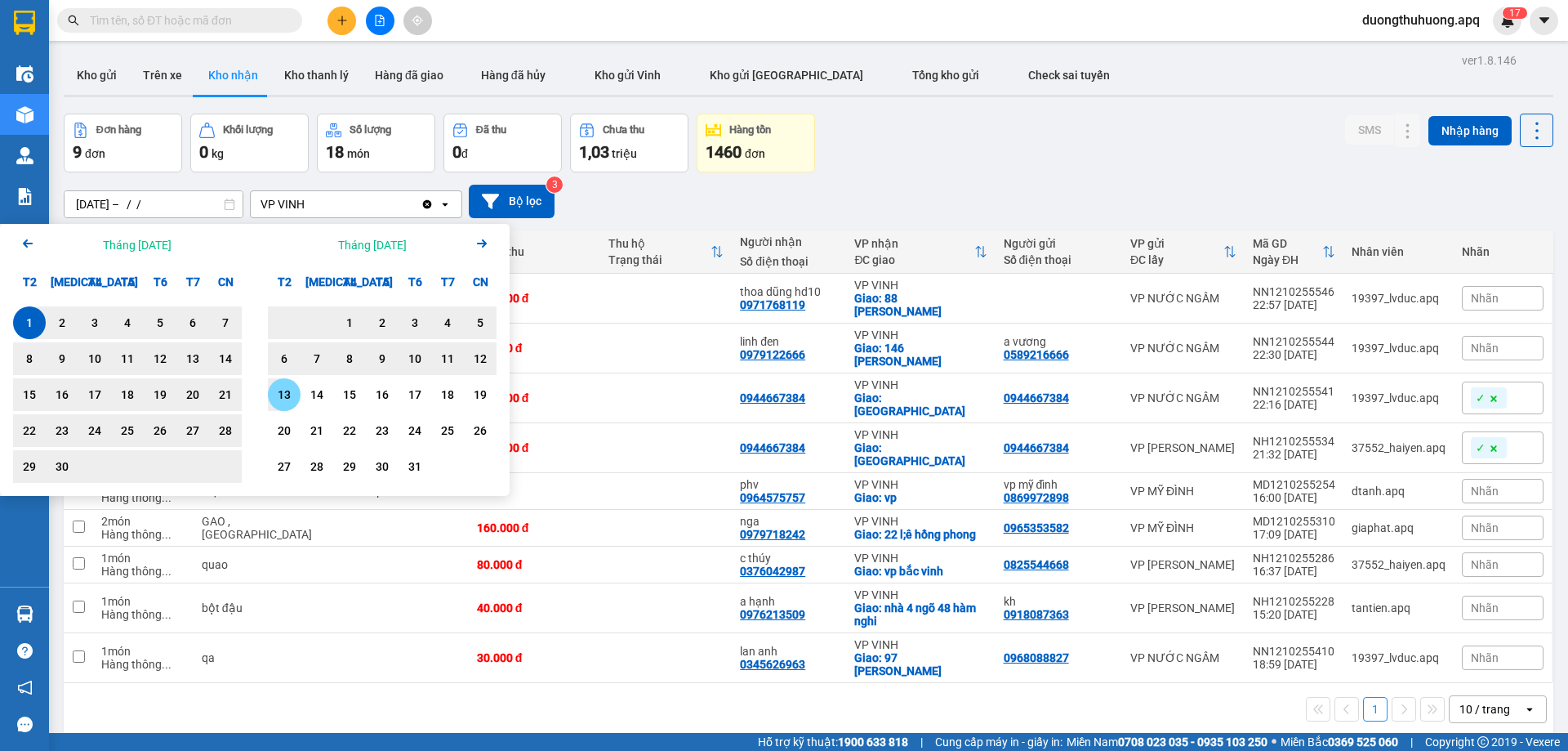
click at [283, 395] on div "13" at bounding box center [284, 395] width 23 height 20
type input "[DATE] – [DATE]"
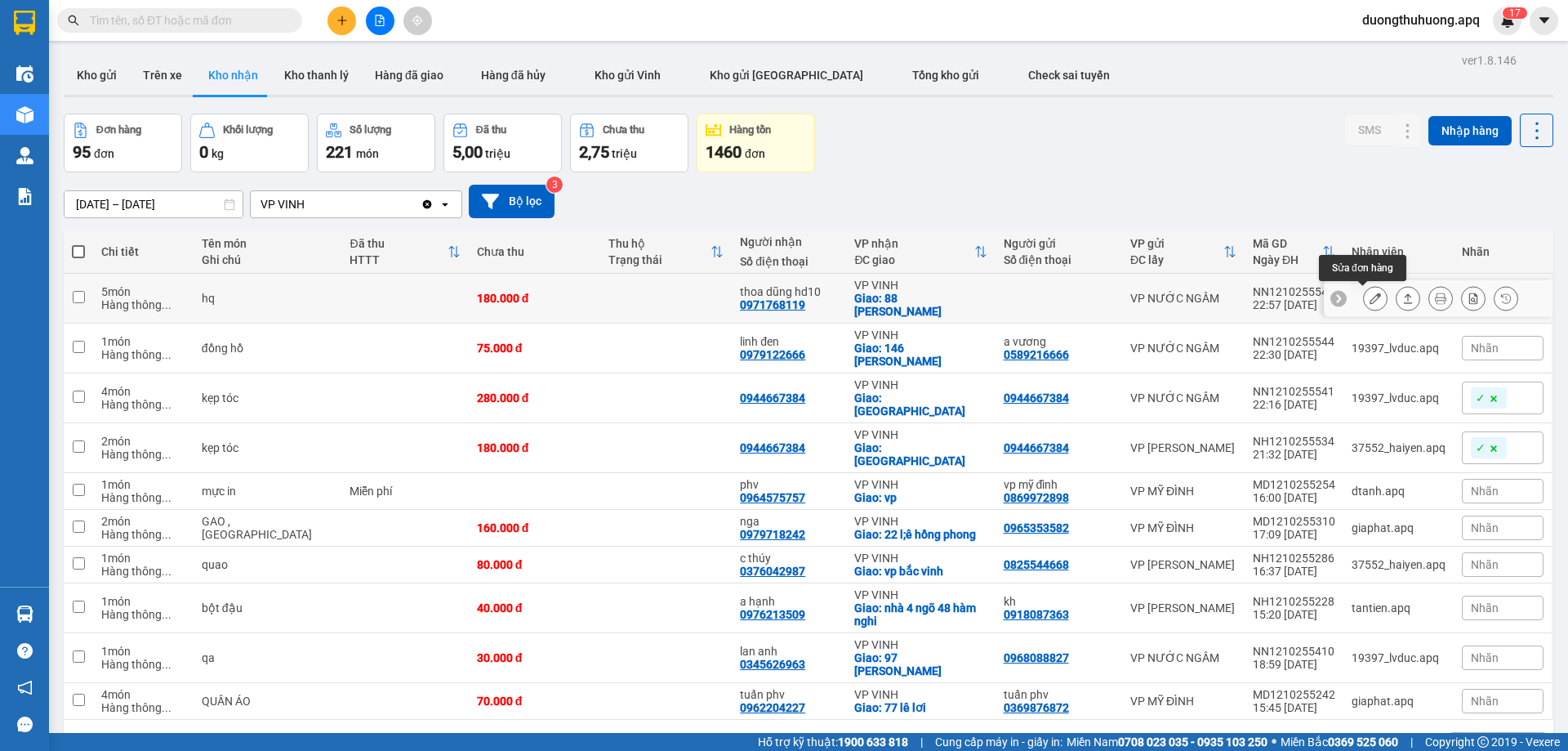
click at [1370, 301] on icon at bounding box center [1375, 298] width 12 height 12
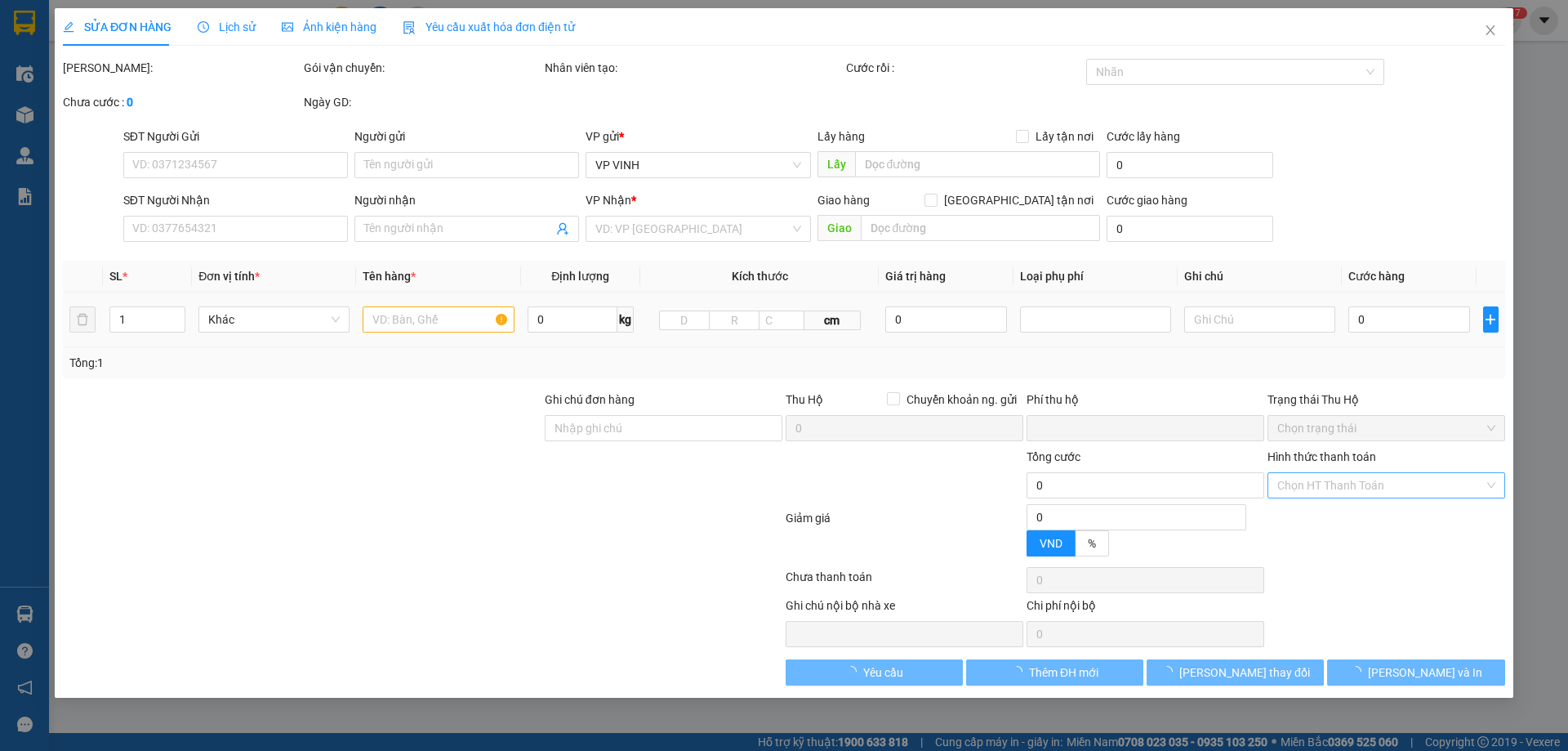
type input "0971768119"
type input "thoa dũng hd10"
checkbox input "true"
type input "88 đinh công tráng"
type input "0"
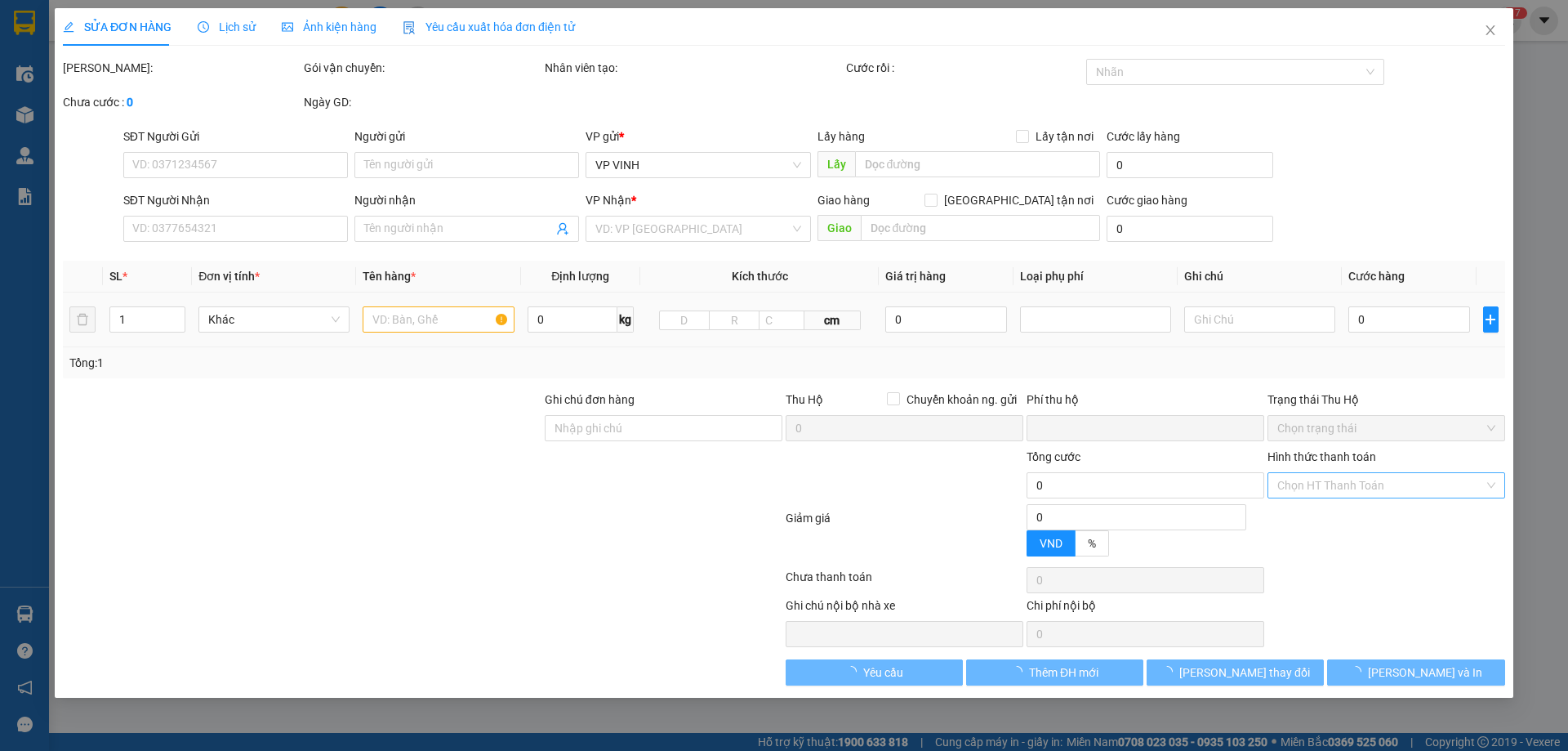
type input "180.000"
type input "10"
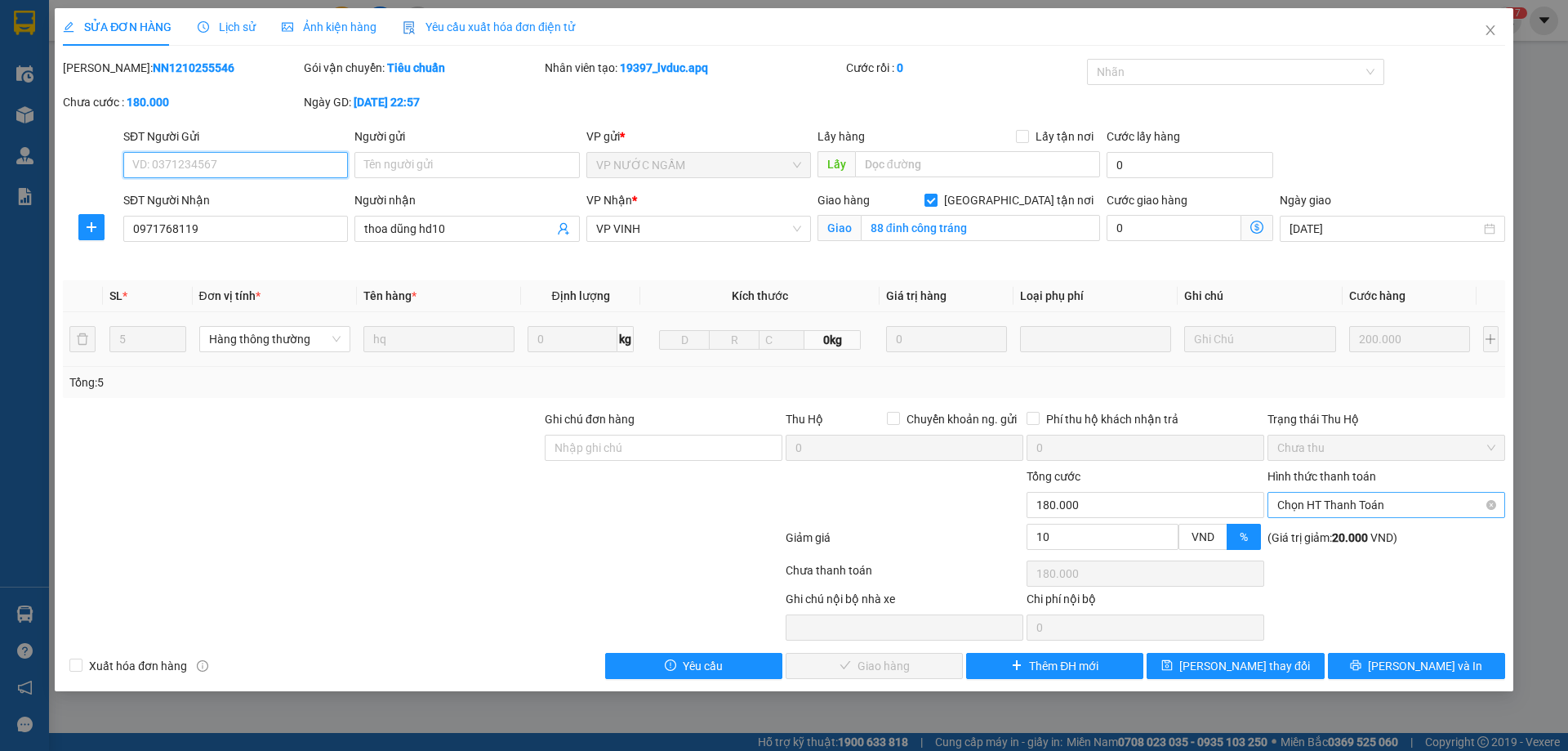
click at [1434, 509] on span "Chọn HT Thanh Toán" at bounding box center [1386, 505] width 218 height 24
click at [1325, 539] on div "Tại văn phòng" at bounding box center [1386, 538] width 218 height 18
type input "0"
click at [878, 665] on span "[PERSON_NAME] và Giao hàng" at bounding box center [895, 666] width 157 height 18
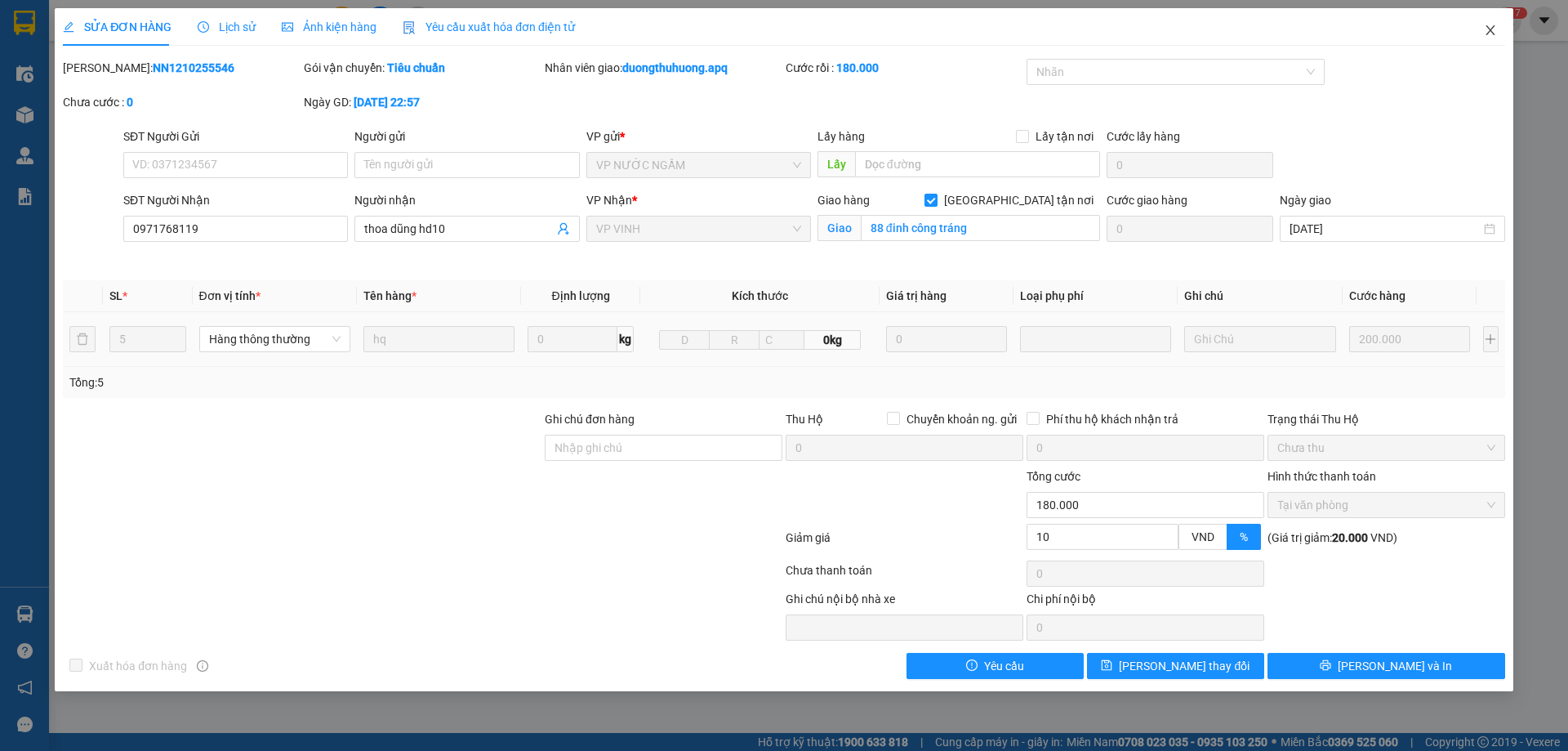
click at [1492, 37] on icon "close" at bounding box center [1490, 30] width 13 height 13
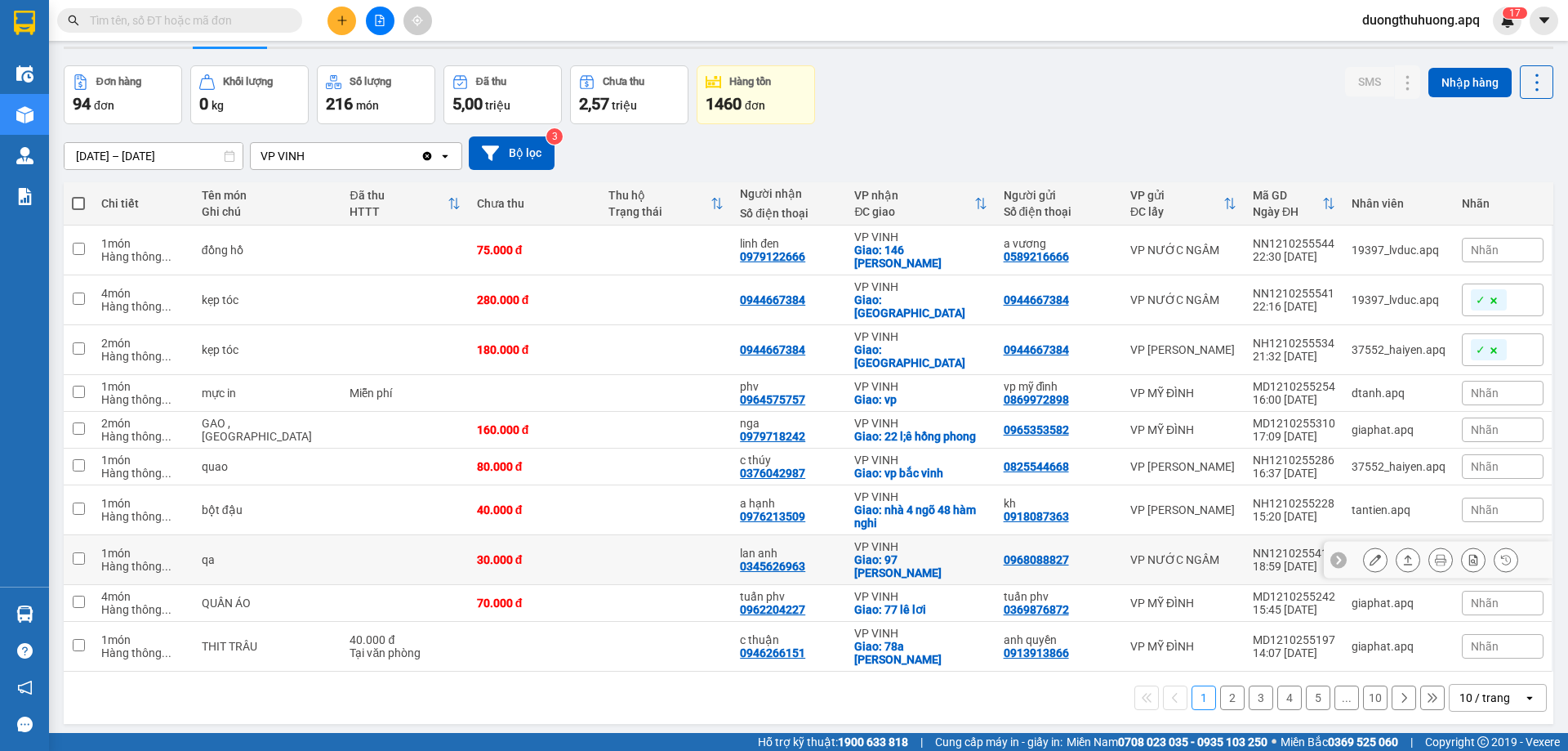
scroll to position [75, 0]
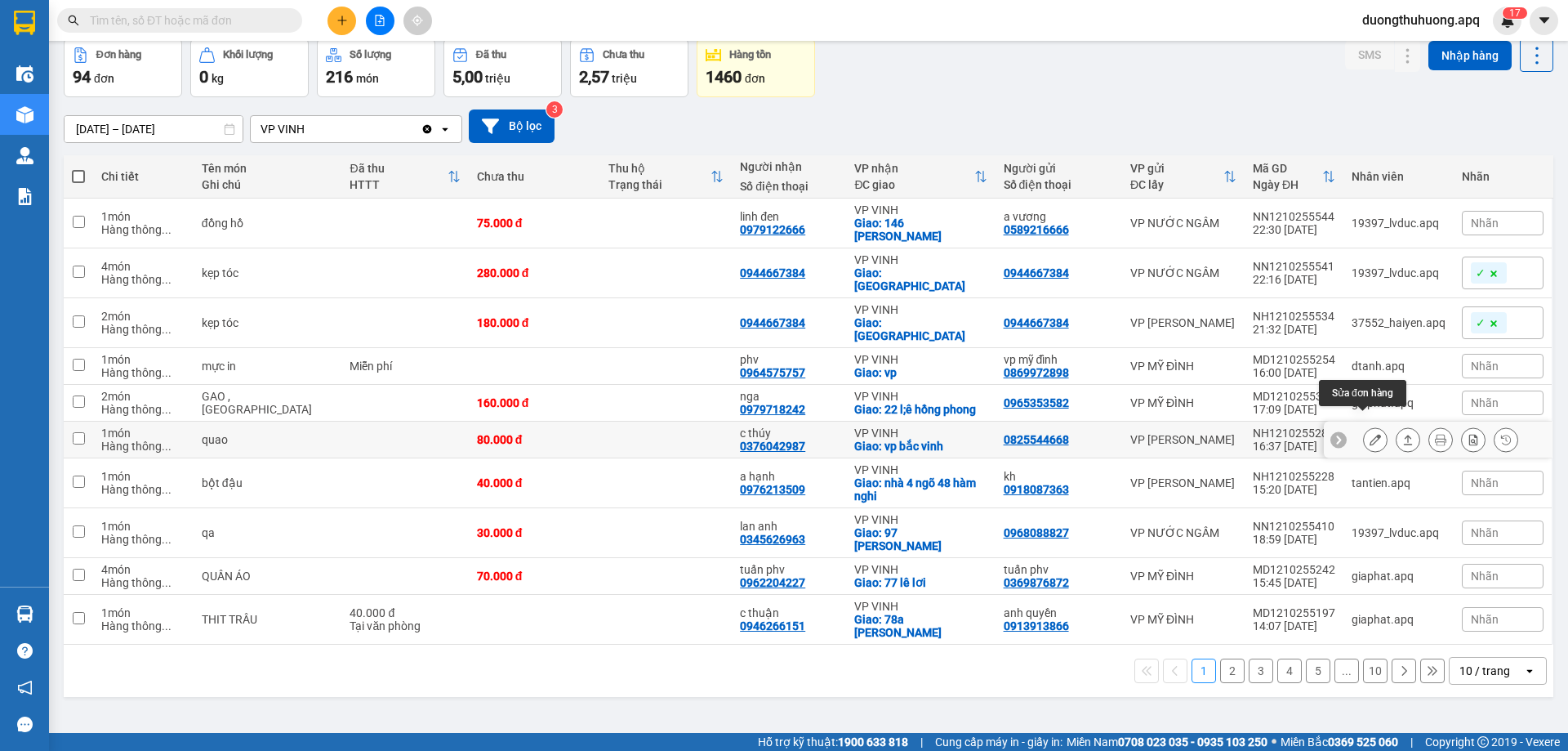
click at [1370, 434] on icon at bounding box center [1375, 440] width 12 height 12
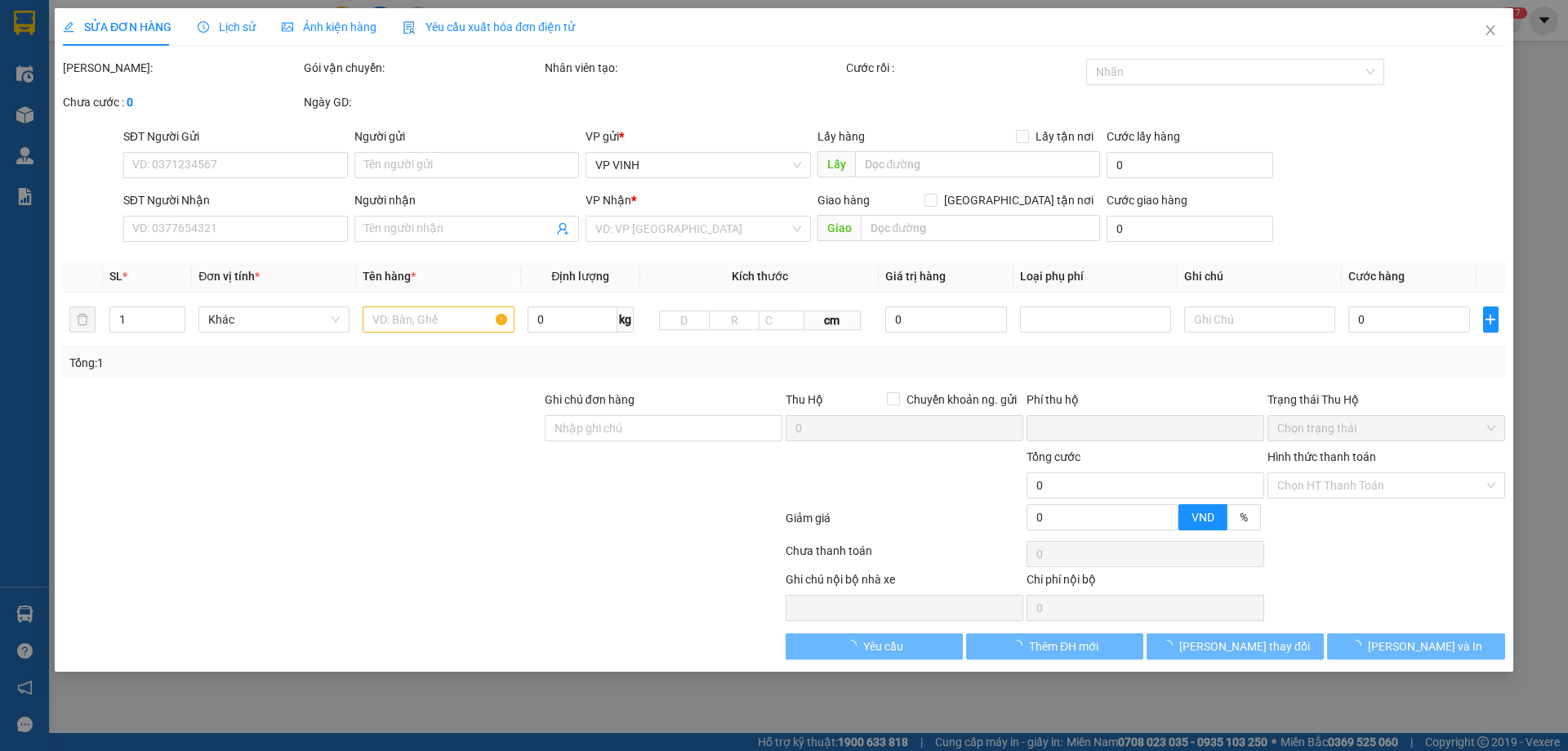
type input "0825544668"
type input "0376042987"
type input "c thúy"
checkbox input "true"
type input "vp bắc vinh"
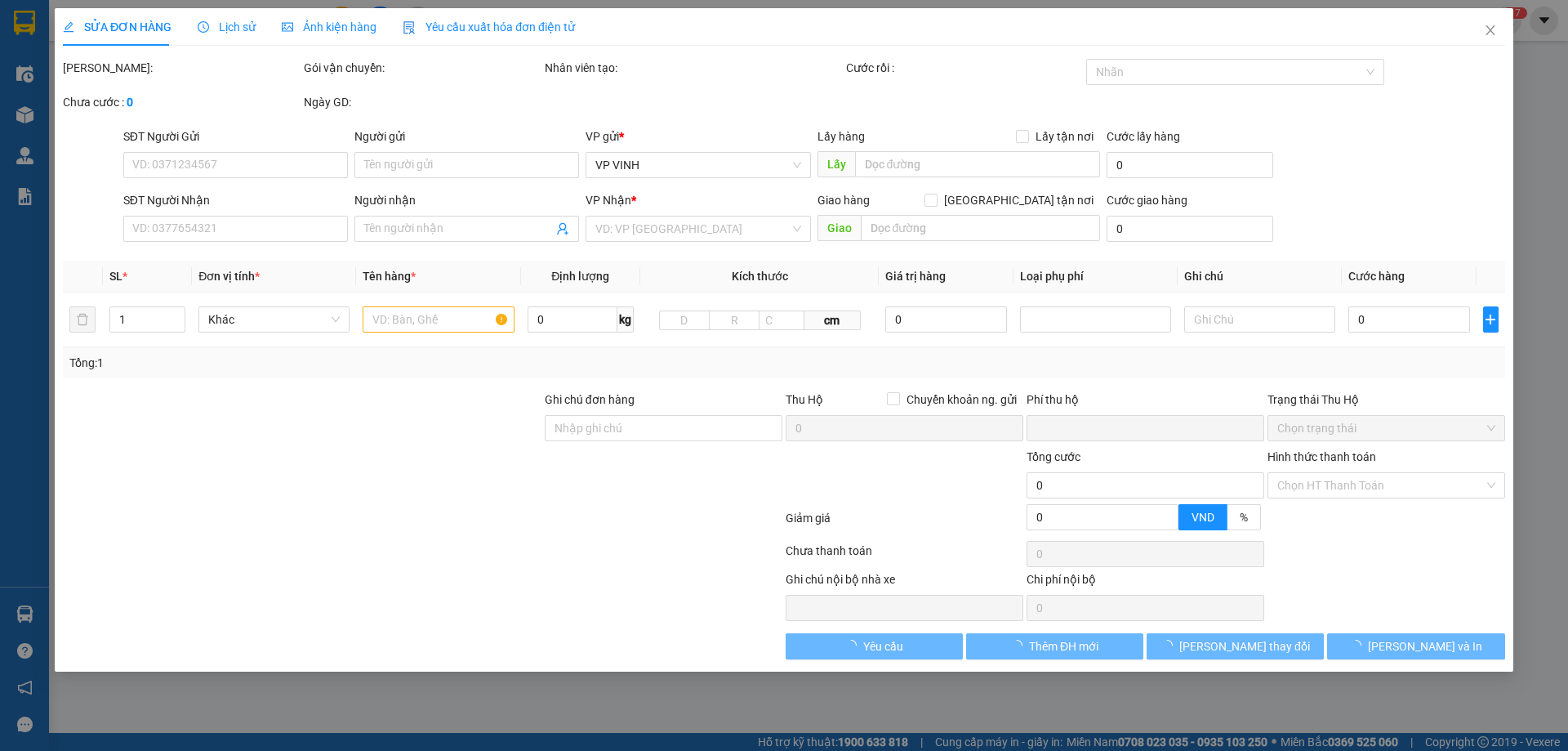
type input "0"
type input "80.000"
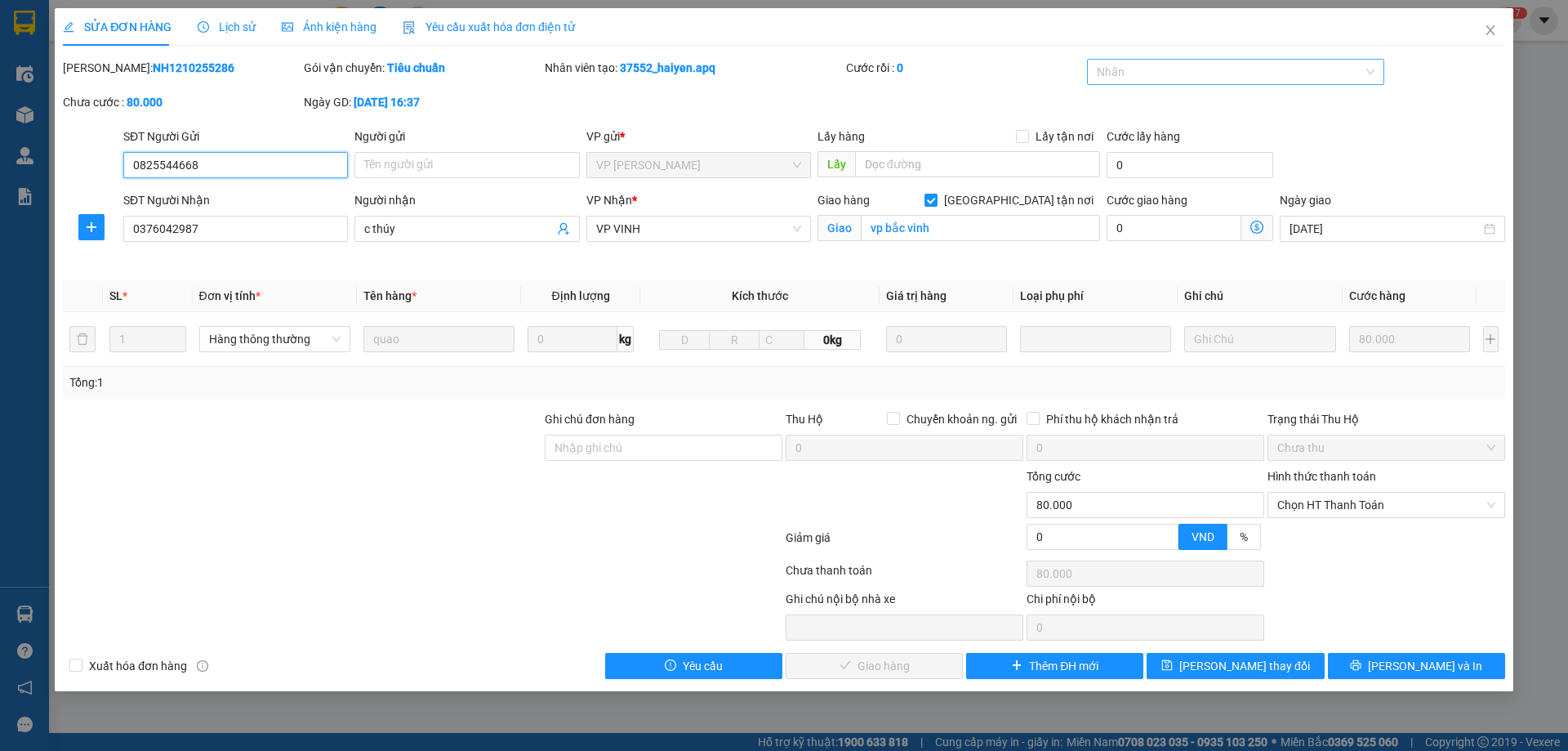
click at [1244, 76] on div at bounding box center [1227, 72] width 274 height 20
click at [1112, 188] on div "✓" at bounding box center [1236, 183] width 278 height 18
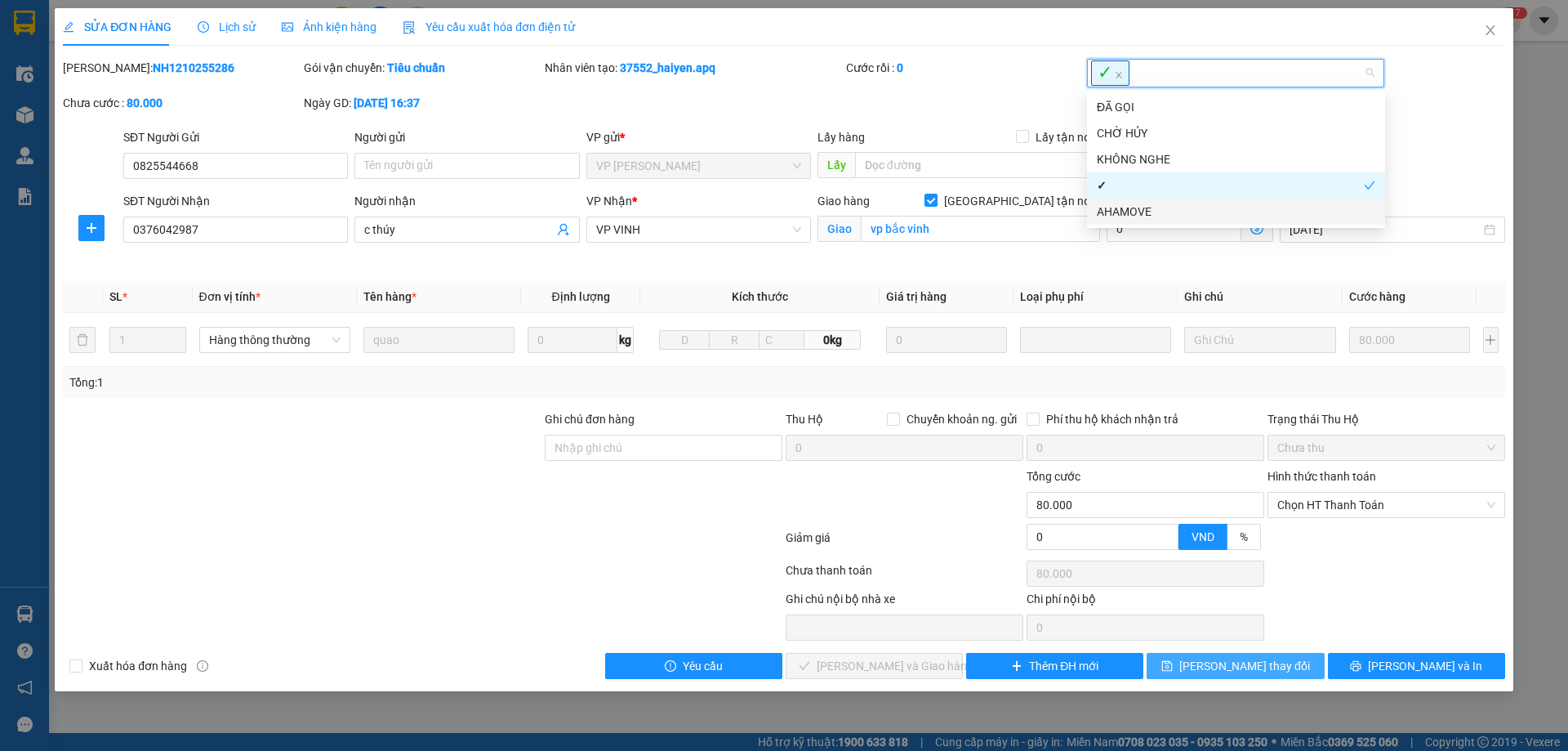
click at [1246, 662] on span "[PERSON_NAME] thay đổi" at bounding box center [1244, 666] width 131 height 18
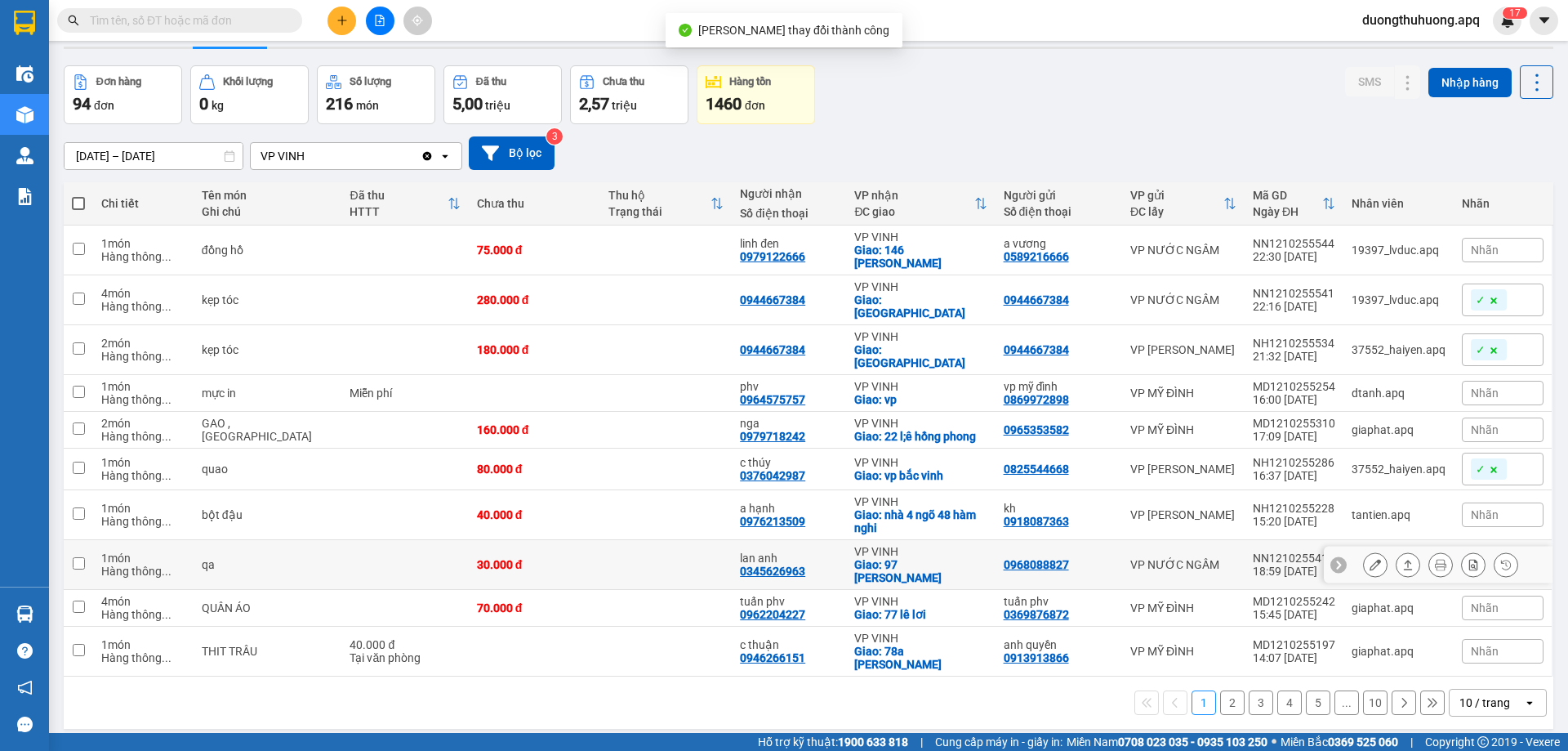
scroll to position [75, 0]
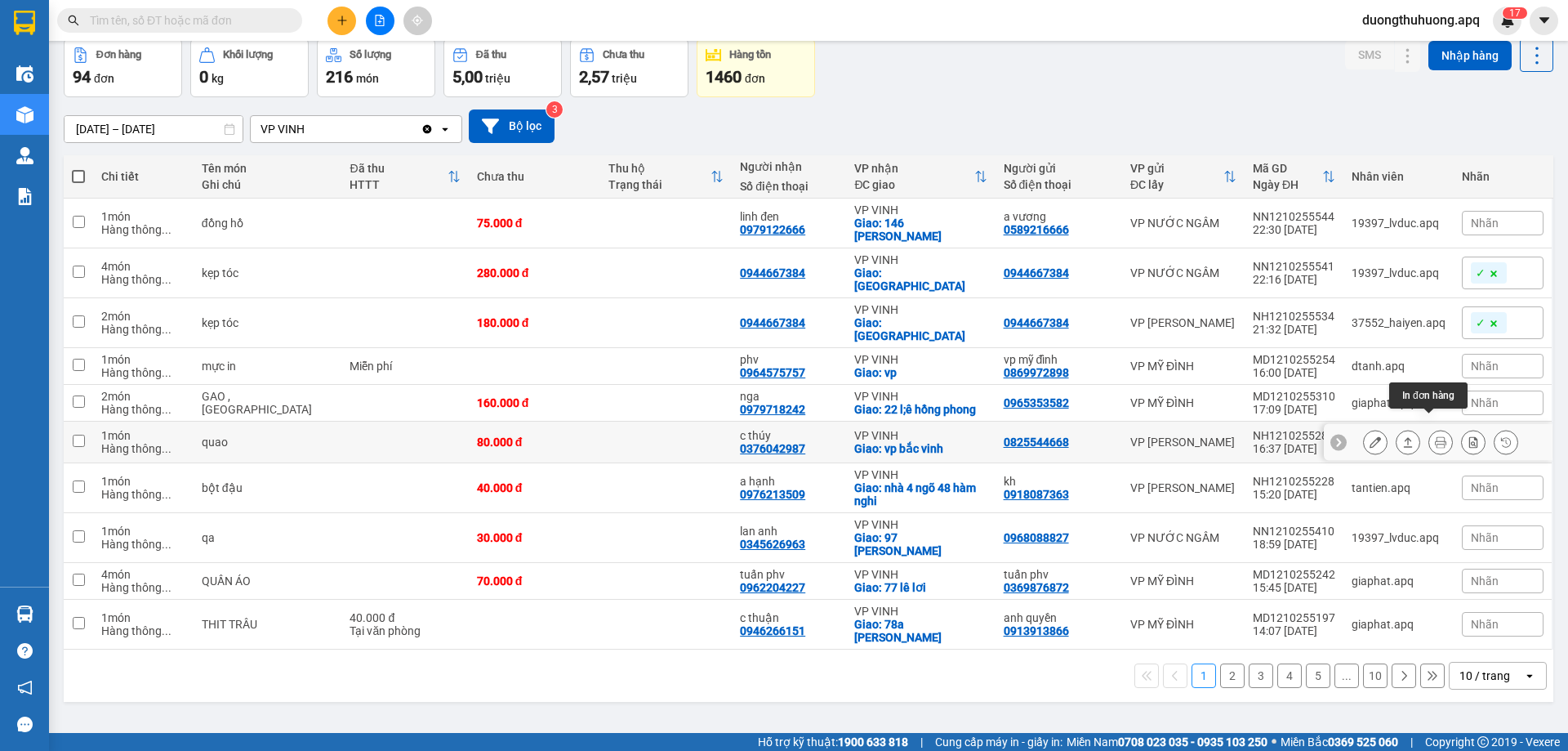
click at [1435, 436] on icon at bounding box center [1441, 442] width 12 height 12
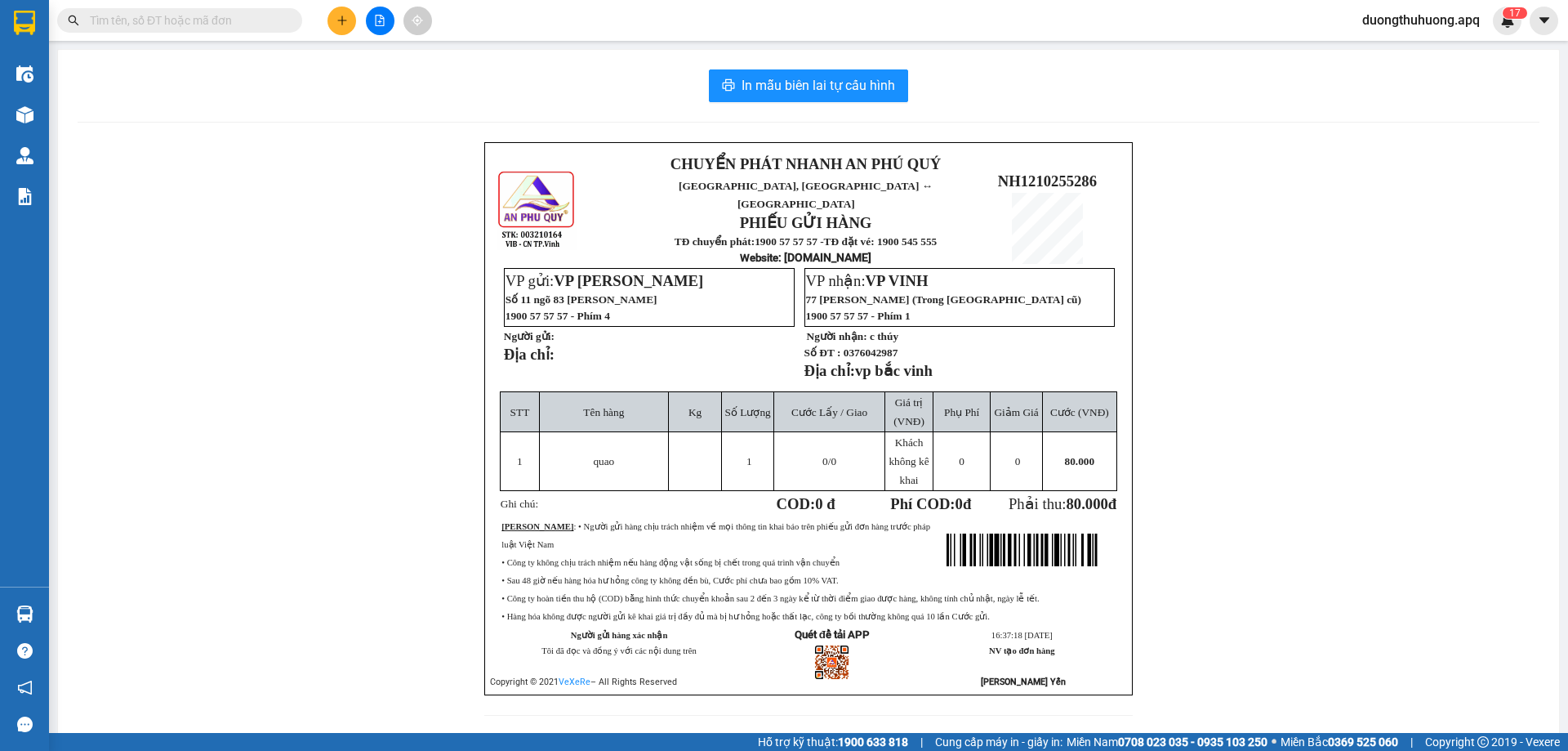
click at [323, 126] on div "In mẫu biên lai tự cấu hình CHUYỂN PHÁT NHANH AN [GEOGRAPHIC_DATA], [GEOGRAPHIC…" at bounding box center [809, 402] width 1501 height 706
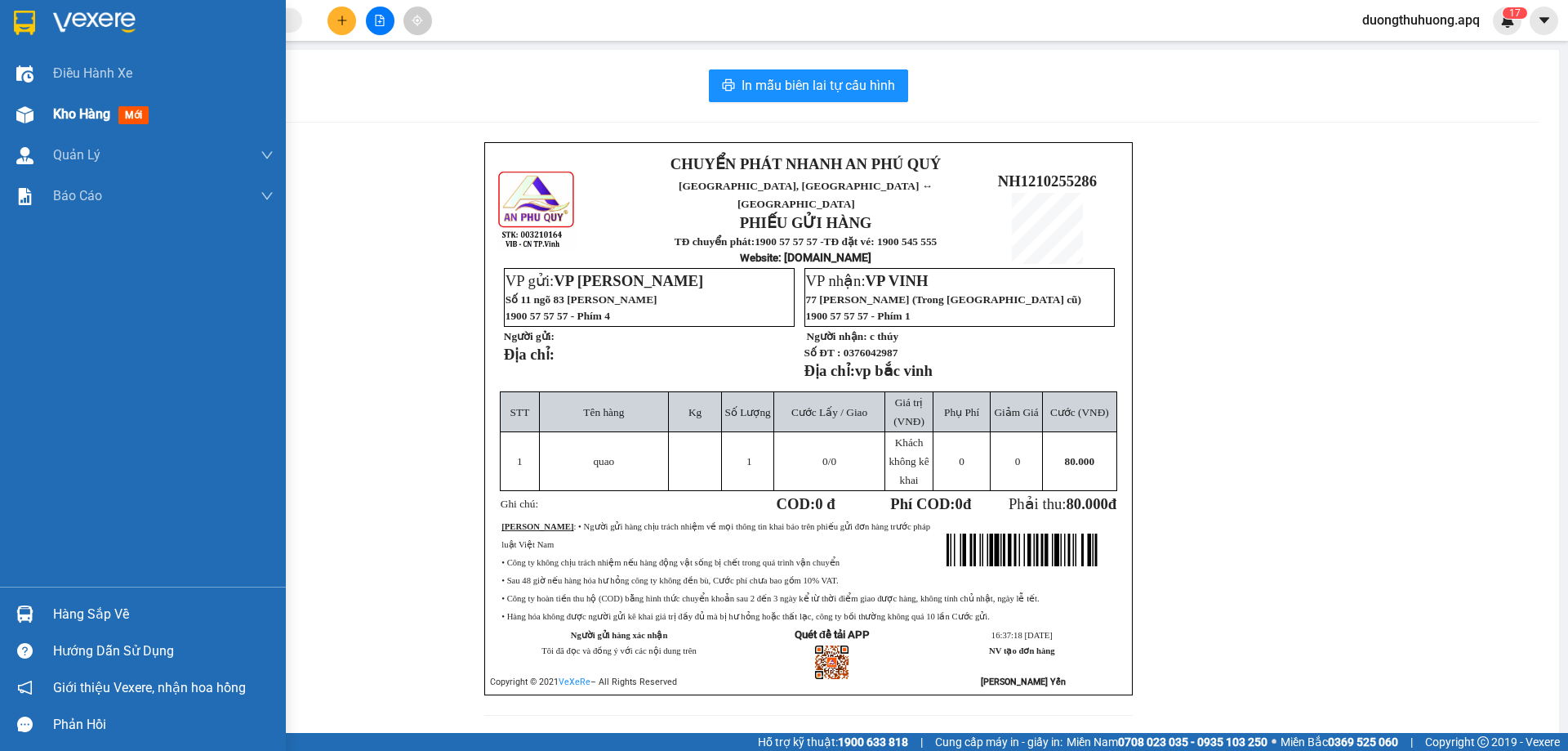
click at [73, 118] on span "Kho hàng" at bounding box center [82, 113] width 57 height 15
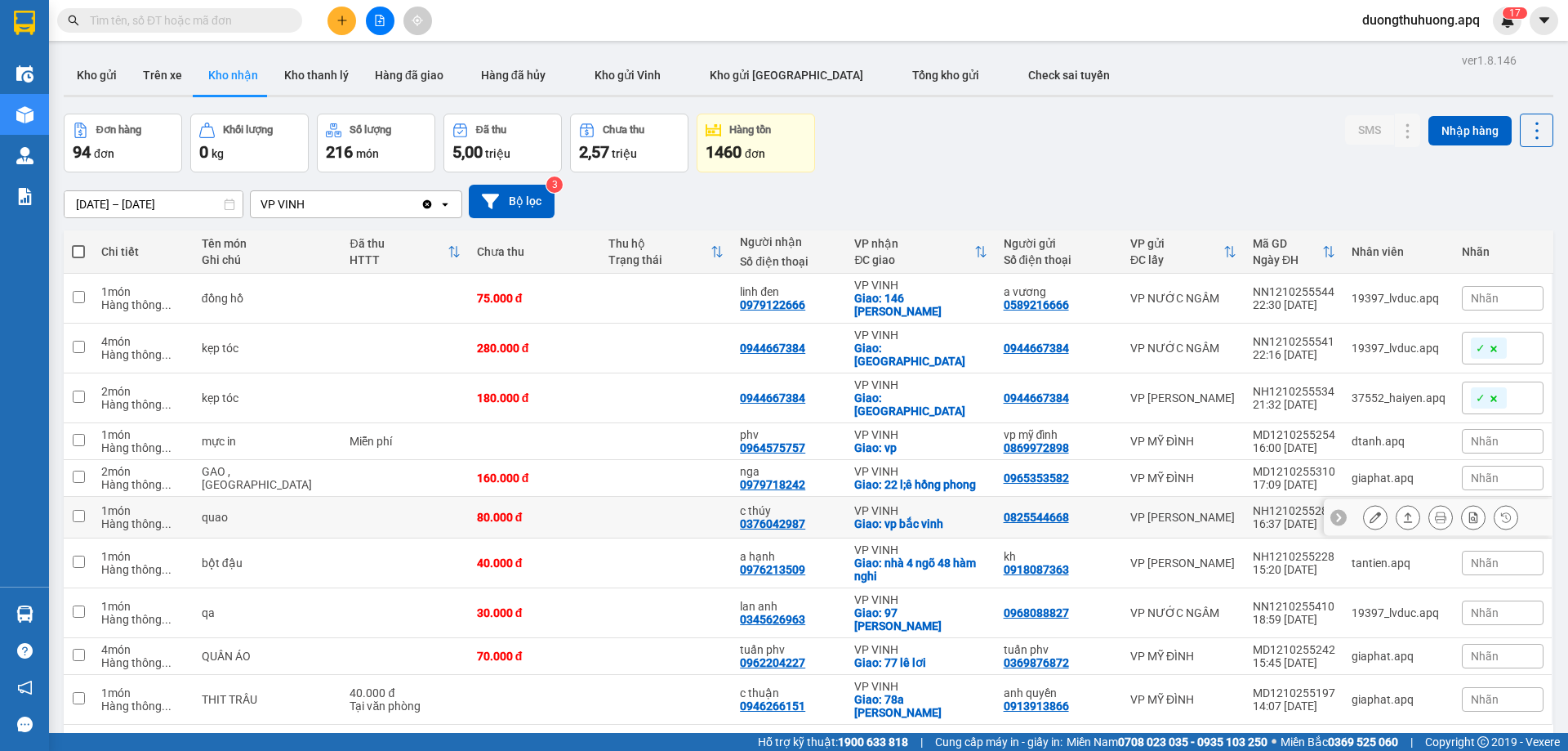
scroll to position [75, 0]
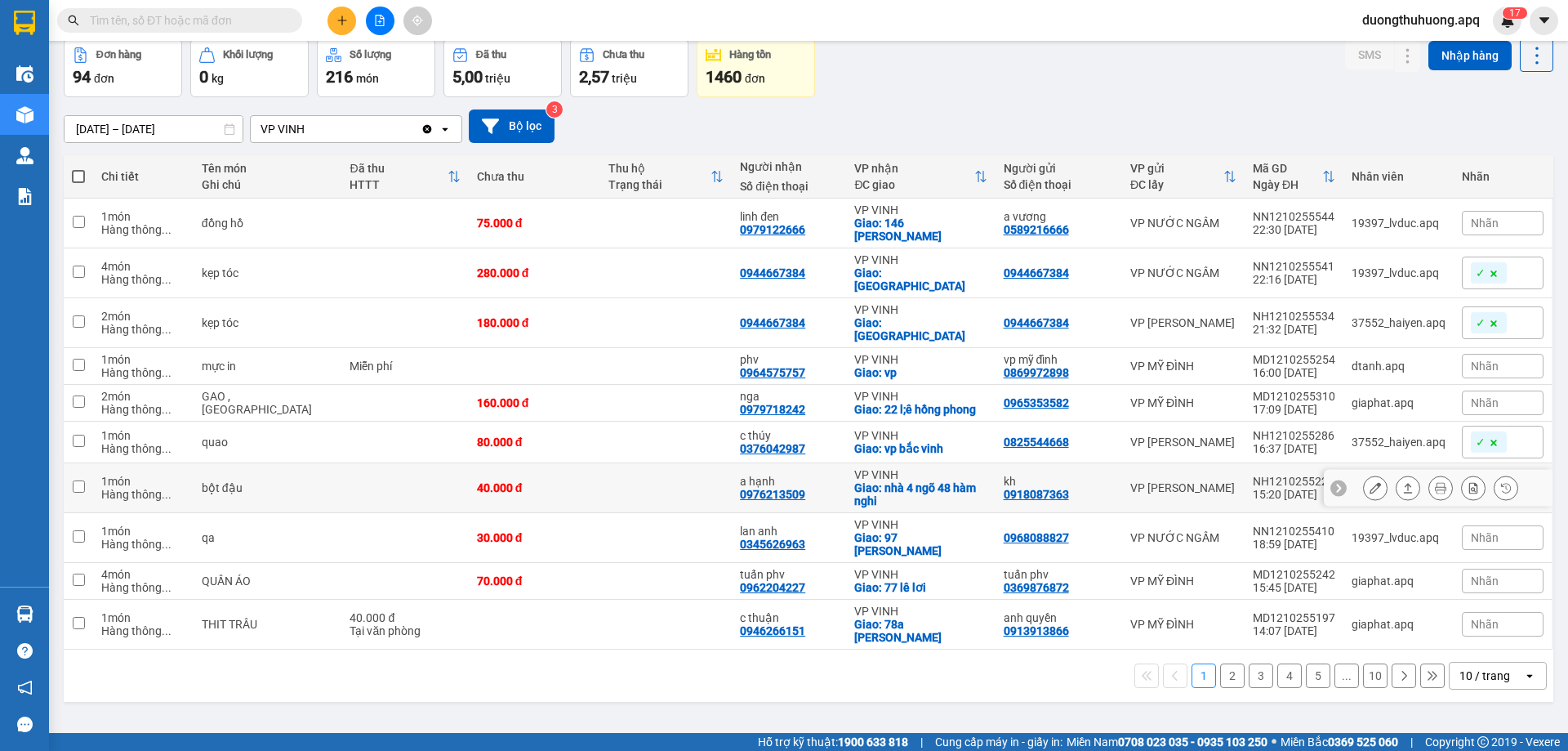
click at [1370, 483] on icon at bounding box center [1375, 488] width 12 height 12
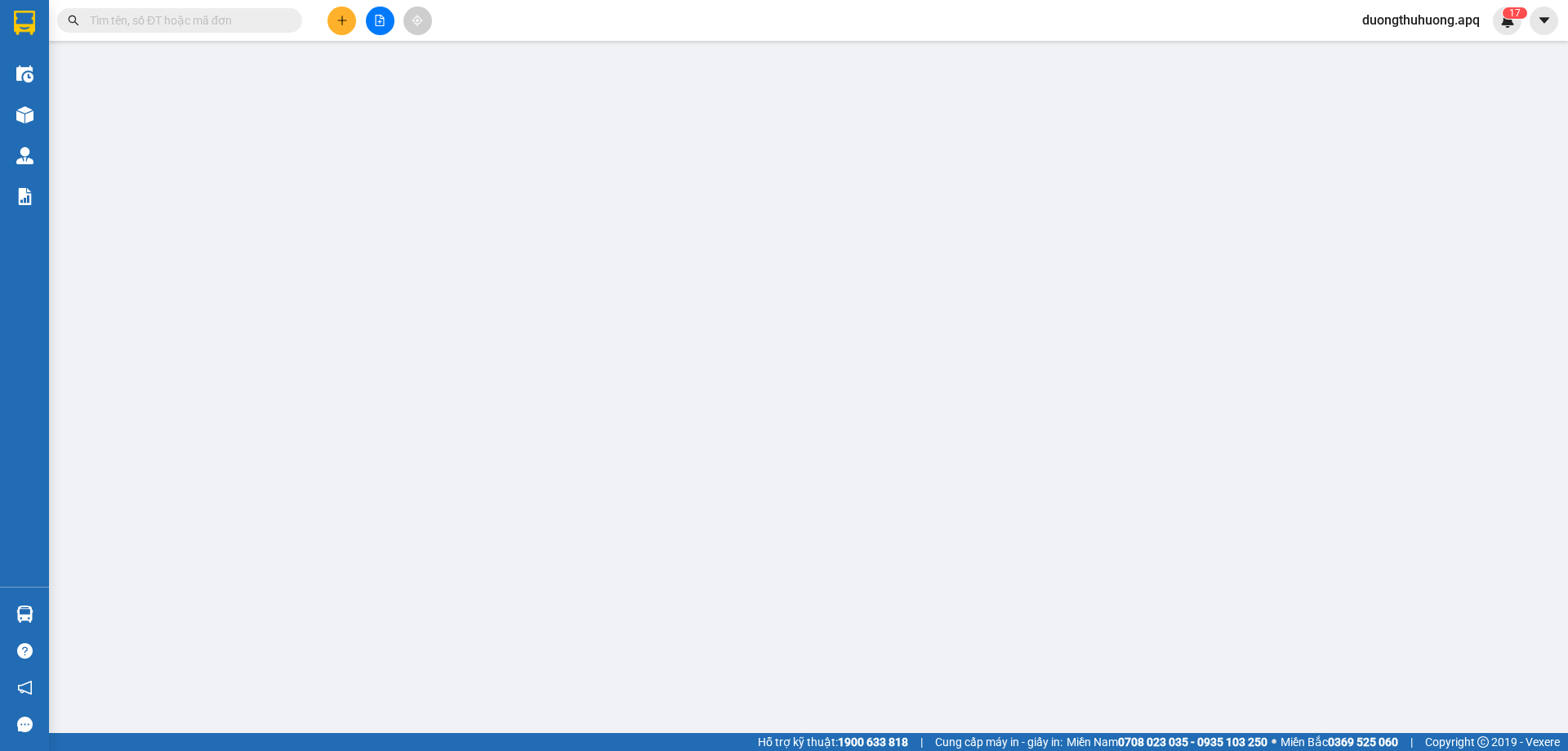
type input "0918087363"
type input "kh"
type input "0976213509"
type input "a hạnh"
checkbox input "true"
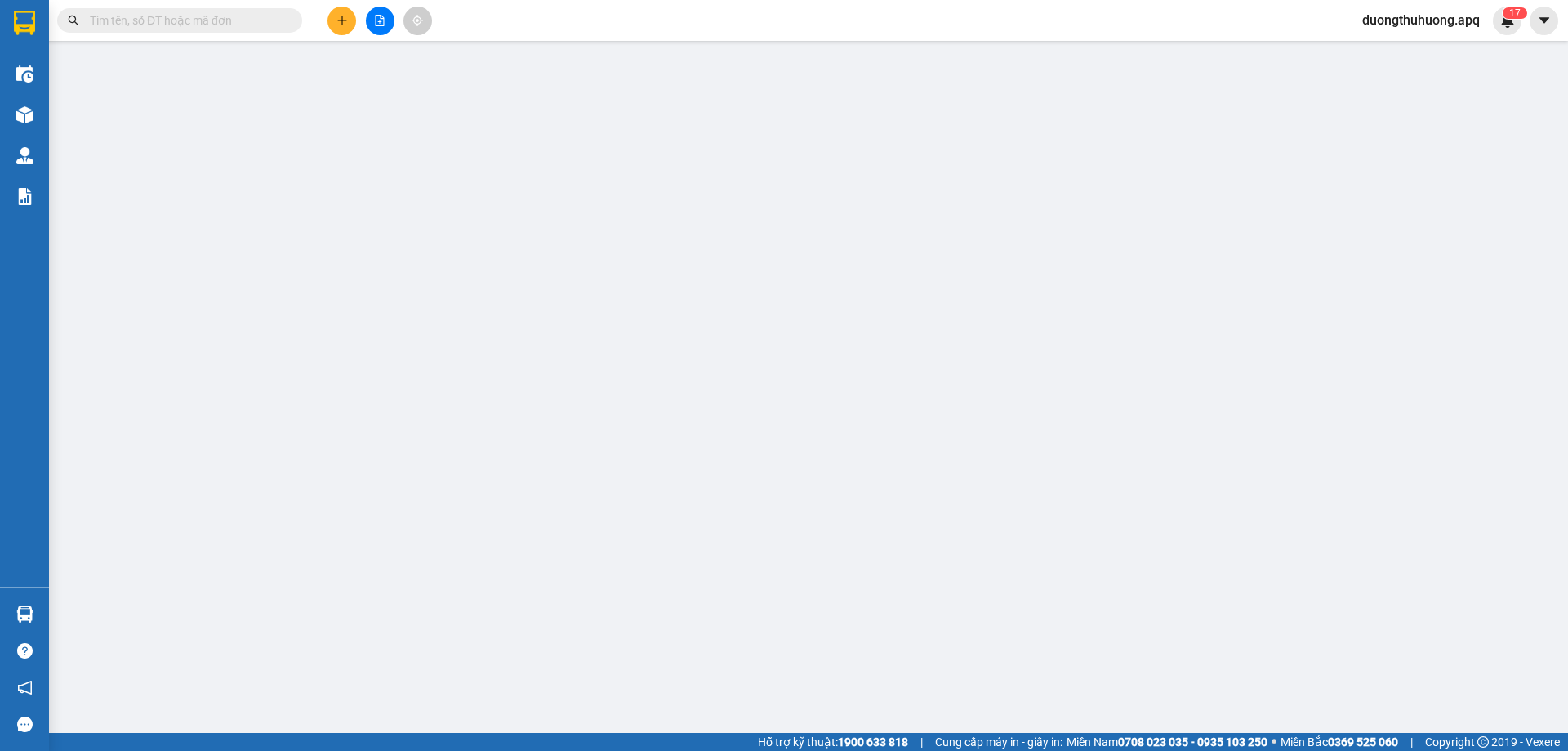
type input "nhà 4 ngõ 48 hàm nghi"
type input "0"
type input "40.000"
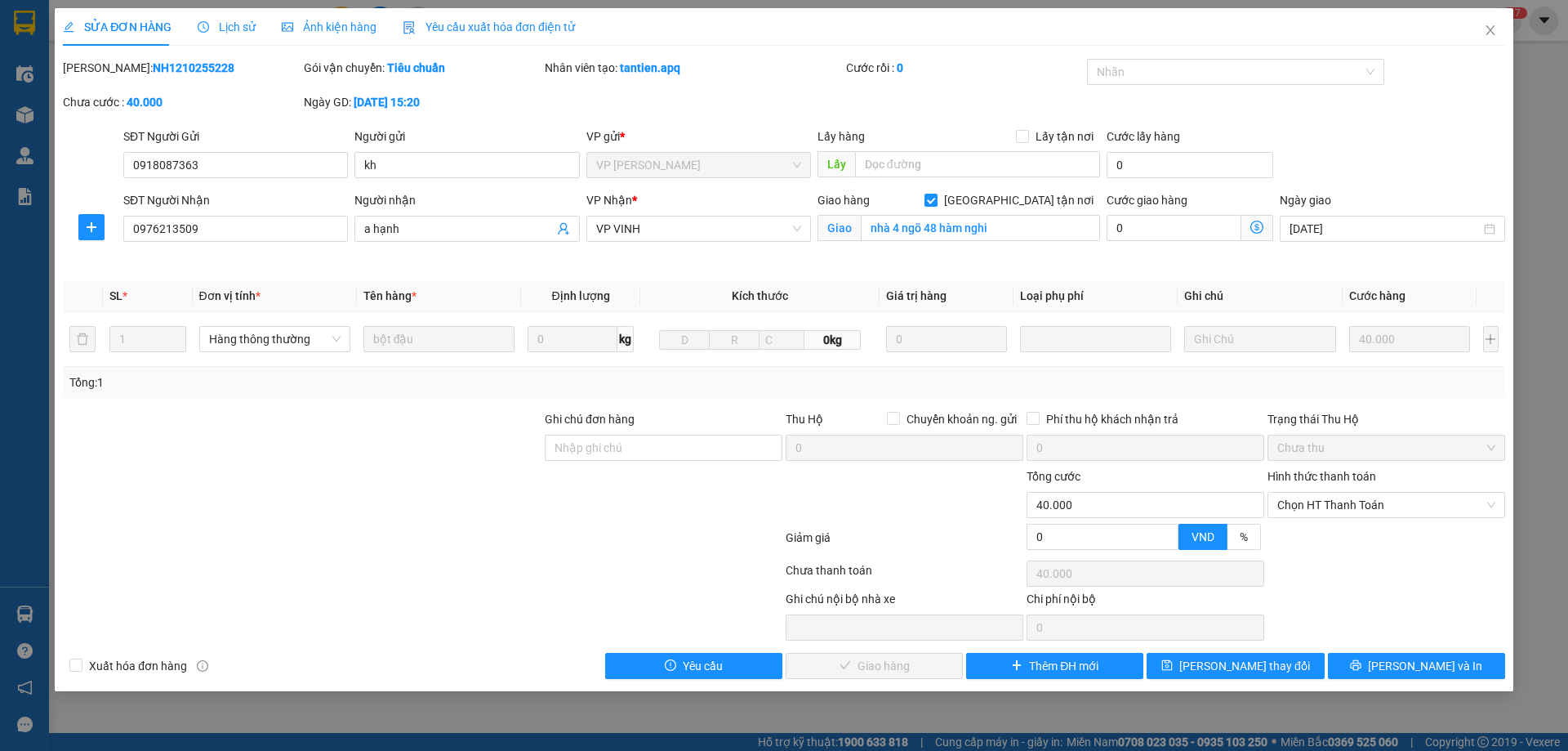
click at [237, 25] on span "Lịch sử" at bounding box center [226, 27] width 58 height 13
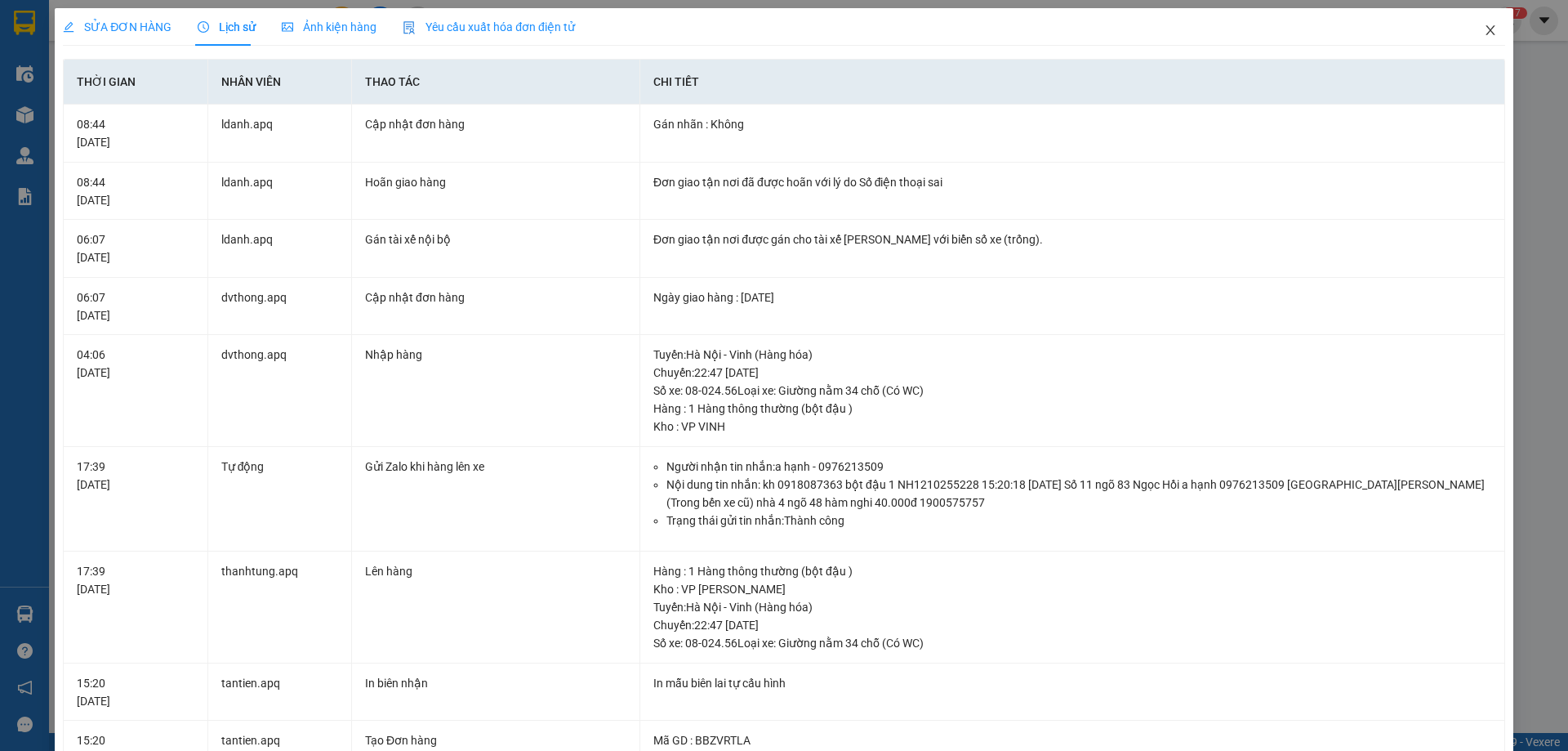
click at [1484, 31] on icon "close" at bounding box center [1490, 30] width 13 height 13
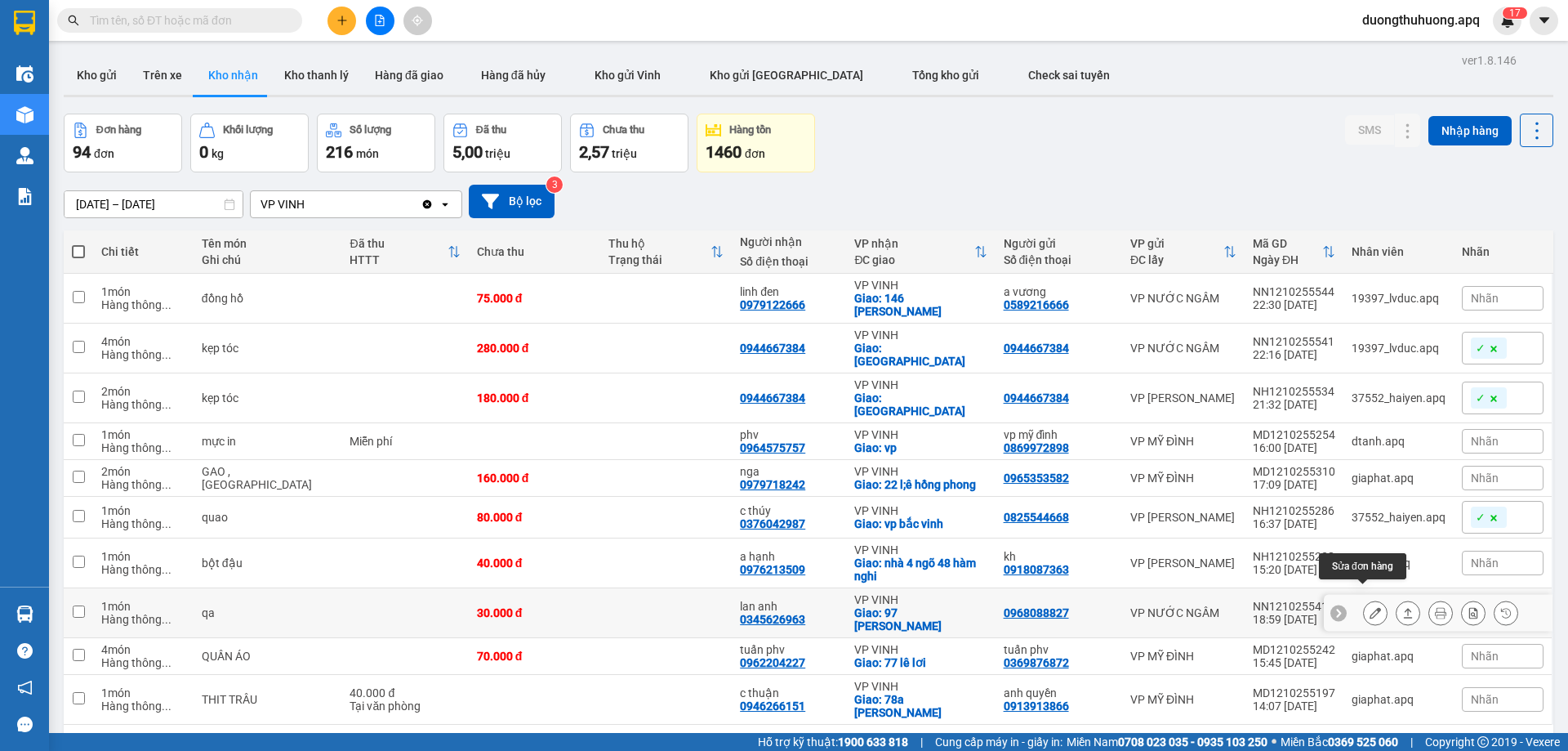
click at [1364, 601] on button at bounding box center [1375, 614] width 23 height 29
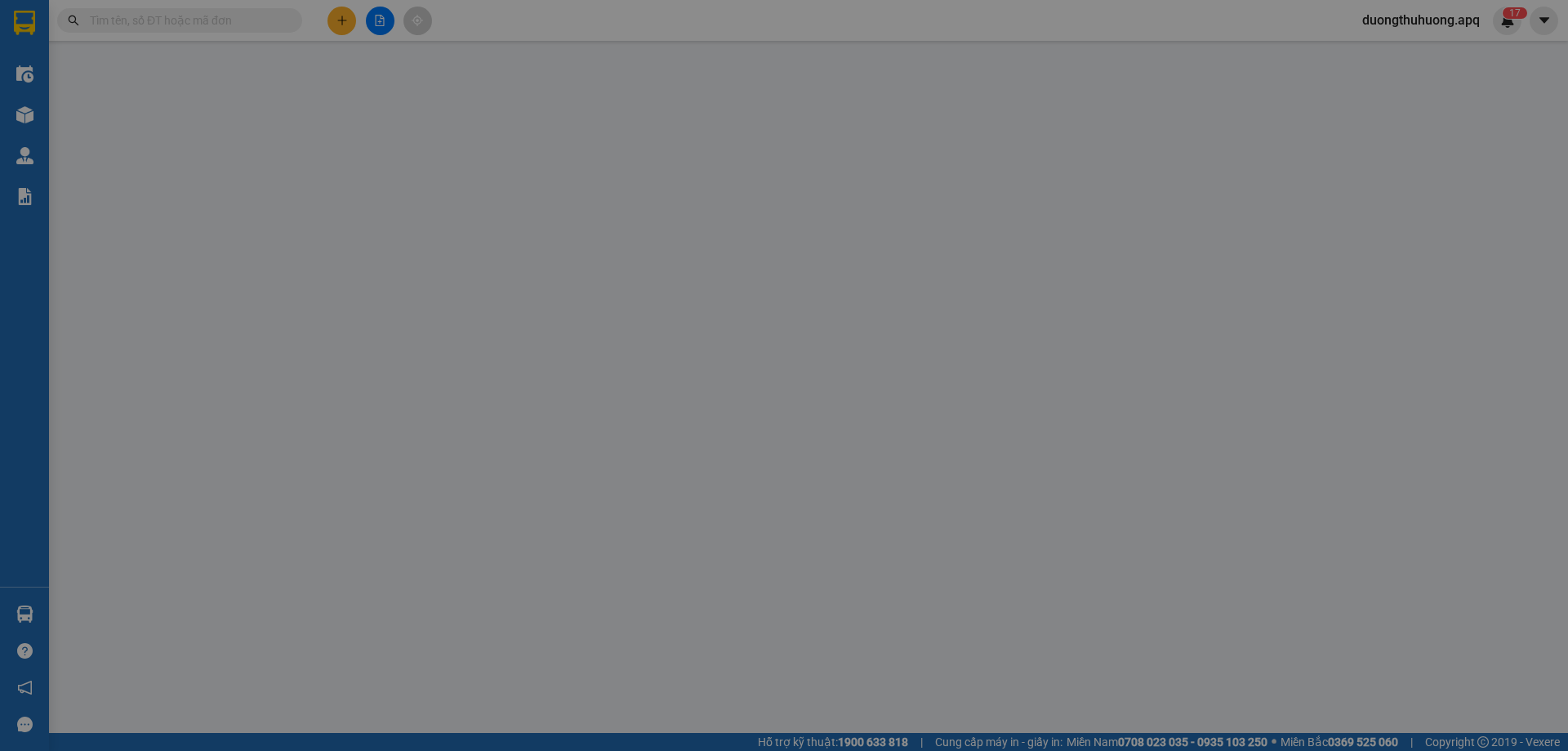
type input "0968088827"
type input "0345626963"
type input "lan anh"
checkbox input "true"
type input "97 [PERSON_NAME]"
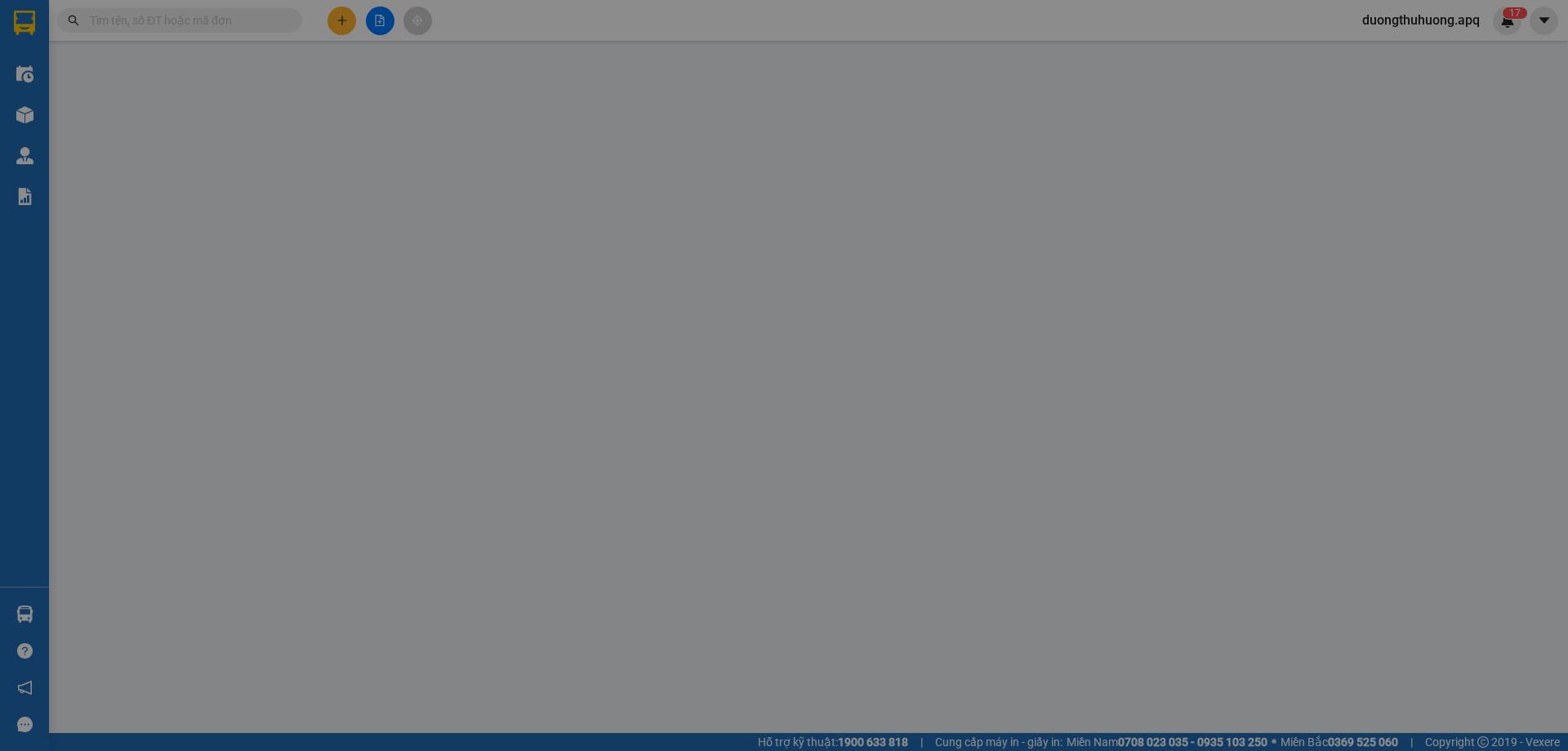
type input "0"
type input "30.000"
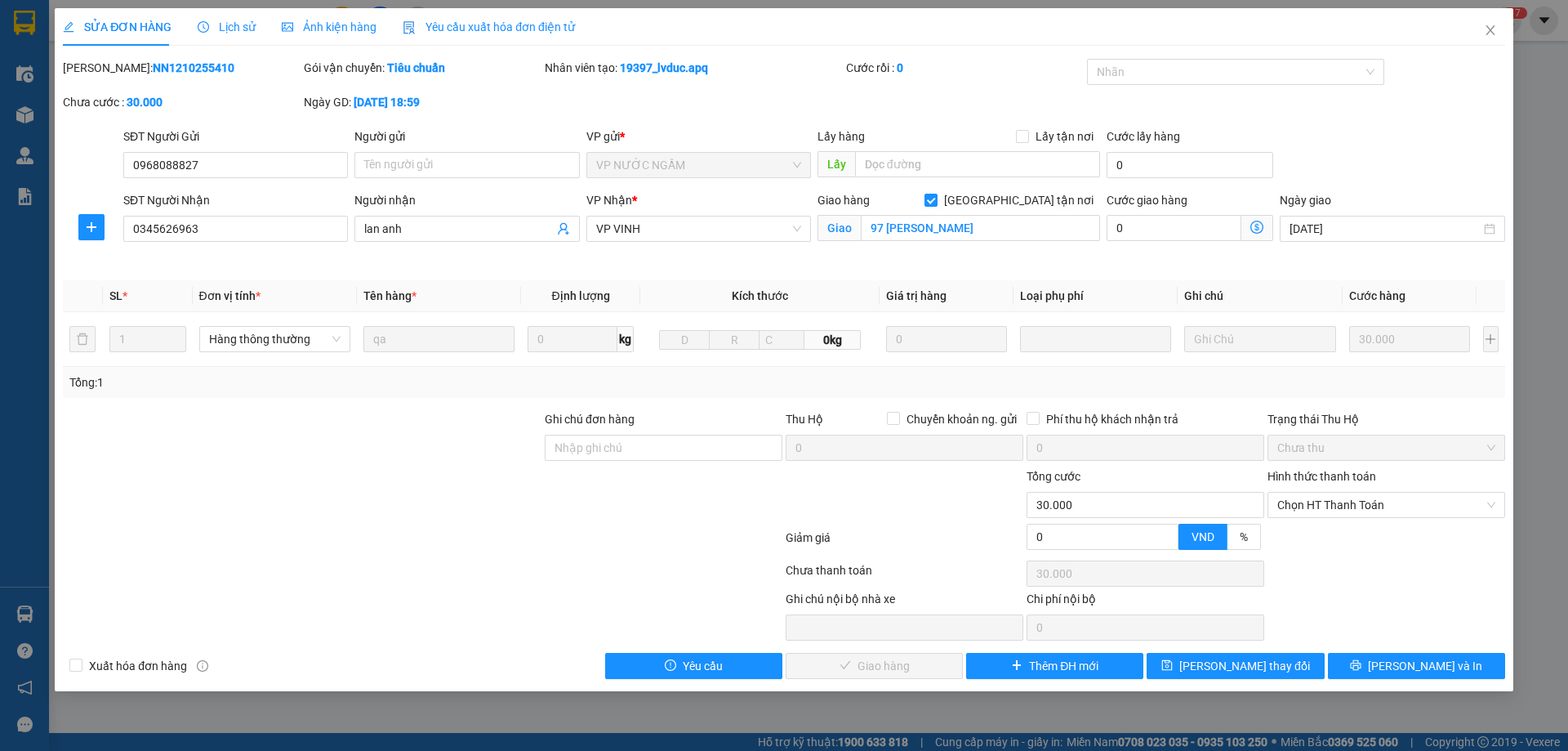
click at [241, 30] on span "Lịch sử" at bounding box center [226, 27] width 58 height 13
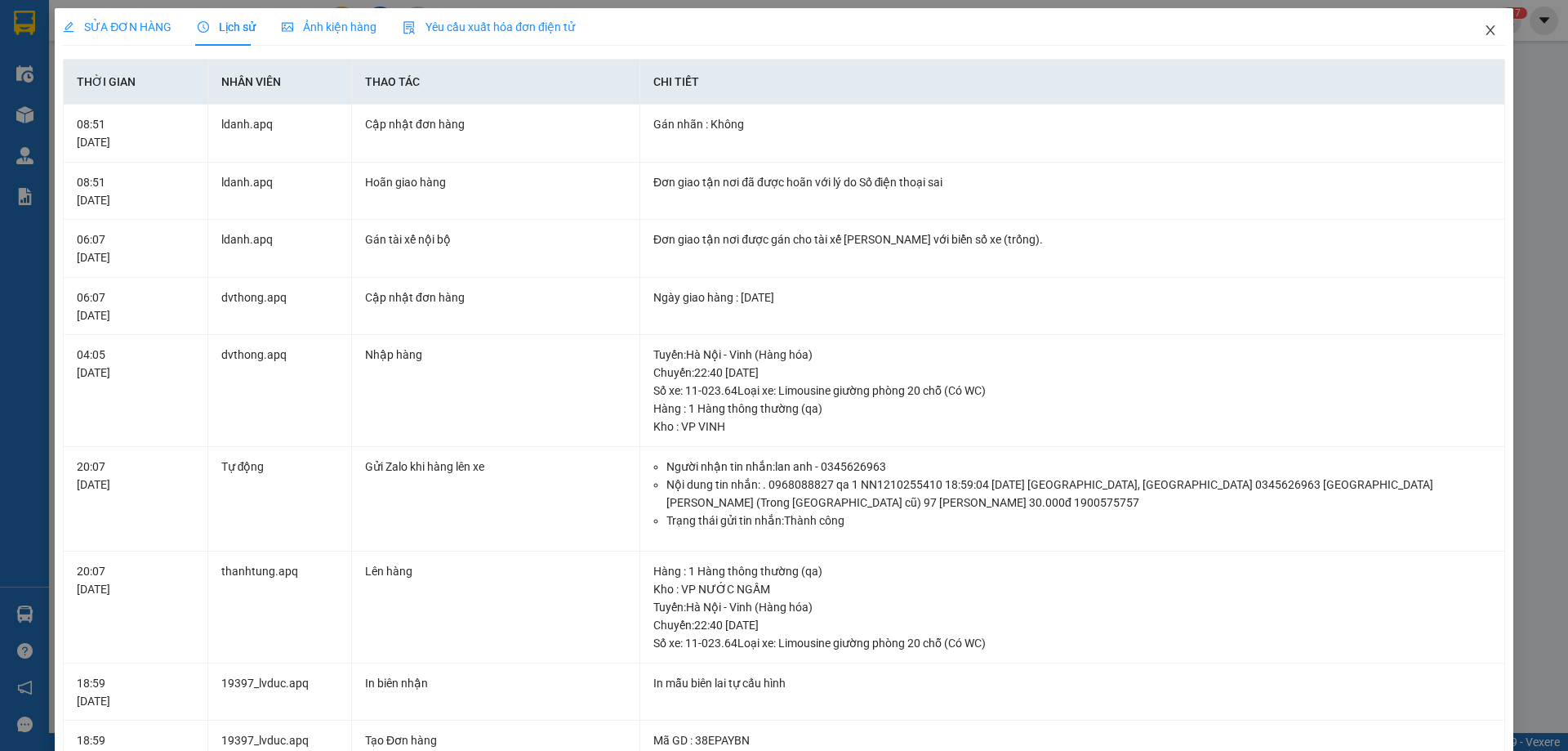
click at [1484, 25] on icon "close" at bounding box center [1490, 30] width 13 height 13
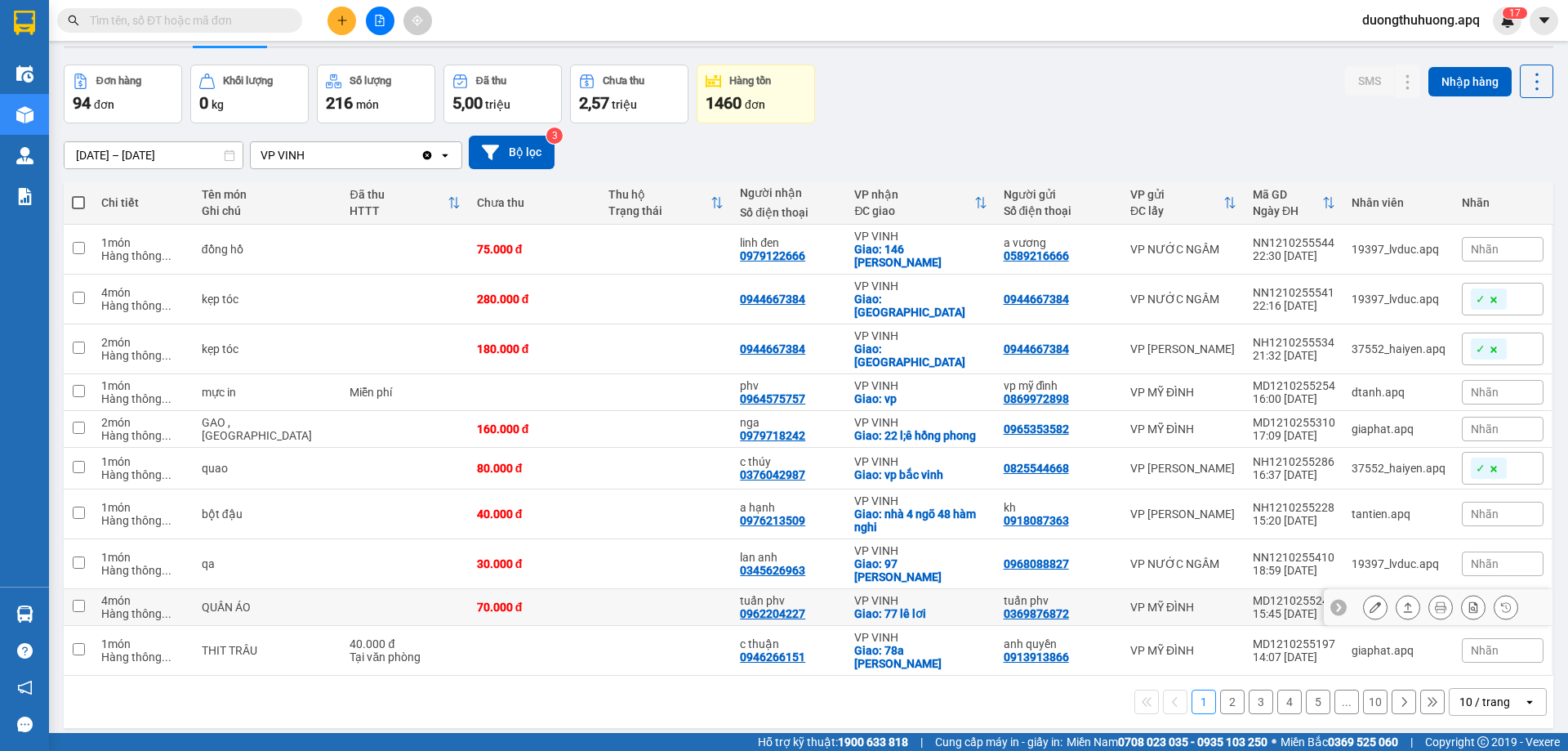
scroll to position [75, 0]
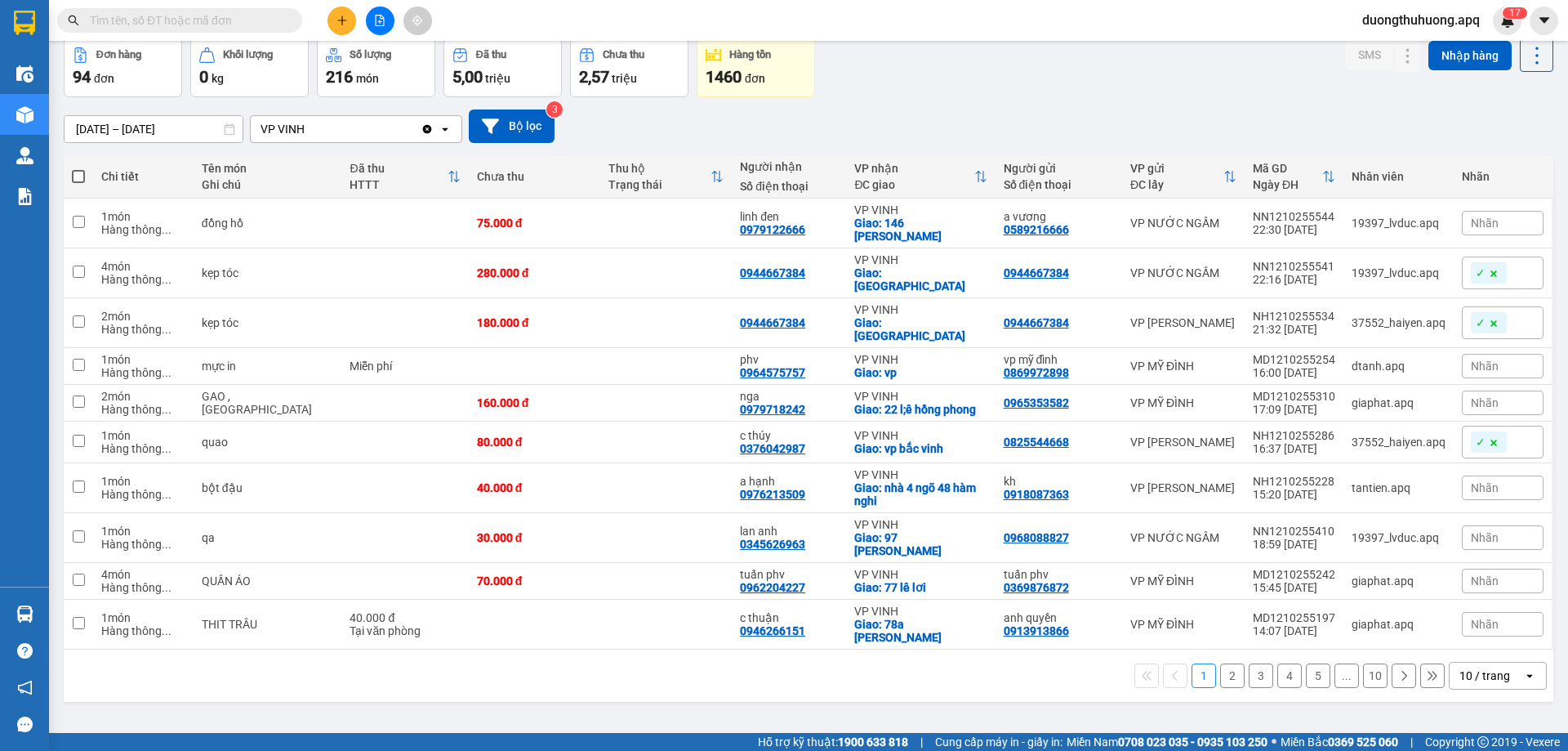
click at [1523, 669] on icon "open" at bounding box center [1530, 675] width 13 height 13
click at [1472, 612] on span "100 / trang" at bounding box center [1480, 610] width 59 height 16
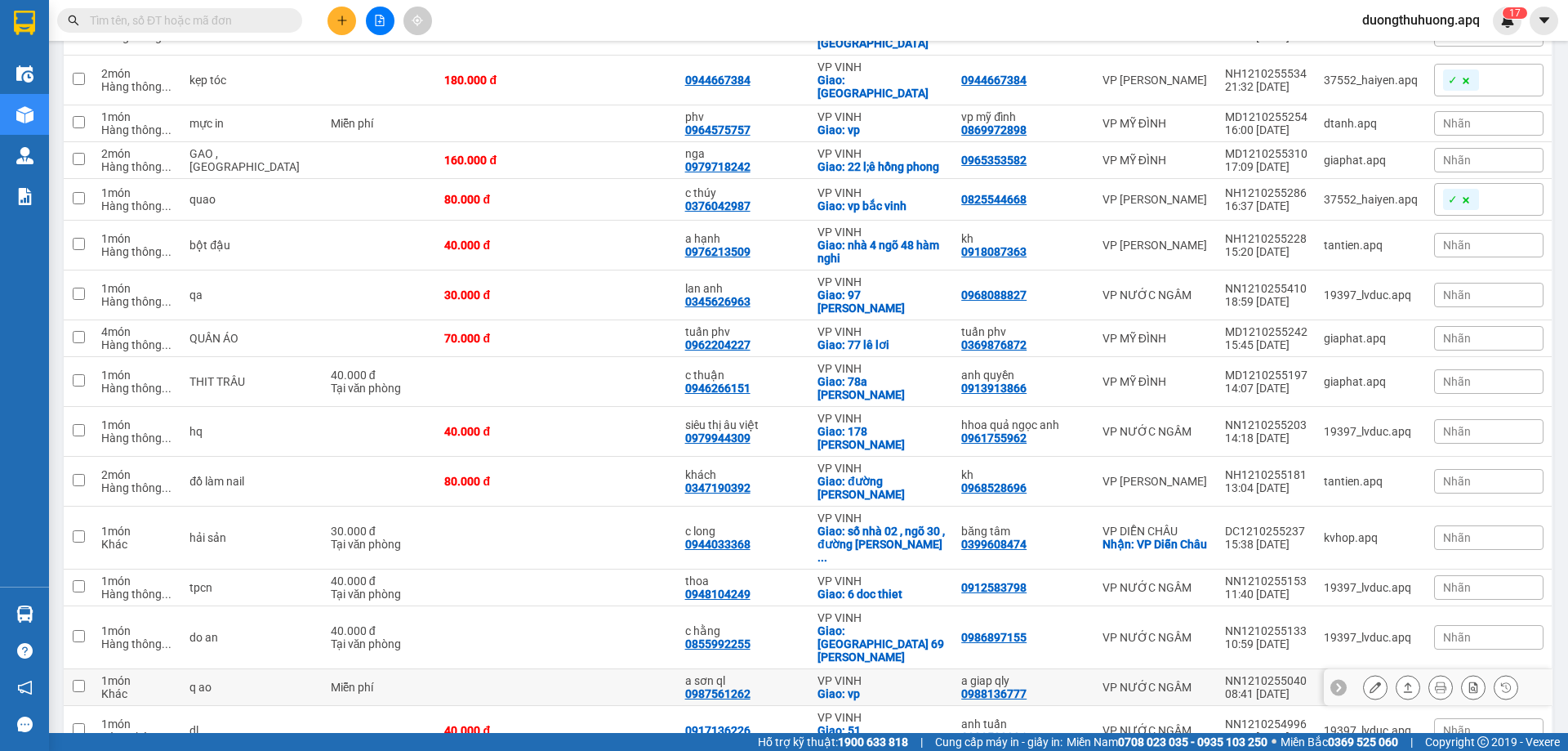
scroll to position [320, 0]
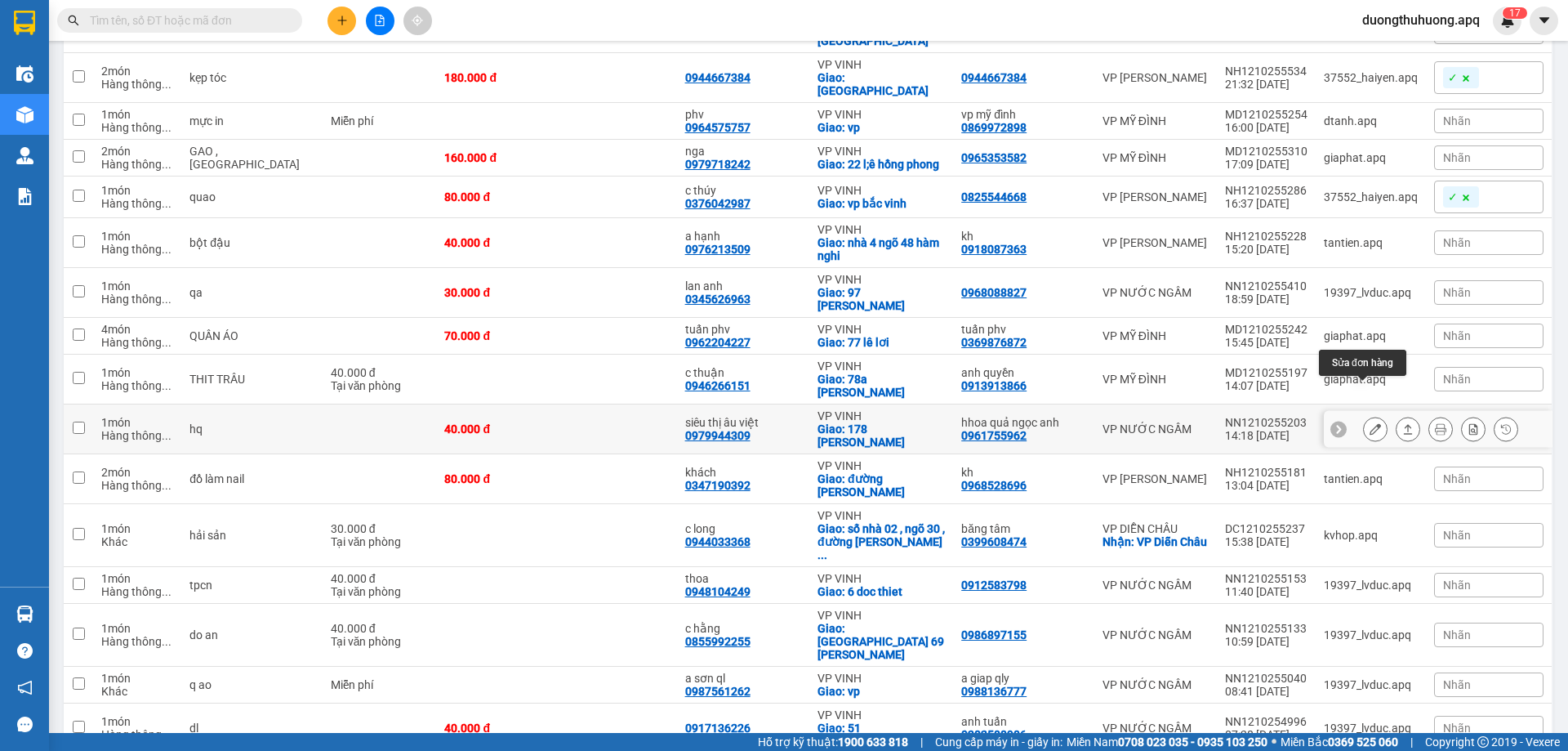
click at [1370, 424] on icon at bounding box center [1375, 429] width 12 height 12
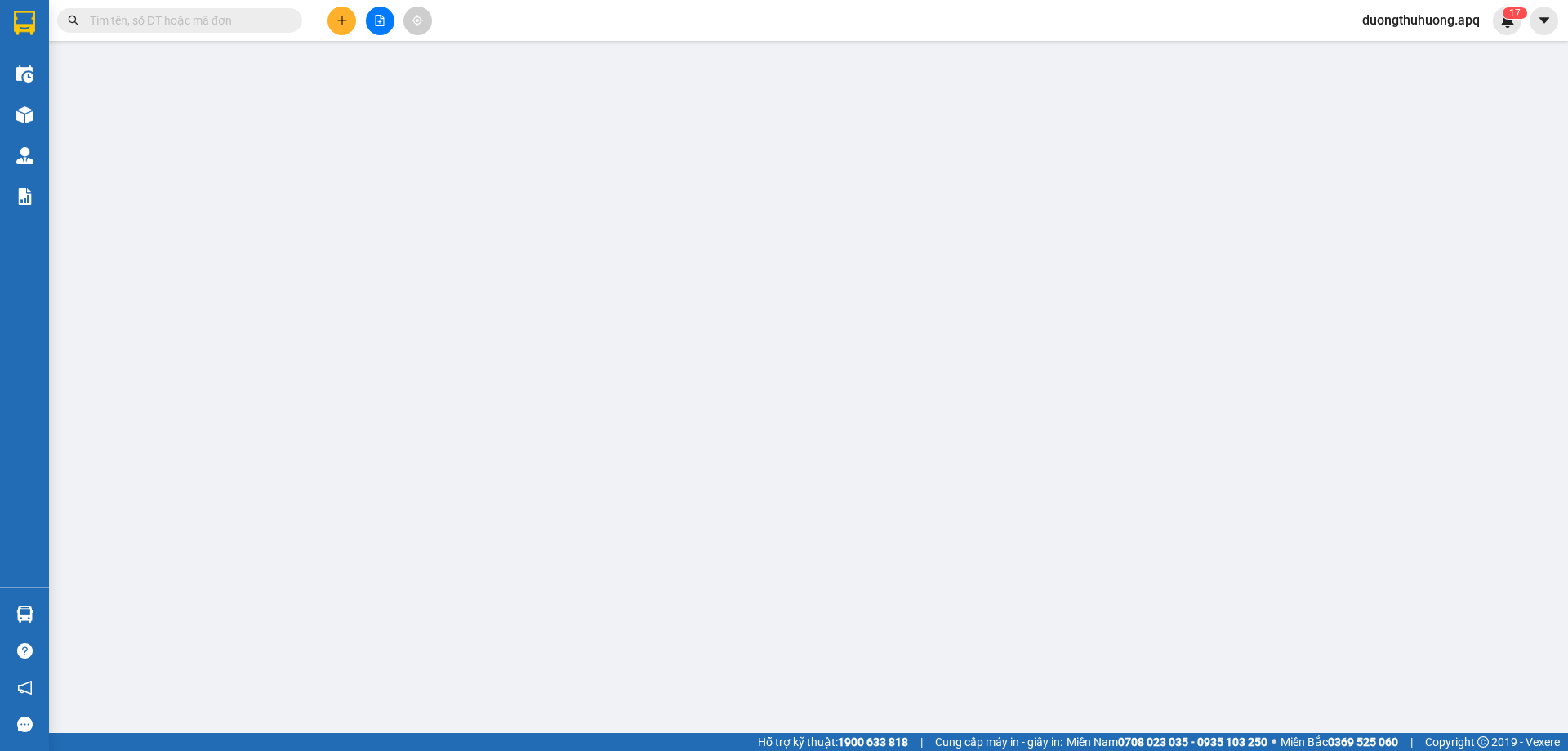
type input "0961755962"
type input "hhoa quả ngọc anh"
type input "0979944309"
type input "siêu thị âu việt"
checkbox input "true"
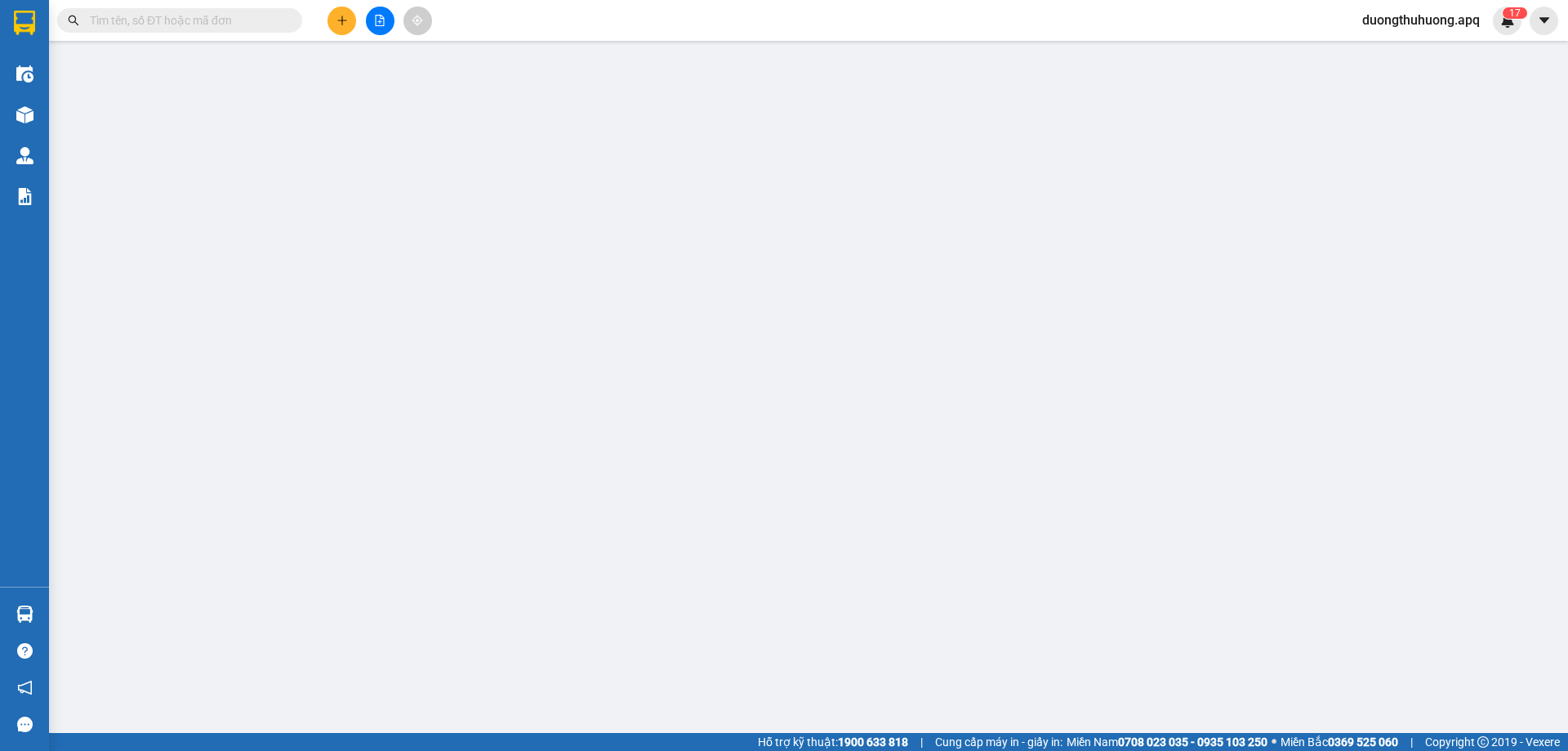
type input "178 hồng bàng"
type input "0"
type input "40.000"
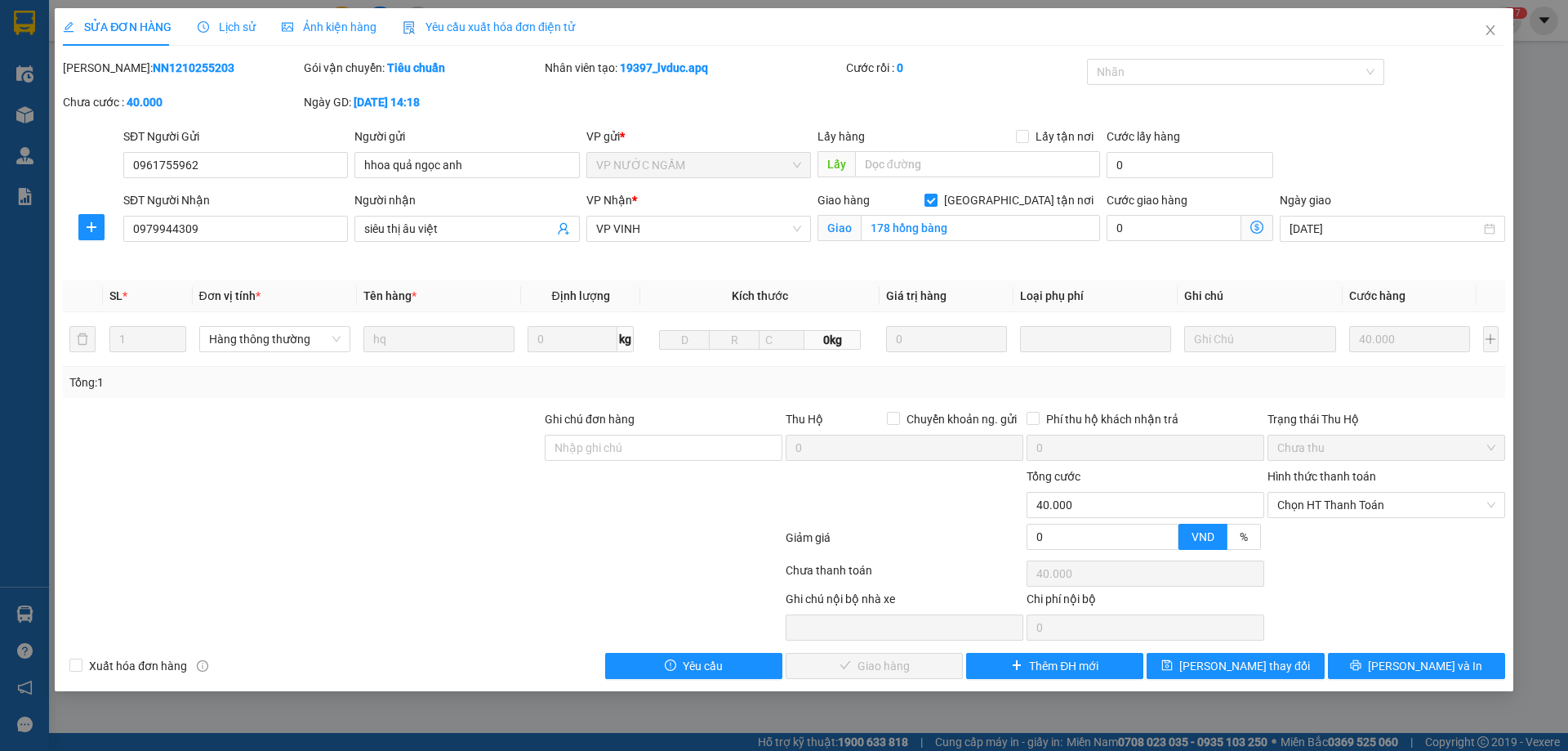
click at [232, 22] on span "Lịch sử" at bounding box center [226, 27] width 58 height 13
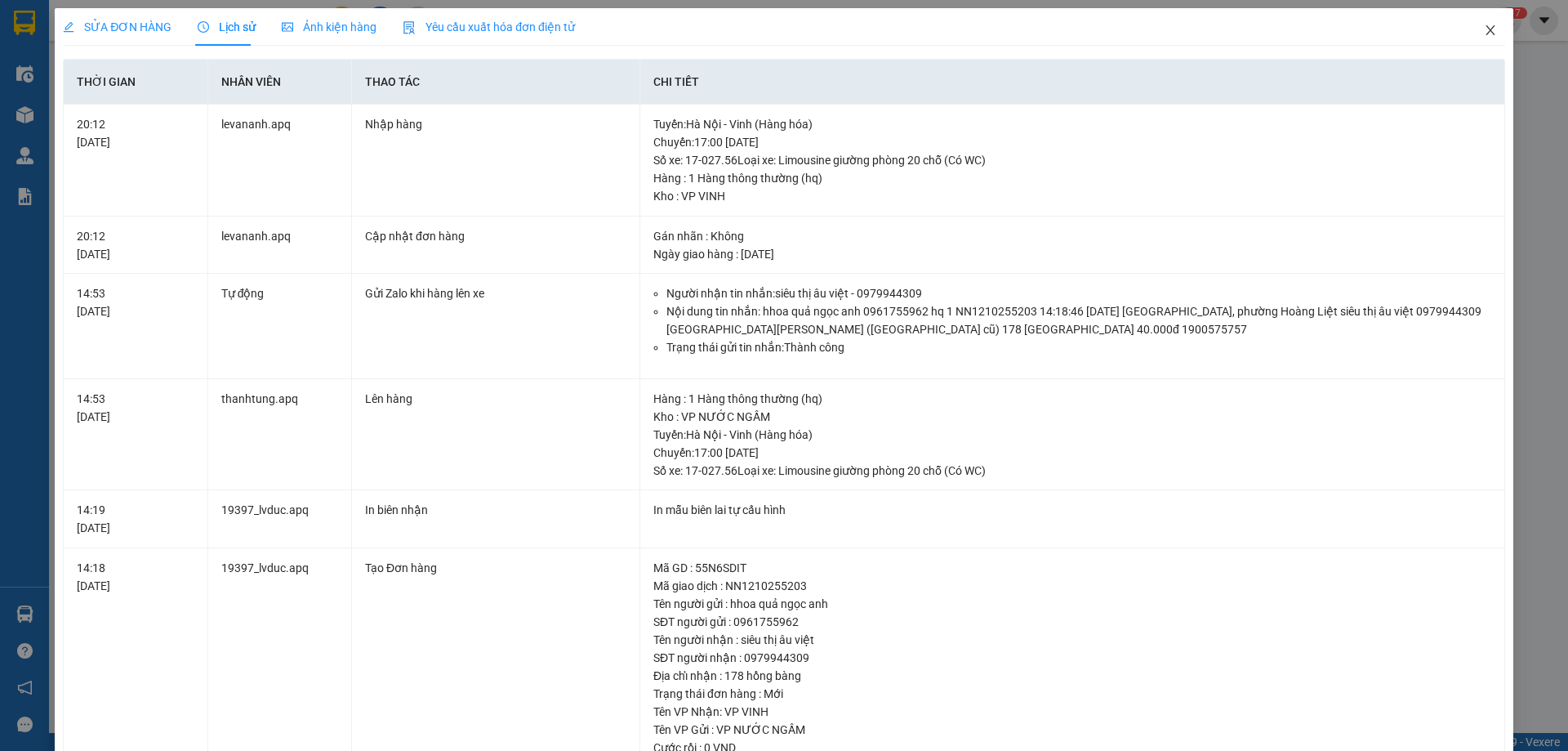
click at [1484, 34] on icon "close" at bounding box center [1490, 30] width 13 height 13
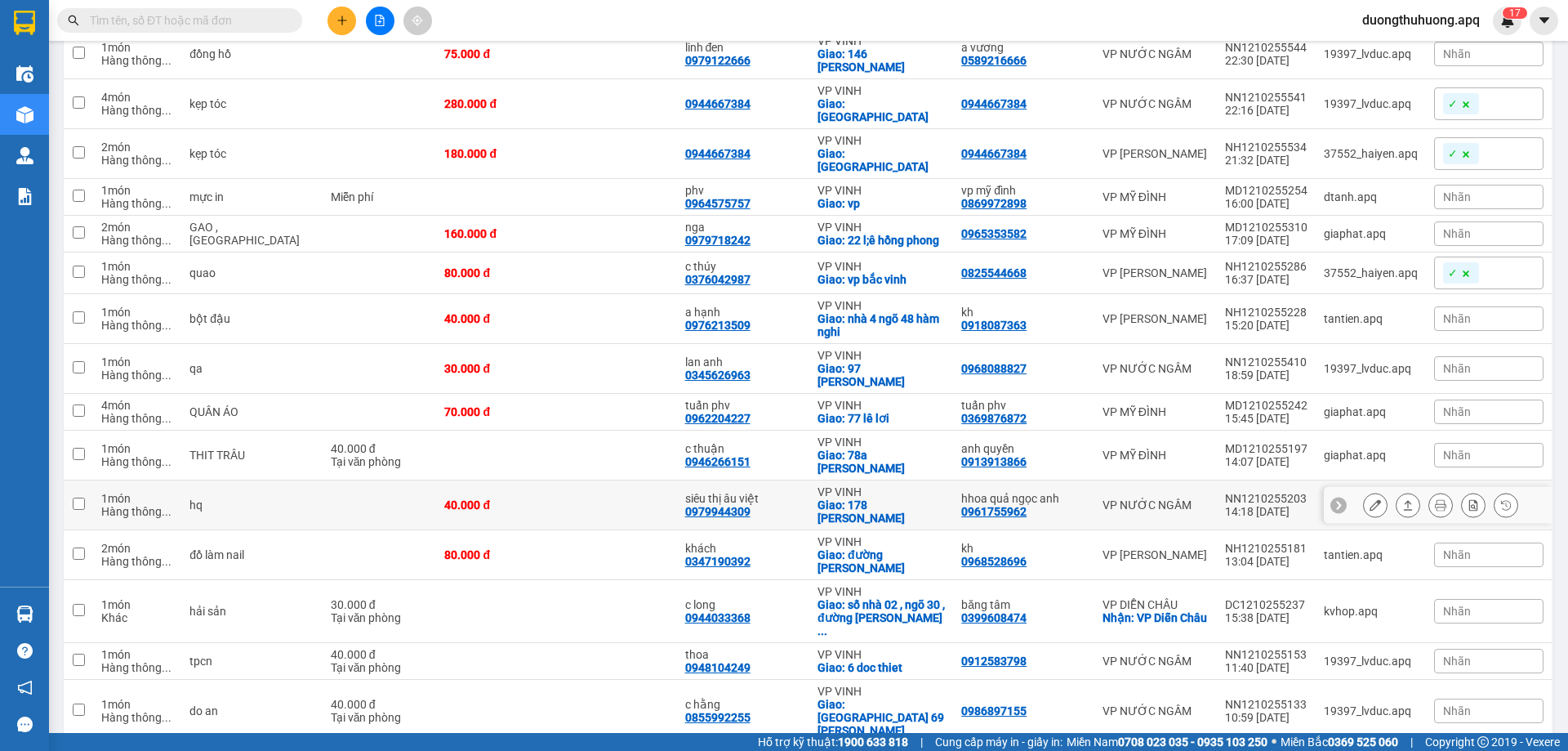
scroll to position [245, 0]
click at [1435, 499] on icon at bounding box center [1441, 504] width 12 height 12
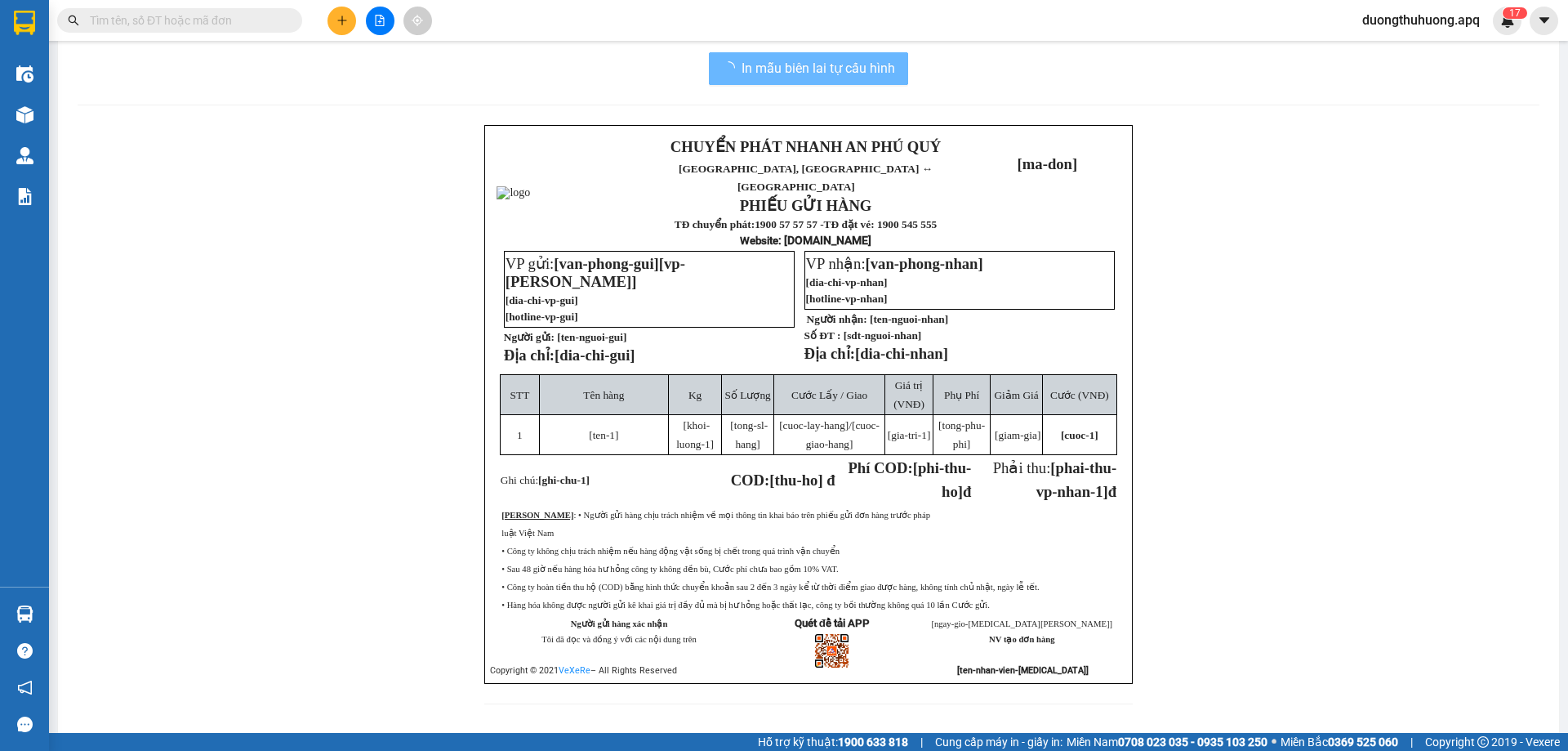
scroll to position [12, 0]
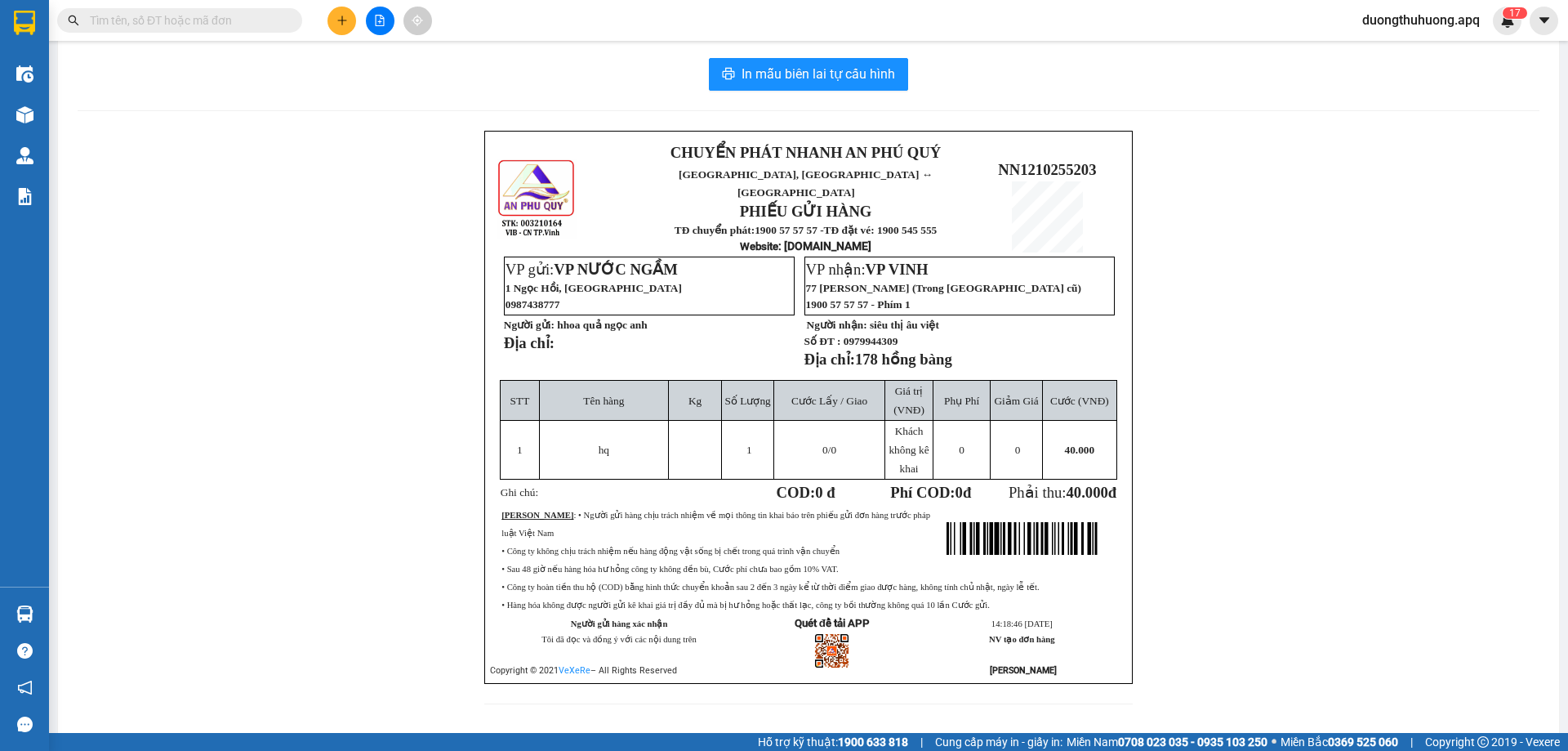
drag, startPoint x: 268, startPoint y: 258, endPoint x: 173, endPoint y: 35, distance: 242.4
click at [264, 249] on div "CHUYỂN PHÁT NHANH AN PHÚ QUÝ NGHỆ AN, HÀ TĨNH ↔ HÀ NỘI PHIẾU GỬI HÀNG TĐ chuyển…" at bounding box center [809, 427] width 1462 height 593
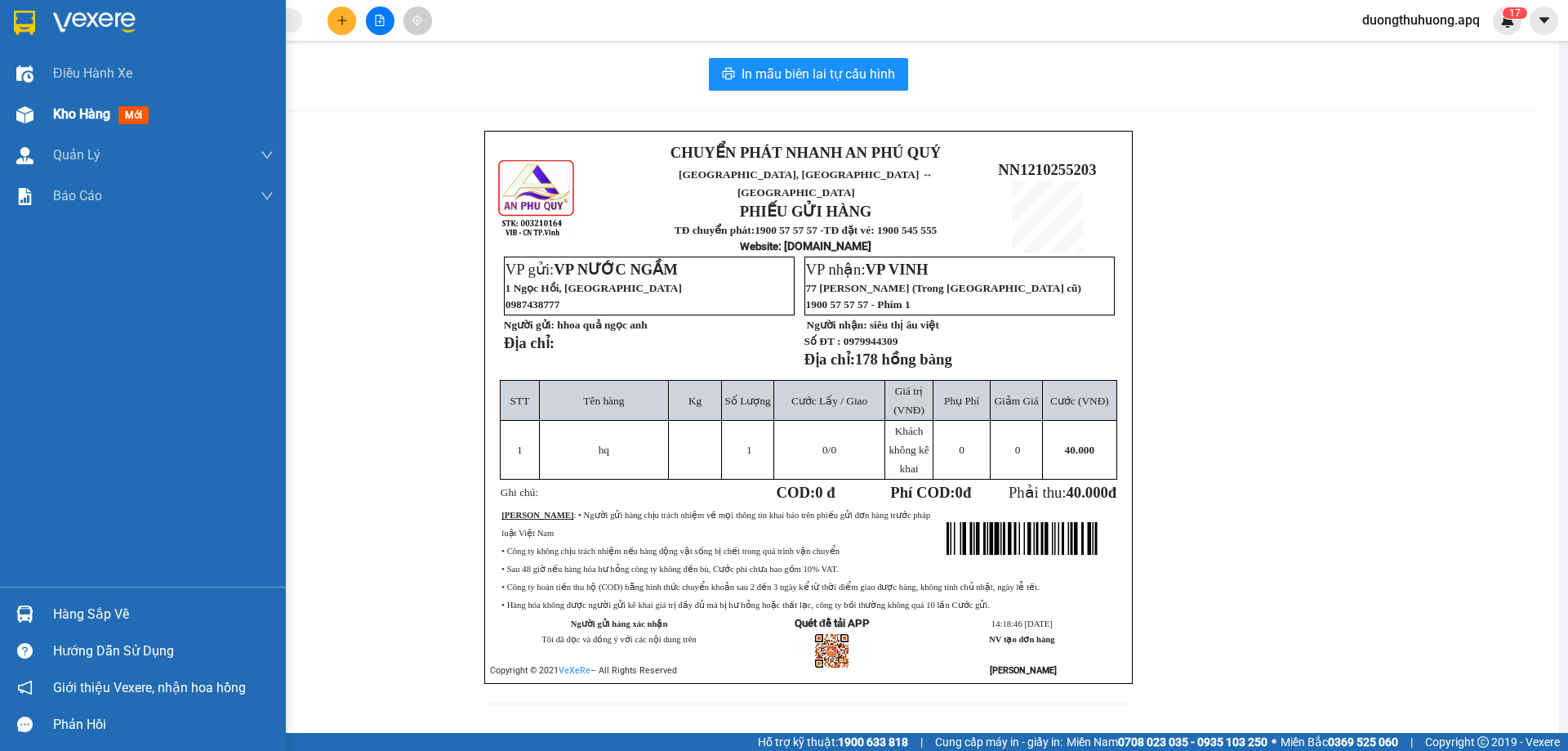
click at [75, 116] on span "Kho hàng" at bounding box center [82, 113] width 57 height 15
click at [87, 112] on span "Kho hàng" at bounding box center [82, 113] width 57 height 15
click at [93, 112] on span "Kho hàng" at bounding box center [82, 113] width 57 height 15
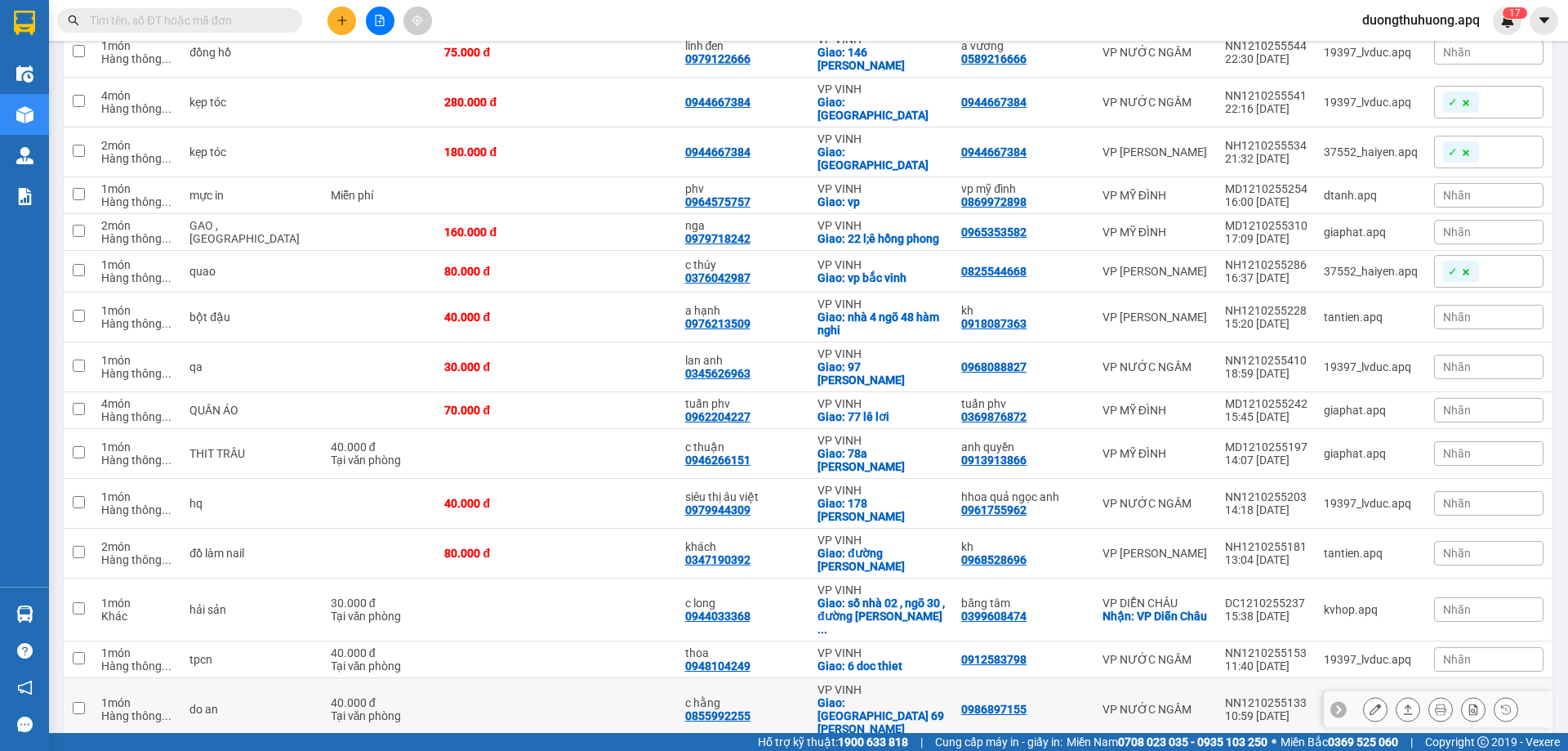
scroll to position [257, 0]
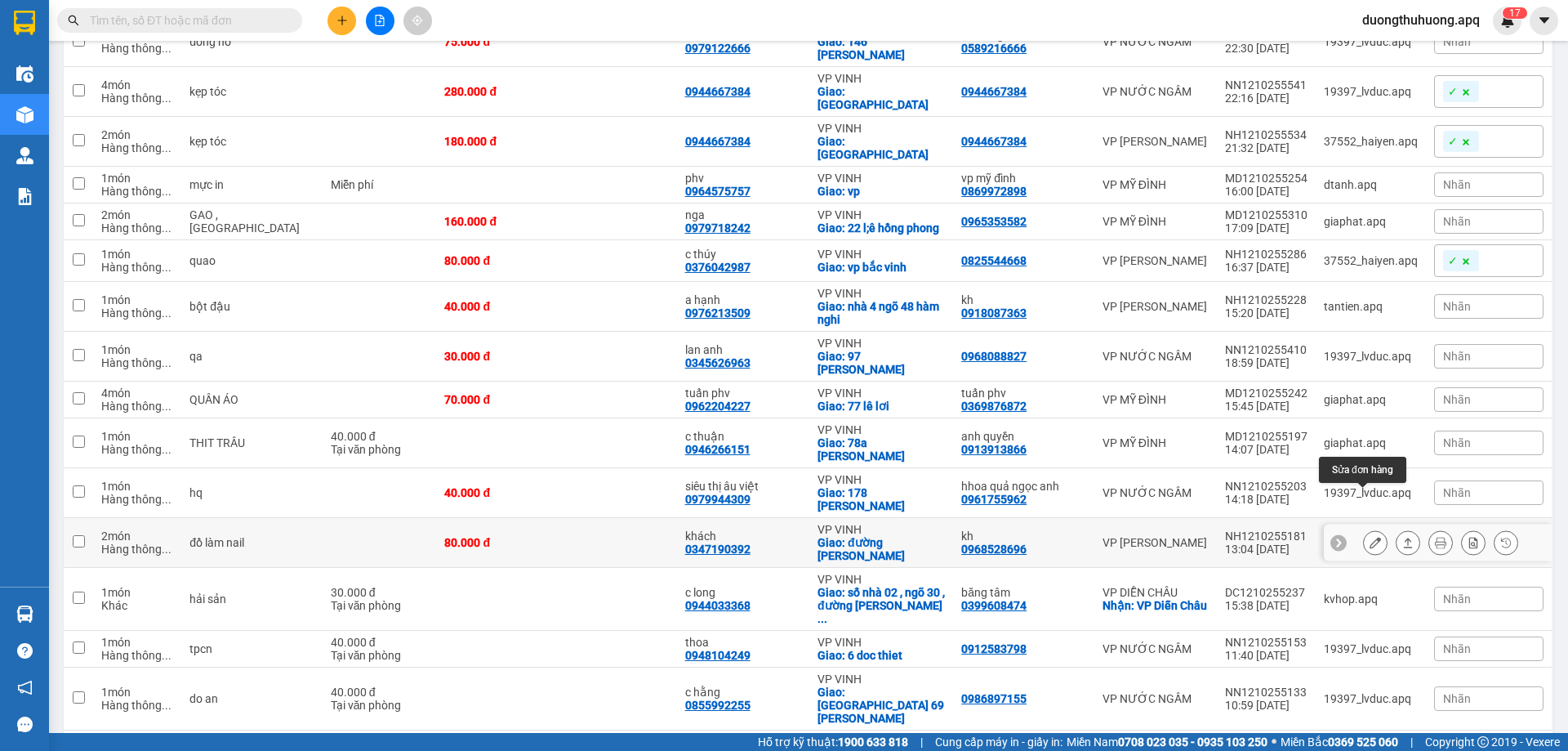
click at [1370, 537] on icon at bounding box center [1375, 542] width 12 height 12
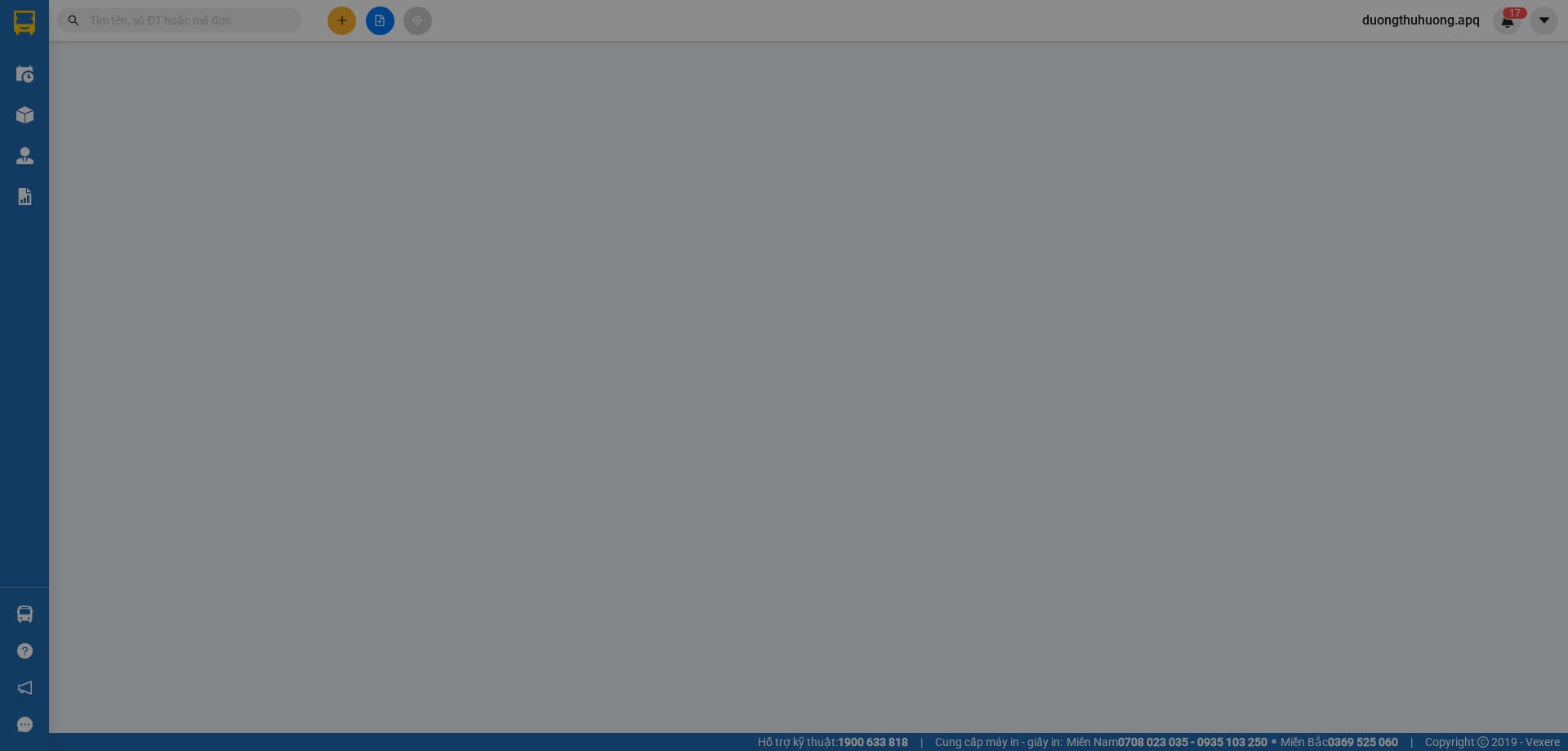
type input "0968528696"
type input "kh"
type input "0347190392"
type input "khách"
checkbox input "true"
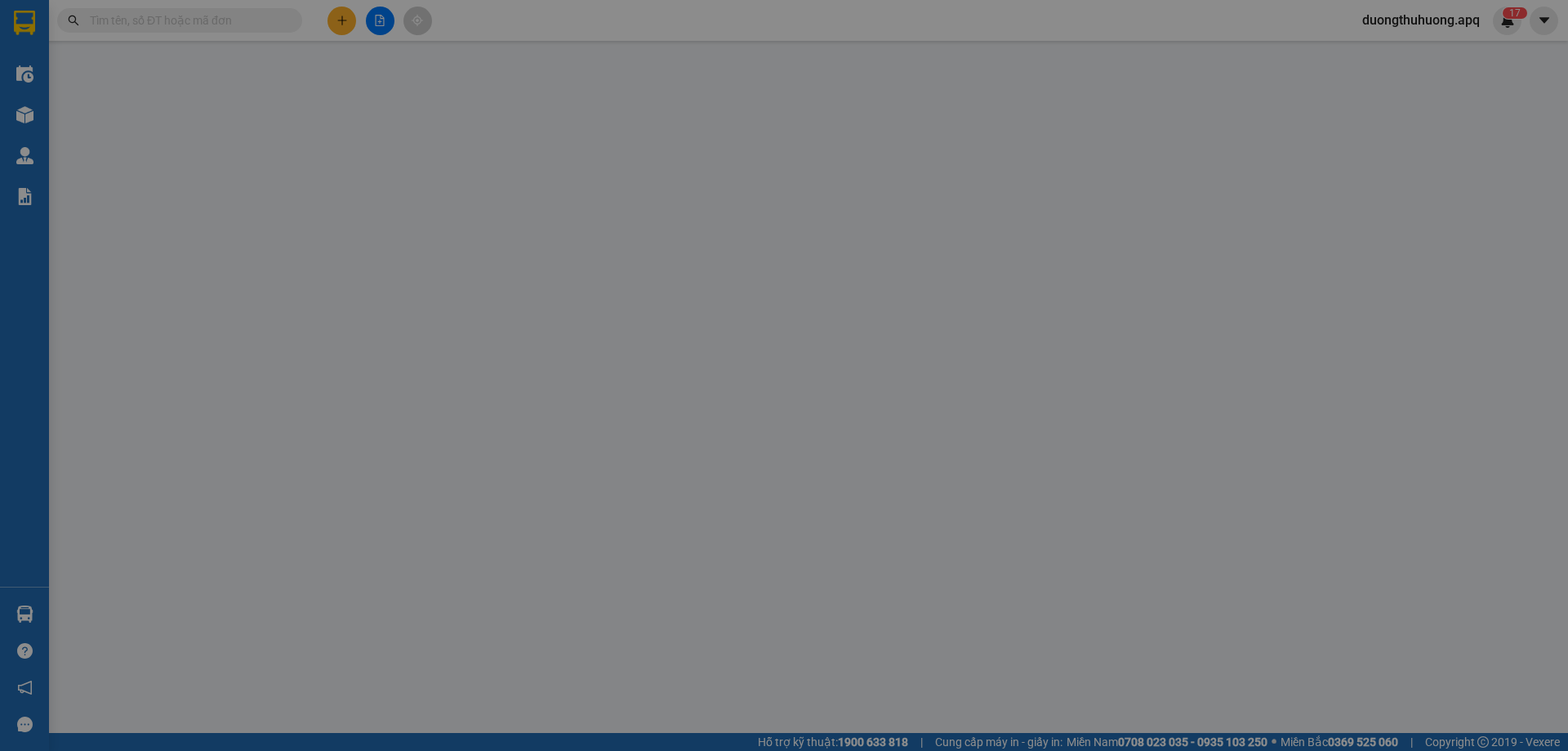
type input "đường lý [PERSON_NAME]"
type input "0"
type input "80.000"
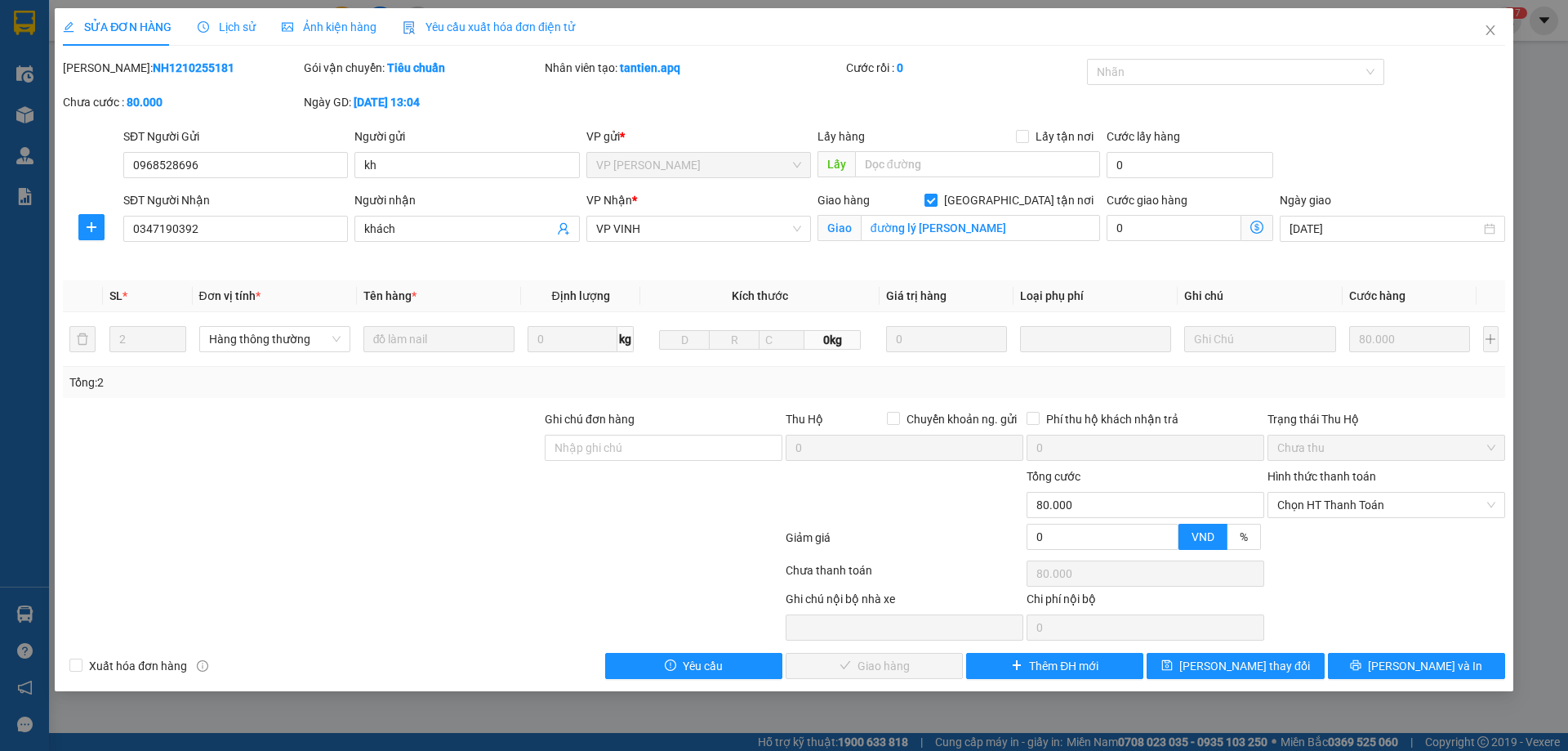
click at [227, 27] on span "Lịch sử" at bounding box center [226, 27] width 58 height 13
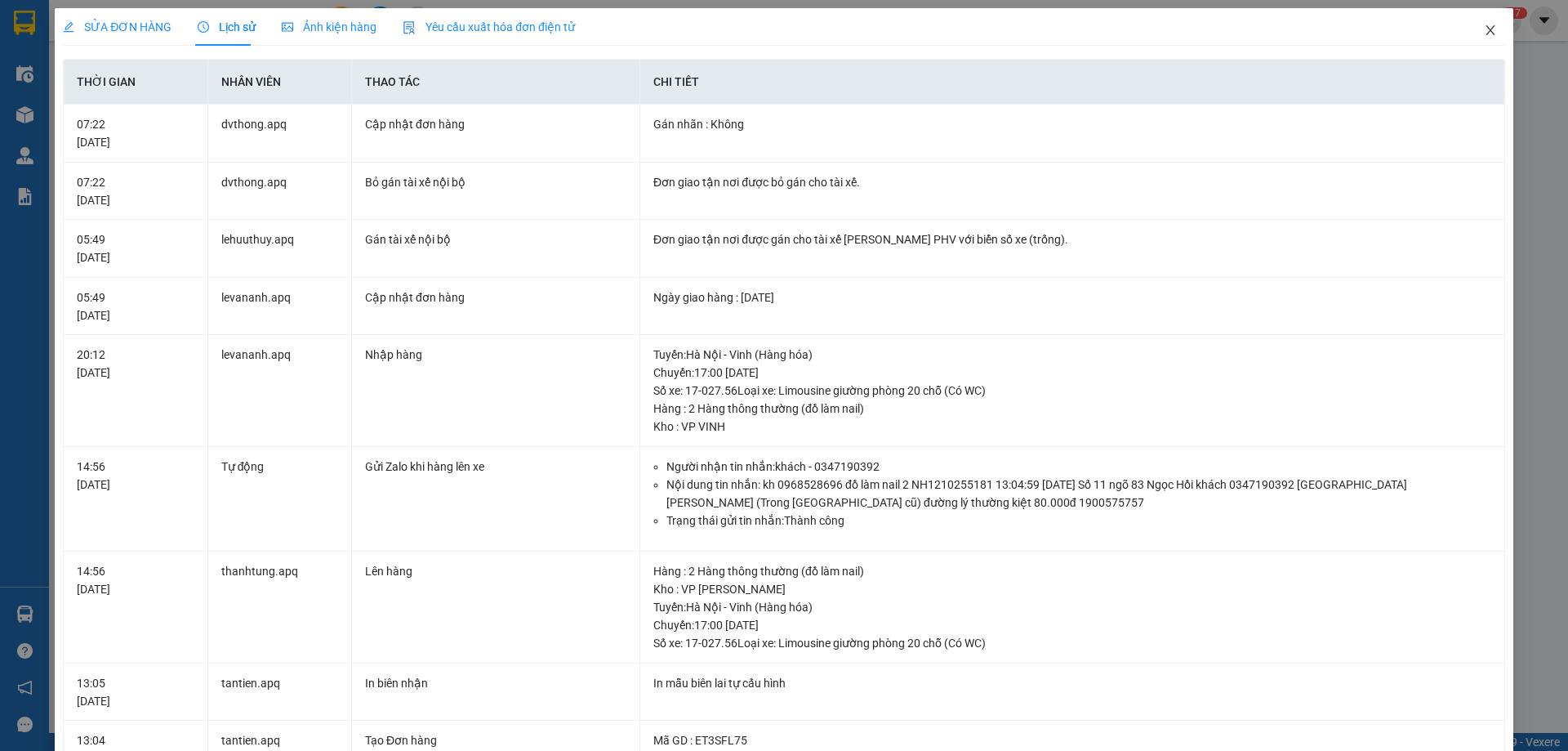
click at [1486, 33] on icon "close" at bounding box center [1490, 29] width 9 height 10
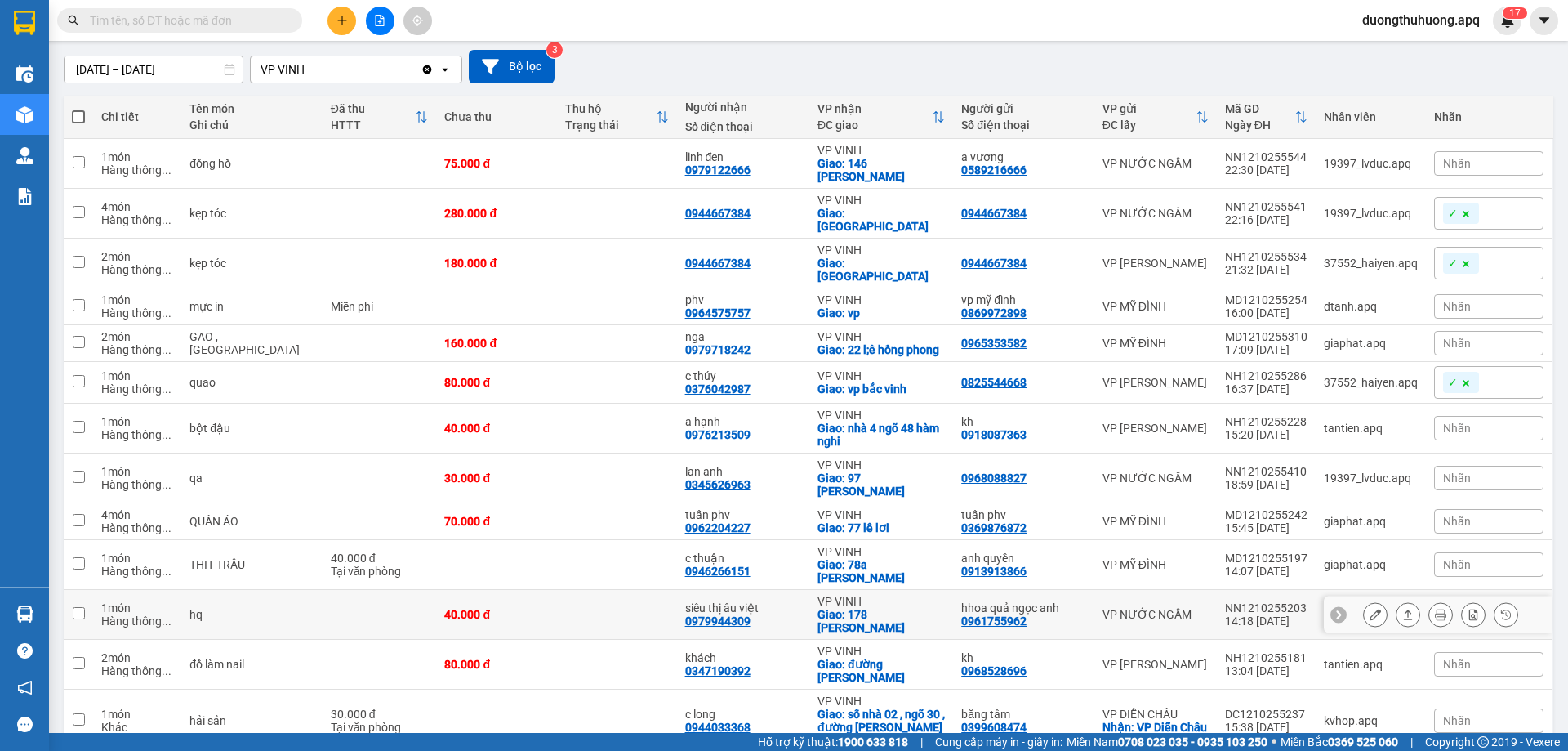
scroll to position [163, 0]
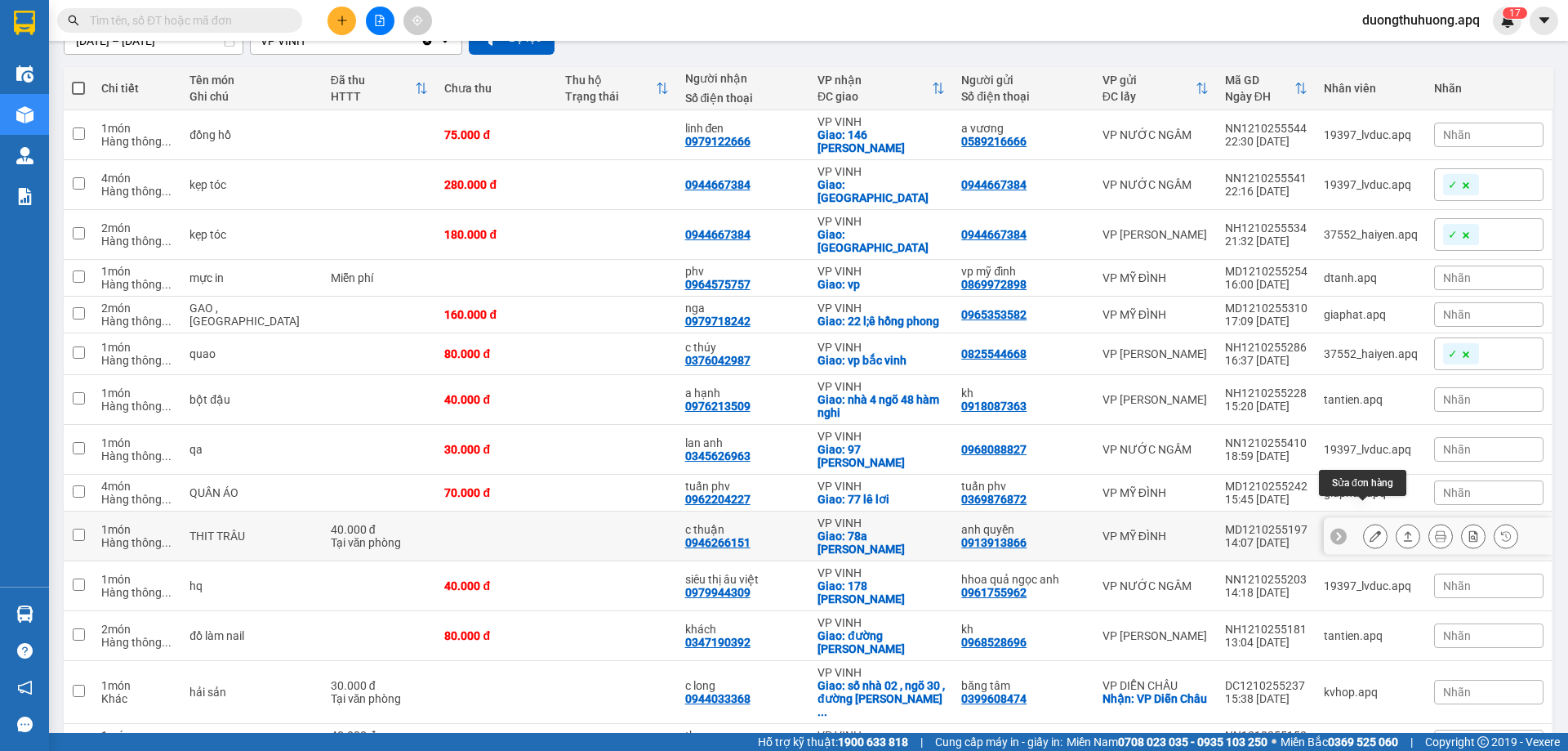
click at [1370, 531] on icon at bounding box center [1375, 536] width 12 height 12
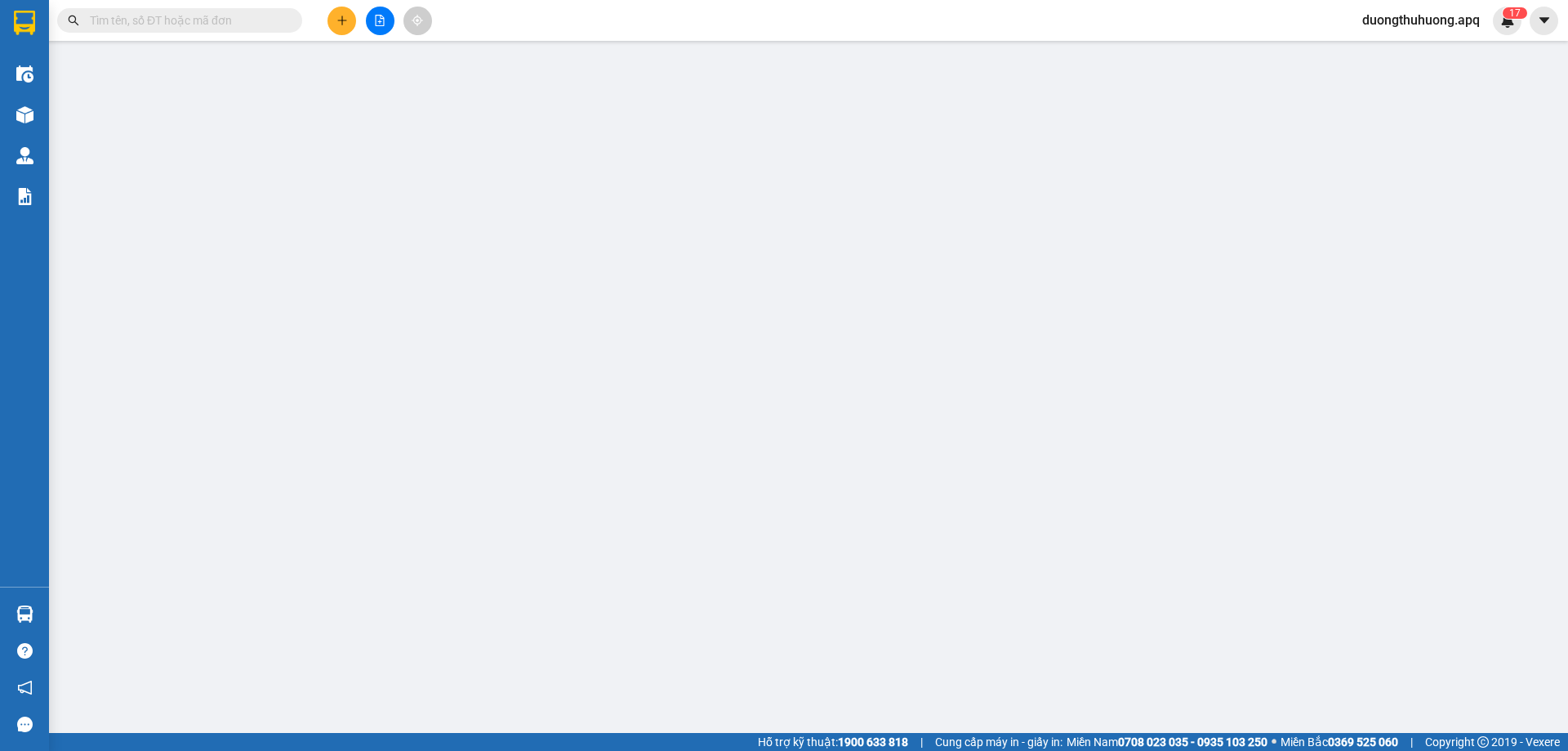
type input "0913913866"
type input "anh quyền"
type input "0946266151"
type input "c thuận"
checkbox input "true"
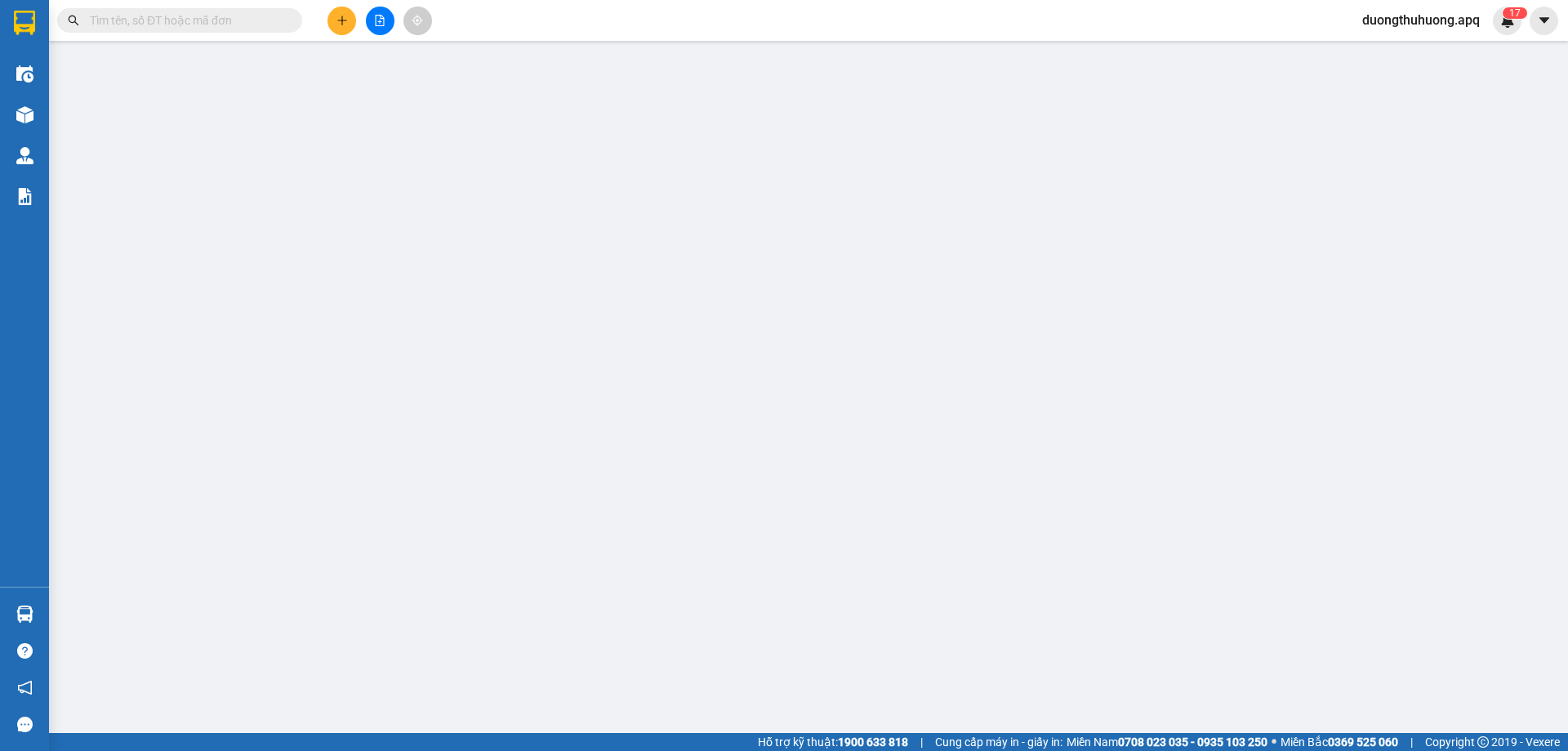
type input "78a minh khai"
type input "0"
type input "40.000"
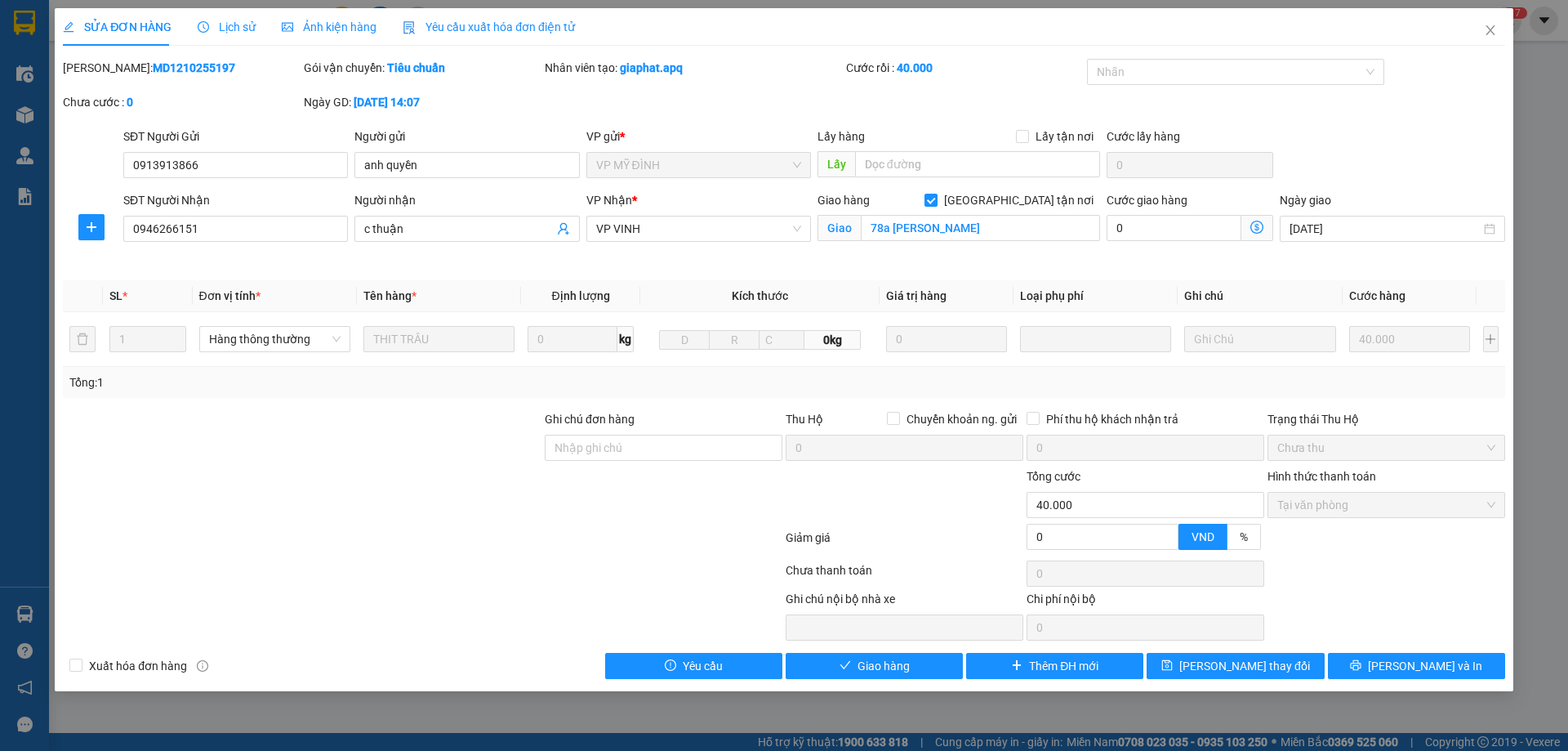
click at [239, 28] on span "Lịch sử" at bounding box center [226, 27] width 58 height 13
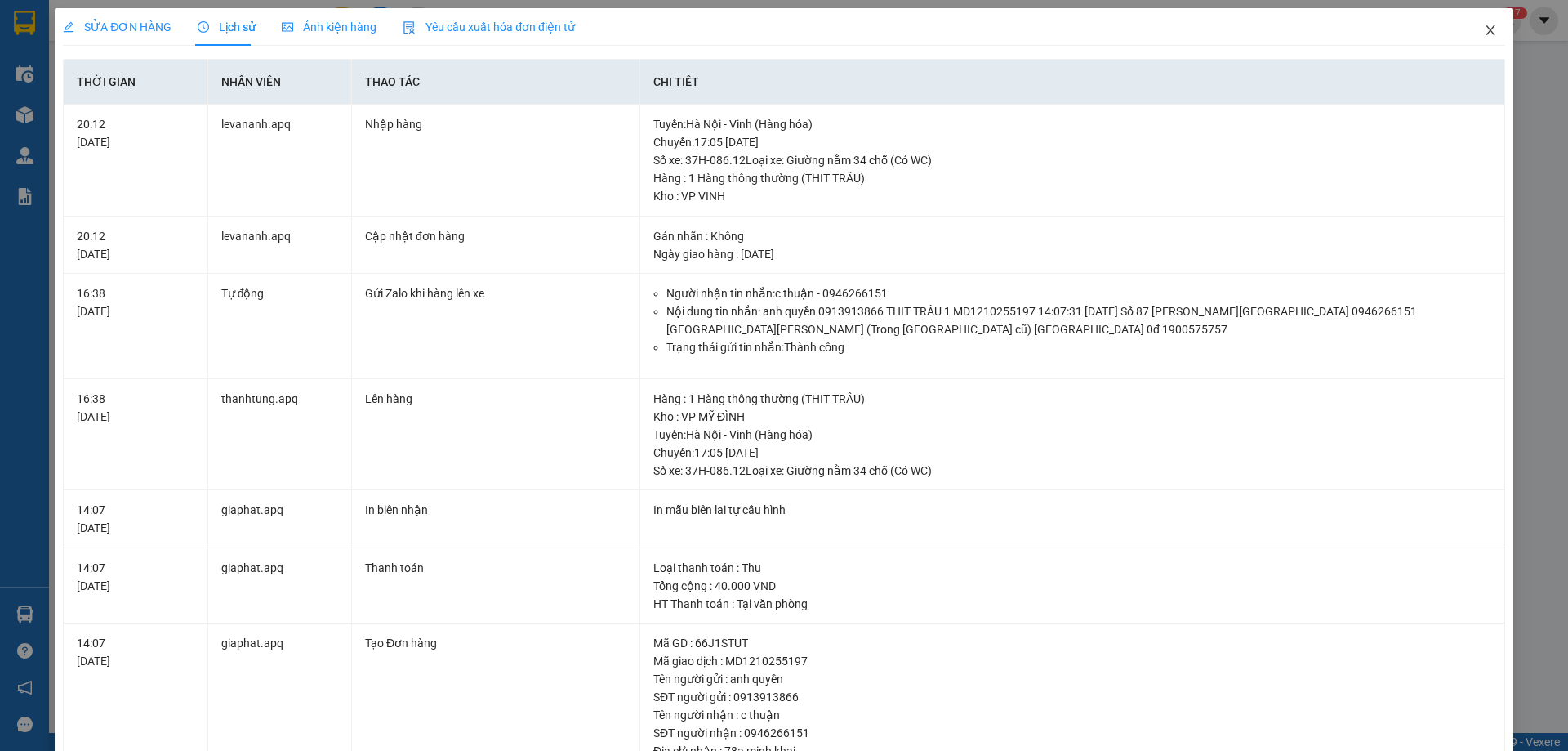
click at [1486, 30] on icon "close" at bounding box center [1490, 29] width 9 height 10
click at [1480, 30] on span "duongthuhuong.apq" at bounding box center [1421, 20] width 144 height 21
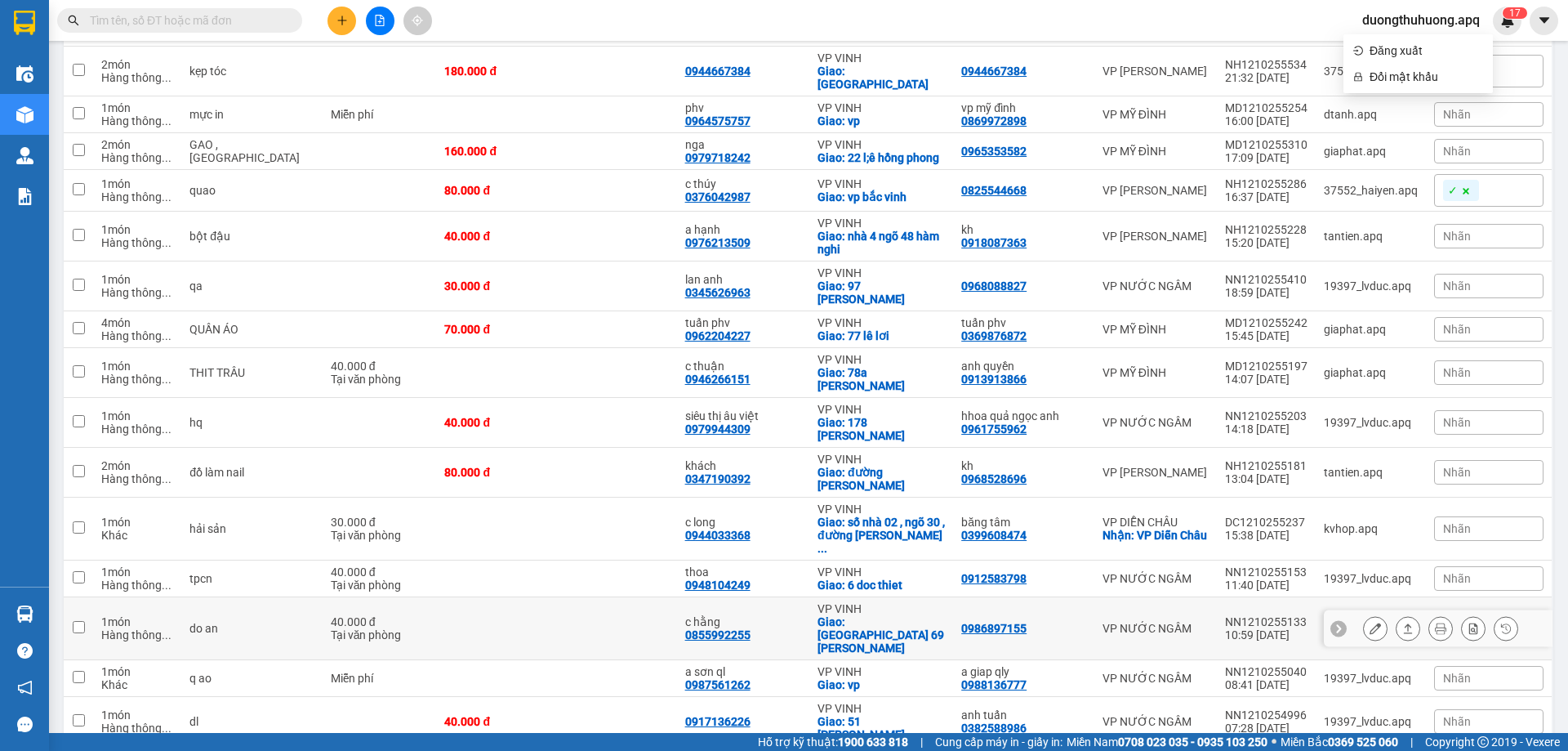
scroll to position [409, 0]
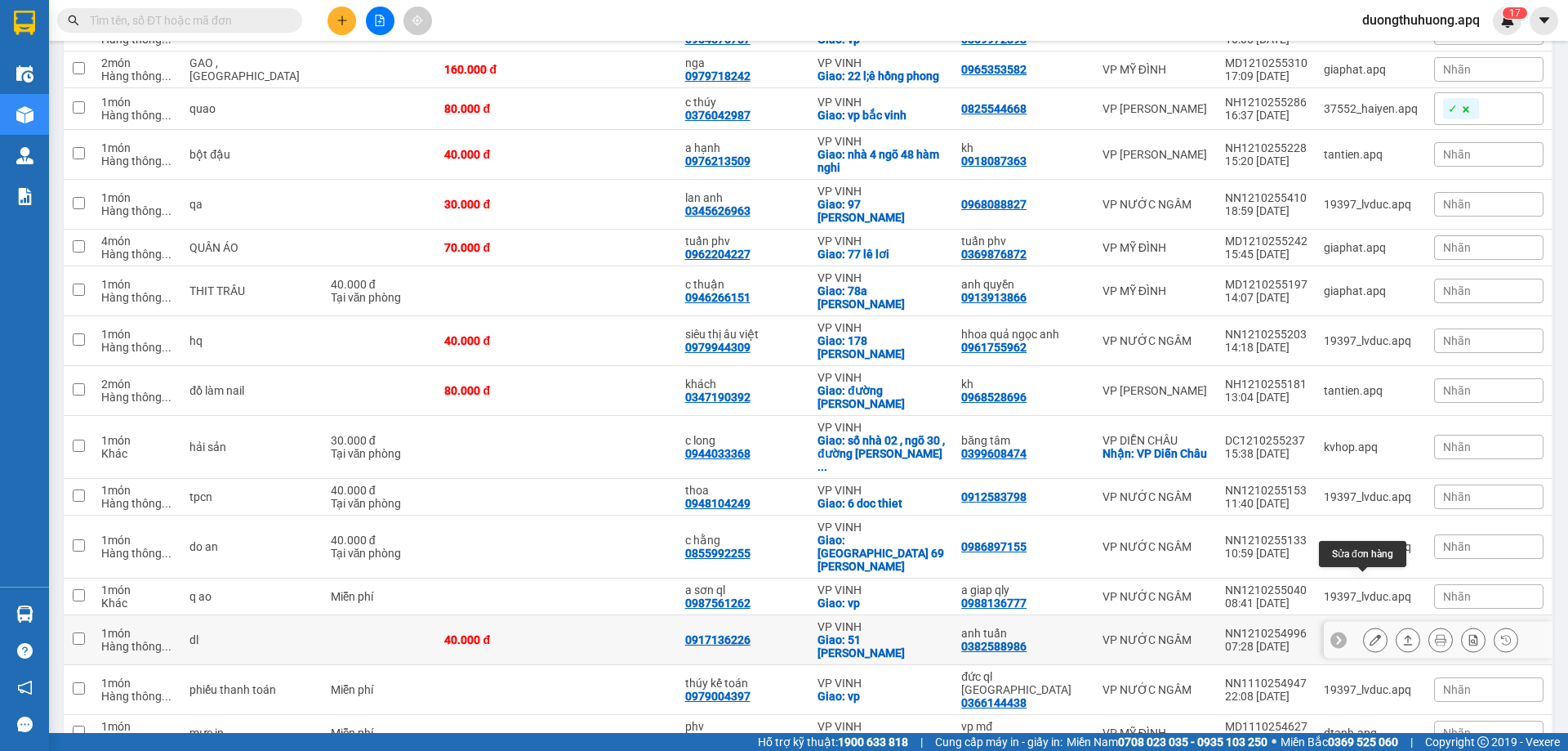
click at [1364, 626] on button at bounding box center [1375, 640] width 23 height 29
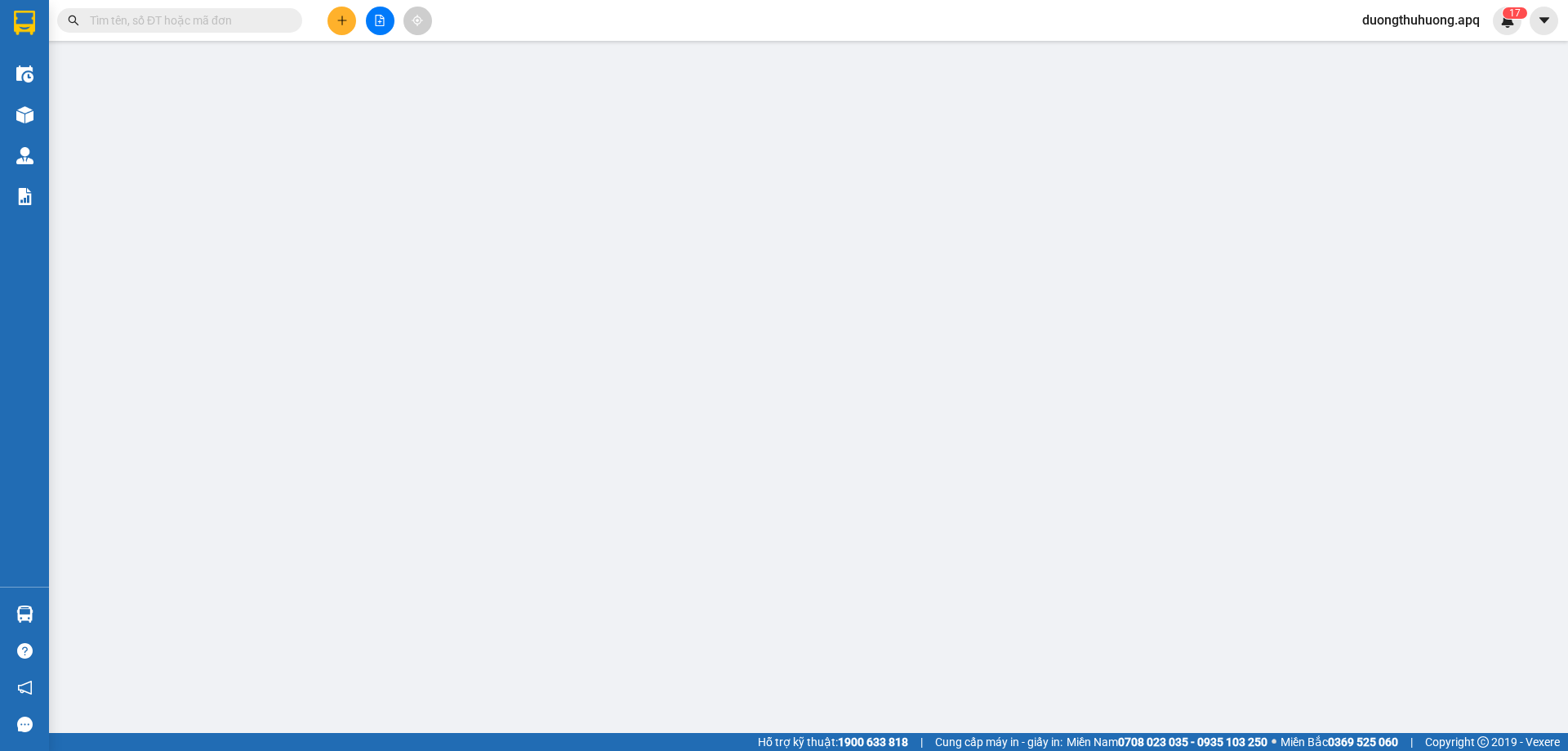
type input "0382588986"
type input "anh tuấn"
type input "0917136226"
checkbox input "true"
type input "51 [PERSON_NAME]"
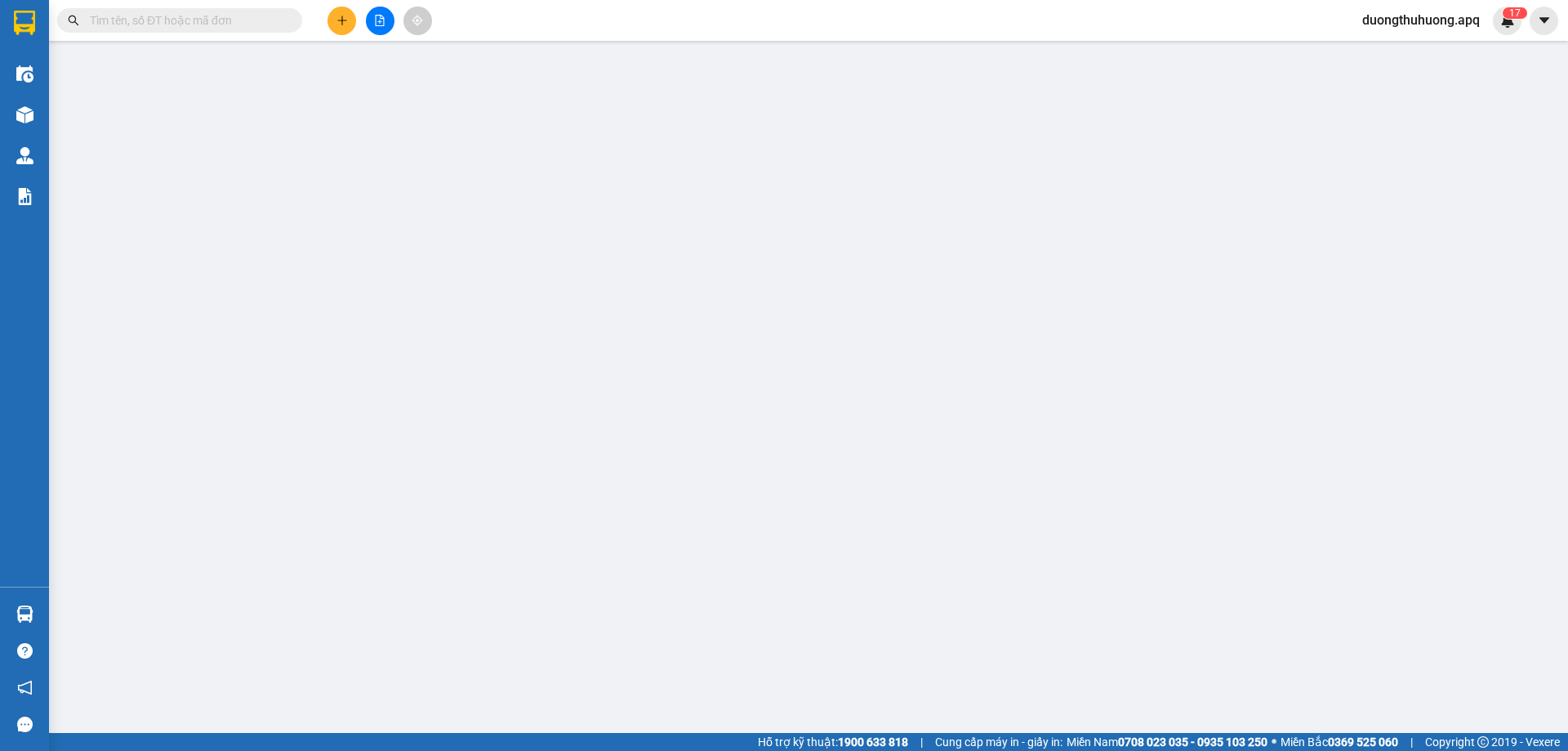
type input "0"
type input "40.000"
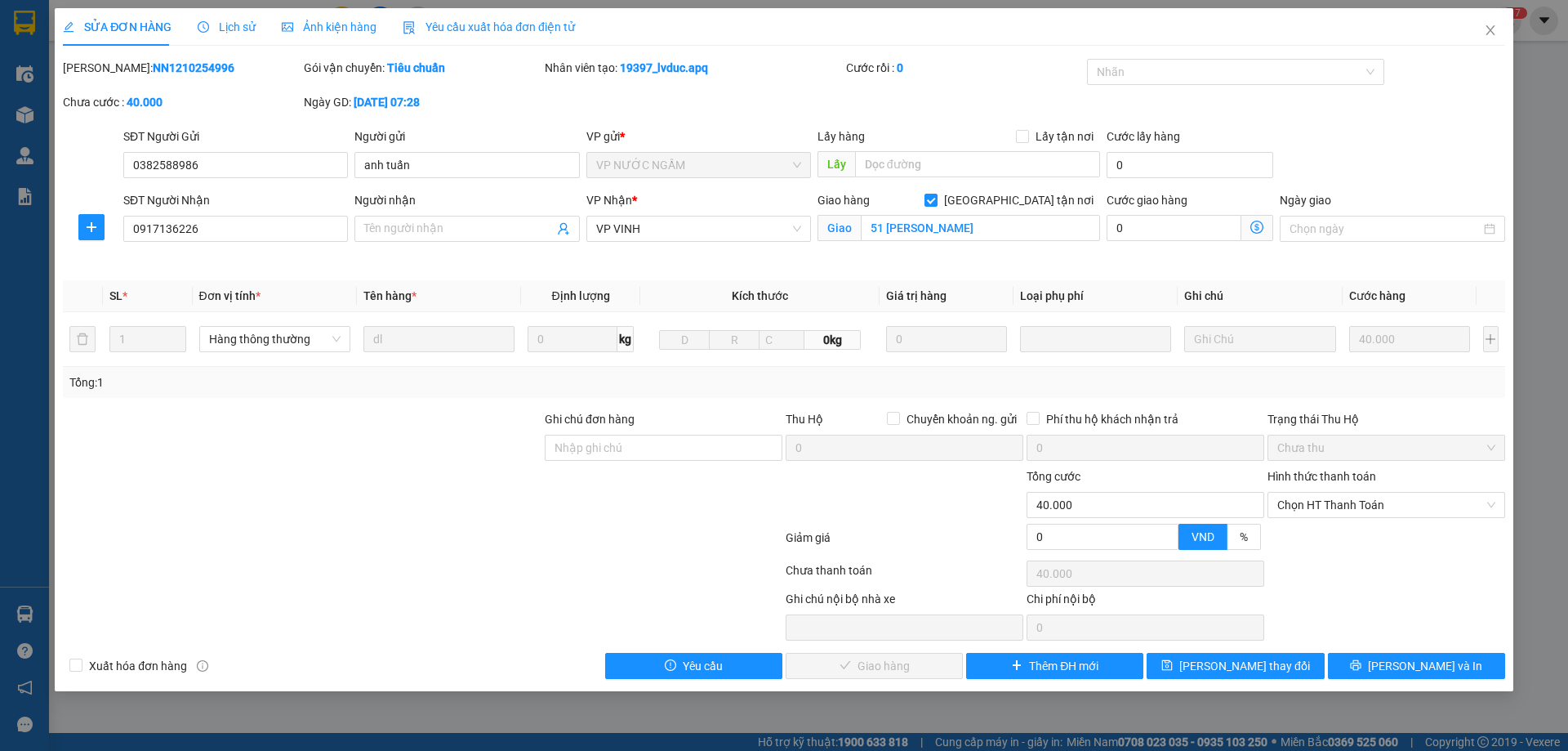
click at [236, 24] on span "Lịch sử" at bounding box center [226, 27] width 58 height 13
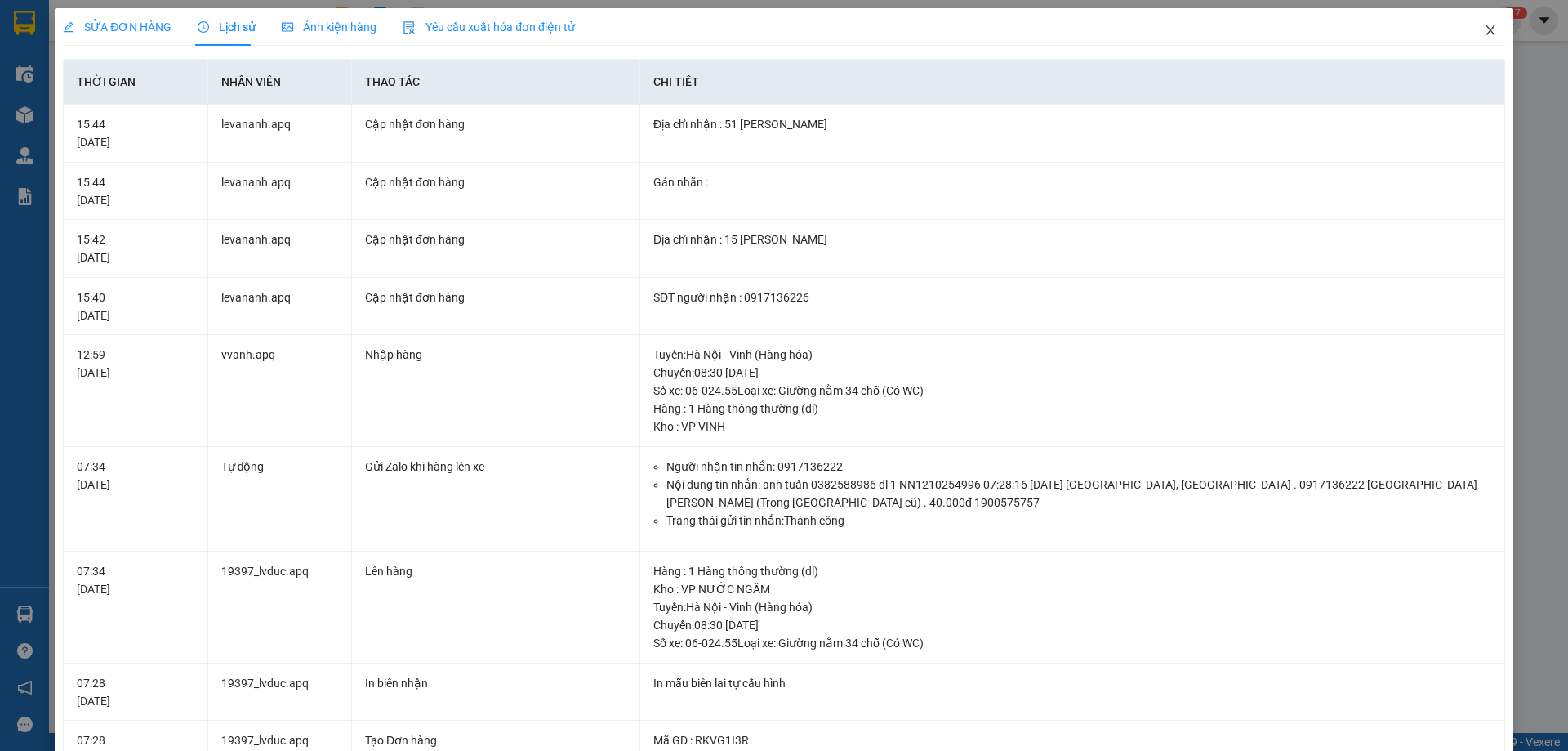
click at [1484, 28] on icon "close" at bounding box center [1490, 30] width 13 height 13
click at [1480, 34] on div "Kết quả tìm kiếm ( 0 ) Bộ lọc No Data duongthuhuong.apq 1 7" at bounding box center [784, 21] width 1568 height 41
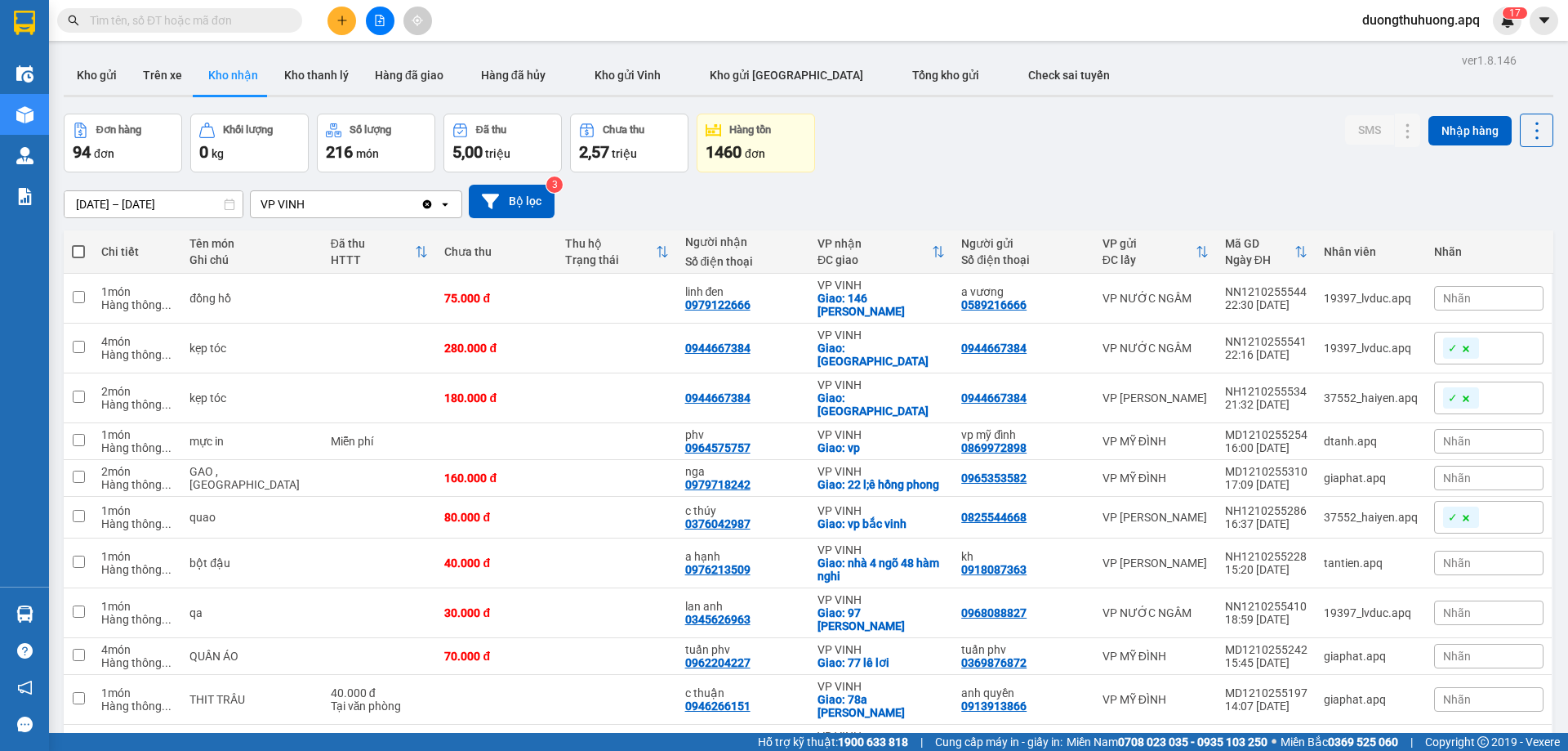
click at [237, 22] on input "text" at bounding box center [186, 21] width 193 height 18
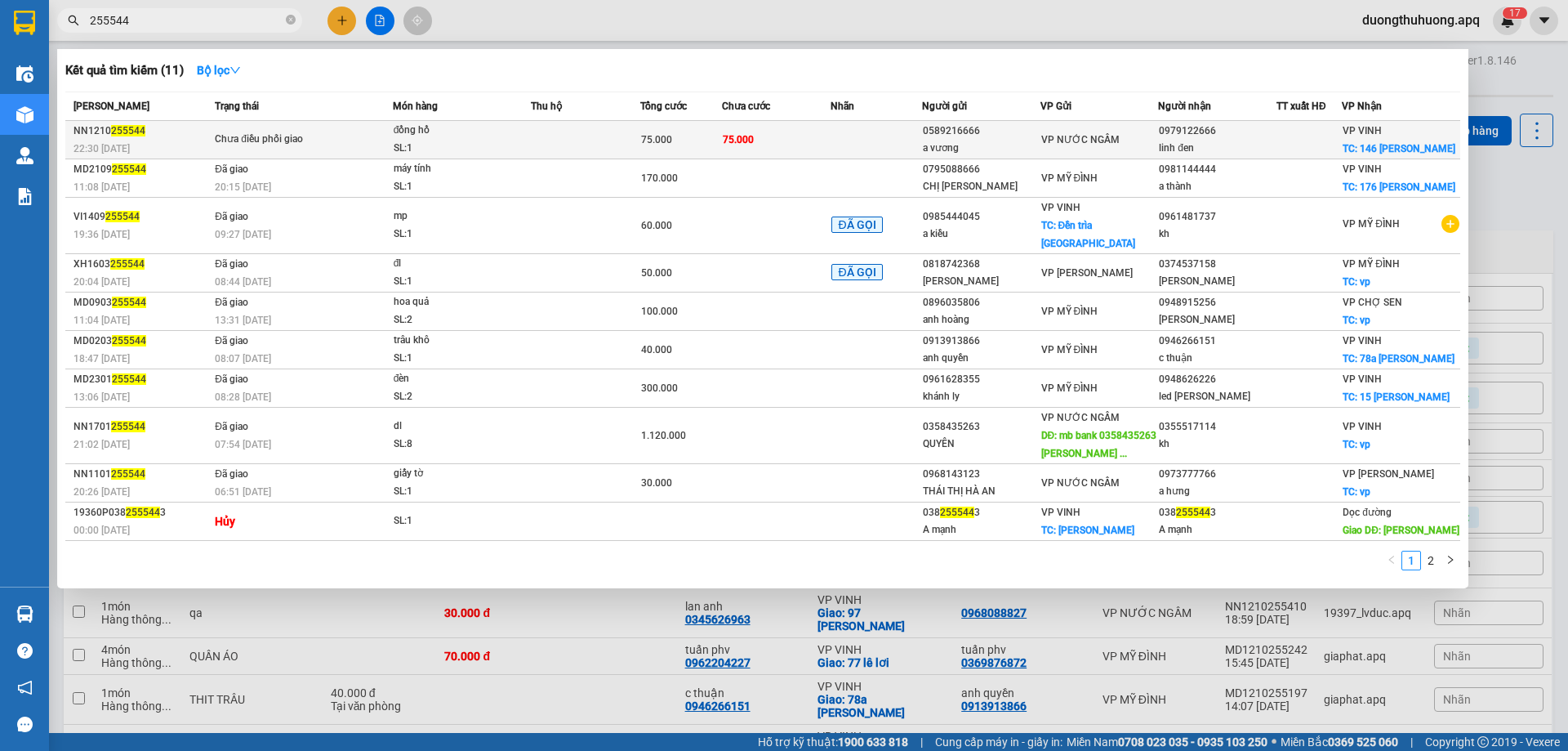
type input "255544"
click at [470, 144] on div "SL: 1" at bounding box center [455, 149] width 122 height 18
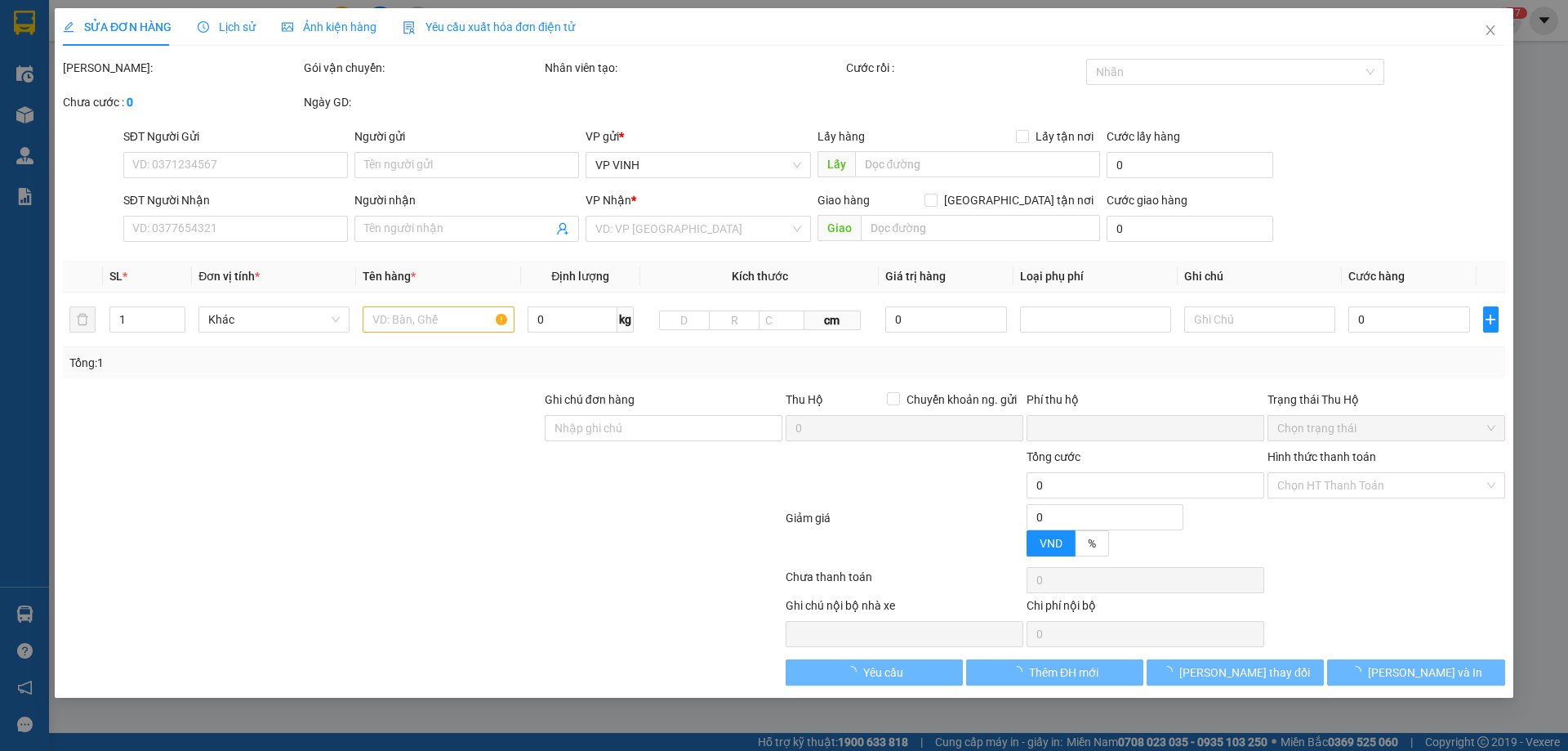
type input "0589216666"
type input "a vương"
type input "0979122666"
type input "linh đen"
checkbox input "true"
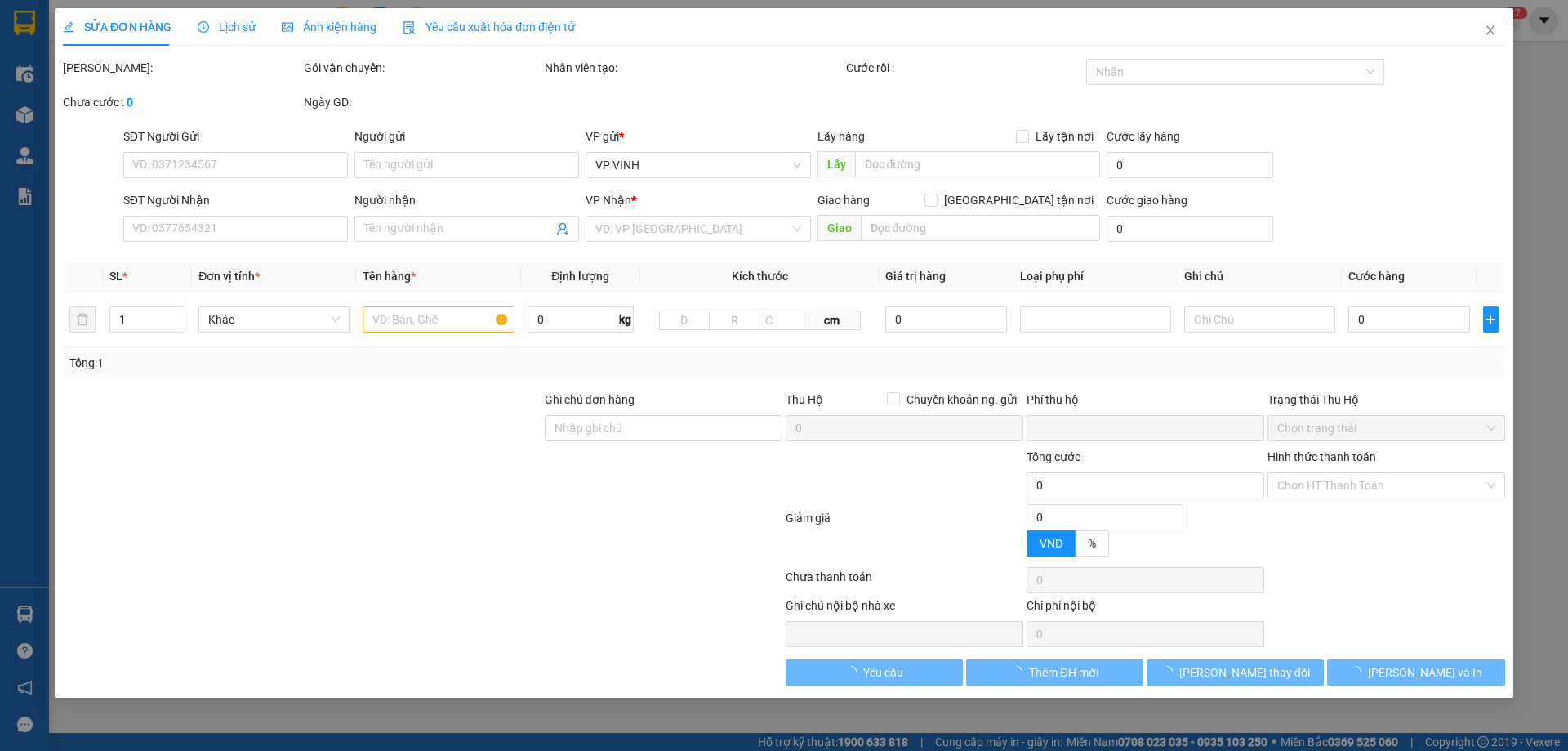
type input "146 [PERSON_NAME]"
type input "0"
type input "75.000"
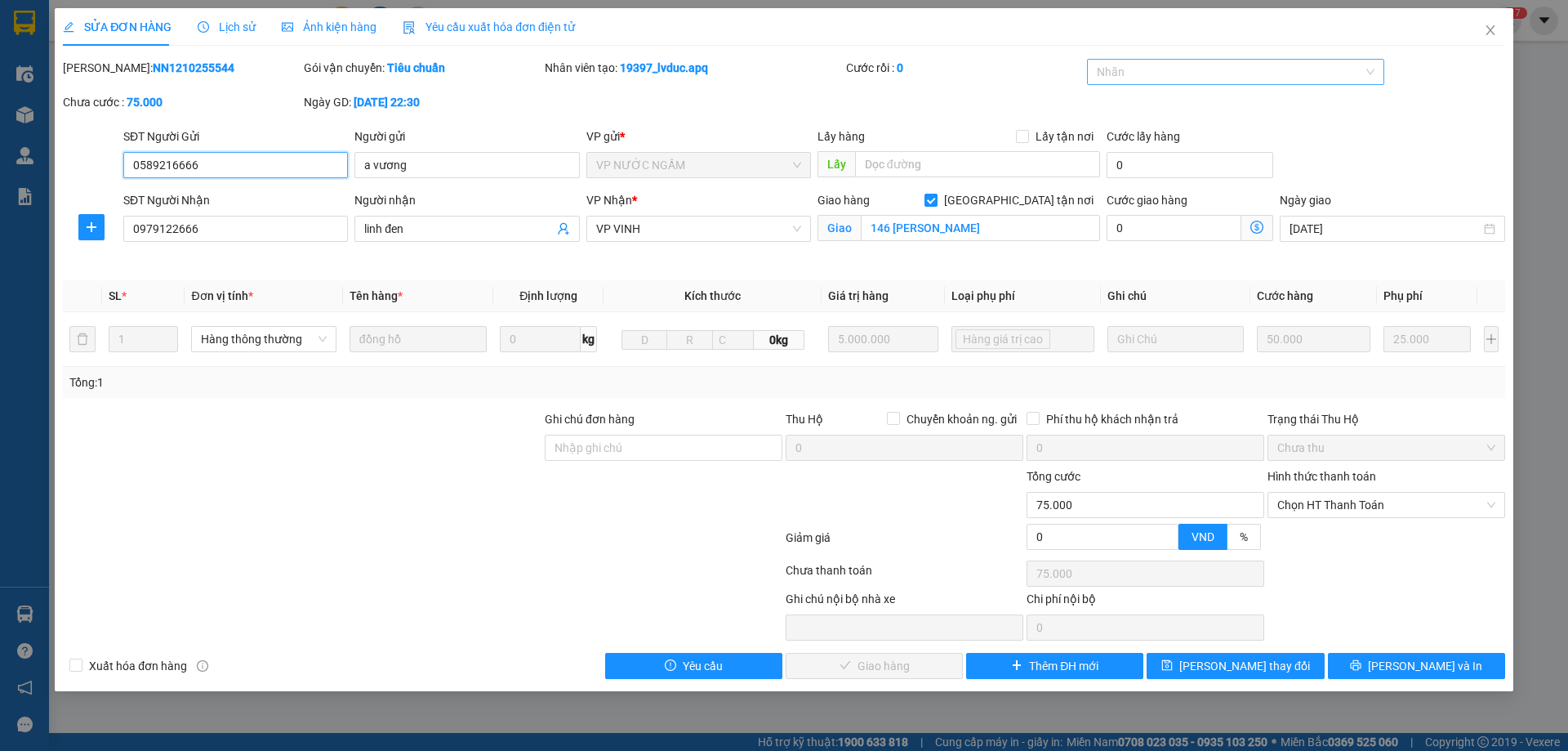
click at [1240, 75] on div at bounding box center [1227, 72] width 274 height 20
click at [1124, 184] on div "✓" at bounding box center [1236, 183] width 278 height 18
click at [1232, 665] on span "[PERSON_NAME] thay đổi" at bounding box center [1244, 666] width 131 height 18
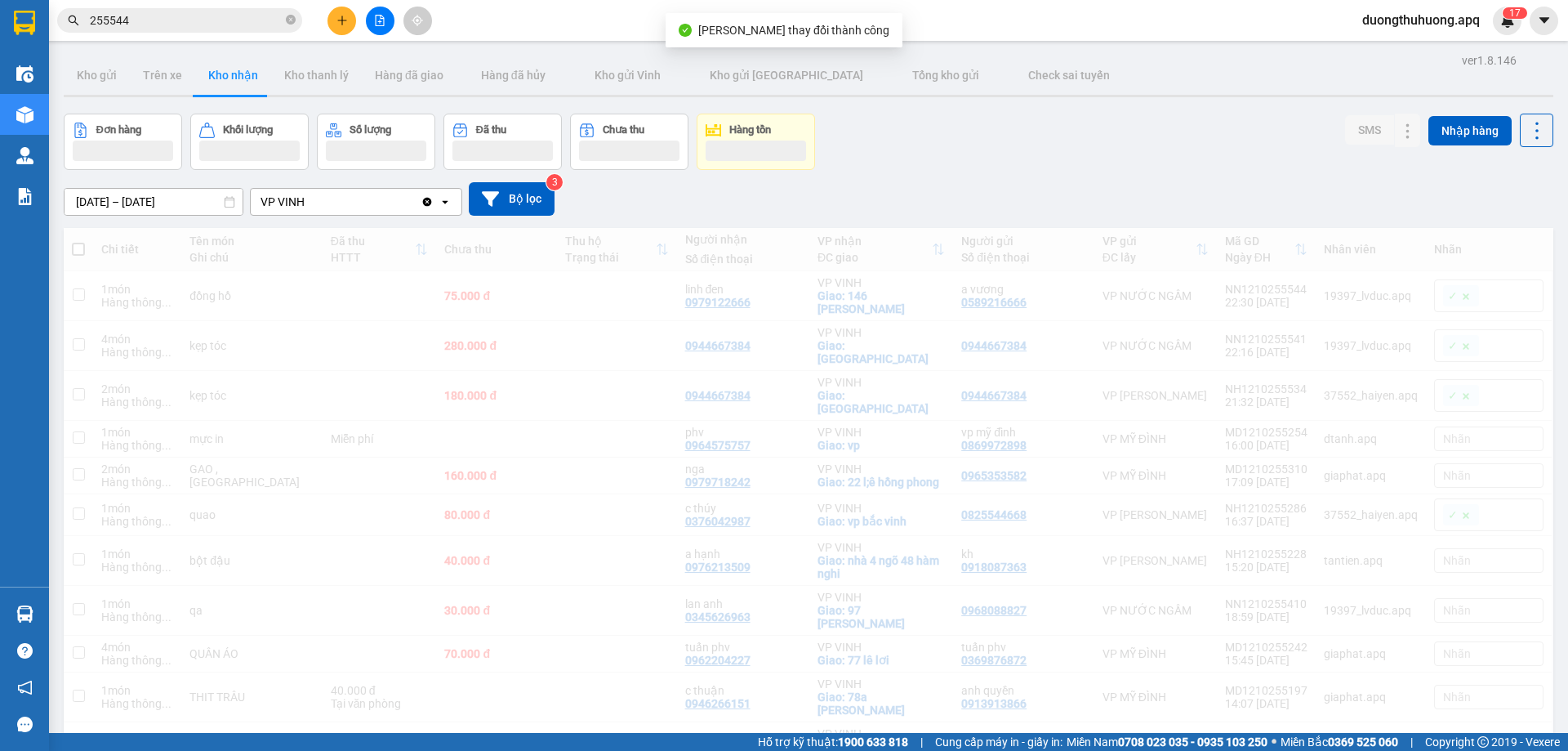
click at [283, 23] on span "255544" at bounding box center [179, 20] width 245 height 24
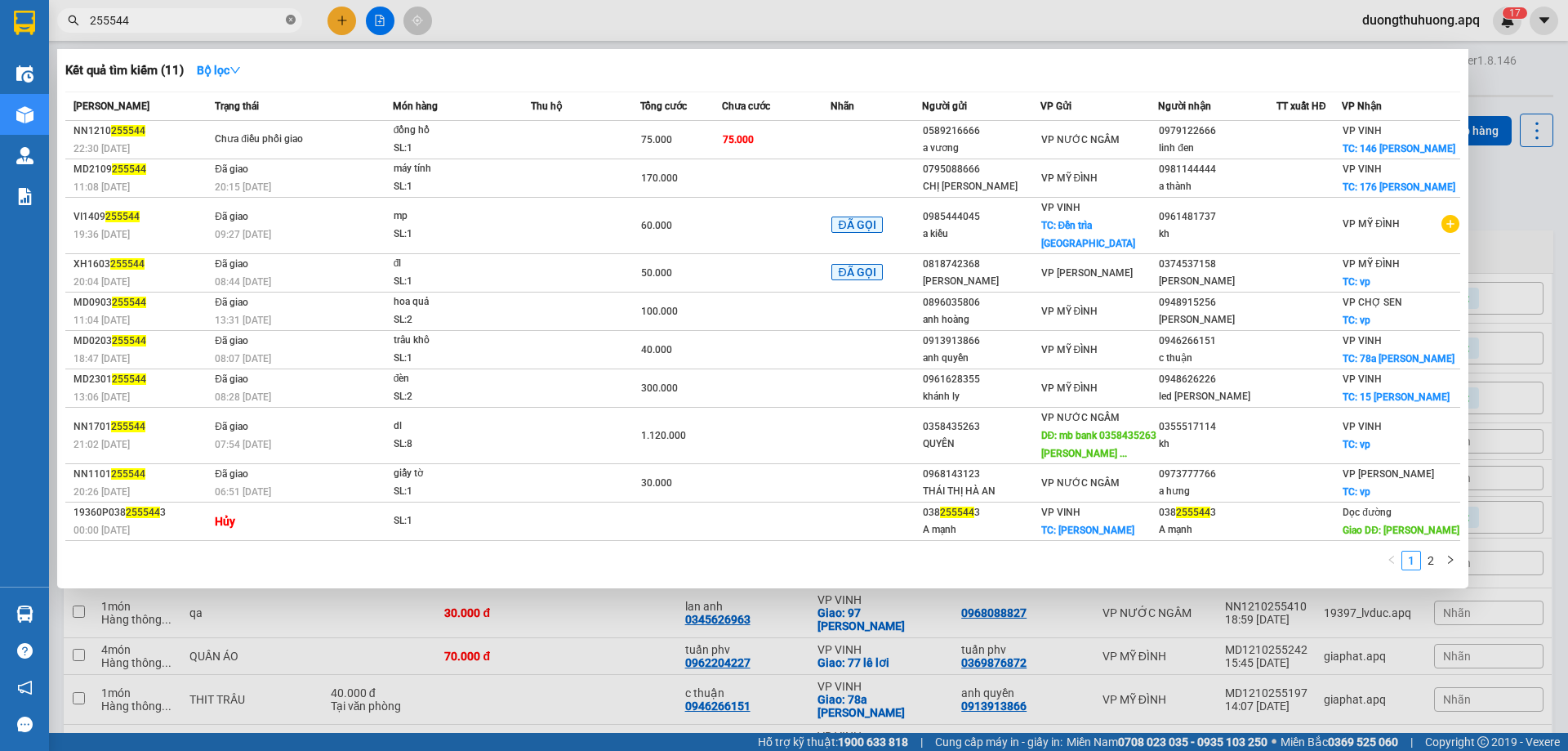
drag, startPoint x: 288, startPoint y: 22, endPoint x: 267, endPoint y: 21, distance: 21.0
click at [288, 21] on icon "close-circle" at bounding box center [291, 19] width 10 height 10
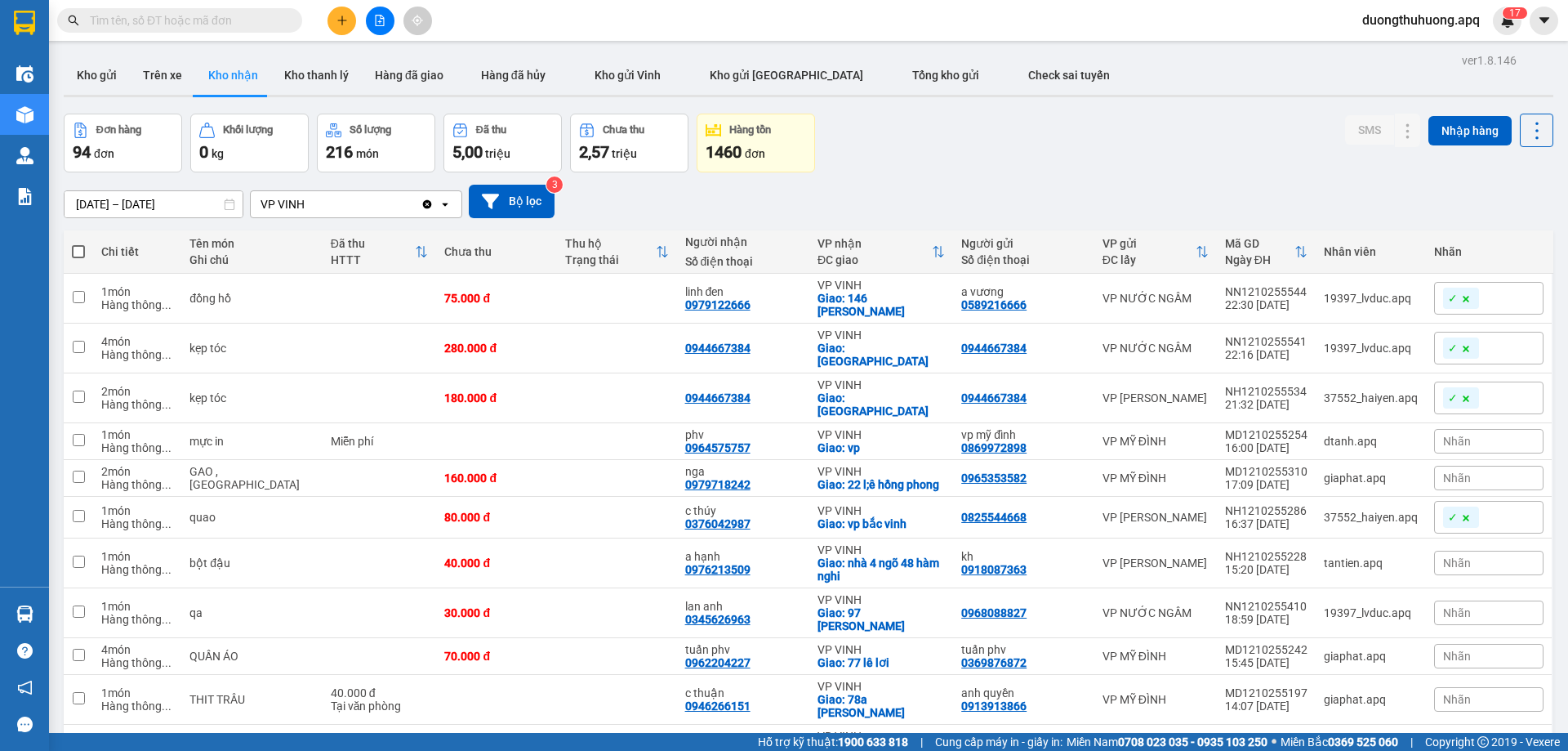
click at [265, 21] on input "text" at bounding box center [186, 21] width 193 height 18
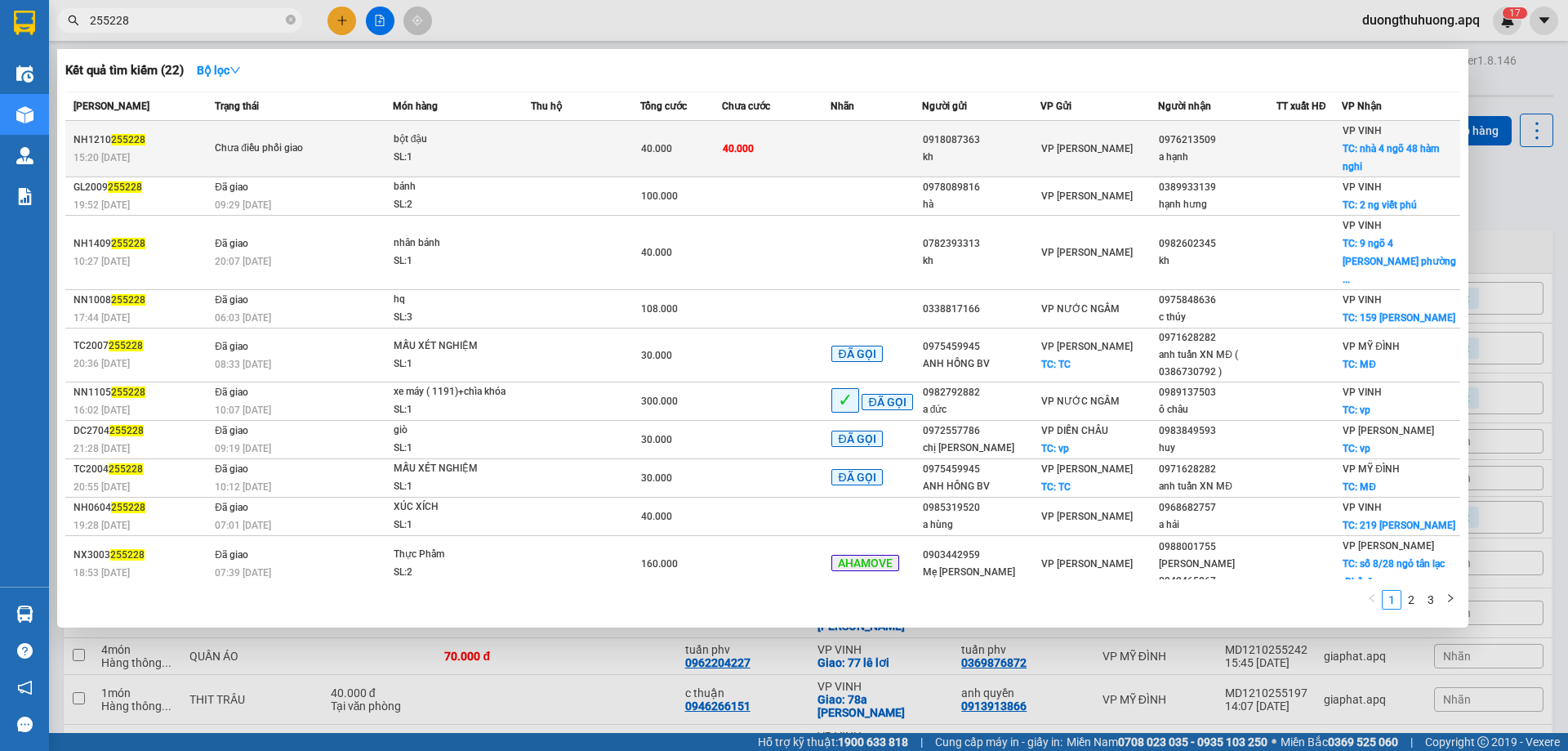
type input "255228"
click at [445, 148] on div "bột đậu" at bounding box center [455, 140] width 122 height 18
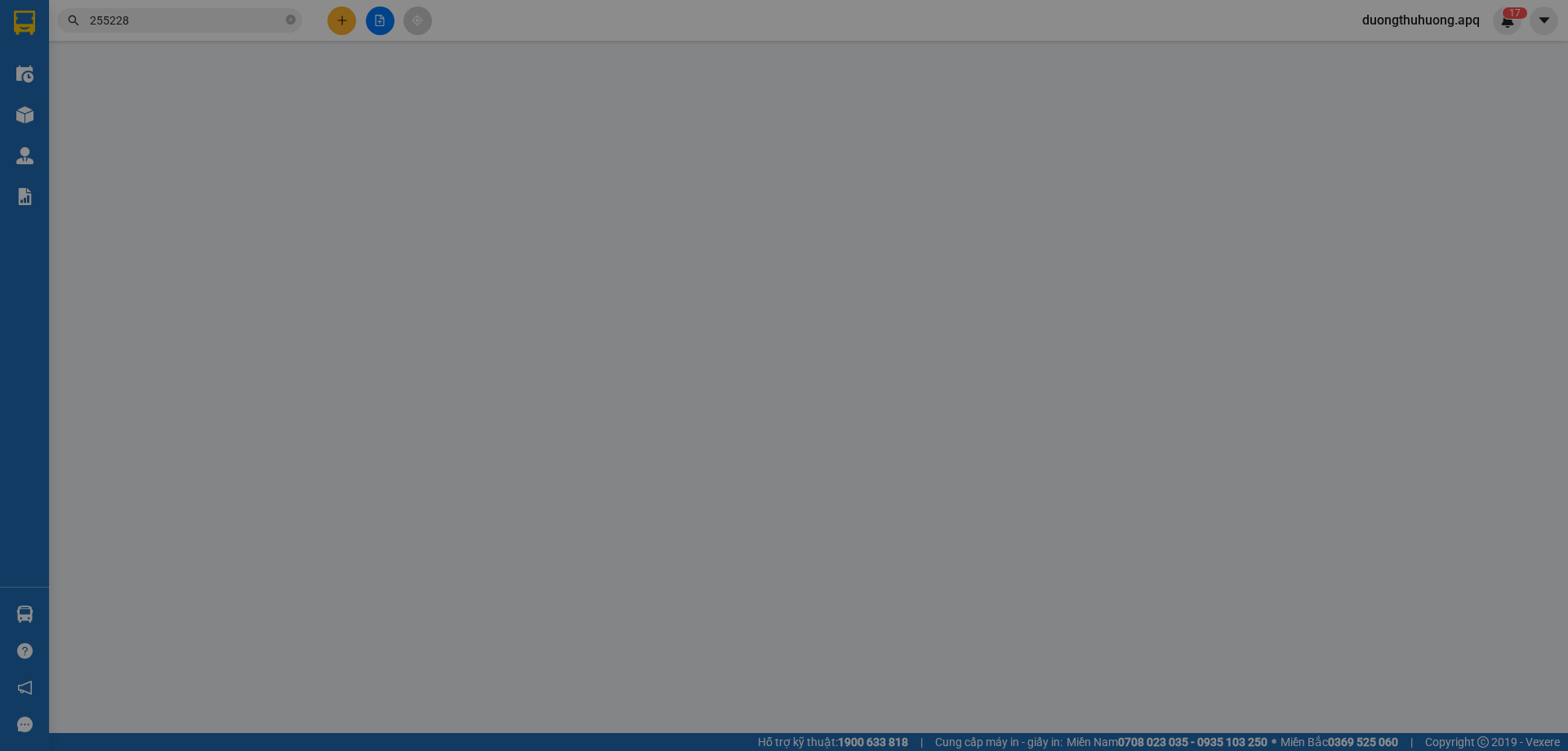
type input "0918087363"
type input "kh"
type input "0976213509"
type input "a hạnh"
checkbox input "true"
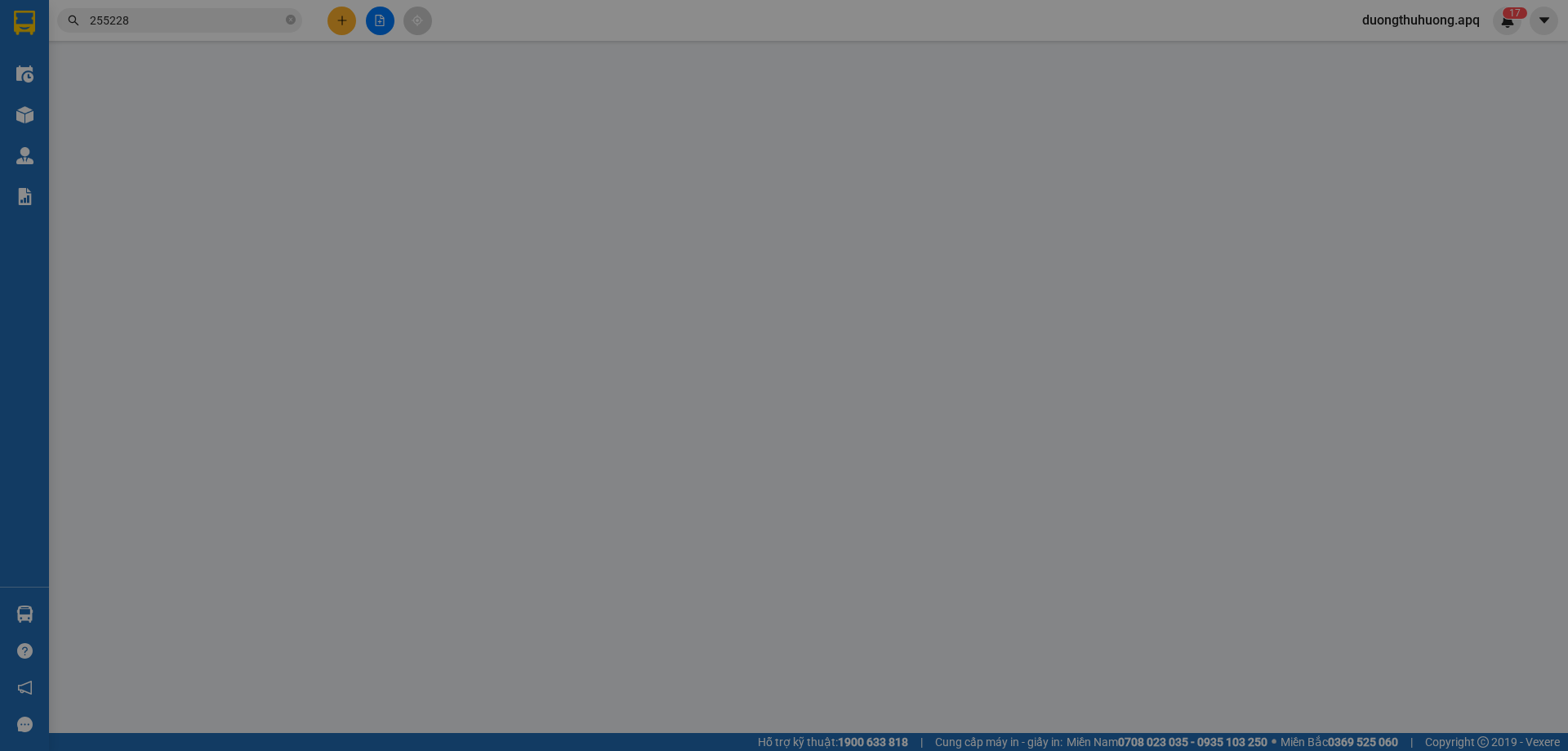
type input "nhà 4 ngõ 48 hàm nghi"
type input "0"
type input "40.000"
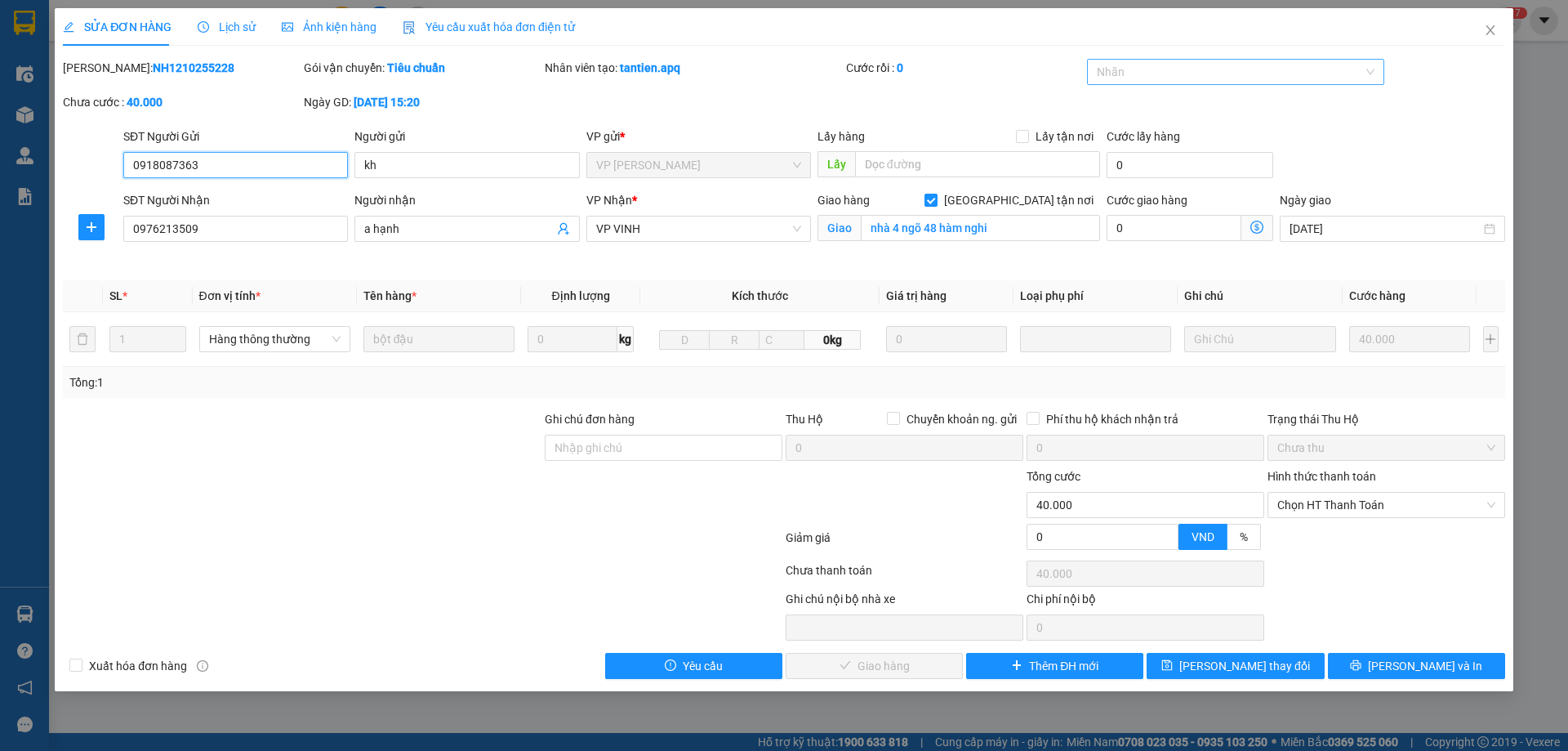
click at [1251, 76] on div at bounding box center [1227, 72] width 274 height 20
click at [1128, 184] on div "✓" at bounding box center [1236, 183] width 278 height 18
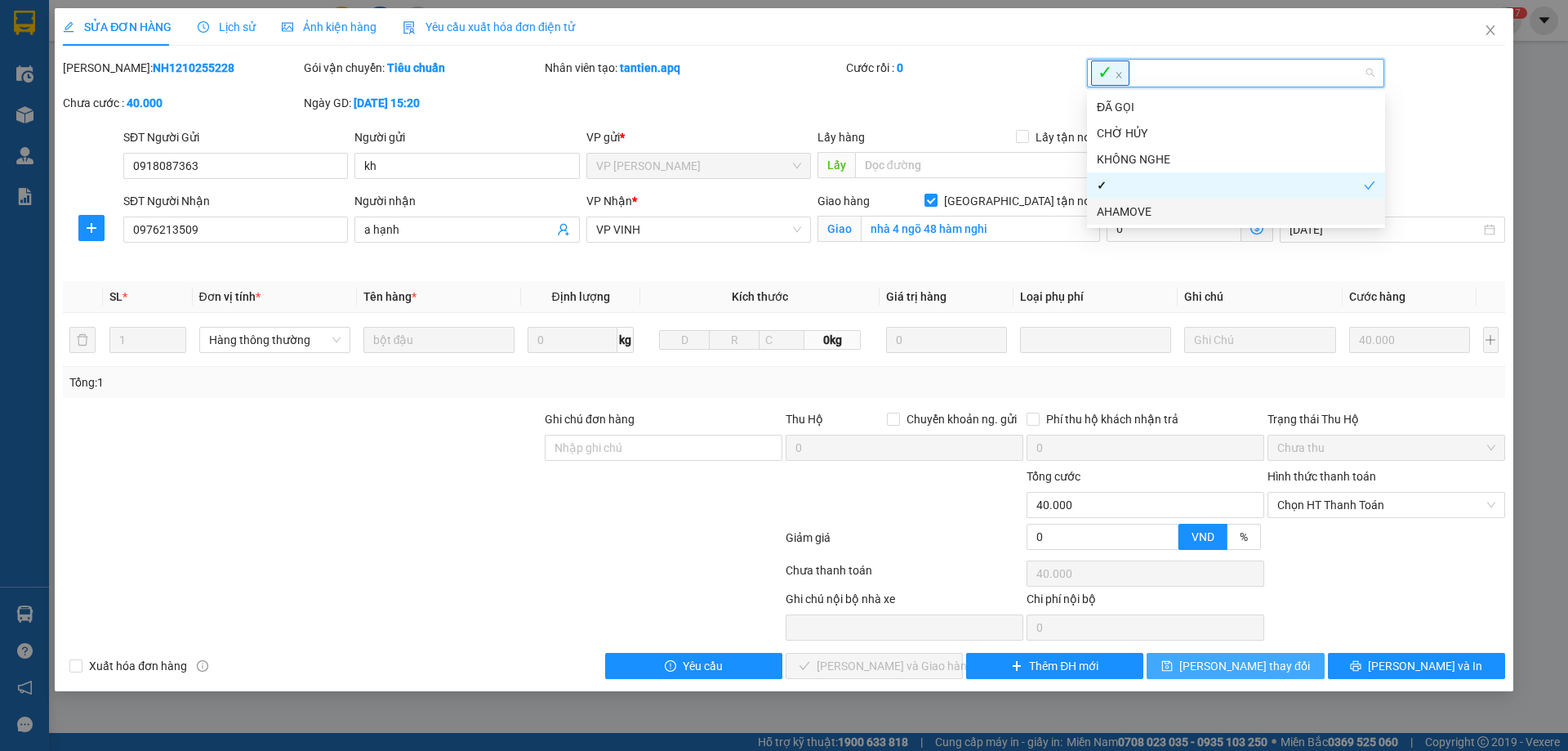
click at [1229, 661] on span "[PERSON_NAME] thay đổi" at bounding box center [1244, 666] width 131 height 18
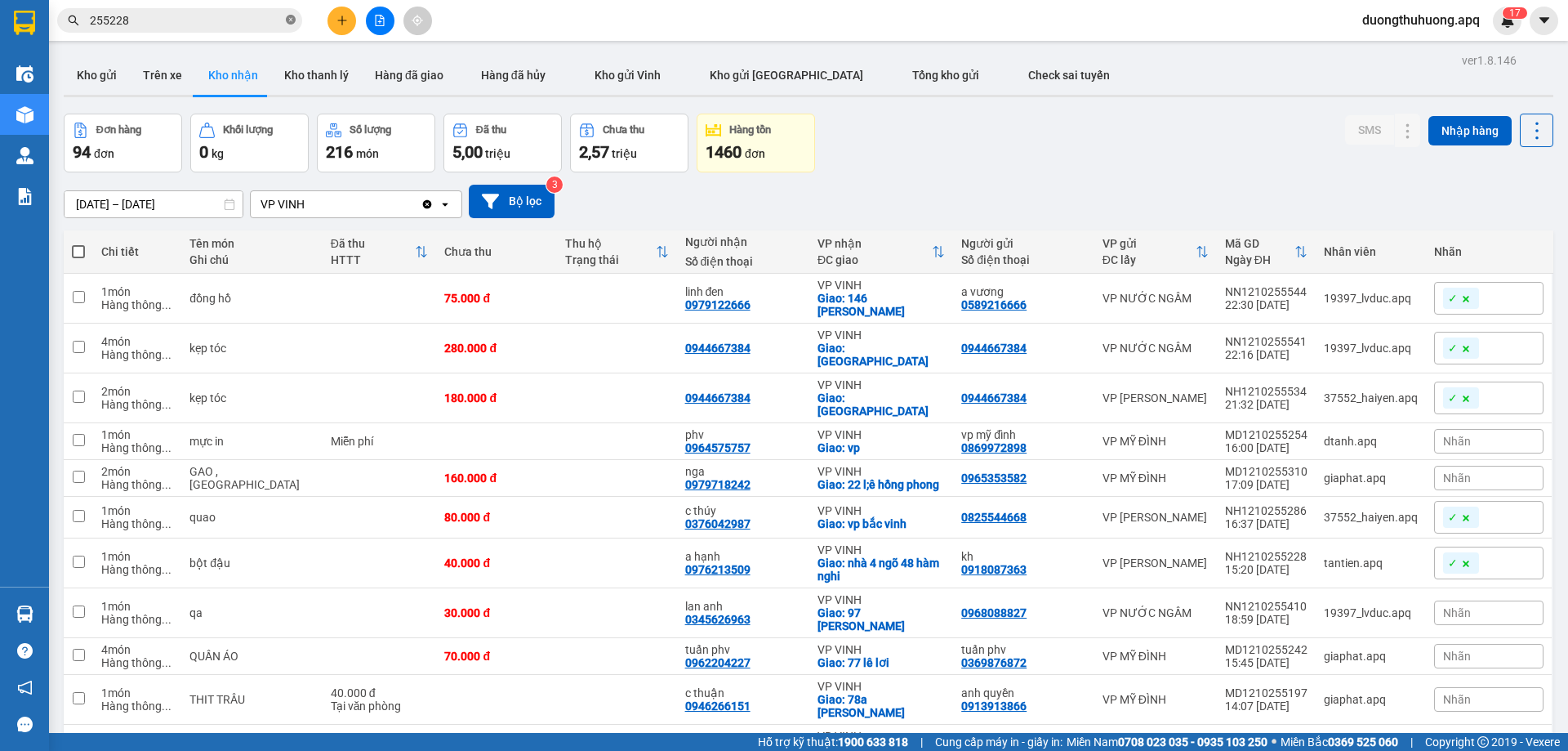
drag, startPoint x: 289, startPoint y: 22, endPoint x: 276, endPoint y: 24, distance: 13.2
click at [287, 22] on icon "close-circle" at bounding box center [291, 19] width 10 height 10
click at [248, 24] on input "text" at bounding box center [186, 21] width 193 height 18
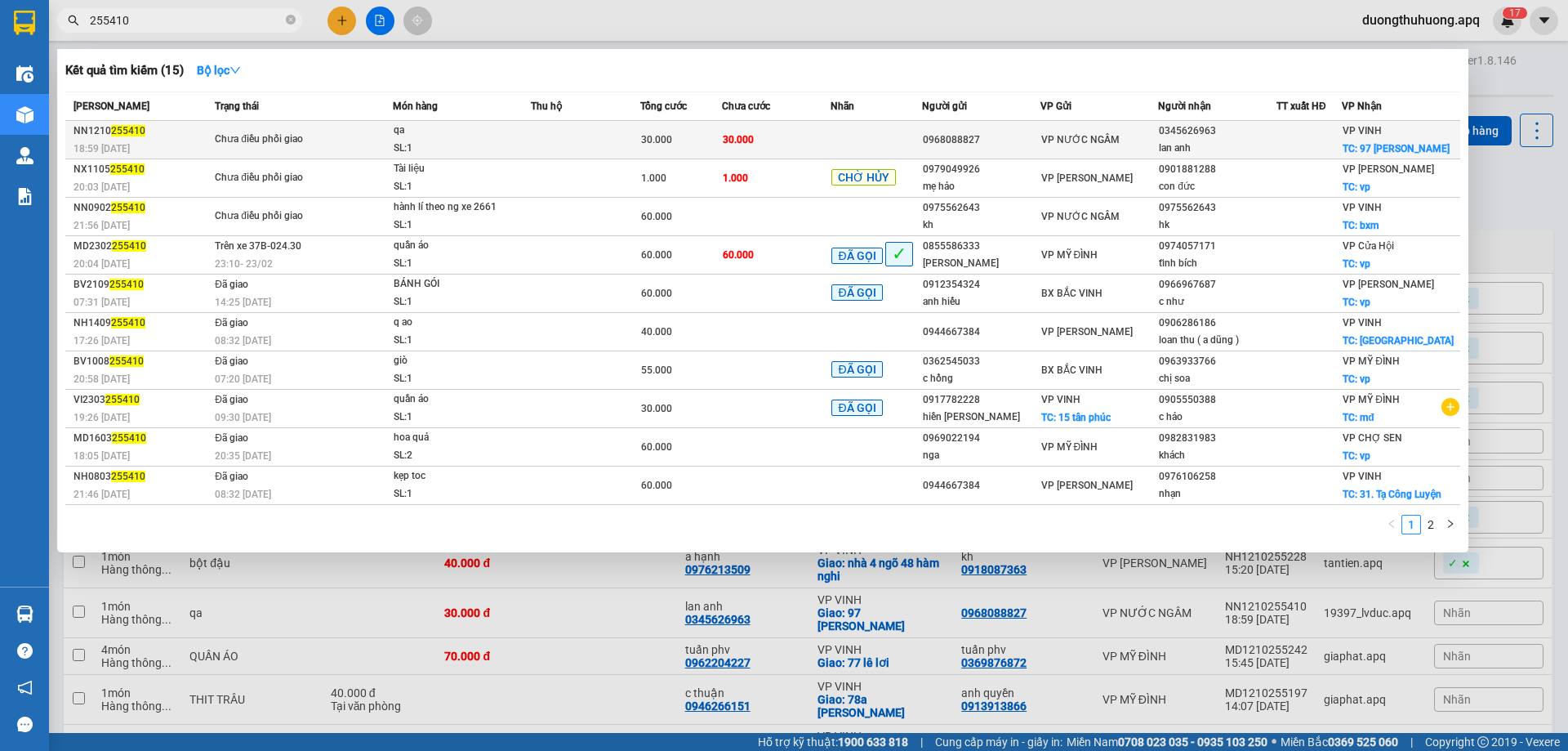
type input "255410"
click at [422, 138] on div "qa" at bounding box center [455, 131] width 122 height 18
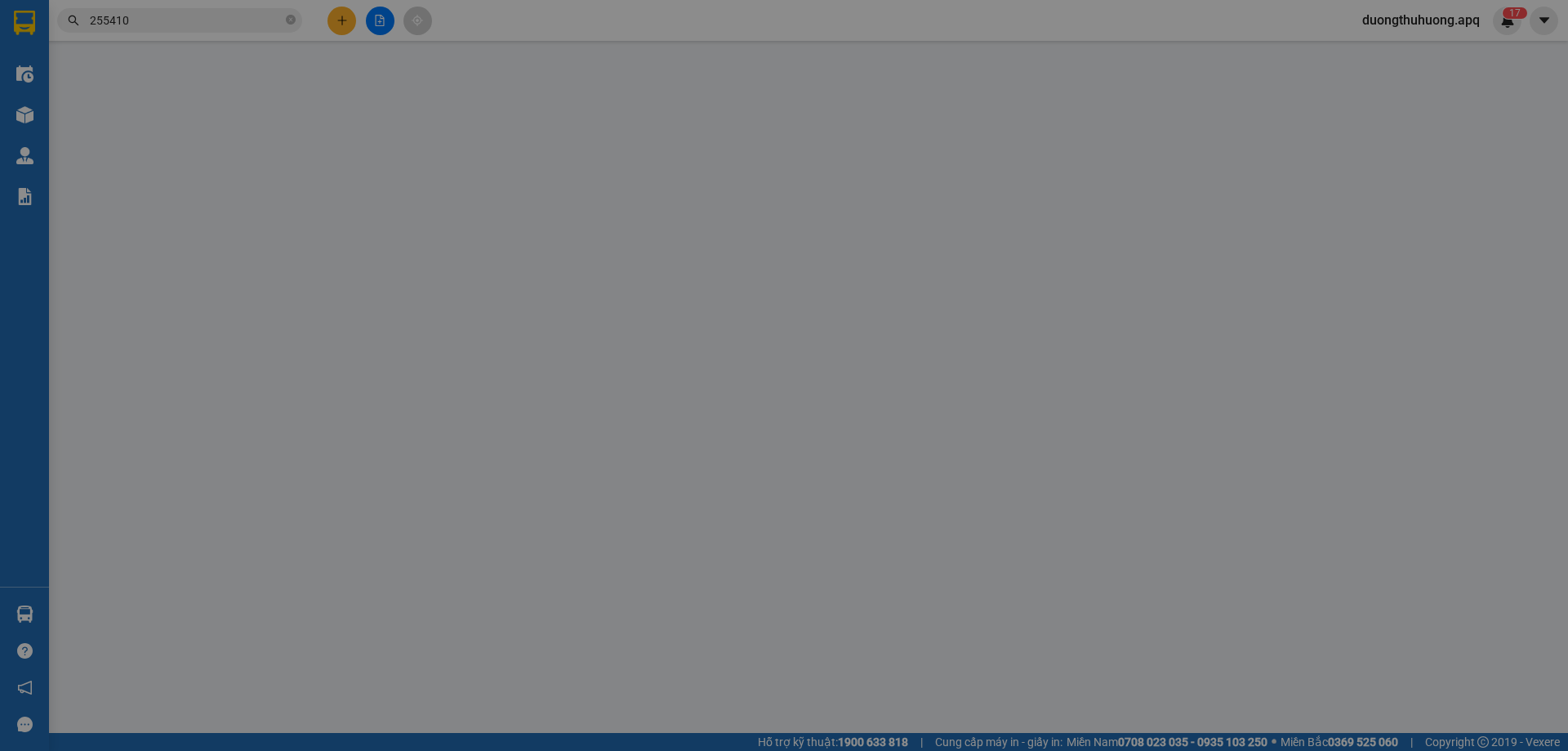
type input "0968088827"
type input "0345626963"
type input "lan anh"
checkbox input "true"
type input "97 [PERSON_NAME]"
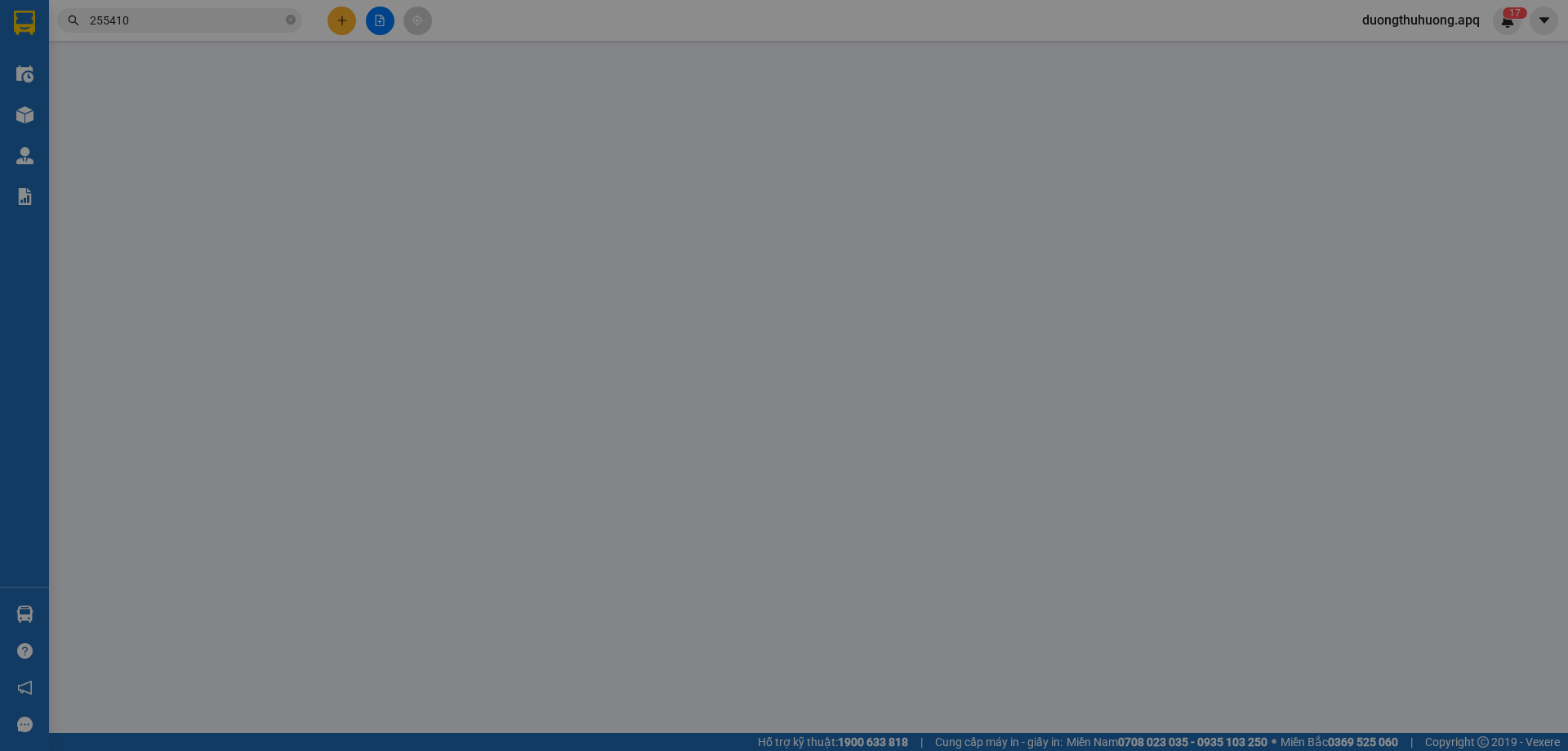
type input "0"
type input "30.000"
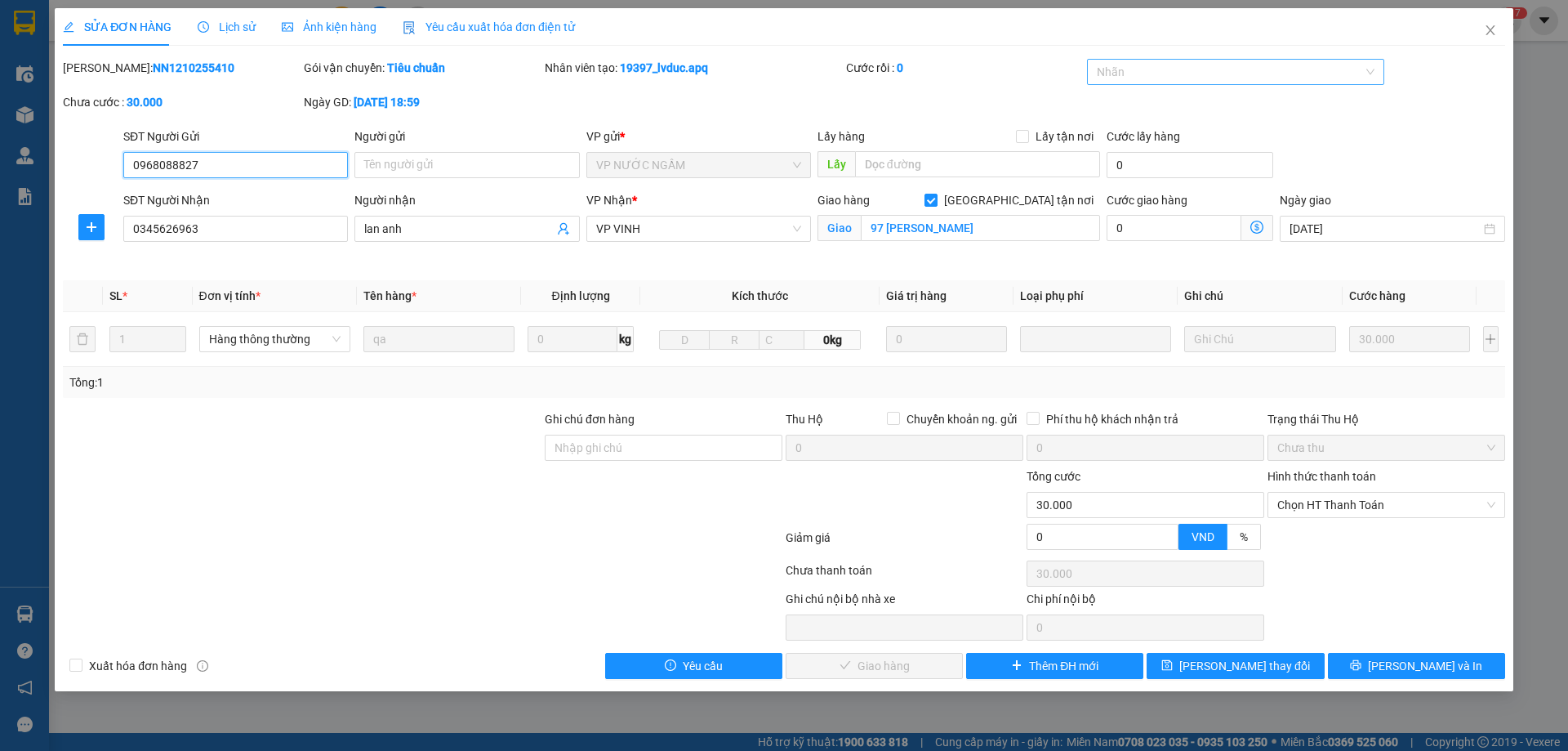
click at [1229, 76] on div at bounding box center [1227, 72] width 274 height 20
click at [1119, 189] on div "✓" at bounding box center [1236, 183] width 278 height 18
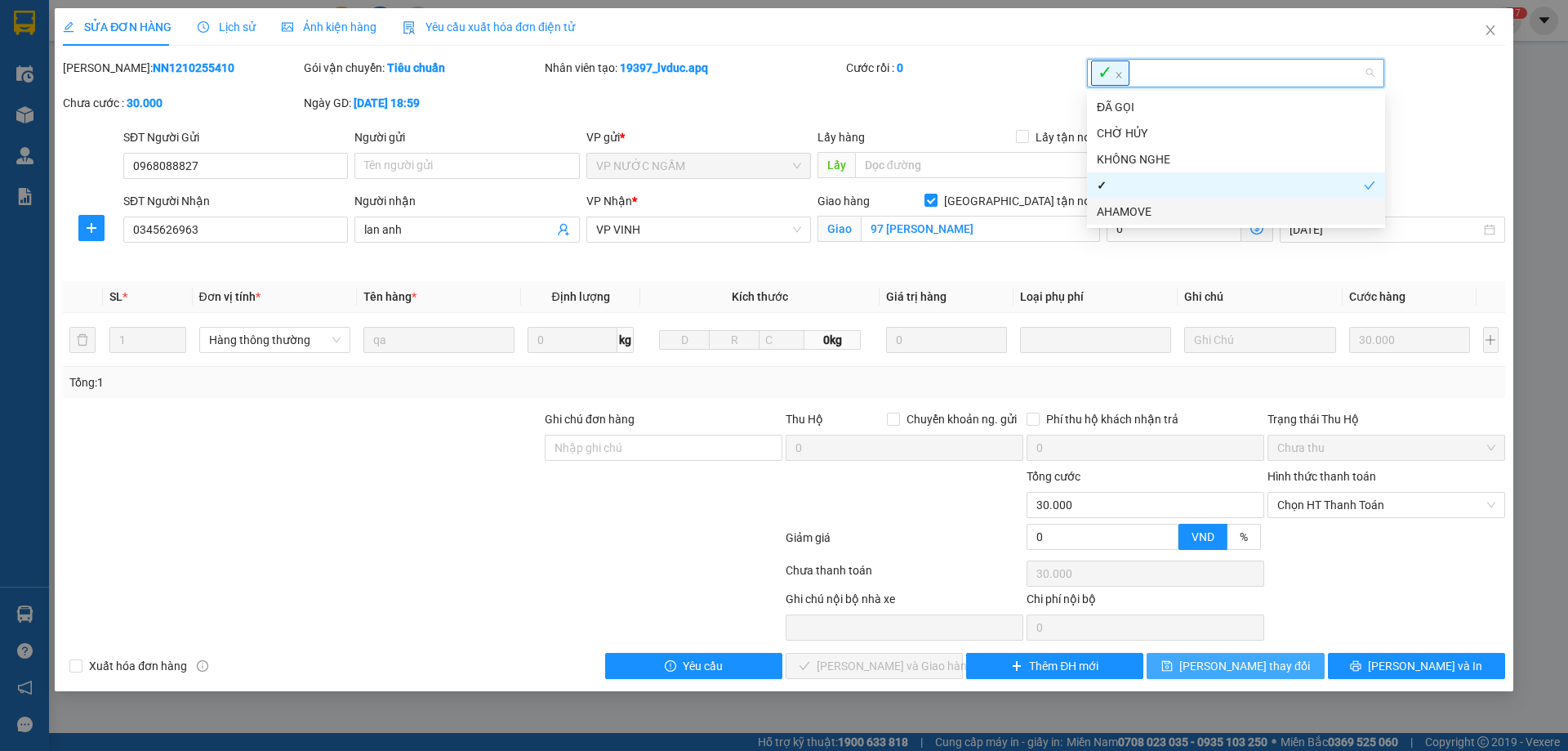
click at [1241, 660] on span "[PERSON_NAME] thay đổi" at bounding box center [1244, 666] width 131 height 18
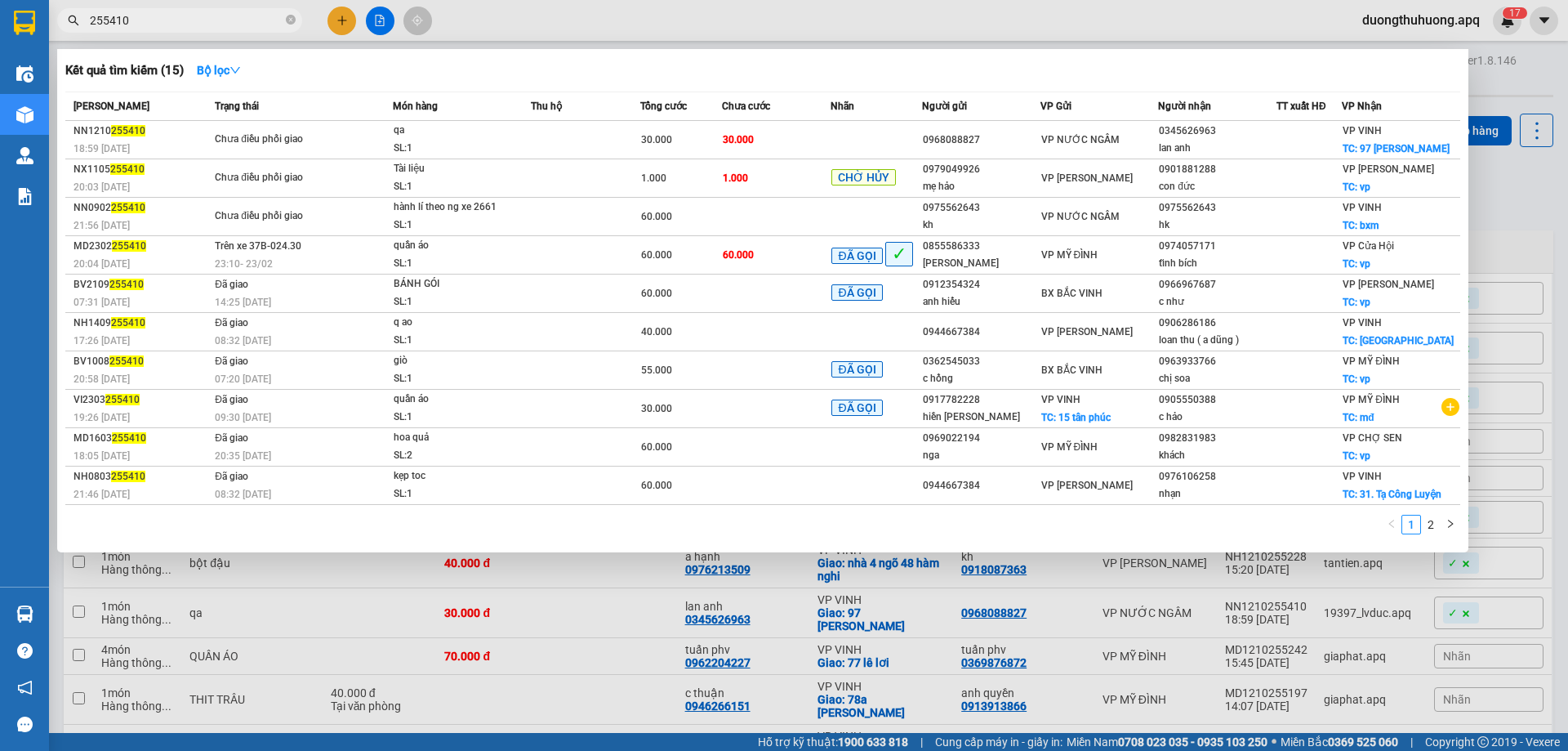
click at [243, 21] on input "255410" at bounding box center [186, 21] width 193 height 18
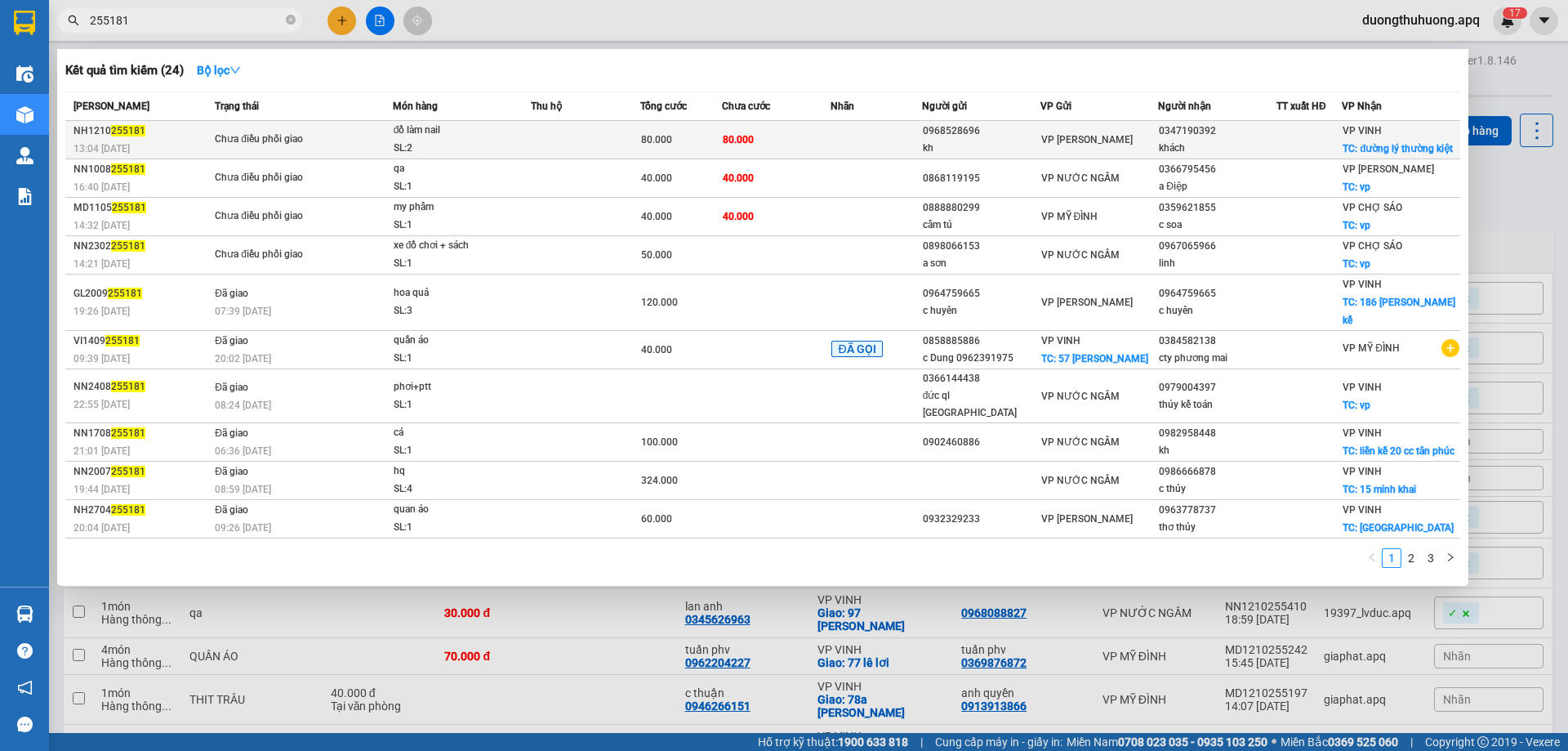
type input "255181"
click at [440, 142] on div "SL: 2" at bounding box center [455, 149] width 122 height 18
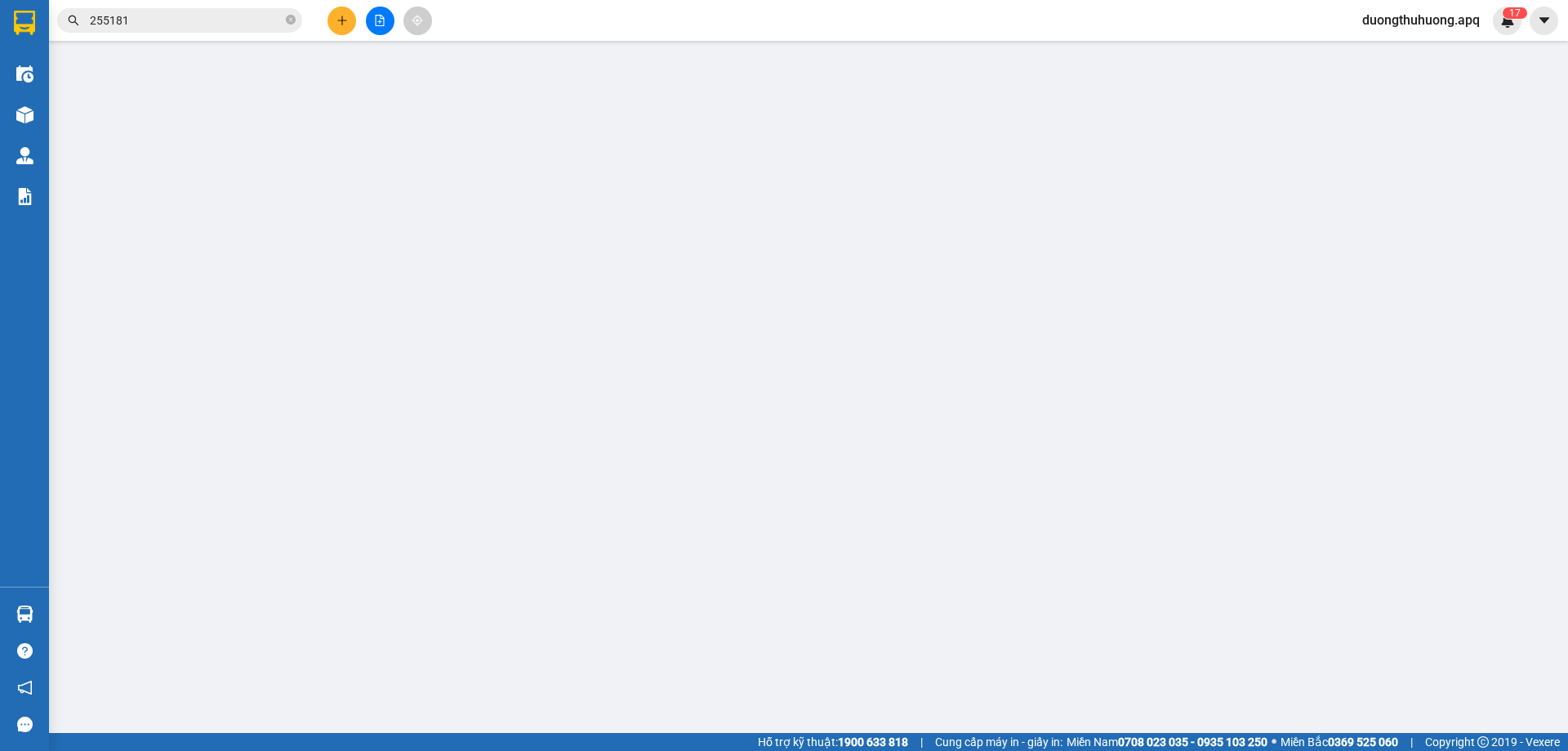
type input "0968528696"
type input "kh"
type input "0347190392"
type input "khách"
checkbox input "true"
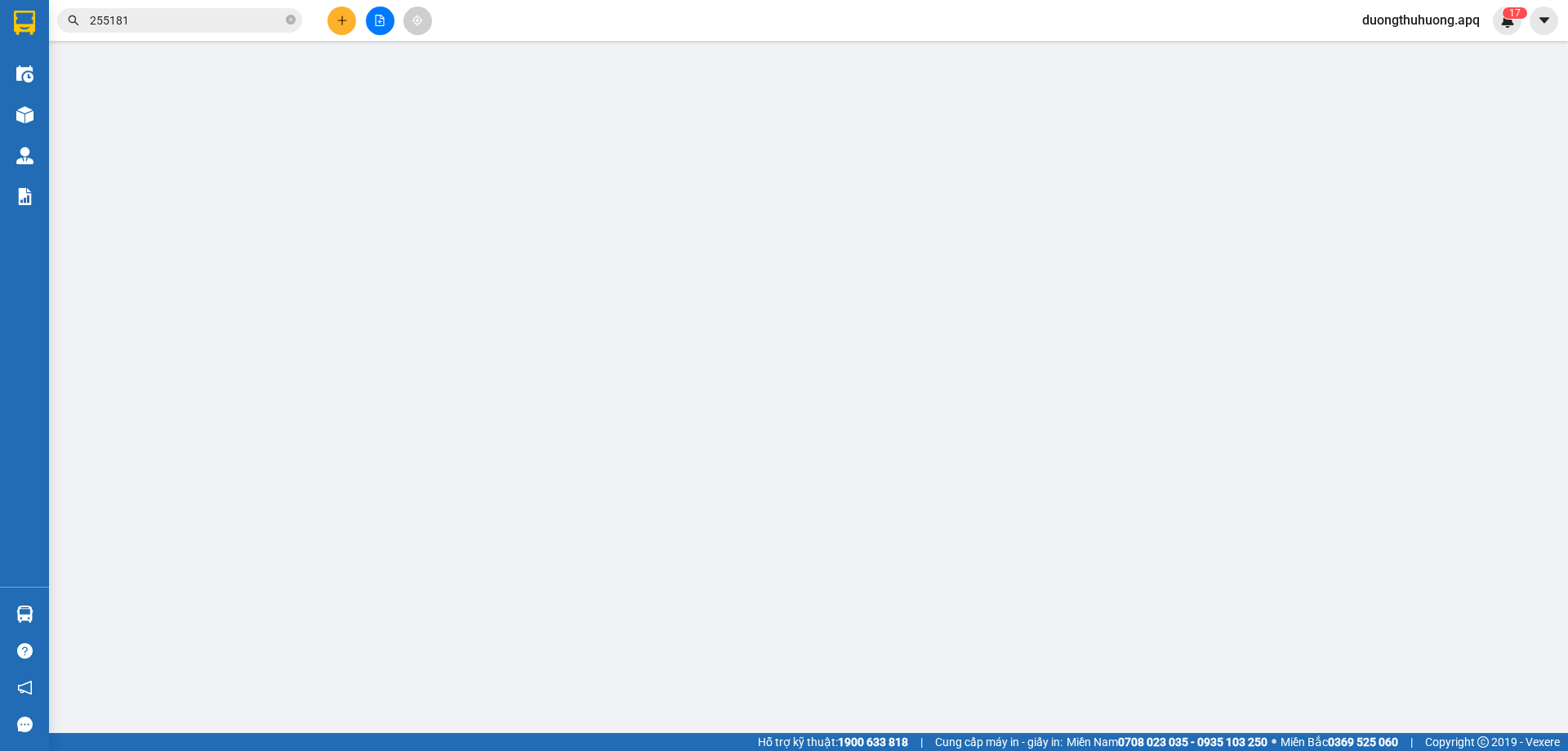
type input "đường lý thường kiệt"
type input "0"
type input "80.000"
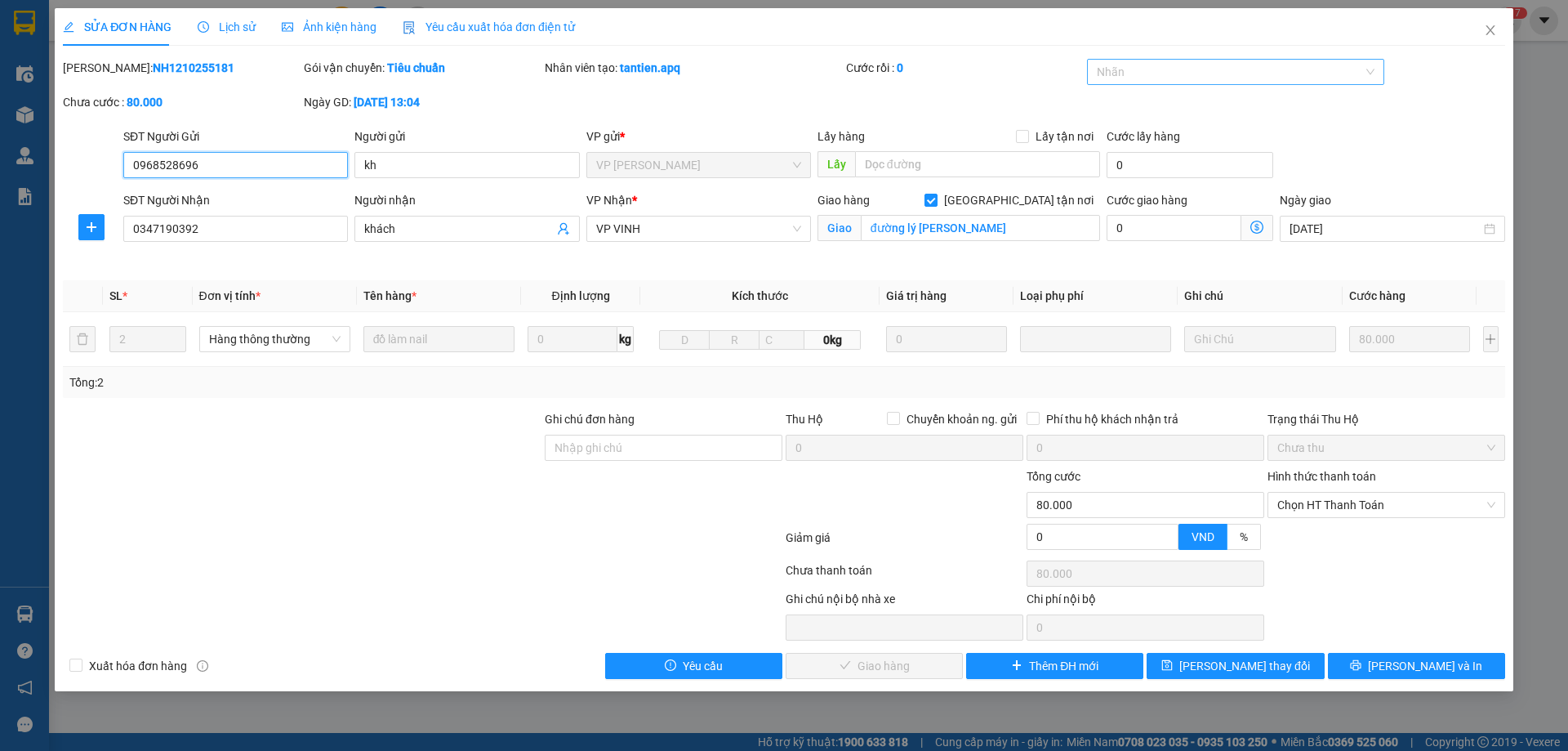
click at [1243, 73] on div at bounding box center [1227, 72] width 274 height 20
click at [1118, 187] on div "✓" at bounding box center [1236, 183] width 278 height 18
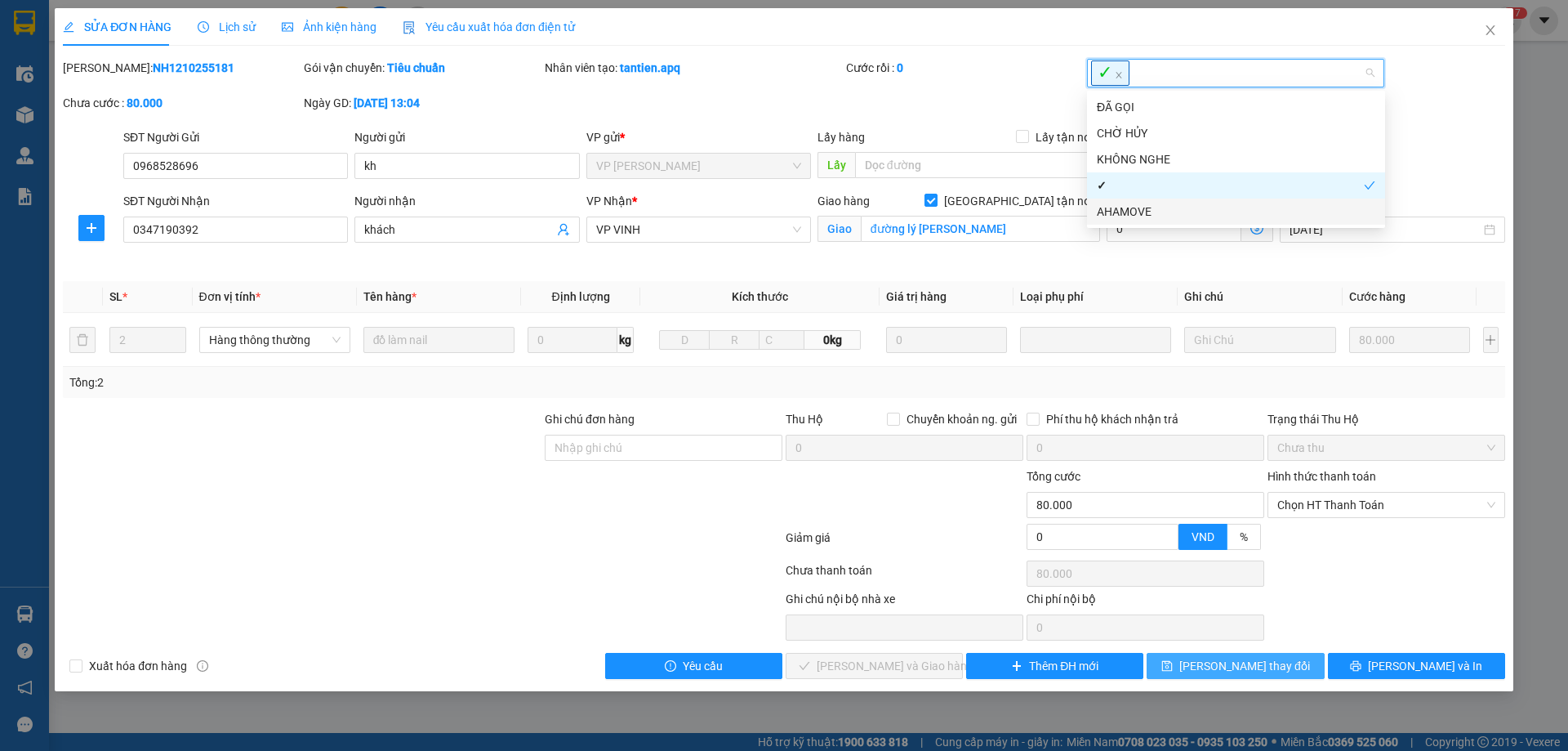
click at [1232, 673] on span "Lưu thay đổi" at bounding box center [1244, 666] width 131 height 18
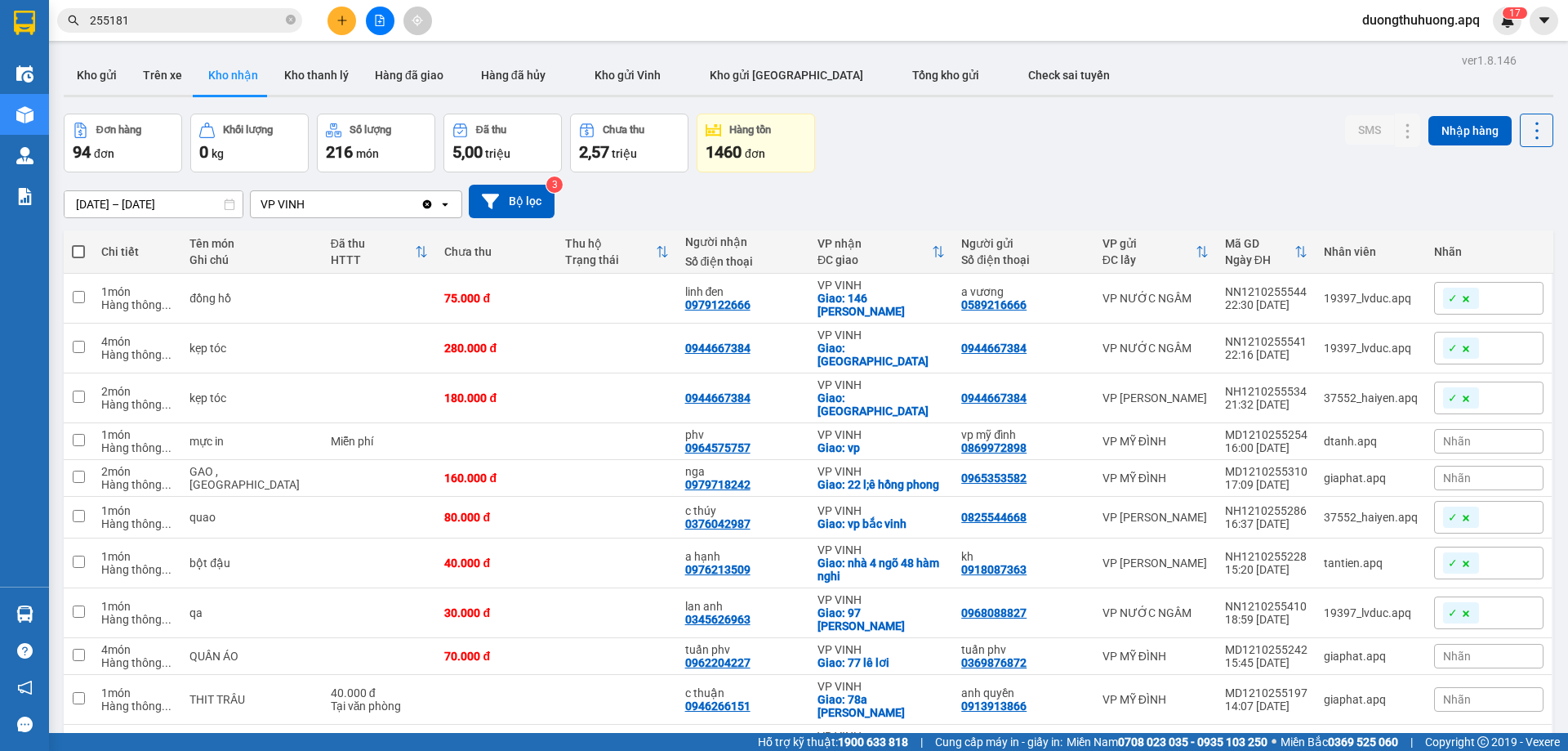
drag, startPoint x: 290, startPoint y: 20, endPoint x: 259, endPoint y: 24, distance: 31.3
click at [284, 21] on span "255181" at bounding box center [179, 20] width 245 height 24
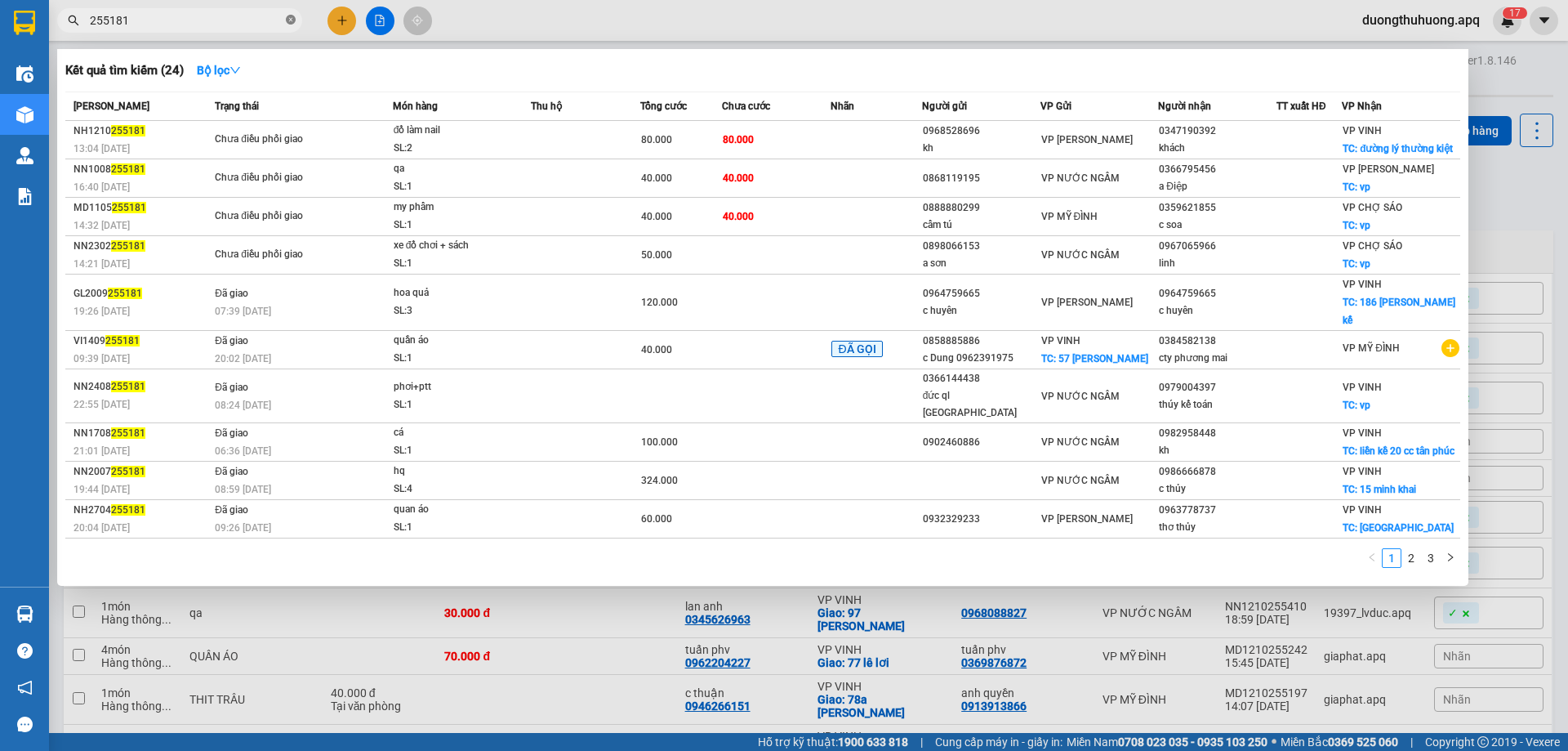
click at [291, 19] on icon "close-circle" at bounding box center [291, 19] width 10 height 10
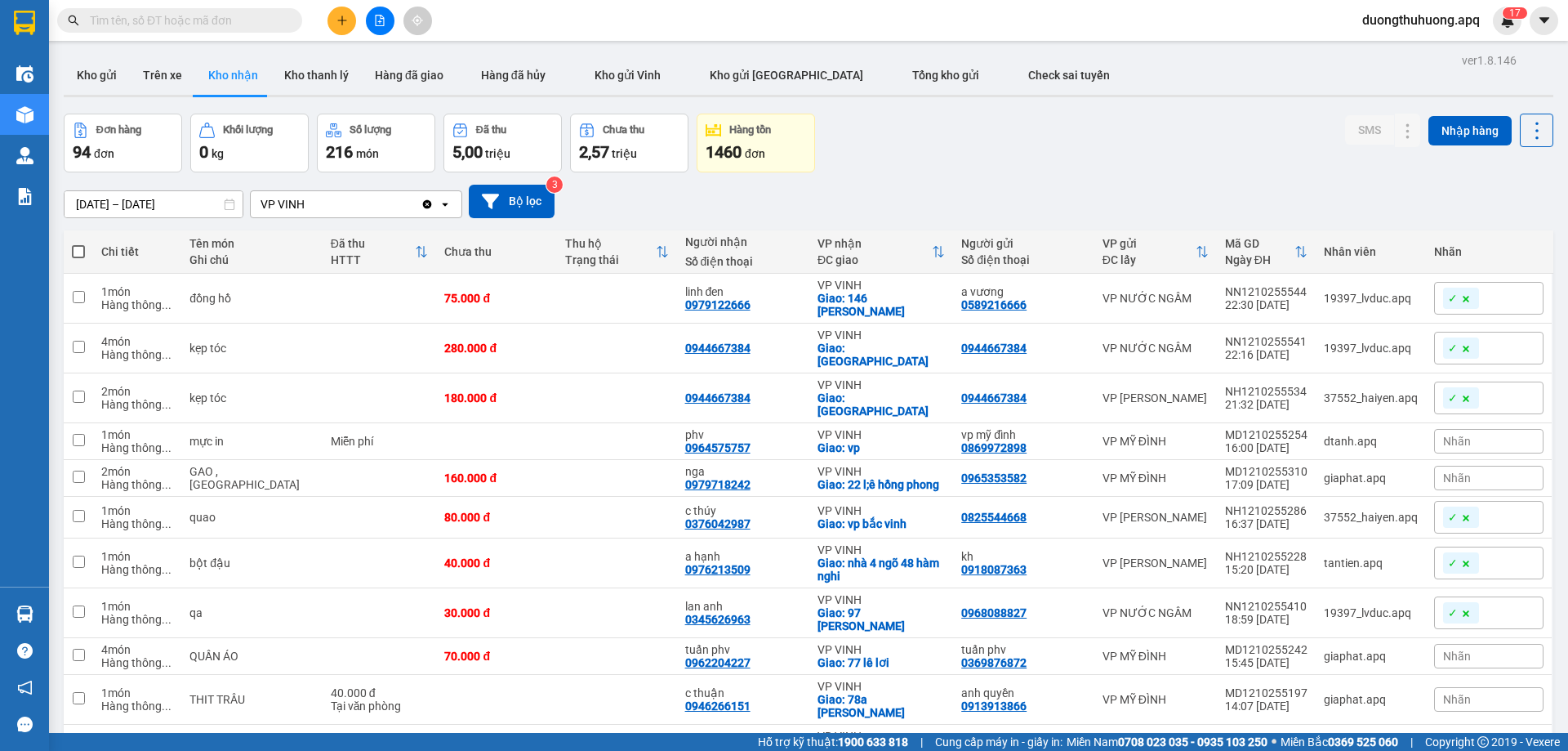
click at [261, 20] on input "text" at bounding box center [186, 21] width 193 height 18
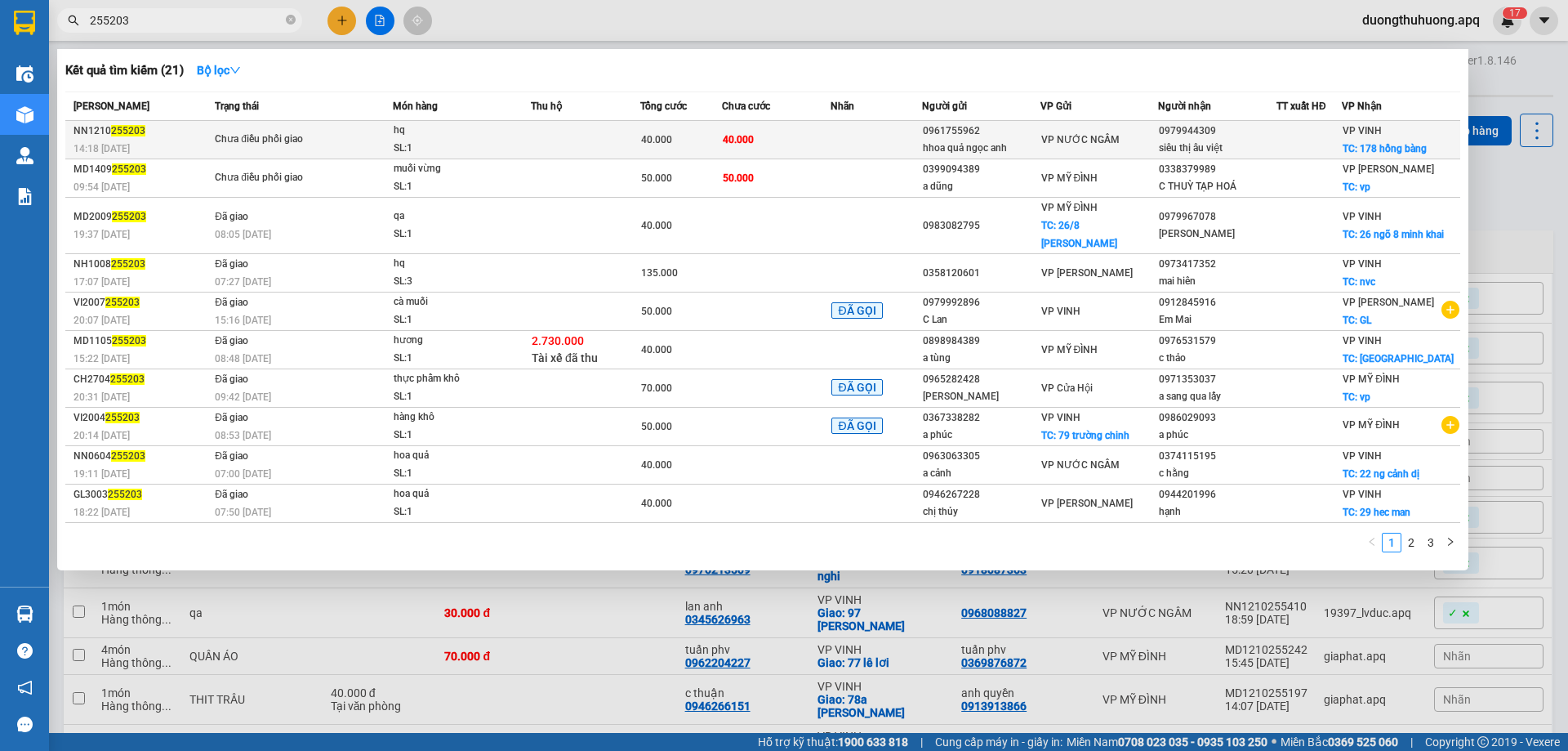
type input "255203"
click at [436, 144] on div "SL: 1" at bounding box center [455, 149] width 122 height 18
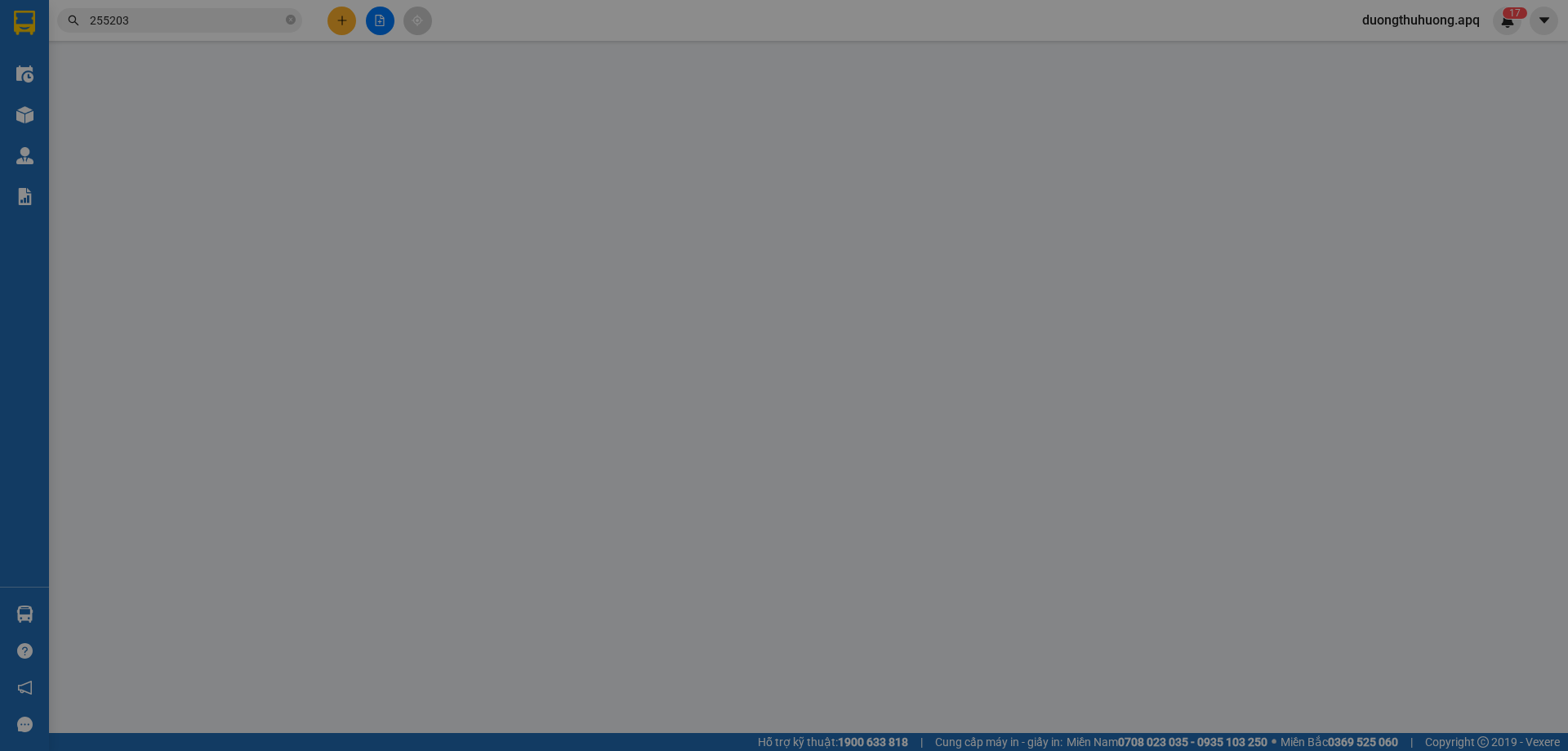
type input "0961755962"
type input "hhoa quả ngọc anh"
type input "0979944309"
type input "siêu thị âu việt"
checkbox input "true"
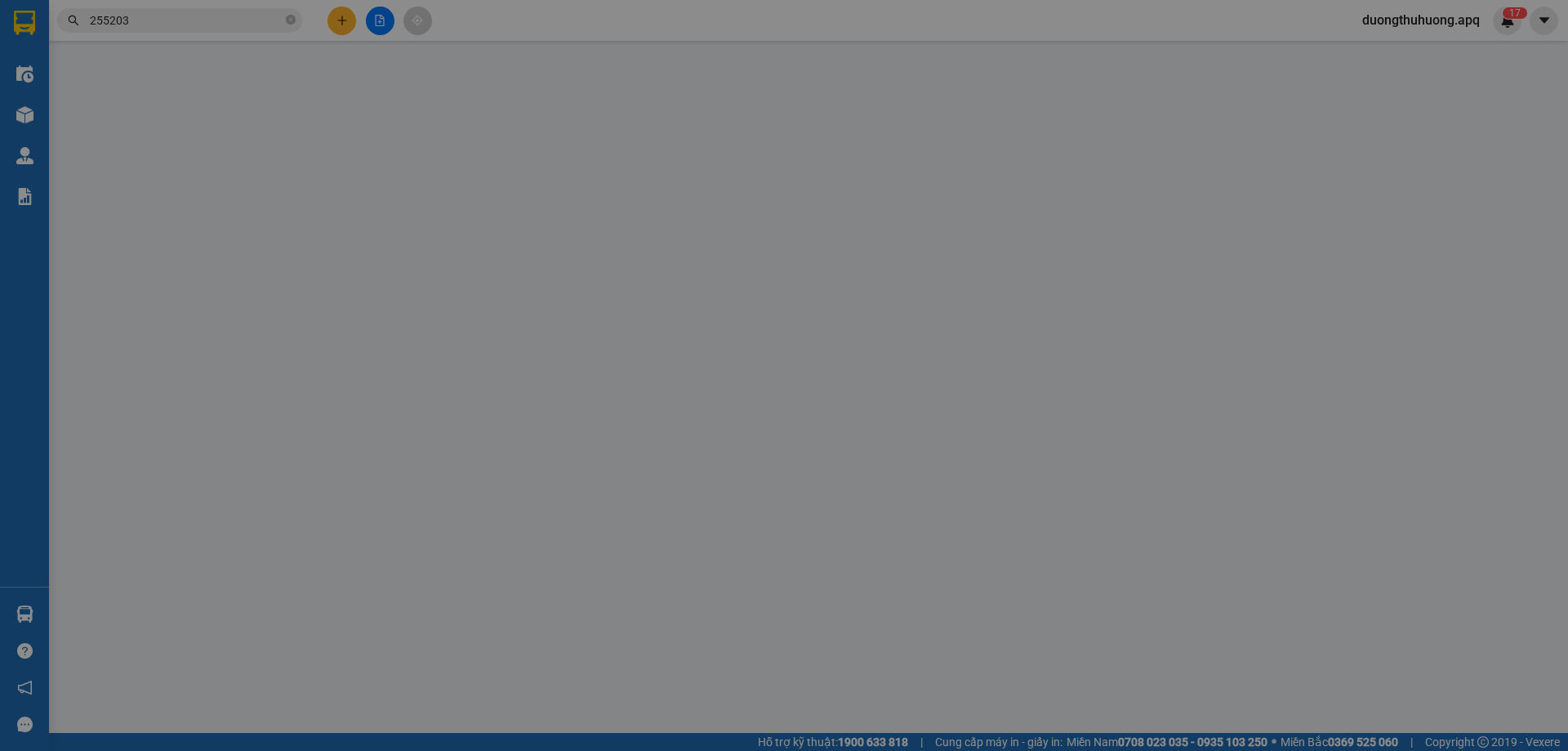
type input "178 hồng bàng"
type input "0"
type input "40.000"
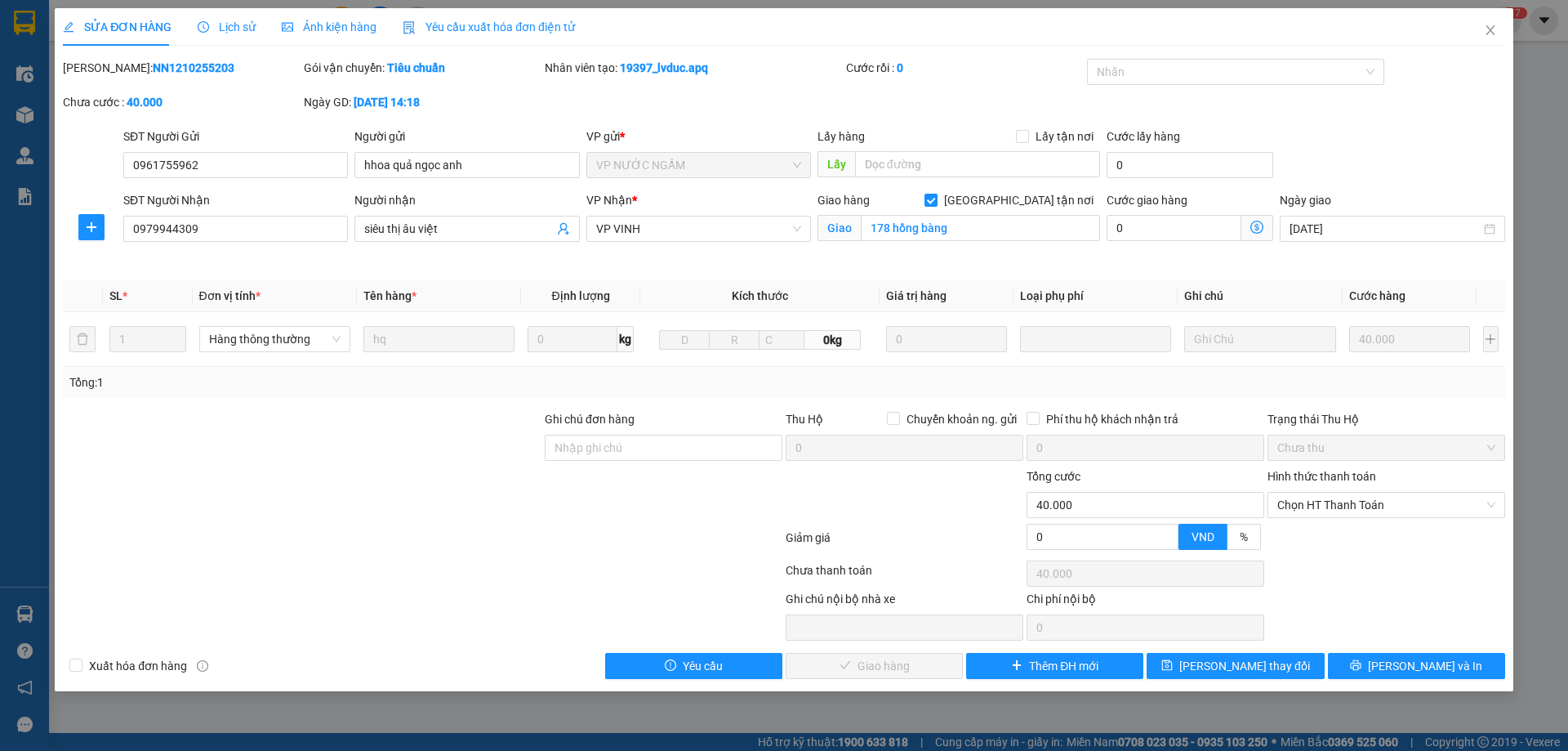
click at [234, 31] on span "Lịch sử" at bounding box center [226, 27] width 58 height 13
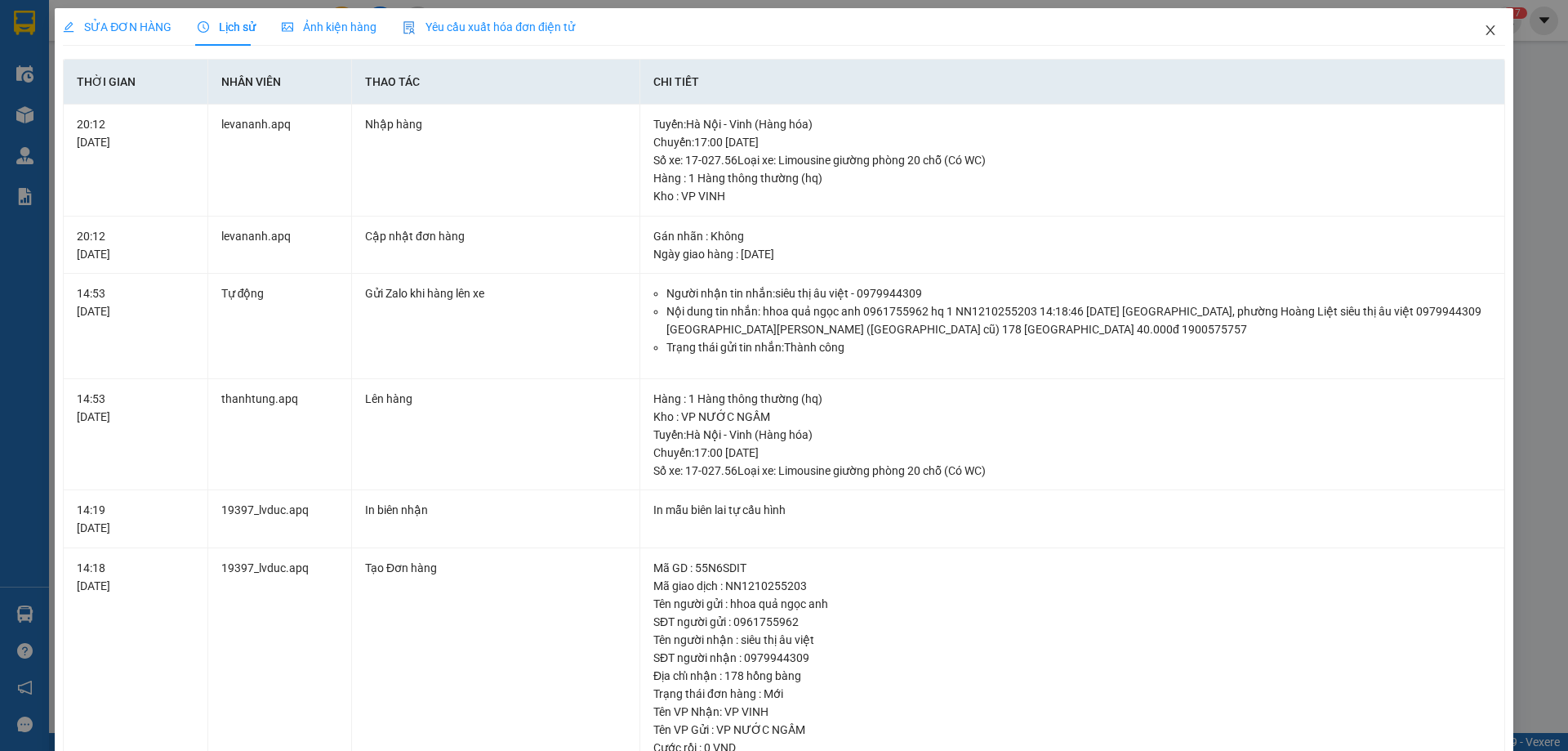
click at [1486, 27] on icon "close" at bounding box center [1490, 29] width 9 height 10
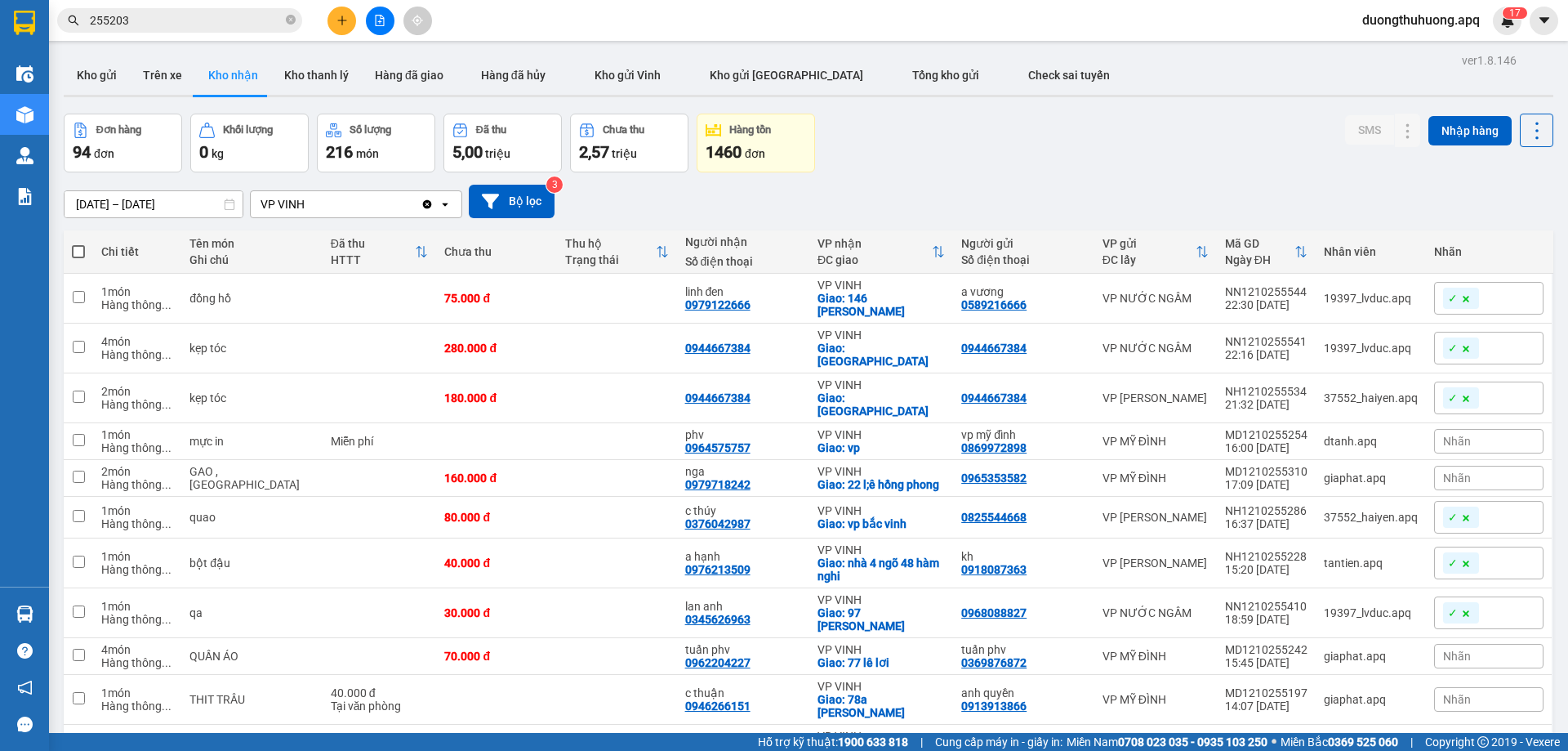
drag, startPoint x: 290, startPoint y: 17, endPoint x: 267, endPoint y: 24, distance: 24.0
click at [288, 16] on icon "close-circle" at bounding box center [291, 19] width 10 height 10
click at [249, 19] on input "text" at bounding box center [186, 21] width 193 height 18
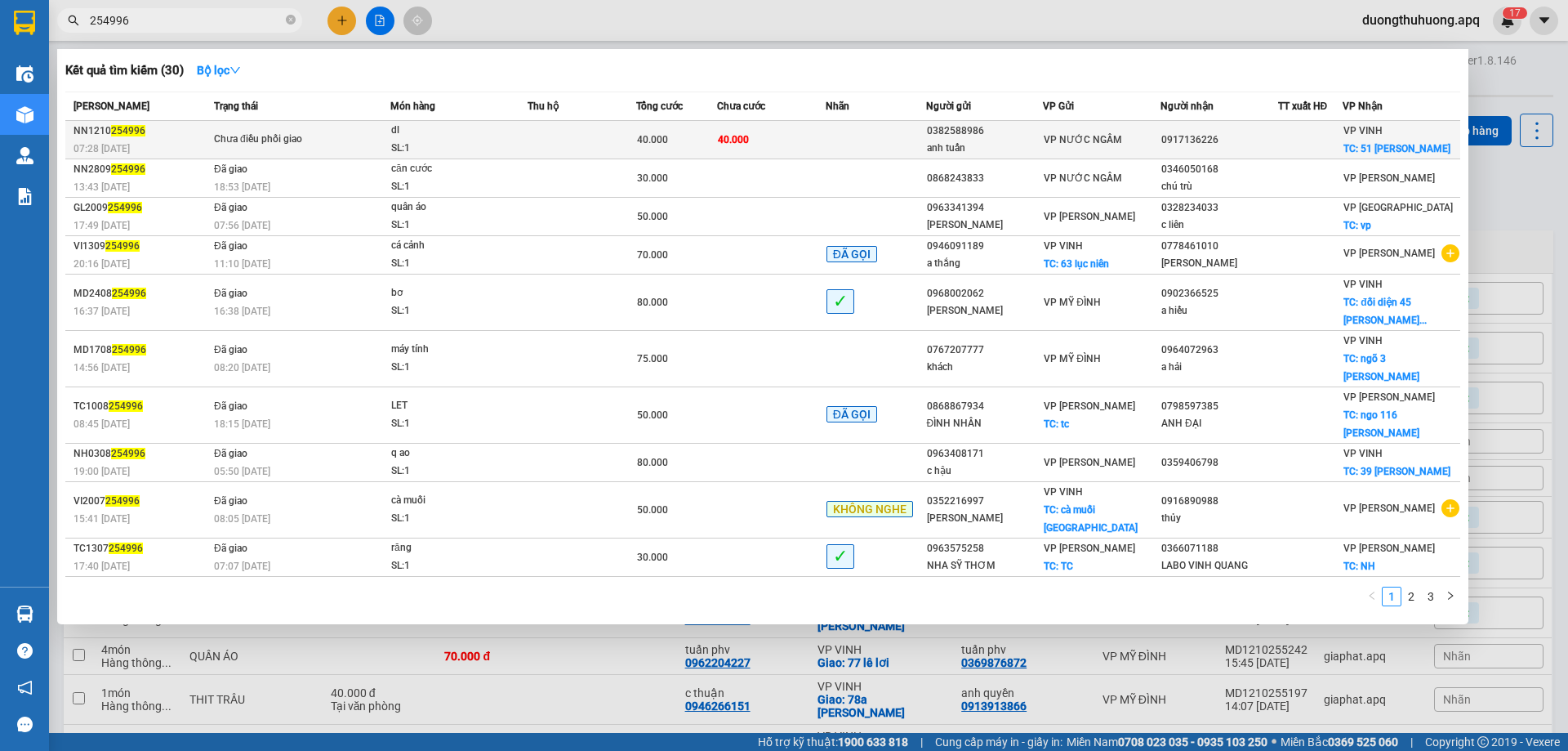
type input "254996"
click at [472, 141] on div "SL: 1" at bounding box center [452, 149] width 122 height 18
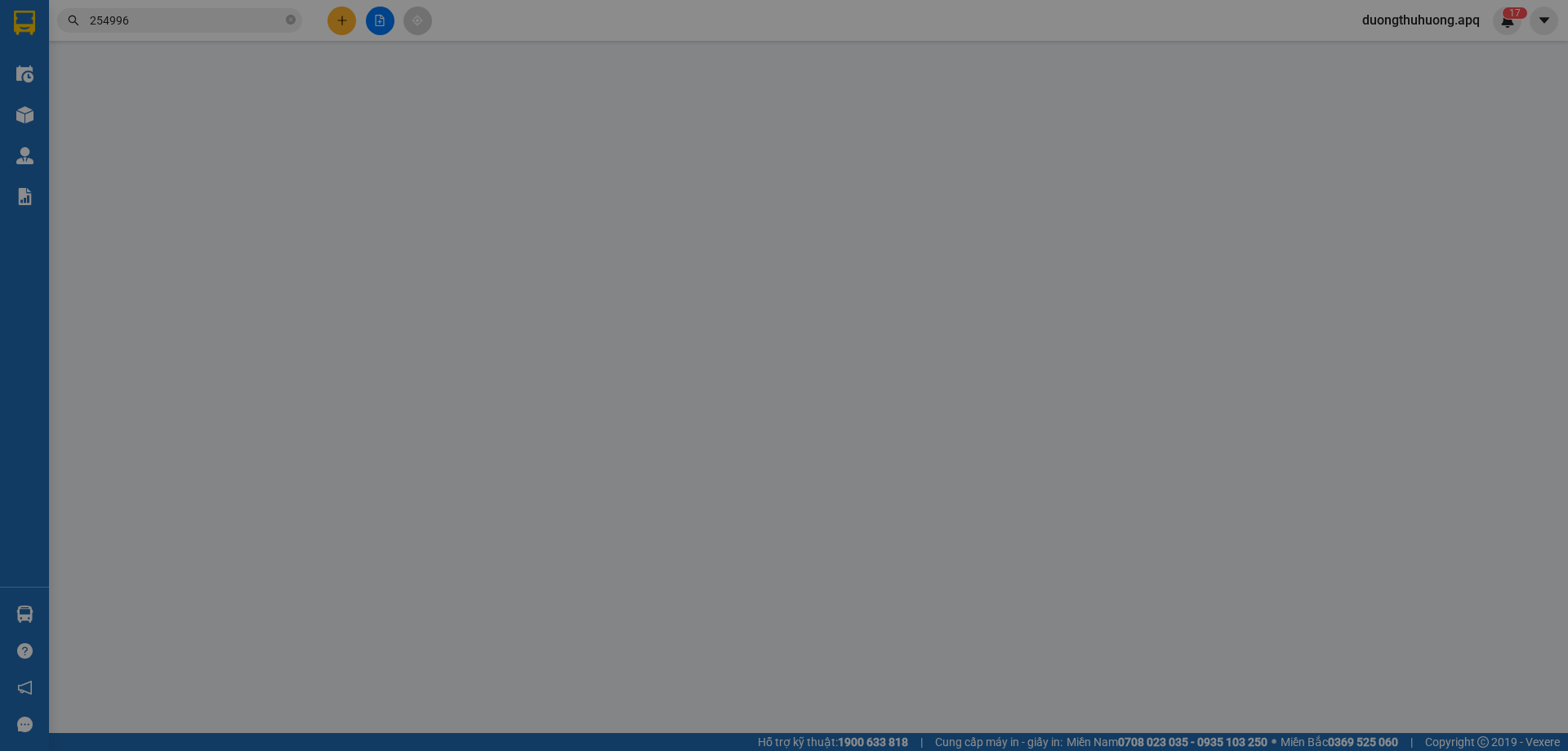
type input "0382588986"
type input "anh tuấn"
type input "0917136226"
checkbox input "true"
type input "51 hồ xuân phương"
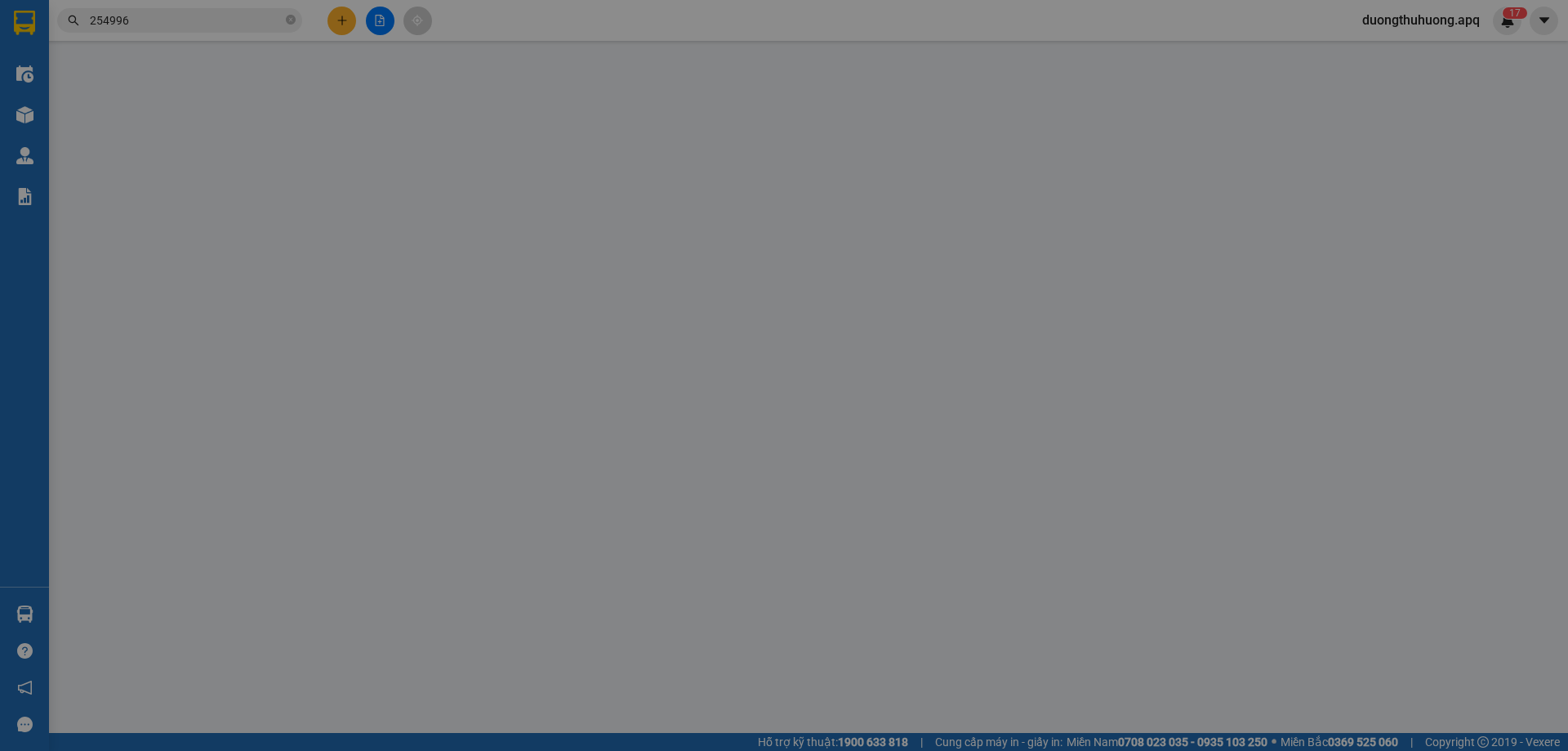
type input "0"
type input "40.000"
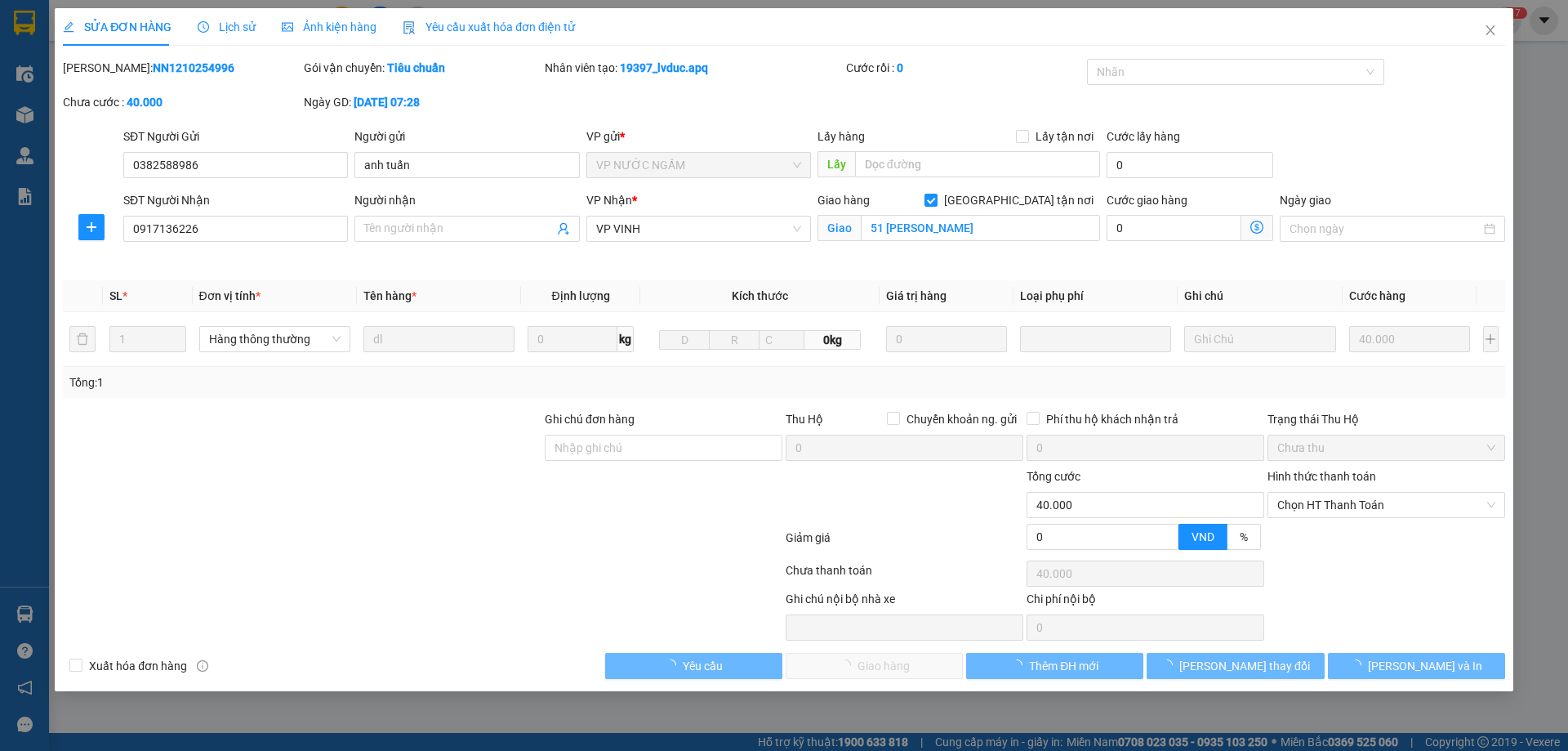
click at [242, 29] on span "Lịch sử" at bounding box center [226, 27] width 58 height 13
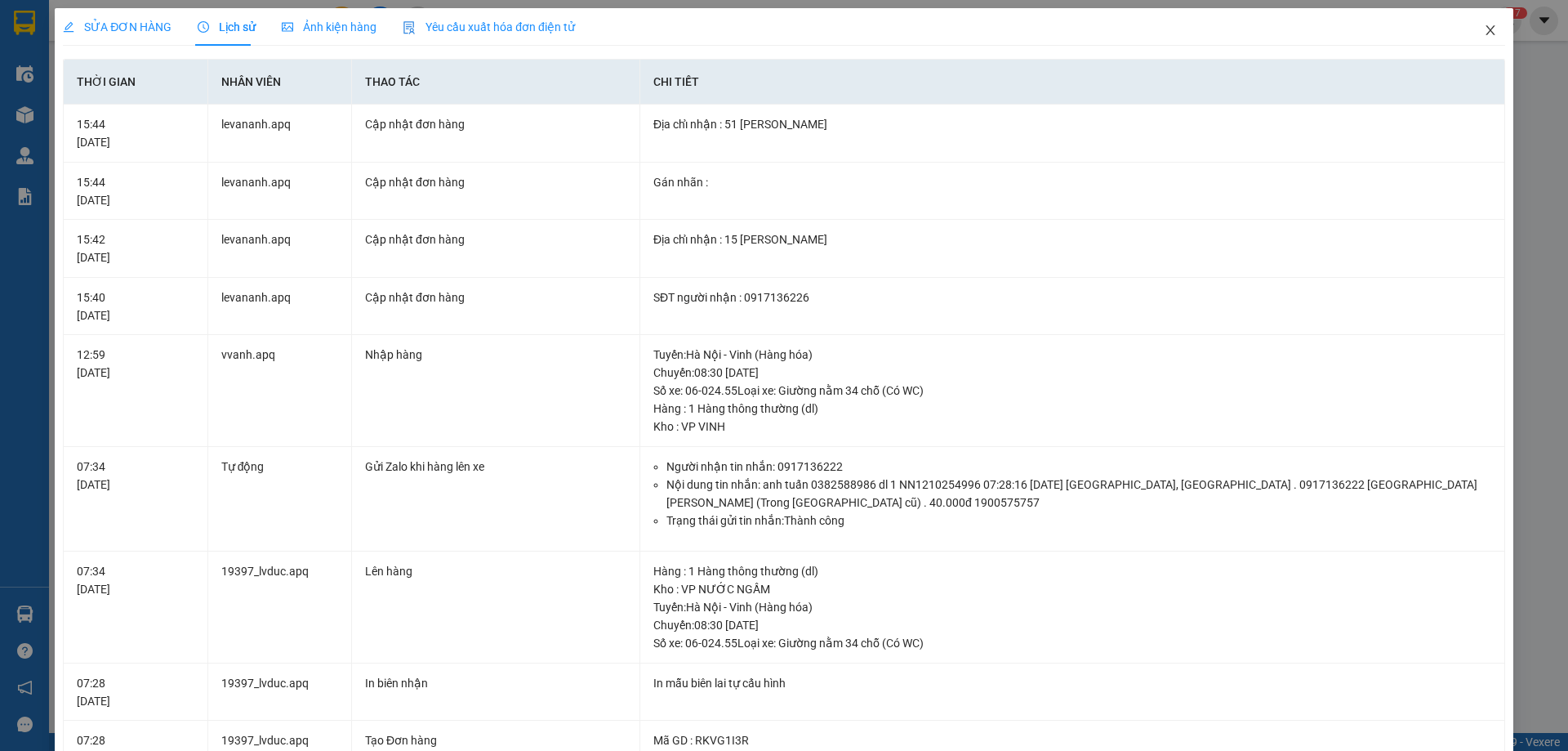
click at [1484, 29] on icon "close" at bounding box center [1490, 30] width 13 height 13
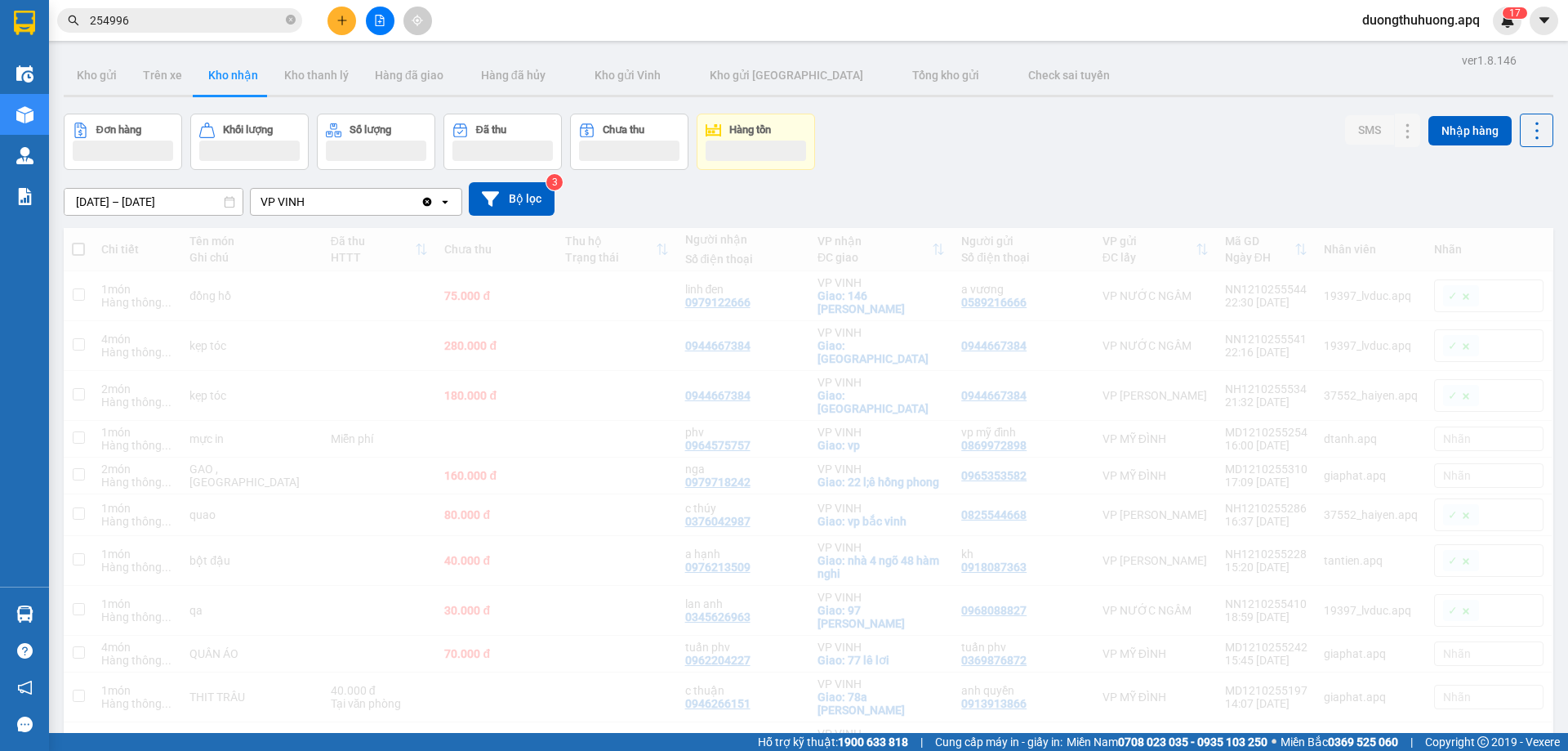
click at [1477, 29] on span "duongthuhuong.apq" at bounding box center [1421, 20] width 144 height 21
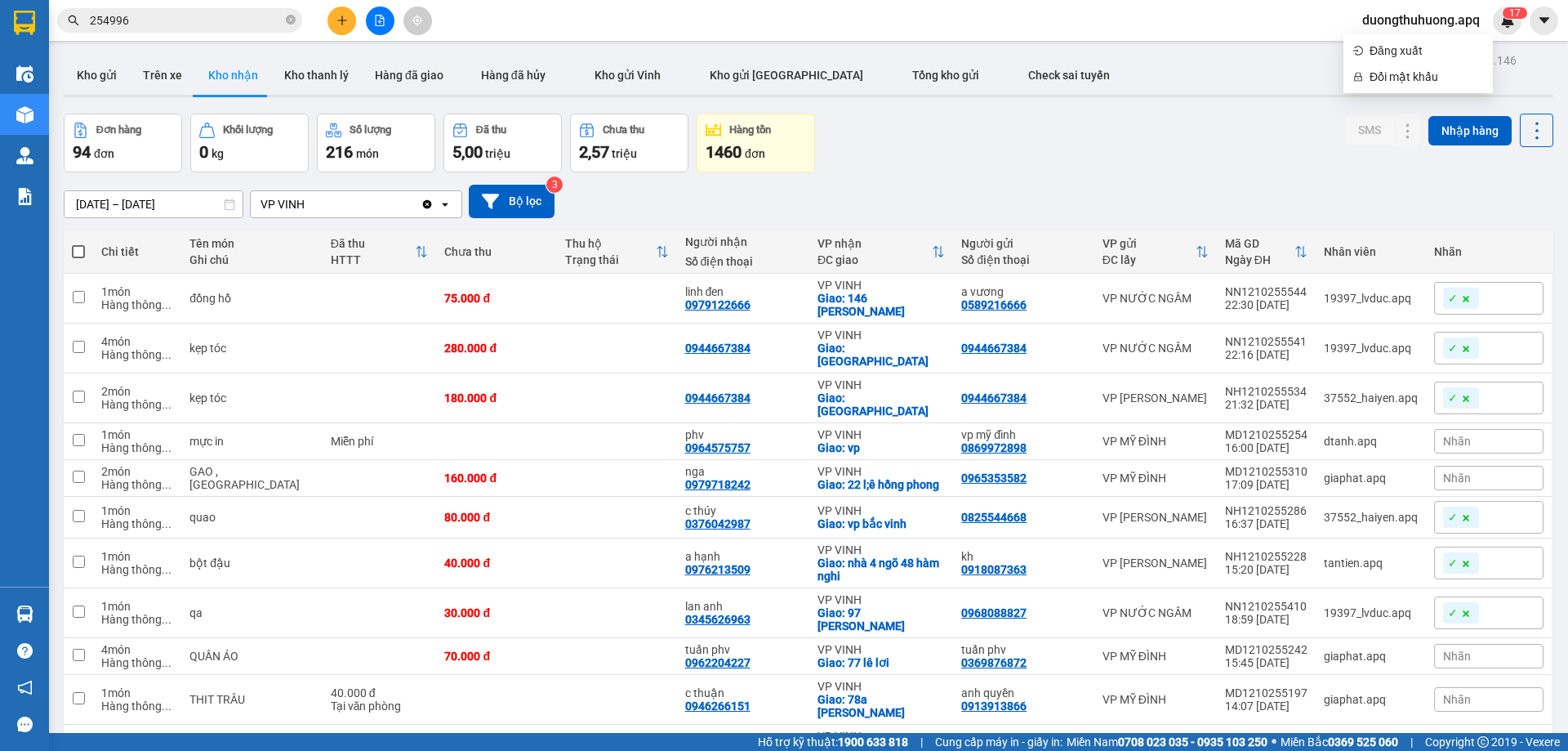
click at [172, 18] on input "254996" at bounding box center [186, 21] width 193 height 18
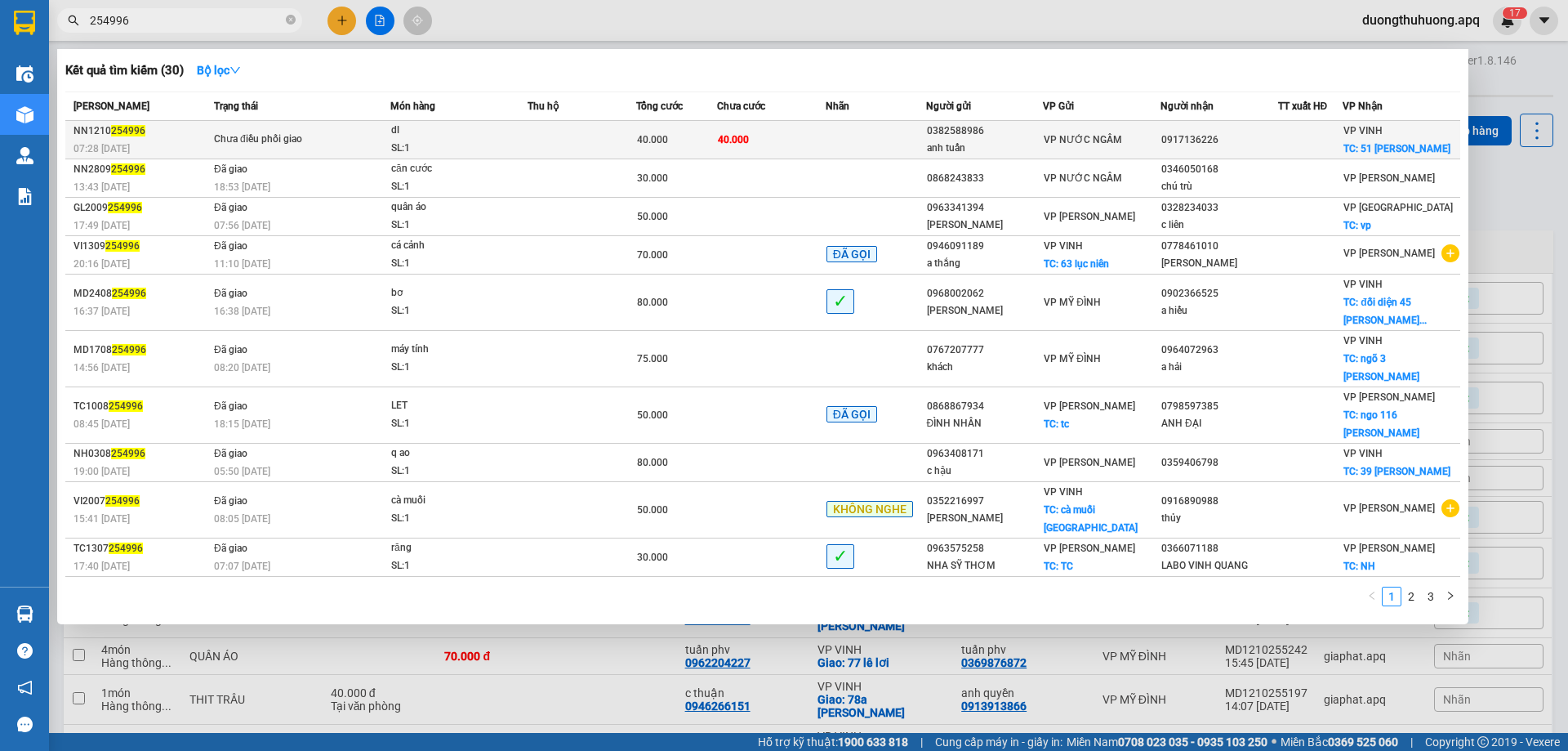
click at [431, 139] on div "dl" at bounding box center [452, 131] width 122 height 18
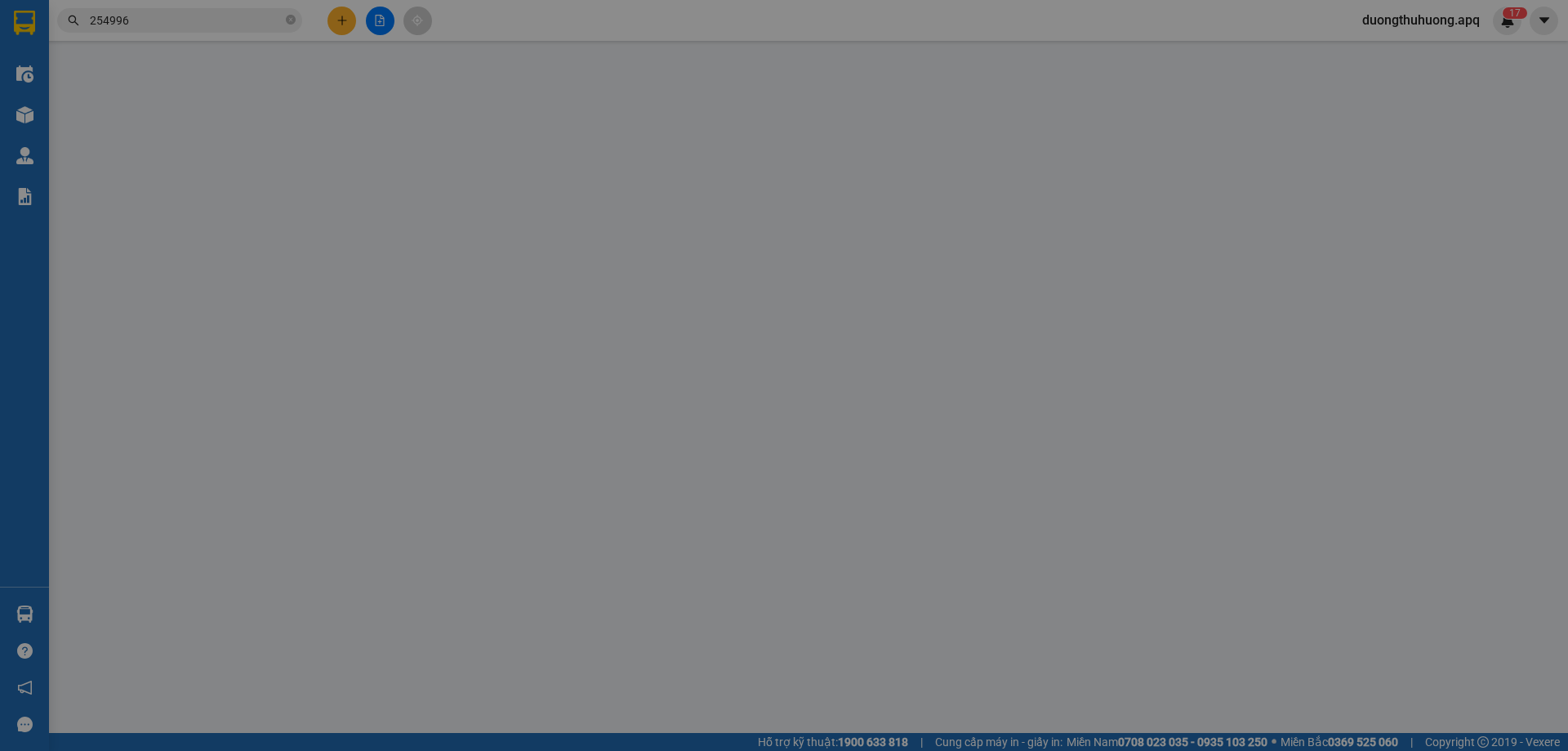
type input "0382588986"
type input "anh tuấn"
type input "0917136226"
checkbox input "true"
type input "51 hồ xuân phương"
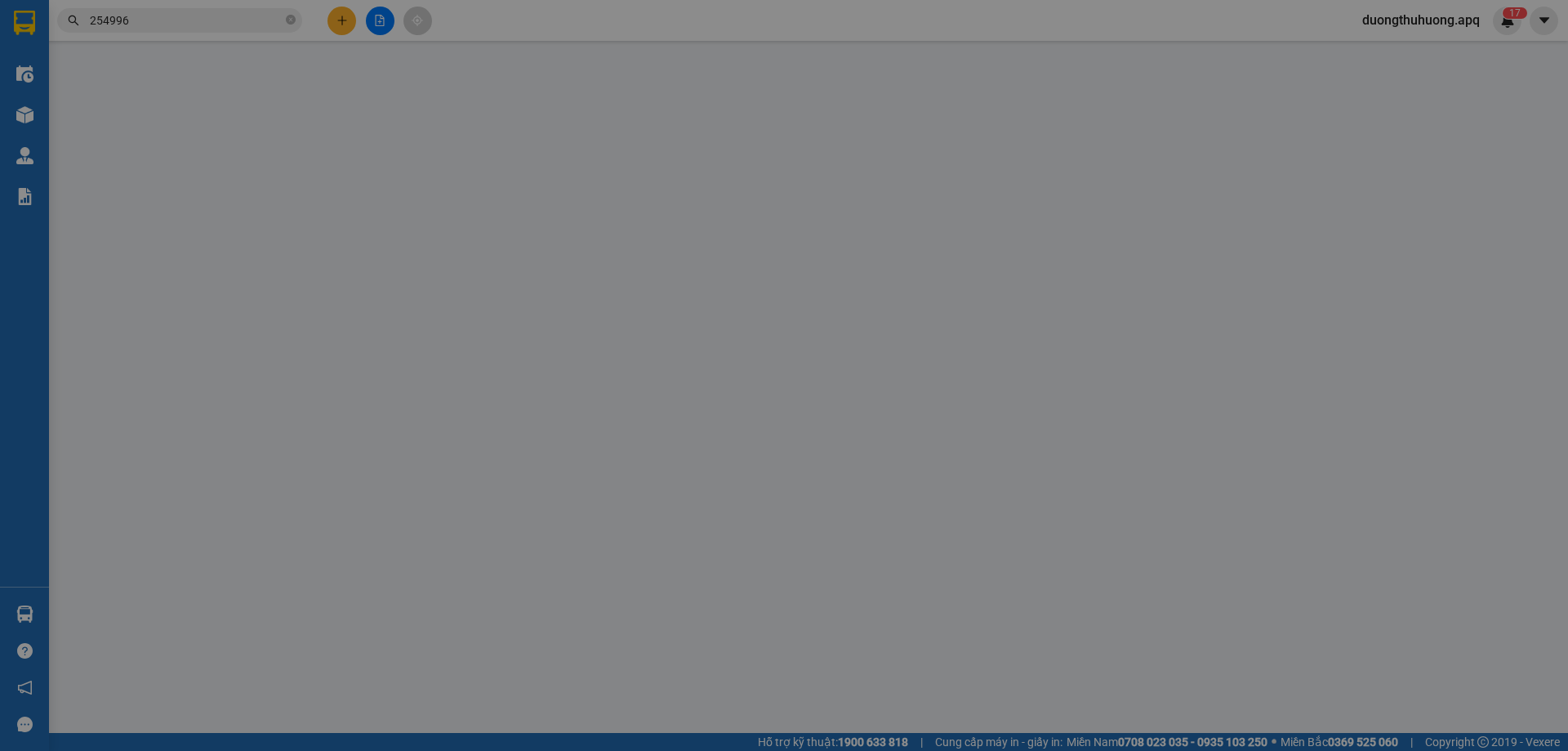
type input "0"
type input "40.000"
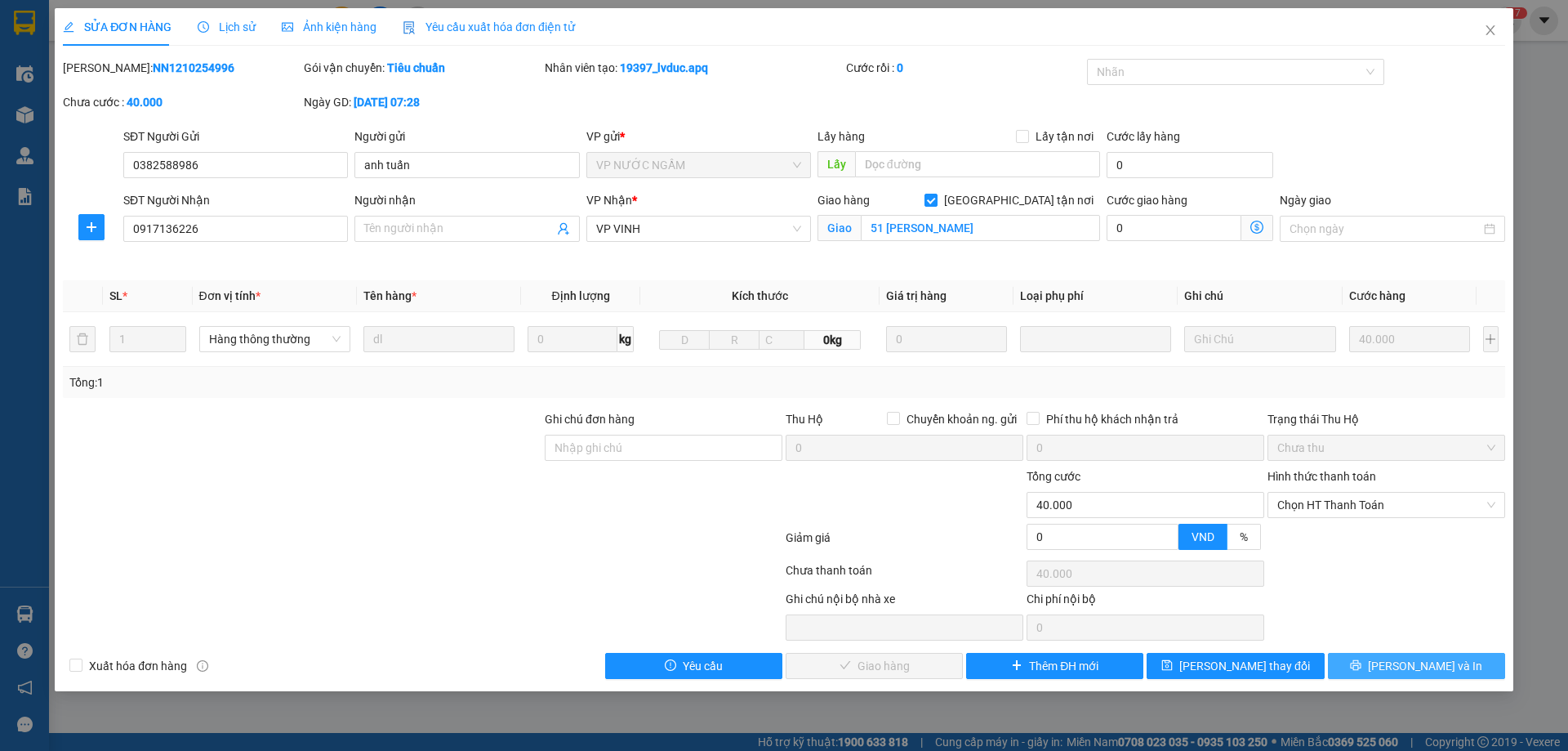
click at [1359, 664] on button "Lưu và In" at bounding box center [1416, 665] width 177 height 26
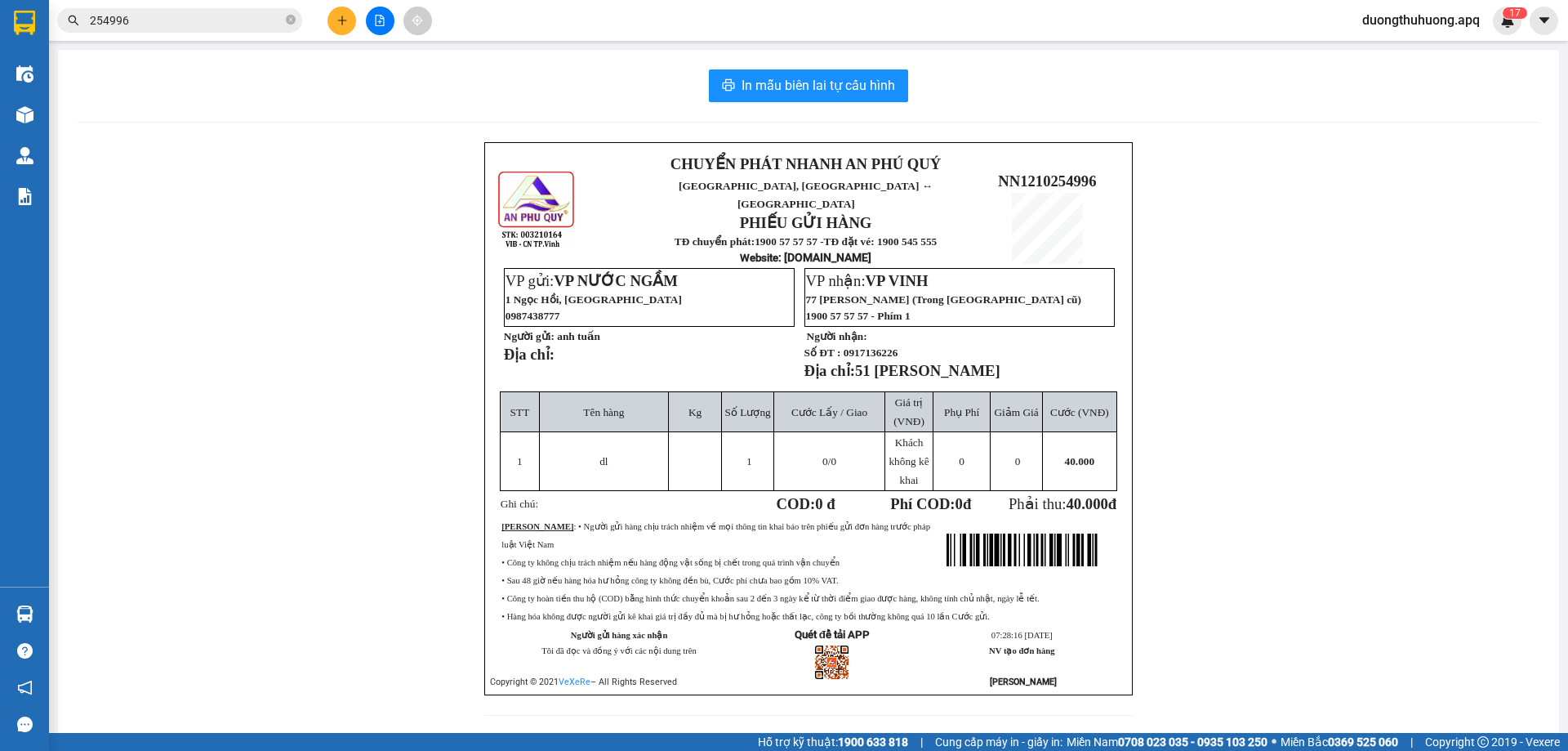
click at [298, 289] on div "CHUYỂN PHÁT NHANH AN PHÚ QUÝ NGHỆ AN, HÀ TĨNH ↔ HÀ NỘI PHIẾU GỬI HÀNG TĐ chuyển…" at bounding box center [809, 438] width 1462 height 593
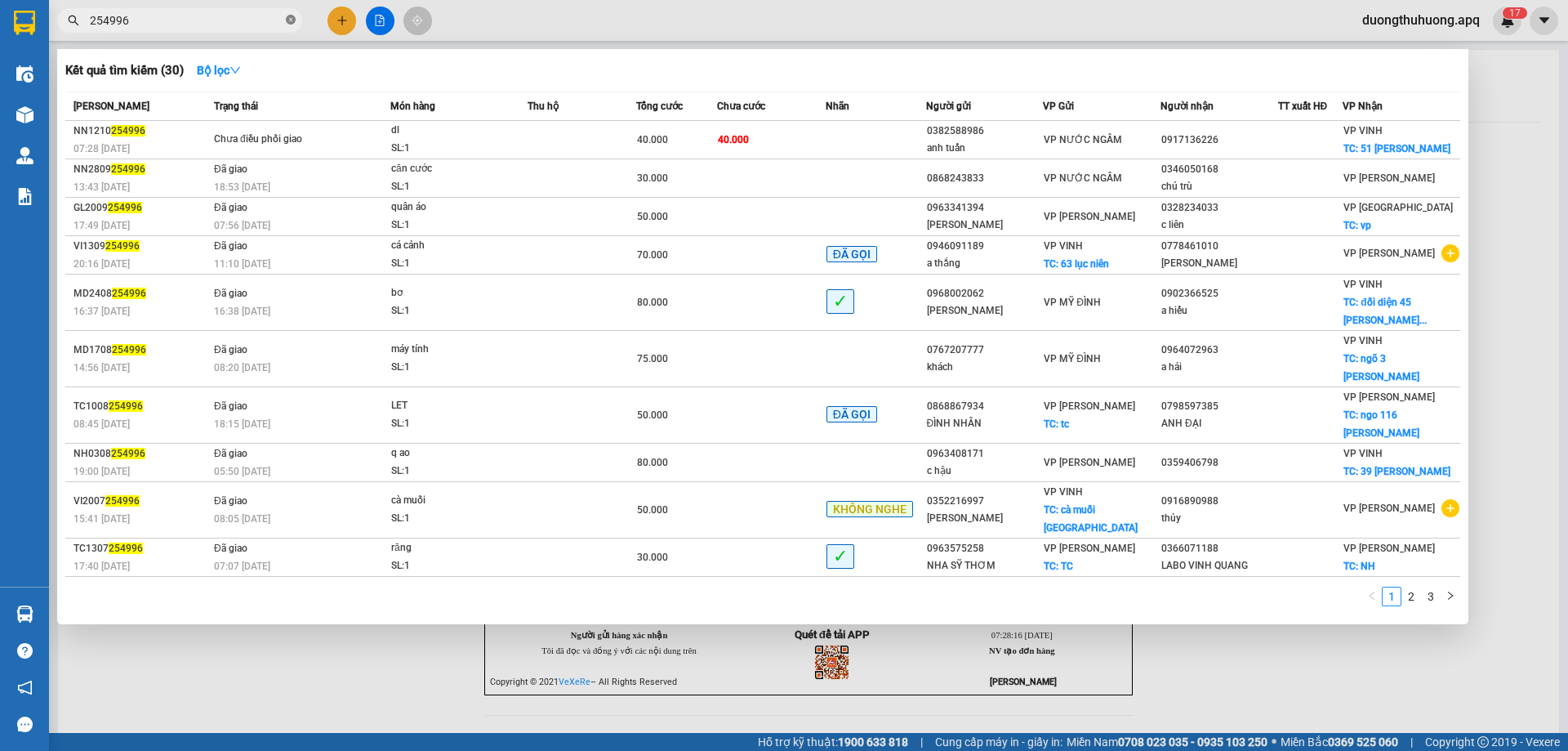
click at [289, 19] on icon "close-circle" at bounding box center [291, 19] width 10 height 10
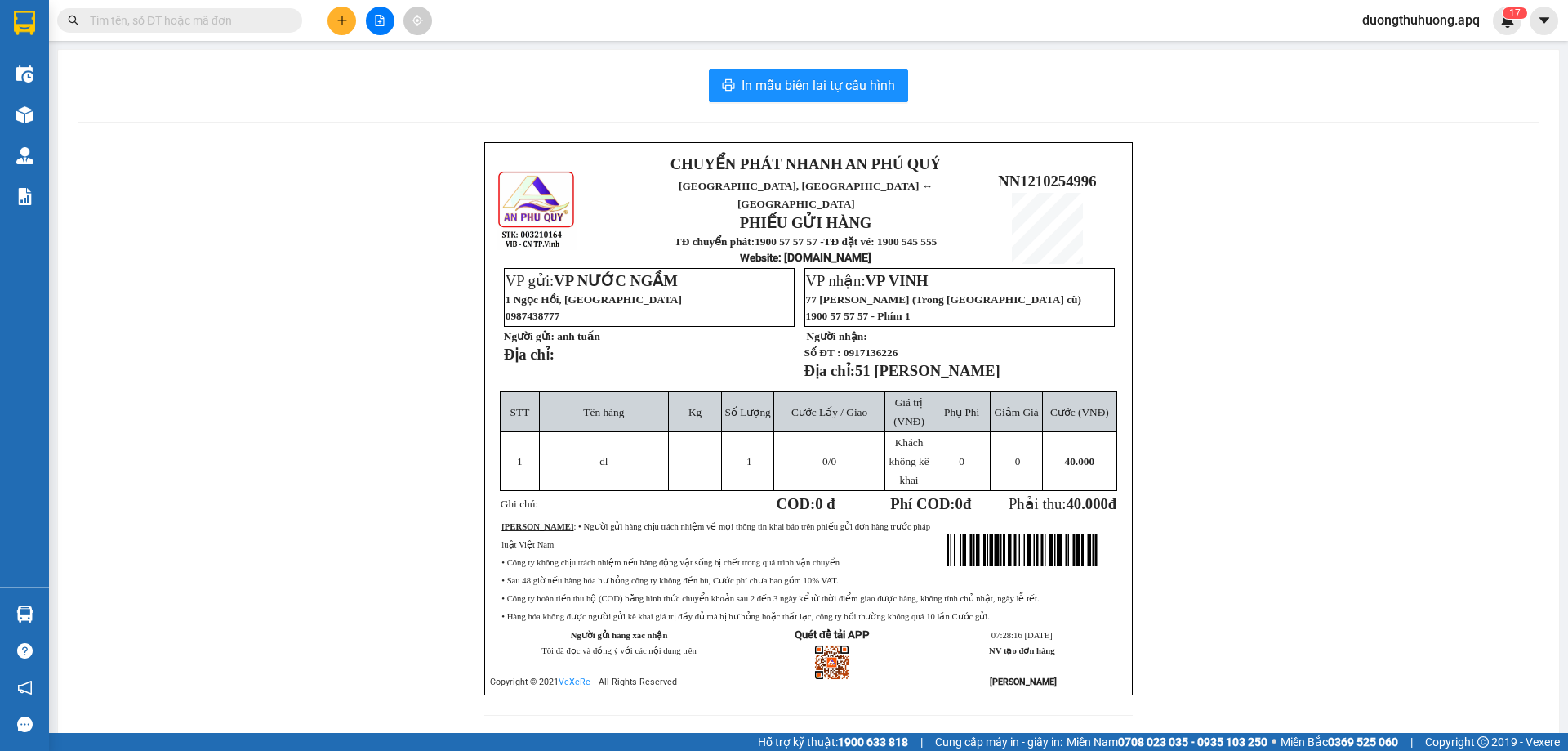
click at [199, 261] on div "CHUYỂN PHÁT NHANH AN PHÚ QUÝ NGHỆ AN, HÀ TĨNH ↔ HÀ NỘI PHIẾU GỬI HÀNG TĐ chuyển…" at bounding box center [809, 438] width 1462 height 593
click at [254, 449] on div "CHUYỂN PHÁT NHANH AN PHÚ QUÝ NGHỆ AN, HÀ TĨNH ↔ HÀ NỘI PHIẾU GỬI HÀNG TĐ chuyển…" at bounding box center [809, 438] width 1462 height 593
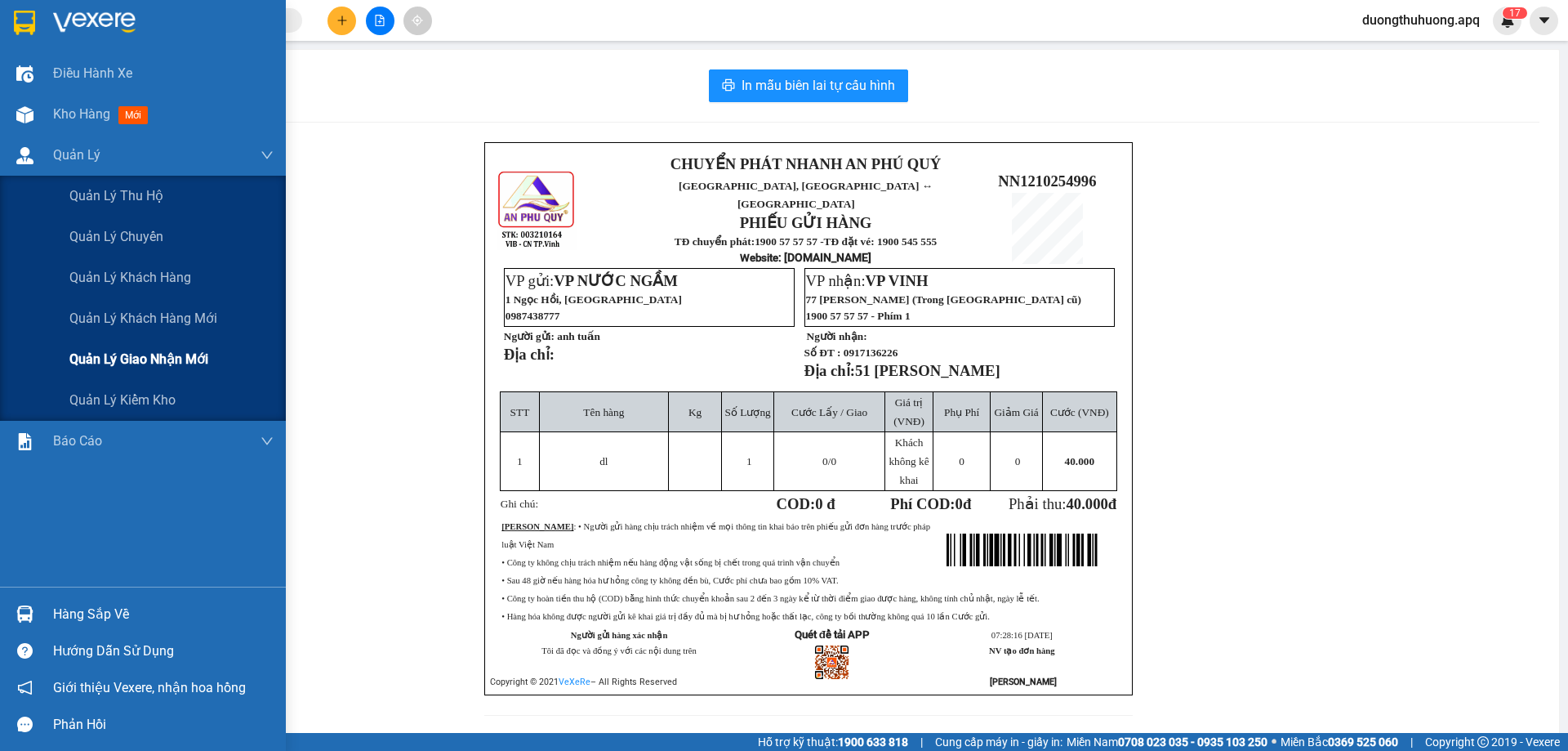
drag, startPoint x: 145, startPoint y: 359, endPoint x: 164, endPoint y: 348, distance: 22.0
click at [148, 359] on span "Quản lý giao nhận mới" at bounding box center [139, 359] width 139 height 21
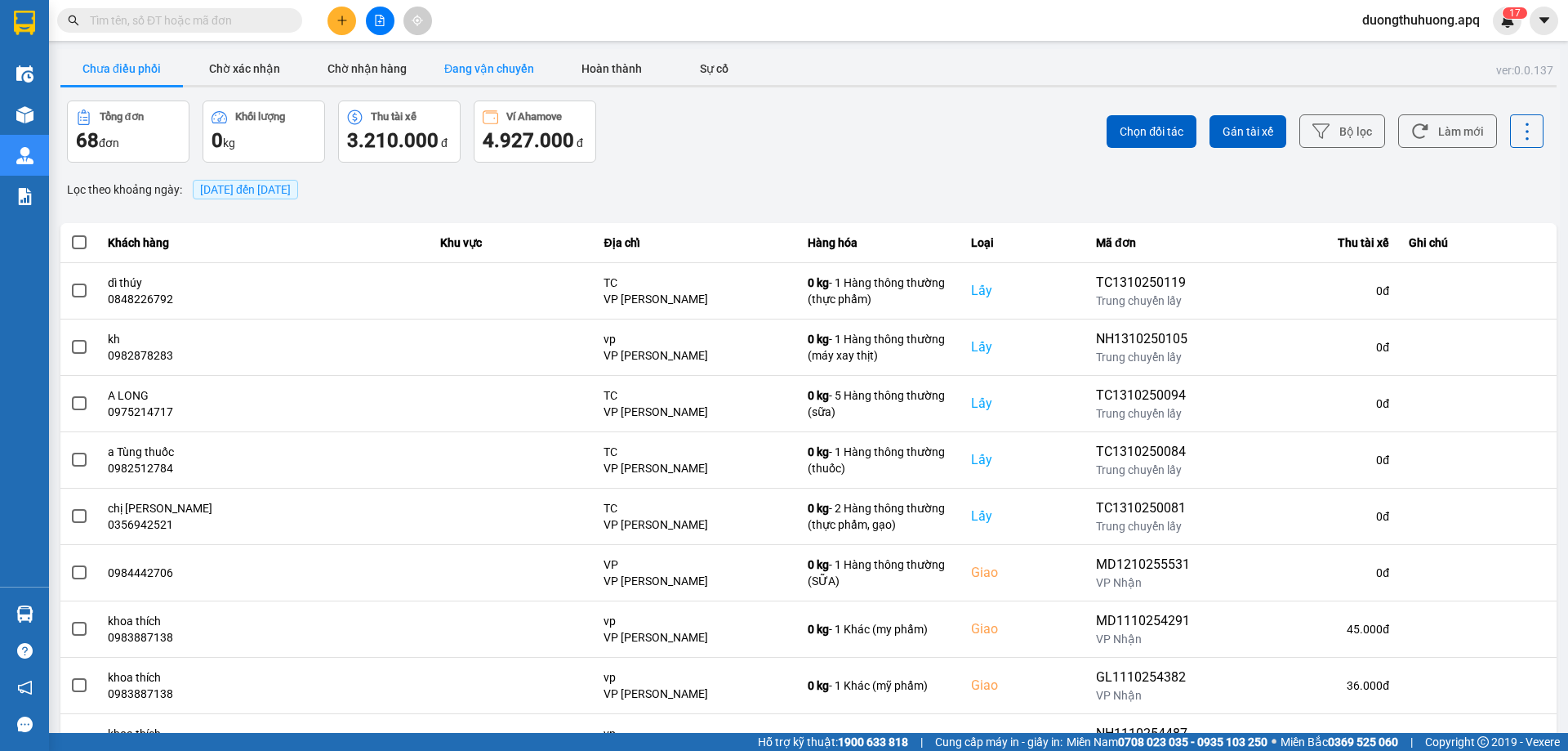
click at [503, 63] on button "Đang vận chuyển" at bounding box center [488, 69] width 122 height 33
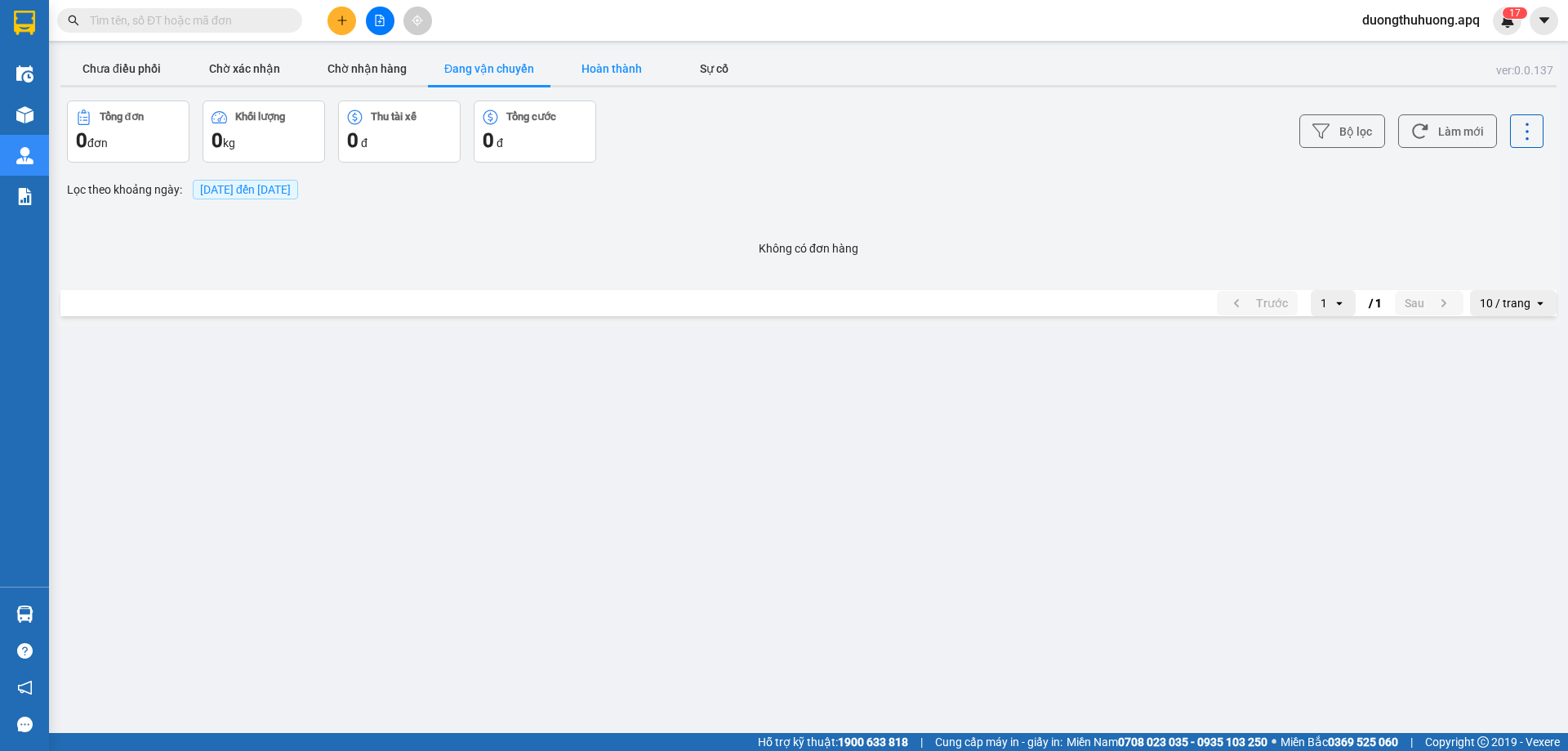
click at [620, 64] on button "Hoàn thành" at bounding box center [612, 69] width 122 height 33
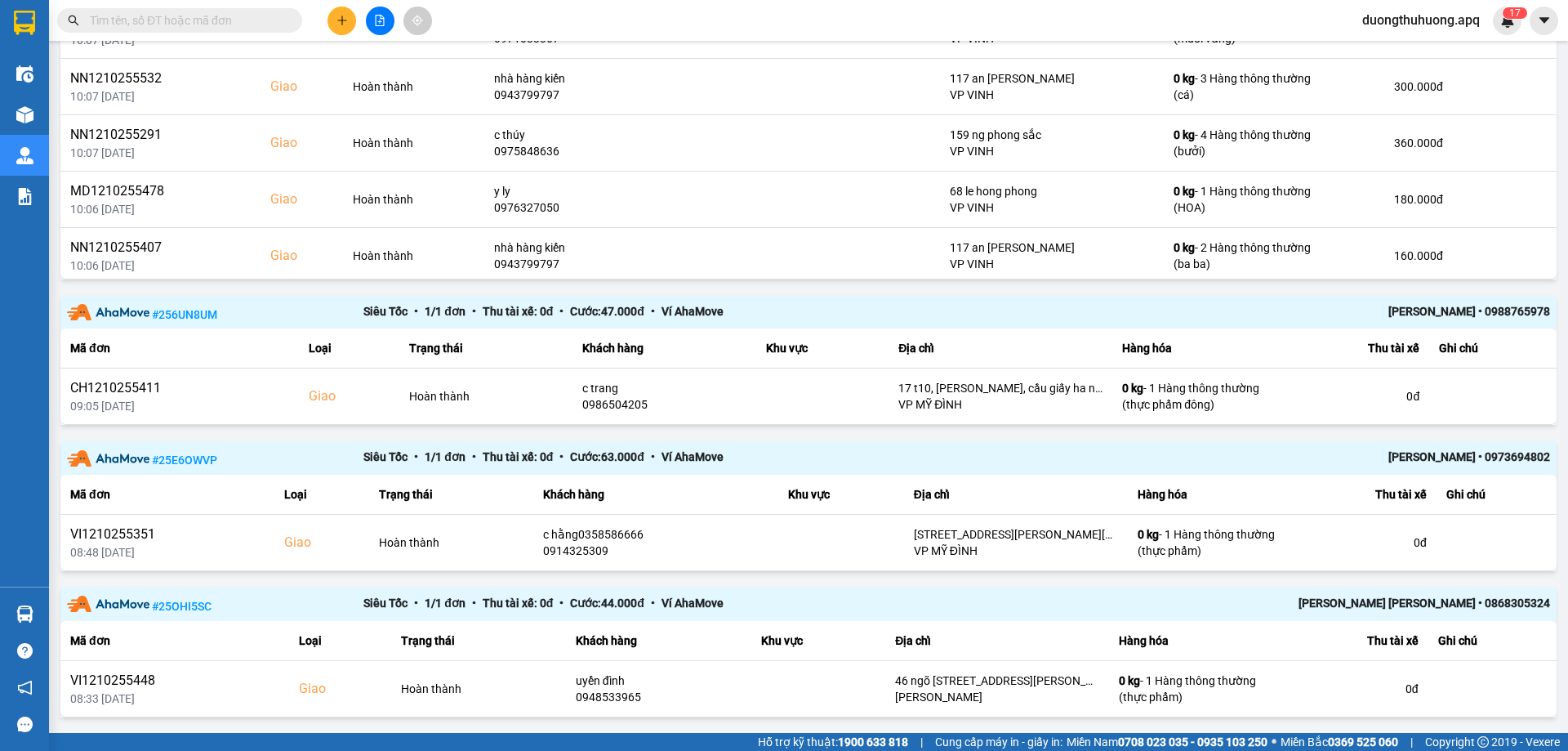
scroll to position [1432, 0]
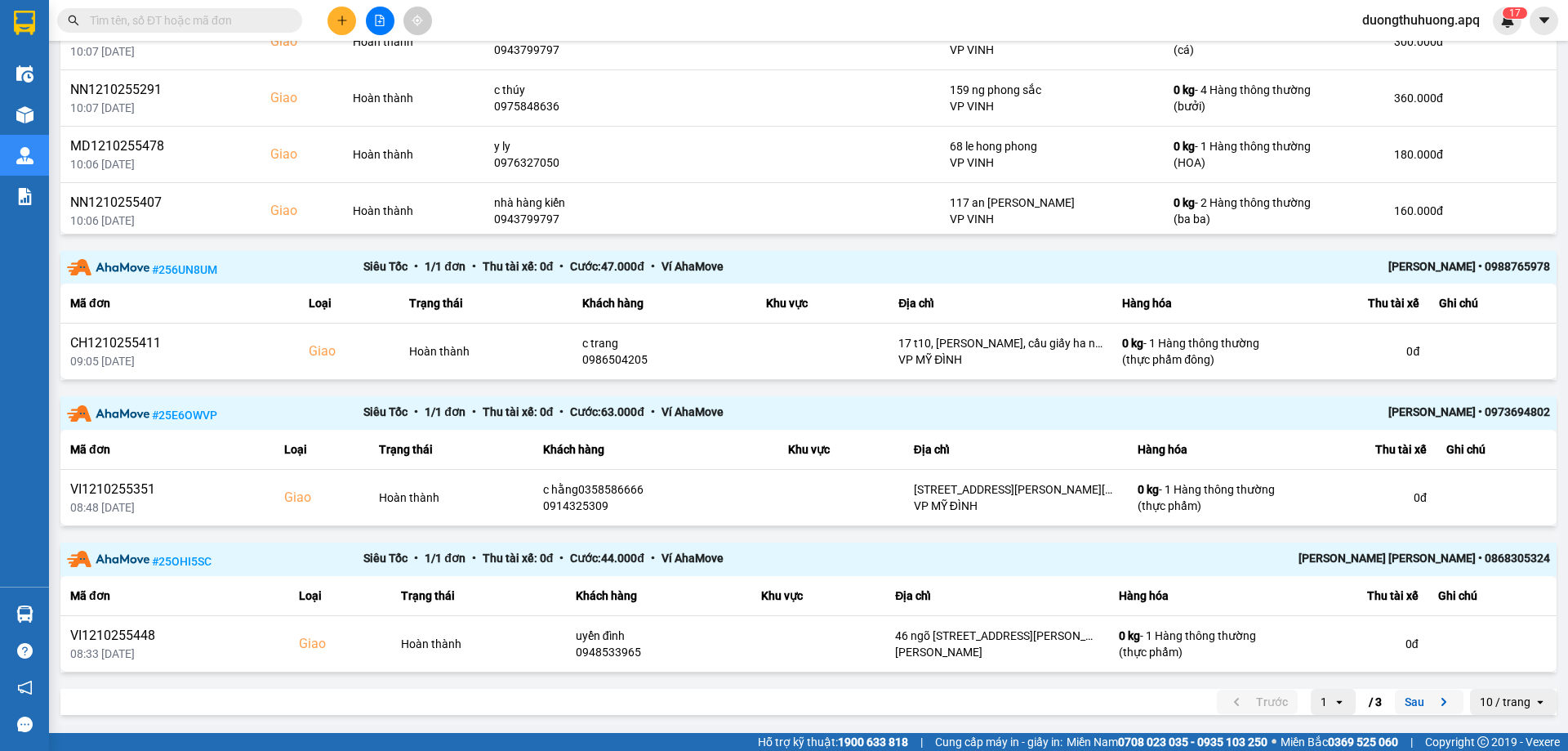
click at [1404, 700] on button "Sau" at bounding box center [1429, 701] width 69 height 24
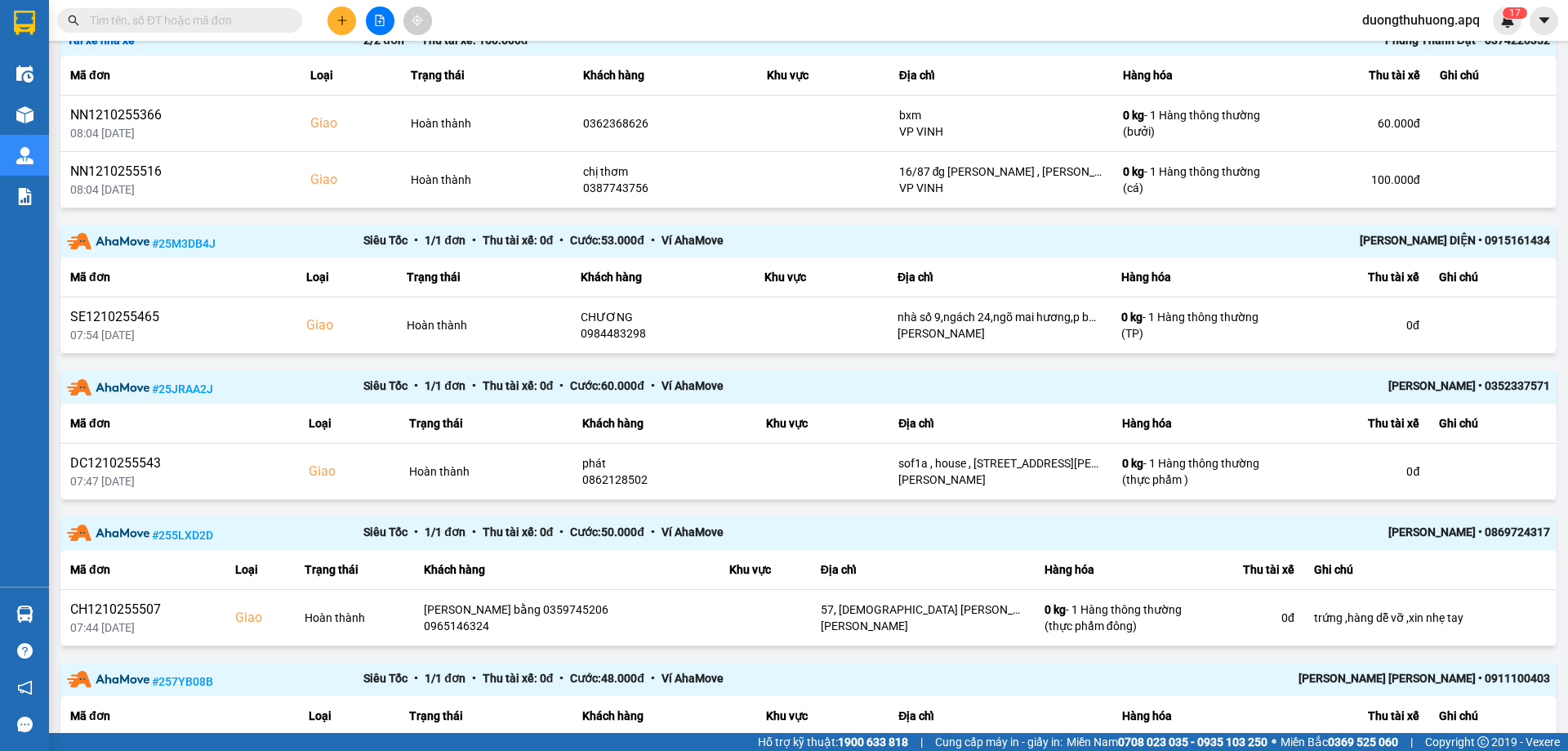
scroll to position [1050, 0]
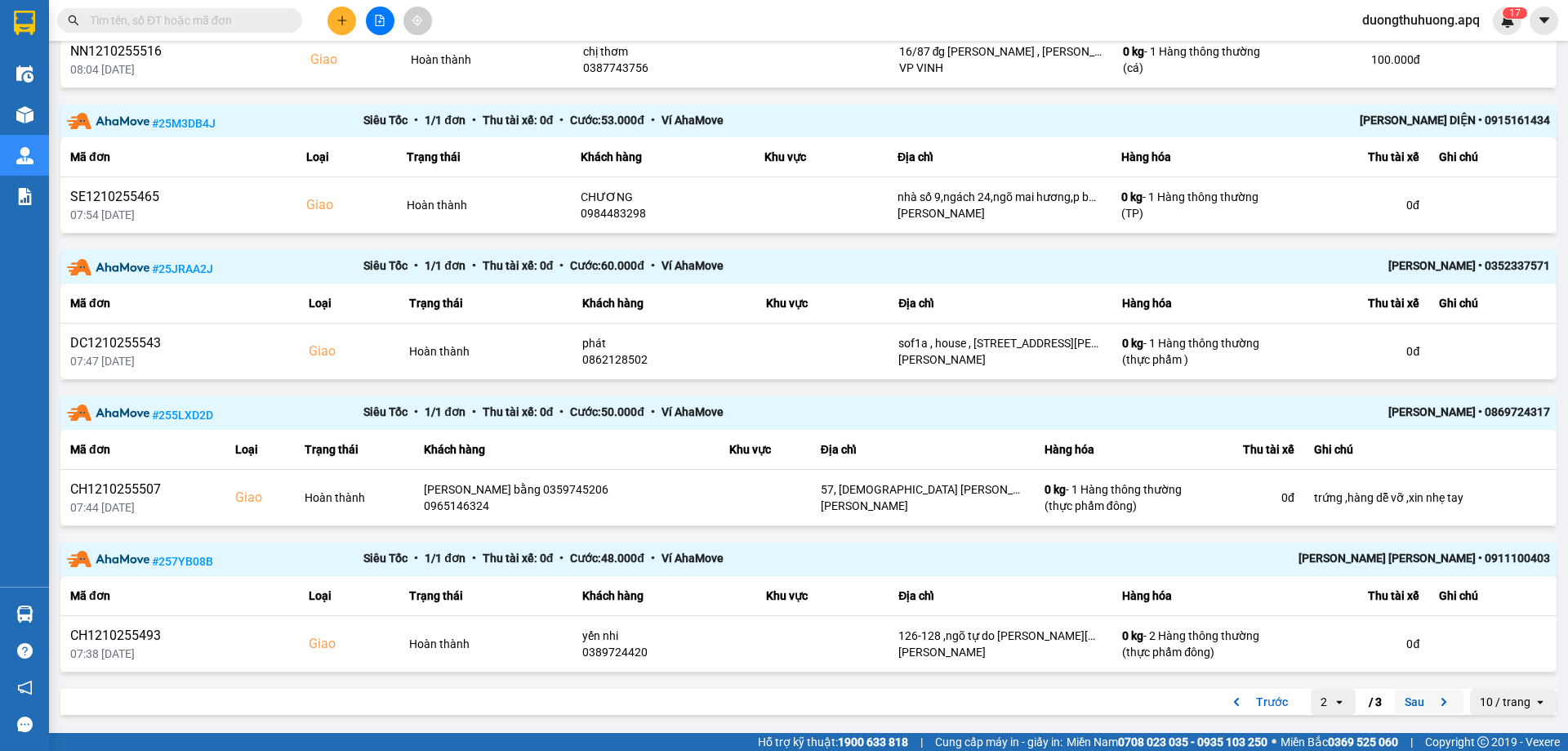
click at [1401, 706] on button "Sau" at bounding box center [1429, 701] width 69 height 24
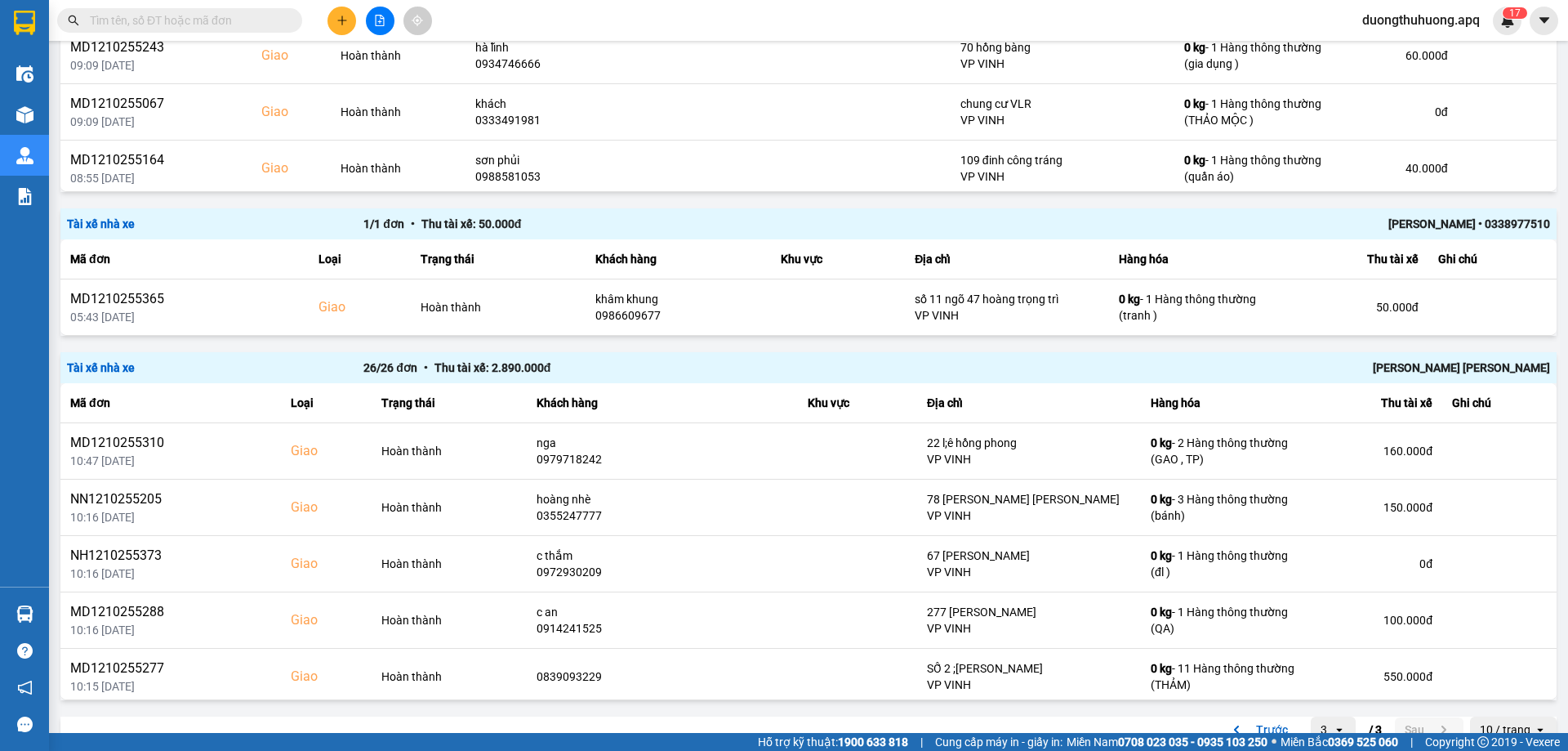
scroll to position [2011, 0]
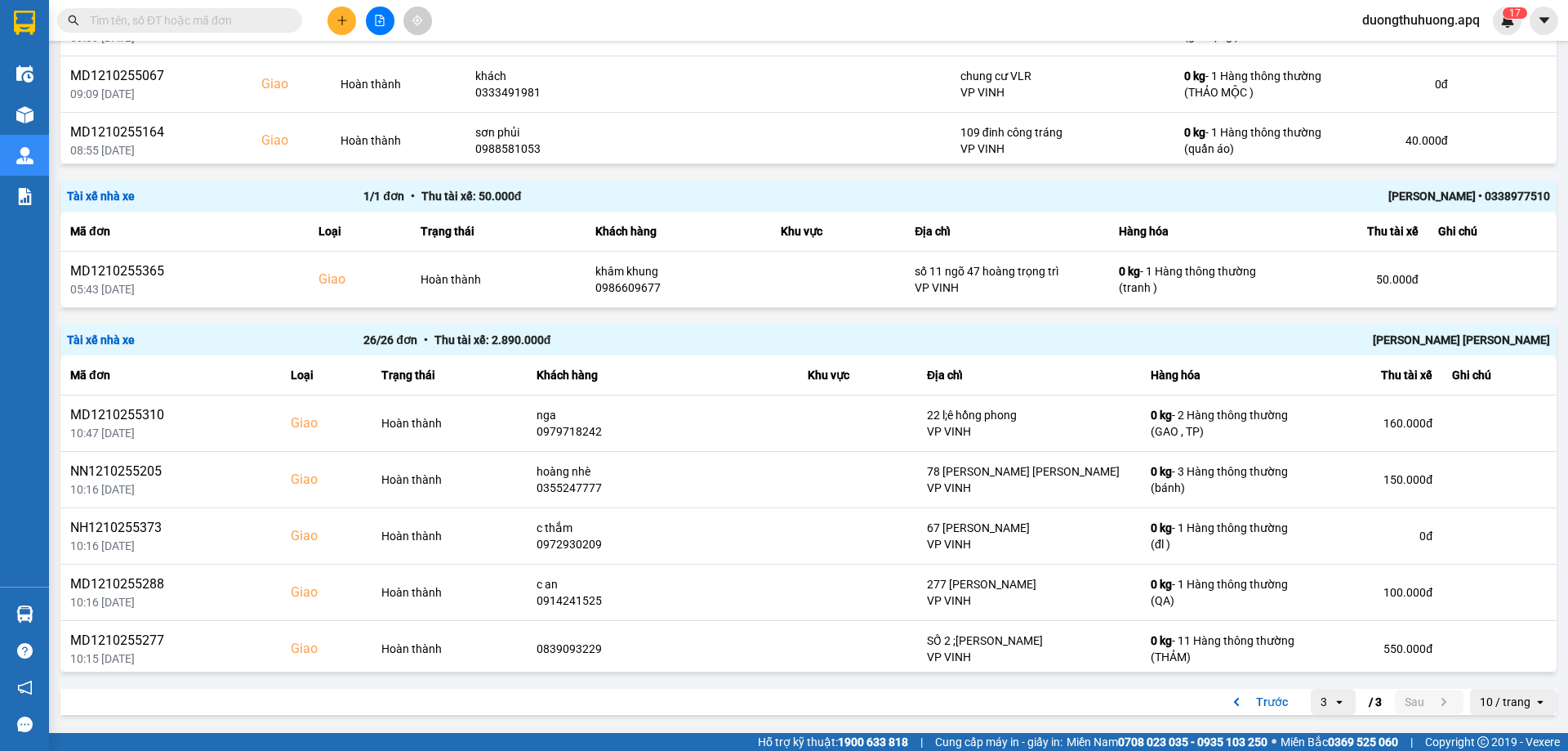
click at [1474, 335] on div "Hoàng Công Thanh" at bounding box center [1253, 340] width 593 height 18
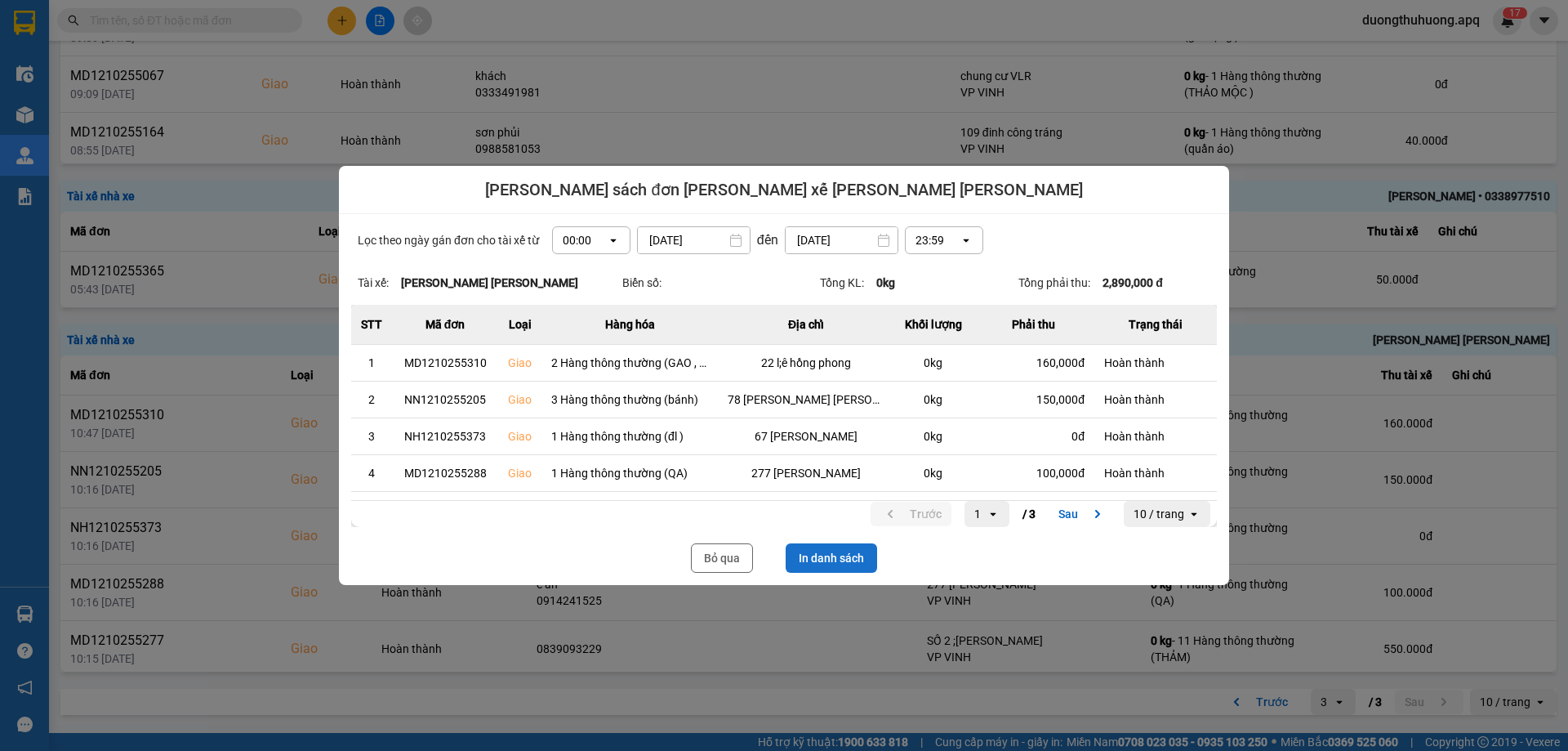
click at [835, 560] on button "In danh sách" at bounding box center [832, 557] width 92 height 29
click at [713, 560] on button "Bỏ qua" at bounding box center [722, 557] width 62 height 29
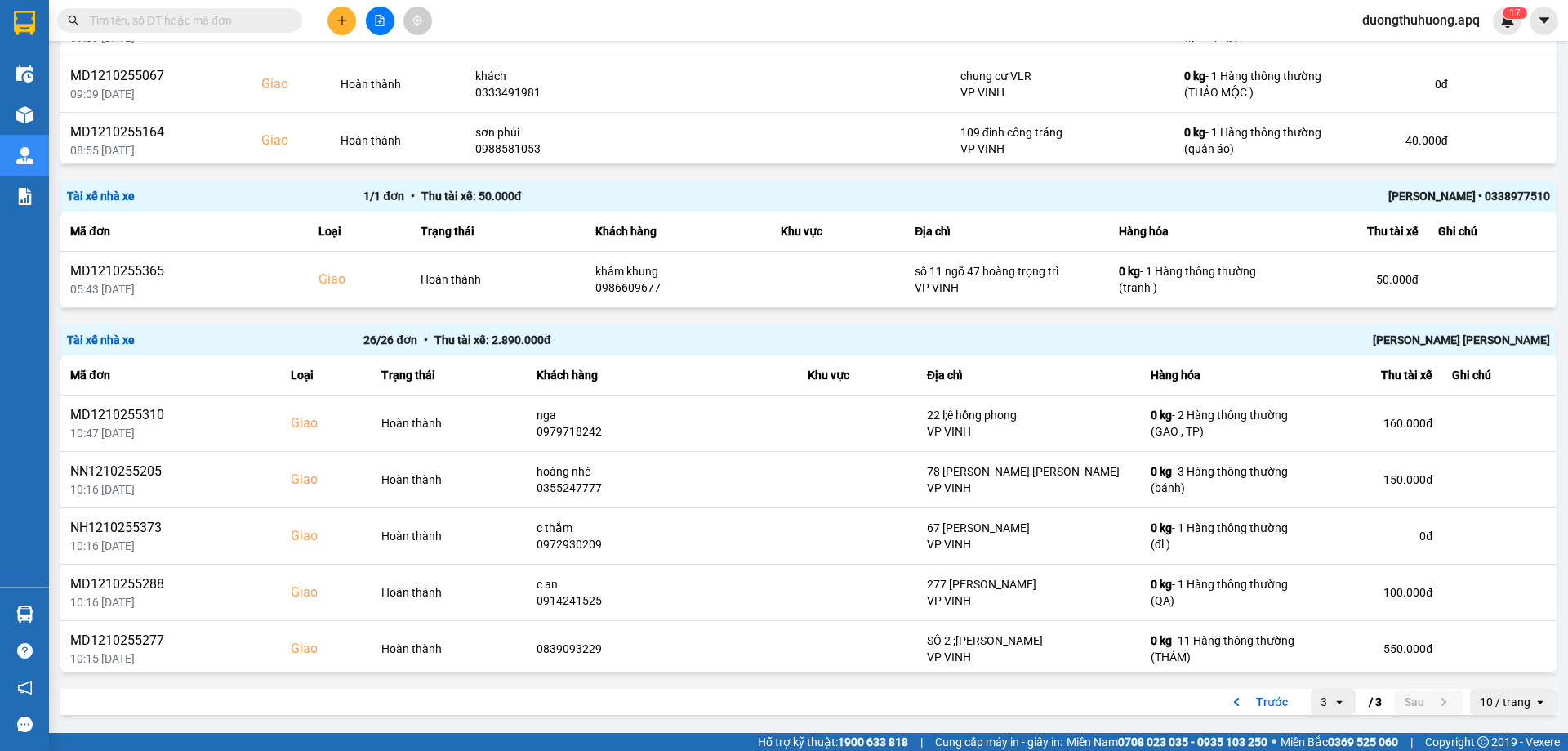
click at [231, 15] on input "text" at bounding box center [186, 21] width 193 height 18
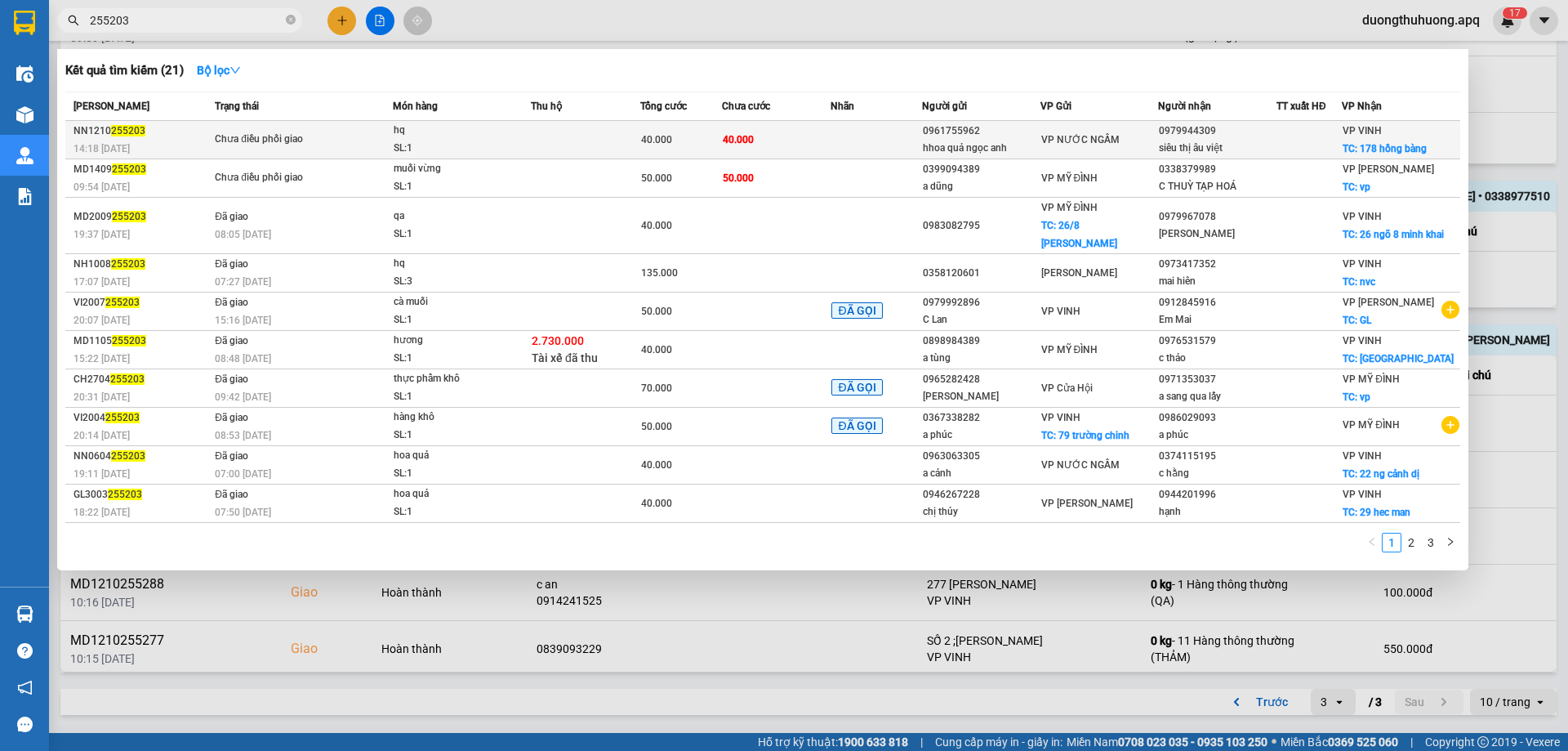
type input "255203"
click at [454, 147] on div "SL: 1" at bounding box center [455, 149] width 122 height 18
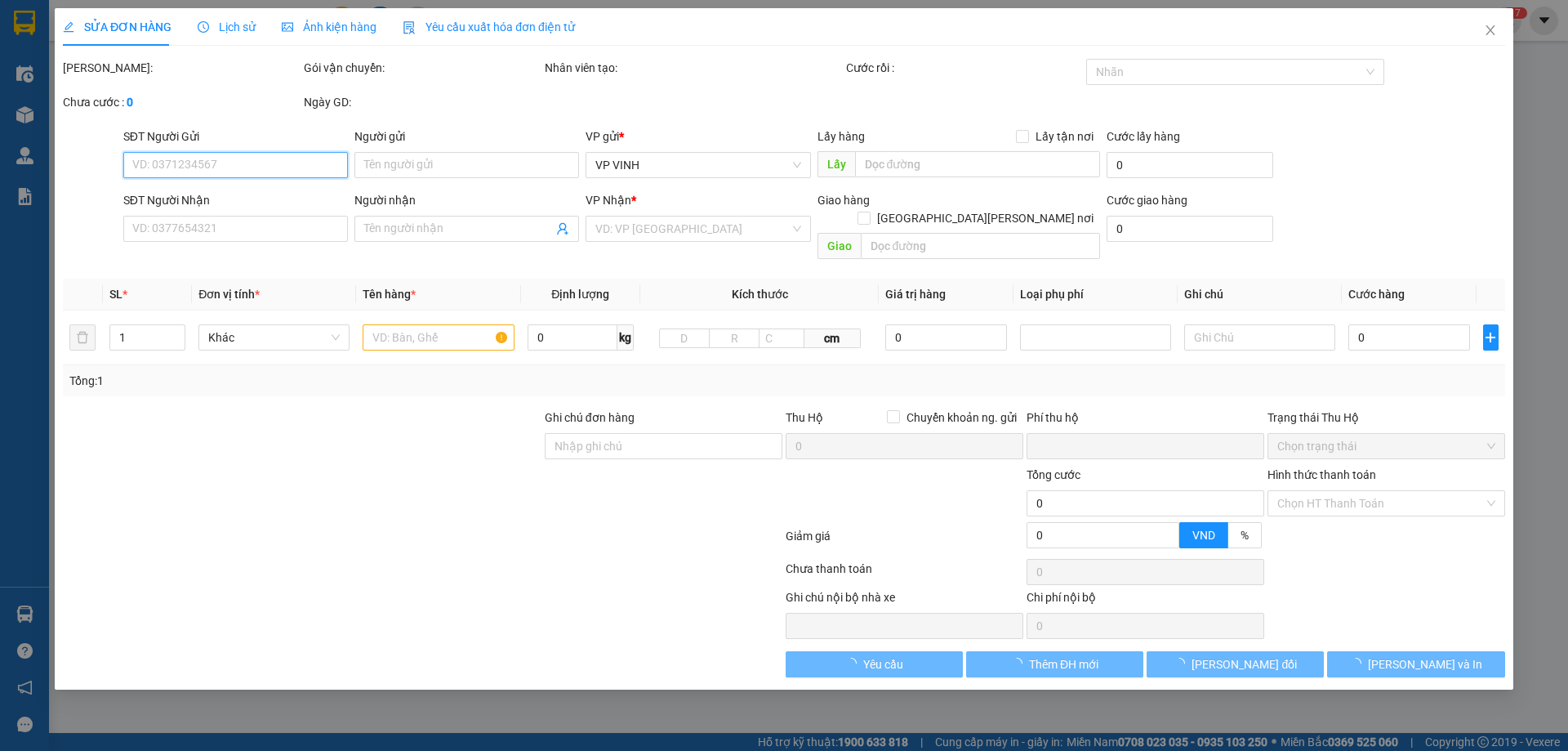
type input "0961755962"
type input "hhoa quả ngọc anh"
type input "0979944309"
type input "siêu thị âu việt"
checkbox input "true"
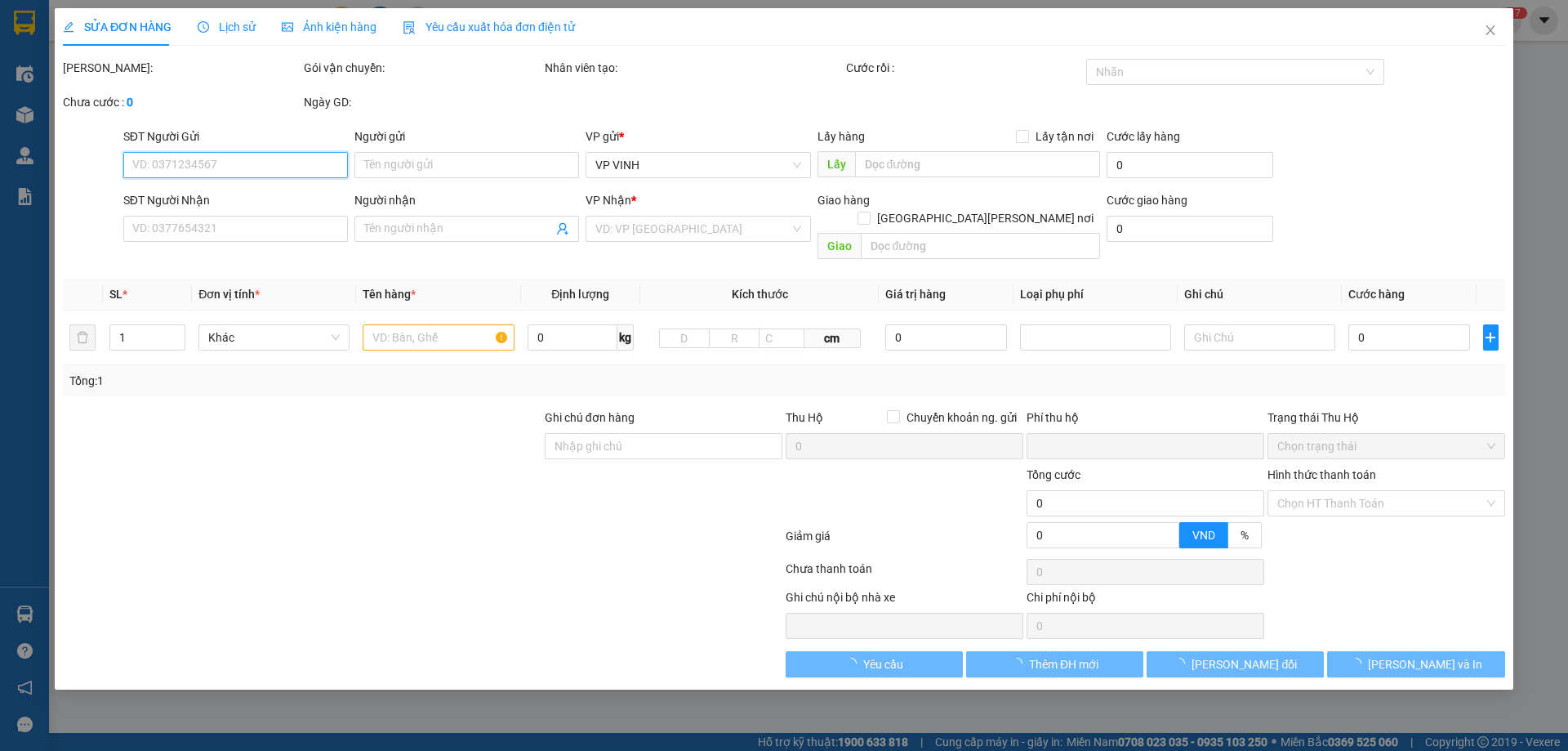
type input "178 hồng bàng"
type input "0"
type input "40.000"
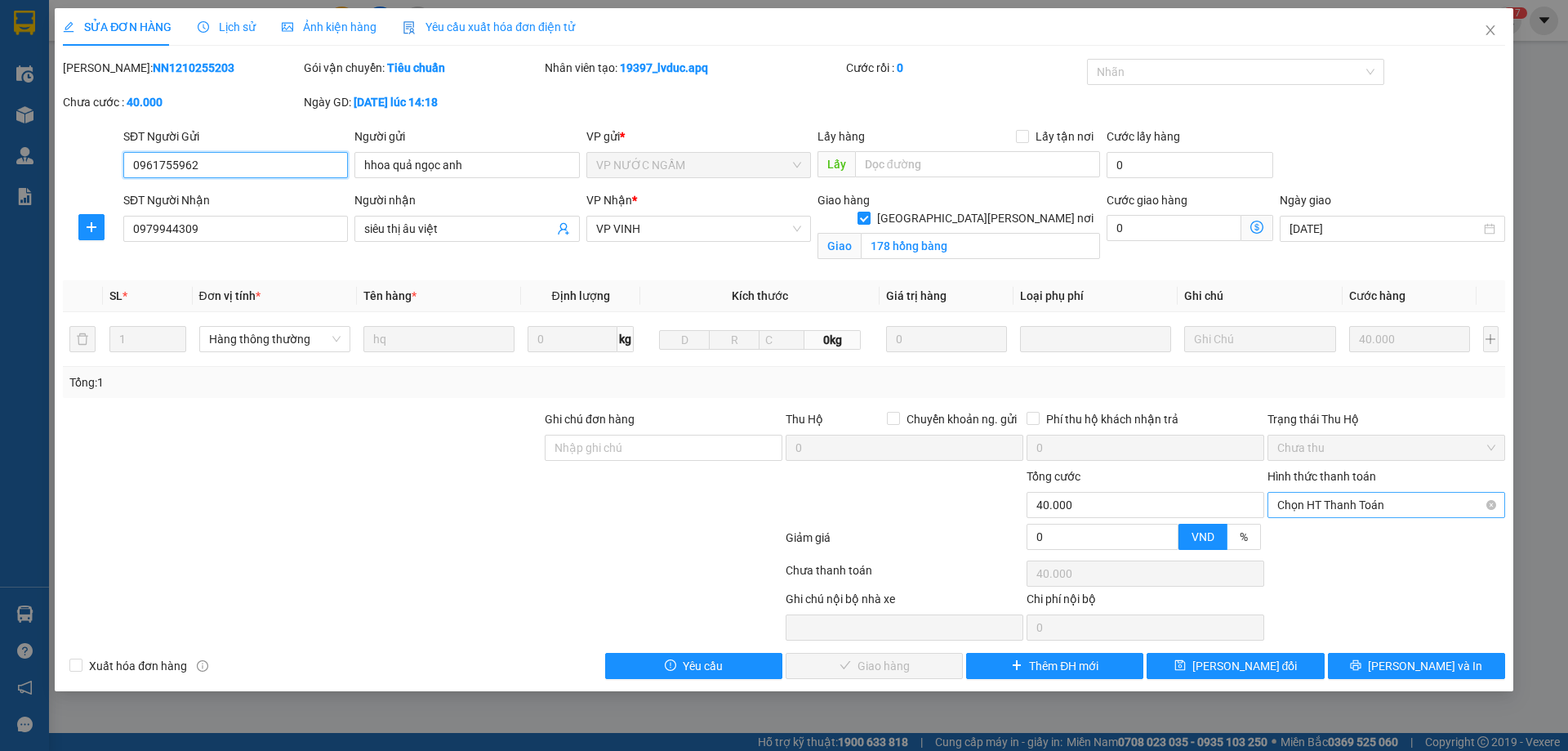
click at [1416, 506] on span "Chọn HT Thanh Toán" at bounding box center [1386, 505] width 218 height 24
click at [1340, 542] on div "Tại văn phòng" at bounding box center [1386, 538] width 218 height 18
type input "0"
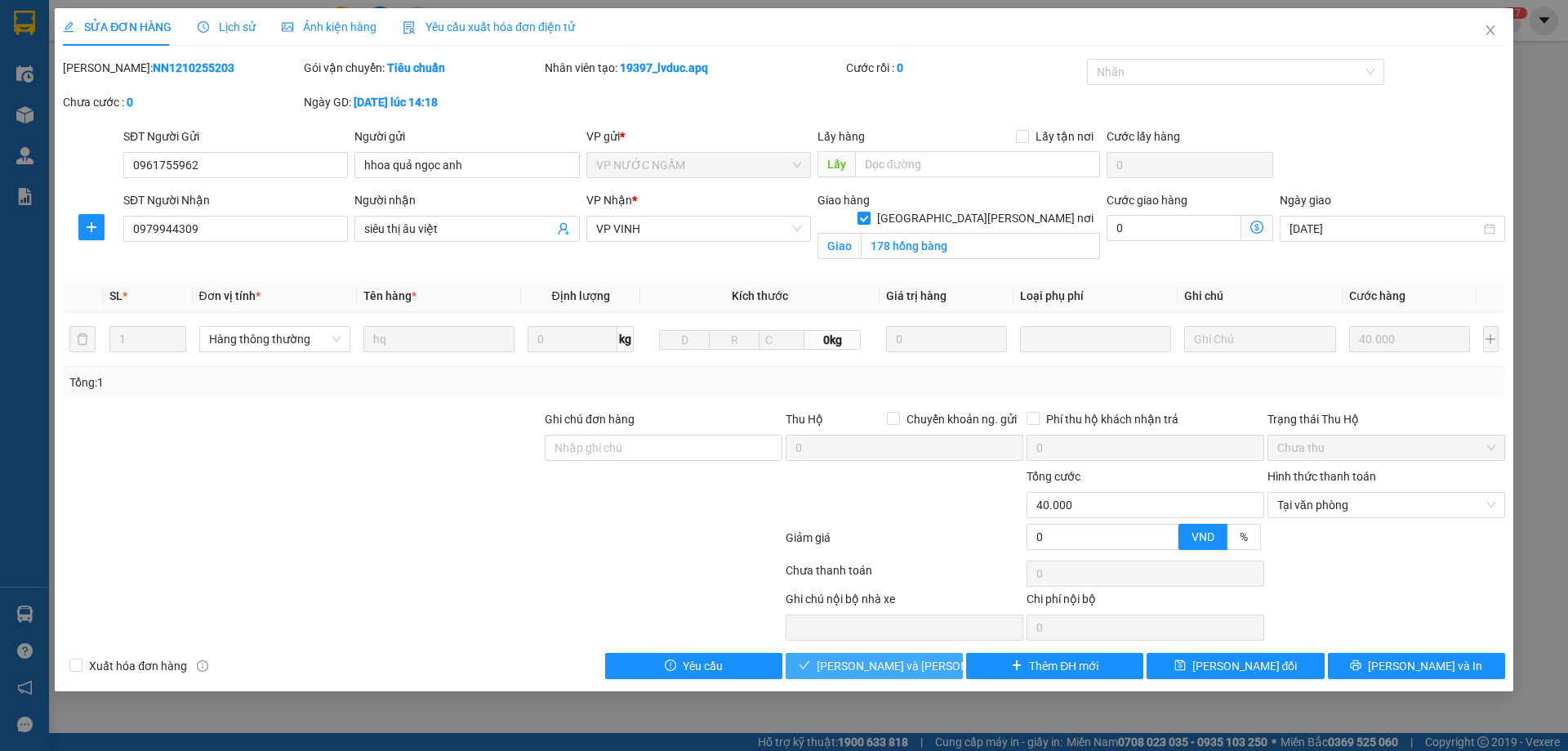
click at [887, 664] on span "Lưu và Giao hàng" at bounding box center [926, 666] width 220 height 18
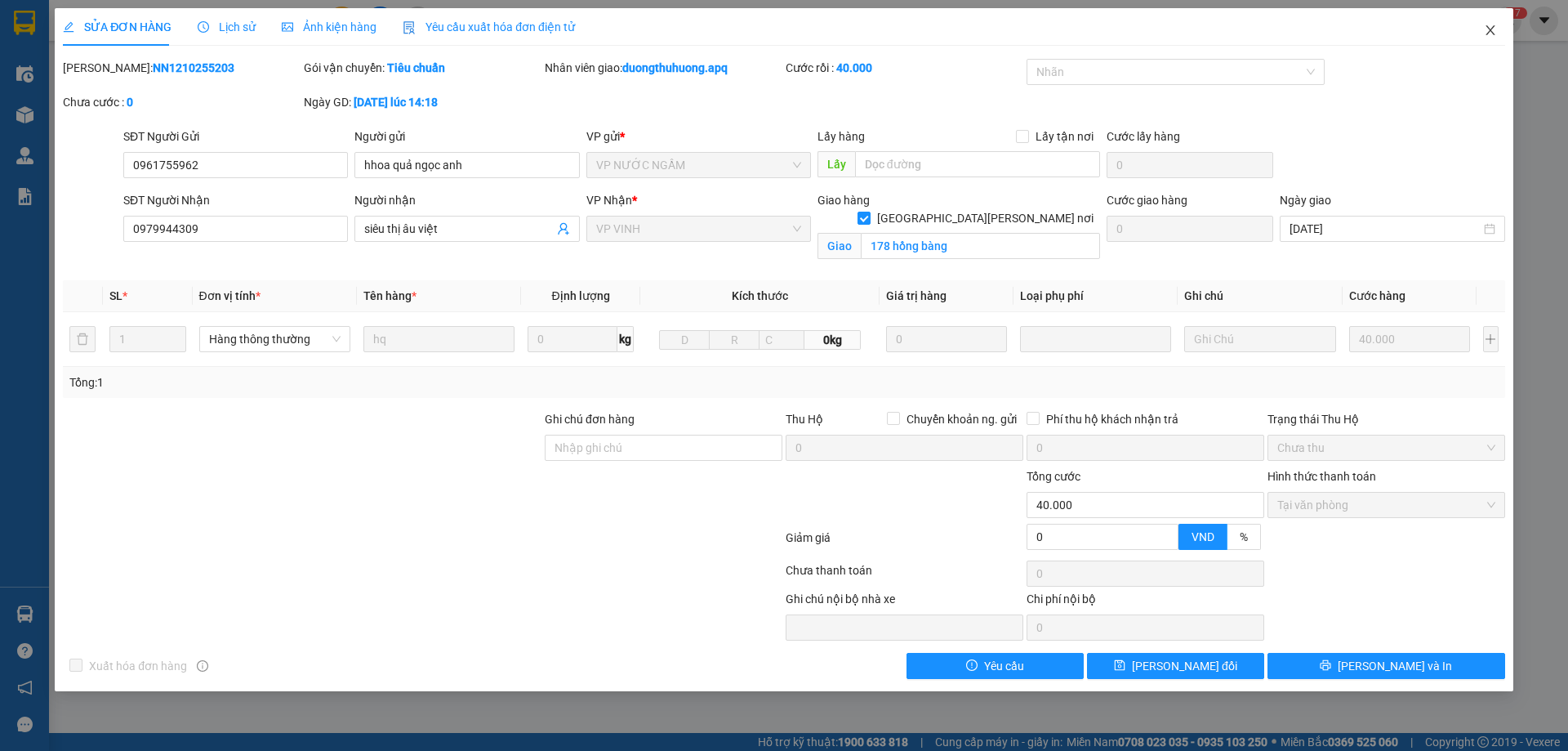
click at [1490, 31] on icon "close" at bounding box center [1490, 30] width 13 height 13
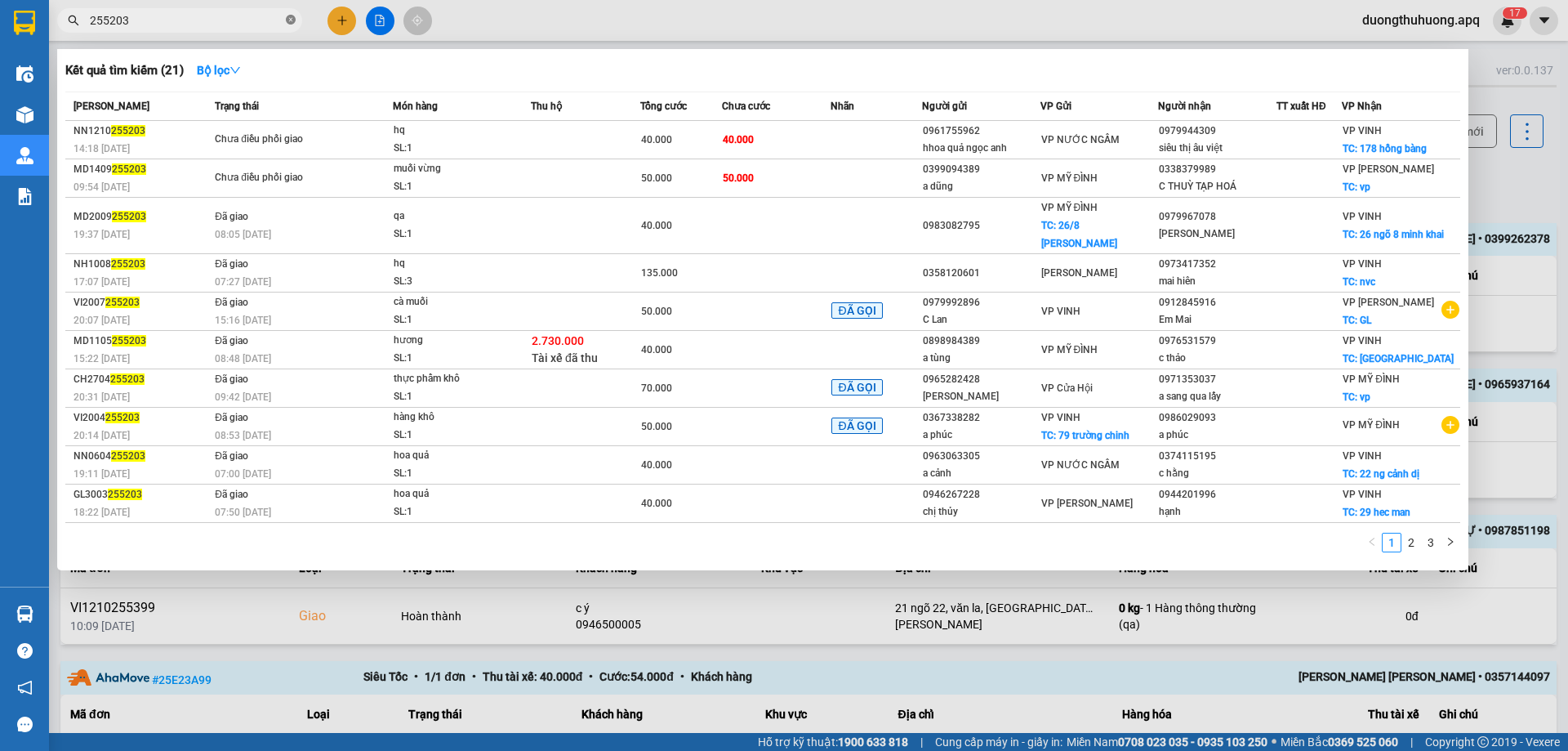
click at [289, 18] on icon "close-circle" at bounding box center [291, 19] width 10 height 10
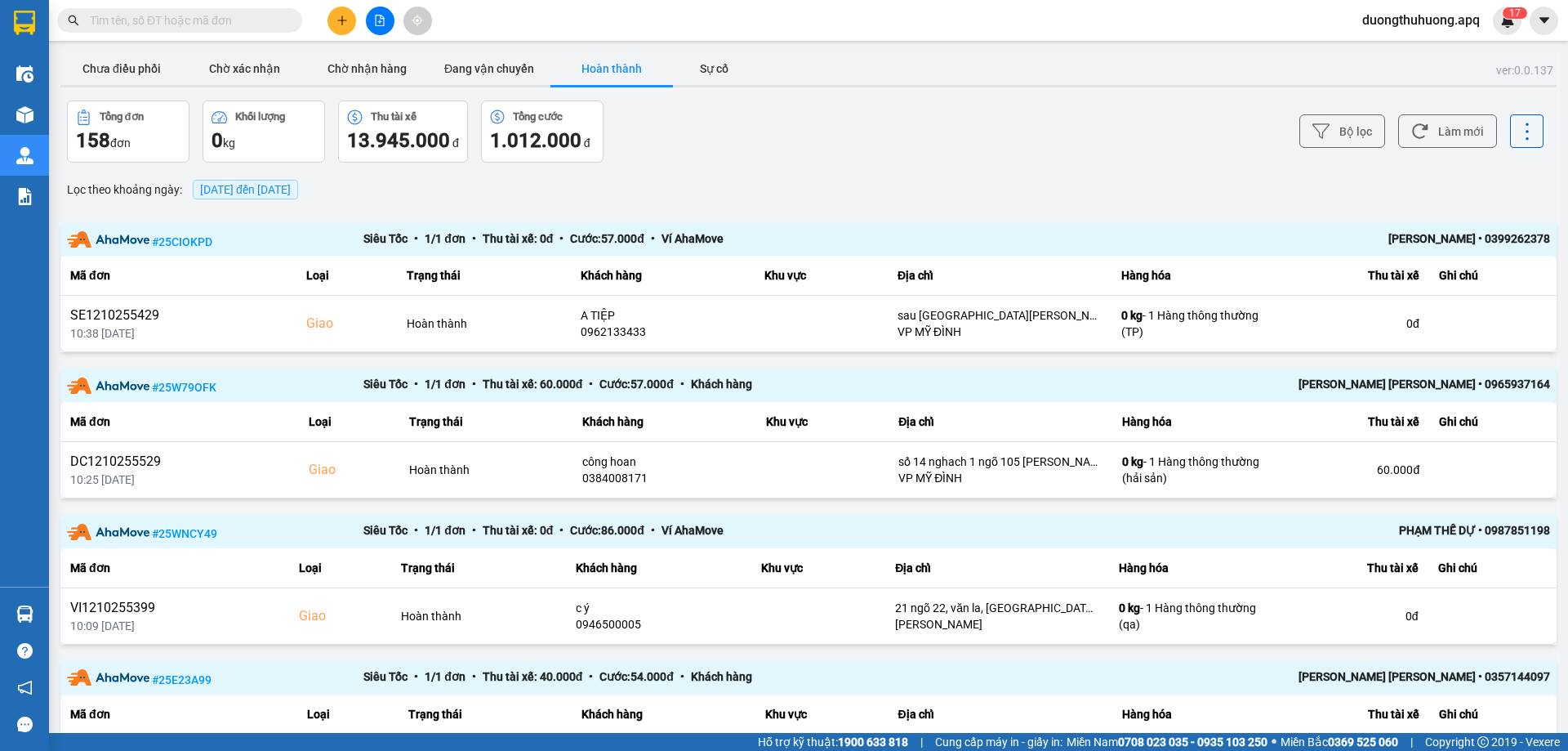
click at [275, 15] on input "text" at bounding box center [186, 21] width 193 height 18
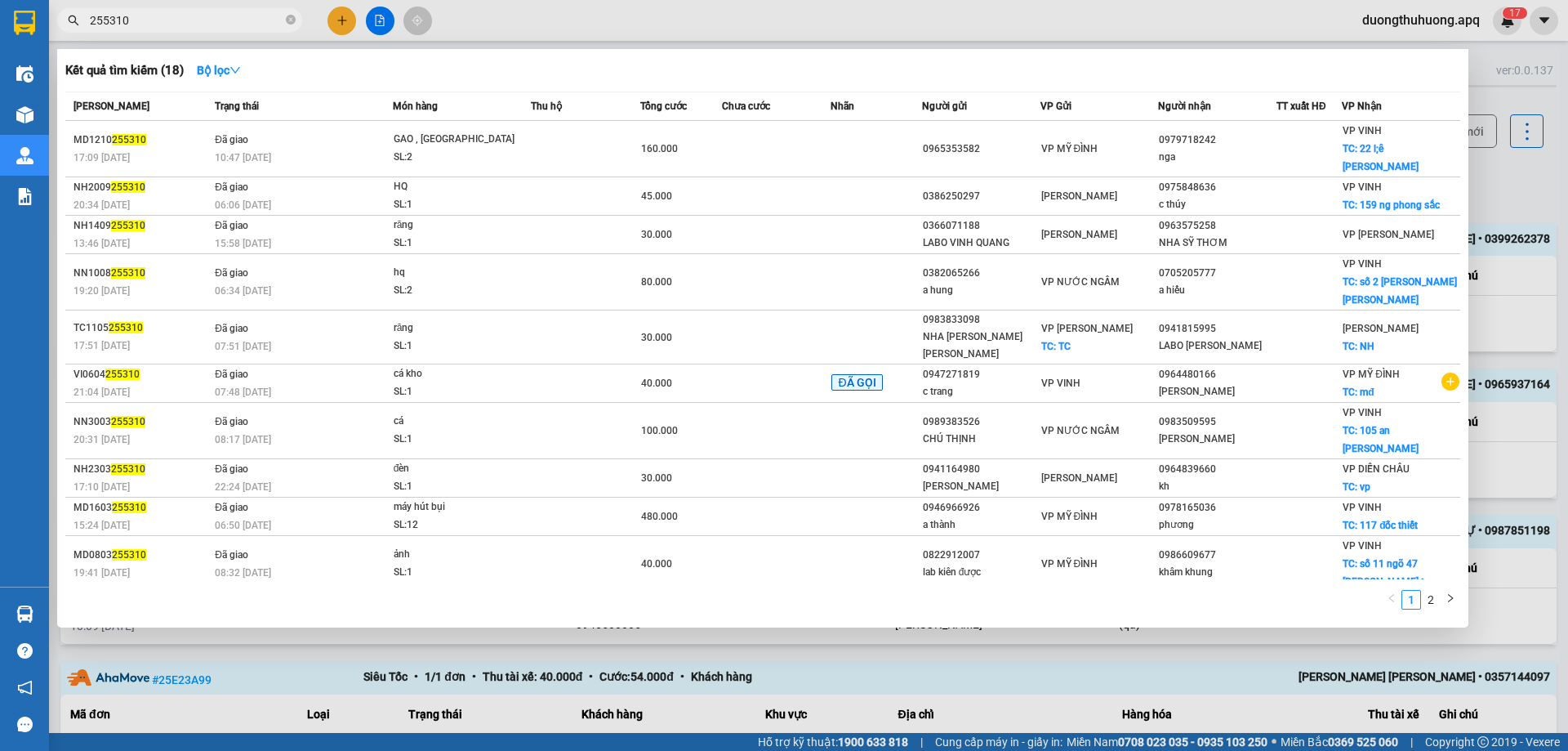
type input "255310"
drag, startPoint x: 294, startPoint y: 19, endPoint x: 278, endPoint y: 16, distance: 16.3
click at [289, 18] on icon "close-circle" at bounding box center [291, 19] width 10 height 10
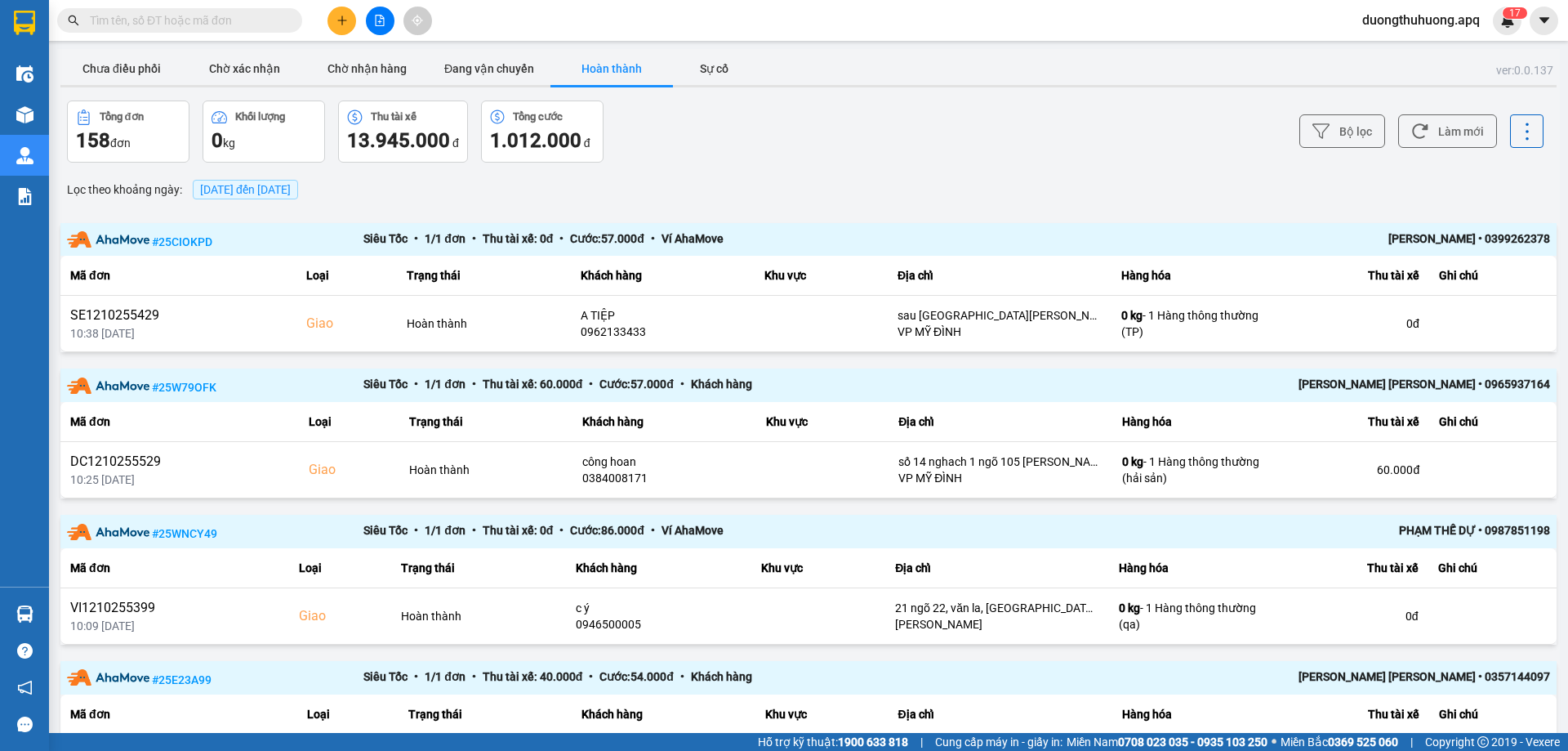
paste input "0984428888"
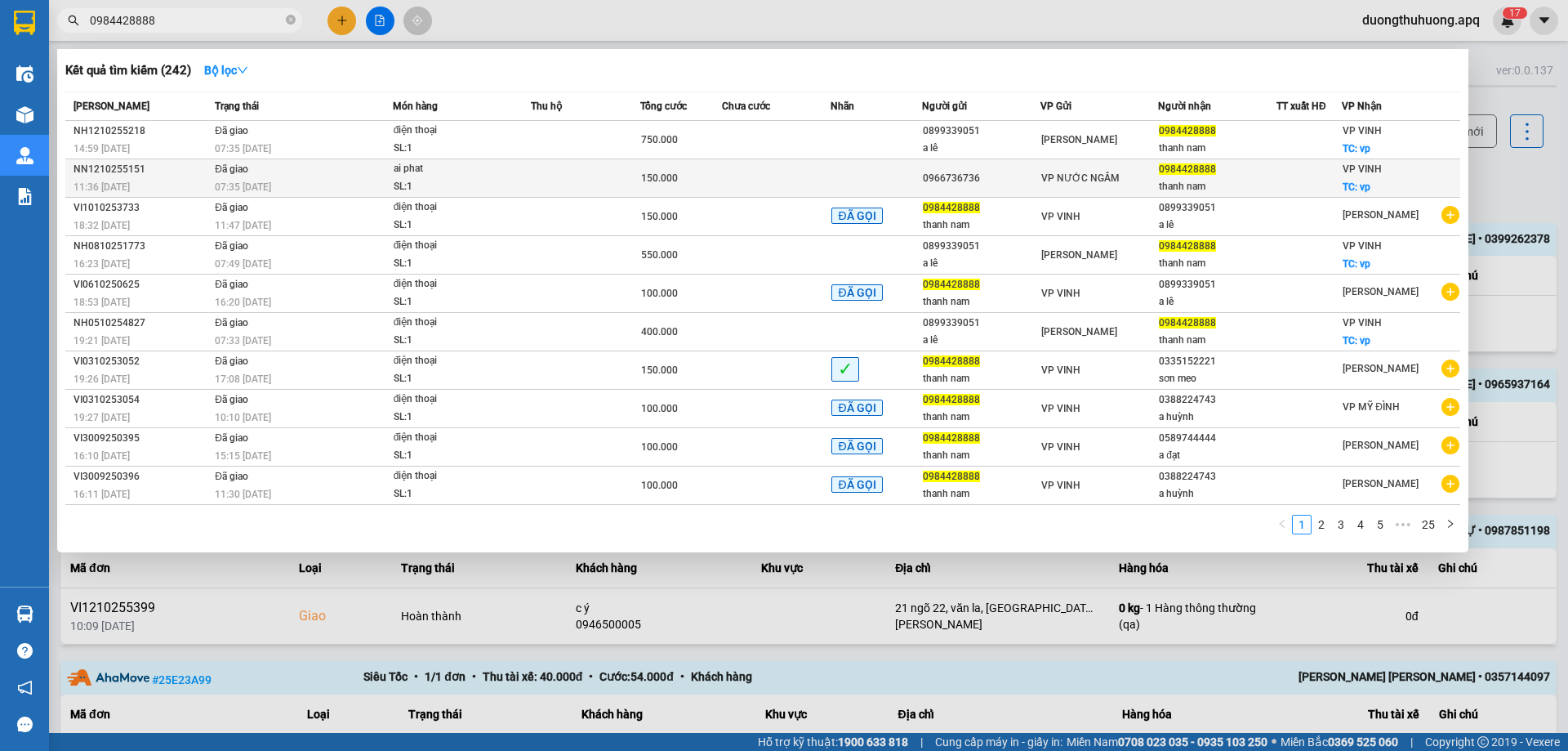
type input "0984428888"
click at [97, 171] on div "NN1210255151" at bounding box center [141, 169] width 136 height 17
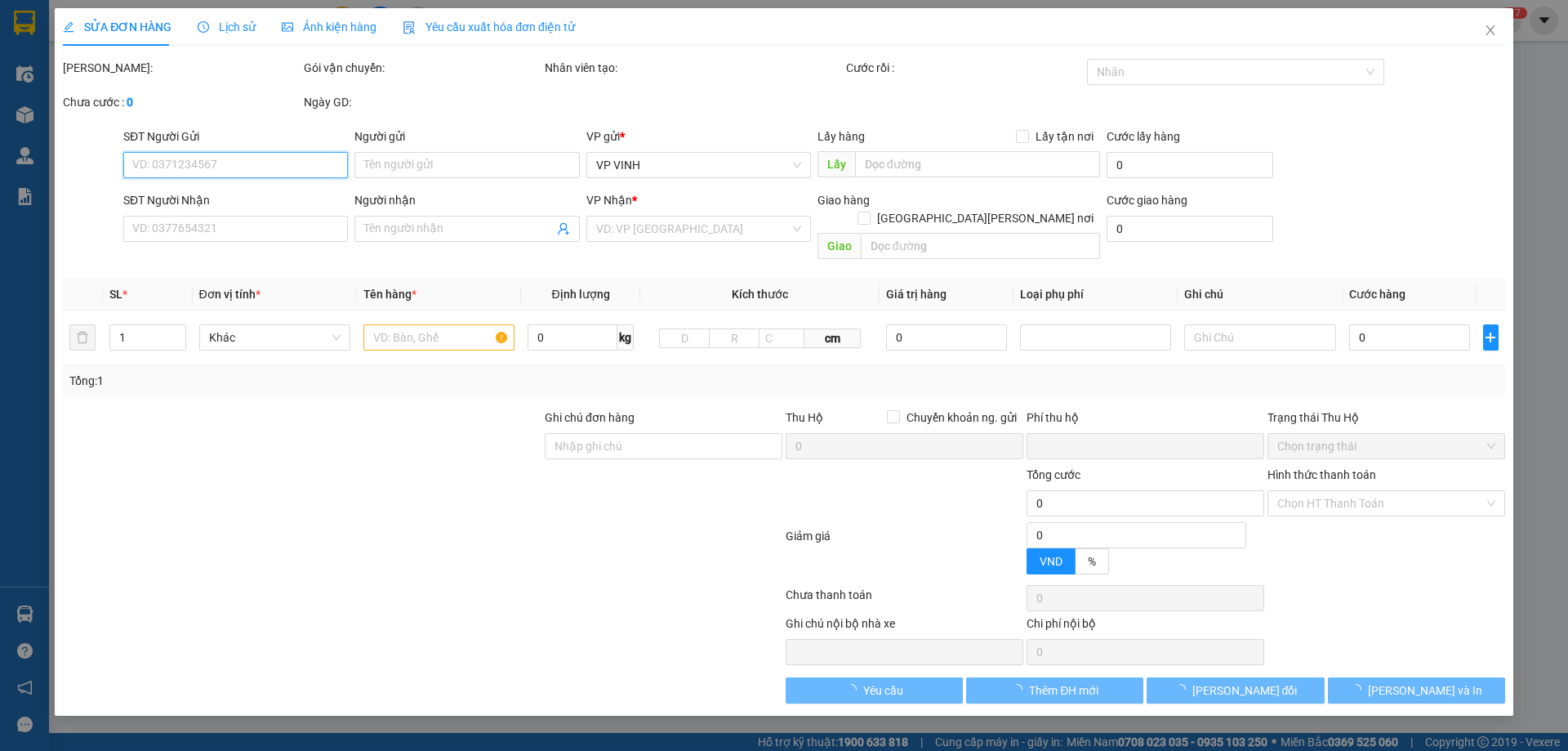
type input "0966736736"
type input "0984428888"
type input "thanh nam"
checkbox input "true"
type input "vp"
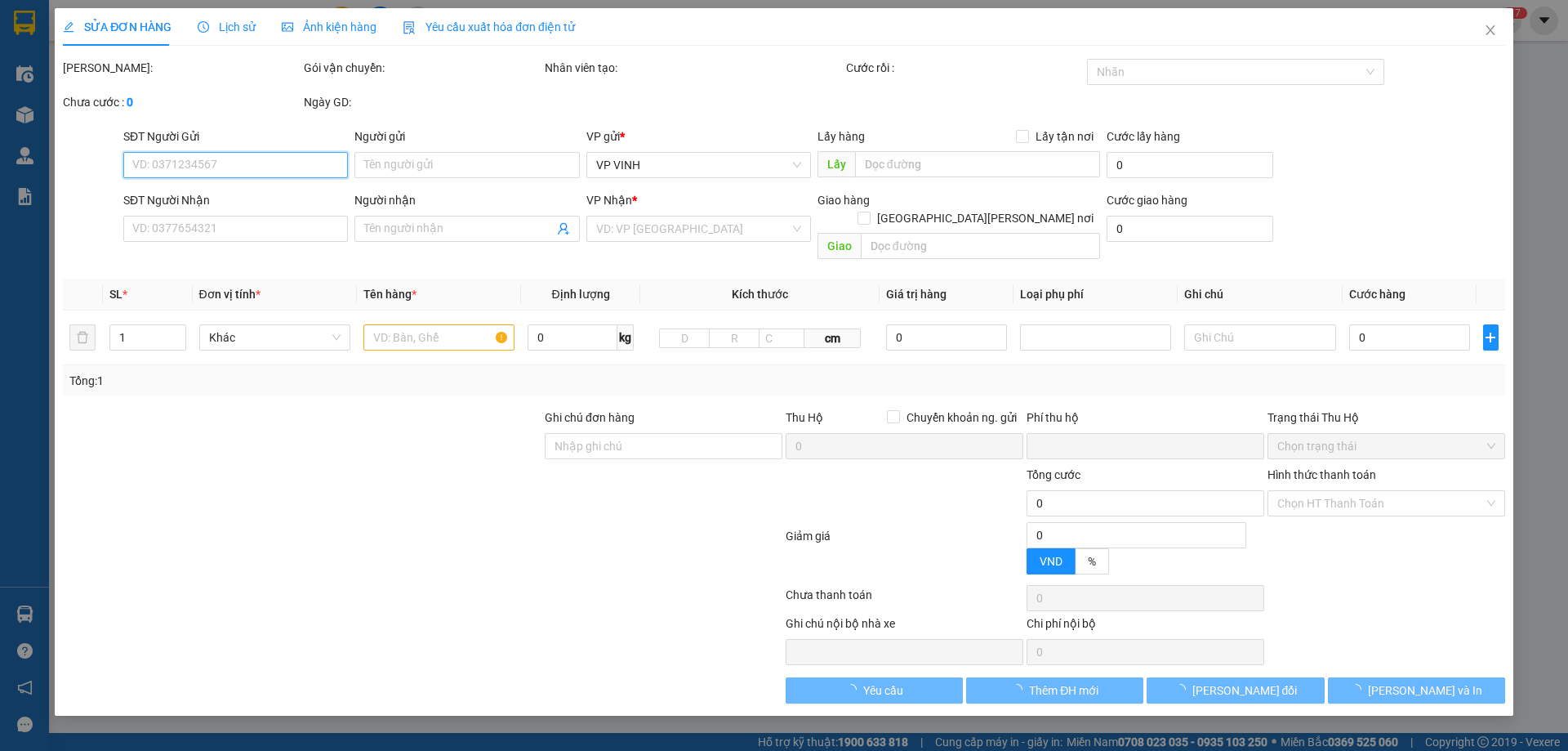
type input "0"
type input "150.000"
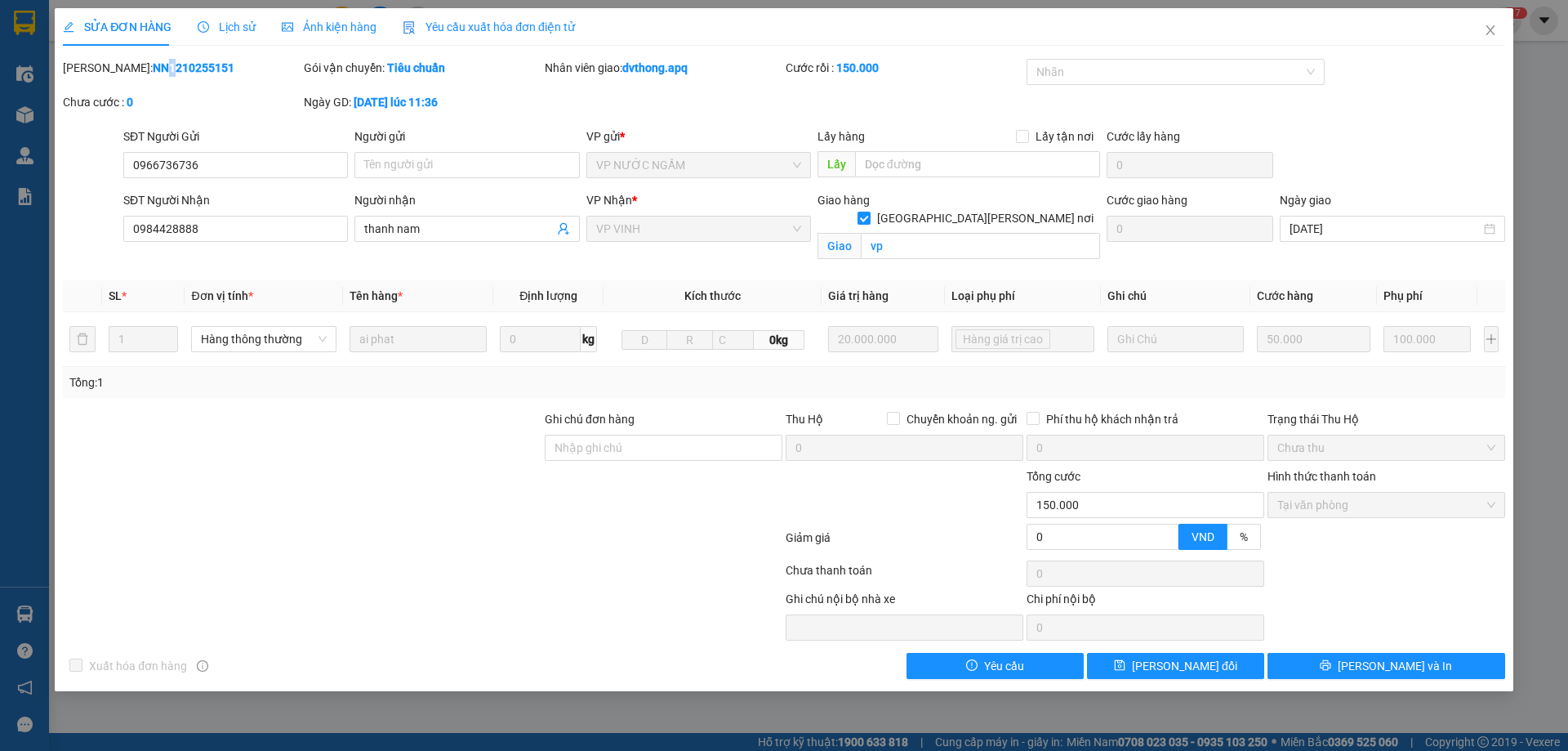
drag, startPoint x: 109, startPoint y: 65, endPoint x: 122, endPoint y: 64, distance: 13.0
click at [152, 64] on b "NN1210255151" at bounding box center [193, 68] width 82 height 13
drag, startPoint x: 102, startPoint y: 66, endPoint x: 191, endPoint y: 66, distance: 89.0
click at [191, 66] on div "Mã ĐH: NN1210255151" at bounding box center [182, 68] width 238 height 18
copy b "NN1210255151"
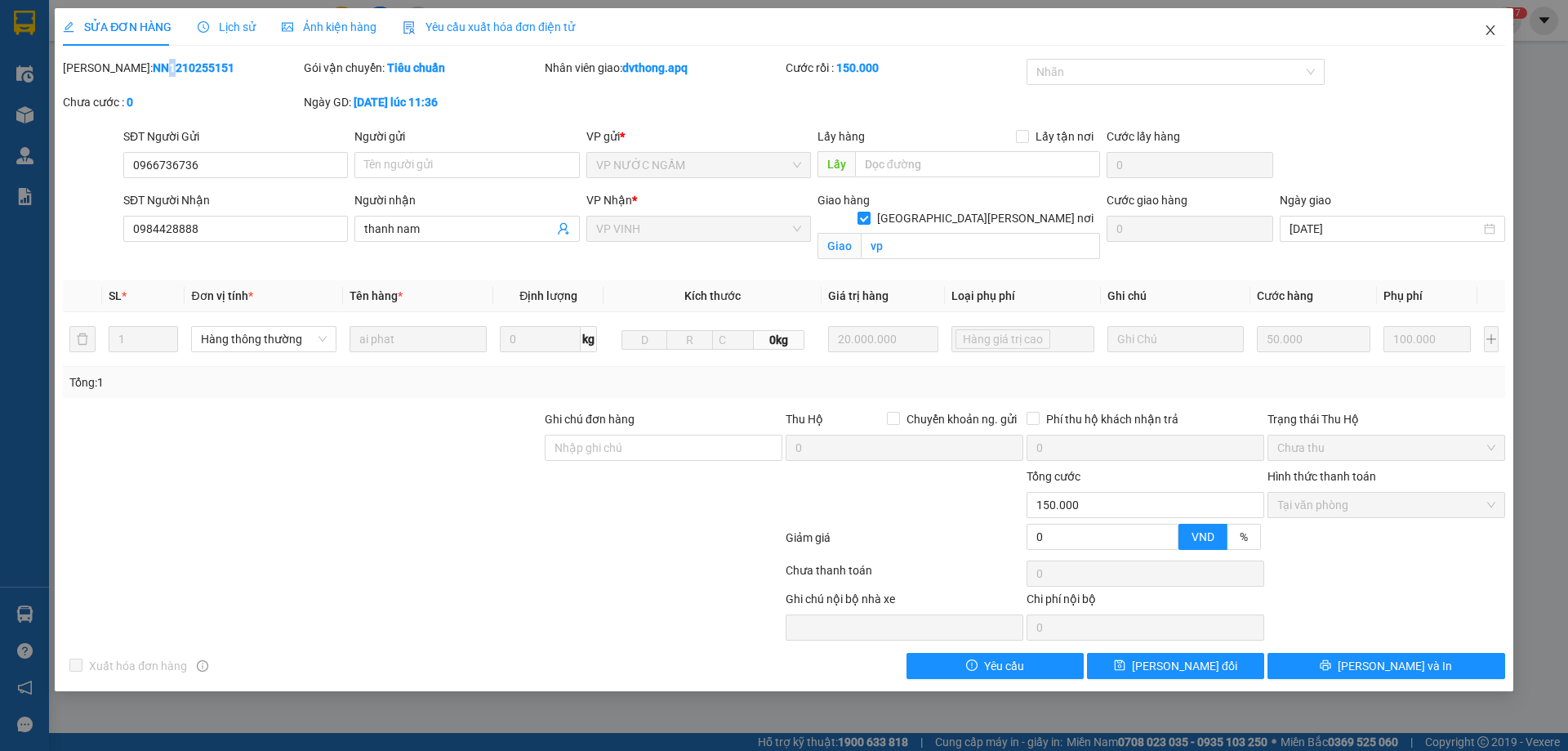
click at [1493, 30] on icon "close" at bounding box center [1490, 30] width 13 height 13
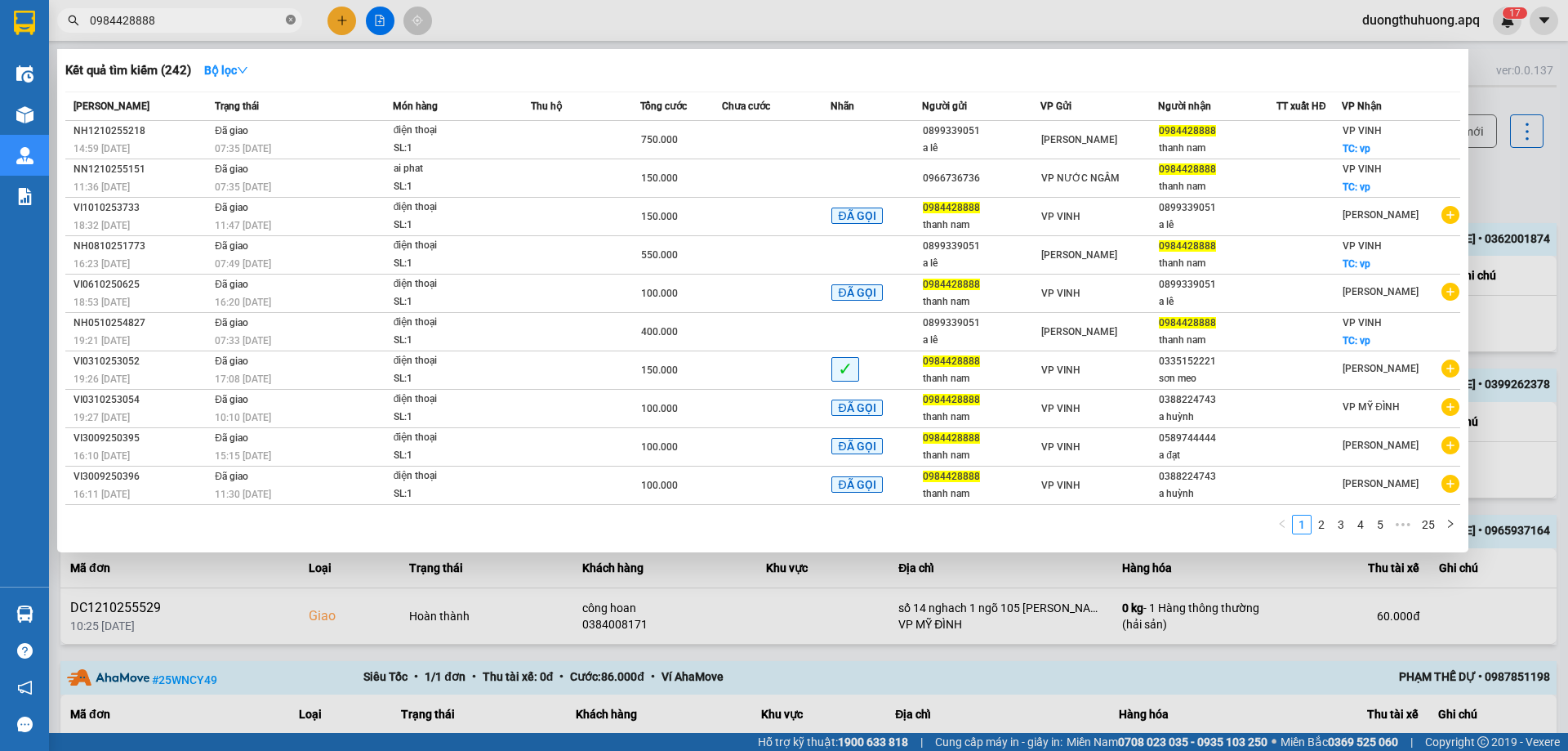
drag, startPoint x: 291, startPoint y: 25, endPoint x: 261, endPoint y: 28, distance: 30.1
click at [290, 24] on icon "close-circle" at bounding box center [291, 19] width 10 height 10
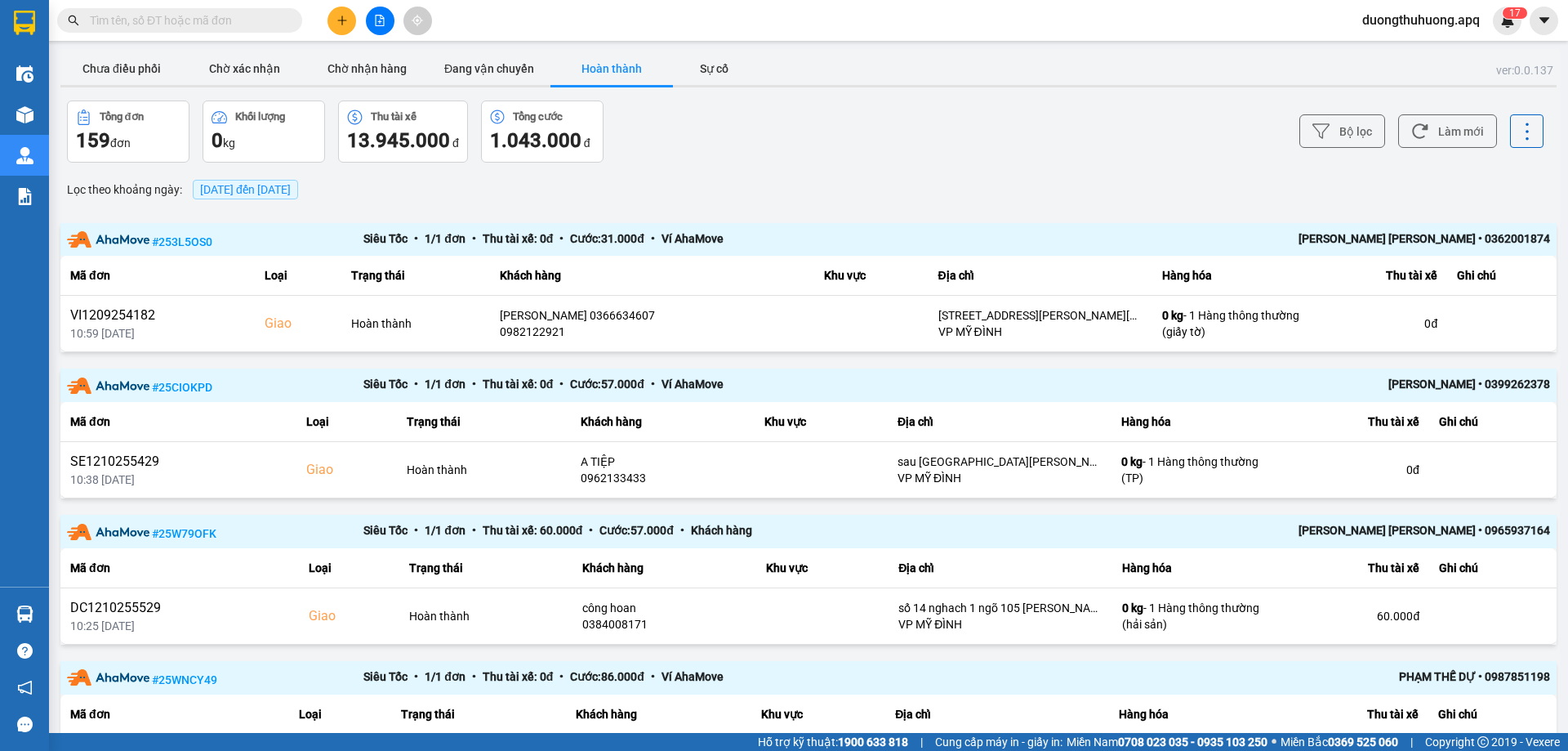
click at [258, 28] on input "text" at bounding box center [186, 21] width 193 height 18
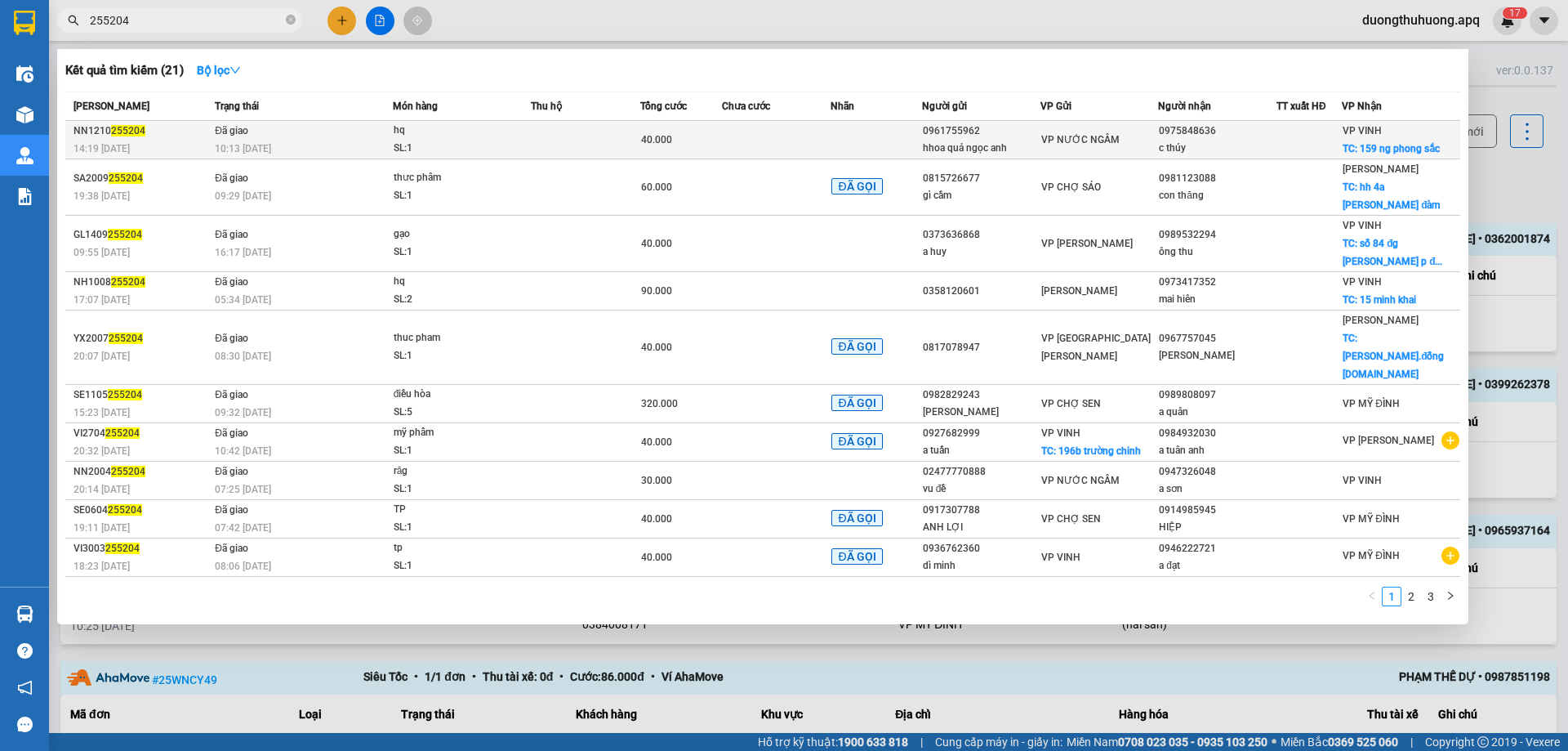
type input "255204"
click at [469, 150] on div "SL: 1" at bounding box center [455, 149] width 122 height 18
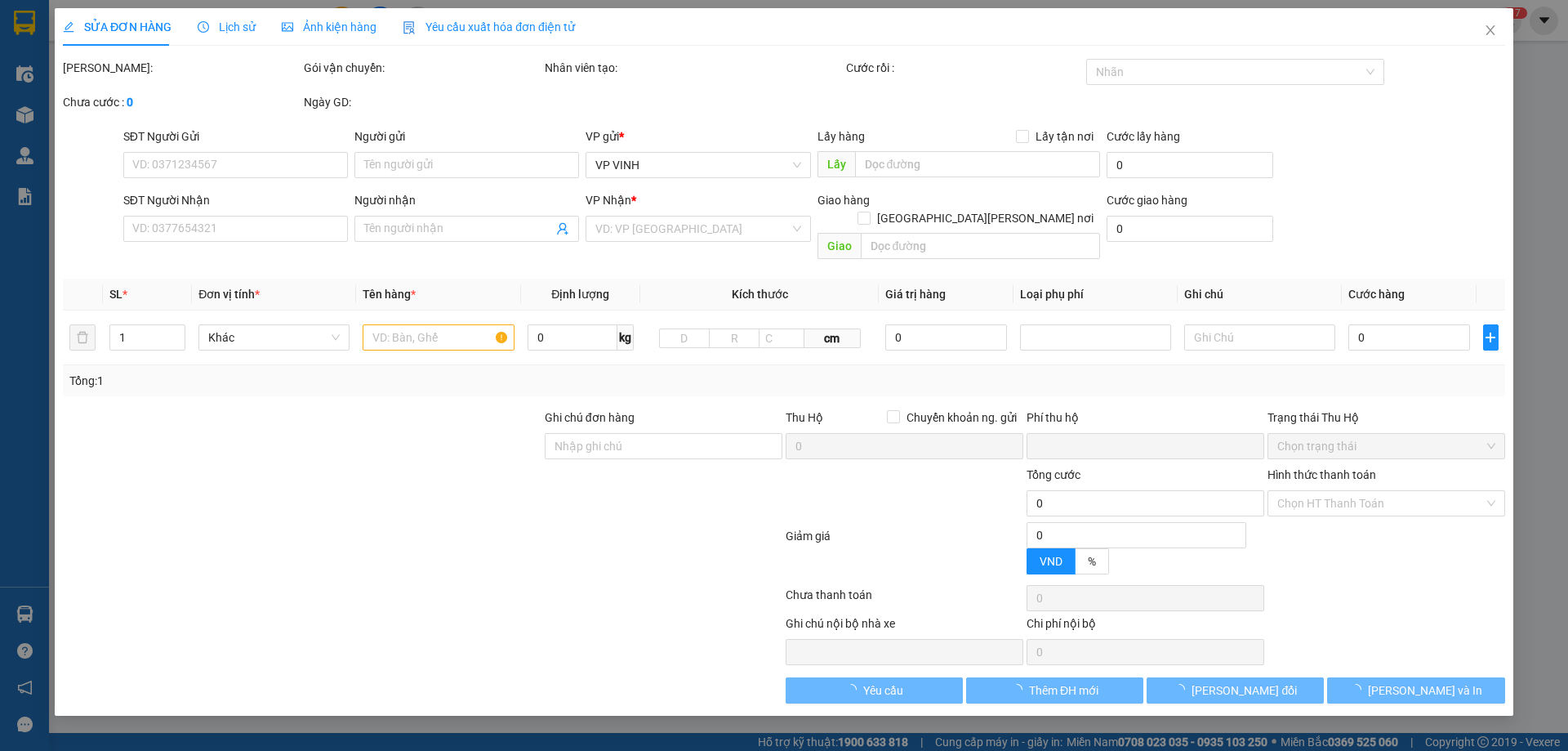
type input "0961755962"
type input "hhoa quả ngọc anh"
type input "0975848636"
type input "c thúy"
checkbox input "true"
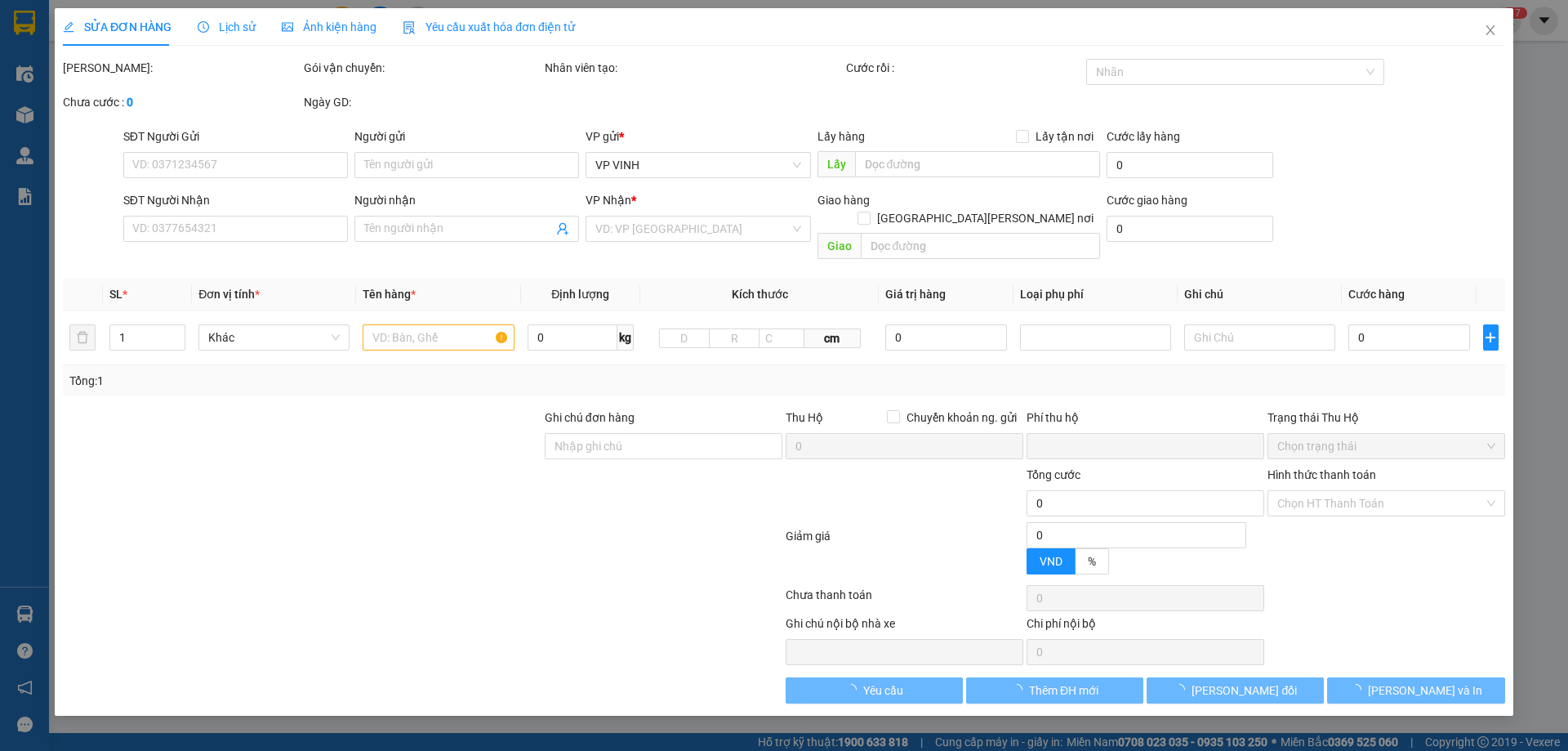
type input "159 ng phong sắc"
type input "0"
type input "40.000"
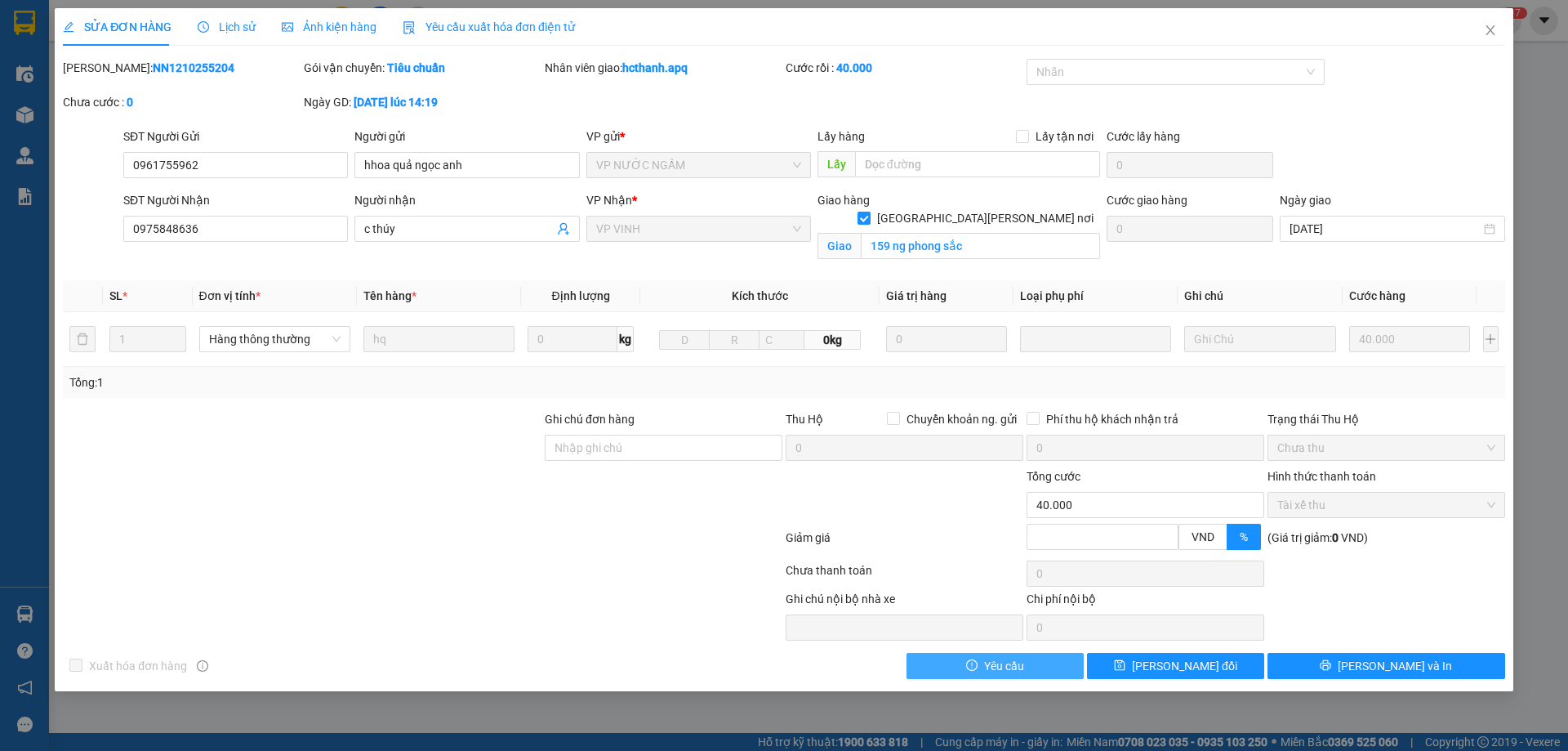
click at [1040, 671] on button "Yêu cầu" at bounding box center [995, 665] width 177 height 26
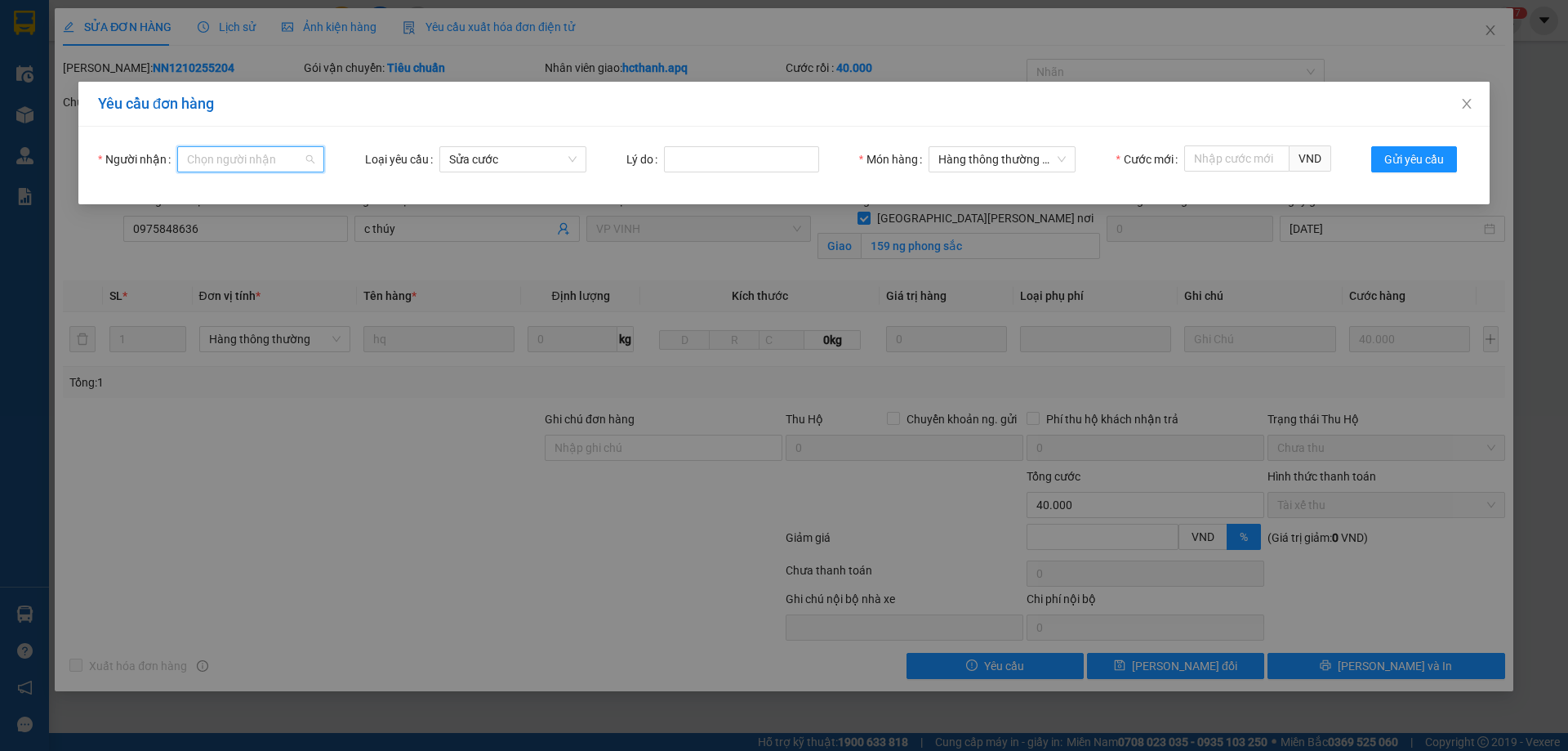
click at [252, 154] on input "Người nhận" at bounding box center [245, 159] width 116 height 24
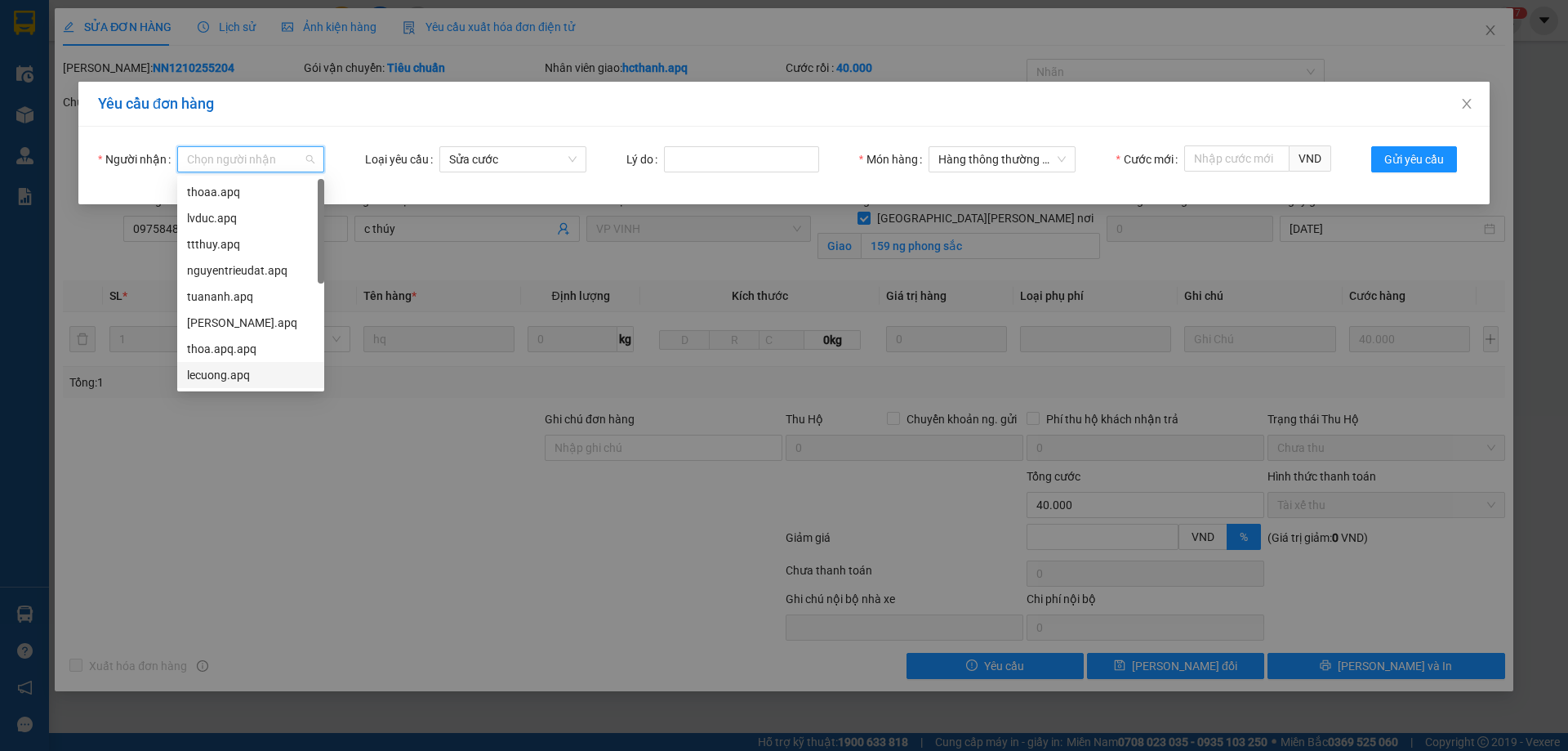
click at [201, 377] on div "lecuong.apq" at bounding box center [250, 376] width 127 height 18
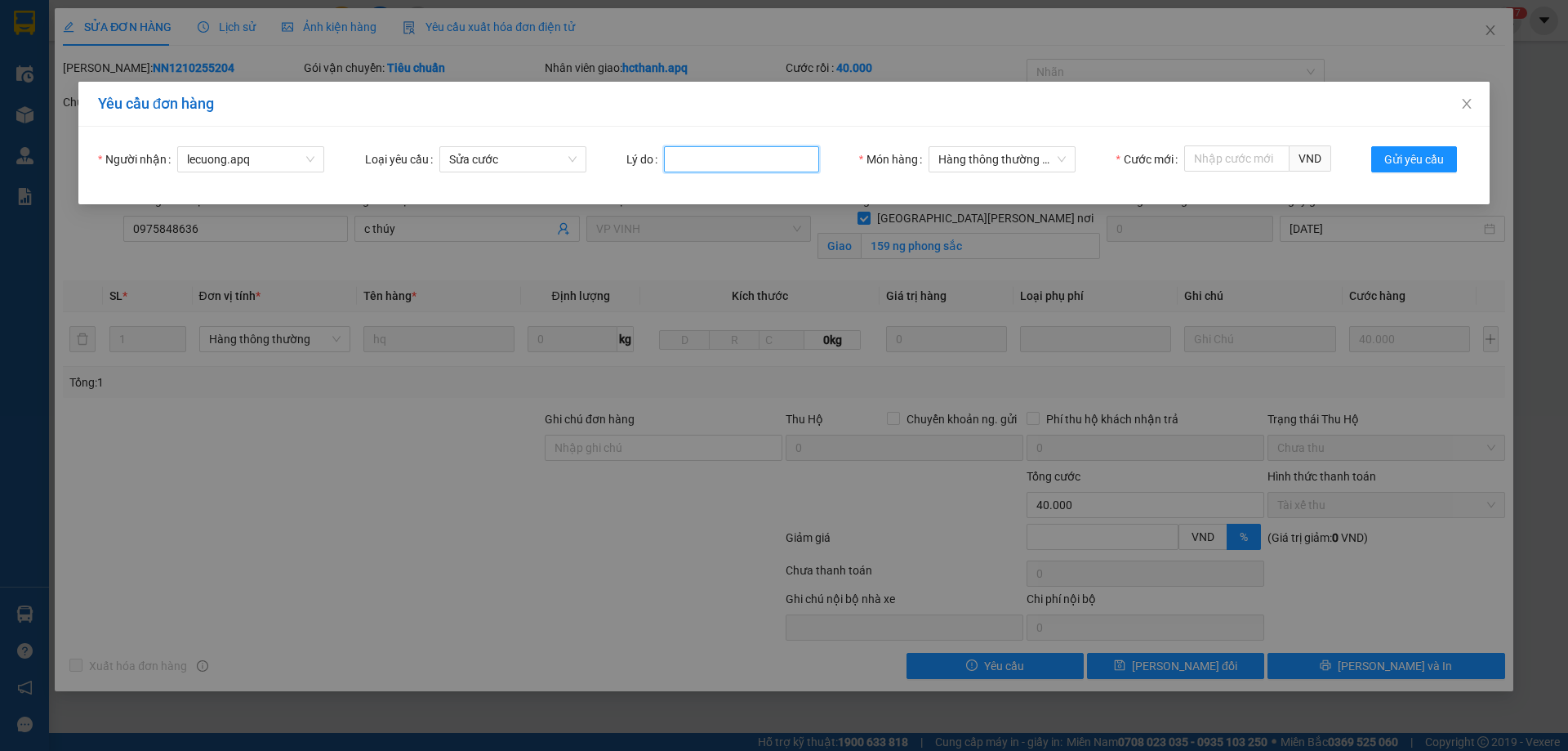
click at [719, 159] on input "Lý do" at bounding box center [742, 159] width 155 height 26
type input "khach hop dong"
click at [1234, 166] on input "Cước mới" at bounding box center [1237, 158] width 105 height 26
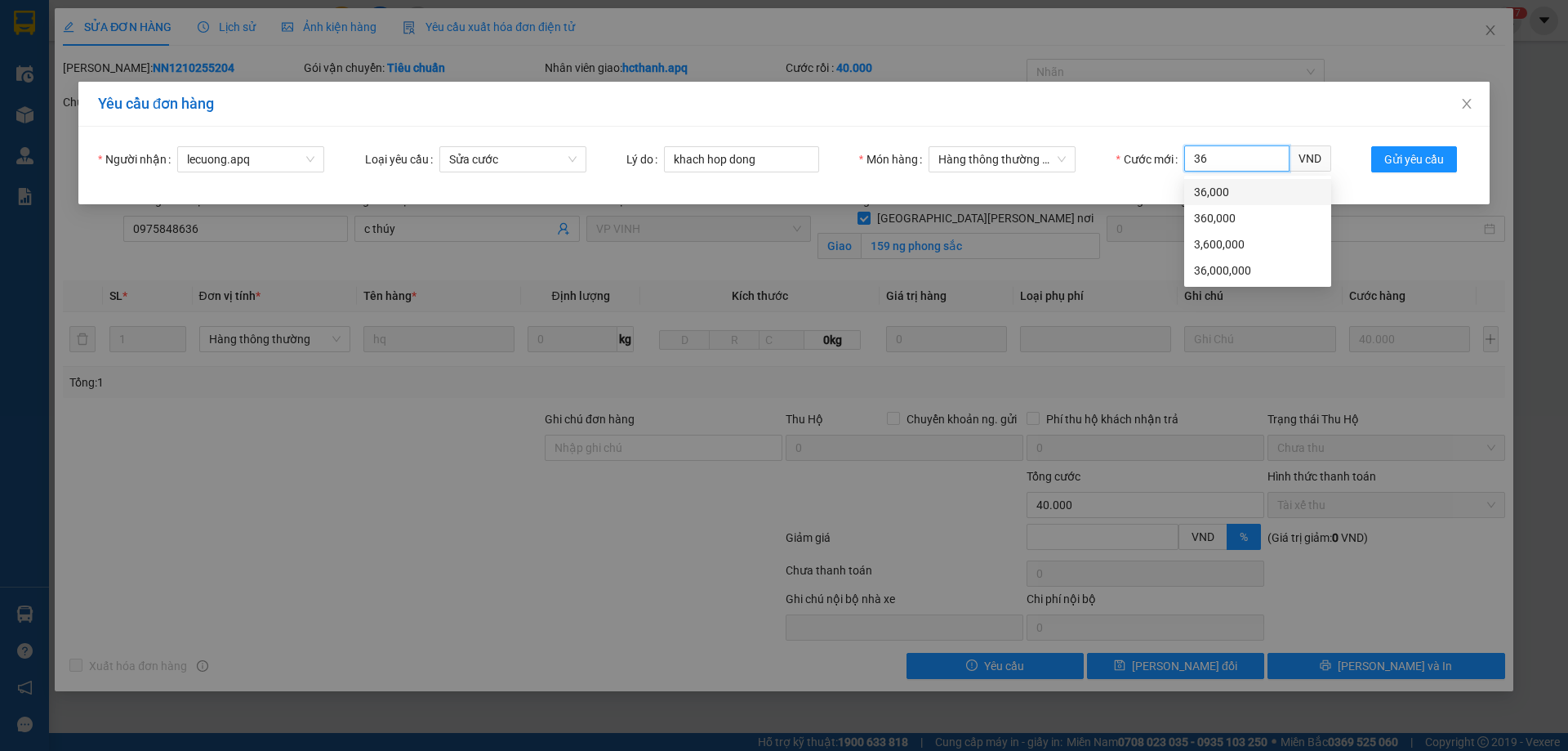
click at [1206, 201] on div "36,000" at bounding box center [1258, 192] width 127 height 18
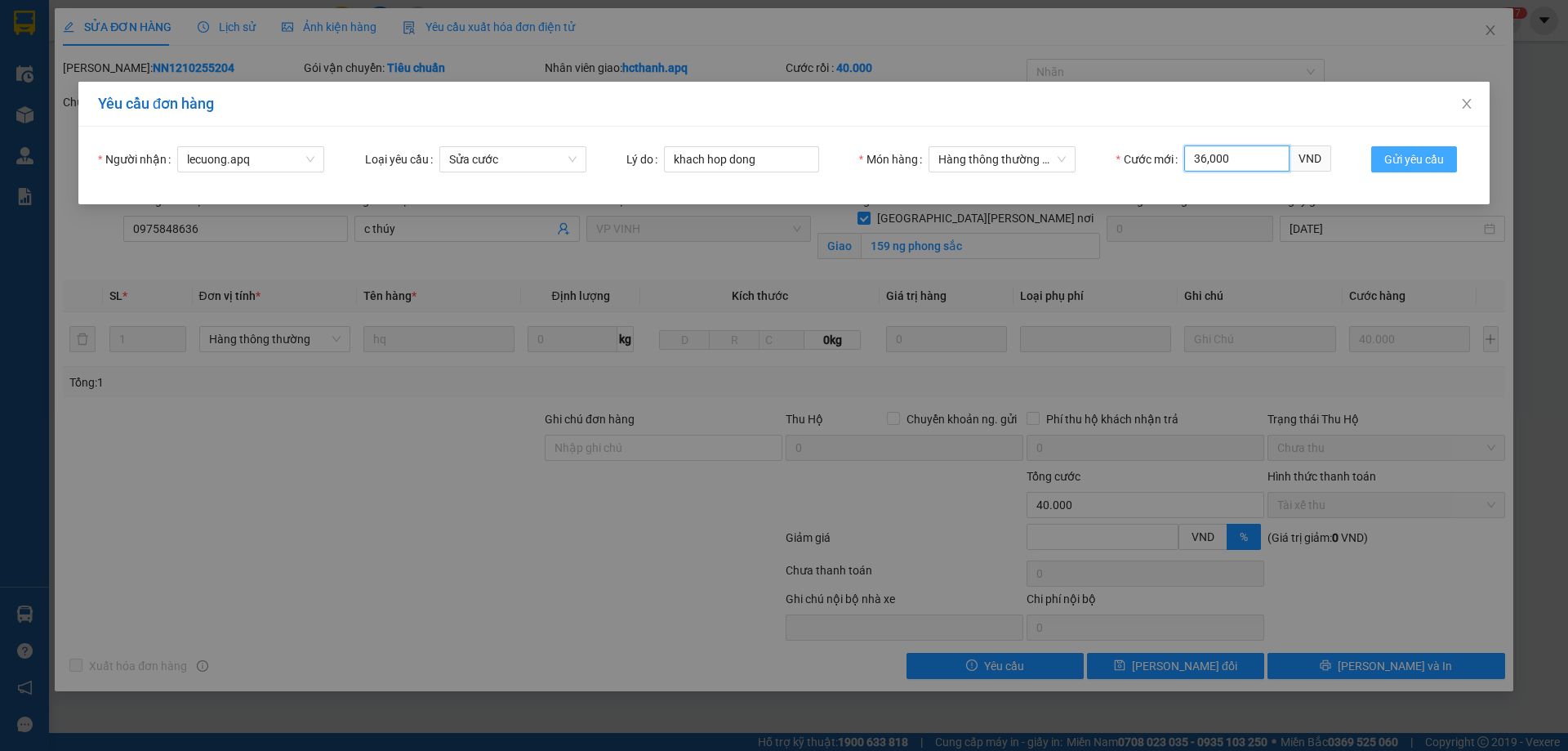
type input "36,000"
click at [1408, 160] on span "Gửi yêu cầu" at bounding box center [1414, 160] width 60 height 18
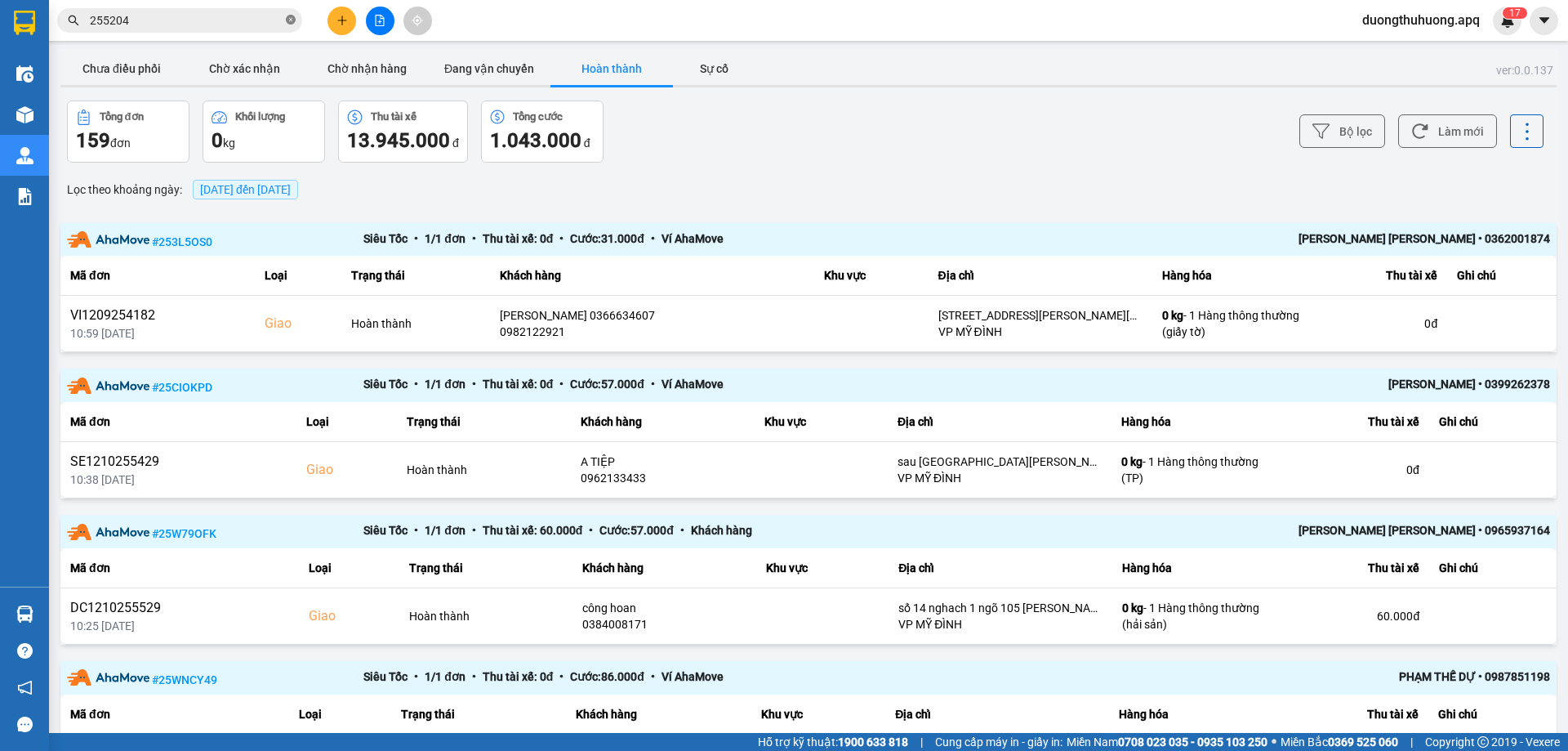
click at [289, 19] on icon "close-circle" at bounding box center [291, 19] width 10 height 10
paste input "GL1110254573"
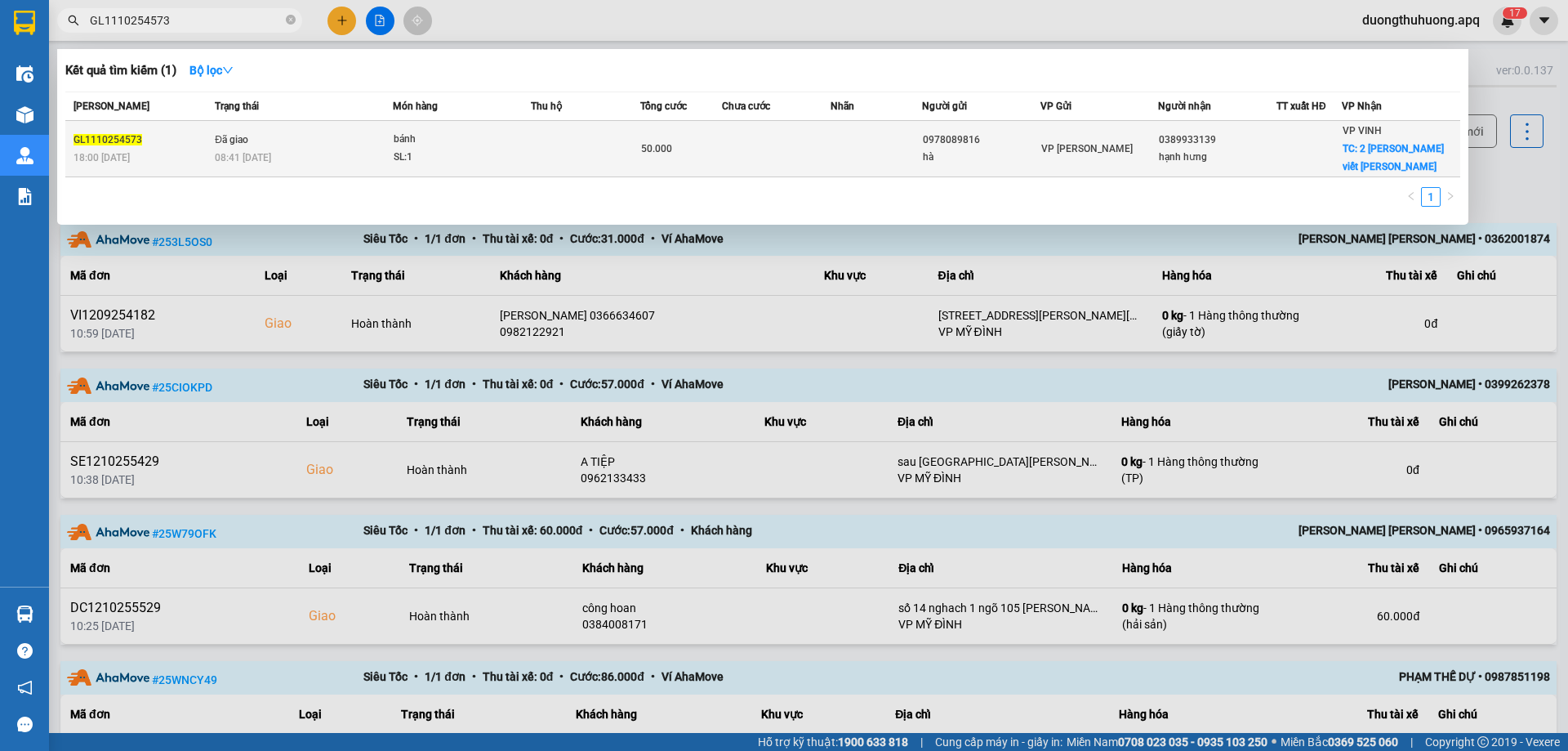
type input "GL1110254573"
click at [349, 136] on td "Đã giao 08:41 - 12/10" at bounding box center [301, 149] width 182 height 56
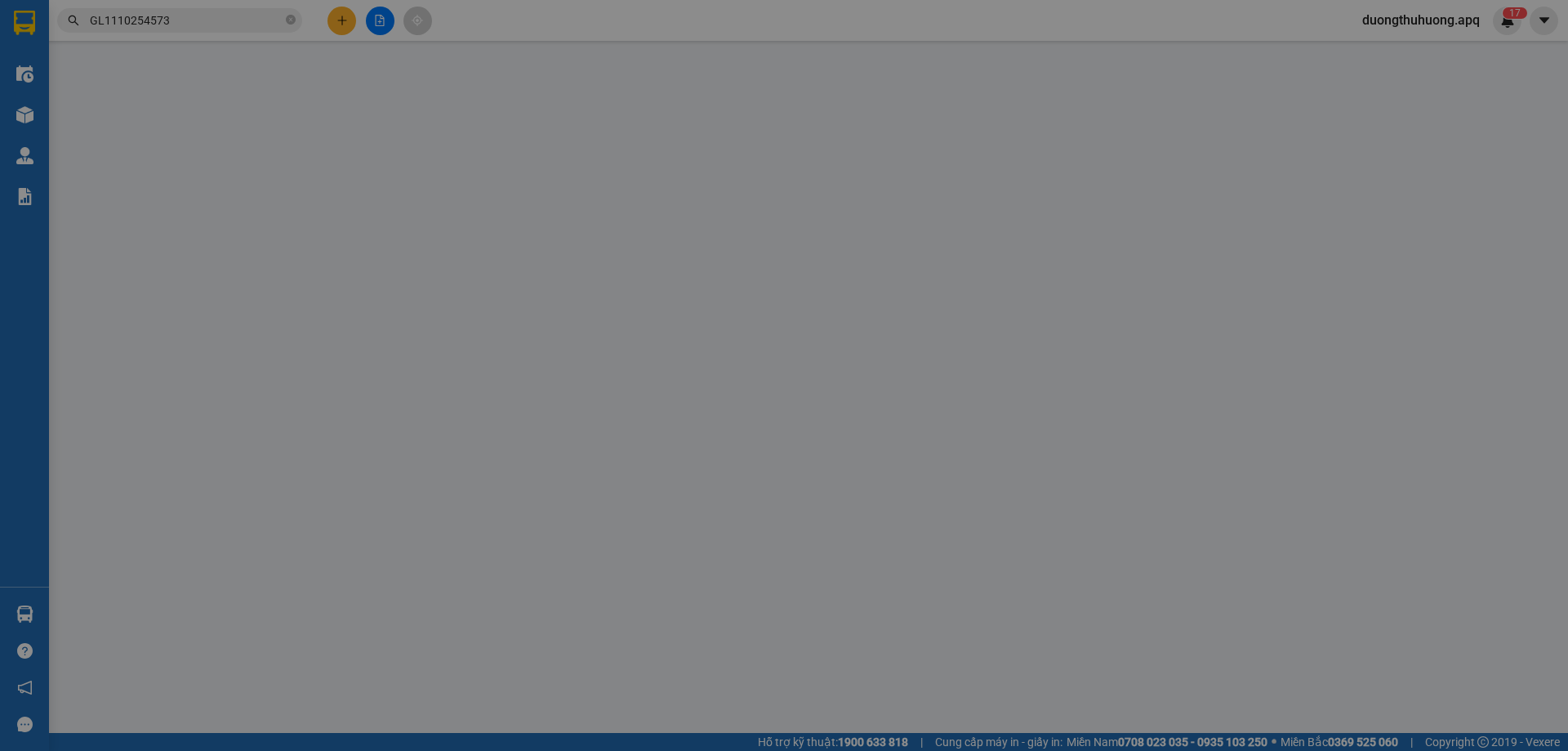
type input "0978089816"
type input "hà"
type input "0389933139"
type input "hạnh hưng"
checkbox input "true"
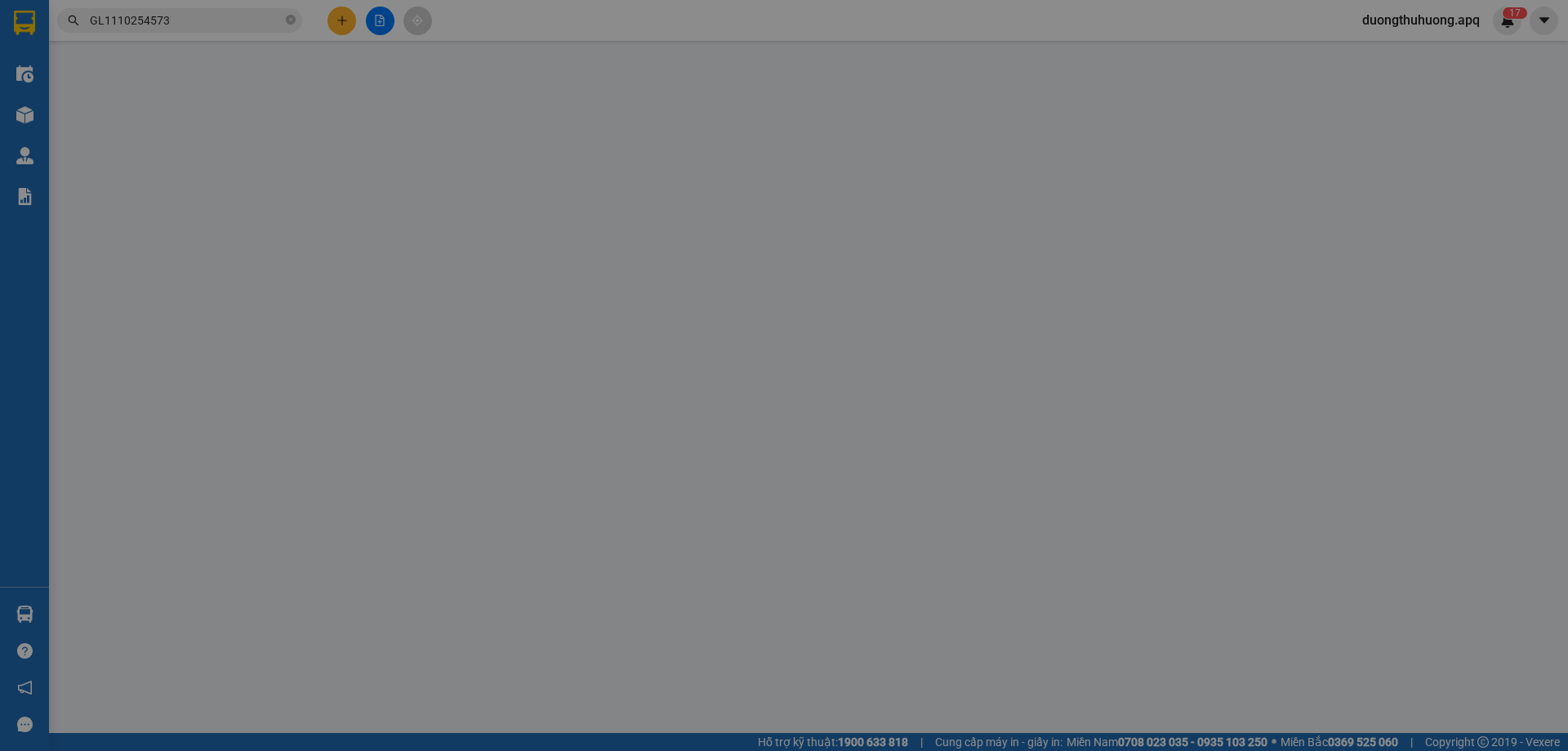
type input "2 nguyễn viết phú"
type input "0"
type input "50.000"
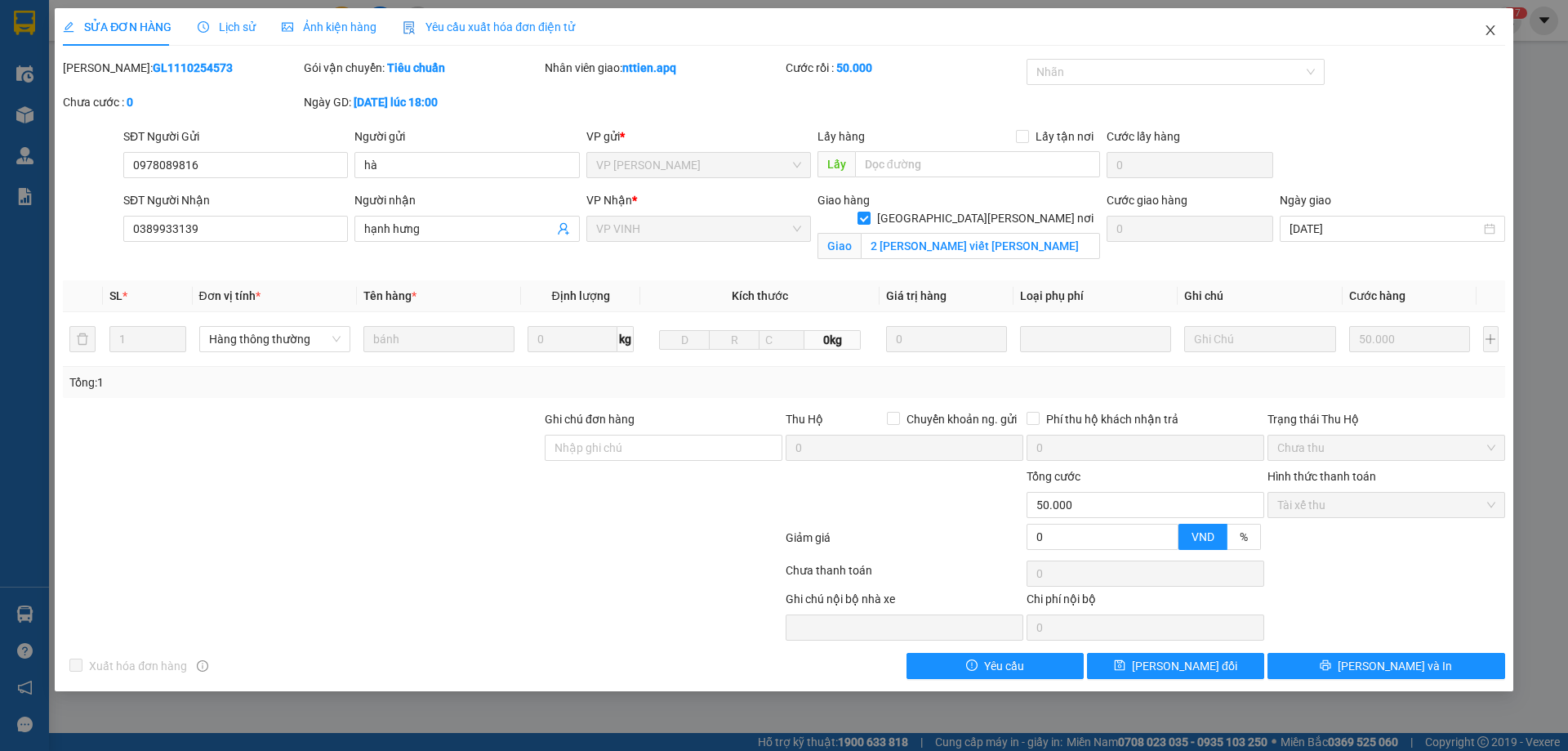
click at [1490, 31] on icon "close" at bounding box center [1490, 30] width 13 height 13
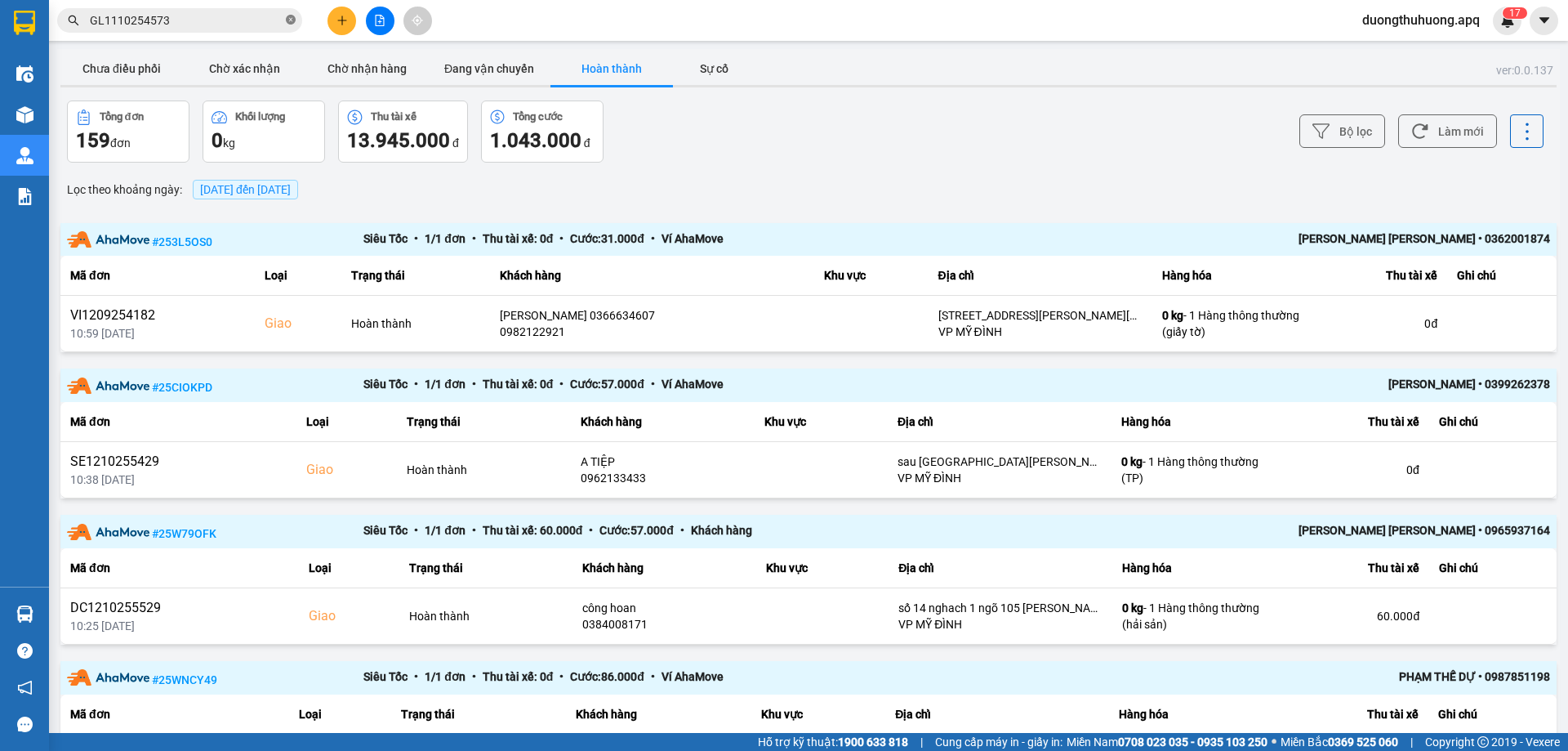
click at [290, 19] on icon "close-circle" at bounding box center [291, 19] width 10 height 10
paste input "0389933139"
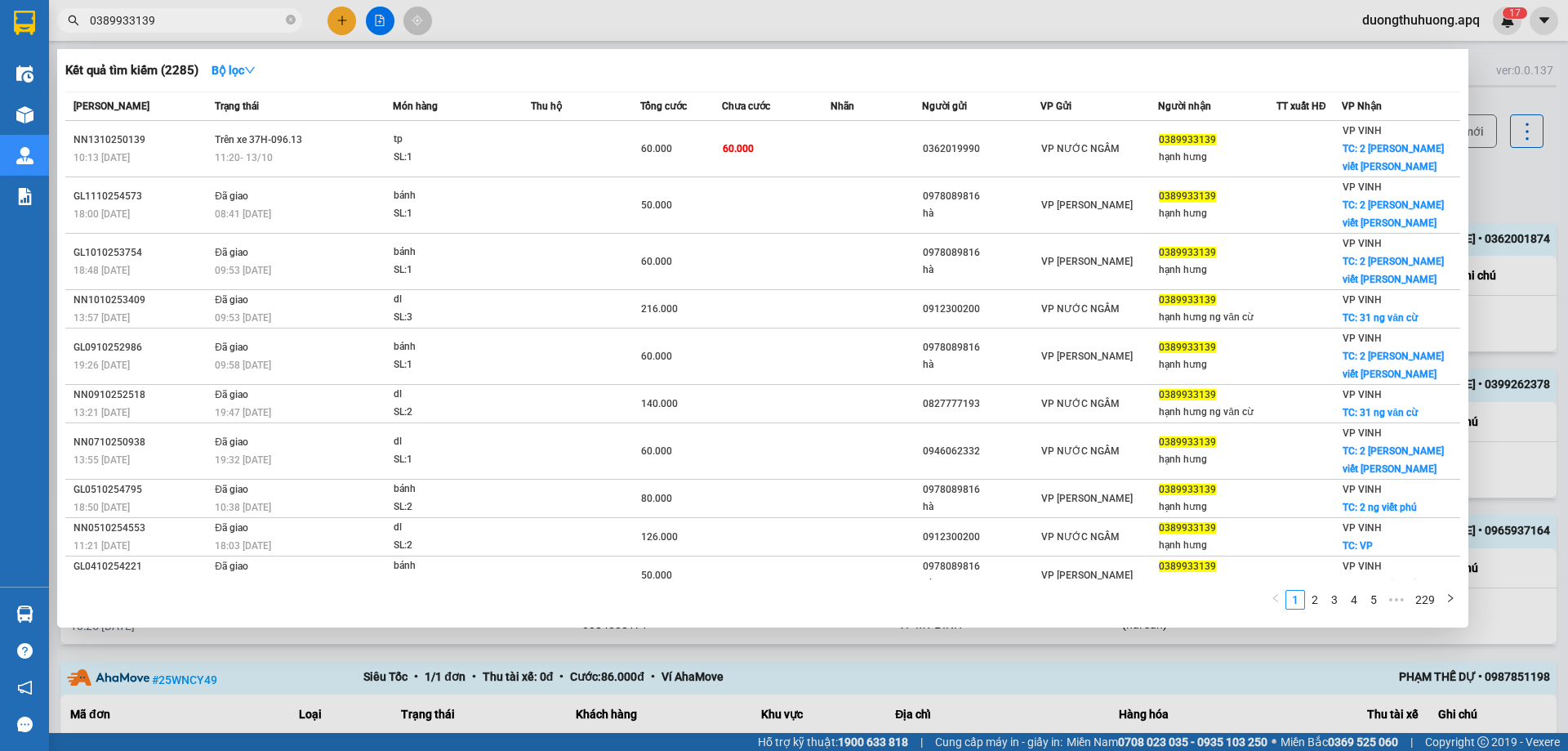
type input "0389933139"
click at [1391, 23] on div at bounding box center [784, 376] width 1568 height 751
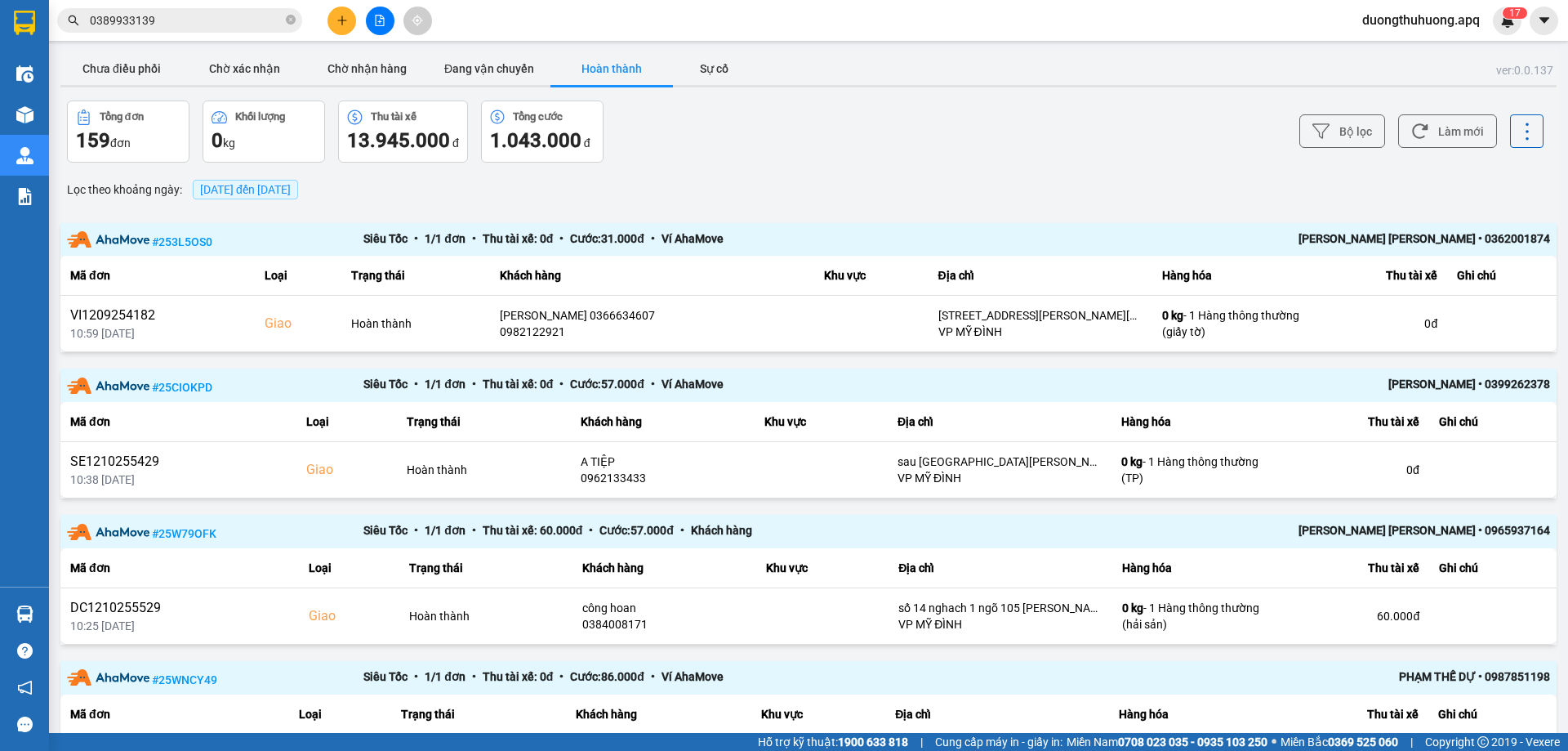
click at [1400, 19] on span "duongthuhuong.apq" at bounding box center [1421, 20] width 144 height 21
click at [1392, 49] on span "Đăng xuất" at bounding box center [1426, 51] width 113 height 18
